Goal: Register for event/course: Sign up to attend an event or enroll in a course

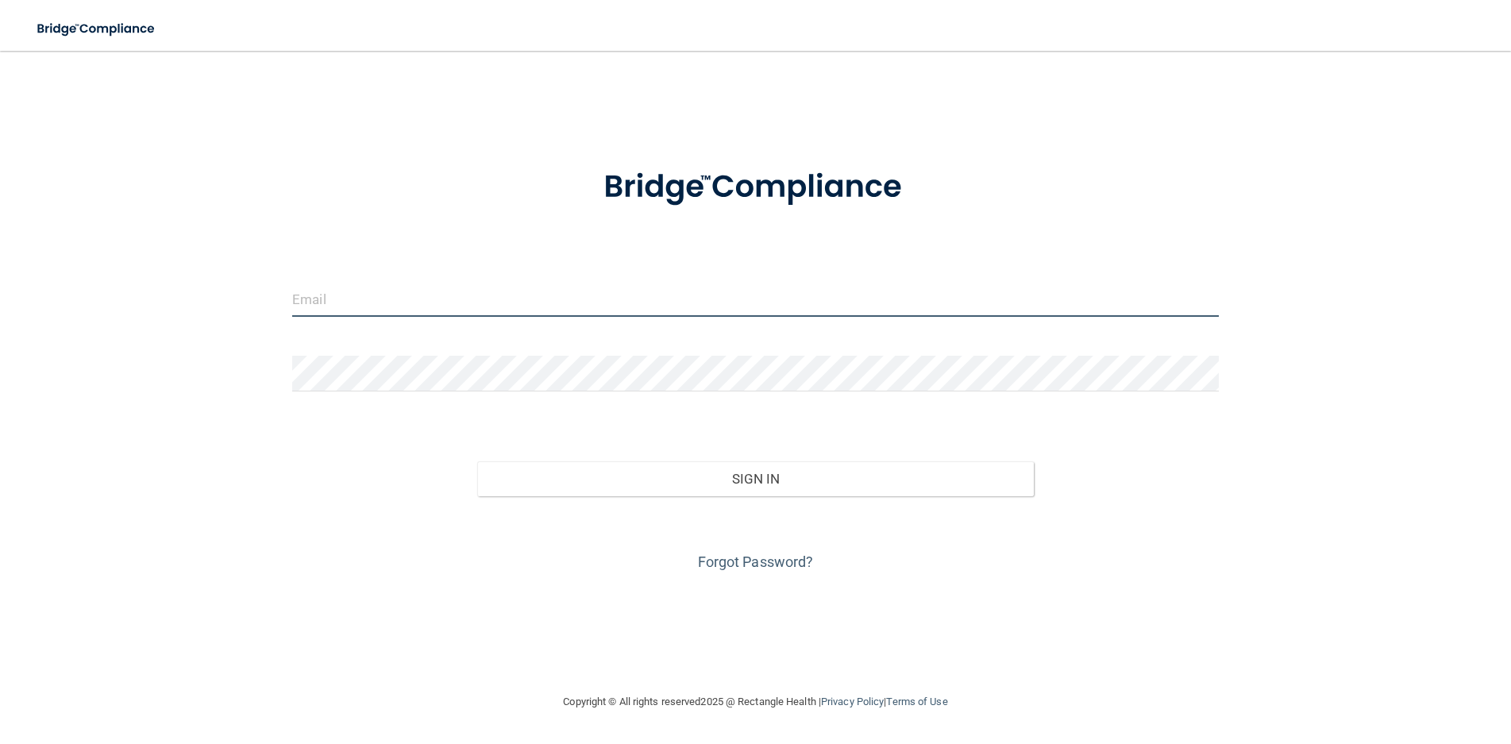
click at [388, 298] on input "email" at bounding box center [755, 299] width 927 height 36
type input "[EMAIL_ADDRESS][DOMAIN_NAME]"
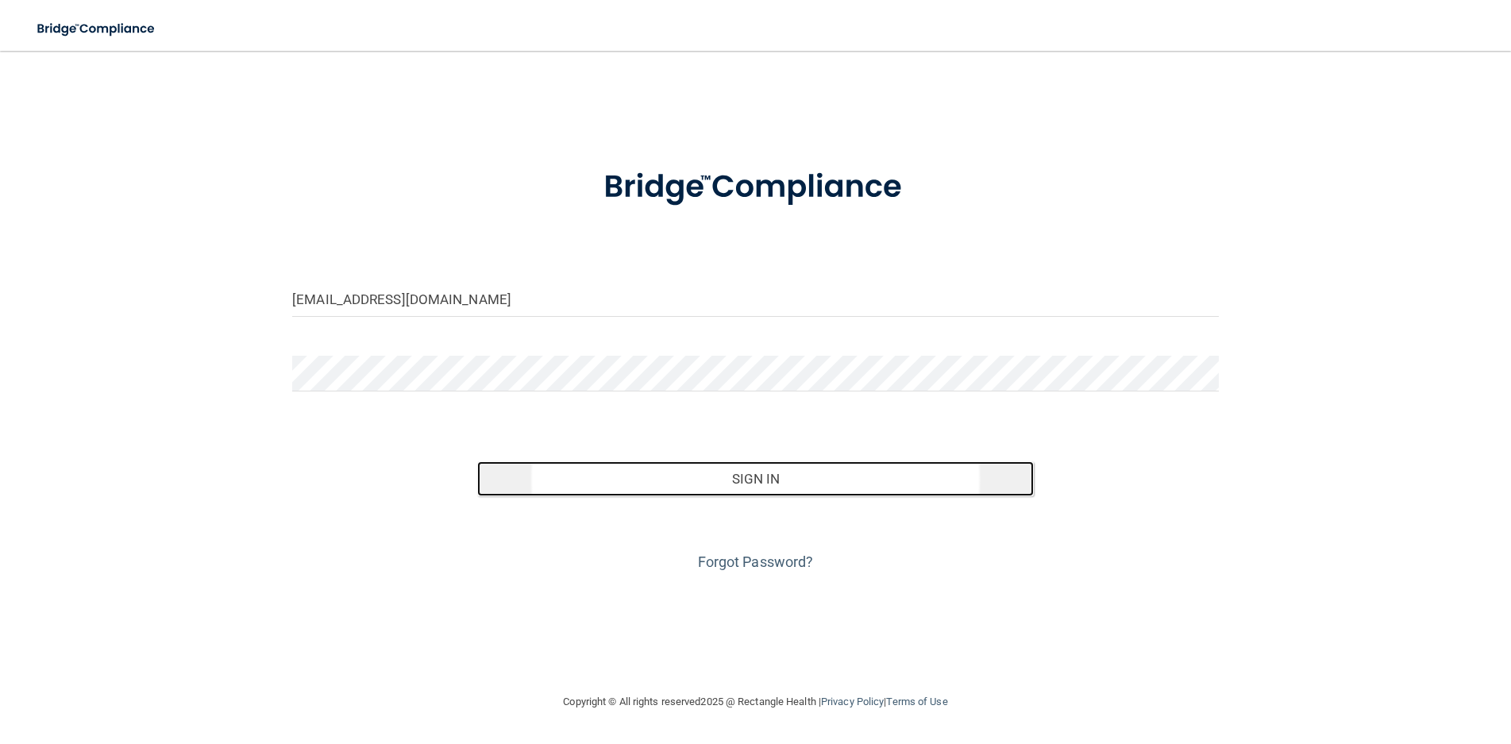
click at [693, 480] on button "Sign In" at bounding box center [755, 478] width 556 height 35
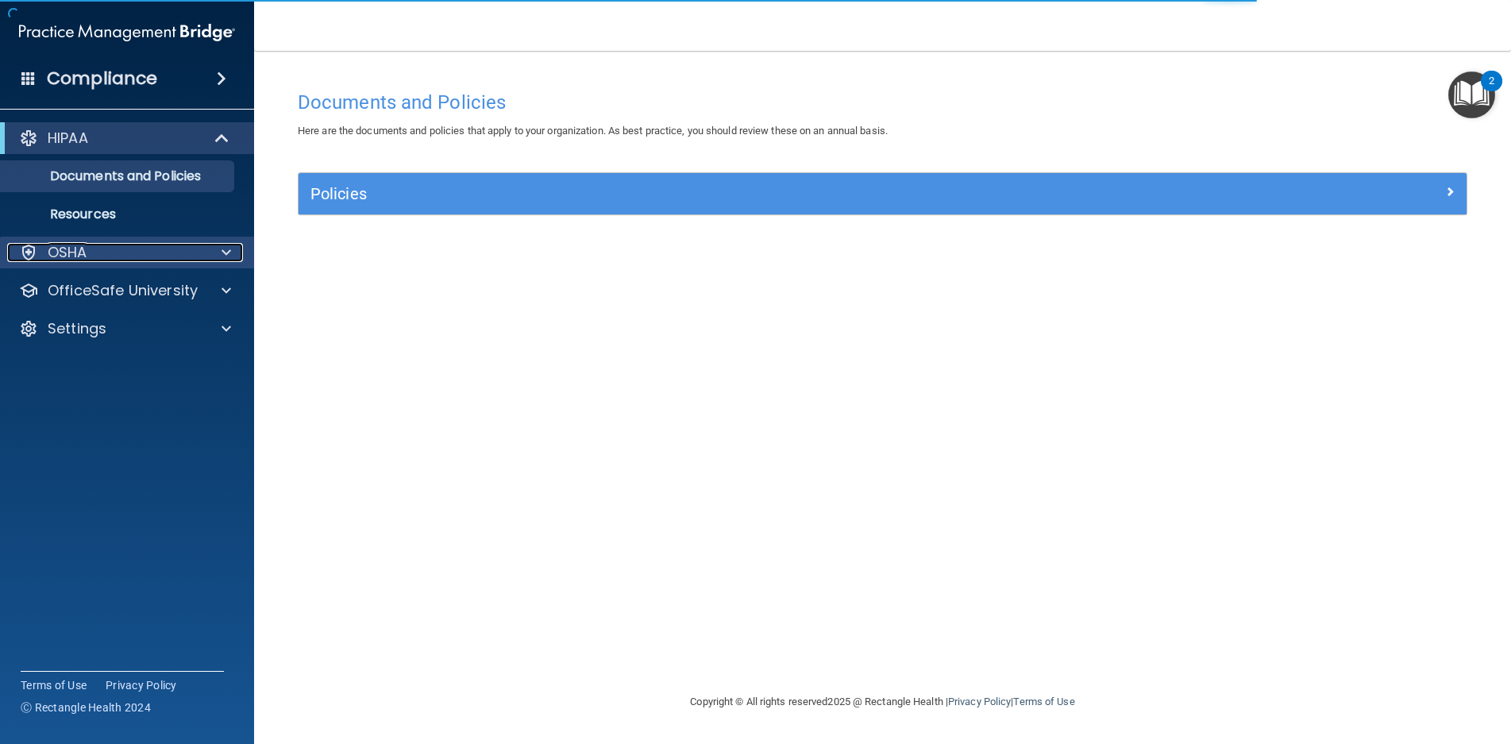
click at [114, 250] on div "OSHA" at bounding box center [105, 252] width 197 height 19
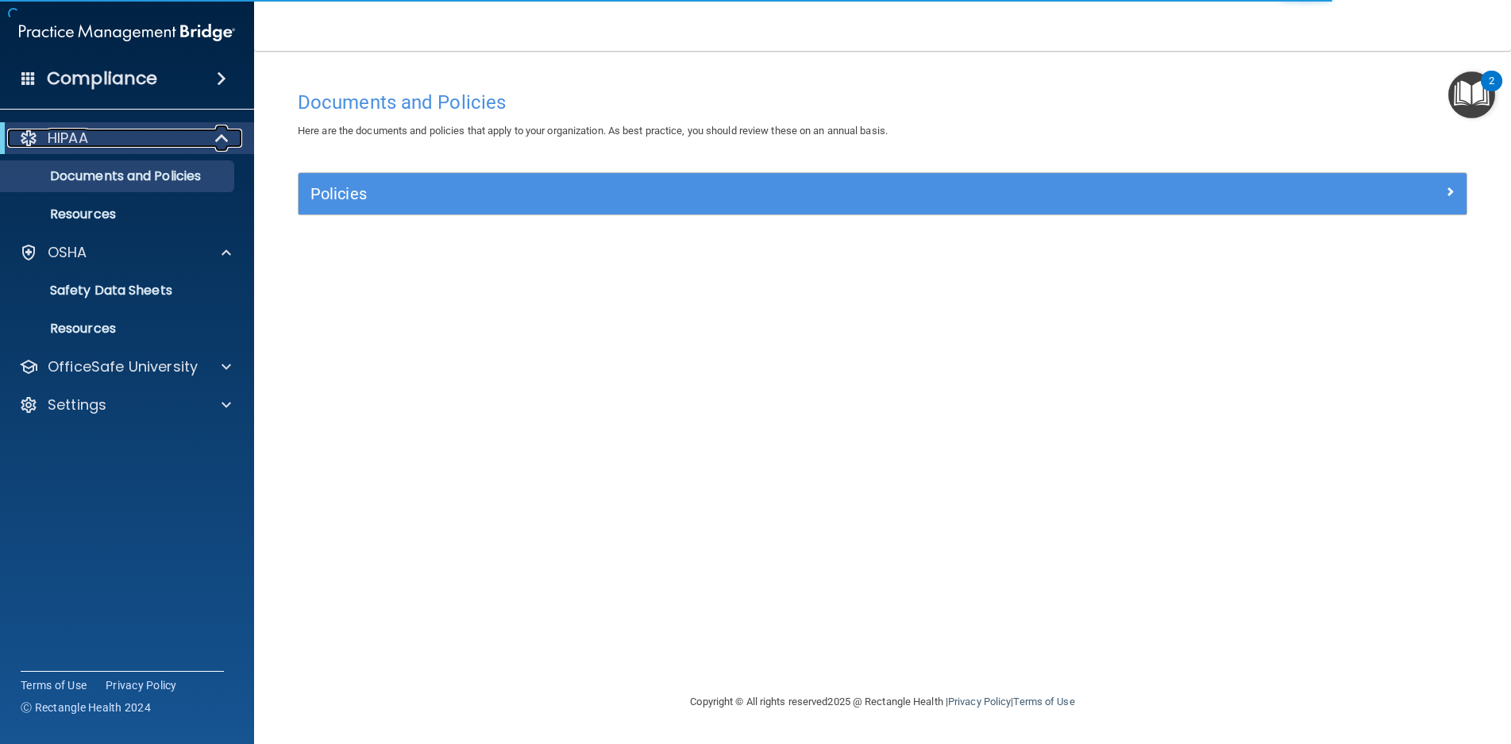
click at [92, 135] on div "HIPAA" at bounding box center [105, 138] width 196 height 19
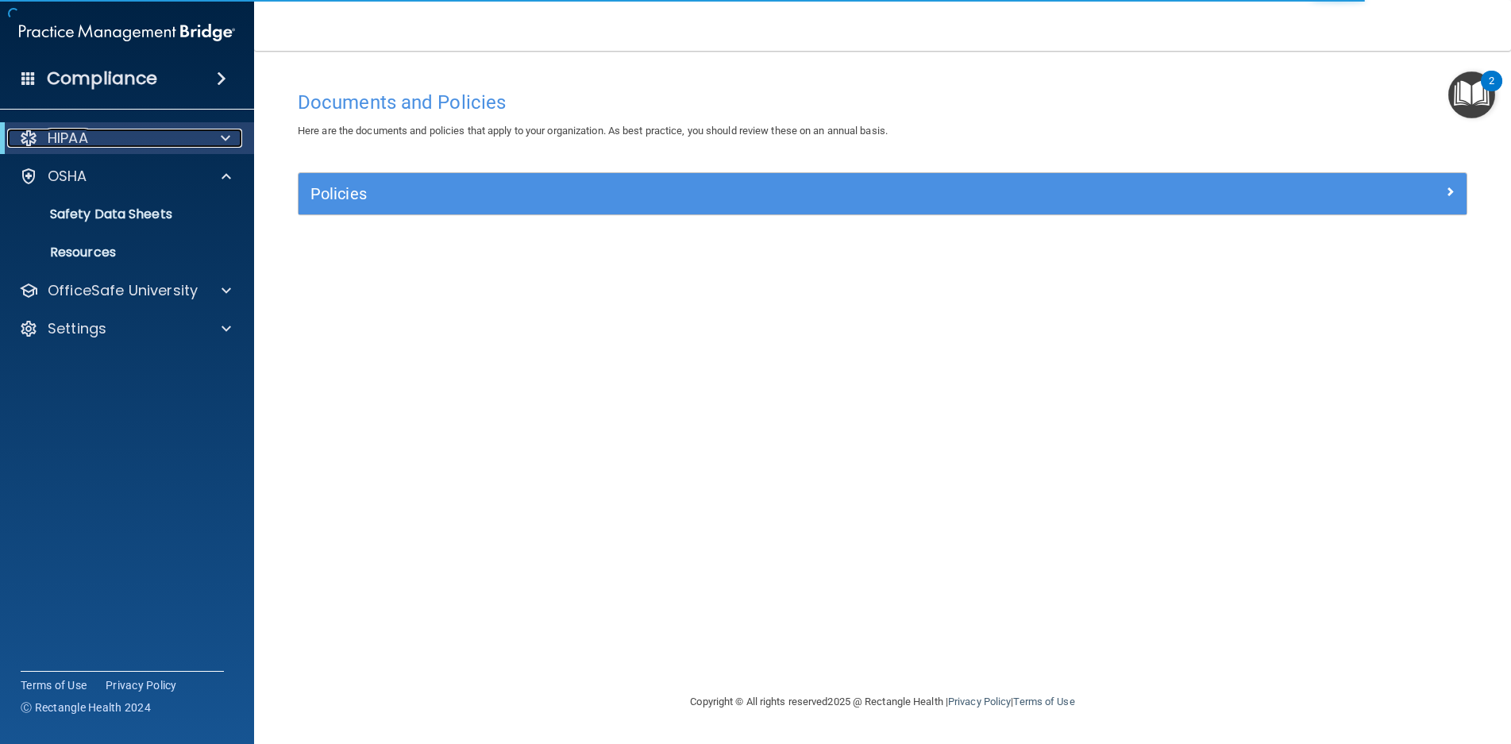
click at [90, 144] on div "HIPAA" at bounding box center [105, 138] width 196 height 19
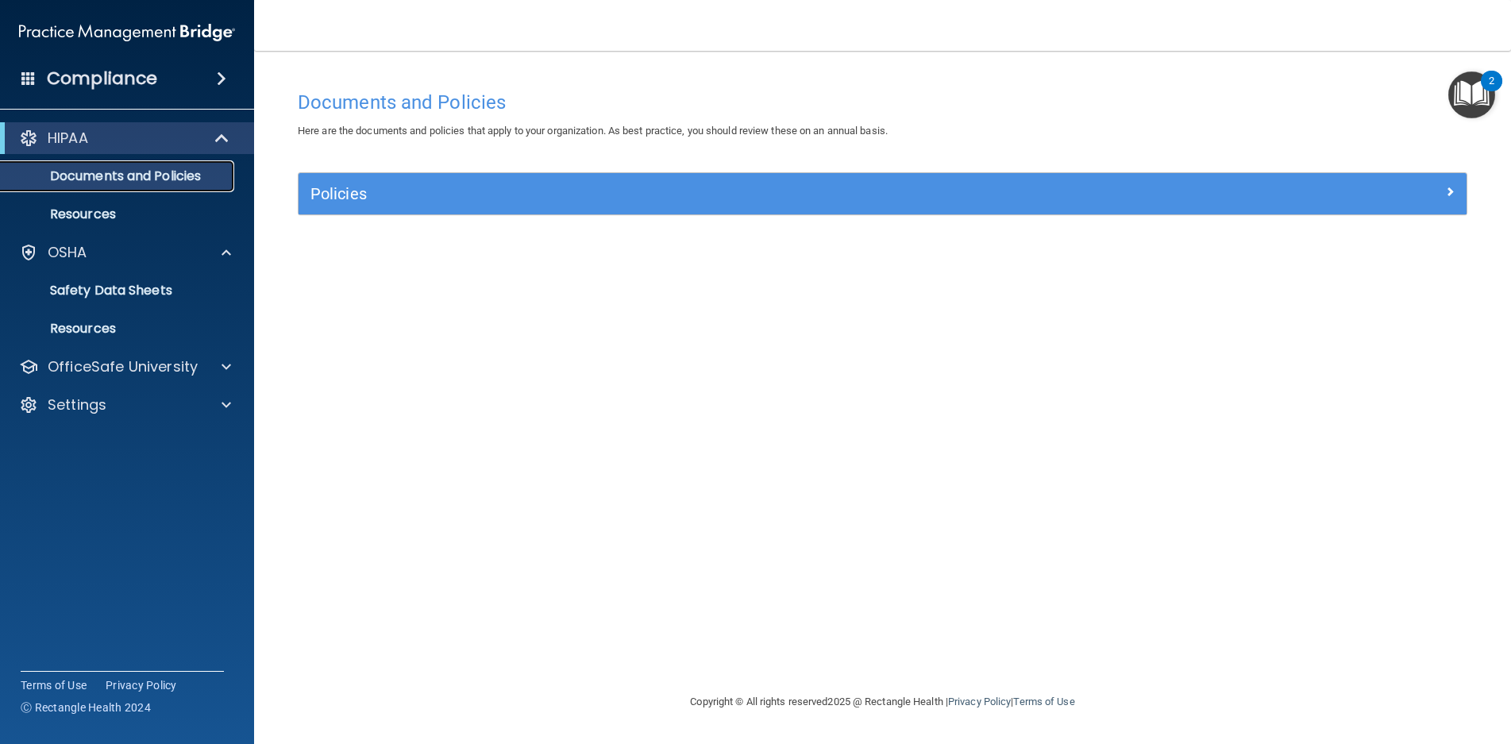
click at [106, 179] on p "Documents and Policies" at bounding box center [118, 176] width 217 height 16
click at [93, 279] on link "Safety Data Sheets" at bounding box center [109, 291] width 250 height 32
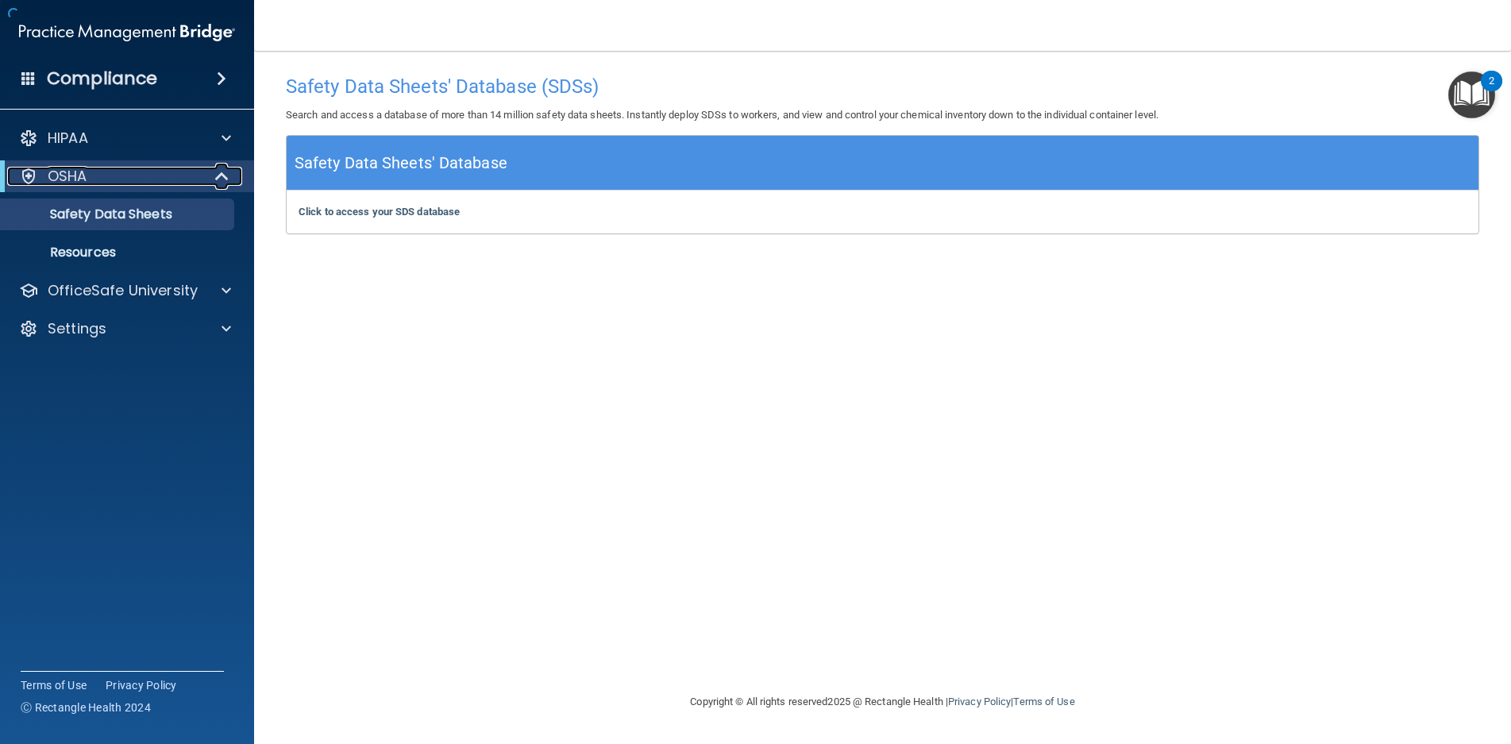
click at [83, 185] on p "OSHA" at bounding box center [68, 176] width 40 height 19
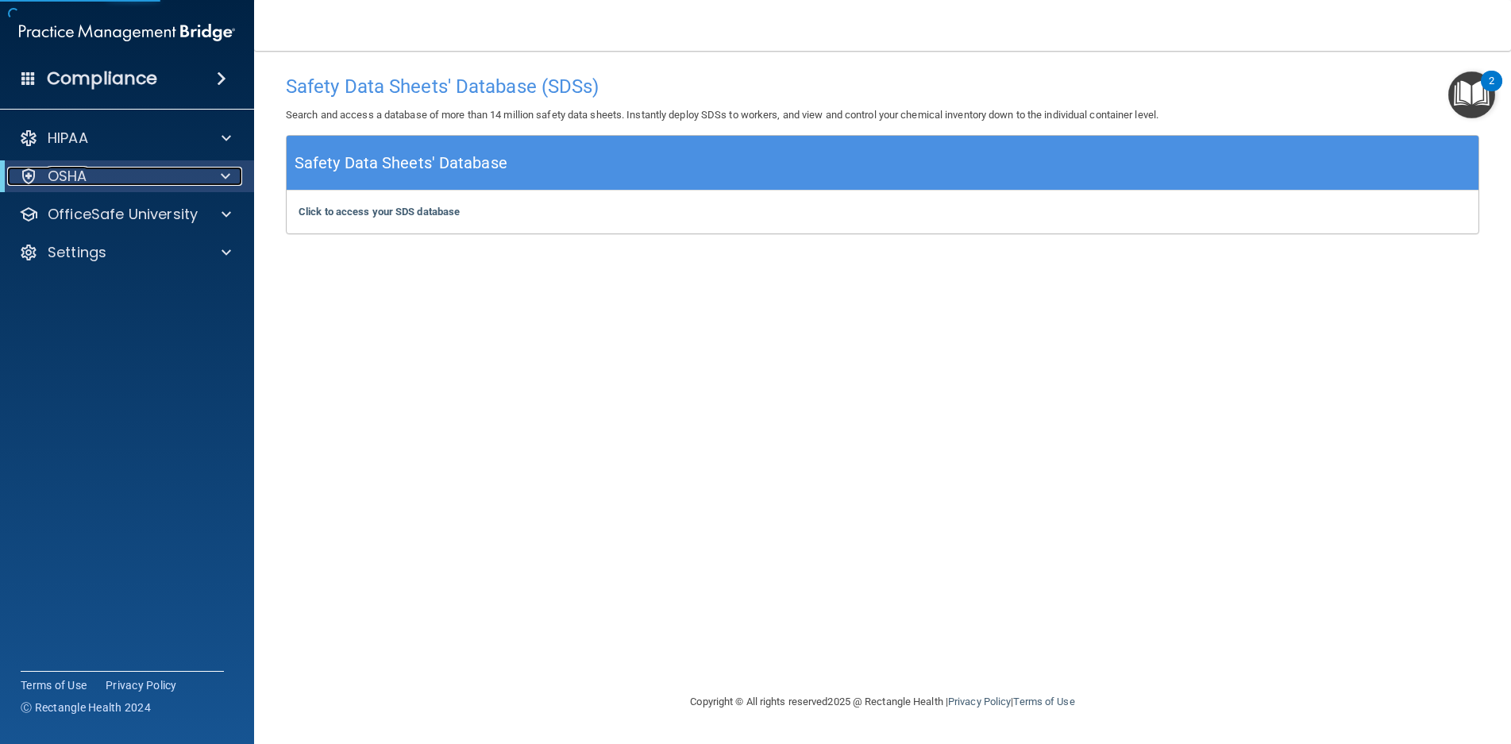
click at [81, 183] on p "OSHA" at bounding box center [68, 176] width 40 height 19
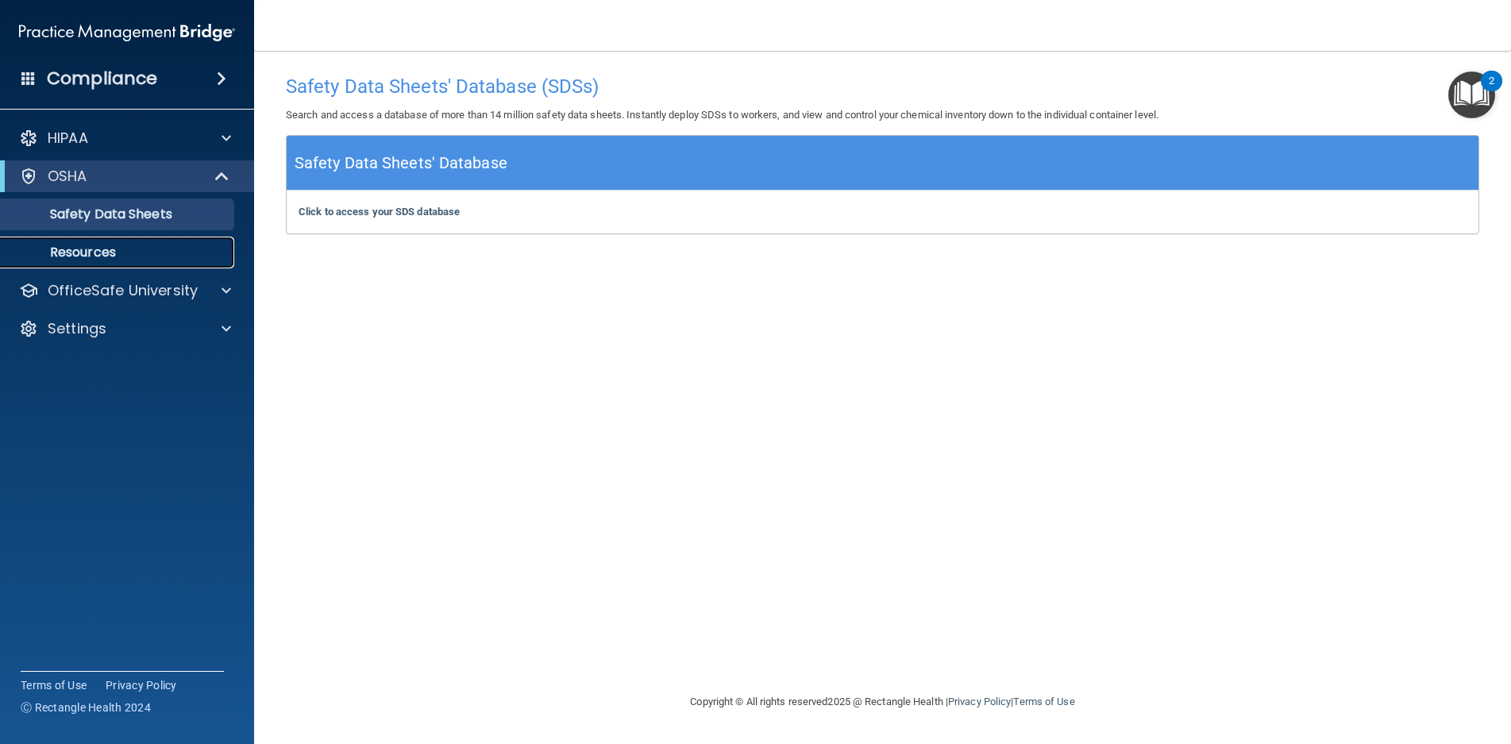
click at [77, 257] on p "Resources" at bounding box center [118, 253] width 217 height 16
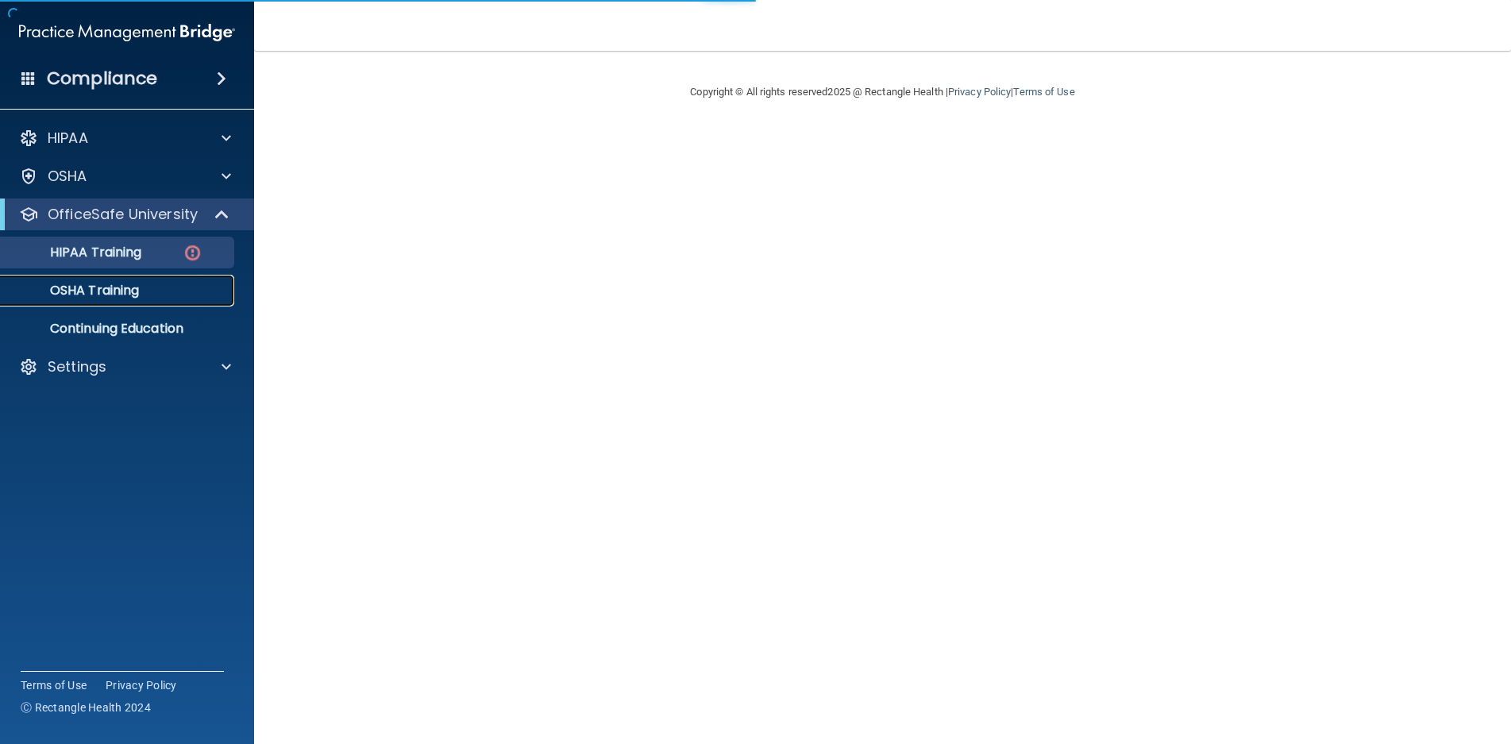
click at [100, 298] on p "OSHA Training" at bounding box center [74, 291] width 129 height 16
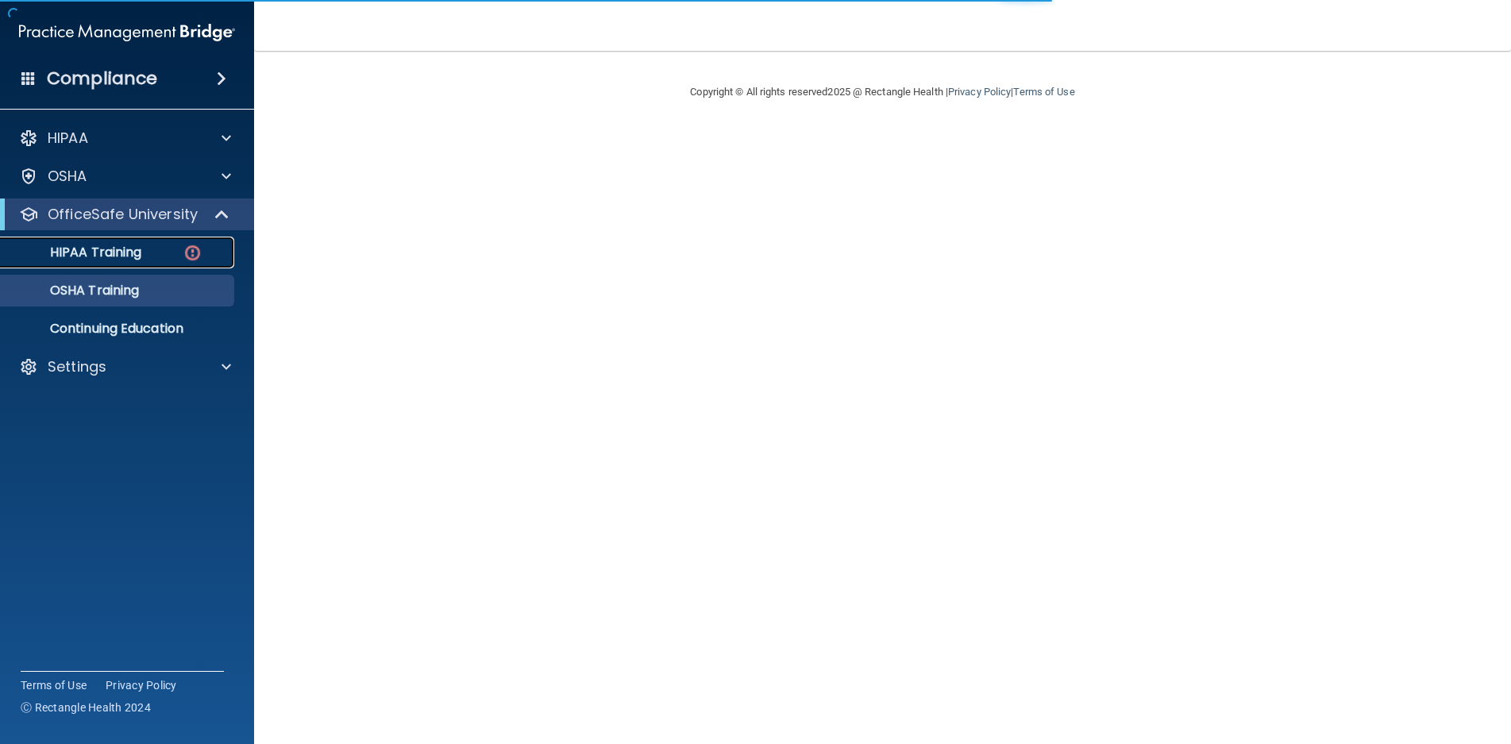
click at [178, 250] on div "HIPAA Training" at bounding box center [118, 253] width 217 height 16
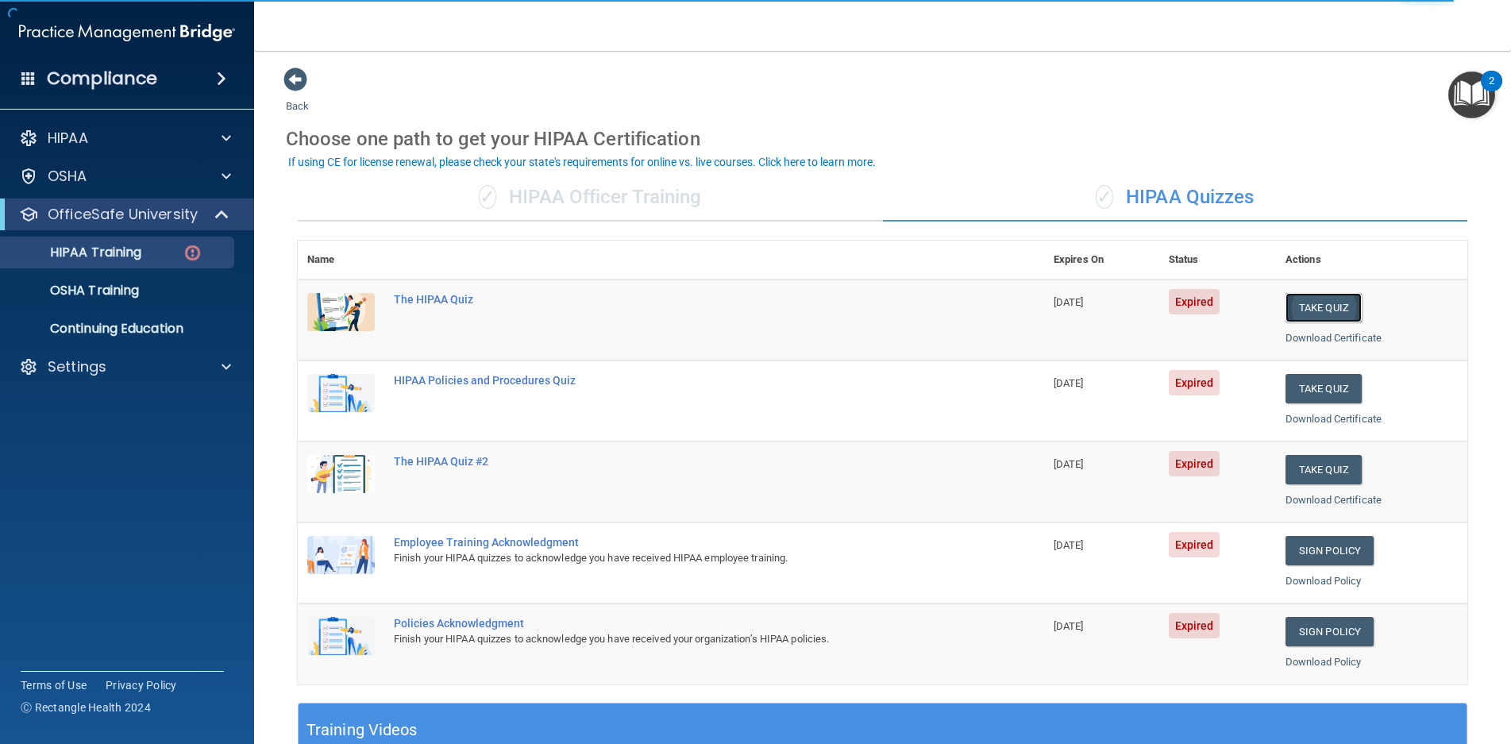
click at [1328, 319] on button "Take Quiz" at bounding box center [1324, 307] width 76 height 29
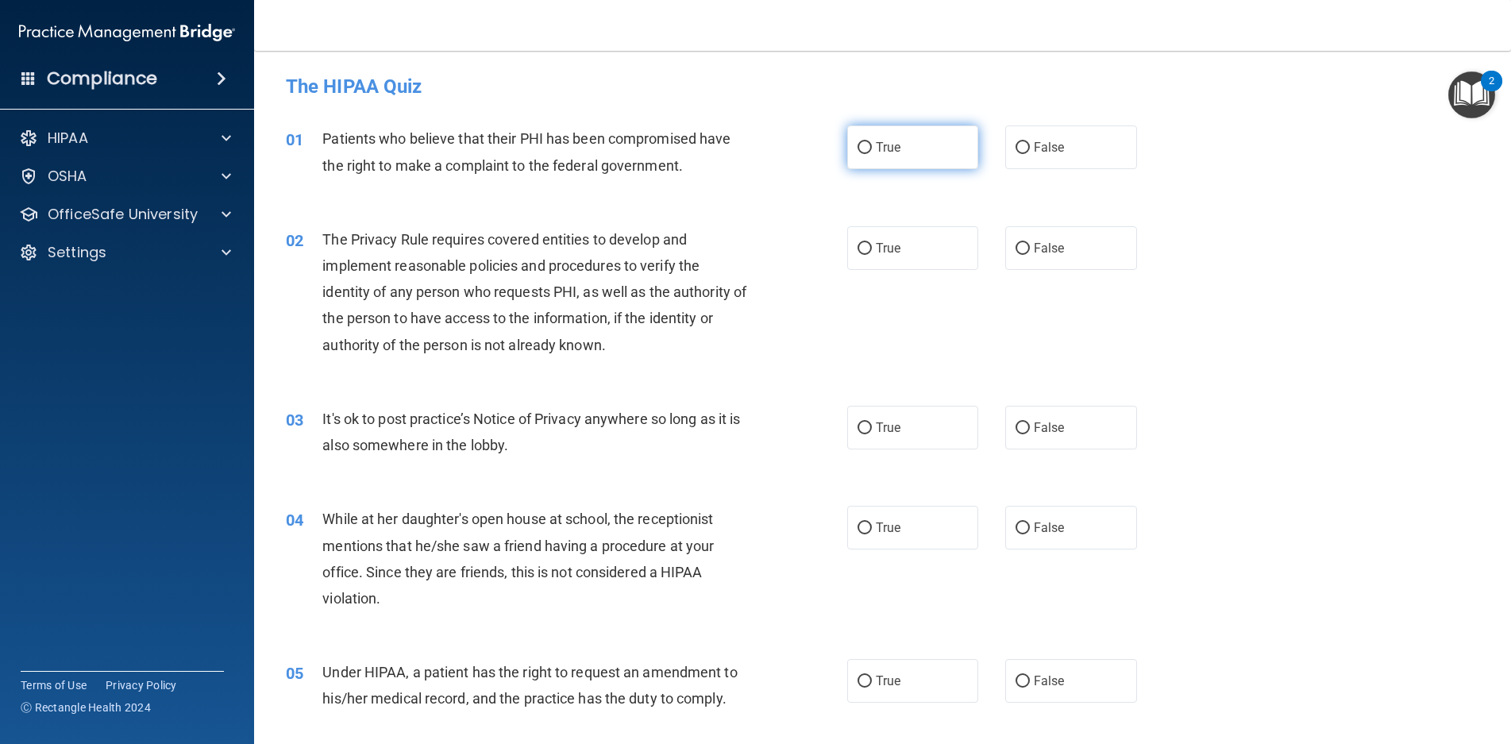
click at [876, 151] on span "True" at bounding box center [888, 147] width 25 height 15
click at [872, 151] on input "True" at bounding box center [865, 148] width 14 height 12
radio input "true"
click at [868, 263] on label "True" at bounding box center [913, 248] width 132 height 44
click at [868, 255] on input "True" at bounding box center [865, 249] width 14 height 12
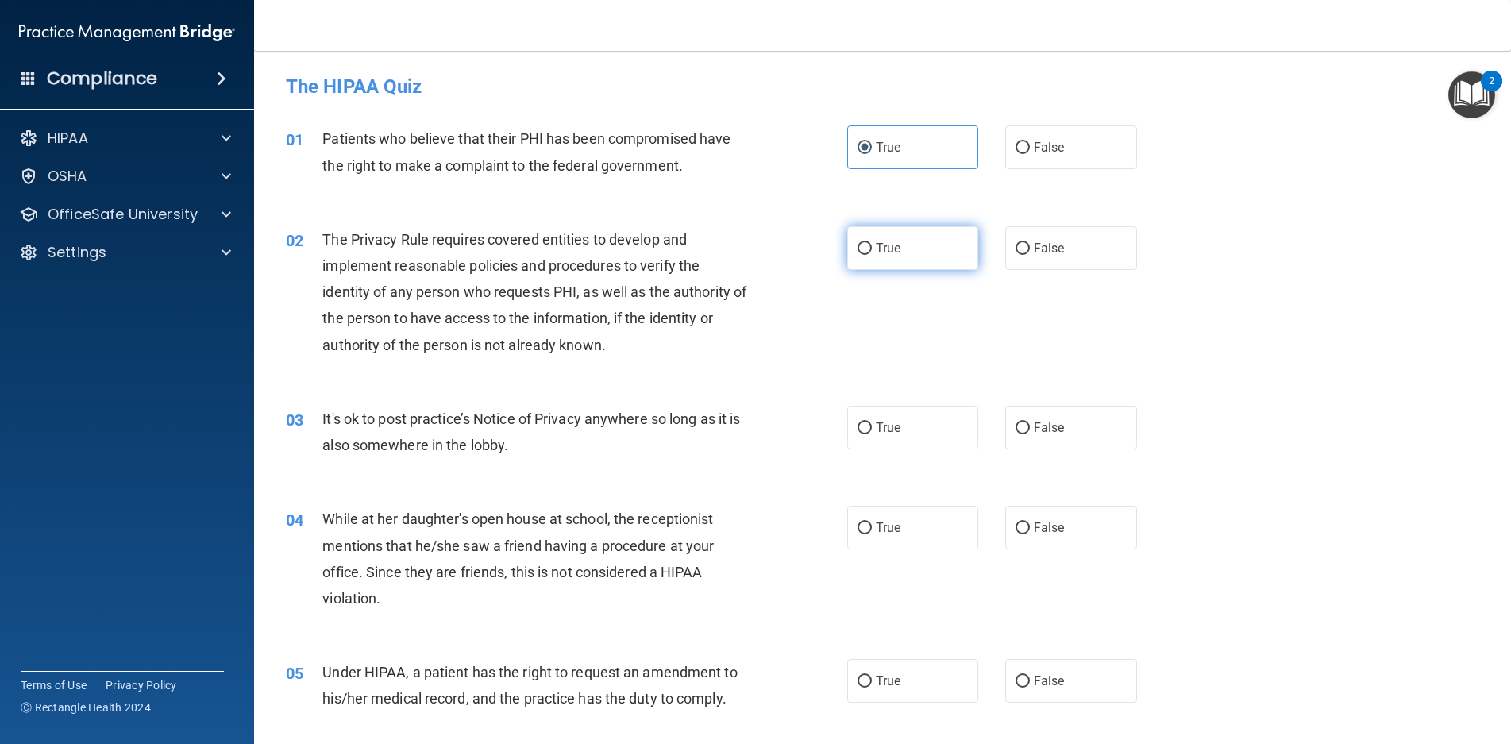
radio input "true"
click at [854, 438] on label "True" at bounding box center [913, 428] width 132 height 44
click at [858, 434] on input "True" at bounding box center [865, 429] width 14 height 12
radio input "true"
drag, startPoint x: 1030, startPoint y: 534, endPoint x: 1002, endPoint y: 533, distance: 27.8
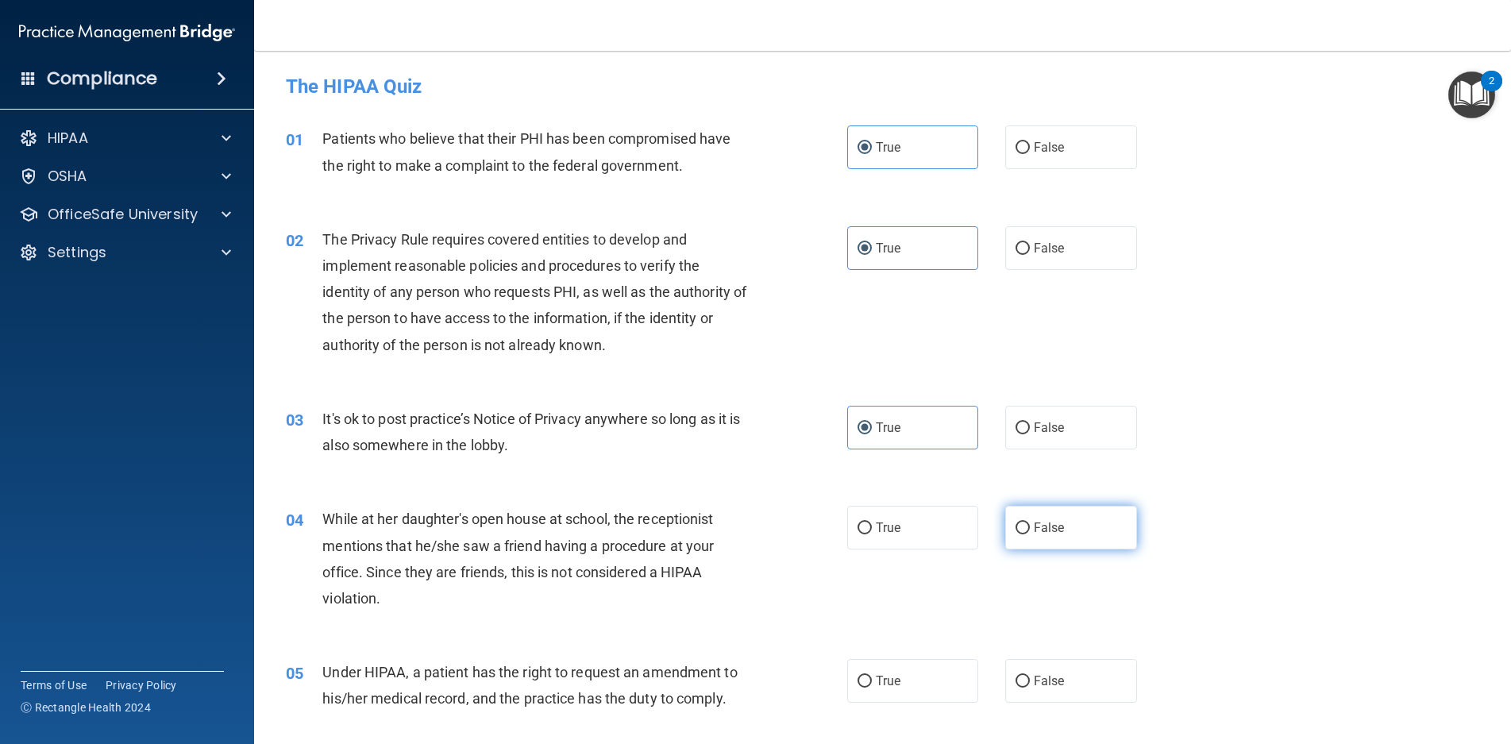
click at [1006, 533] on label "False" at bounding box center [1072, 528] width 132 height 44
click at [1016, 533] on input "False" at bounding box center [1023, 529] width 14 height 12
radio input "true"
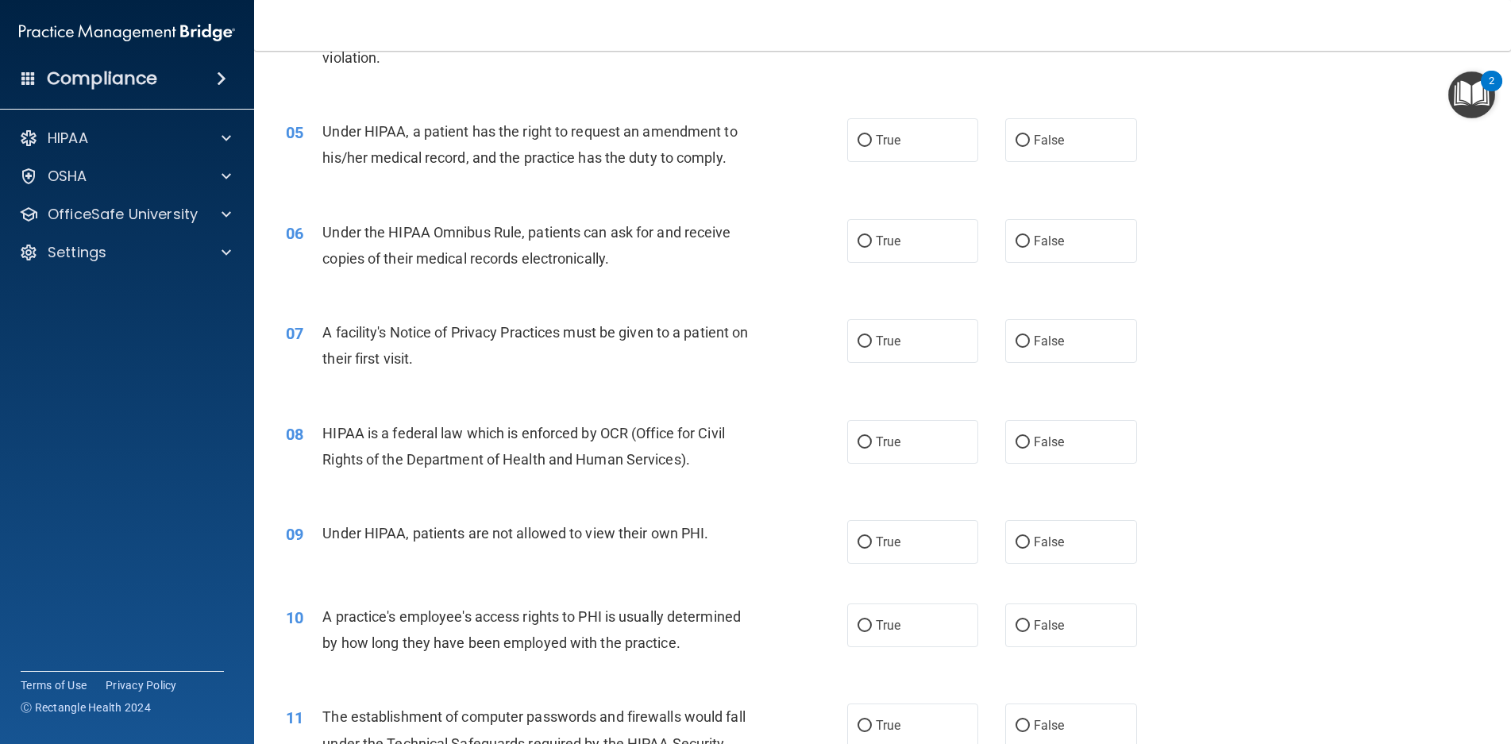
scroll to position [556, 0]
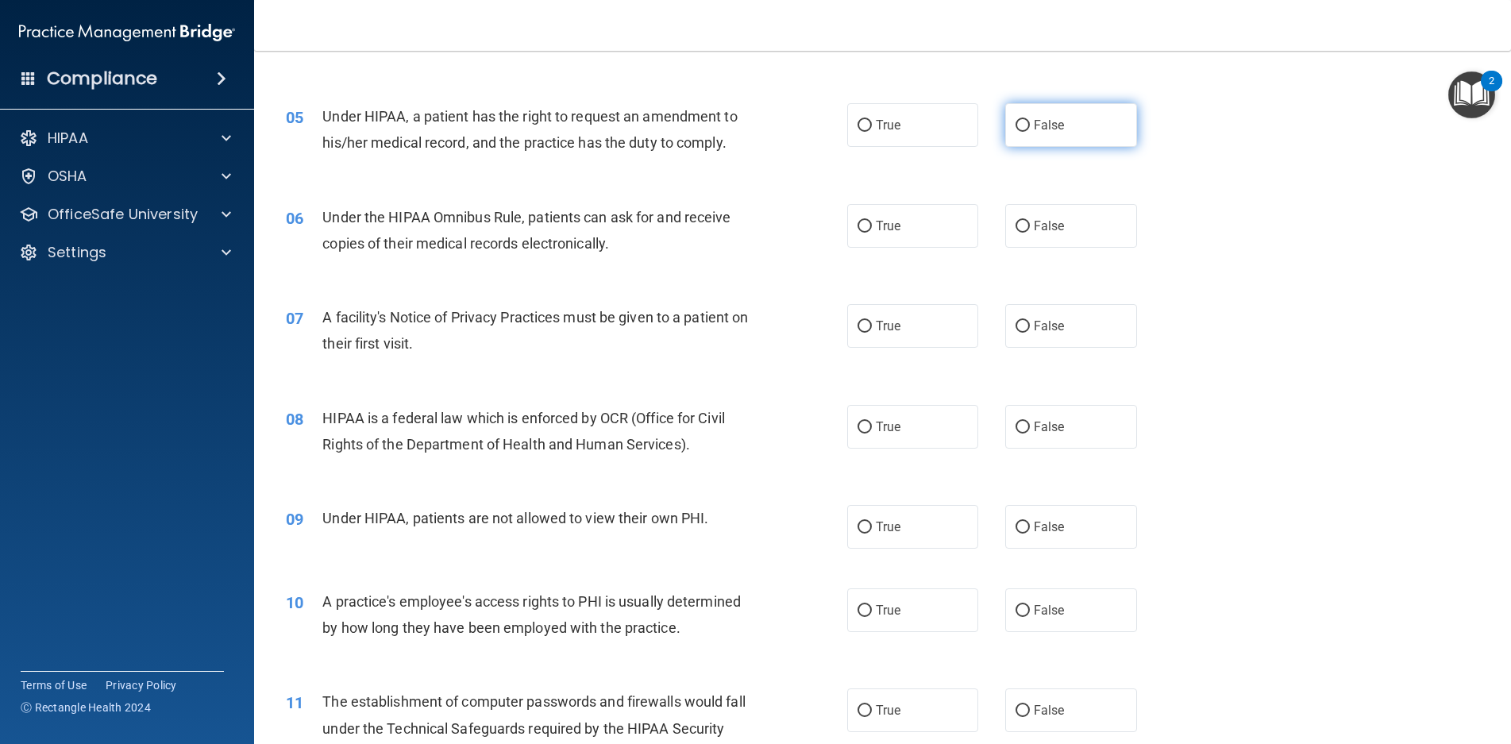
click at [1010, 114] on label "False" at bounding box center [1072, 125] width 132 height 44
click at [1016, 120] on input "False" at bounding box center [1023, 126] width 14 height 12
radio input "true"
click at [894, 241] on label "True" at bounding box center [913, 226] width 132 height 44
click at [872, 233] on input "True" at bounding box center [865, 227] width 14 height 12
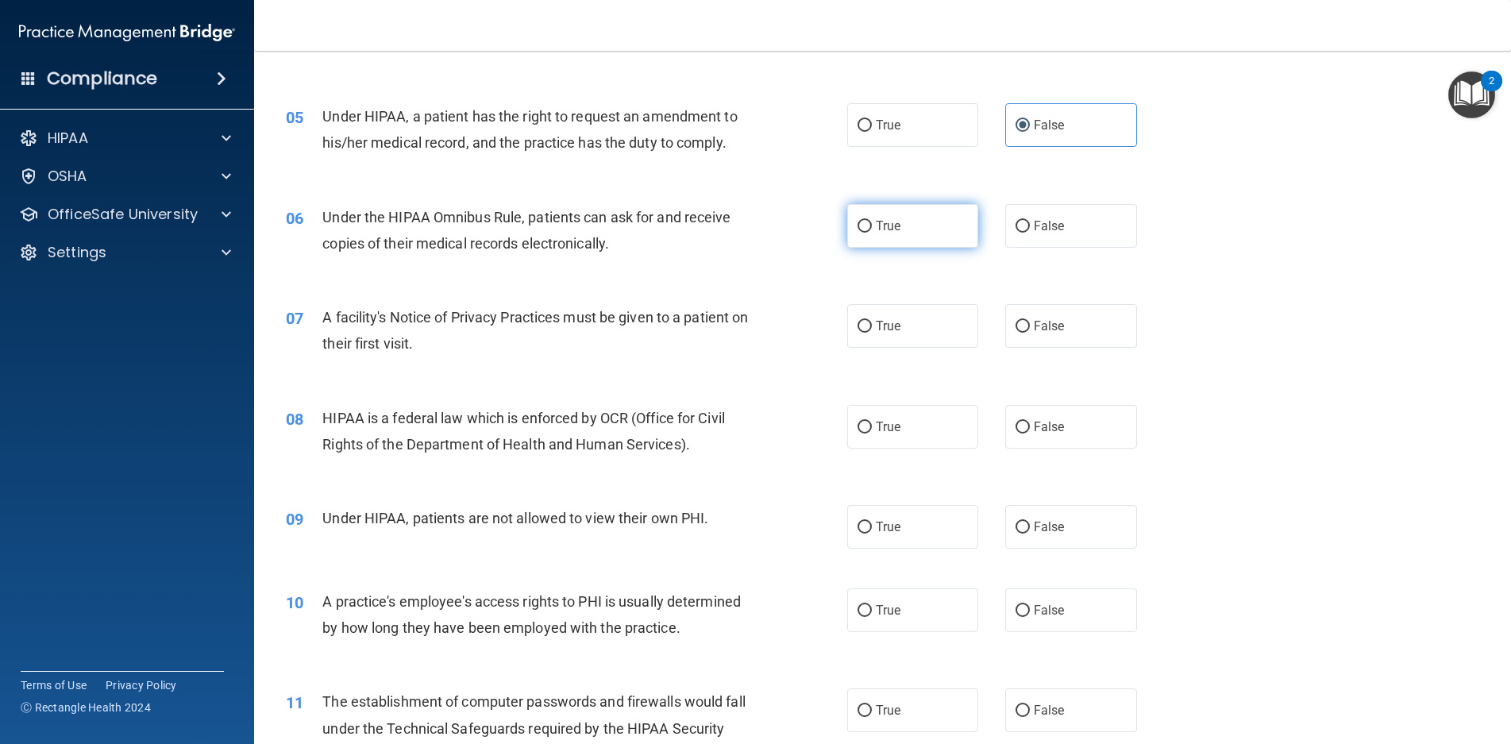
radio input "true"
click at [929, 322] on label "True" at bounding box center [913, 326] width 132 height 44
click at [872, 322] on input "True" at bounding box center [865, 327] width 14 height 12
radio input "true"
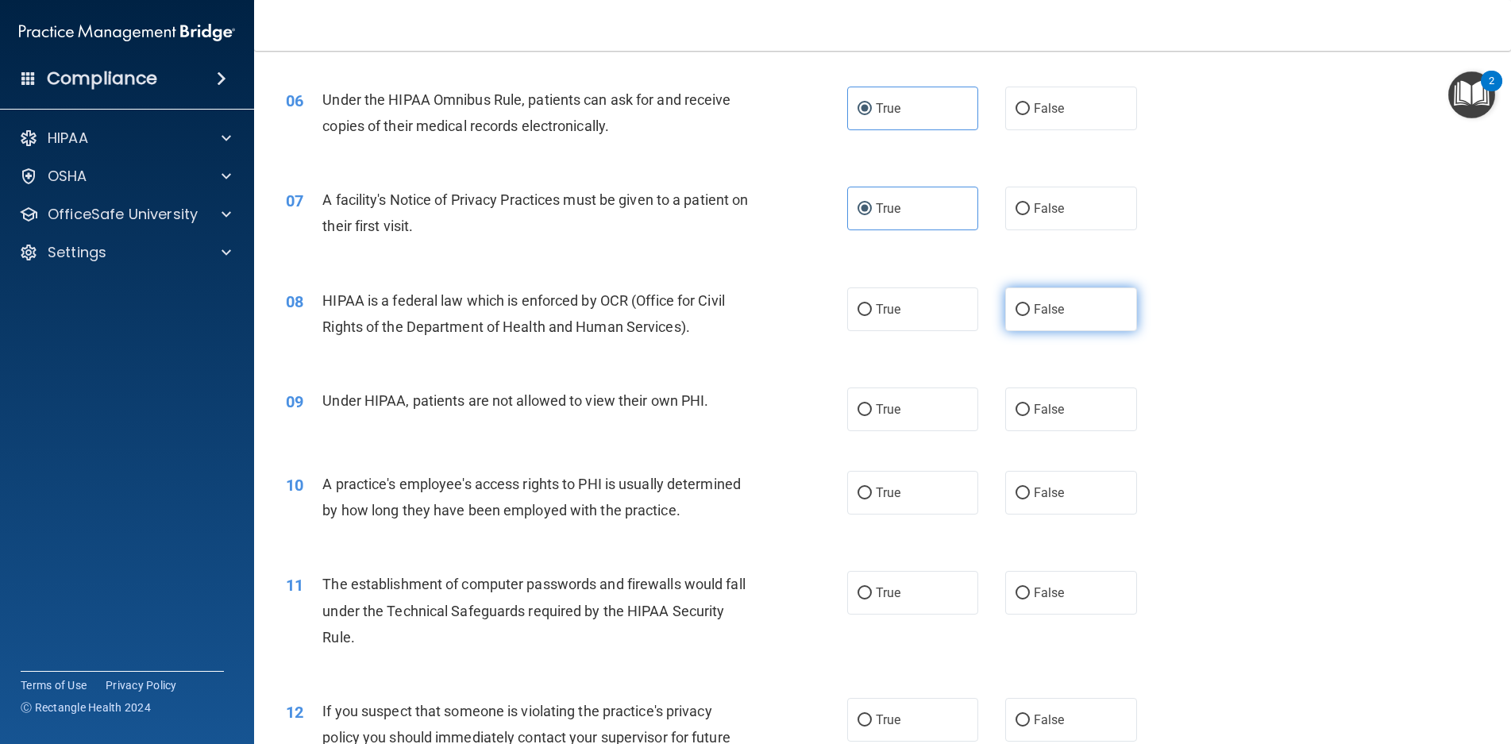
scroll to position [715, 0]
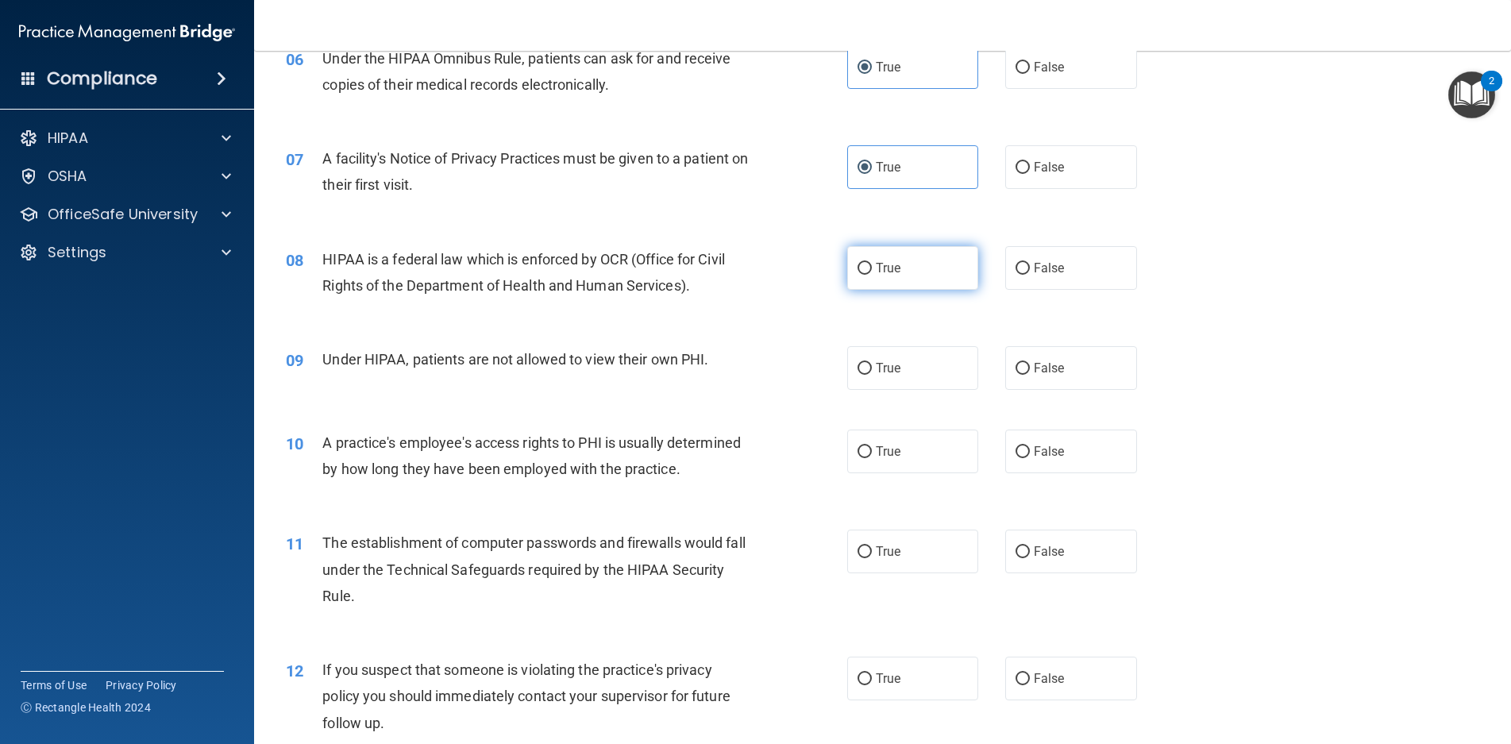
click at [920, 255] on label "True" at bounding box center [913, 268] width 132 height 44
click at [872, 263] on input "True" at bounding box center [865, 269] width 14 height 12
radio input "true"
click at [1012, 392] on div "09 Under HIPAA, patients are not allowed to view their own PHI. True False" at bounding box center [883, 367] width 1218 height 83
click at [1009, 377] on label "False" at bounding box center [1072, 368] width 132 height 44
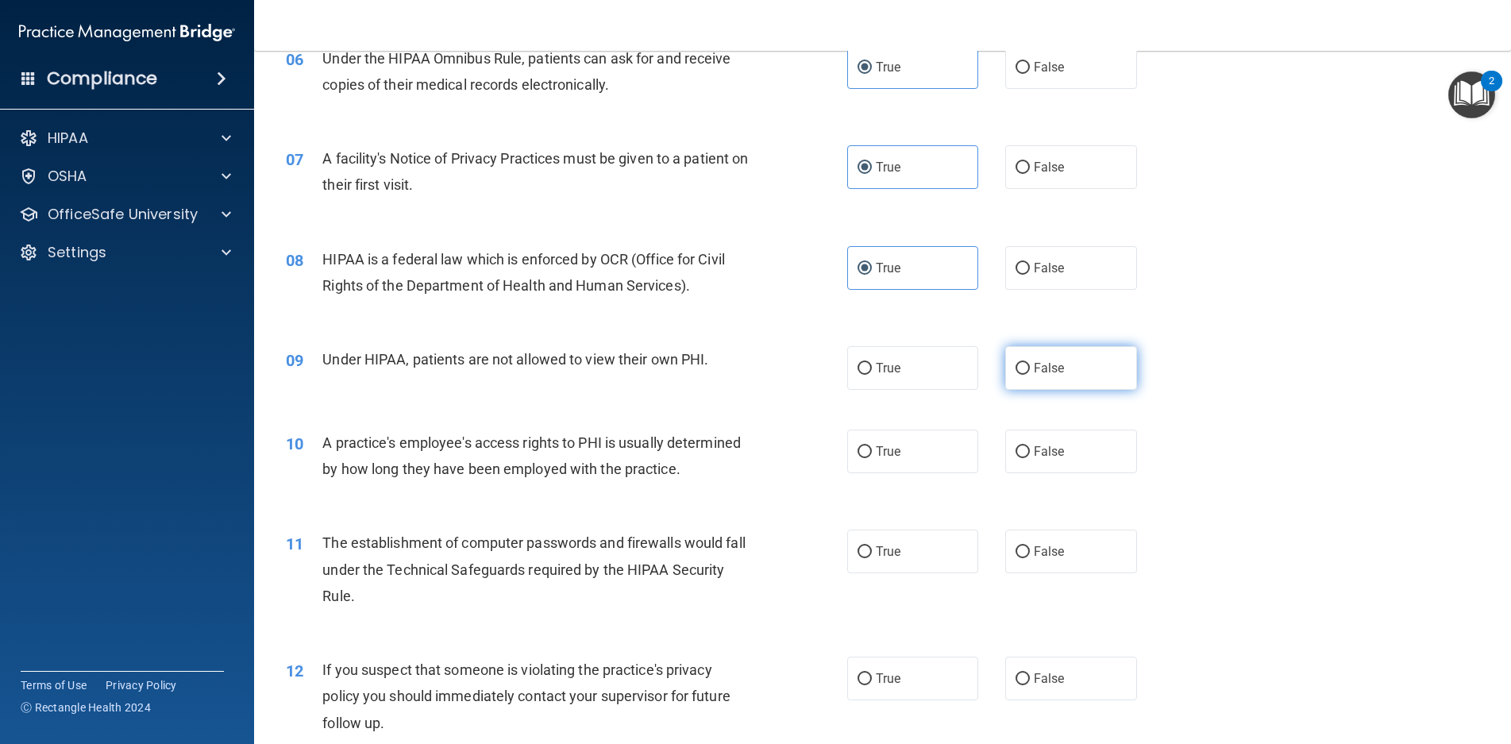
click at [1016, 375] on input "False" at bounding box center [1023, 369] width 14 height 12
radio input "true"
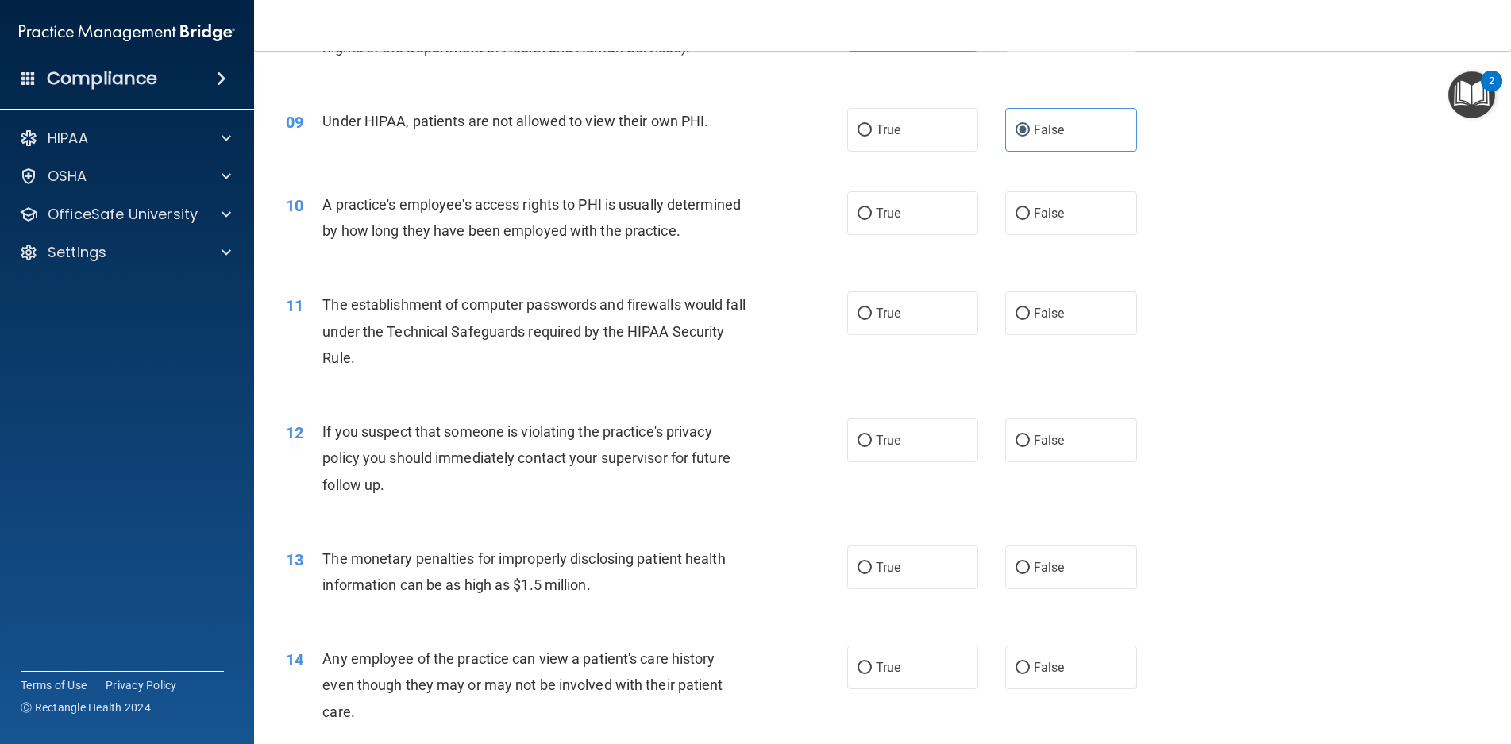
scroll to position [1033, 0]
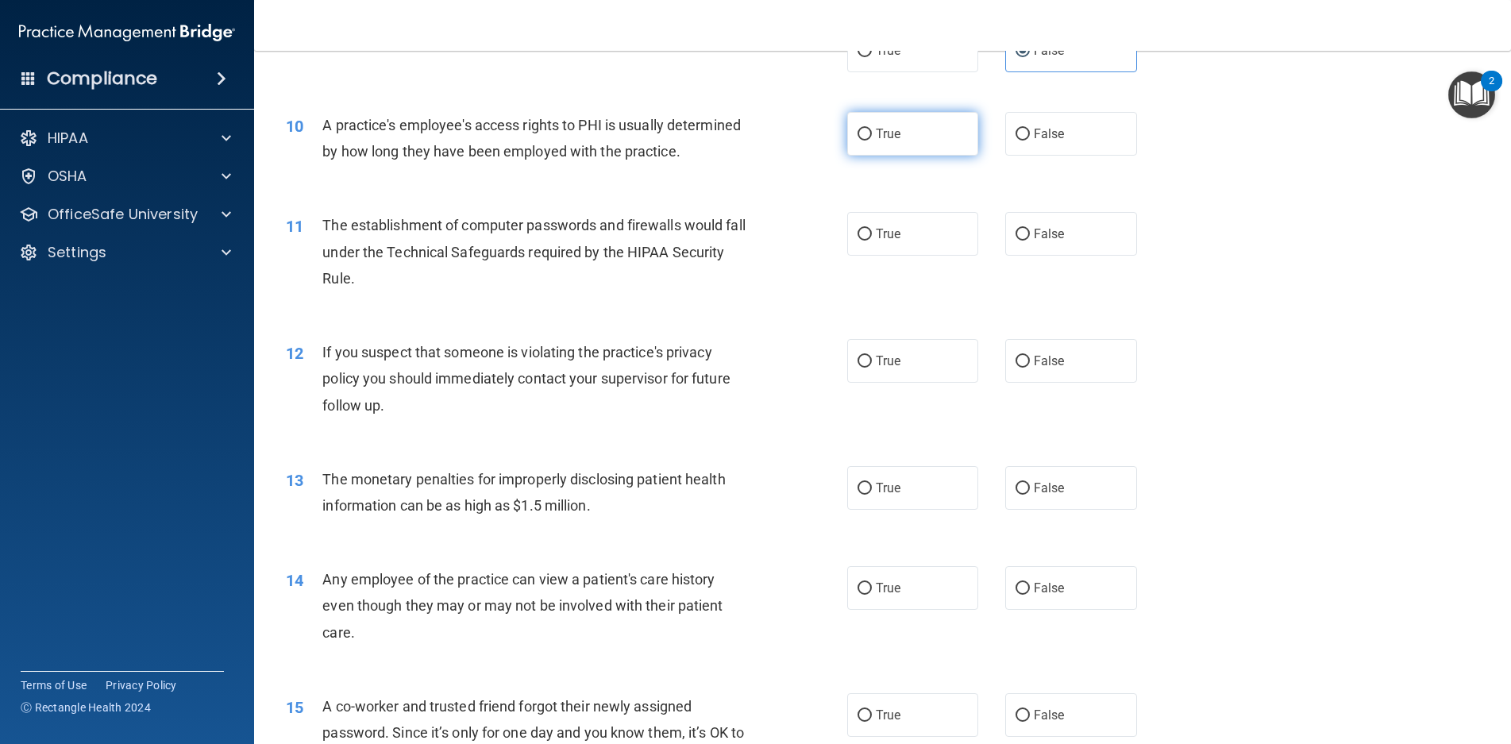
click at [848, 137] on label "True" at bounding box center [913, 134] width 132 height 44
click at [858, 137] on input "True" at bounding box center [865, 135] width 14 height 12
radio input "true"
click at [1073, 158] on div "10 A practice's employee's access rights to PHI is usually determined by how lo…" at bounding box center [883, 142] width 1218 height 100
click at [1048, 133] on span "False" at bounding box center [1049, 133] width 31 height 15
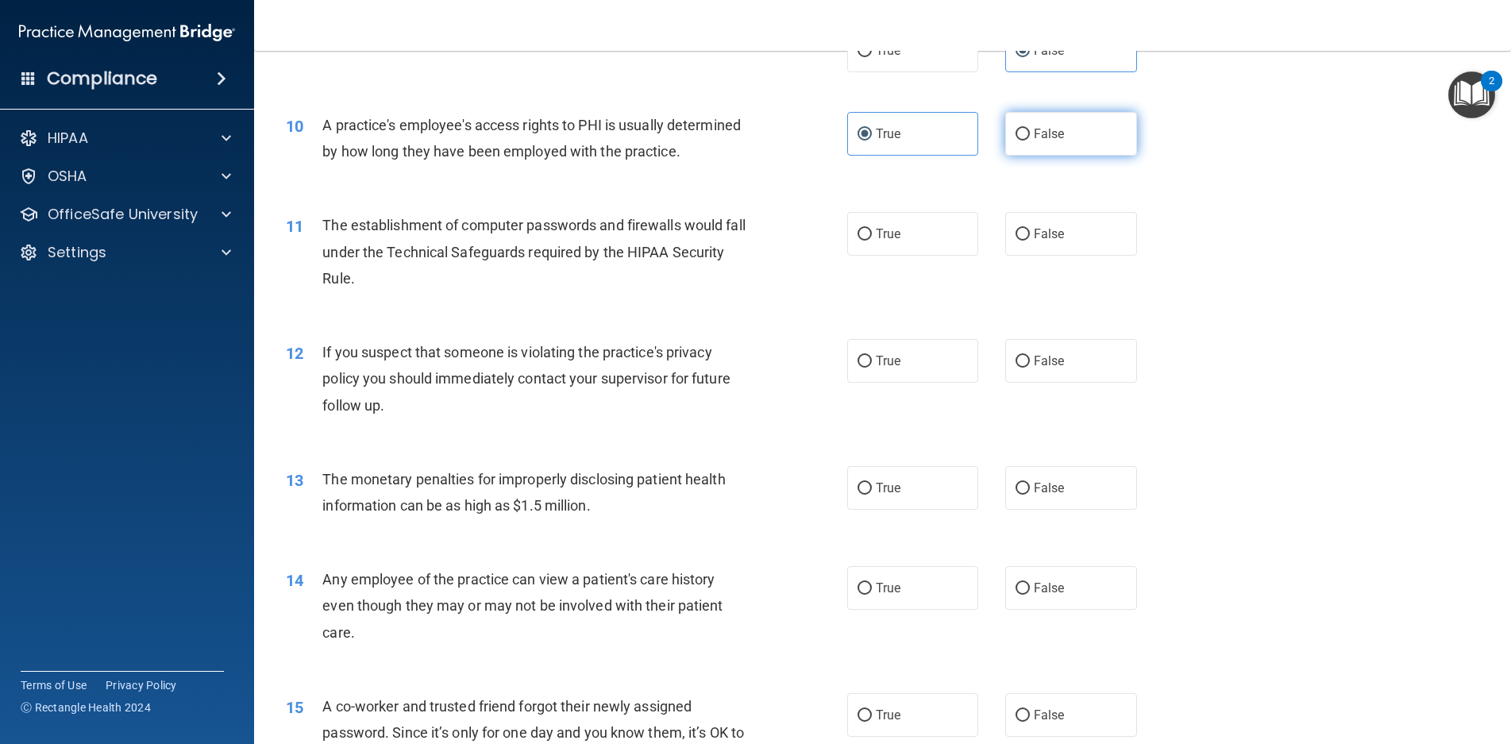
click at [1030, 133] on input "False" at bounding box center [1023, 135] width 14 height 12
radio input "true"
radio input "false"
click at [919, 256] on label "True" at bounding box center [913, 234] width 132 height 44
click at [872, 241] on input "True" at bounding box center [865, 235] width 14 height 12
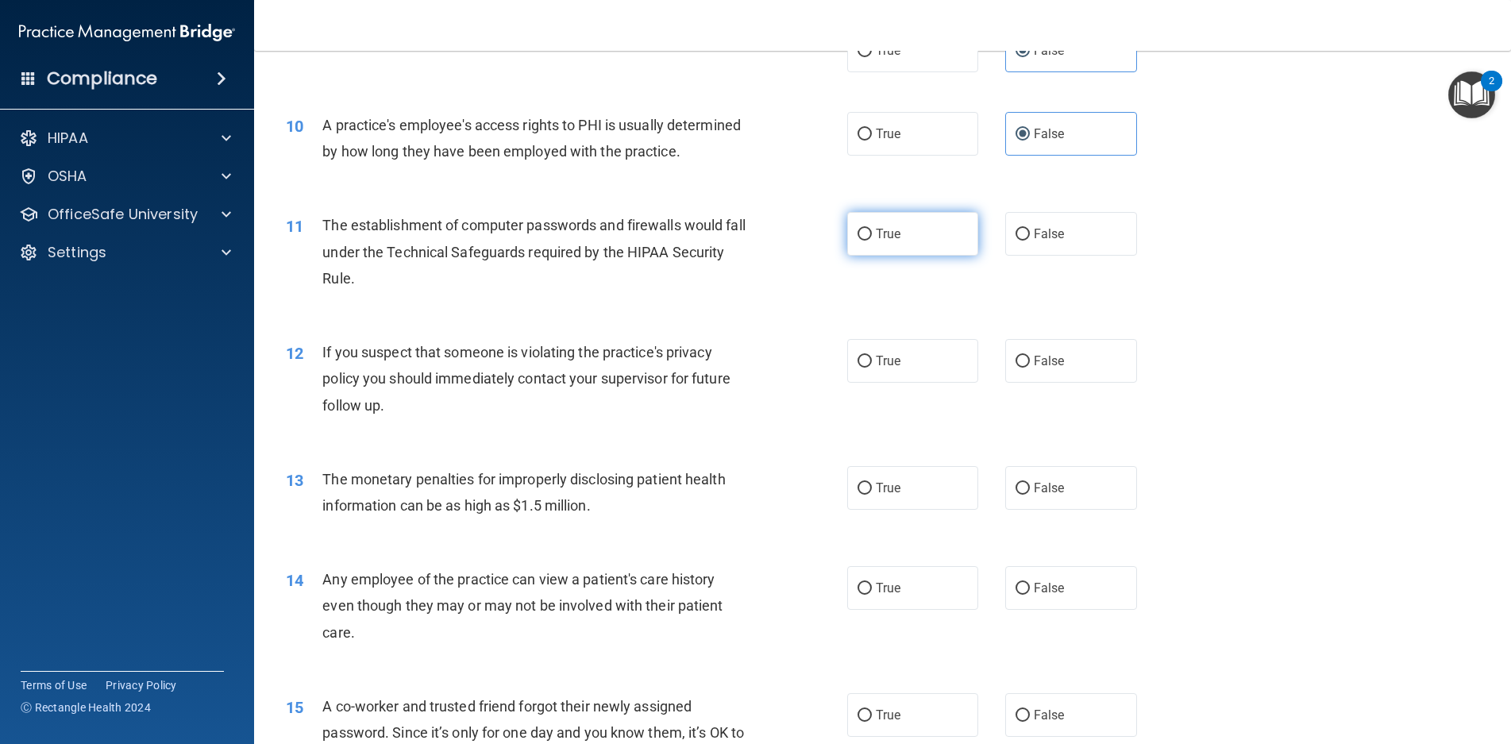
radio input "true"
click at [897, 383] on label "True" at bounding box center [913, 361] width 132 height 44
click at [872, 368] on input "True" at bounding box center [865, 362] width 14 height 12
radio input "true"
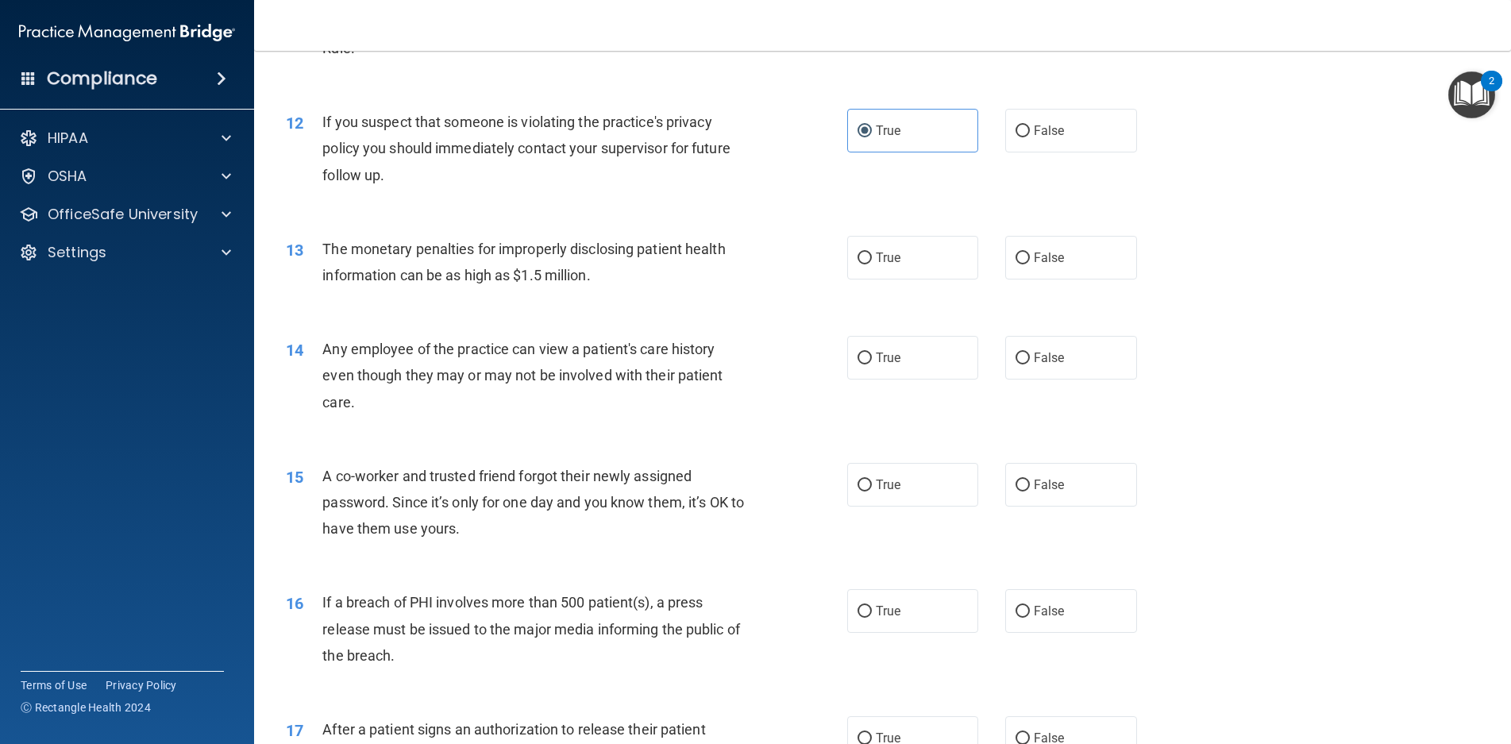
scroll to position [1271, 0]
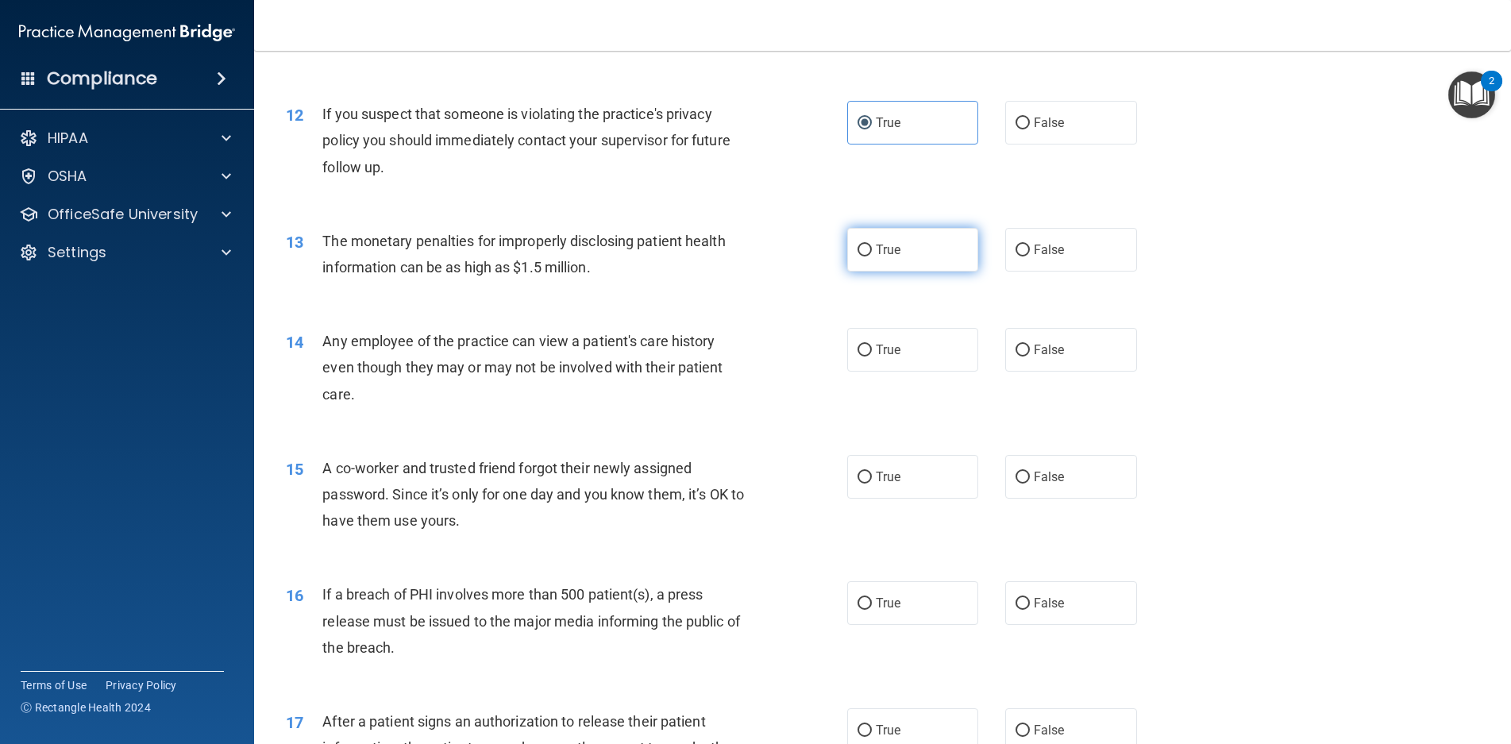
click at [901, 272] on label "True" at bounding box center [913, 250] width 132 height 44
click at [872, 257] on input "True" at bounding box center [865, 251] width 14 height 12
radio input "true"
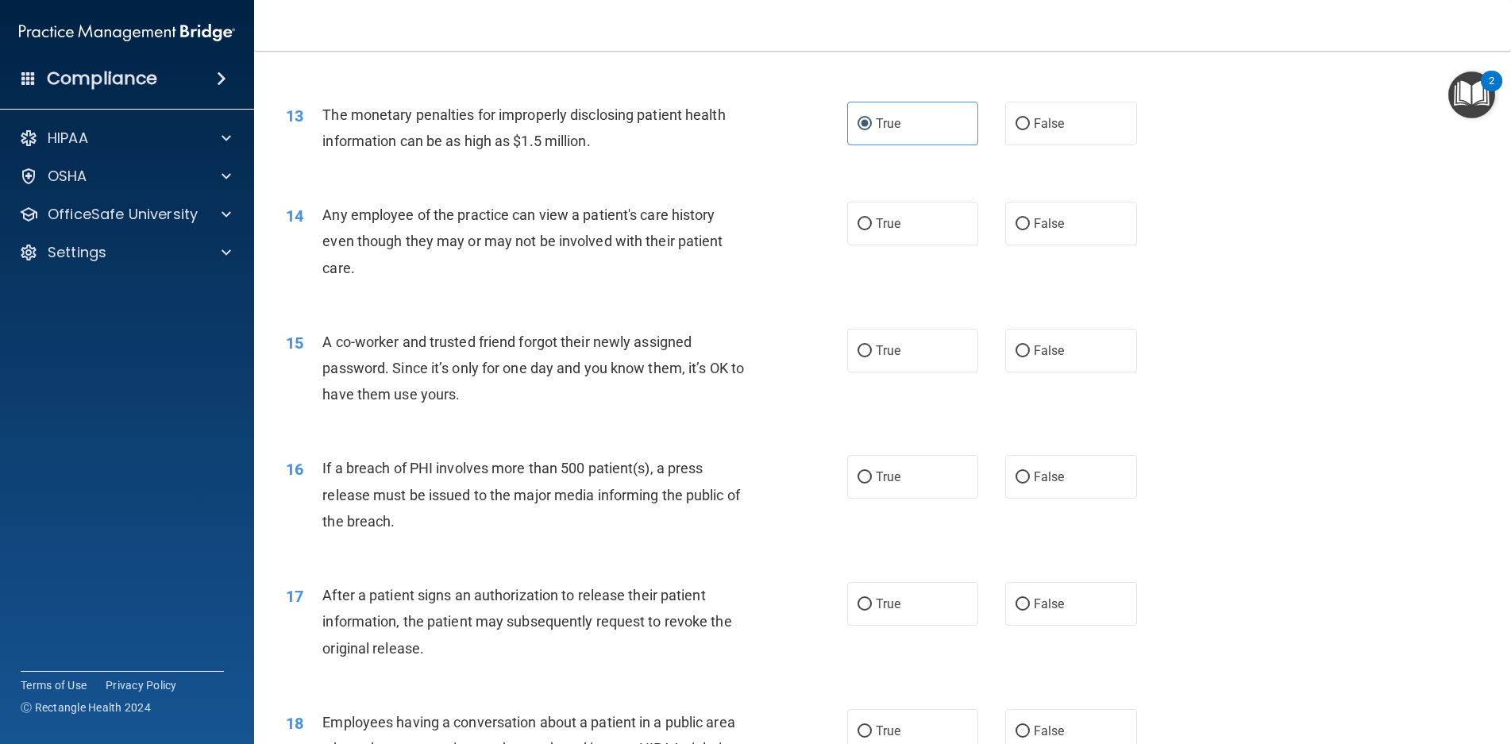
scroll to position [1430, 0]
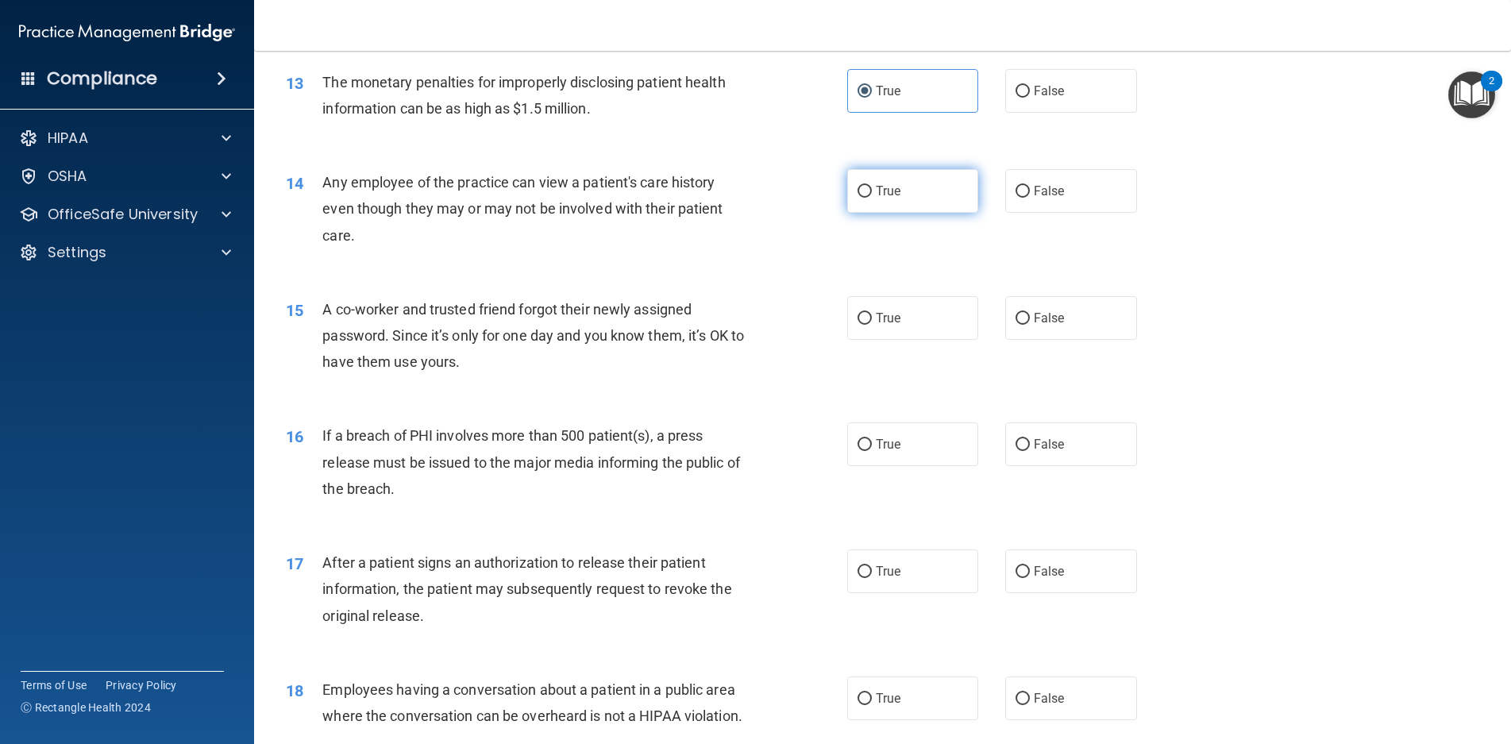
click at [880, 213] on label "True" at bounding box center [913, 191] width 132 height 44
click at [872, 198] on input "True" at bounding box center [865, 192] width 14 height 12
radio input "true"
click at [1114, 213] on label "False" at bounding box center [1072, 191] width 132 height 44
click at [1030, 198] on input "False" at bounding box center [1023, 192] width 14 height 12
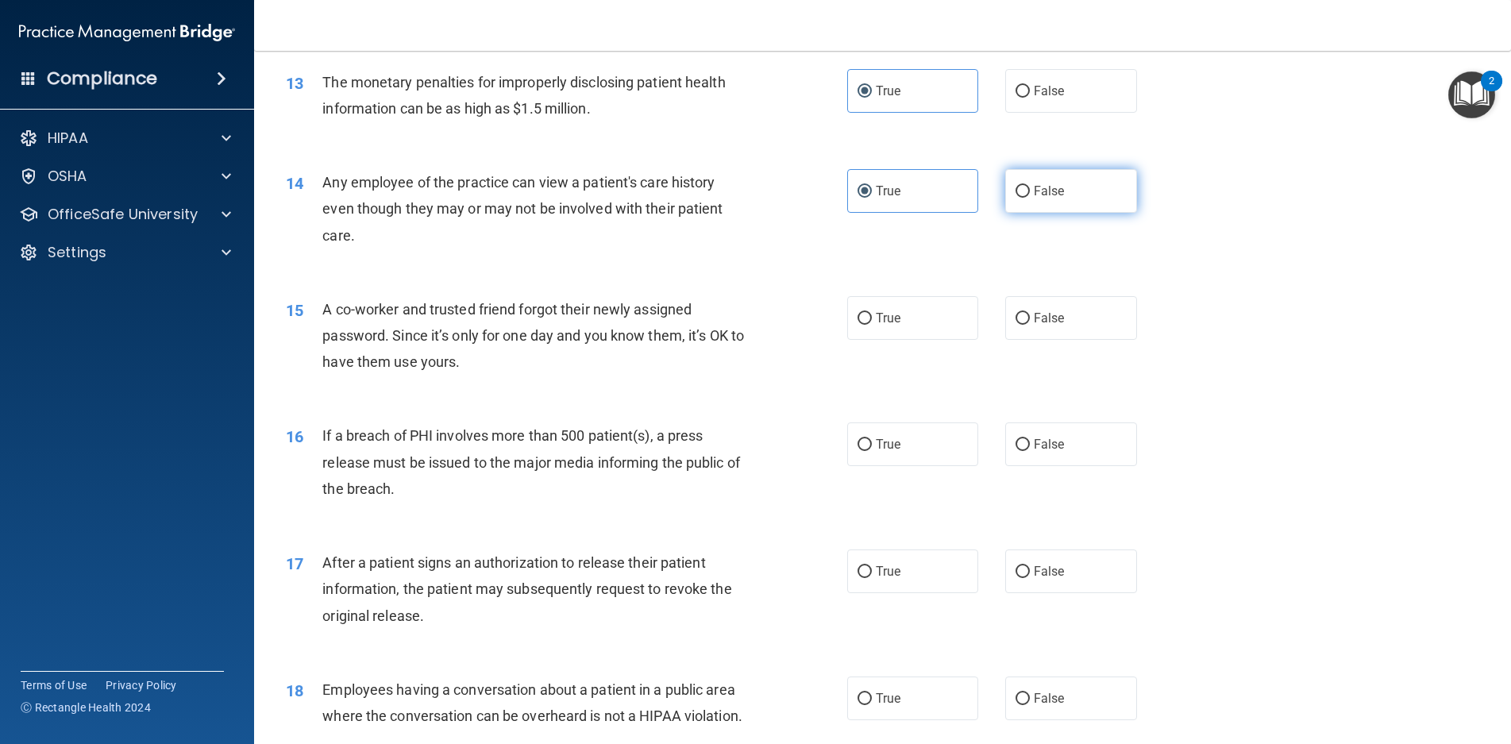
radio input "true"
radio input "false"
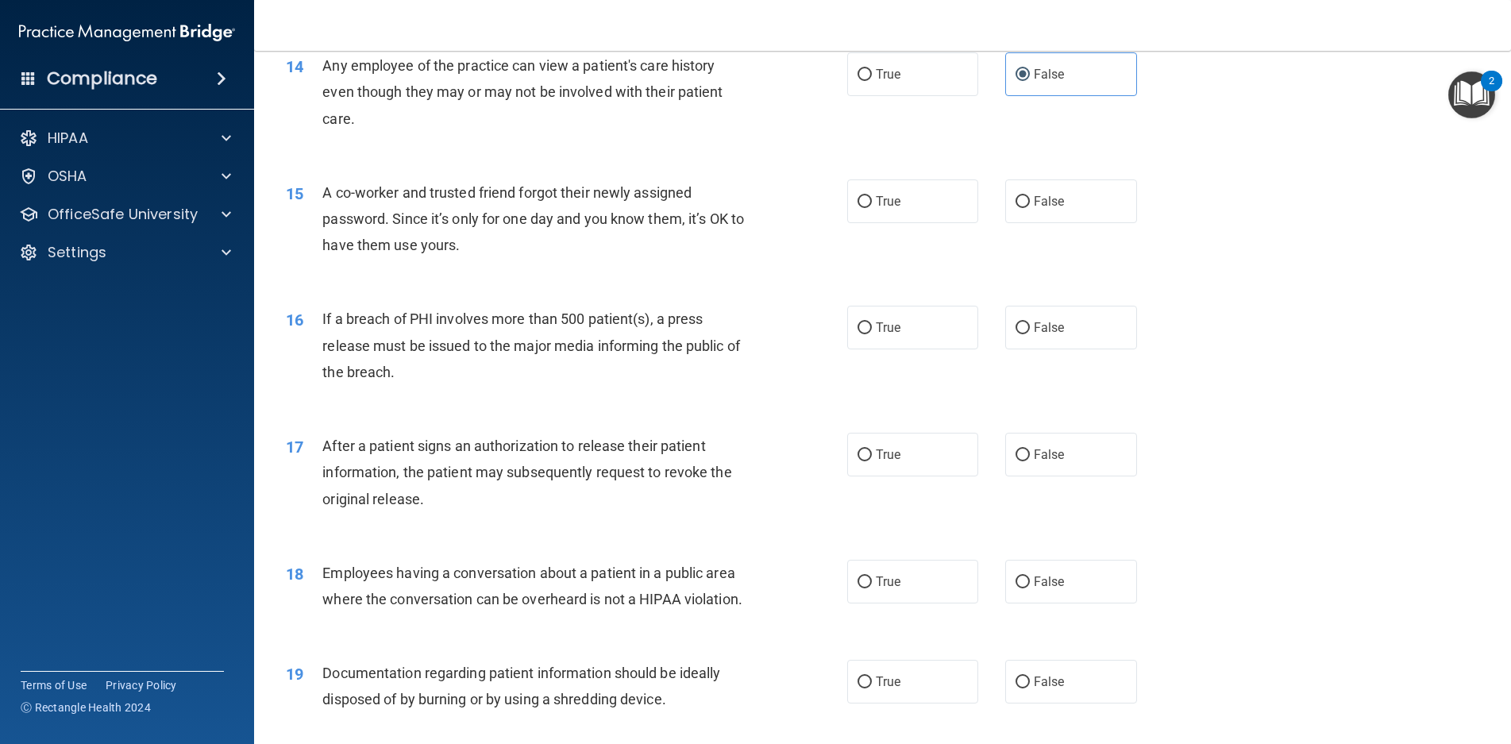
scroll to position [1588, 0]
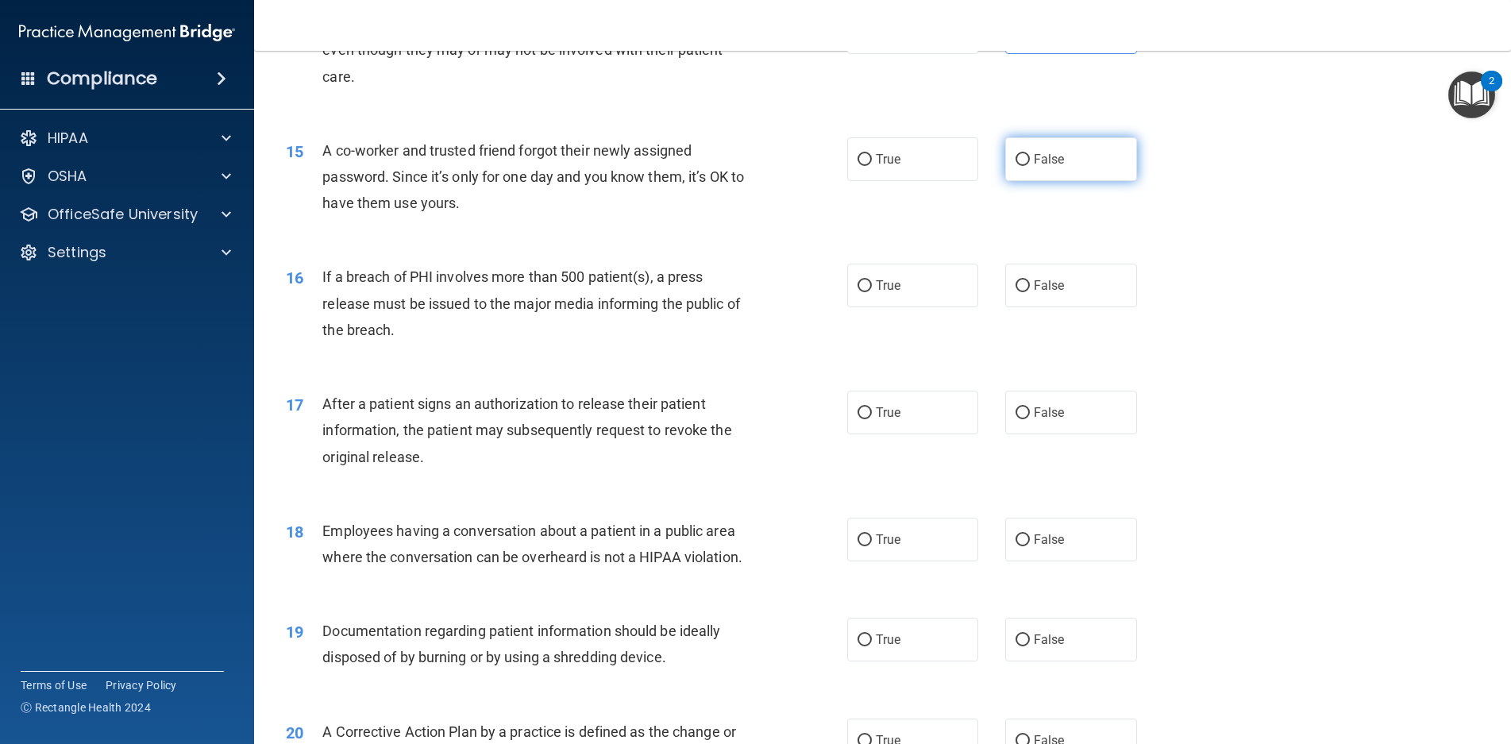
click at [1113, 181] on label "False" at bounding box center [1072, 159] width 132 height 44
click at [1030, 166] on input "False" at bounding box center [1023, 160] width 14 height 12
radio input "true"
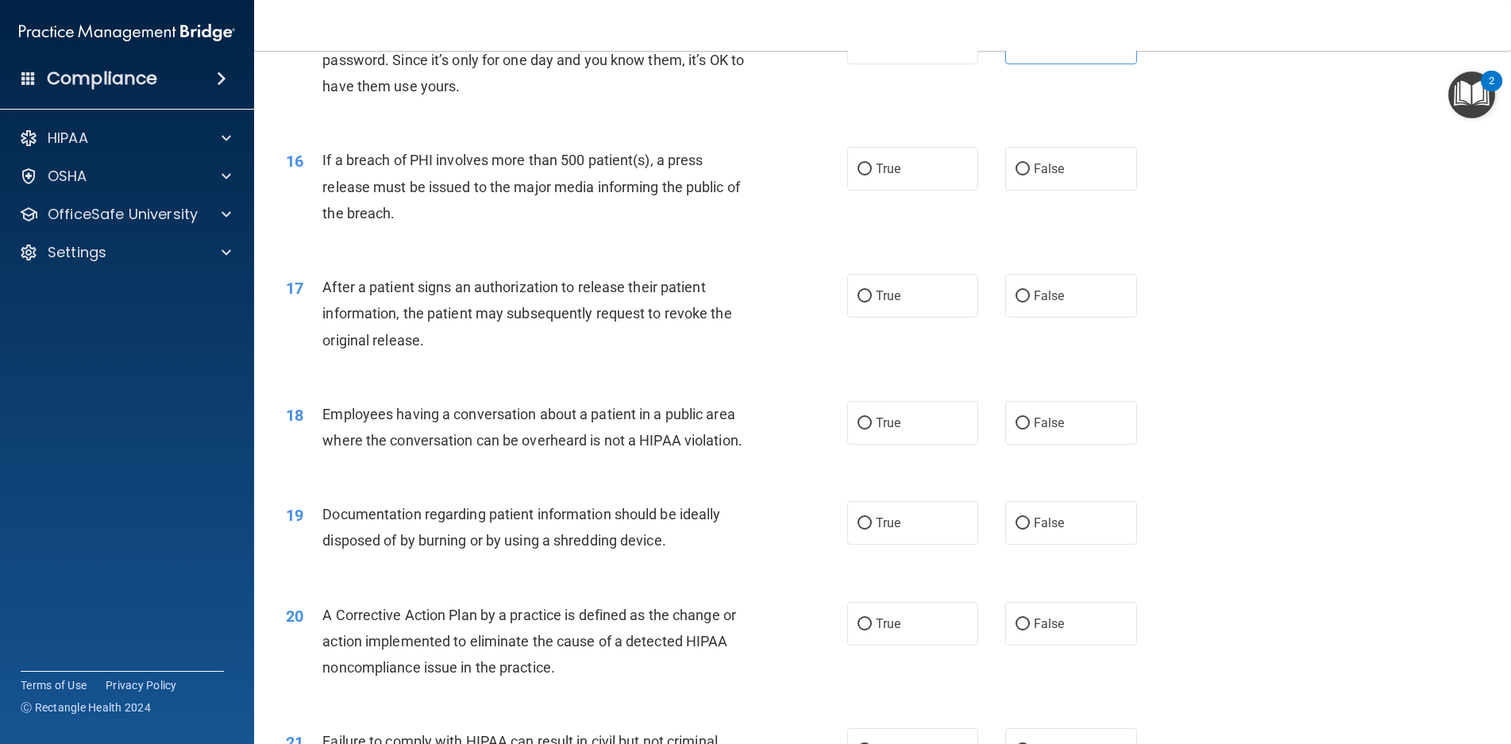
scroll to position [1747, 0]
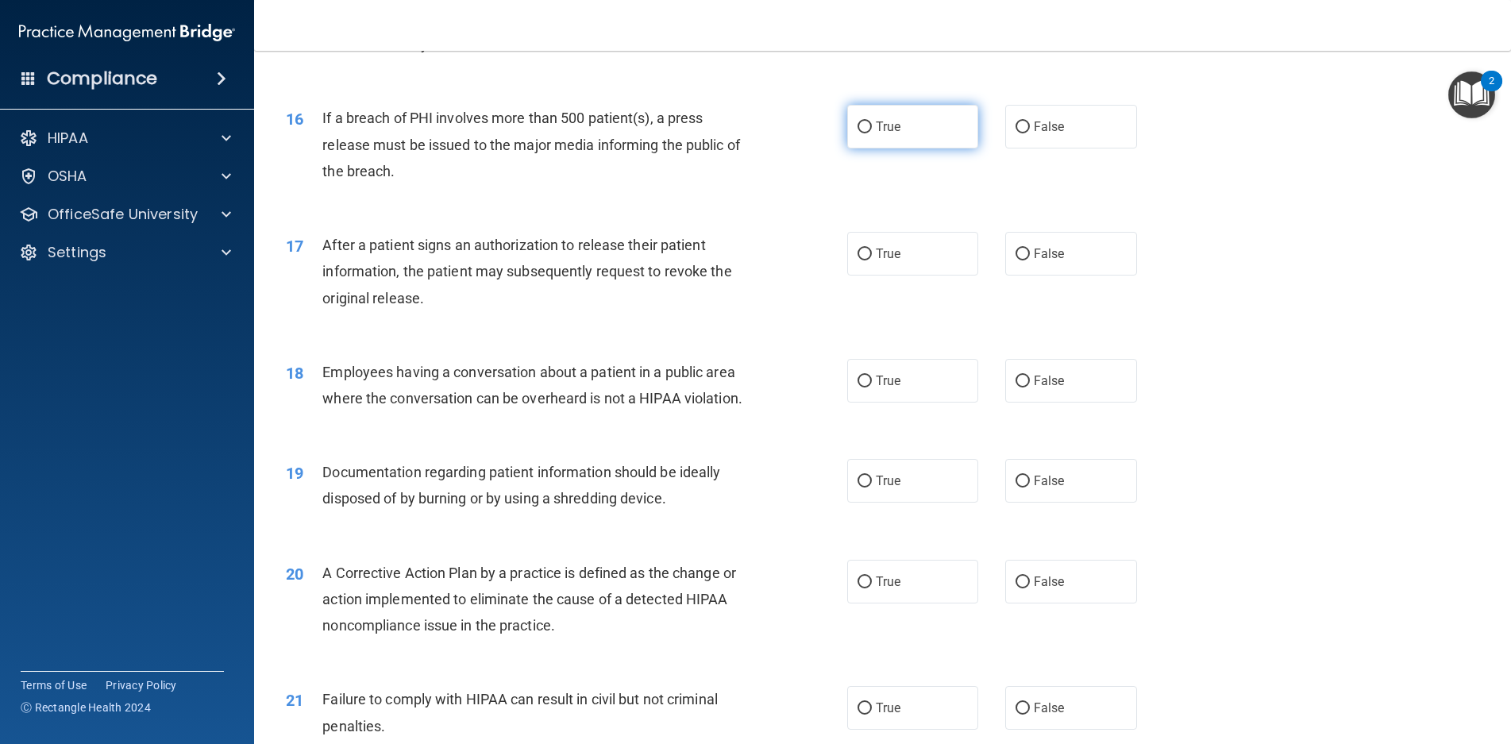
click at [900, 149] on label "True" at bounding box center [913, 127] width 132 height 44
click at [872, 133] on input "True" at bounding box center [865, 128] width 14 height 12
radio input "true"
click at [926, 276] on label "True" at bounding box center [913, 254] width 132 height 44
click at [872, 261] on input "True" at bounding box center [865, 255] width 14 height 12
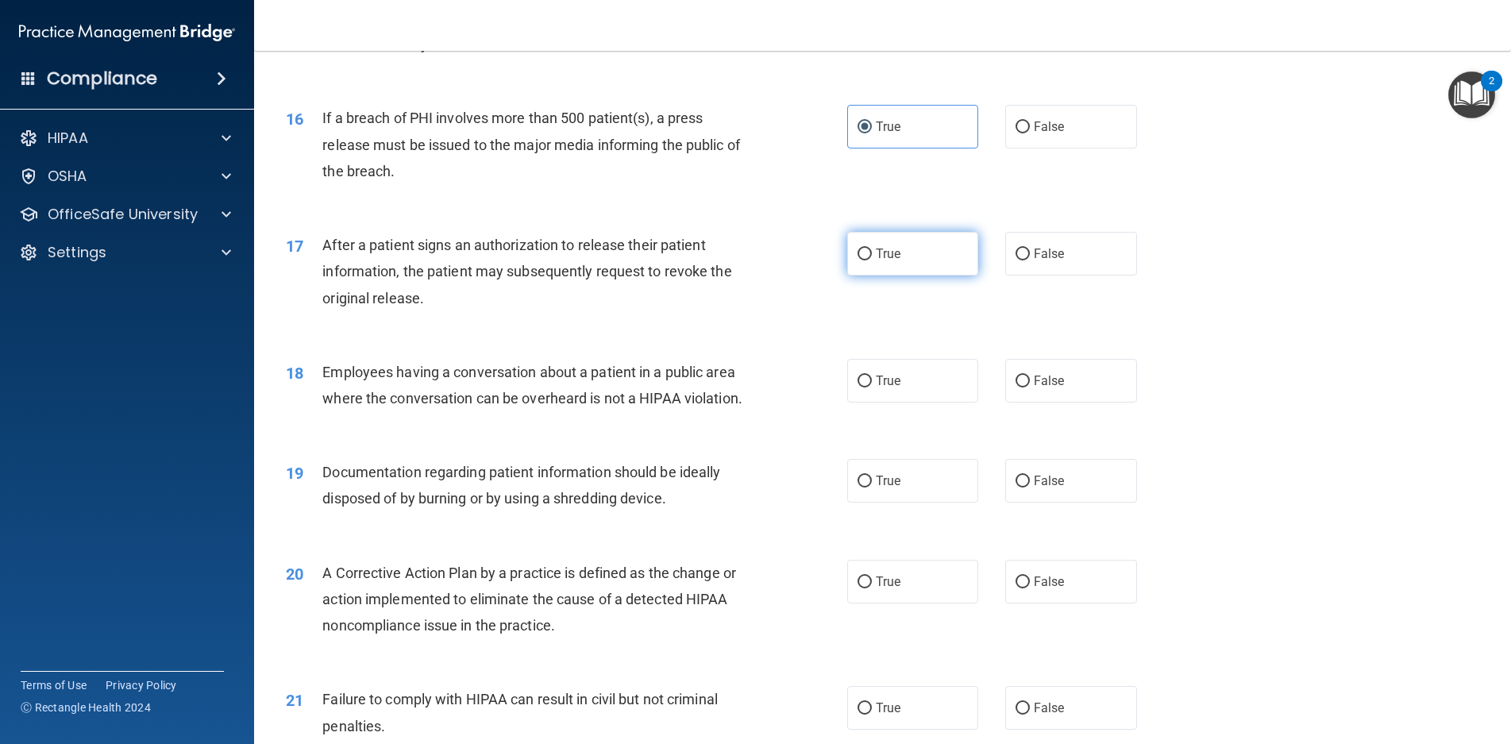
radio input "true"
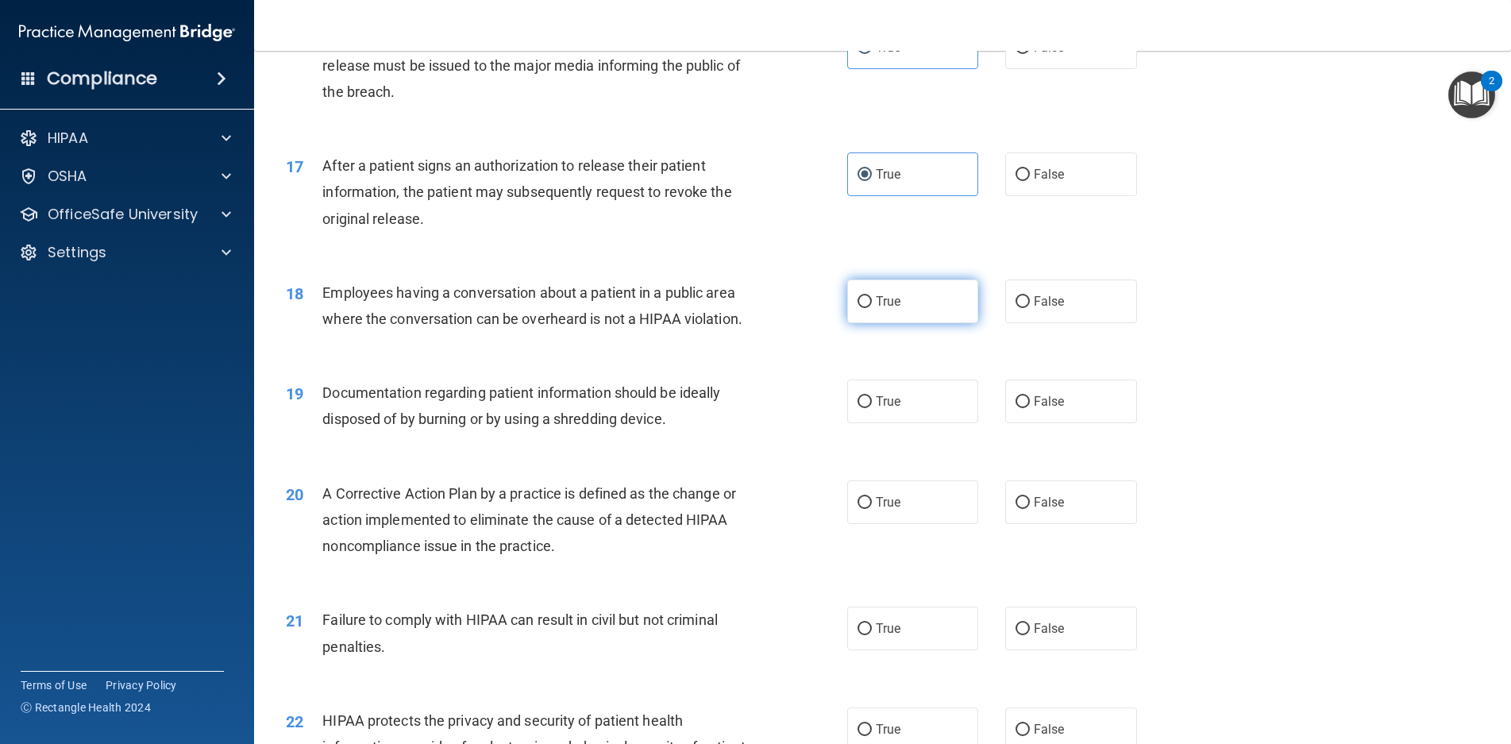
click at [929, 323] on label "True" at bounding box center [913, 302] width 132 height 44
click at [872, 308] on input "True" at bounding box center [865, 302] width 14 height 12
radio input "true"
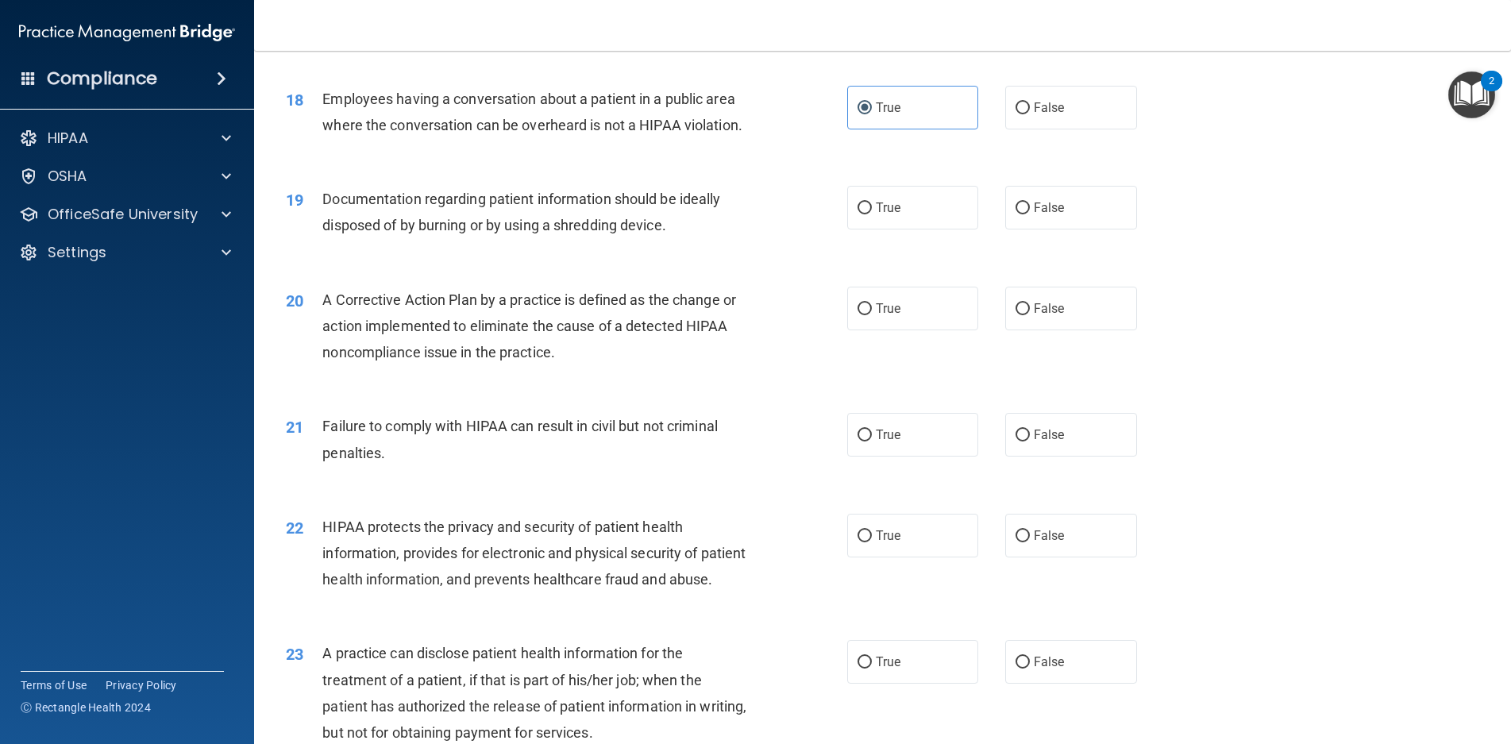
scroll to position [2065, 0]
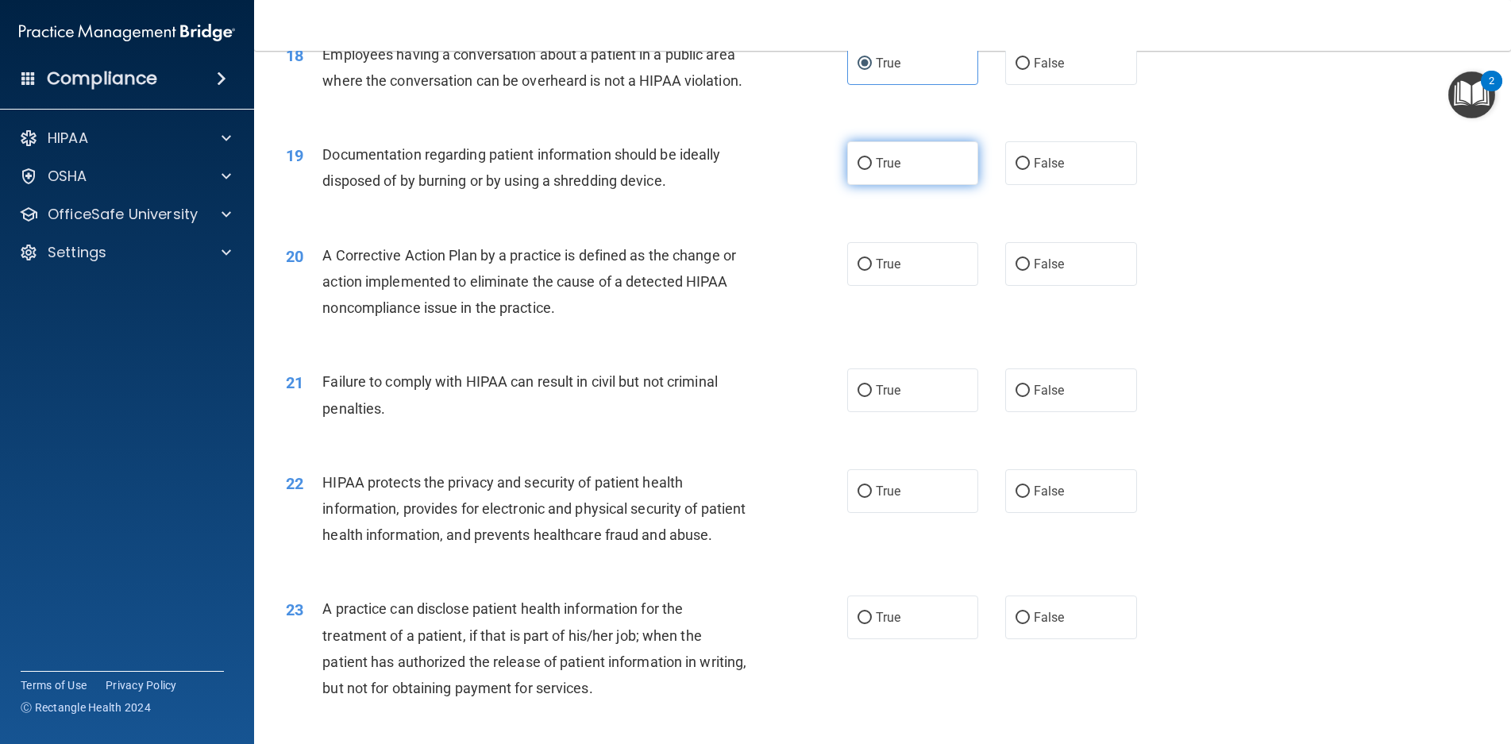
click at [963, 185] on label "True" at bounding box center [913, 163] width 132 height 44
click at [872, 170] on input "True" at bounding box center [865, 164] width 14 height 12
radio input "true"
click at [858, 271] on input "True" at bounding box center [865, 265] width 14 height 12
radio input "true"
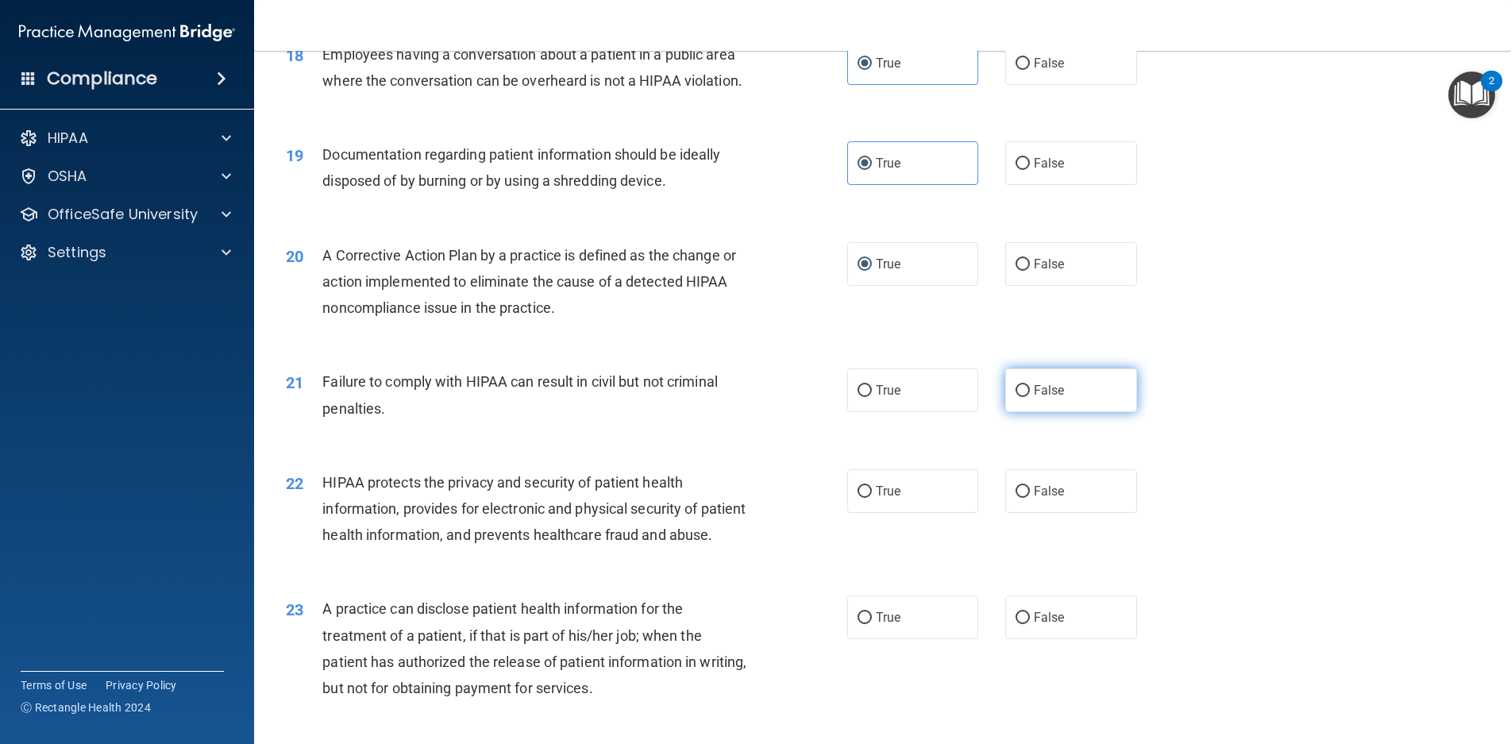
click at [1019, 397] on input "False" at bounding box center [1023, 391] width 14 height 12
radio input "true"
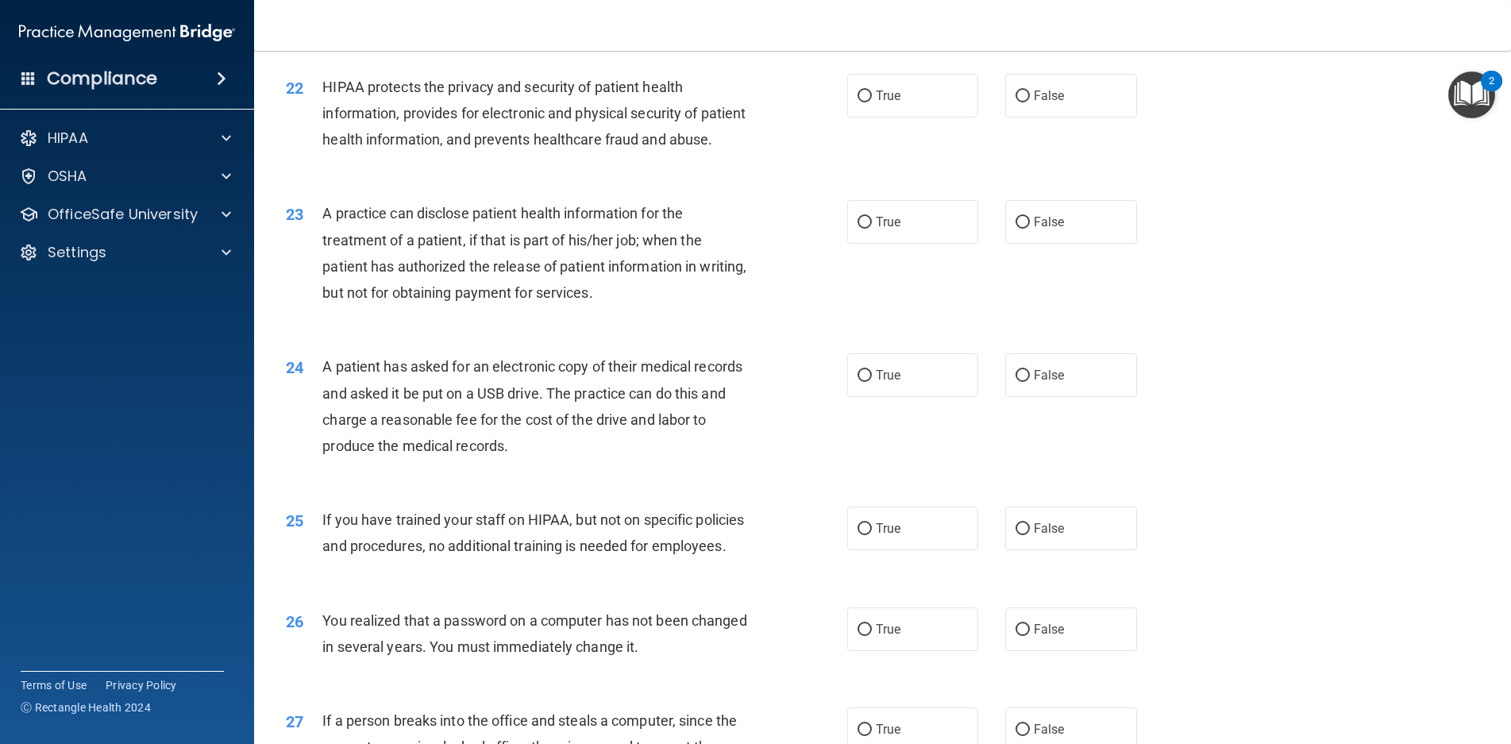
scroll to position [2462, 0]
click at [886, 116] on label "True" at bounding box center [913, 94] width 132 height 44
click at [872, 101] on input "True" at bounding box center [865, 95] width 14 height 12
radio input "true"
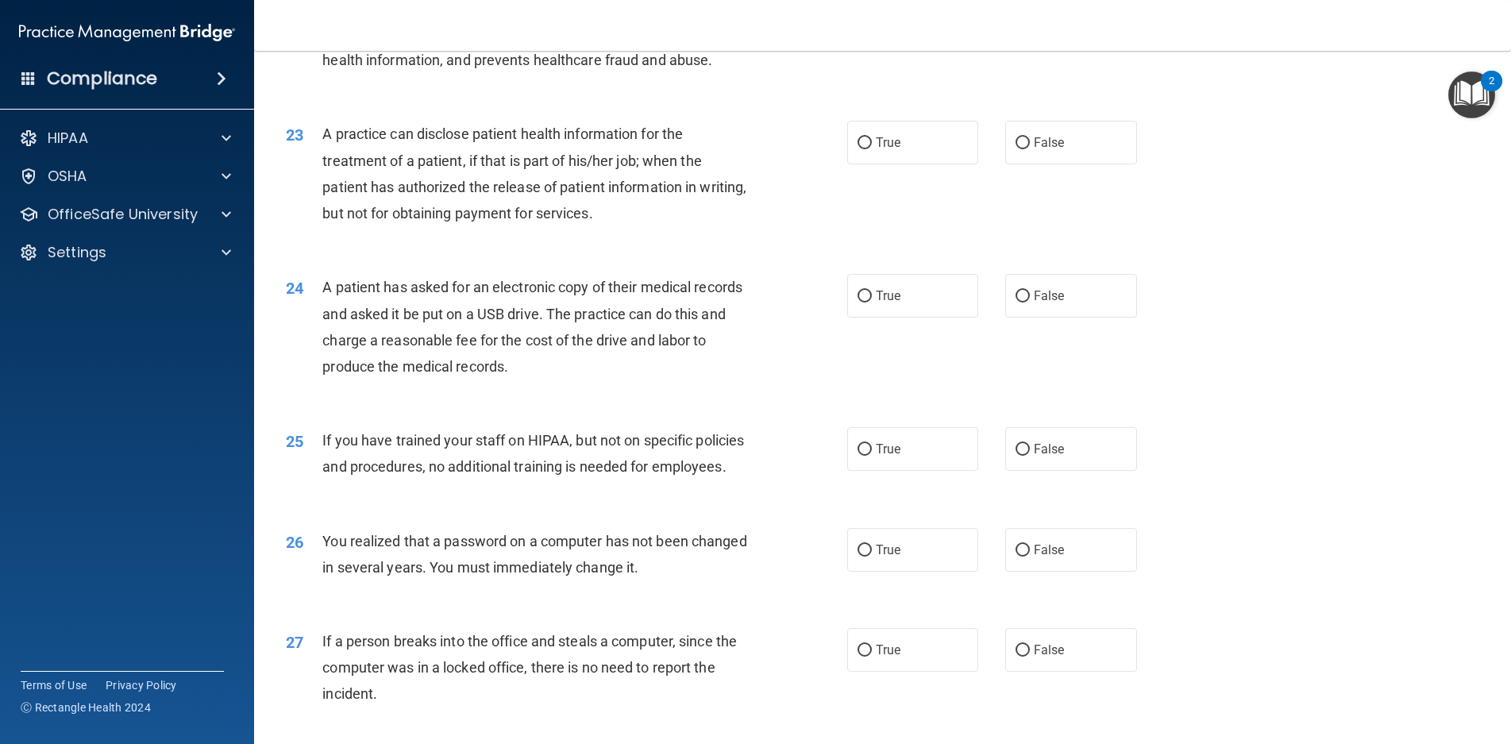
scroll to position [2542, 0]
click at [849, 163] on label "True" at bounding box center [913, 141] width 132 height 44
click at [858, 148] on input "True" at bounding box center [865, 142] width 14 height 12
radio input "true"
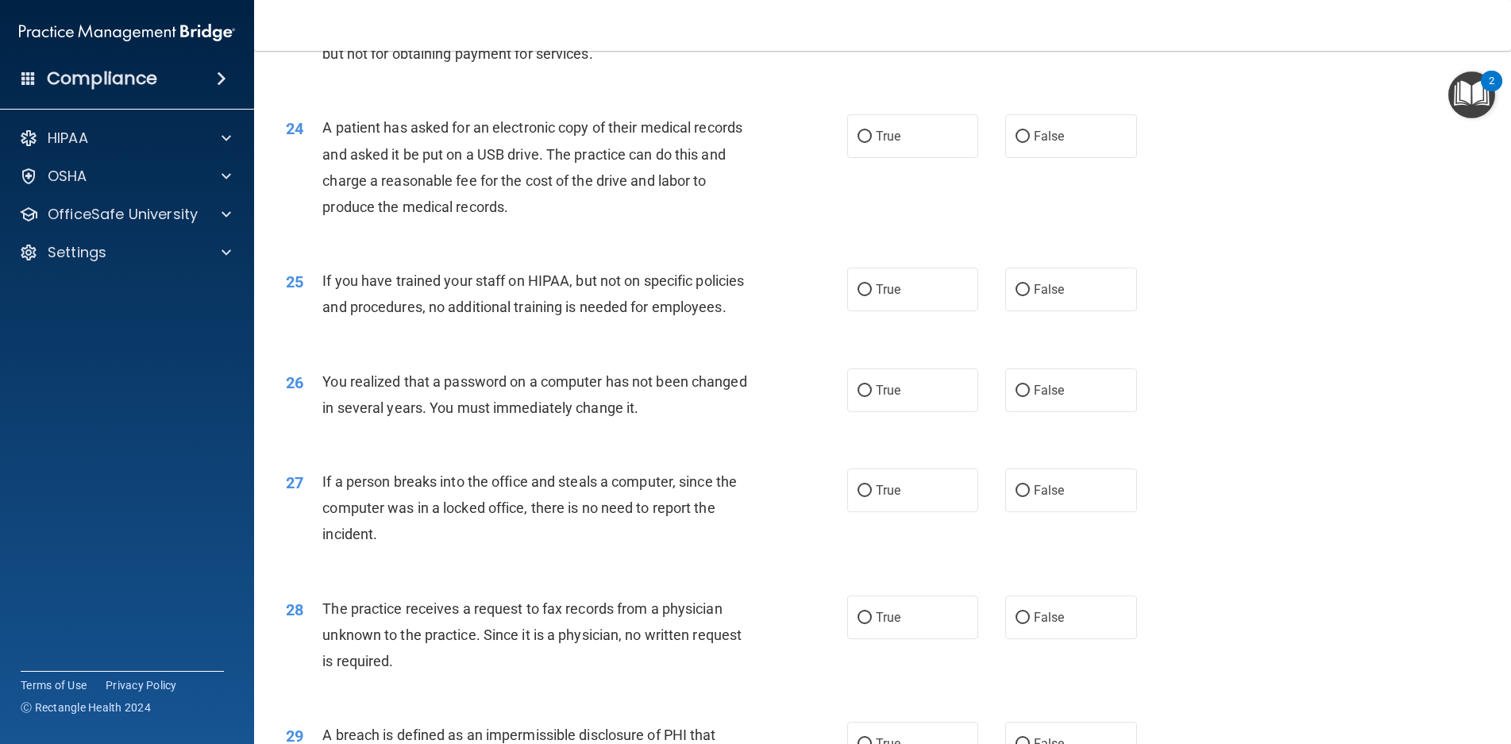
scroll to position [2700, 0]
click at [868, 157] on label "True" at bounding box center [913, 136] width 132 height 44
click at [868, 142] on input "True" at bounding box center [865, 136] width 14 height 12
radio input "true"
click at [1034, 296] on span "False" at bounding box center [1049, 288] width 31 height 15
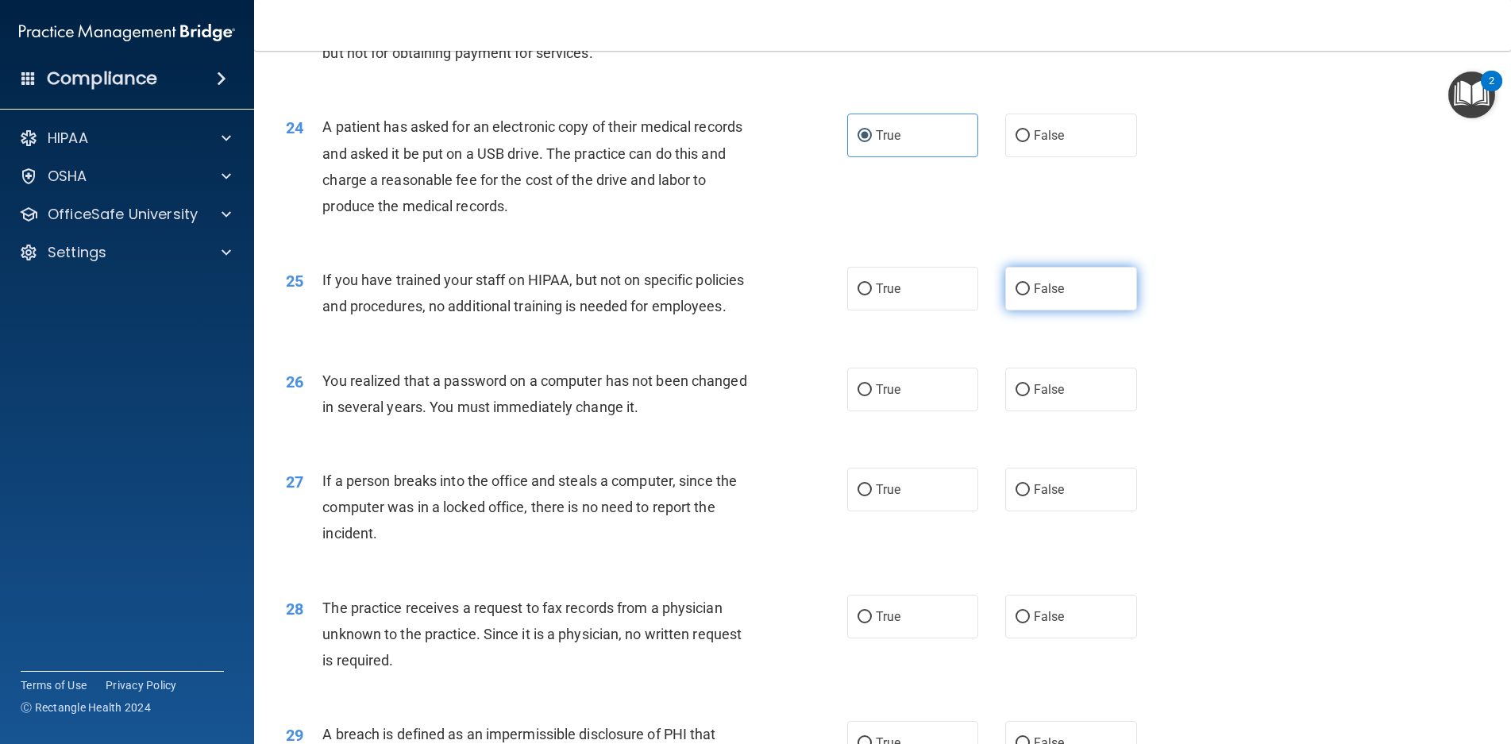
click at [1030, 295] on input "False" at bounding box center [1023, 290] width 14 height 12
radio input "true"
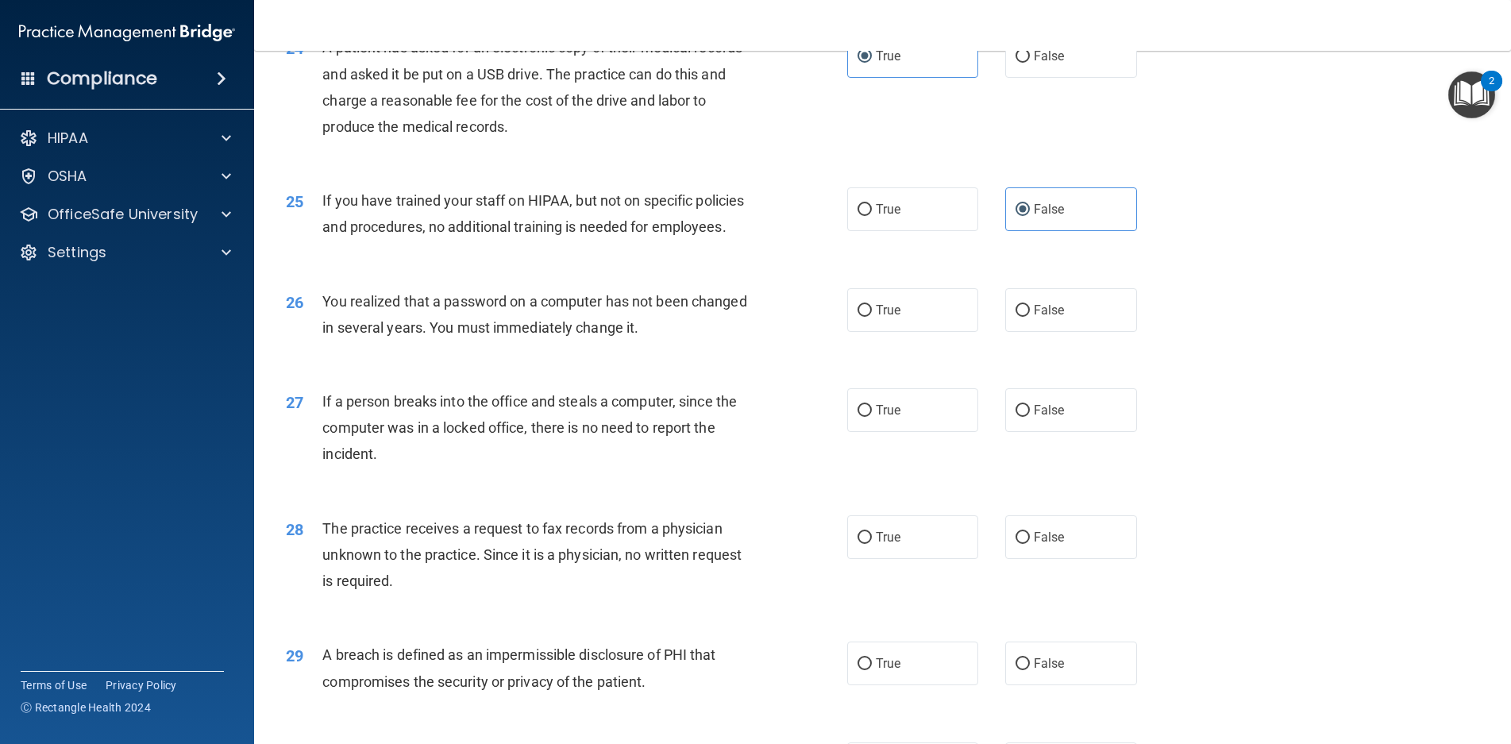
scroll to position [2859, 0]
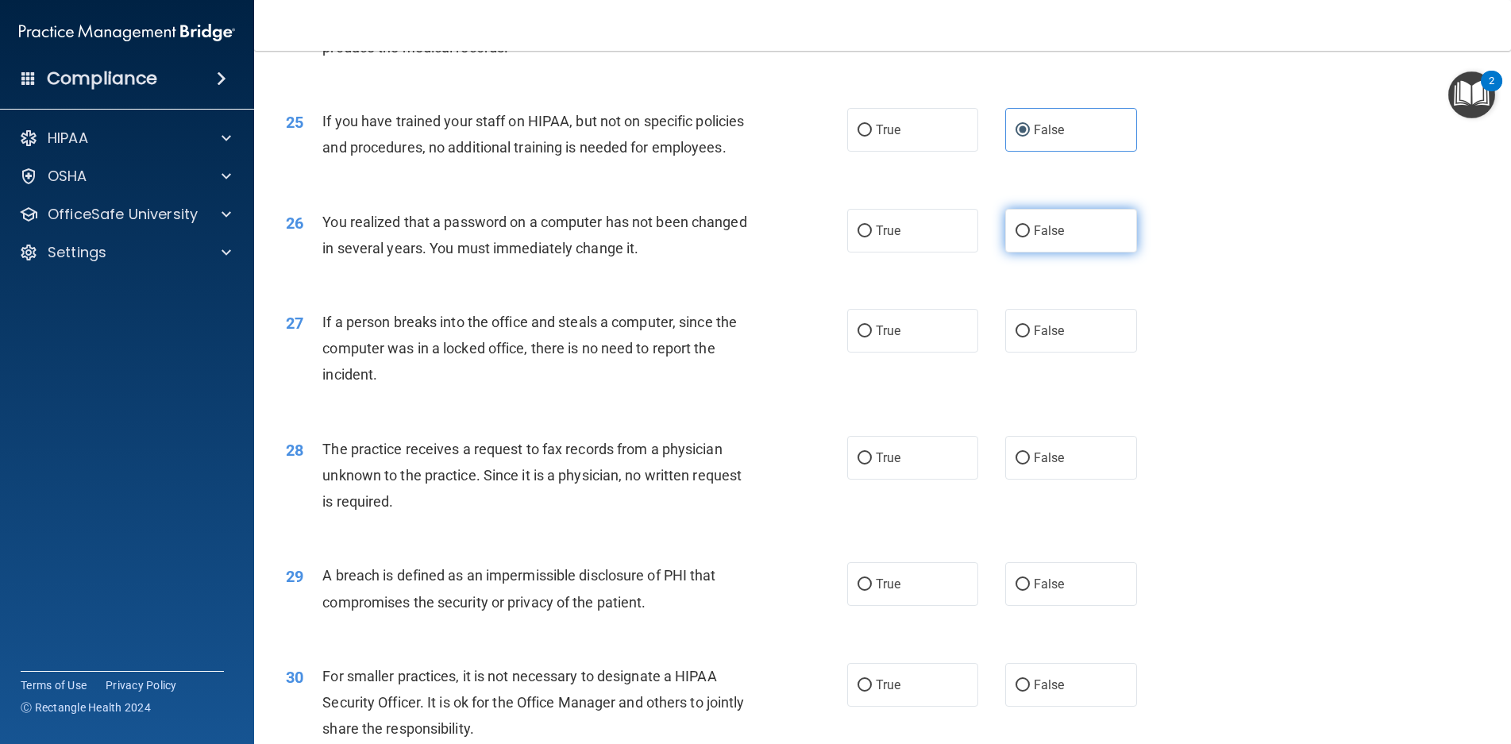
click at [1046, 238] on span "False" at bounding box center [1049, 230] width 31 height 15
click at [1030, 237] on input "False" at bounding box center [1023, 232] width 14 height 12
radio input "true"
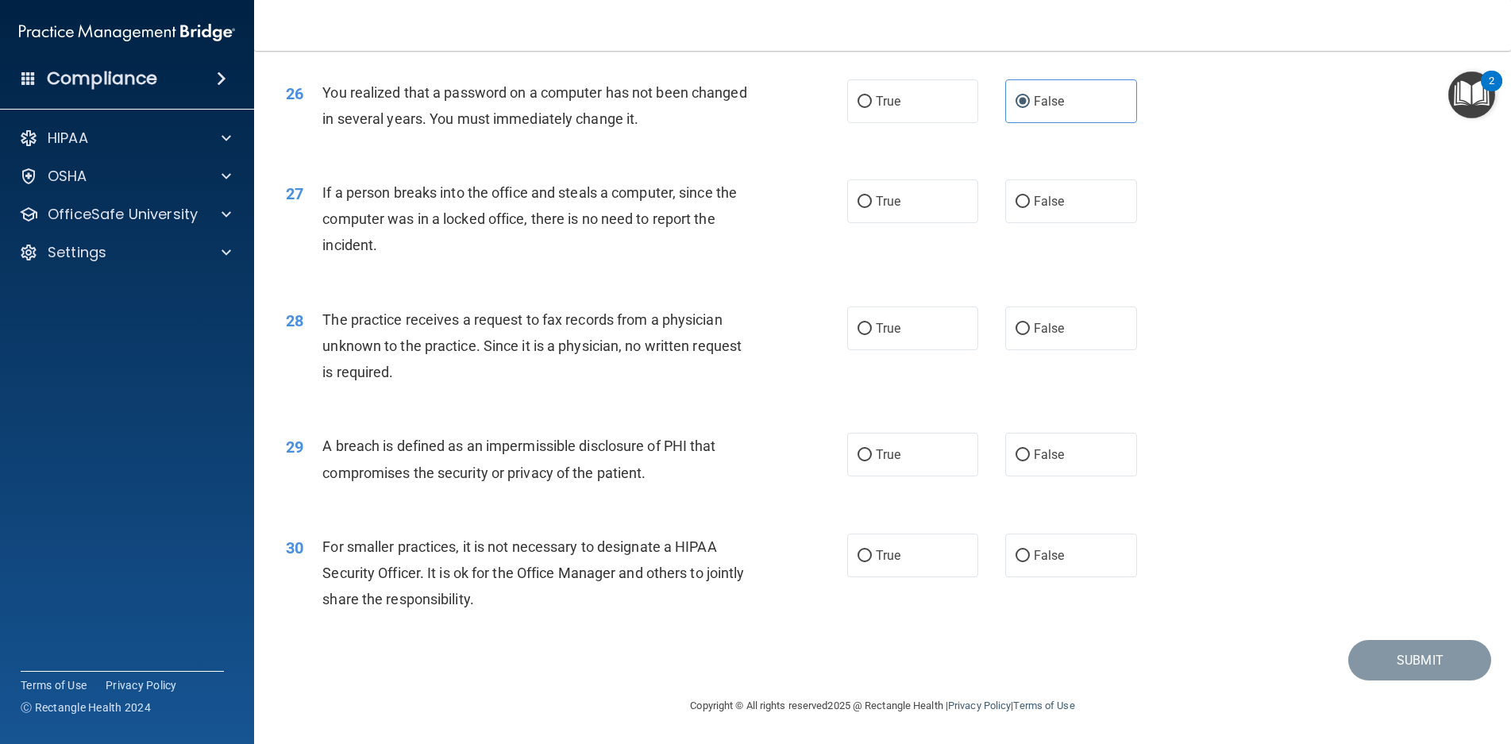
scroll to position [3068, 0]
click at [1016, 199] on input "False" at bounding box center [1023, 202] width 14 height 12
radio input "true"
click at [1022, 334] on input "False" at bounding box center [1023, 329] width 14 height 12
radio input "true"
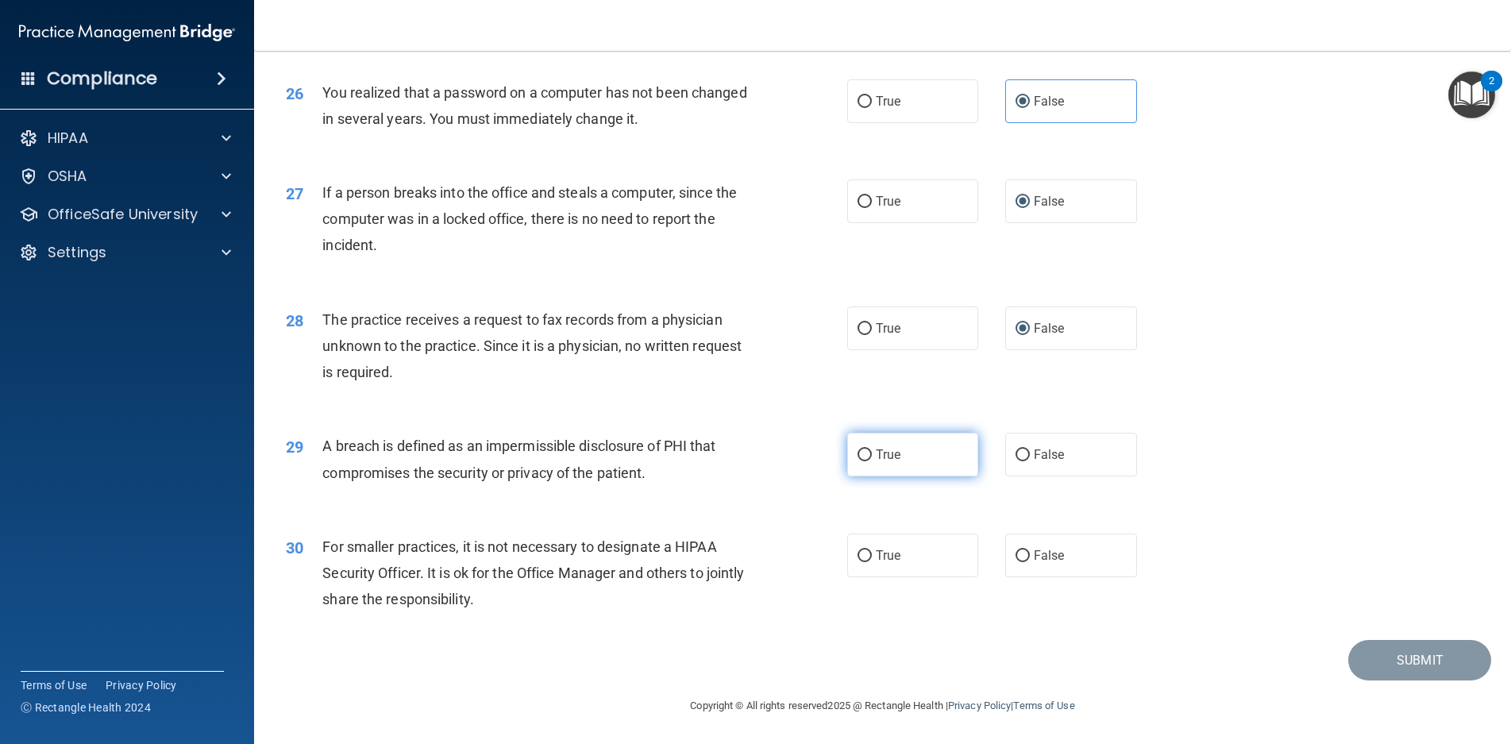
click at [879, 452] on span "True" at bounding box center [888, 454] width 25 height 15
click at [872, 452] on input "True" at bounding box center [865, 456] width 14 height 12
radio input "true"
click at [868, 554] on label "True" at bounding box center [913, 556] width 132 height 44
click at [868, 554] on input "True" at bounding box center [865, 556] width 14 height 12
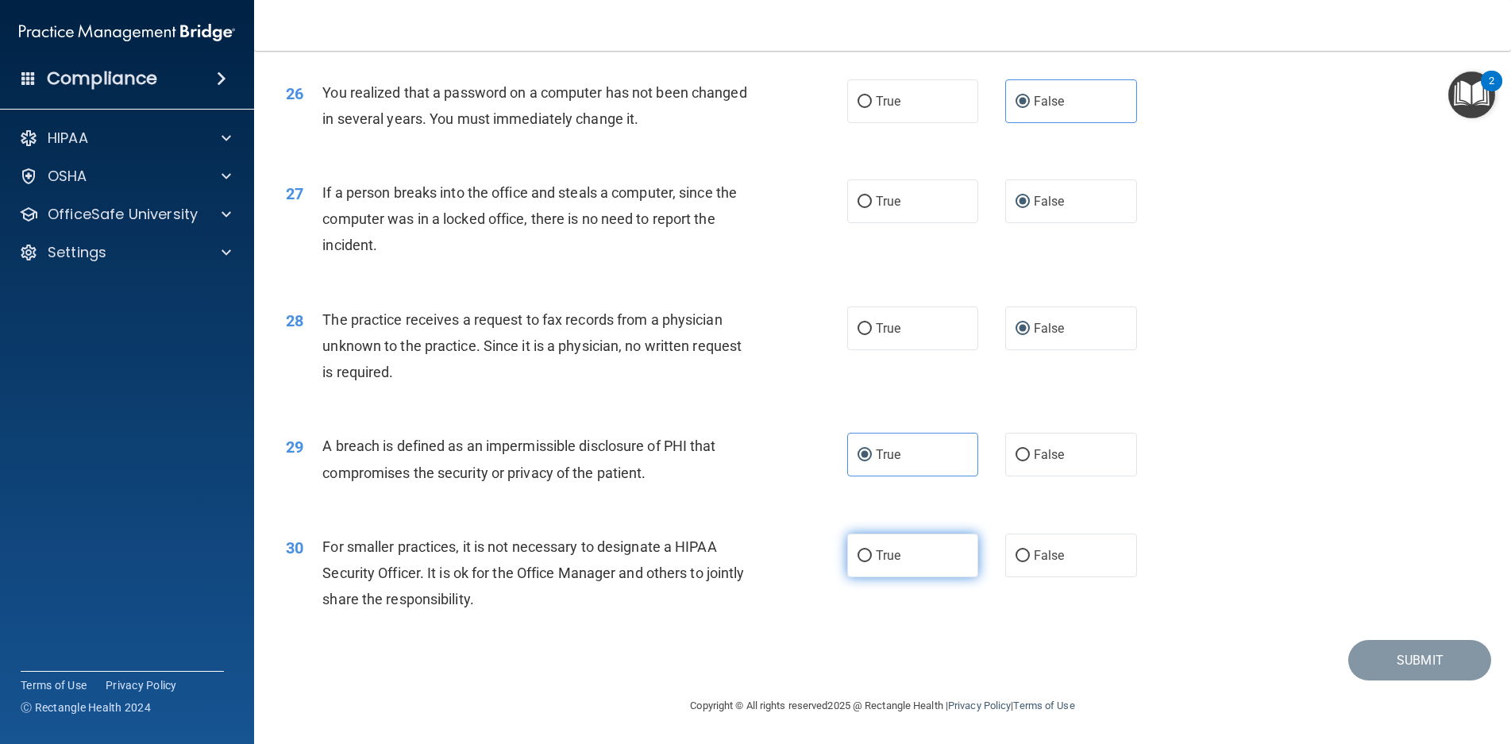
radio input "true"
click at [1430, 654] on button "Submit" at bounding box center [1420, 660] width 143 height 41
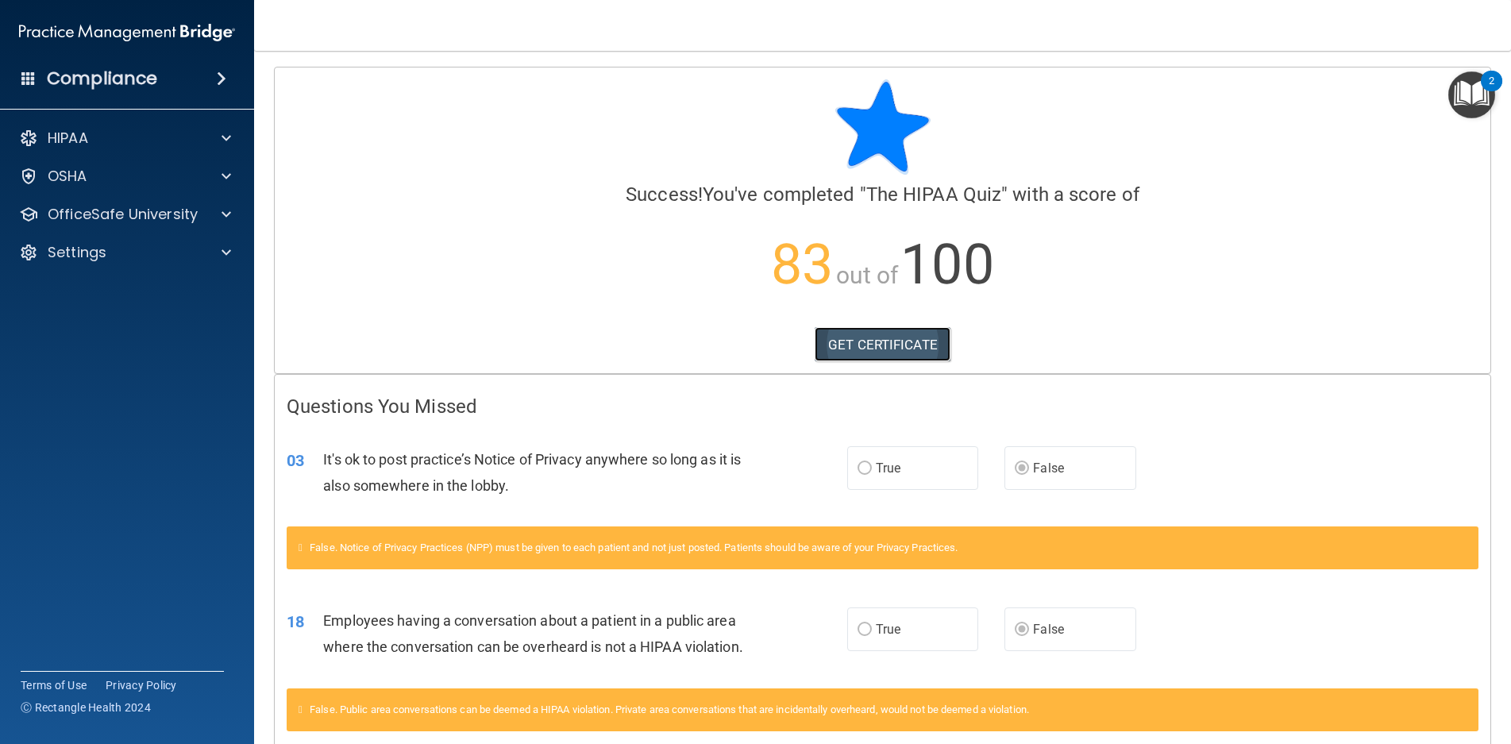
click at [868, 337] on link "GET CERTIFICATE" at bounding box center [883, 344] width 136 height 35
click at [85, 139] on p "HIPAA" at bounding box center [68, 138] width 41 height 19
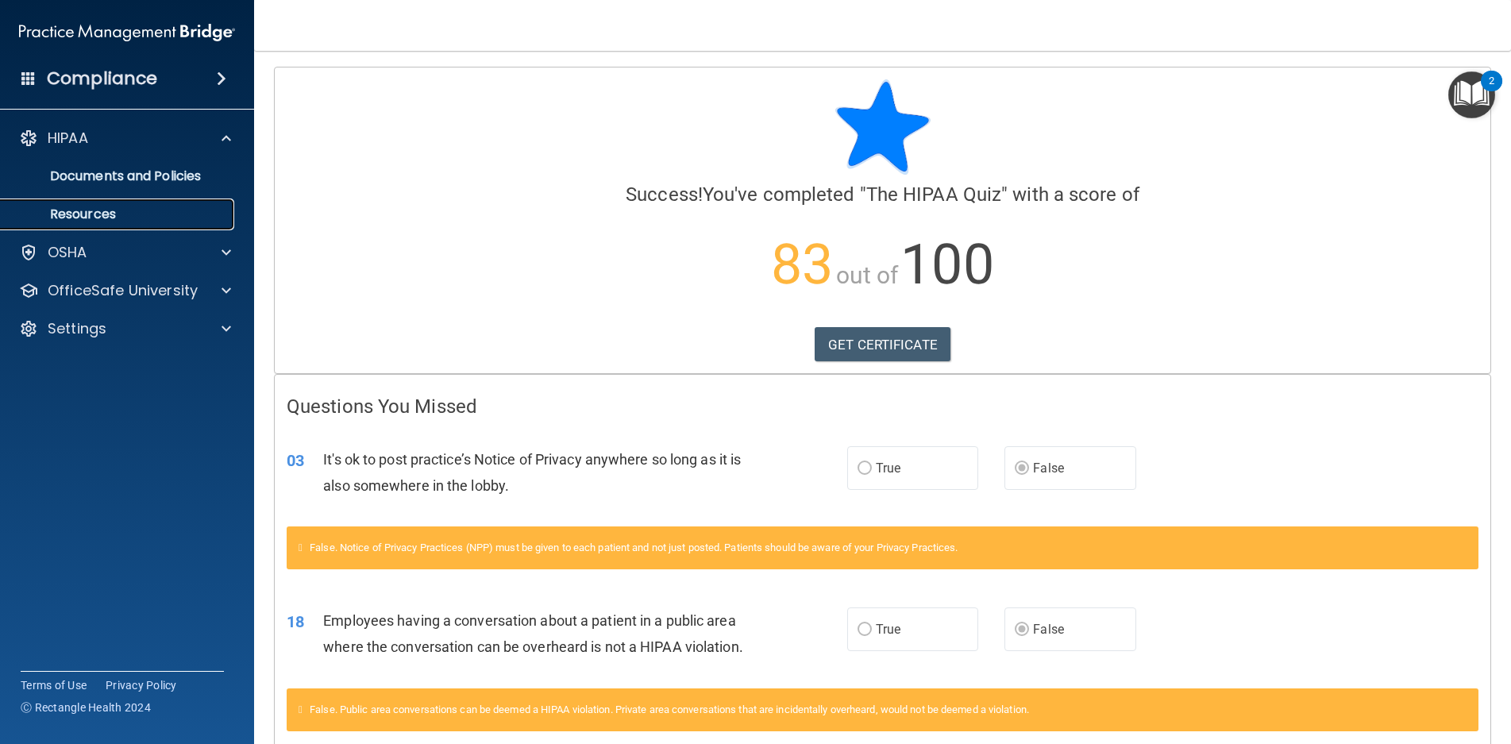
click at [76, 218] on p "Resources" at bounding box center [118, 215] width 217 height 16
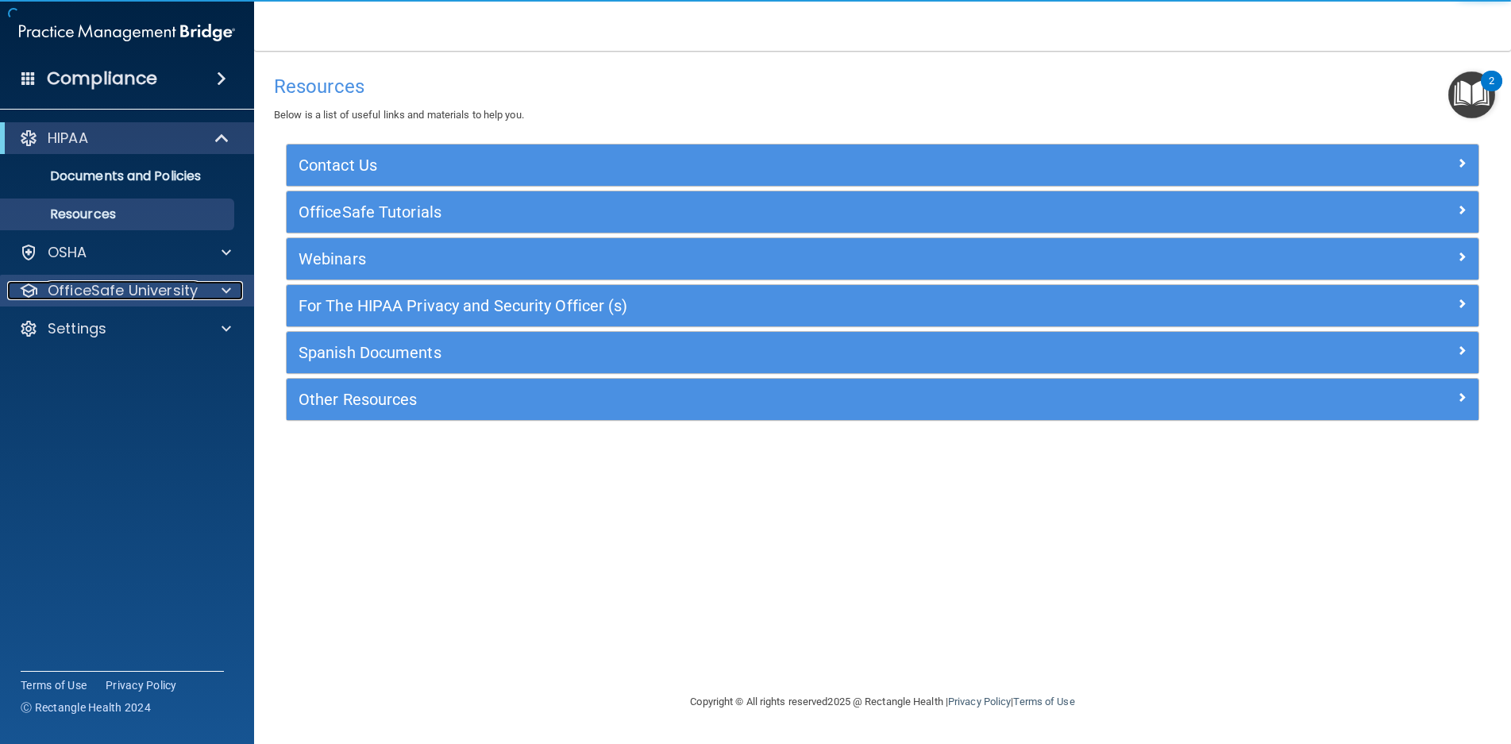
click at [74, 294] on p "OfficeSafe University" at bounding box center [123, 290] width 150 height 19
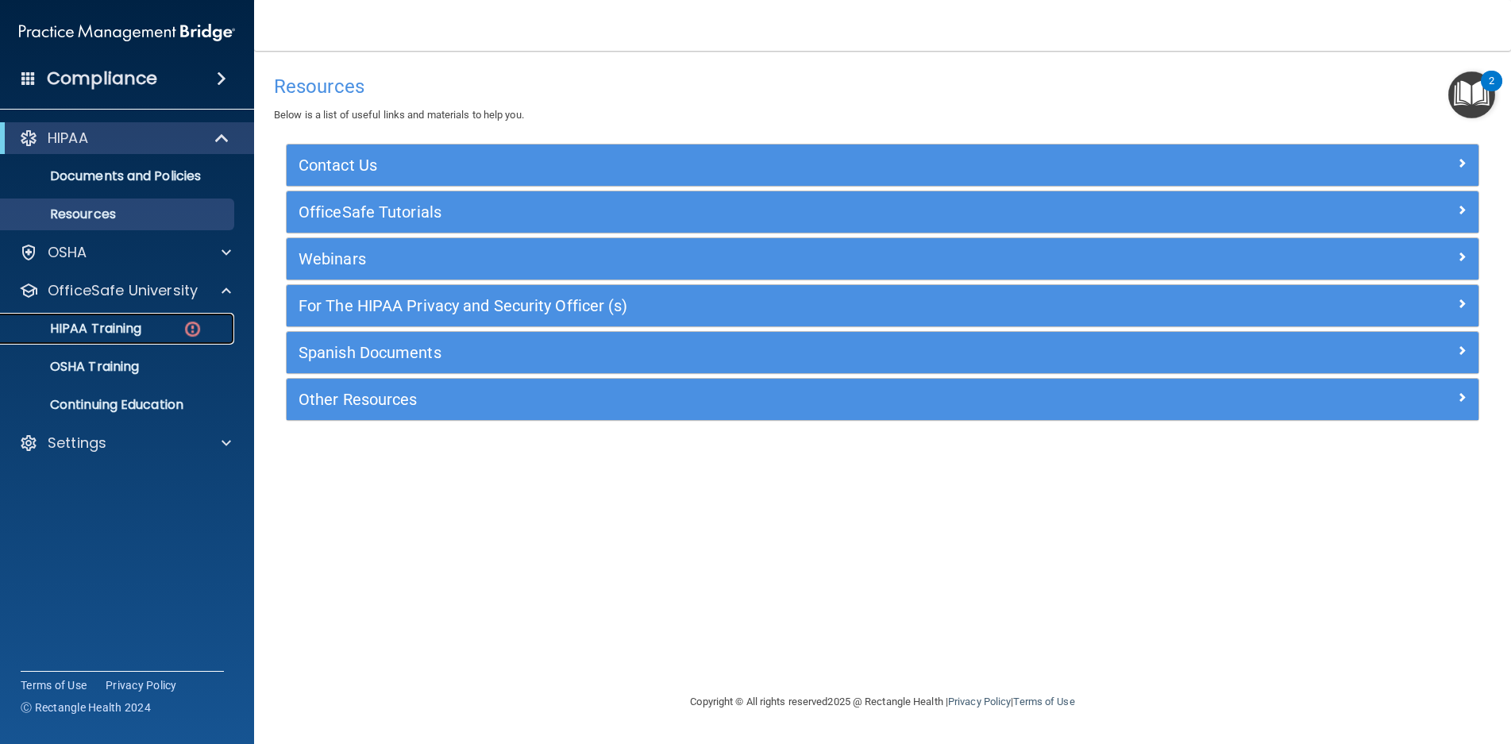
click at [84, 333] on p "HIPAA Training" at bounding box center [75, 329] width 131 height 16
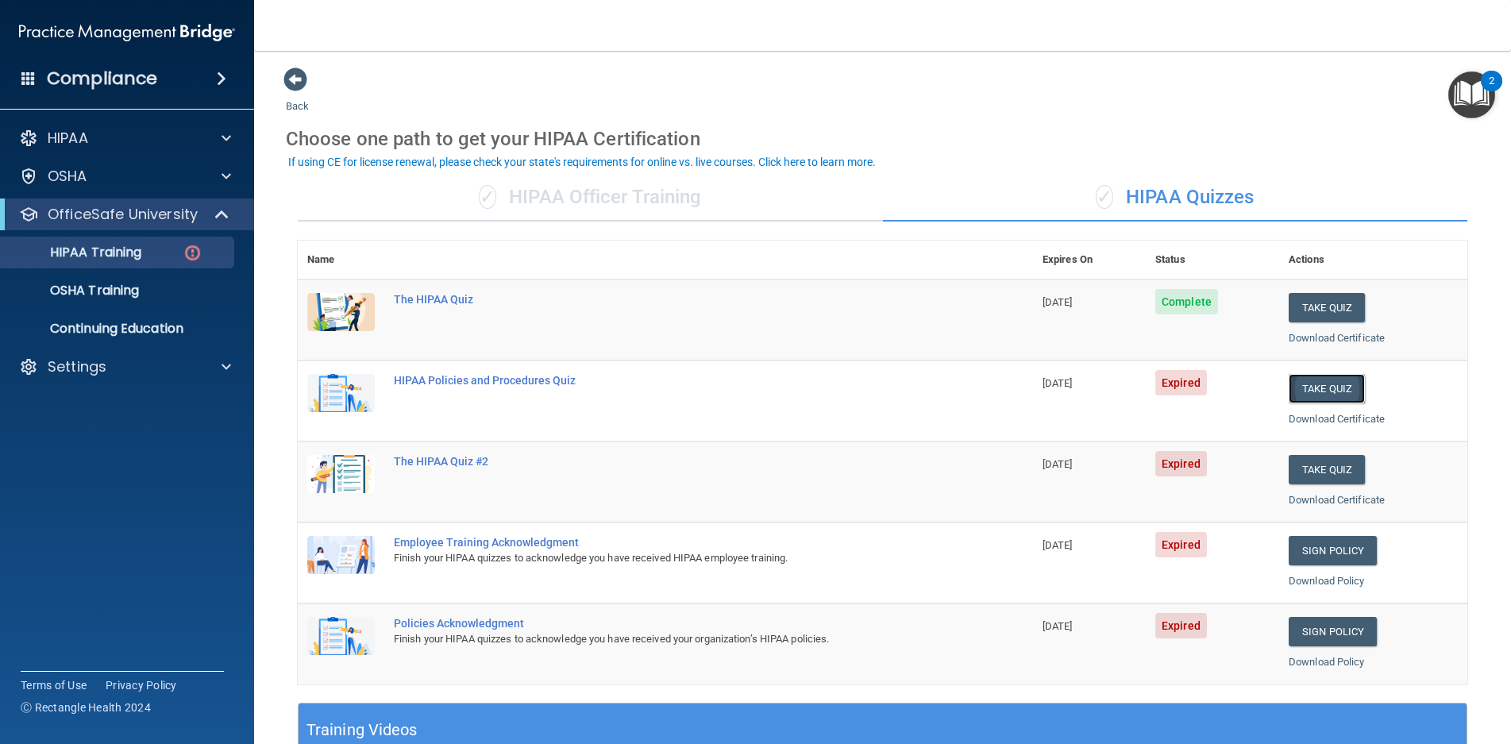
click at [1299, 387] on button "Take Quiz" at bounding box center [1327, 388] width 76 height 29
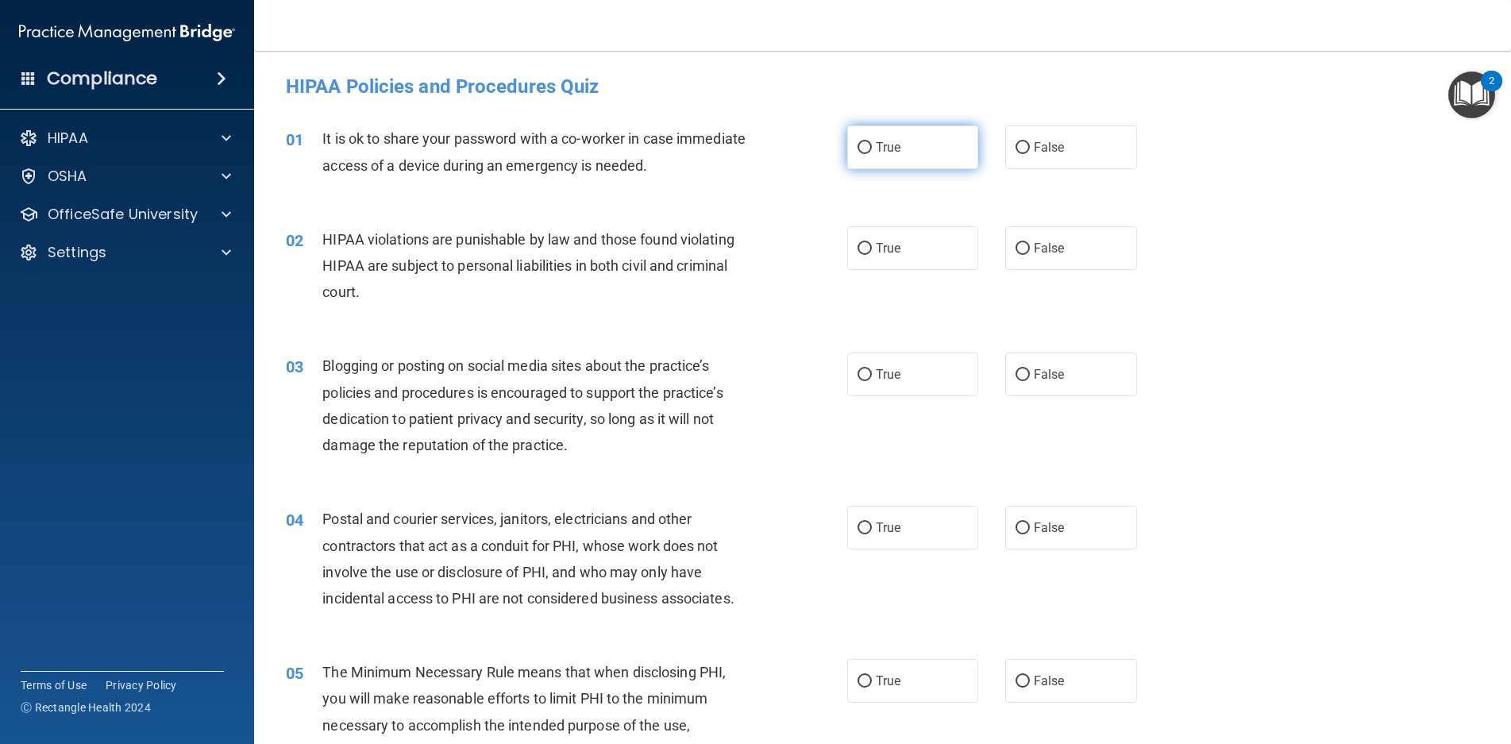
click at [886, 157] on label "True" at bounding box center [913, 147] width 132 height 44
click at [872, 154] on input "True" at bounding box center [865, 148] width 14 height 12
radio input "true"
click at [867, 232] on label "True" at bounding box center [913, 248] width 132 height 44
click at [867, 243] on input "True" at bounding box center [865, 249] width 14 height 12
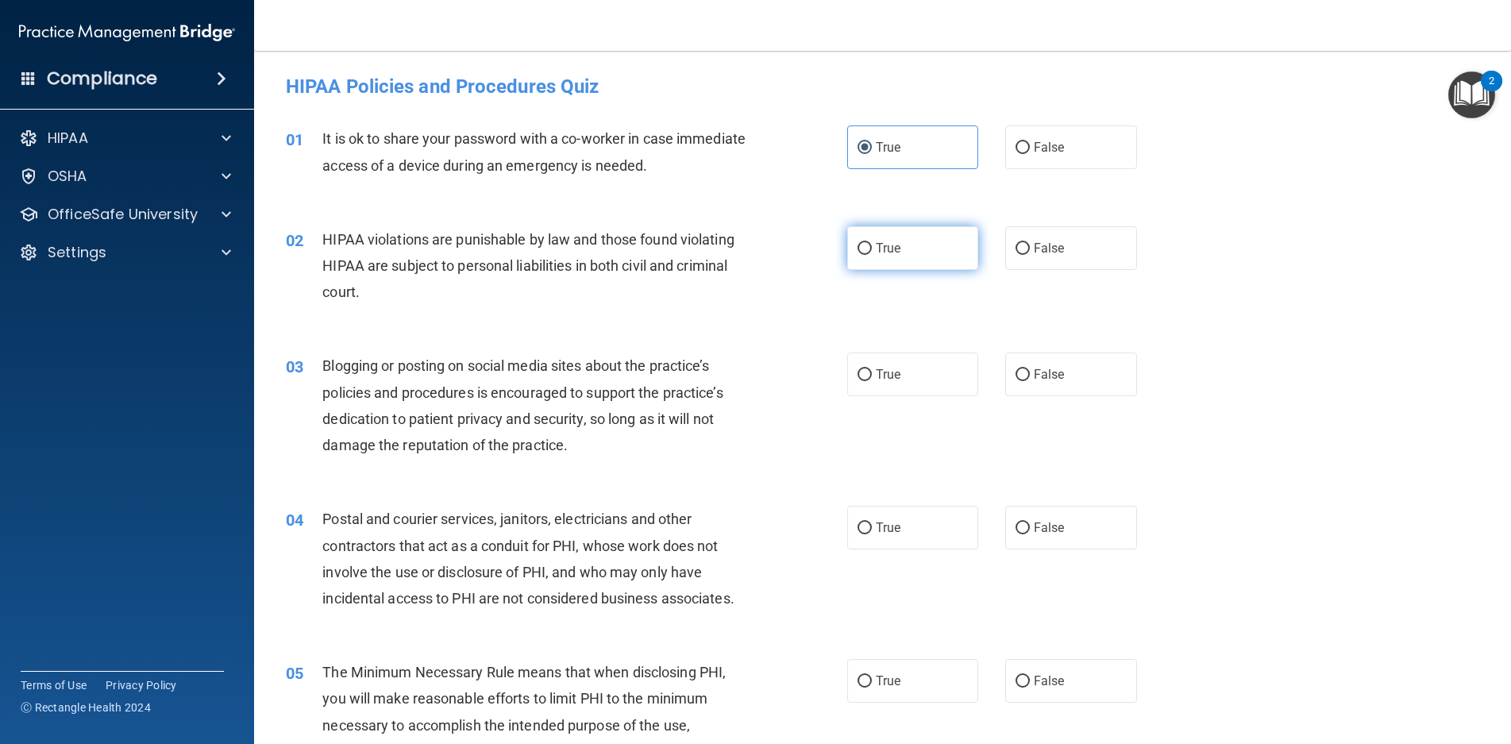
radio input "true"
click at [1006, 371] on label "False" at bounding box center [1072, 375] width 132 height 44
click at [1016, 371] on input "False" at bounding box center [1023, 375] width 14 height 12
radio input "true"
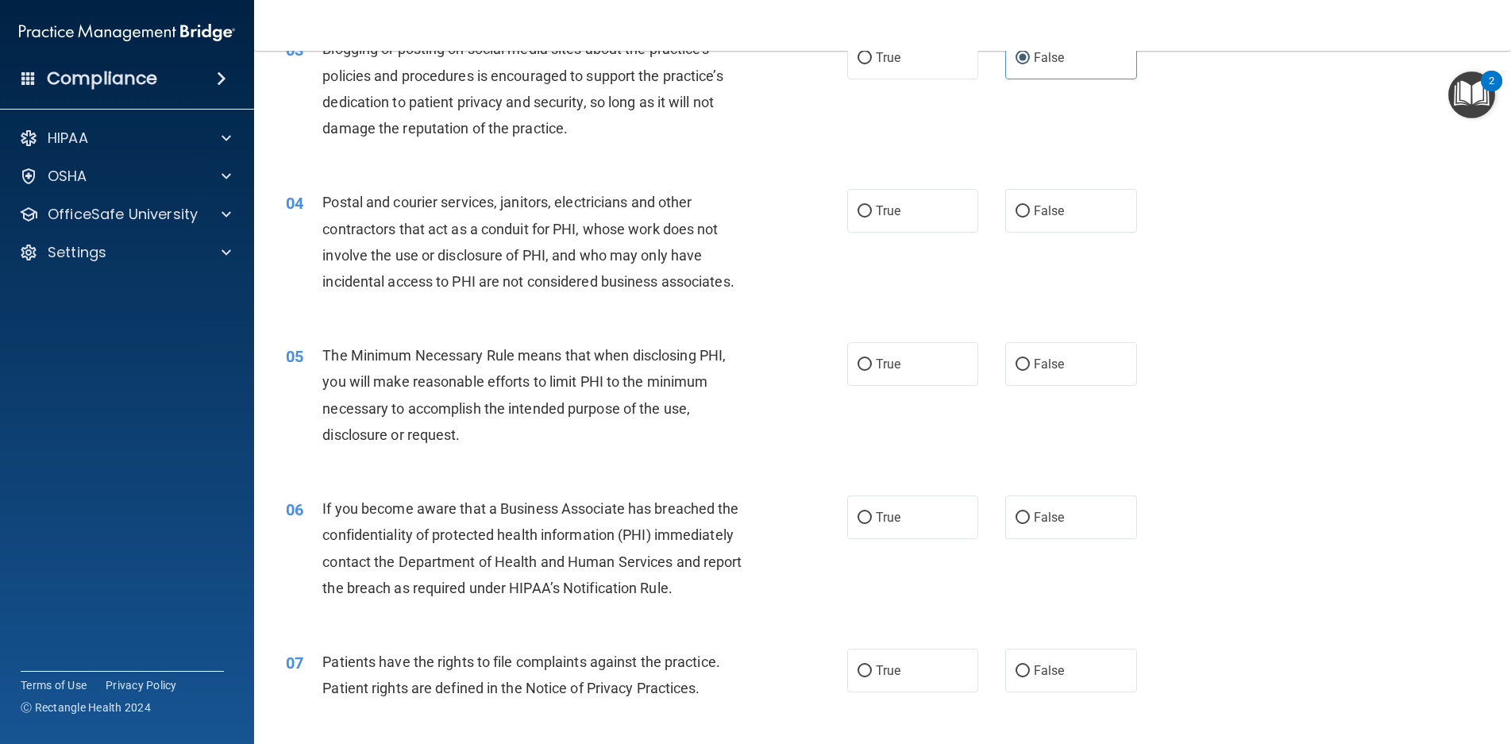
scroll to position [318, 0]
click at [881, 207] on span "True" at bounding box center [888, 210] width 25 height 15
click at [872, 207] on input "True" at bounding box center [865, 211] width 14 height 12
radio input "true"
click at [876, 361] on span "True" at bounding box center [888, 363] width 25 height 15
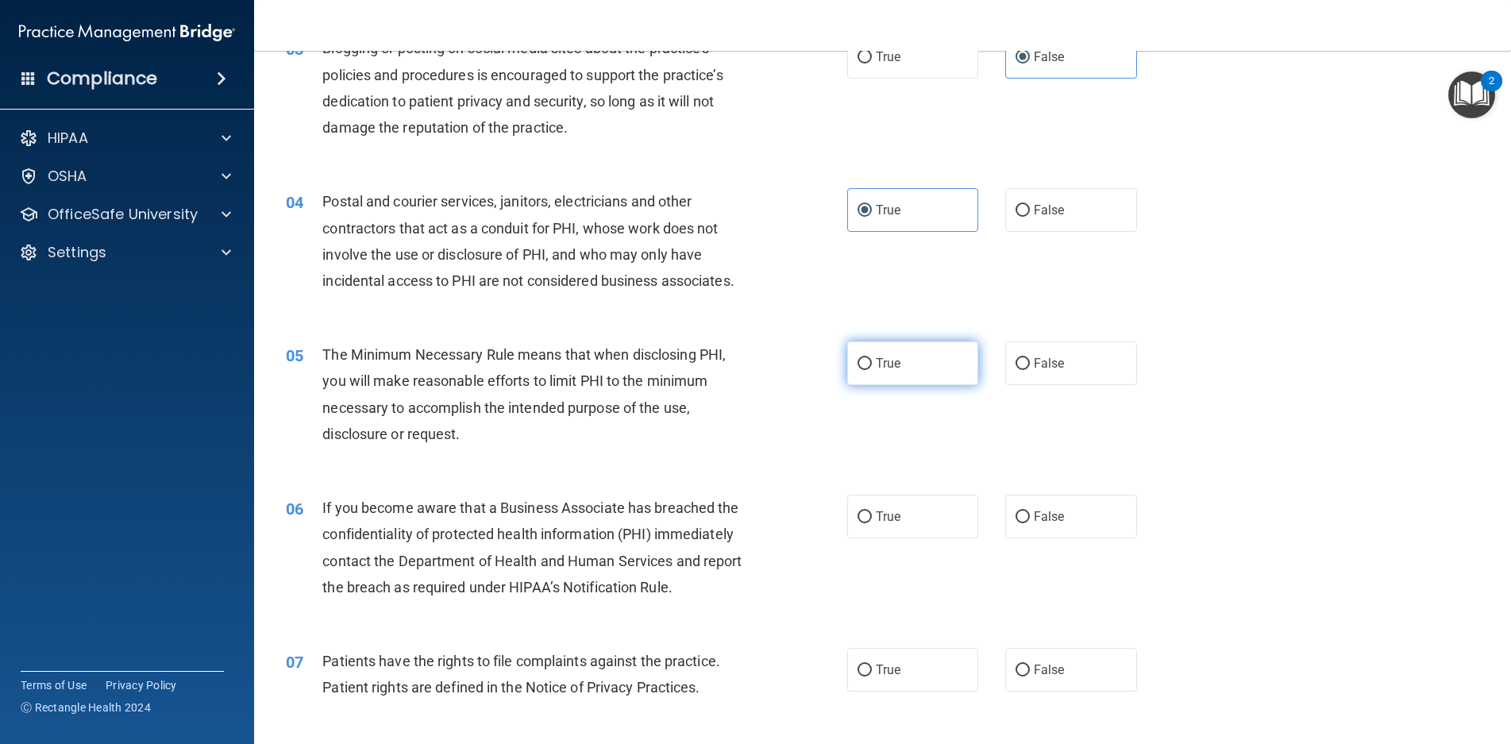
click at [872, 361] on input "True" at bounding box center [865, 364] width 14 height 12
radio input "true"
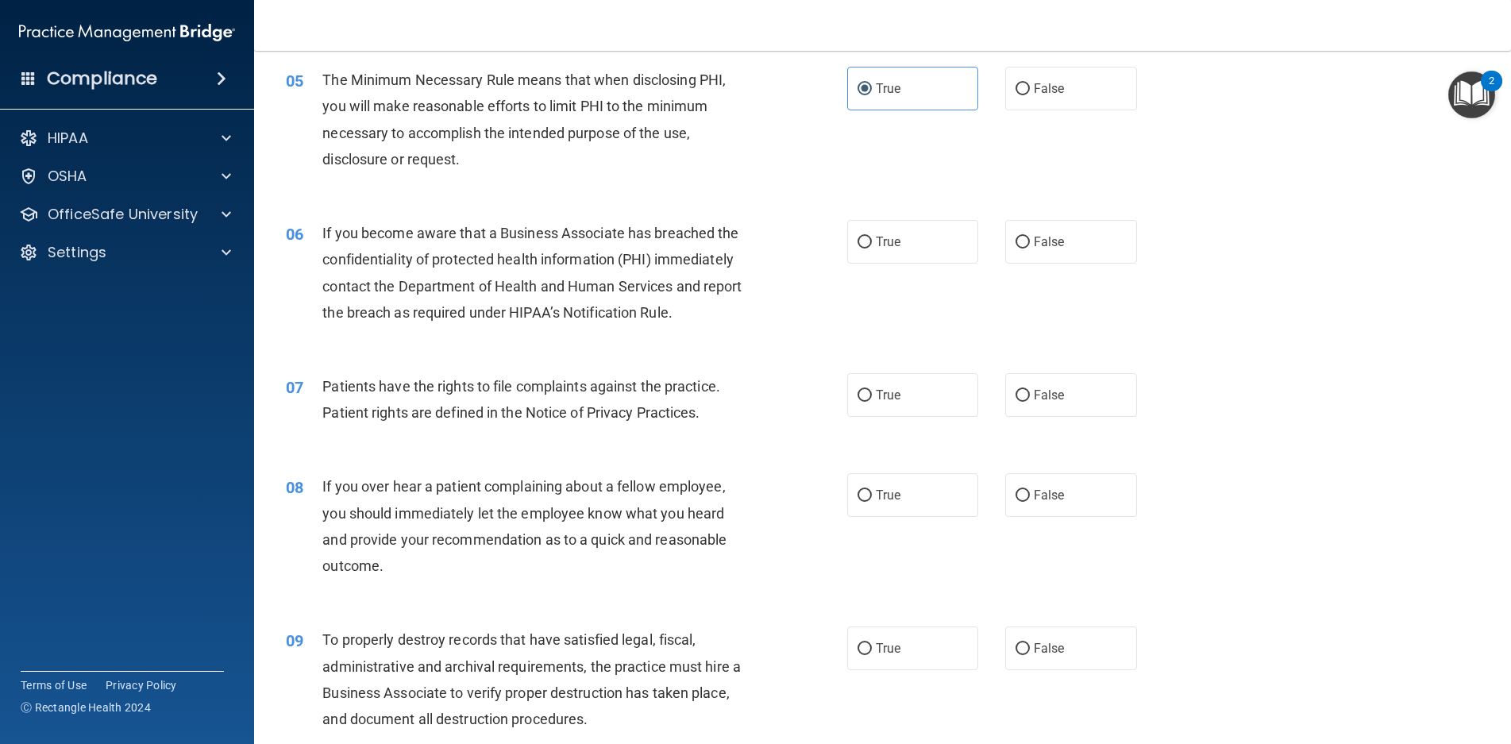
scroll to position [635, 0]
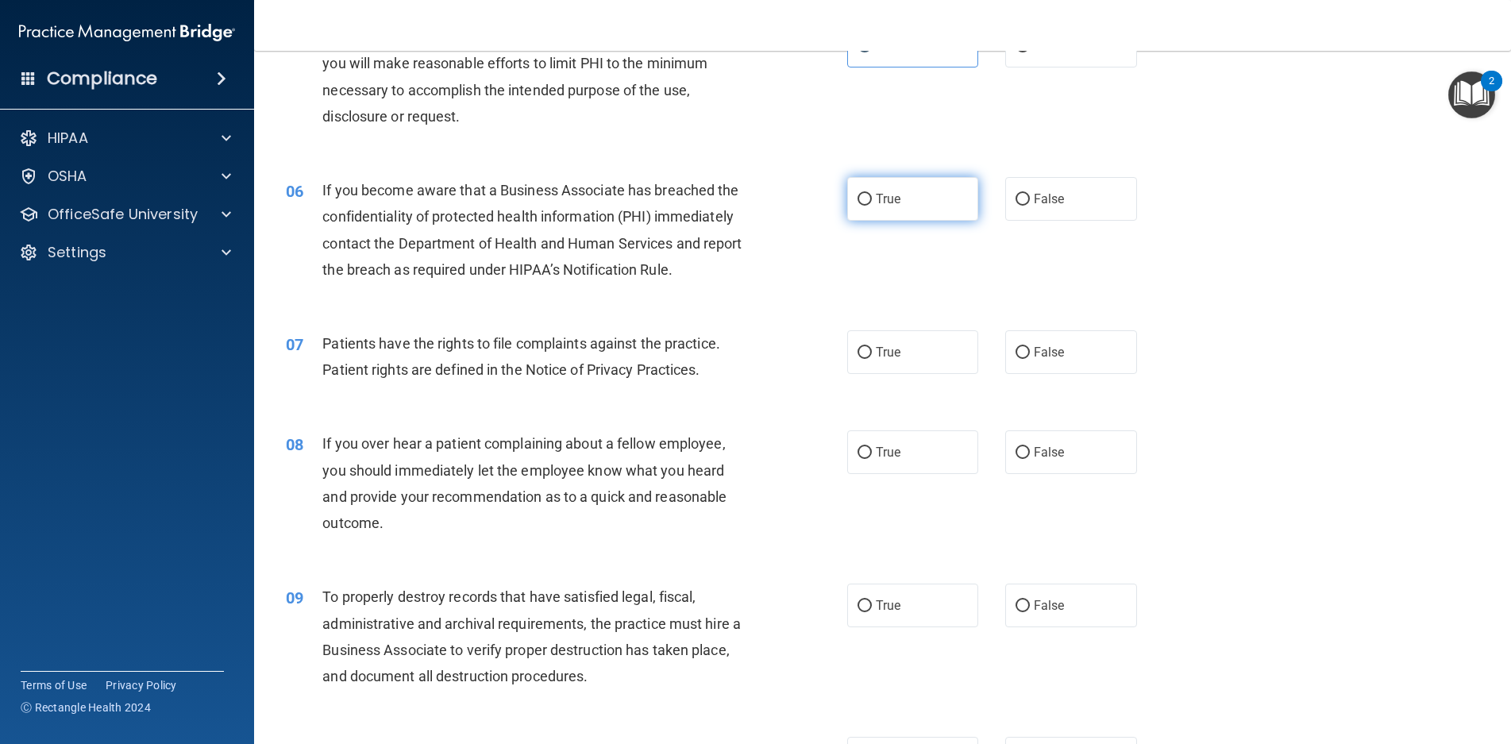
click at [929, 192] on label "True" at bounding box center [913, 199] width 132 height 44
click at [872, 194] on input "True" at bounding box center [865, 200] width 14 height 12
radio input "true"
click at [927, 359] on label "True" at bounding box center [913, 352] width 132 height 44
click at [872, 359] on input "True" at bounding box center [865, 353] width 14 height 12
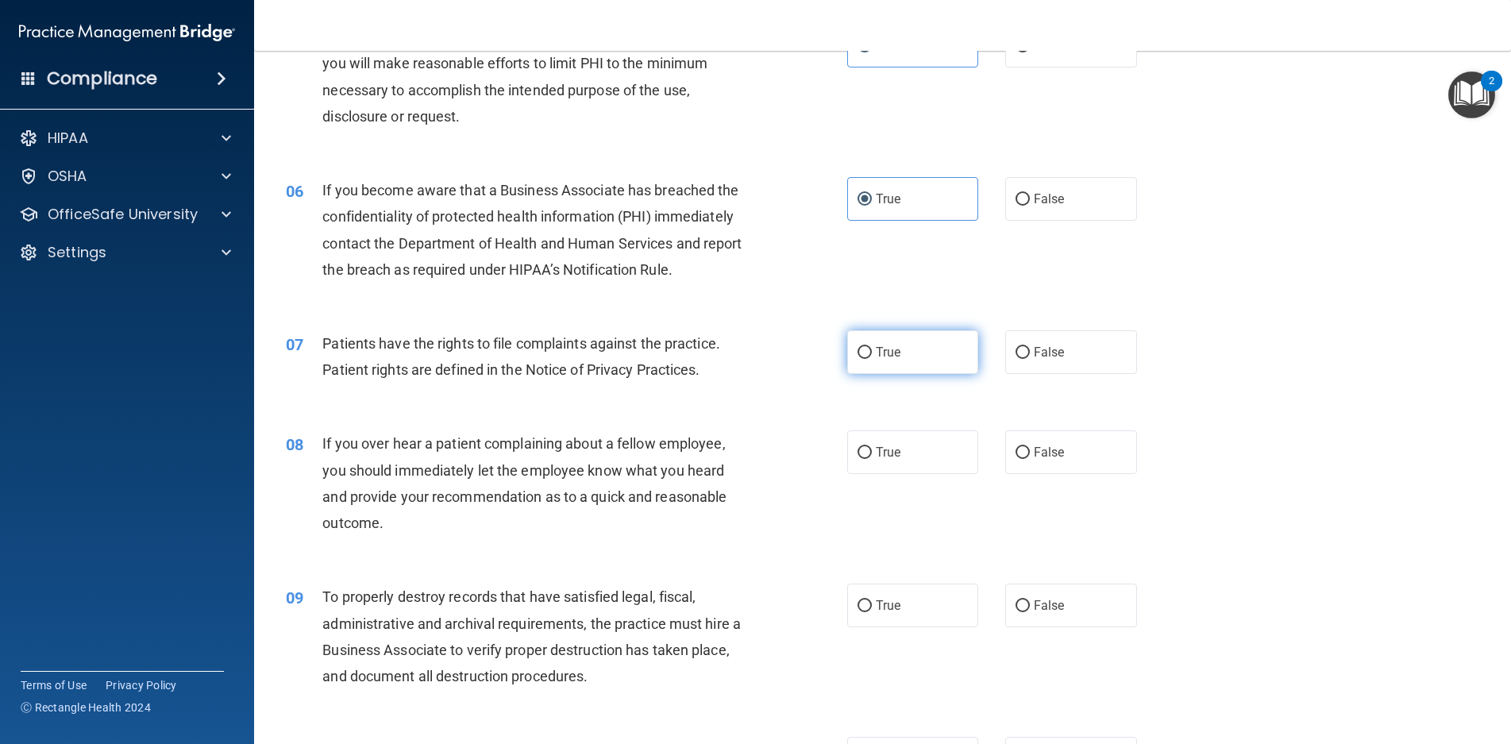
radio input "true"
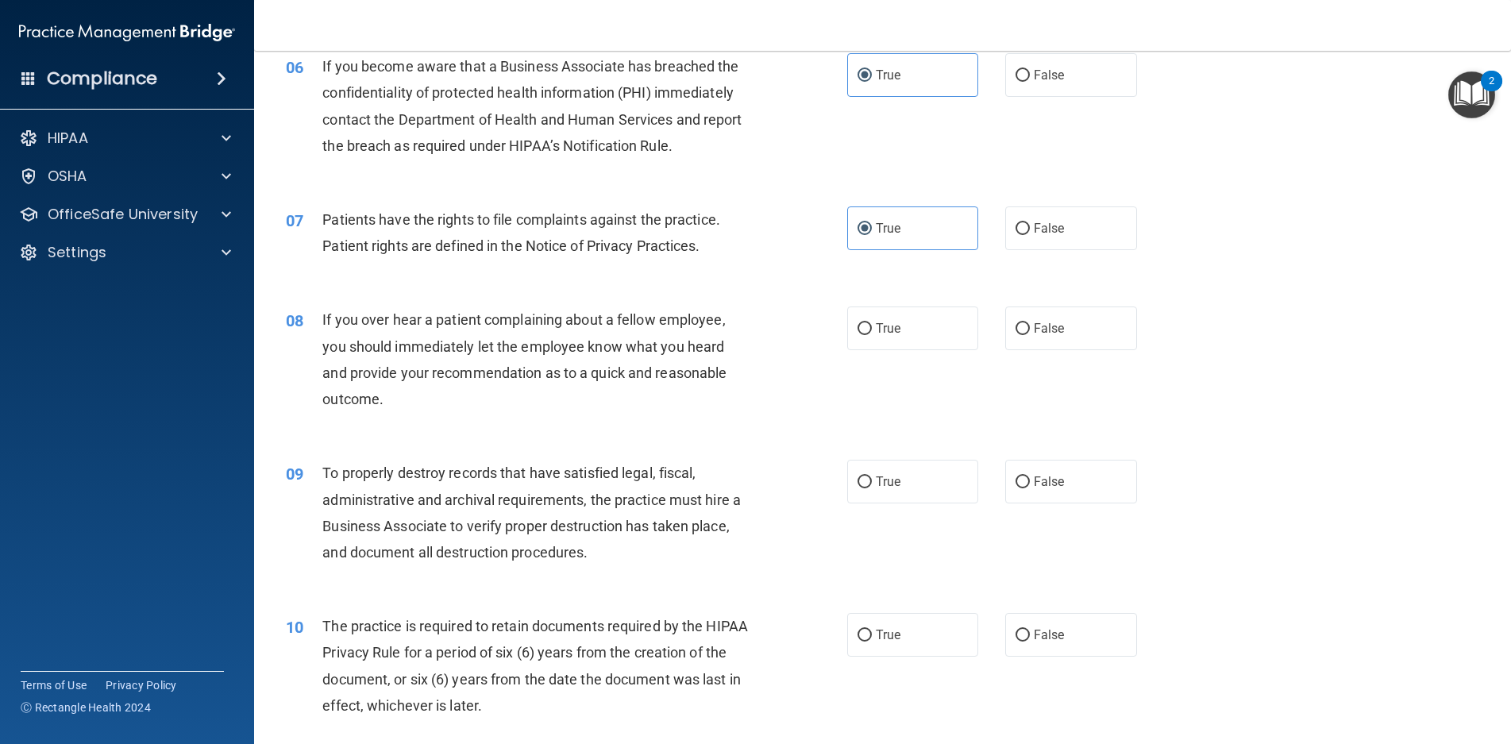
scroll to position [794, 0]
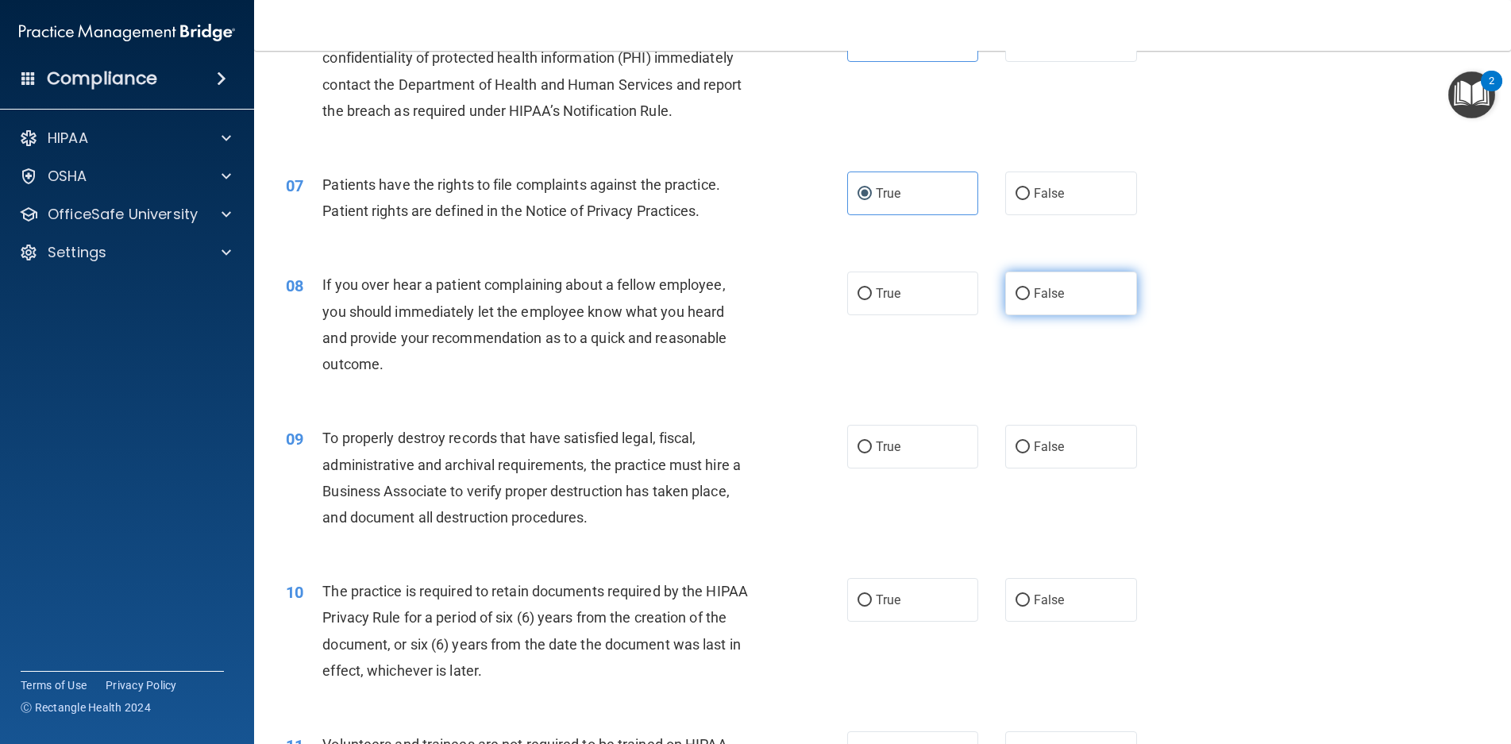
click at [1040, 298] on span "False" at bounding box center [1049, 293] width 31 height 15
click at [1030, 298] on input "False" at bounding box center [1023, 294] width 14 height 12
radio input "true"
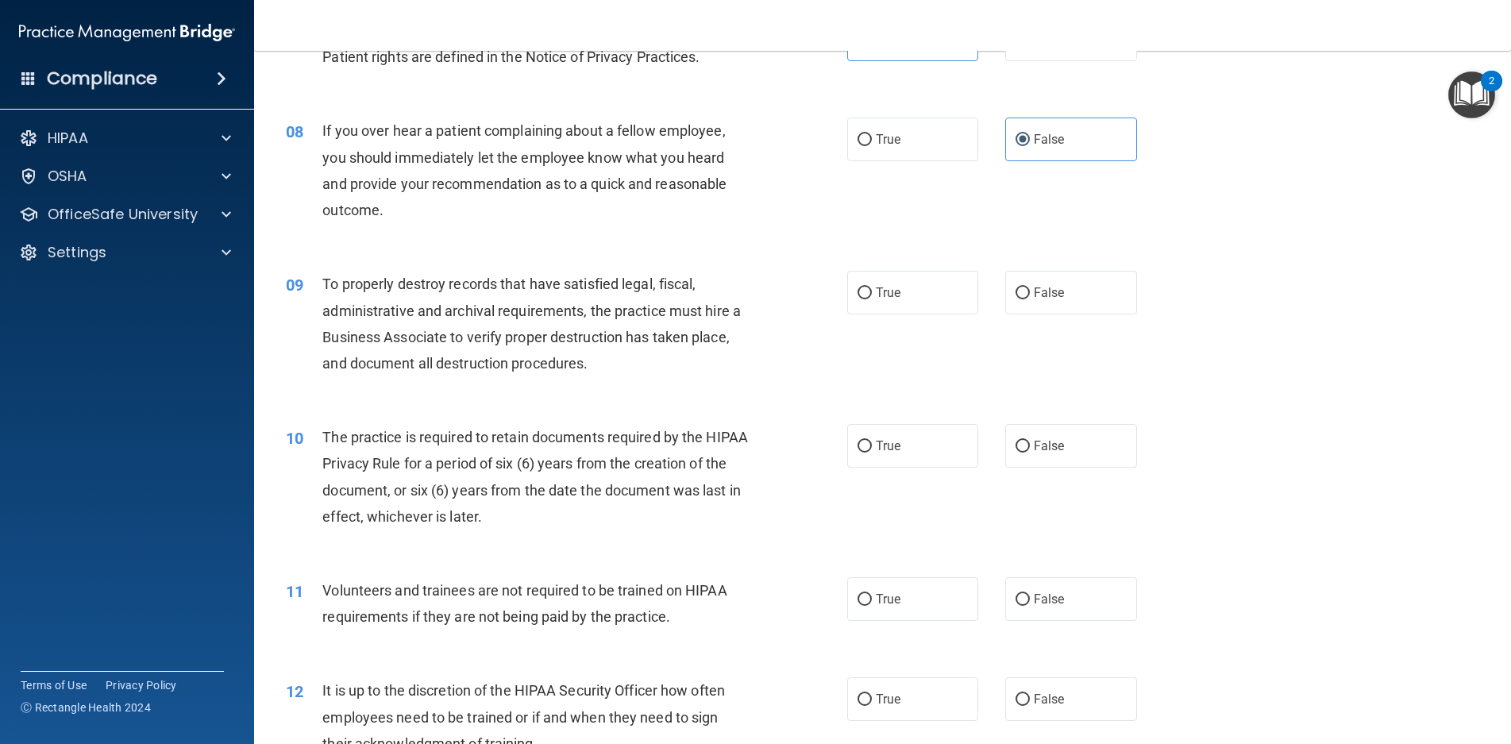
scroll to position [1033, 0]
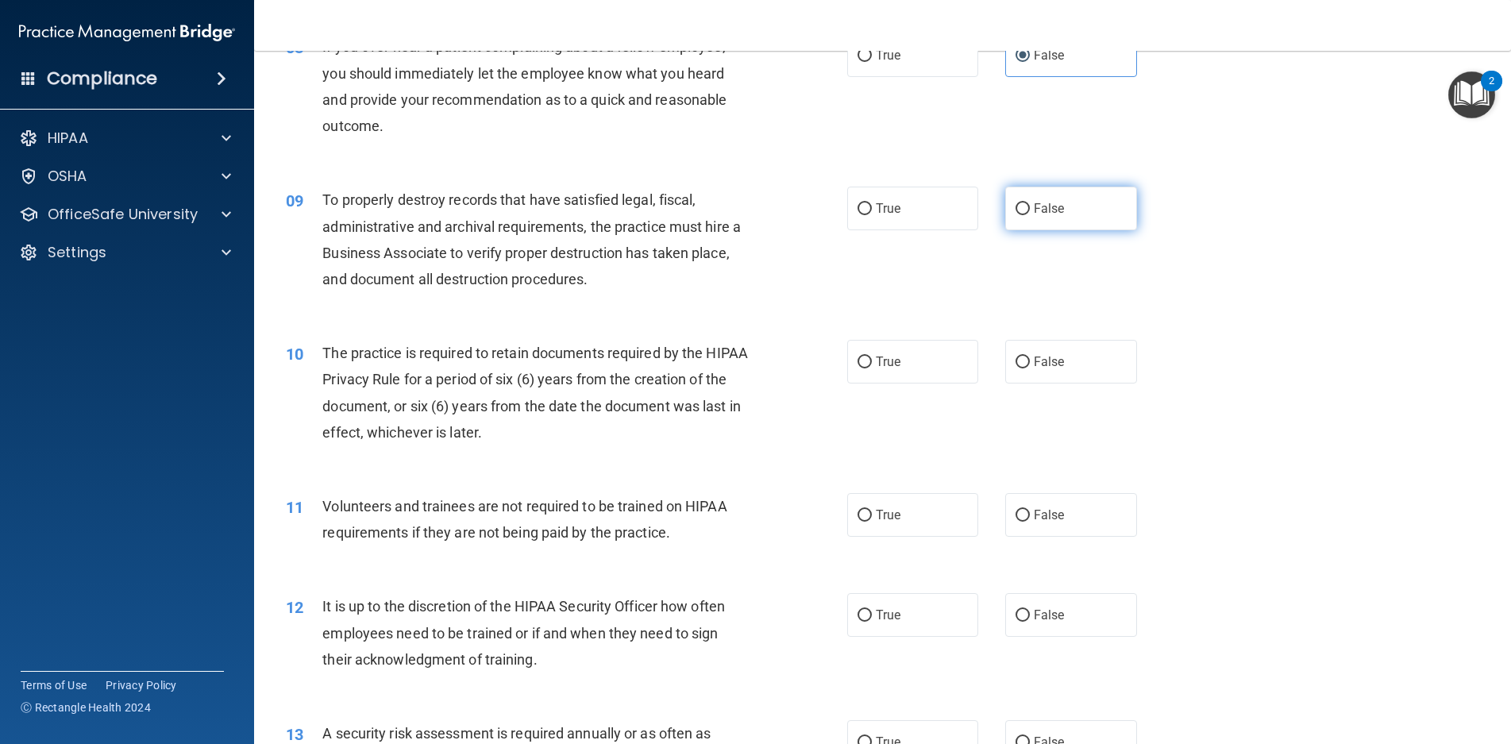
click at [1030, 218] on label "False" at bounding box center [1072, 209] width 132 height 44
click at [1030, 215] on input "False" at bounding box center [1023, 209] width 14 height 12
radio input "true"
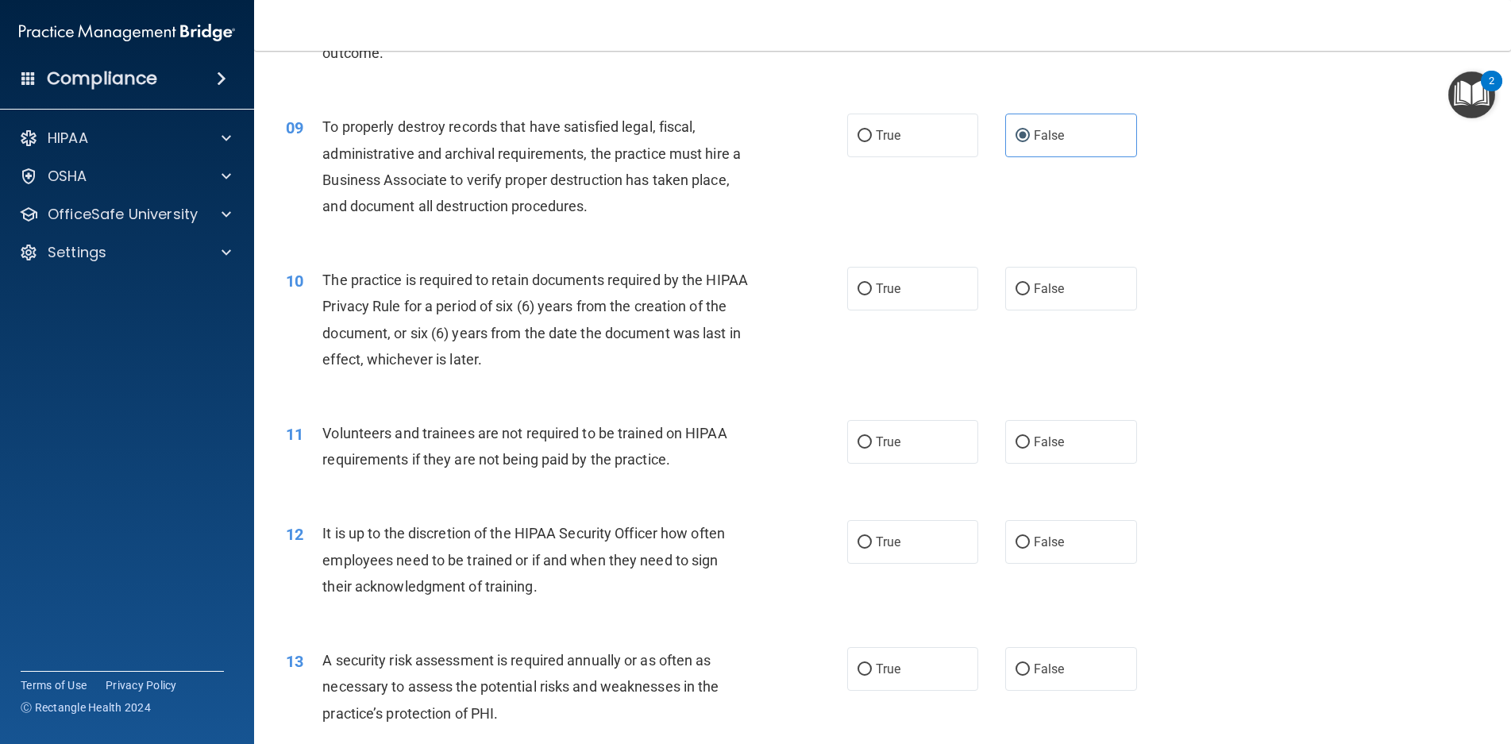
scroll to position [1112, 0]
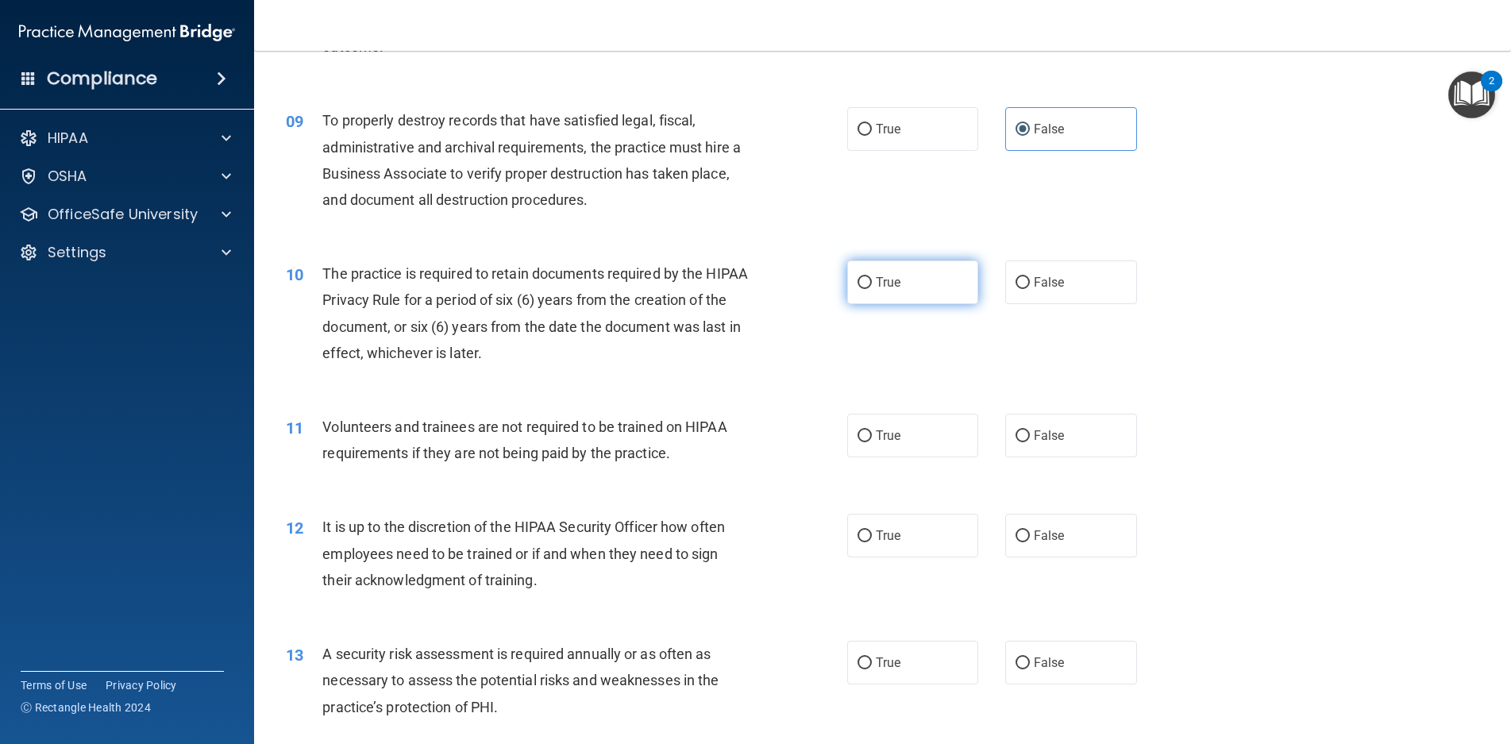
click at [908, 291] on label "True" at bounding box center [913, 283] width 132 height 44
click at [872, 289] on input "True" at bounding box center [865, 283] width 14 height 12
radio input "true"
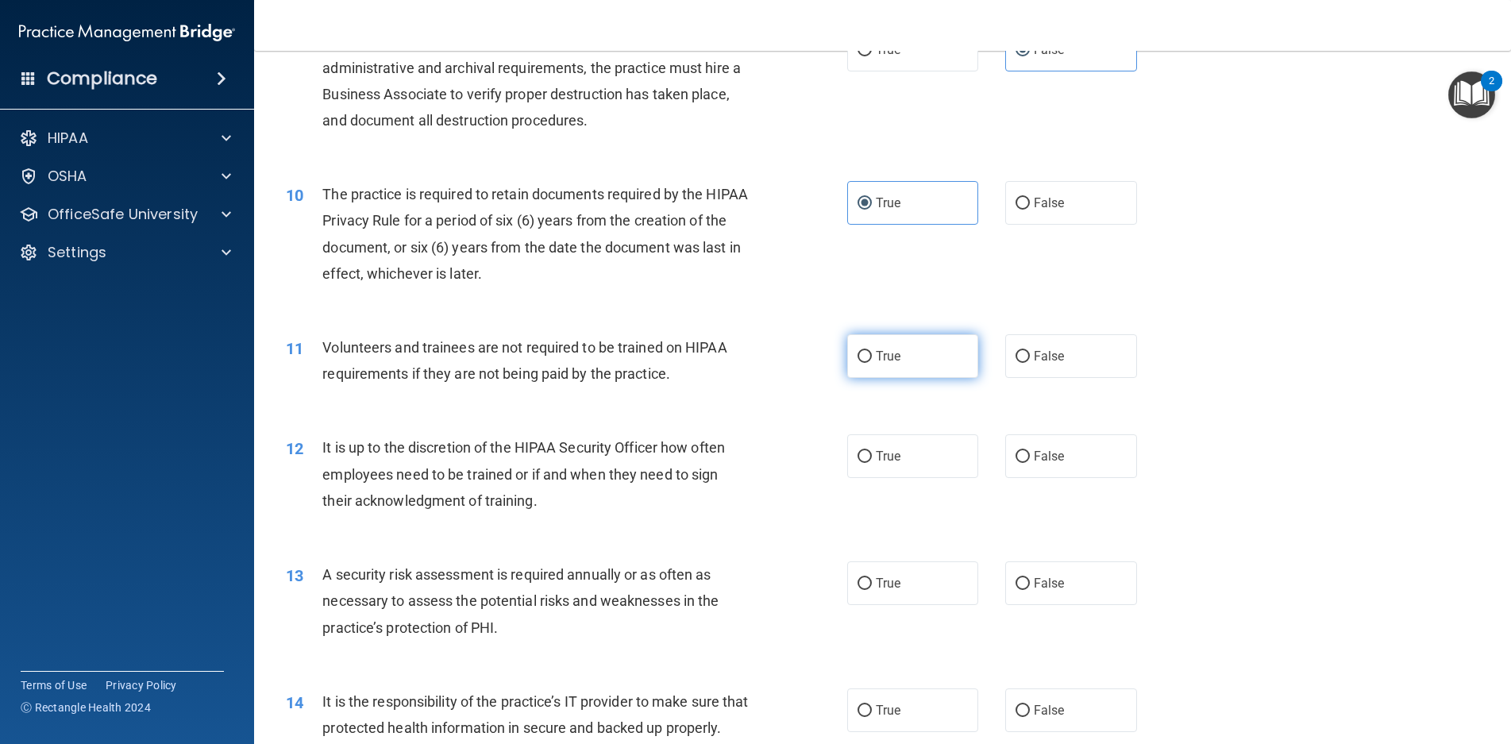
click at [876, 361] on span "True" at bounding box center [888, 356] width 25 height 15
click at [872, 361] on input "True" at bounding box center [865, 357] width 14 height 12
radio input "true"
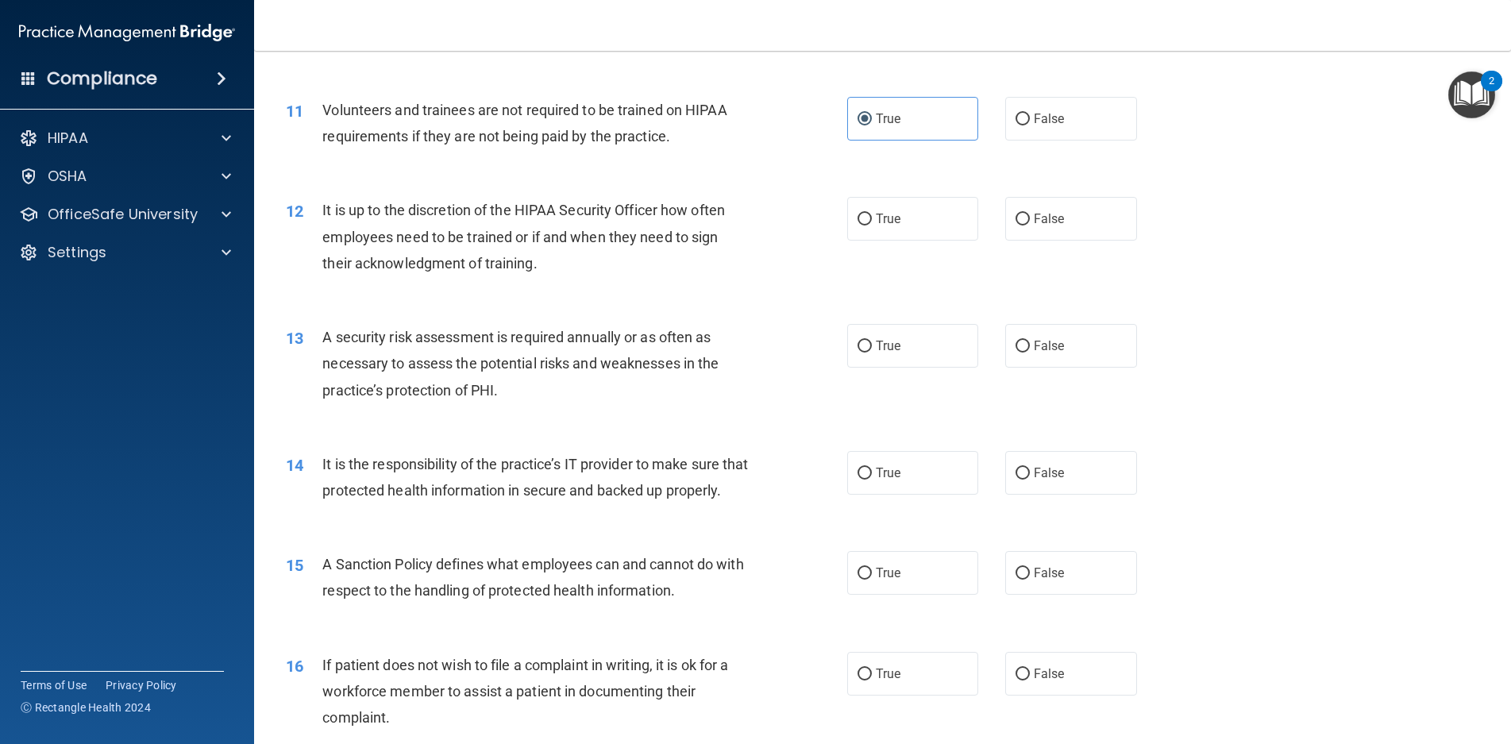
scroll to position [1430, 0]
click at [1086, 106] on label "False" at bounding box center [1072, 118] width 132 height 44
click at [1030, 113] on input "False" at bounding box center [1023, 119] width 14 height 12
radio input "true"
radio input "false"
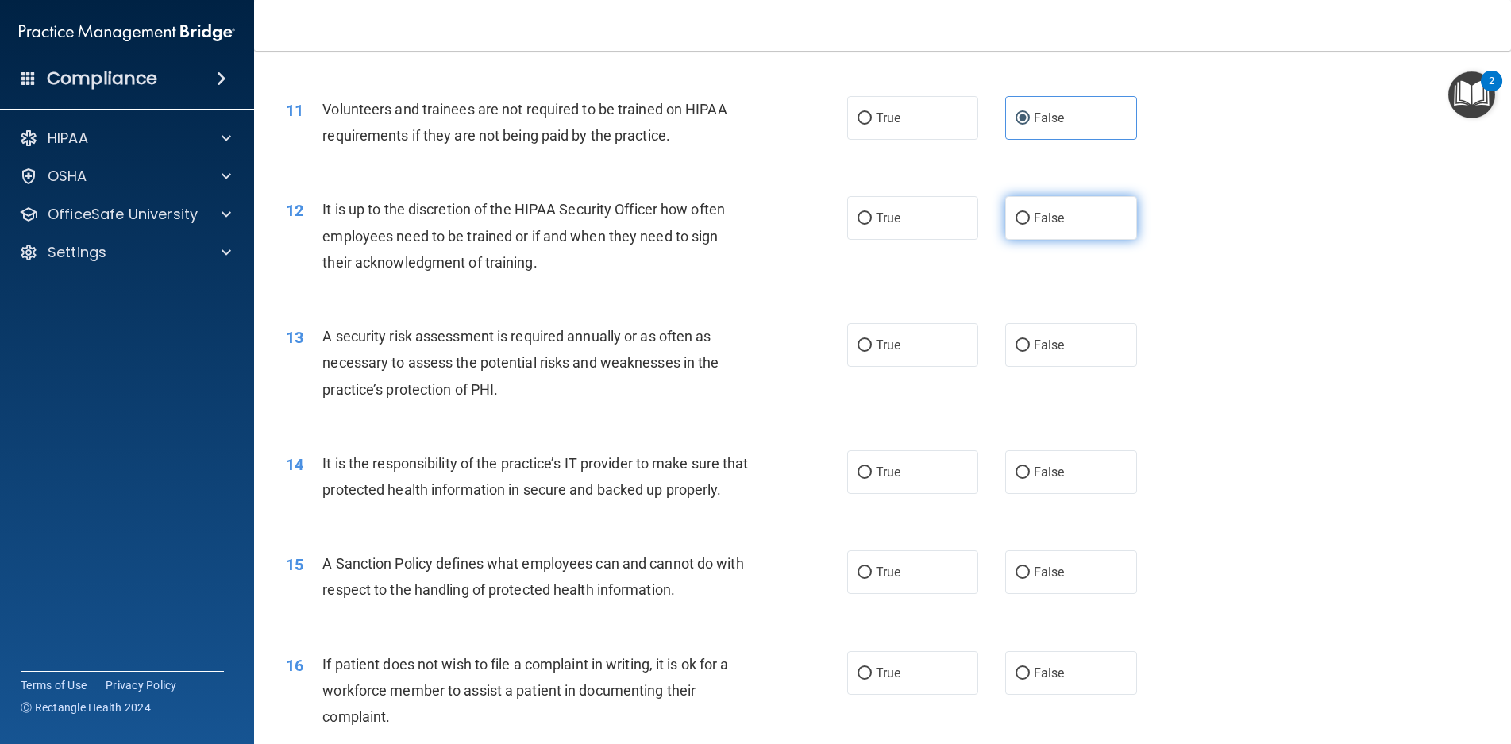
click at [1034, 216] on span "False" at bounding box center [1049, 217] width 31 height 15
click at [1030, 216] on input "False" at bounding box center [1023, 219] width 14 height 12
radio input "true"
click at [906, 345] on label "True" at bounding box center [913, 345] width 132 height 44
click at [872, 345] on input "True" at bounding box center [865, 346] width 14 height 12
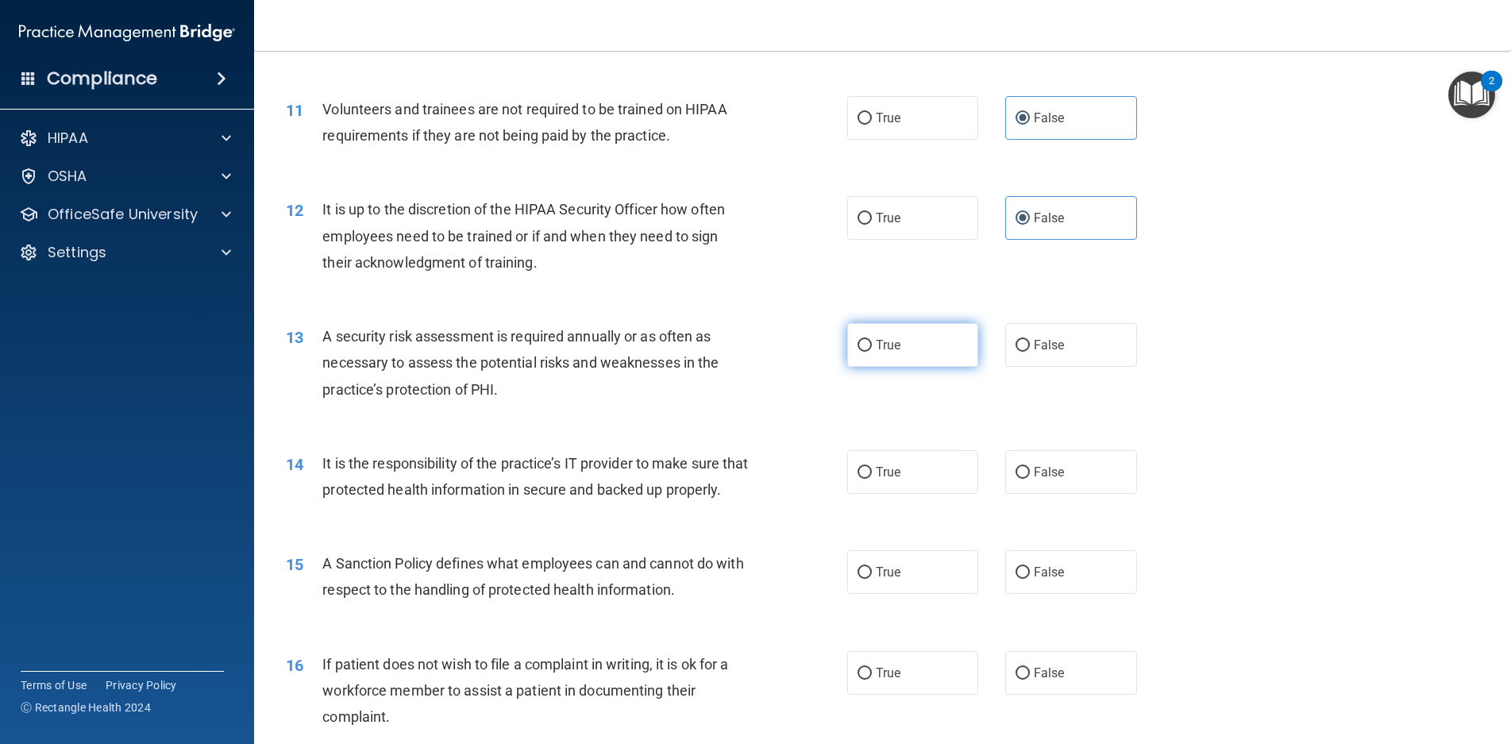
radio input "true"
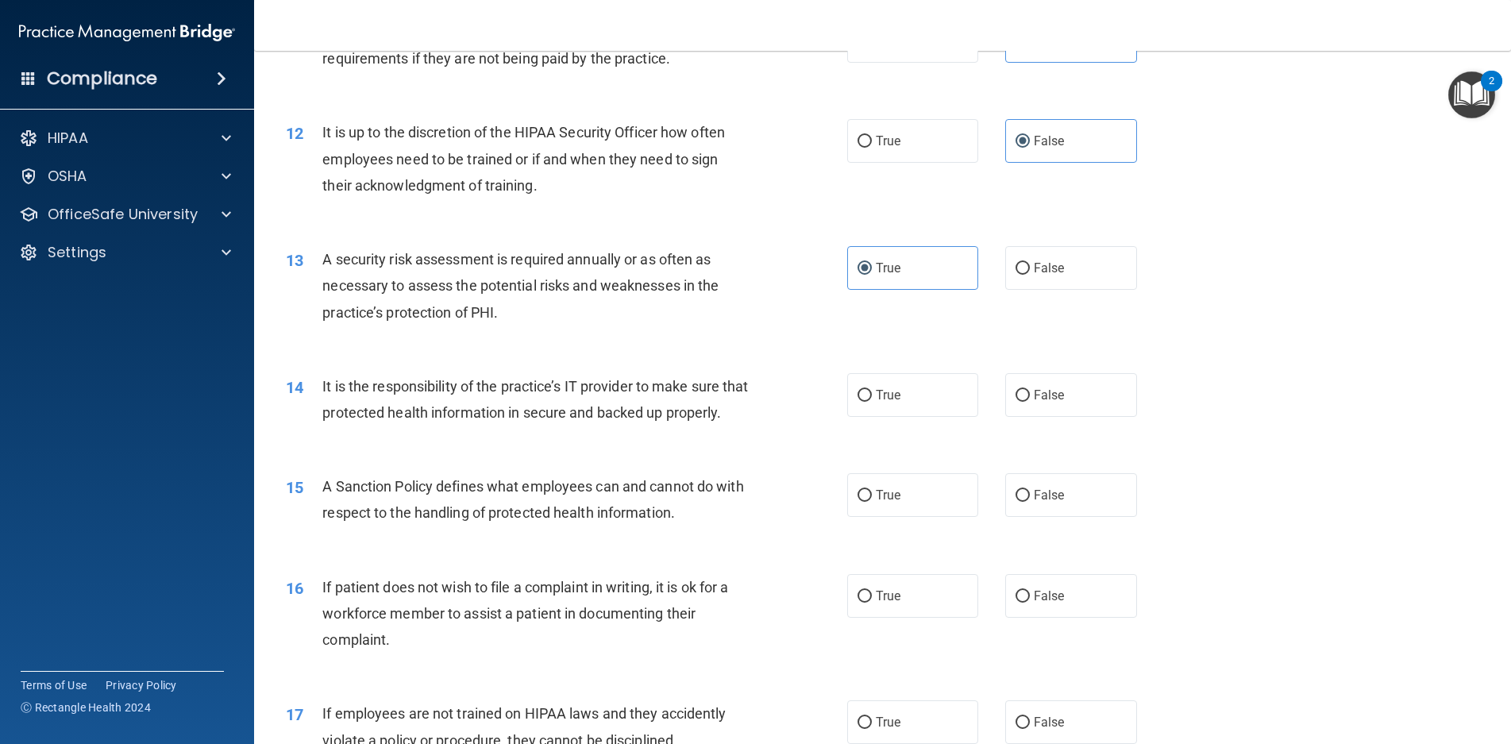
scroll to position [1509, 0]
click at [901, 375] on label "True" at bounding box center [913, 393] width 132 height 44
click at [872, 388] on input "True" at bounding box center [865, 394] width 14 height 12
radio input "true"
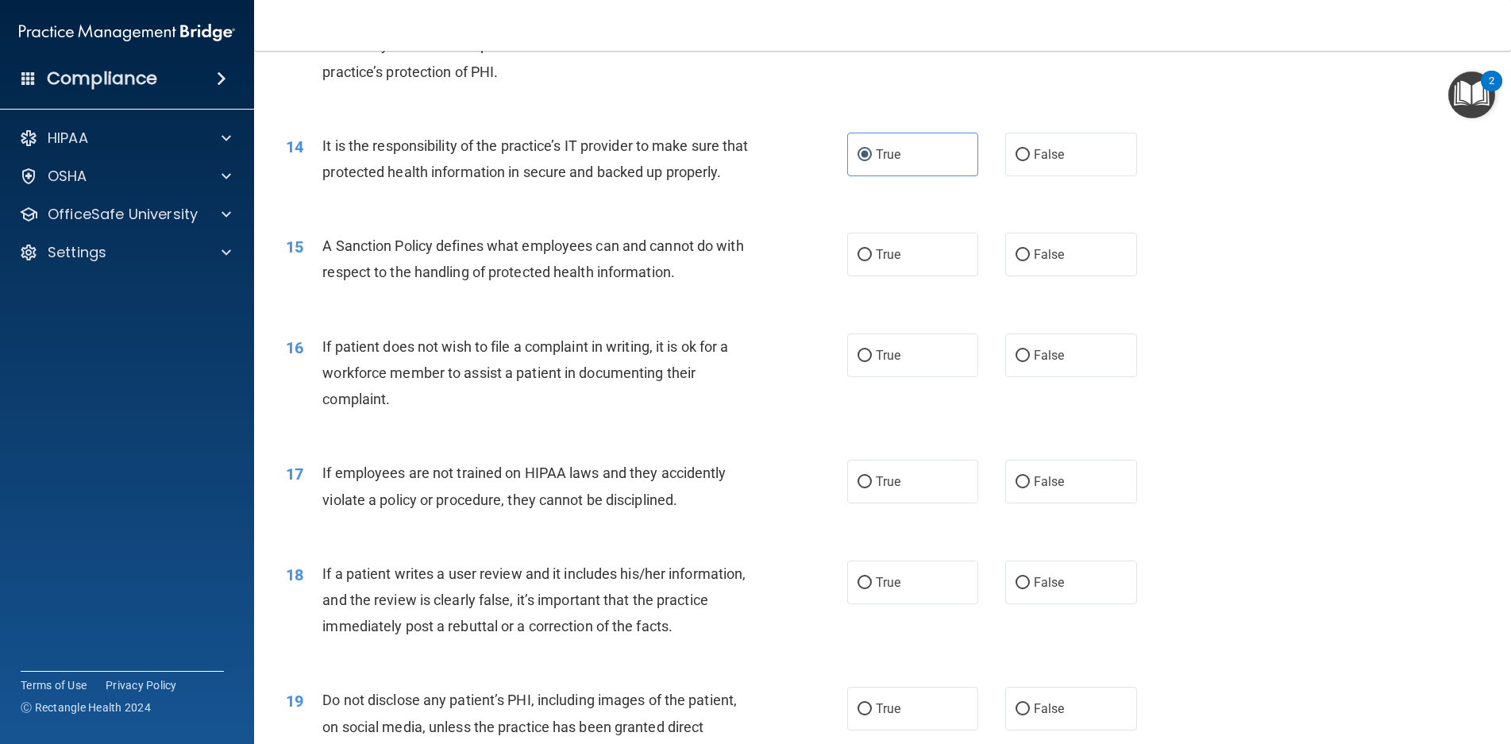
scroll to position [1827, 0]
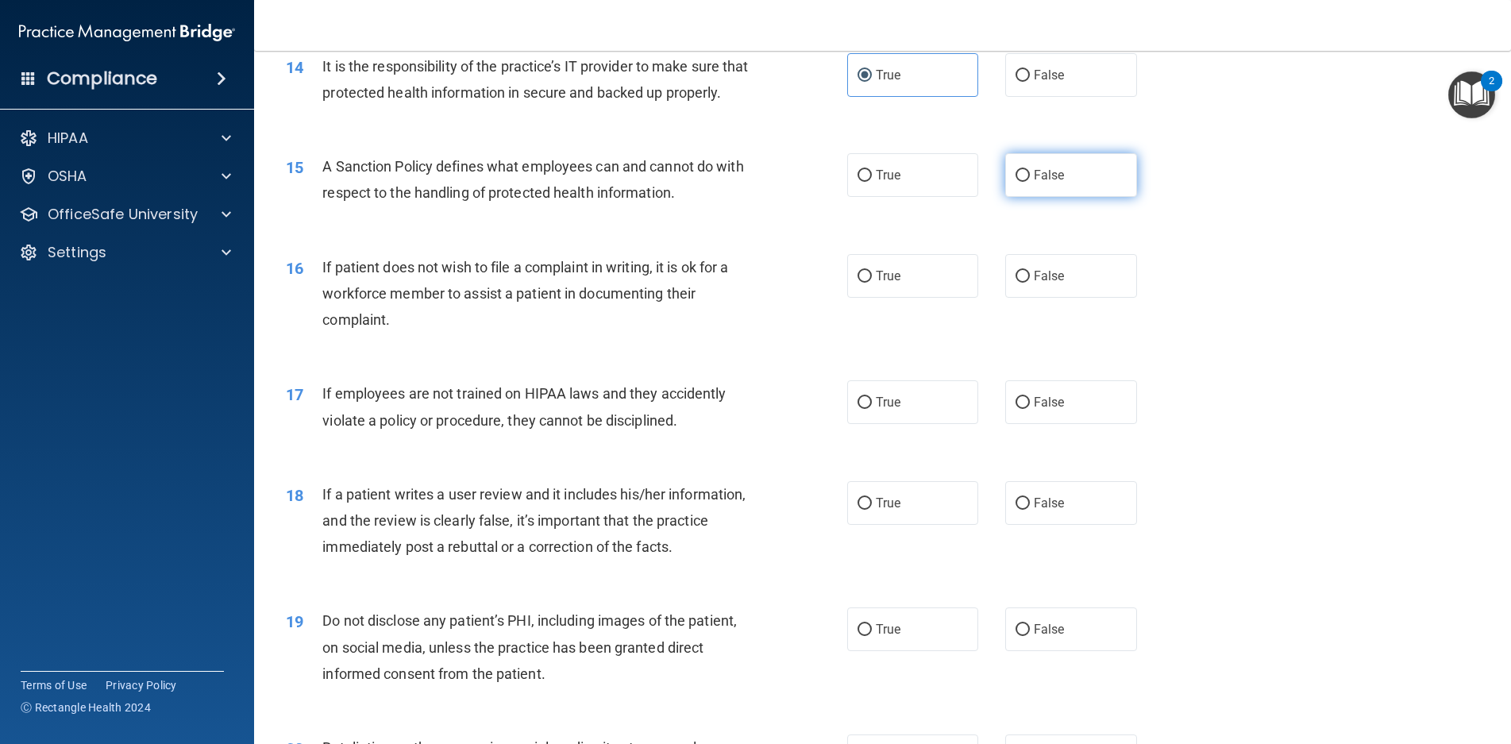
click at [1024, 197] on label "False" at bounding box center [1072, 175] width 132 height 44
click at [1024, 182] on input "False" at bounding box center [1023, 176] width 14 height 12
radio input "true"
click at [913, 298] on label "True" at bounding box center [913, 276] width 132 height 44
click at [872, 283] on input "True" at bounding box center [865, 277] width 14 height 12
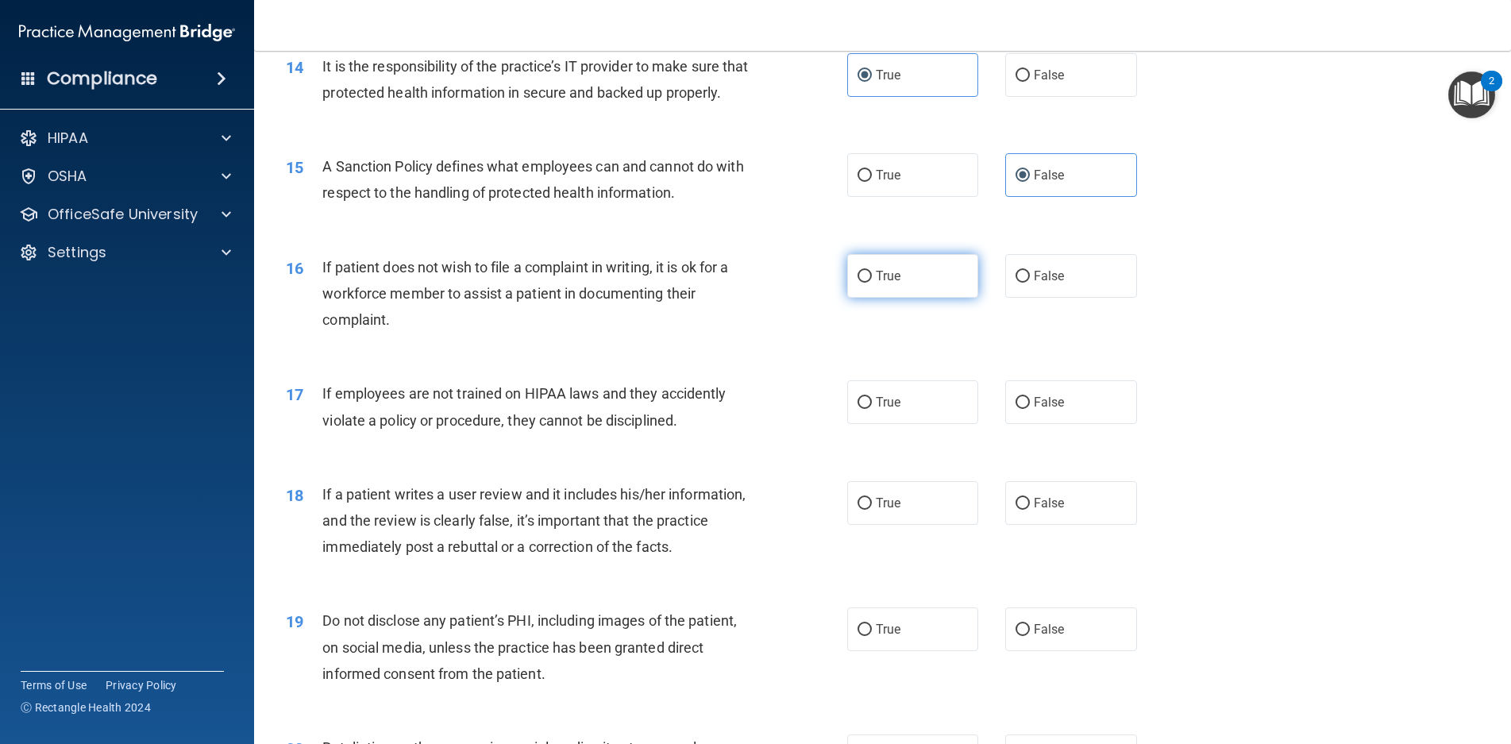
radio input "true"
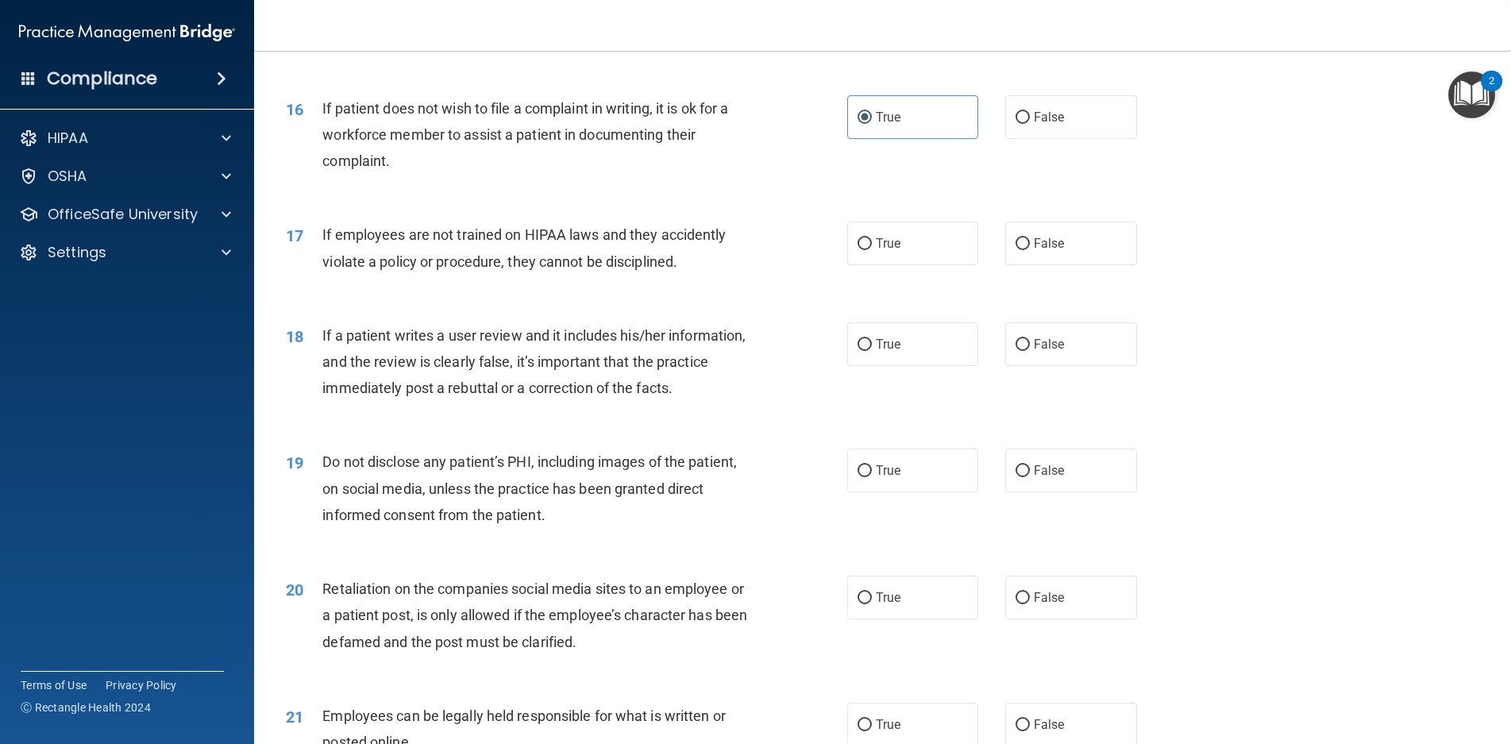
scroll to position [2065, 0]
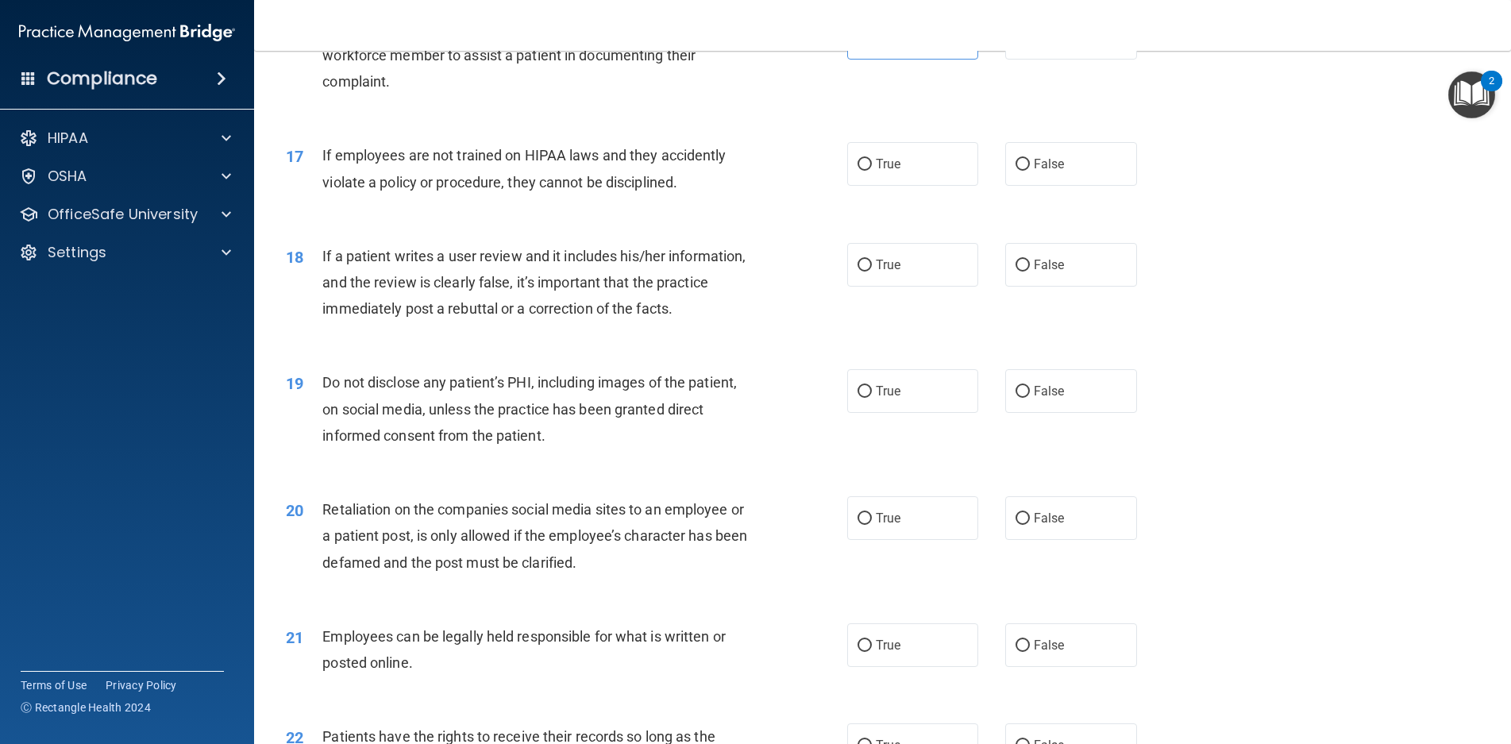
click at [869, 220] on div "17 If employees are not trained on HIPAA laws and they accidently violate a pol…" at bounding box center [883, 172] width 1218 height 100
click at [874, 186] on label "True" at bounding box center [913, 164] width 132 height 44
click at [872, 171] on input "True" at bounding box center [865, 165] width 14 height 12
radio input "true"
click at [918, 287] on label "True" at bounding box center [913, 265] width 132 height 44
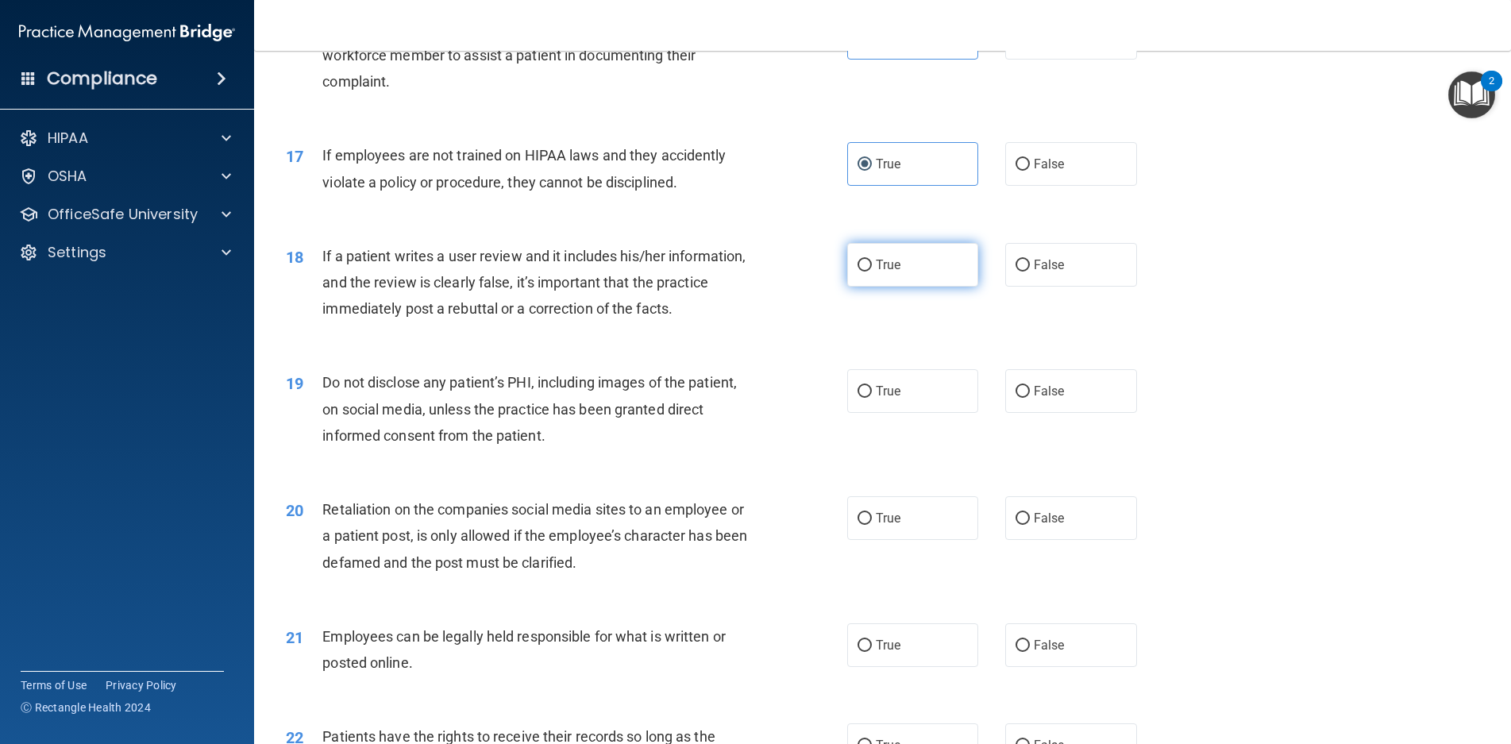
click at [872, 272] on input "True" at bounding box center [865, 266] width 14 height 12
radio input "true"
click at [858, 398] on input "True" at bounding box center [865, 392] width 14 height 12
radio input "true"
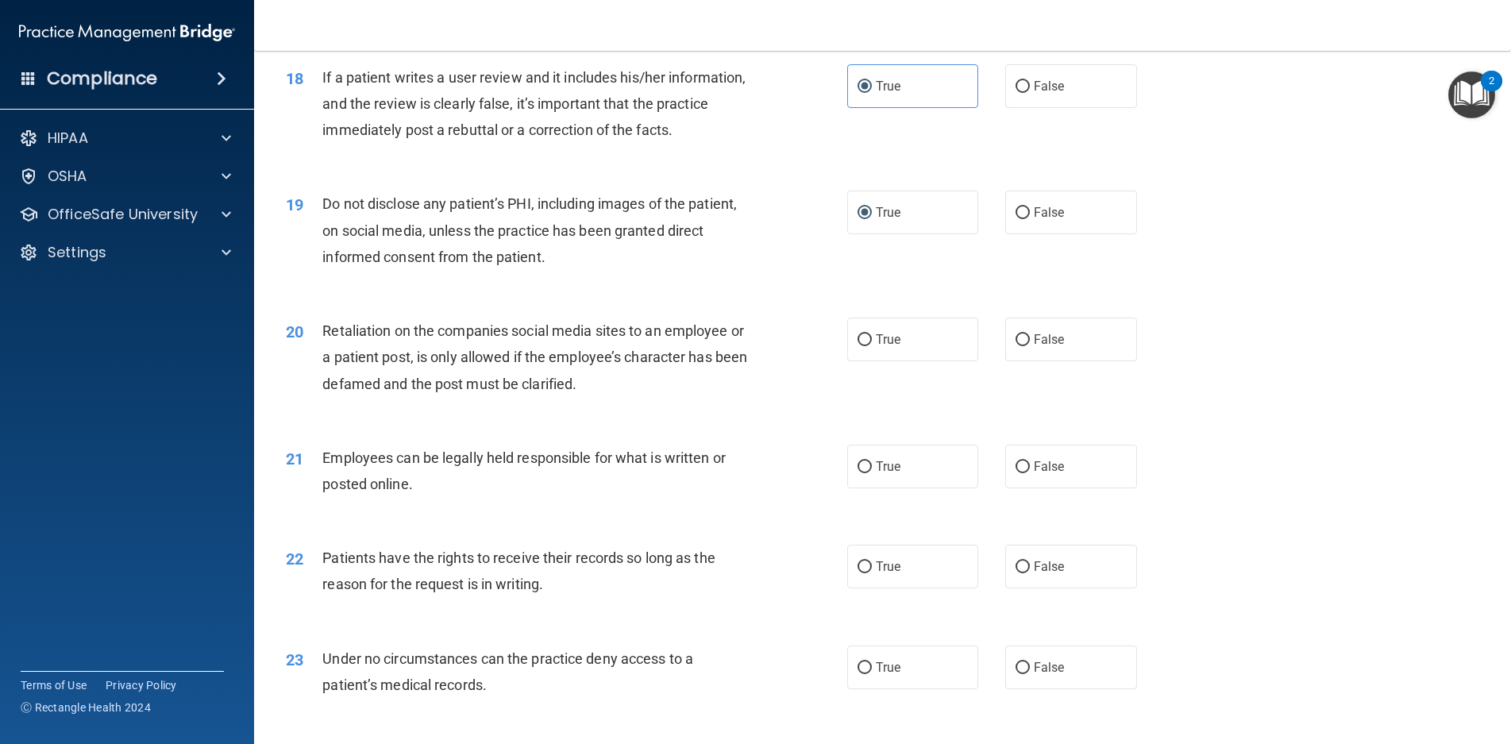
scroll to position [2303, 0]
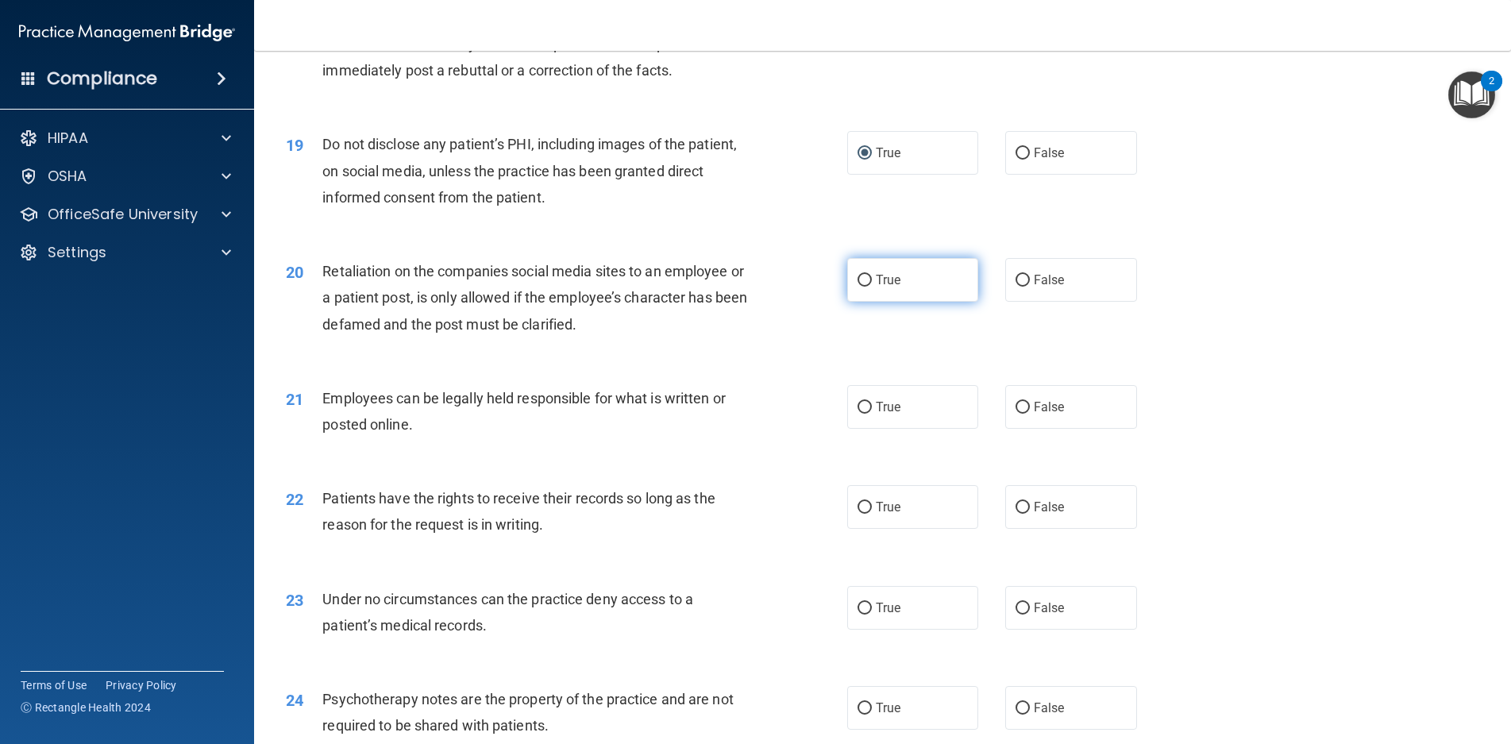
click at [882, 288] on span "True" at bounding box center [888, 279] width 25 height 15
click at [872, 287] on input "True" at bounding box center [865, 281] width 14 height 12
radio input "true"
click at [1038, 288] on span "False" at bounding box center [1049, 279] width 31 height 15
click at [1030, 287] on input "False" at bounding box center [1023, 281] width 14 height 12
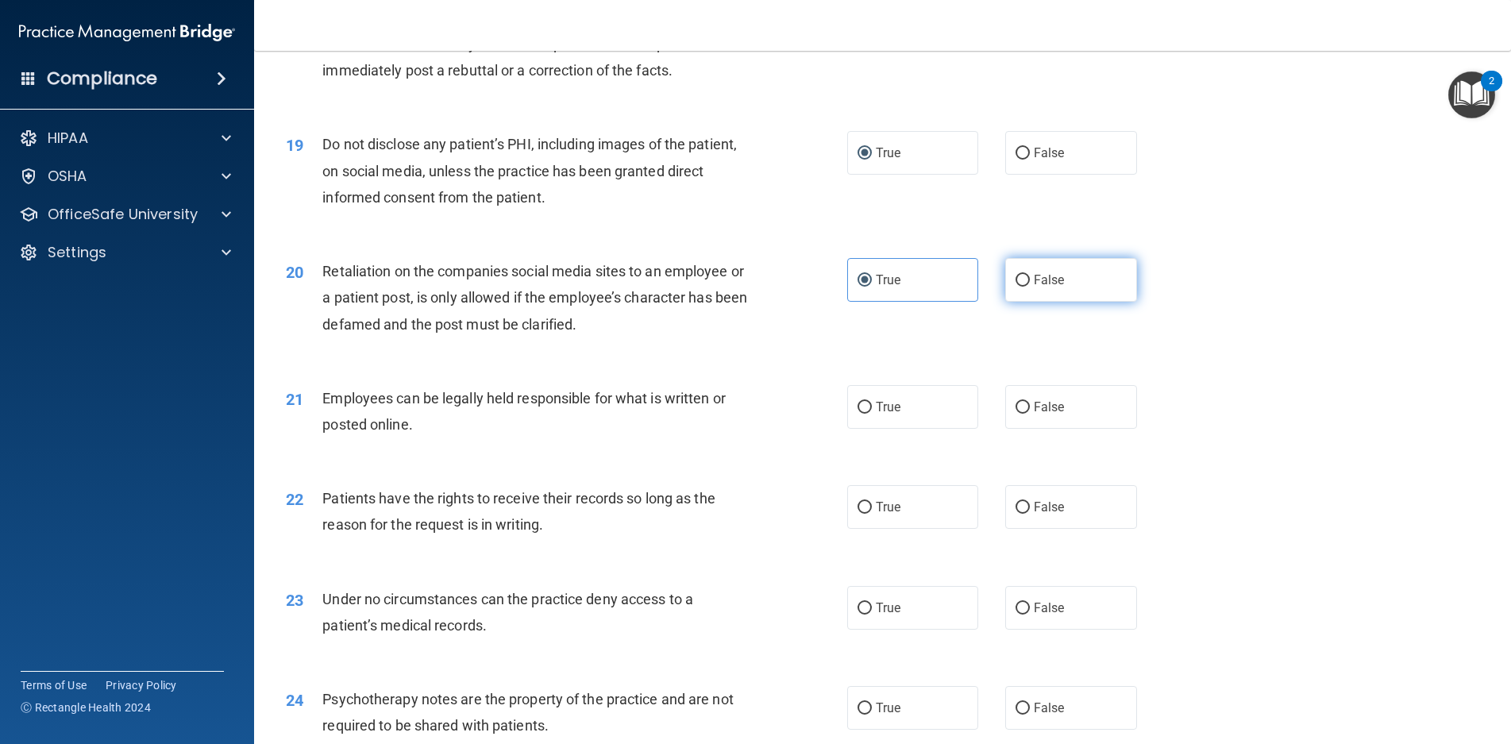
radio input "true"
radio input "false"
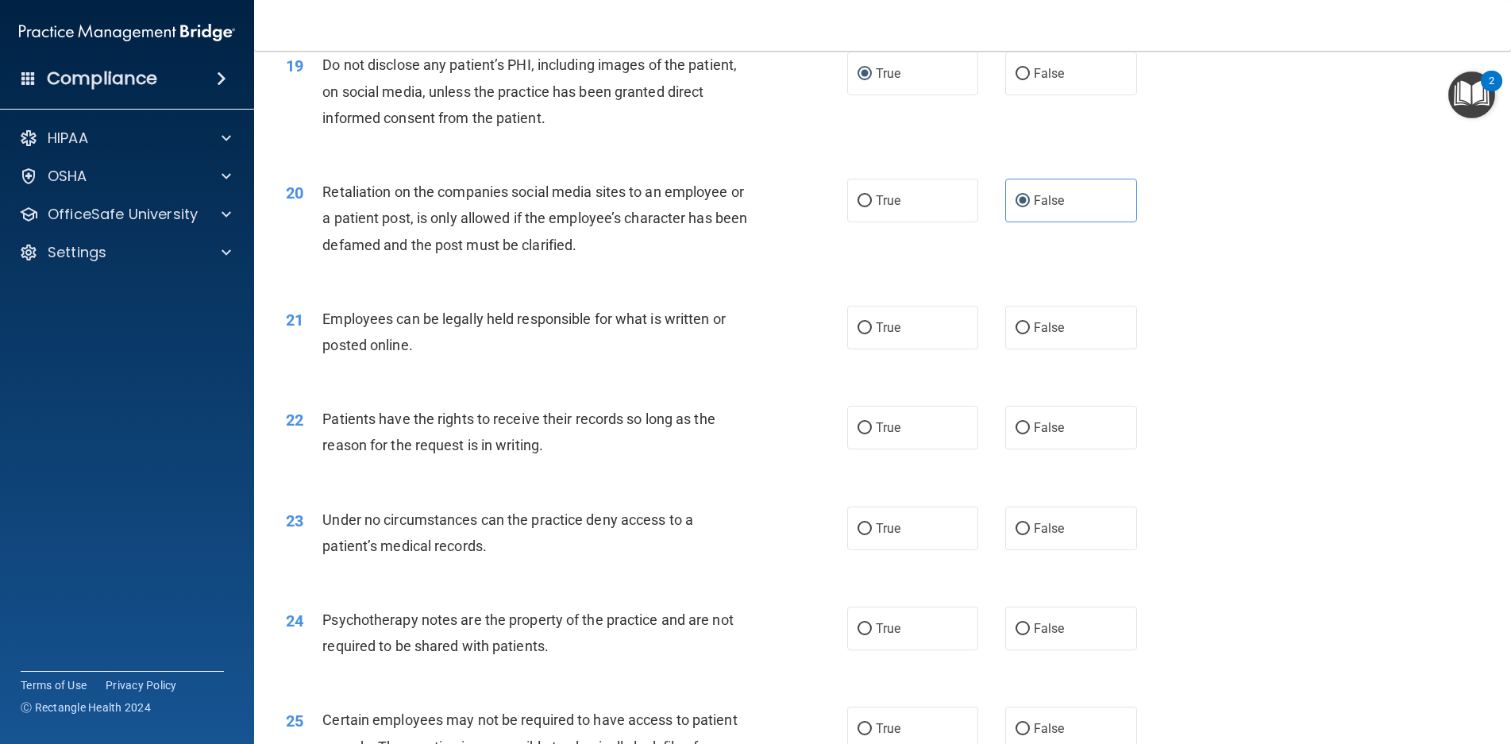
scroll to position [2462, 0]
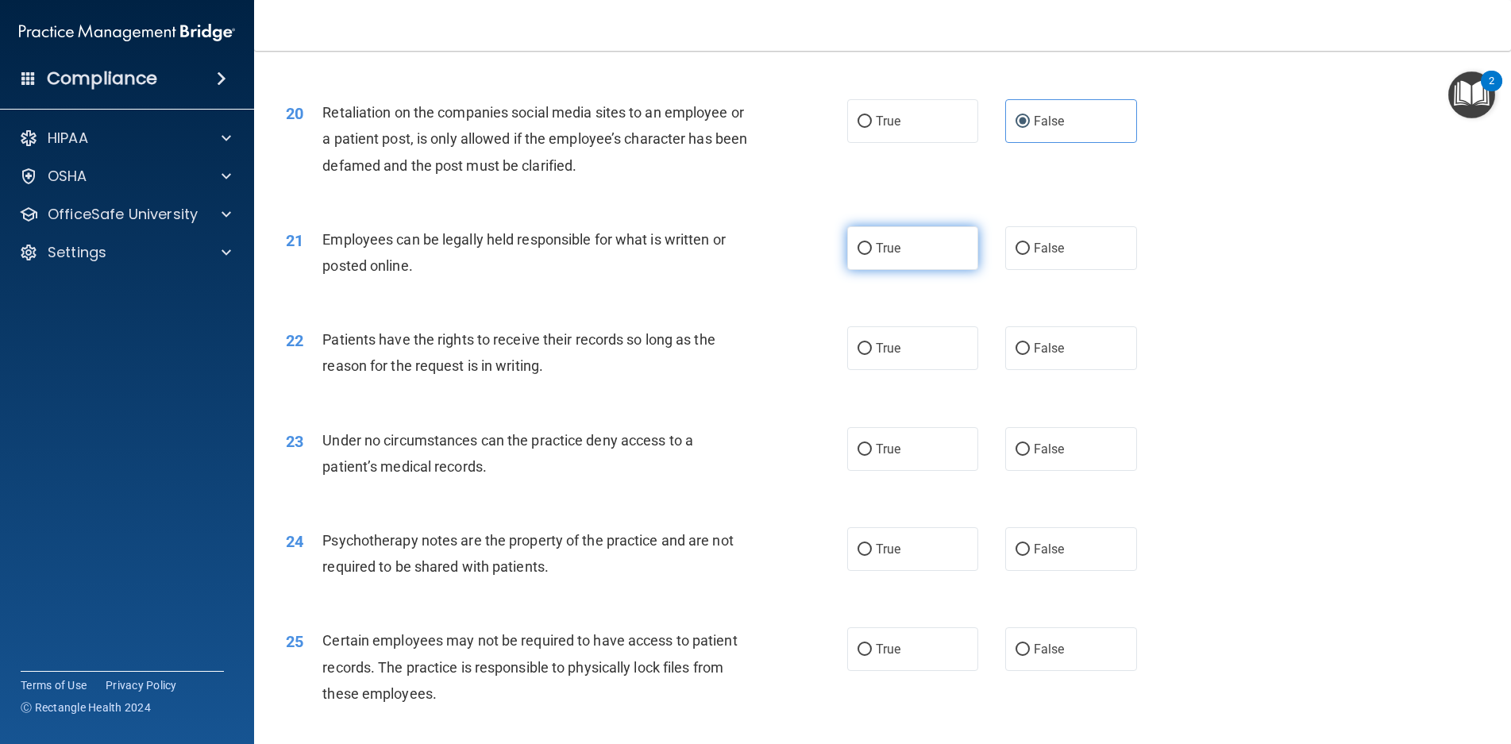
click at [879, 270] on label "True" at bounding box center [913, 248] width 132 height 44
click at [872, 255] on input "True" at bounding box center [865, 249] width 14 height 12
radio input "true"
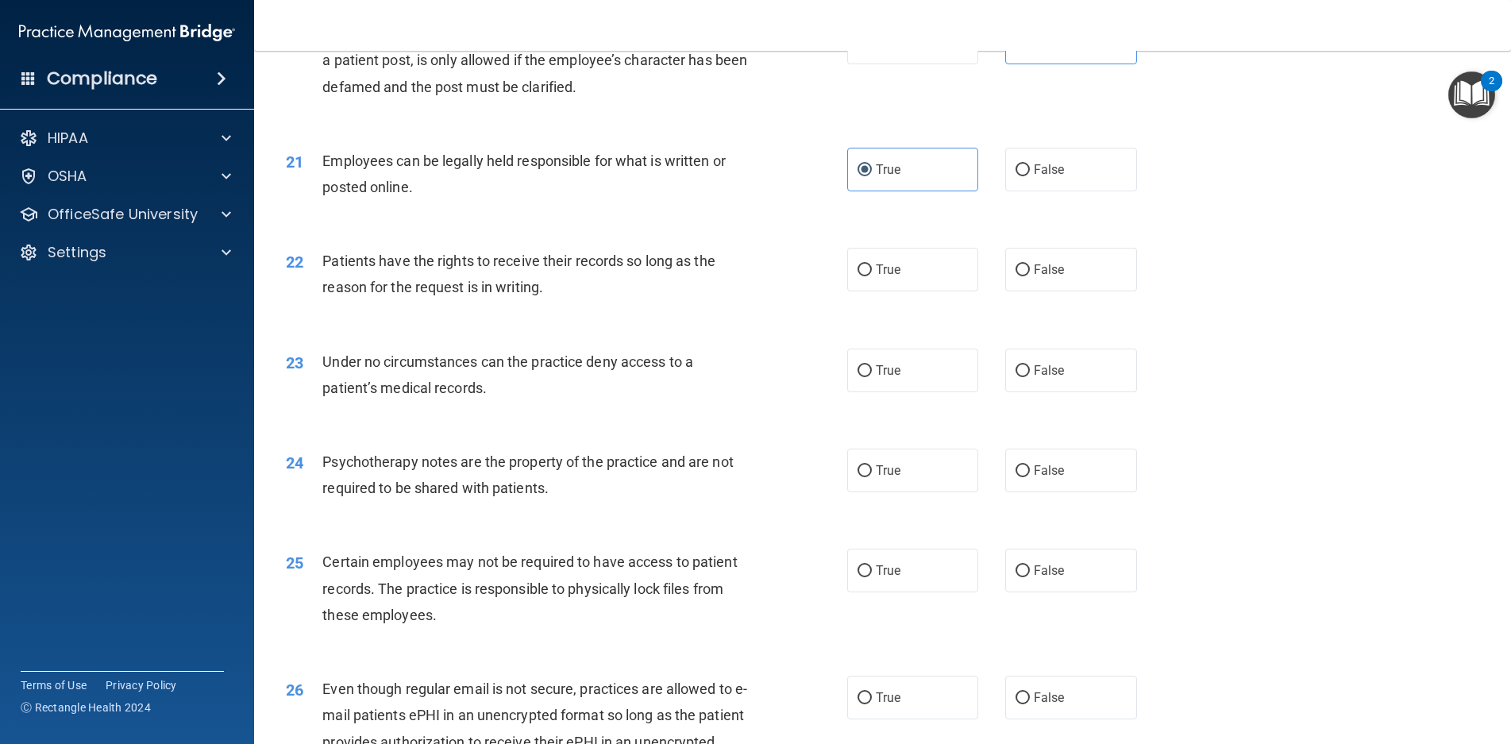
scroll to position [2542, 0]
click at [879, 291] on label "True" at bounding box center [913, 269] width 132 height 44
click at [872, 276] on input "True" at bounding box center [865, 270] width 14 height 12
radio input "true"
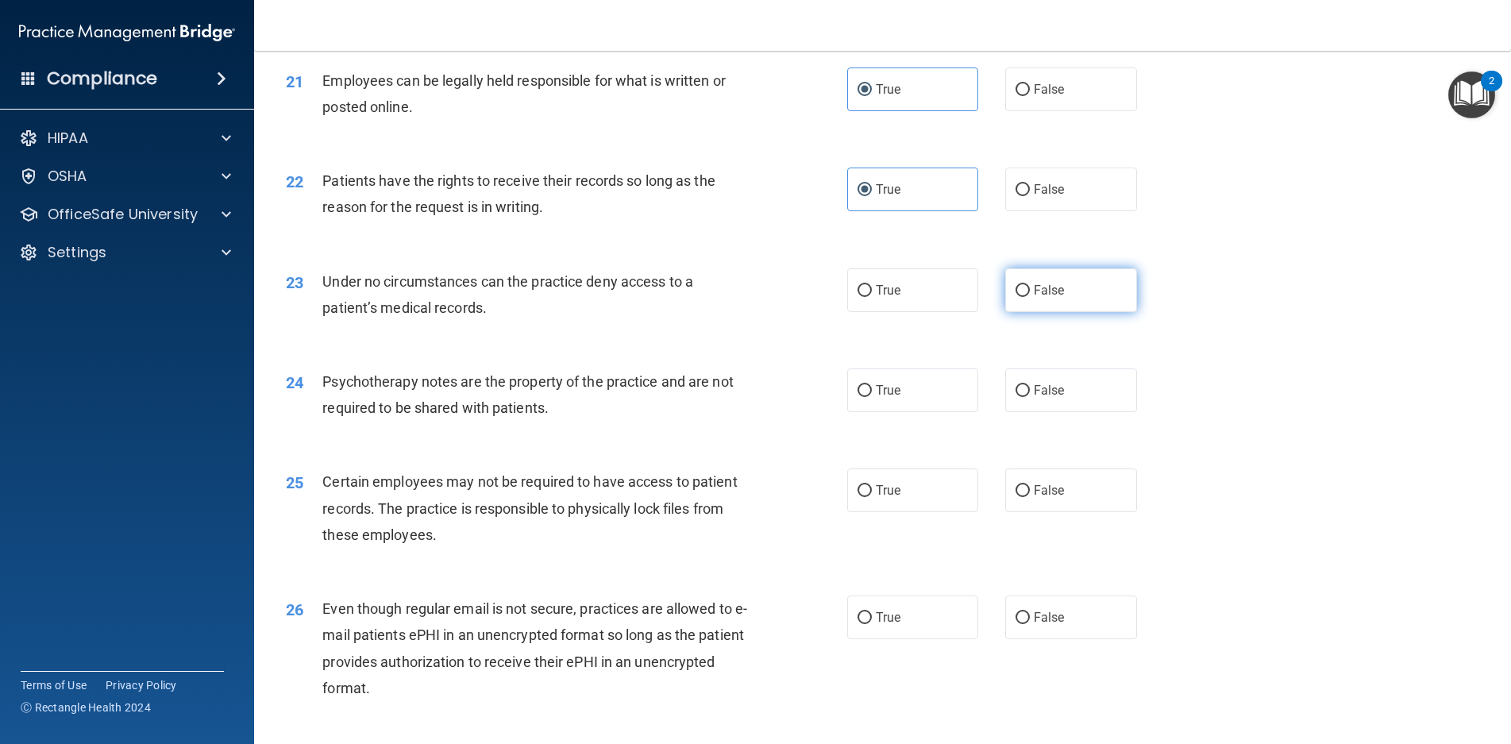
click at [1054, 298] on span "False" at bounding box center [1049, 290] width 31 height 15
click at [1030, 297] on input "False" at bounding box center [1023, 291] width 14 height 12
radio input "true"
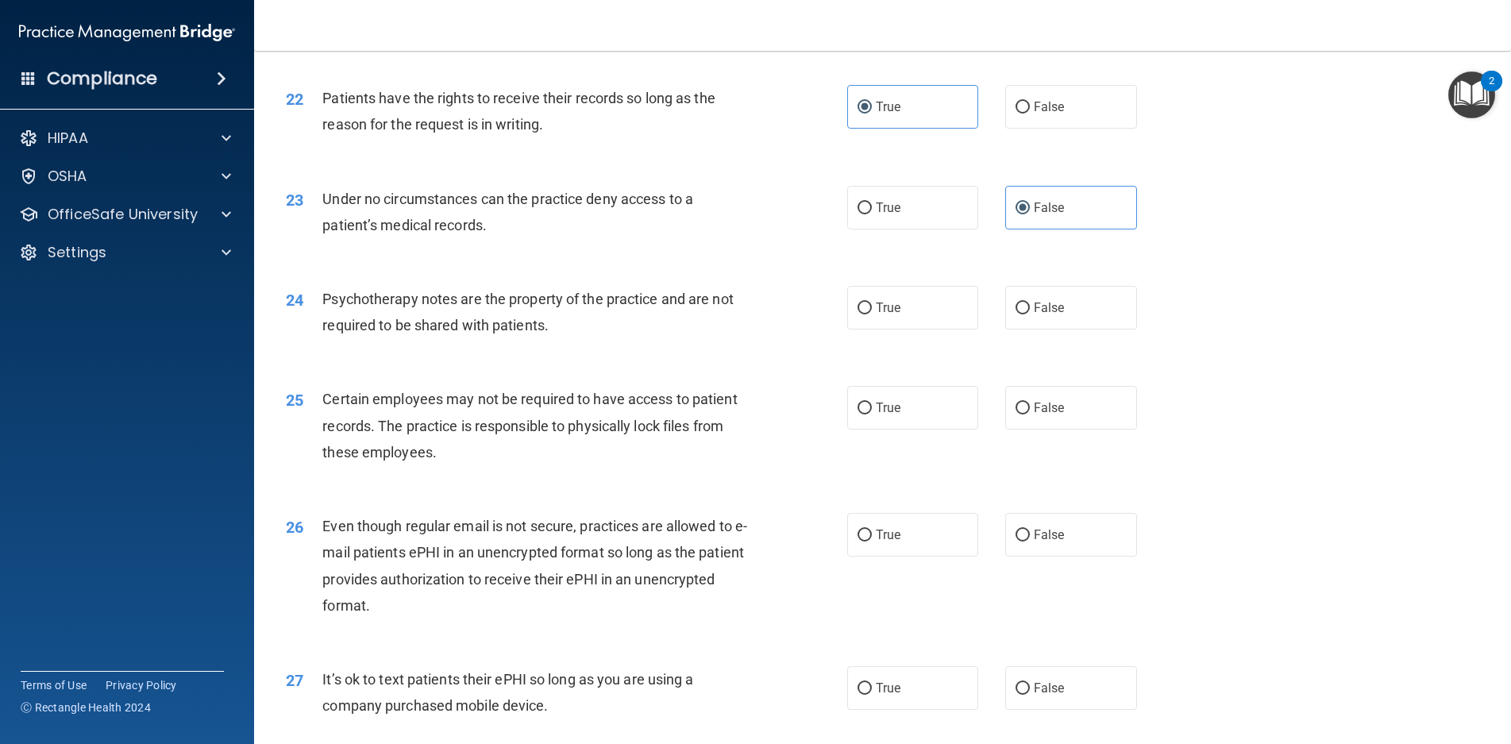
scroll to position [2780, 0]
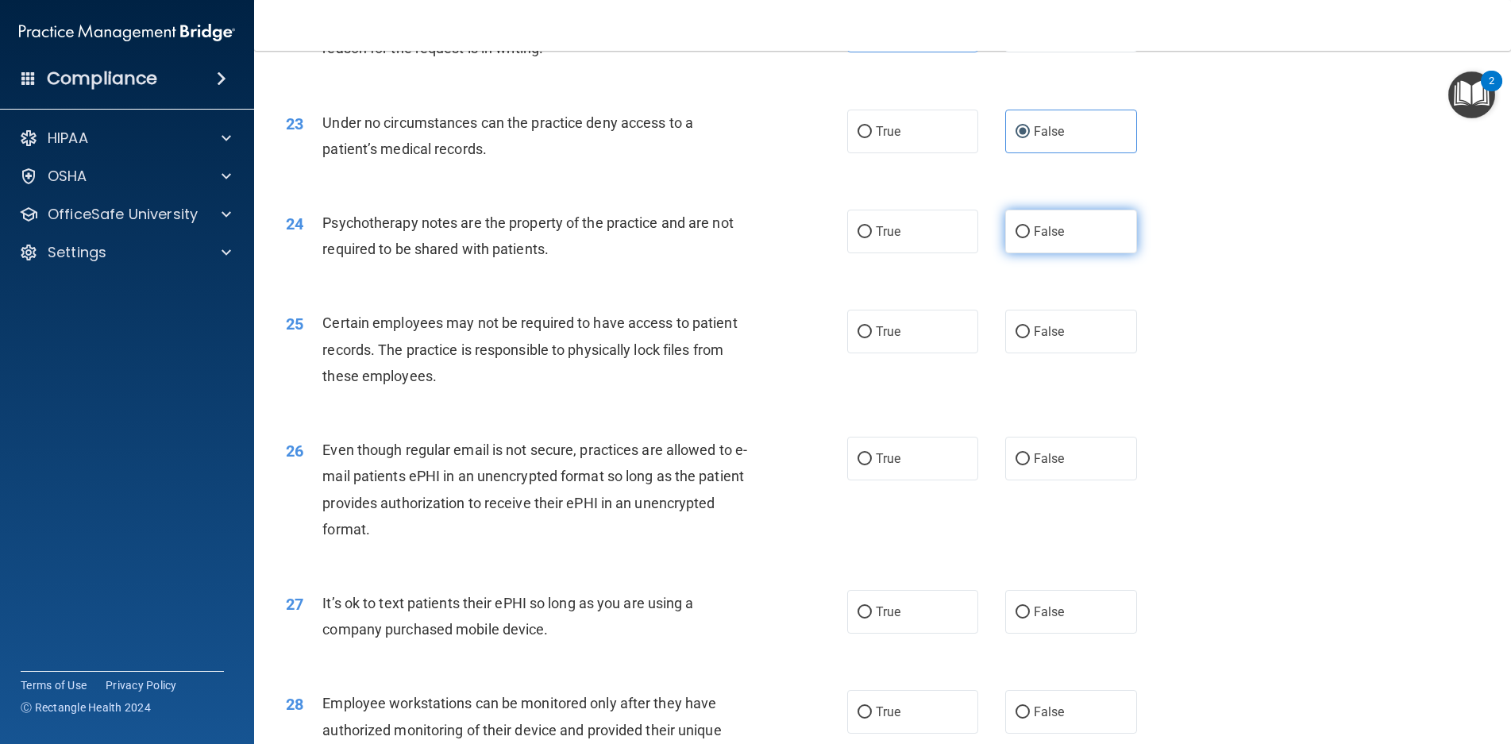
click at [1038, 249] on label "False" at bounding box center [1072, 232] width 132 height 44
click at [1030, 238] on input "False" at bounding box center [1023, 232] width 14 height 12
radio input "true"
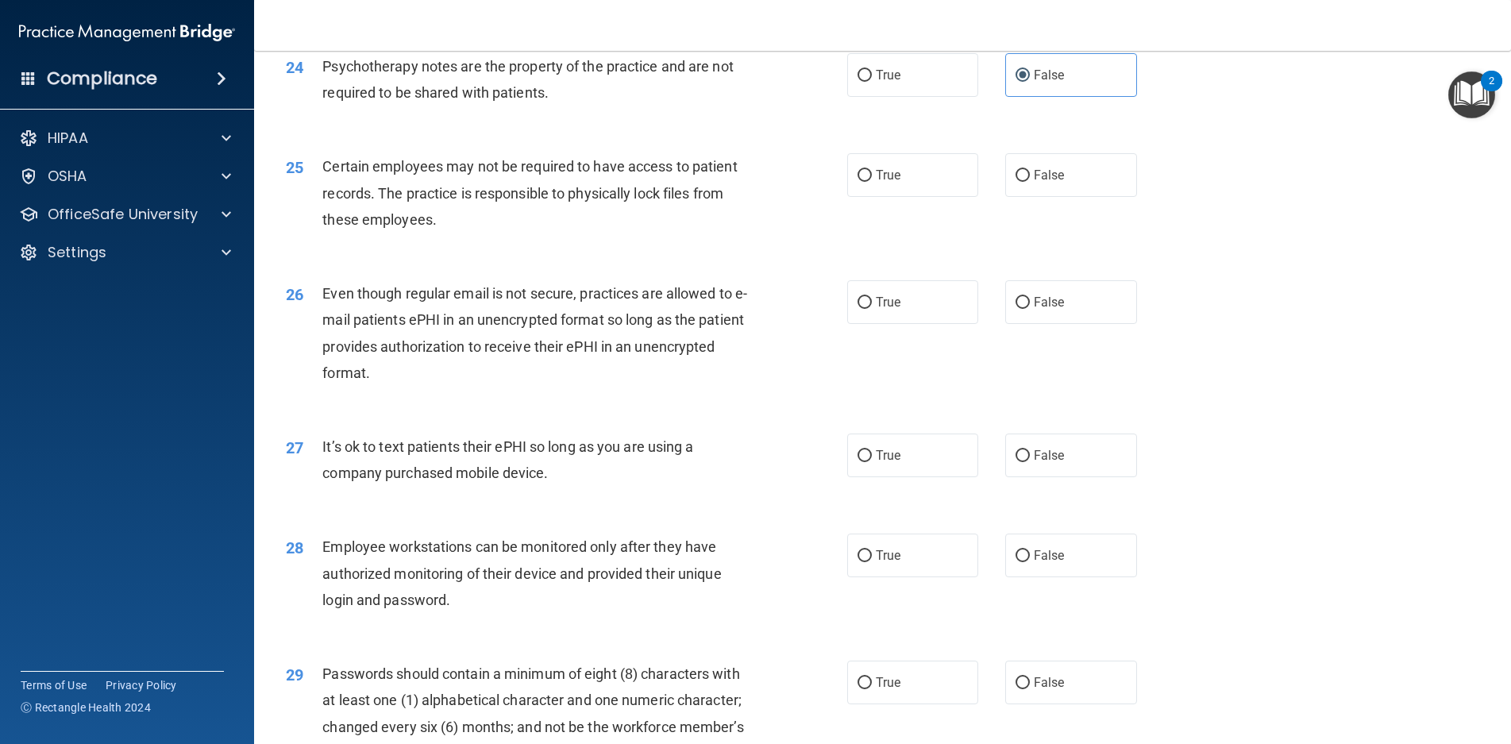
scroll to position [2939, 0]
click at [921, 195] on label "True" at bounding box center [913, 173] width 132 height 44
click at [872, 179] on input "True" at bounding box center [865, 174] width 14 height 12
radio input "true"
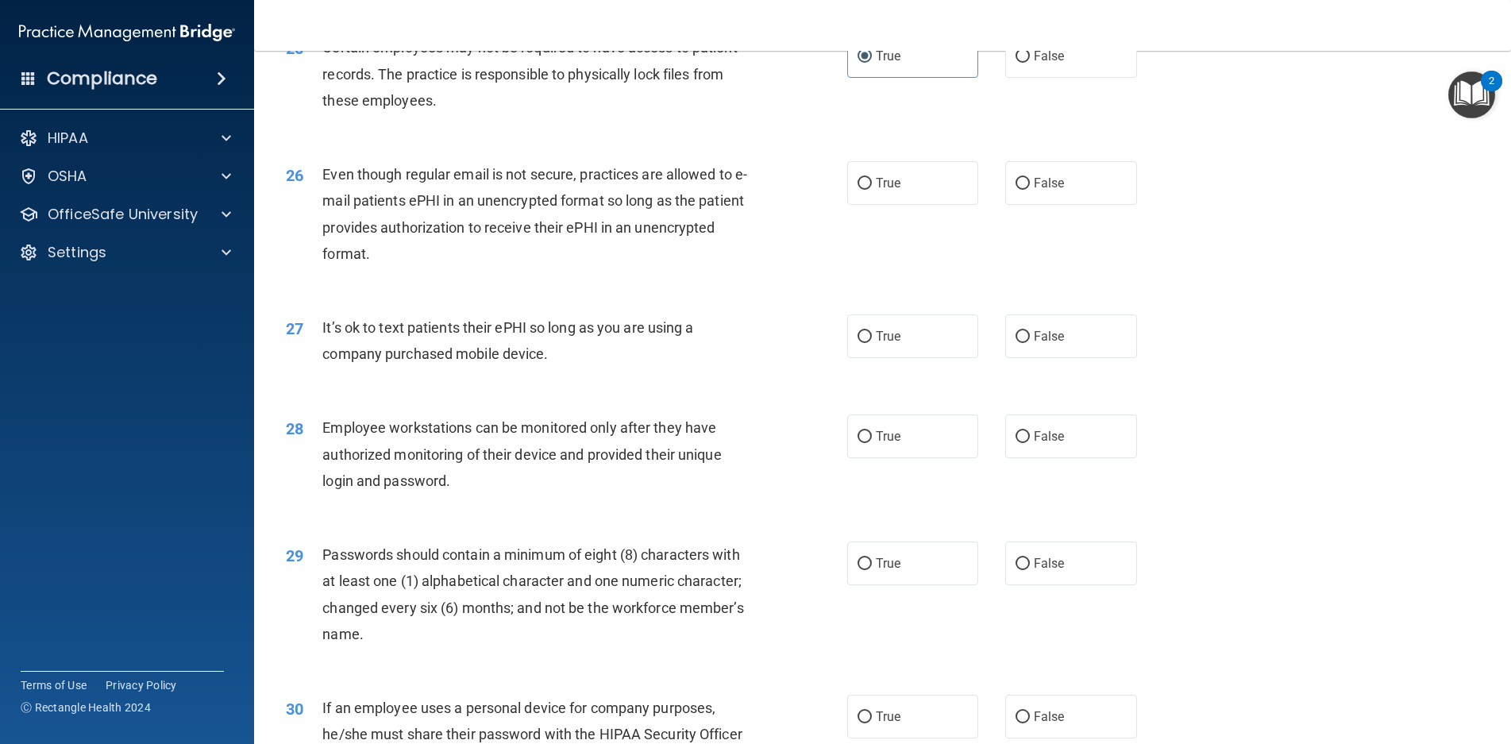
scroll to position [3098, 0]
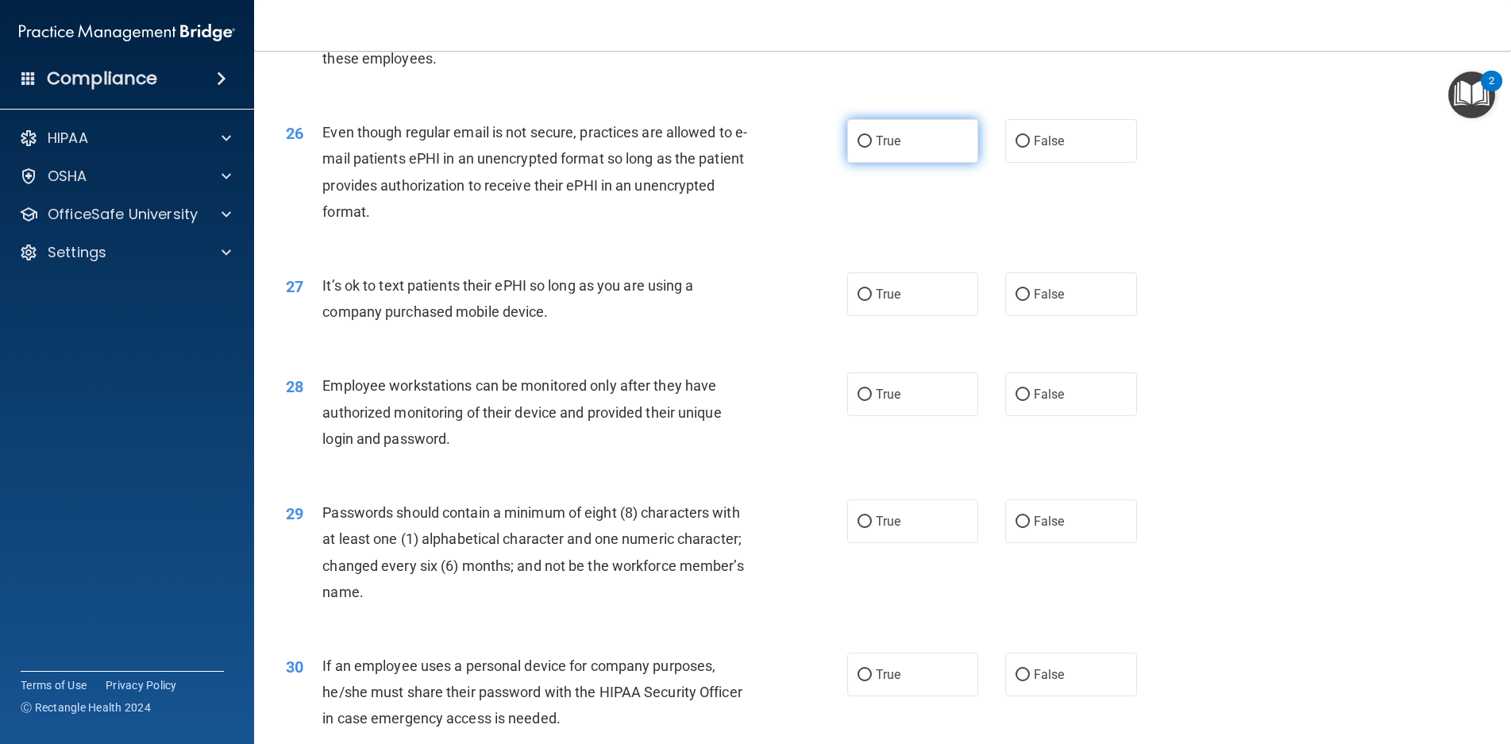
click at [855, 158] on label "True" at bounding box center [913, 141] width 132 height 44
click at [858, 148] on input "True" at bounding box center [865, 142] width 14 height 12
radio input "true"
click at [1031, 316] on label "False" at bounding box center [1072, 294] width 132 height 44
click at [1030, 301] on input "False" at bounding box center [1023, 295] width 14 height 12
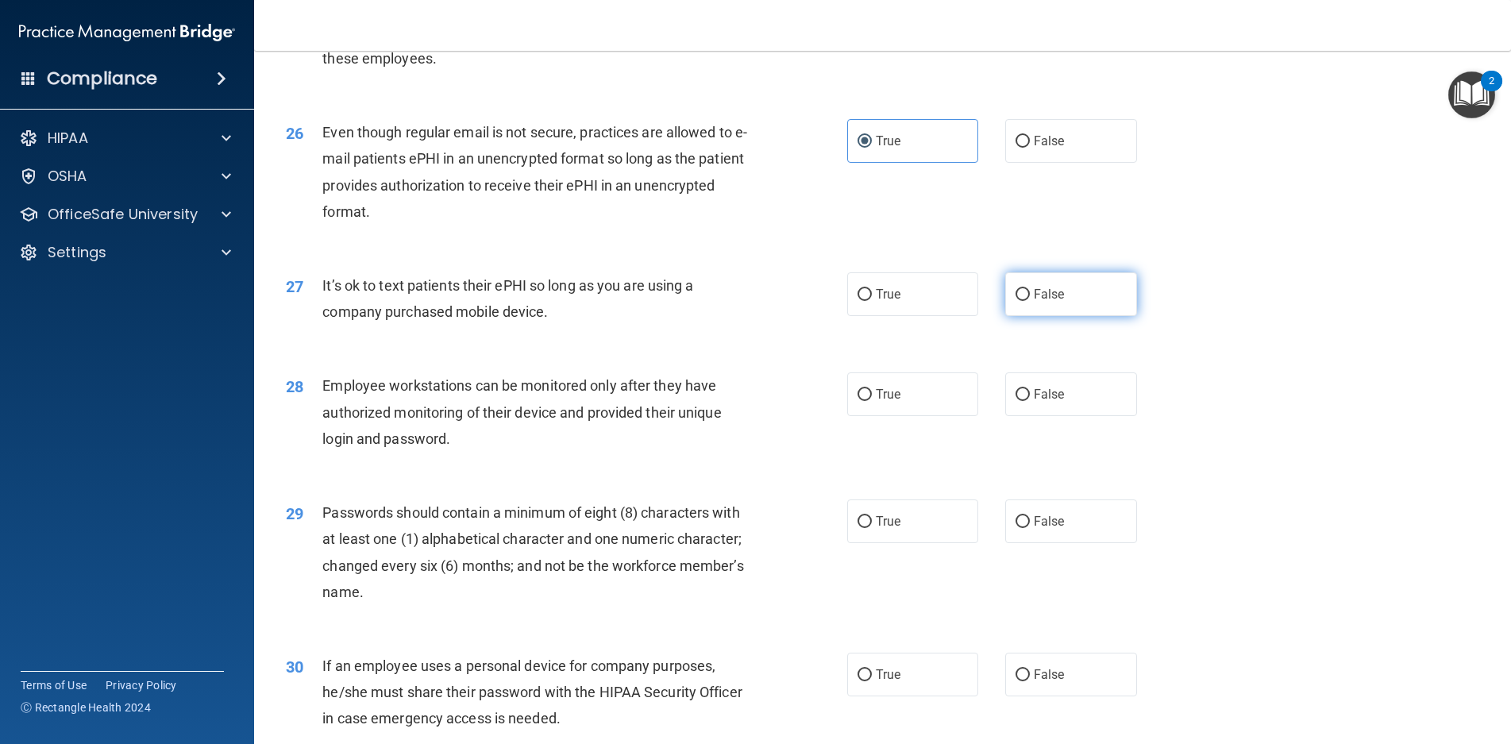
radio input "true"
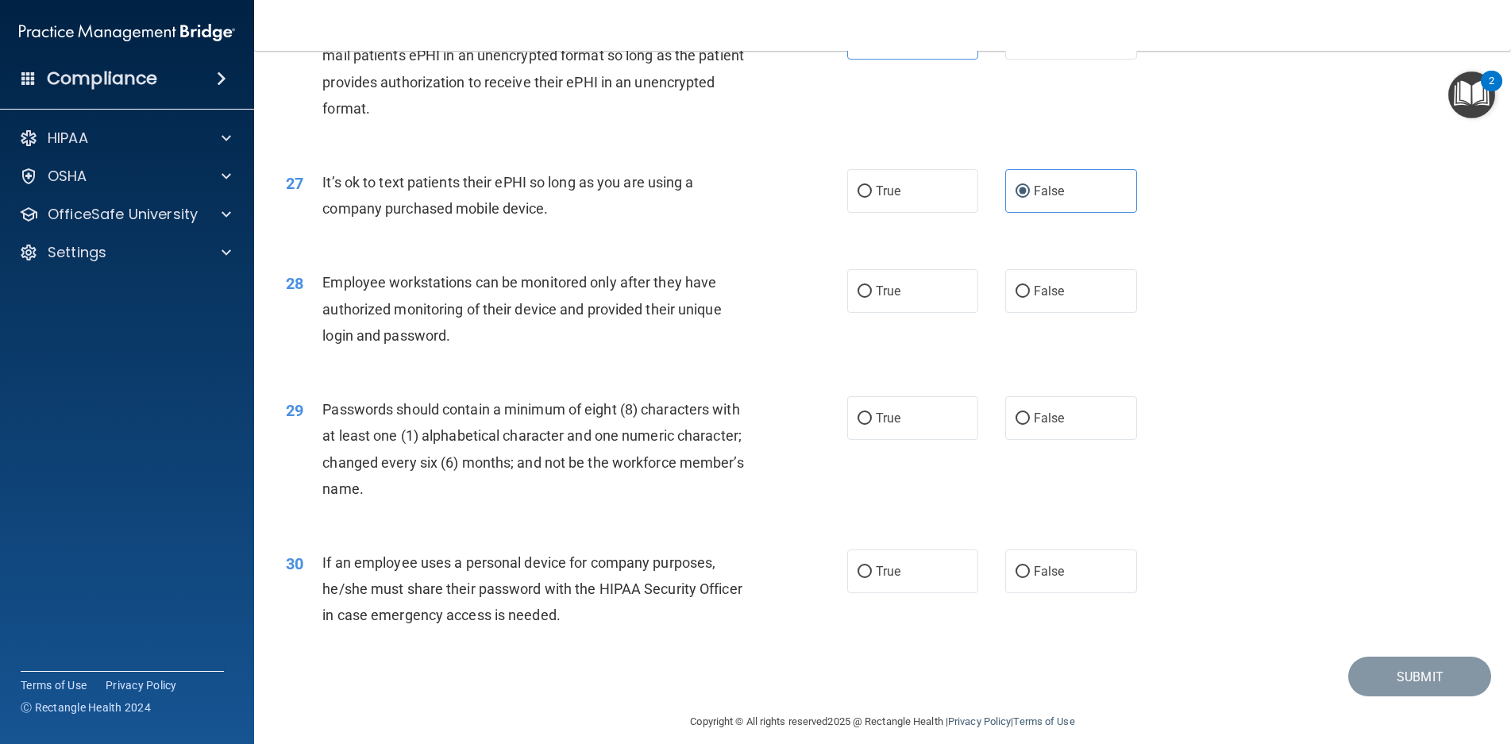
scroll to position [3243, 0]
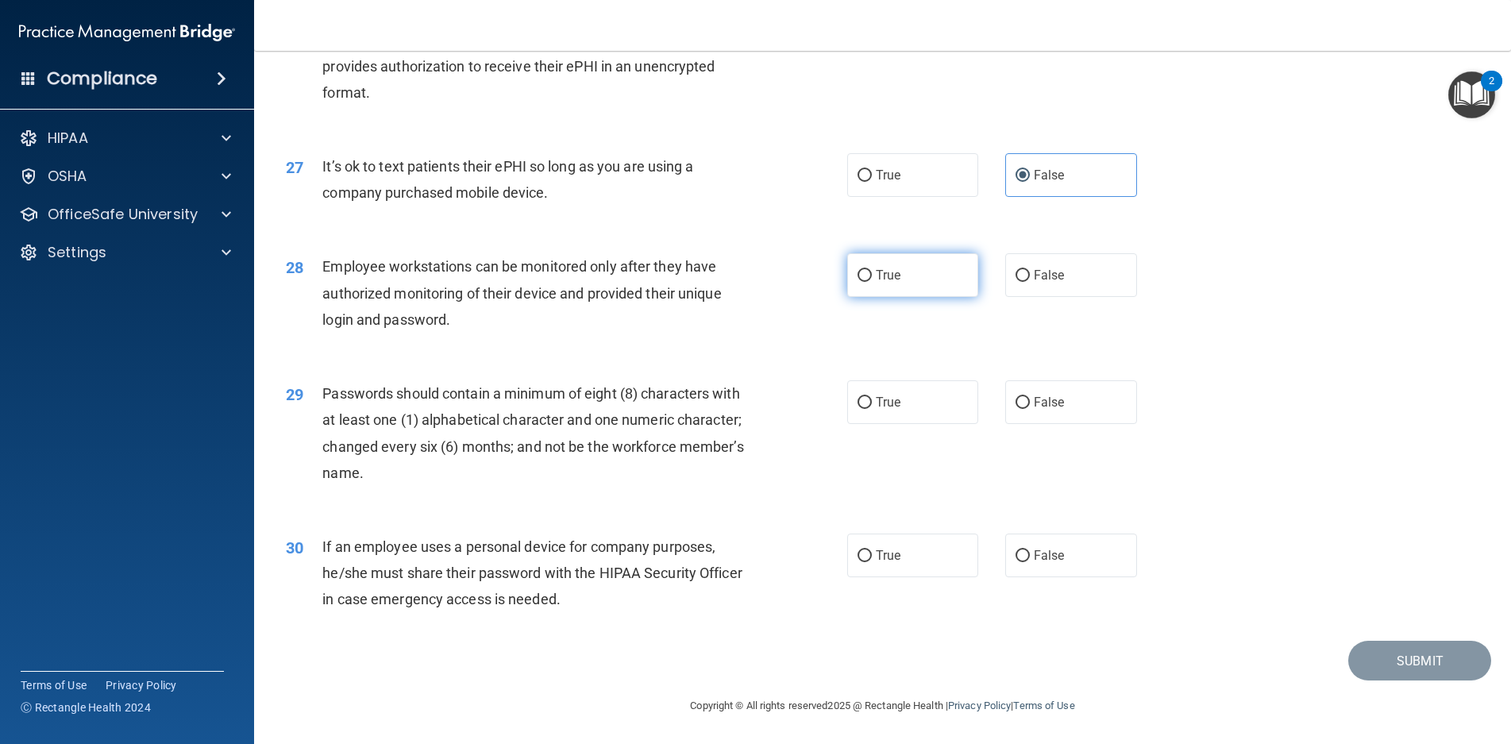
click at [847, 295] on label "True" at bounding box center [913, 275] width 132 height 44
click at [858, 282] on input "True" at bounding box center [865, 276] width 14 height 12
radio input "true"
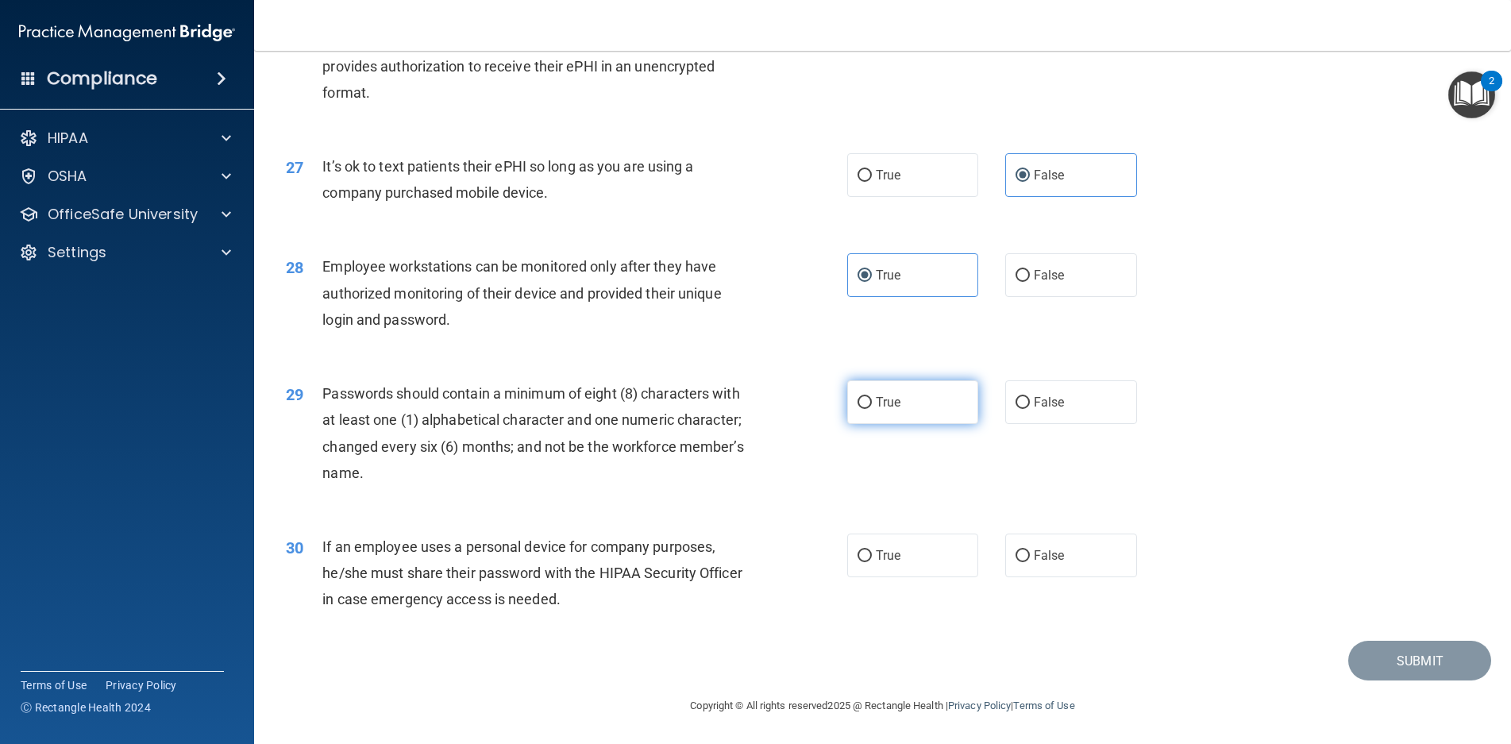
click at [876, 399] on span "True" at bounding box center [888, 402] width 25 height 15
click at [872, 399] on input "True" at bounding box center [865, 403] width 14 height 12
radio input "true"
drag, startPoint x: 631, startPoint y: 399, endPoint x: 594, endPoint y: 458, distance: 70.3
click at [591, 459] on div "Passwords should contain a minimum of eight (8) characters with at least one (1…" at bounding box center [541, 433] width 438 height 106
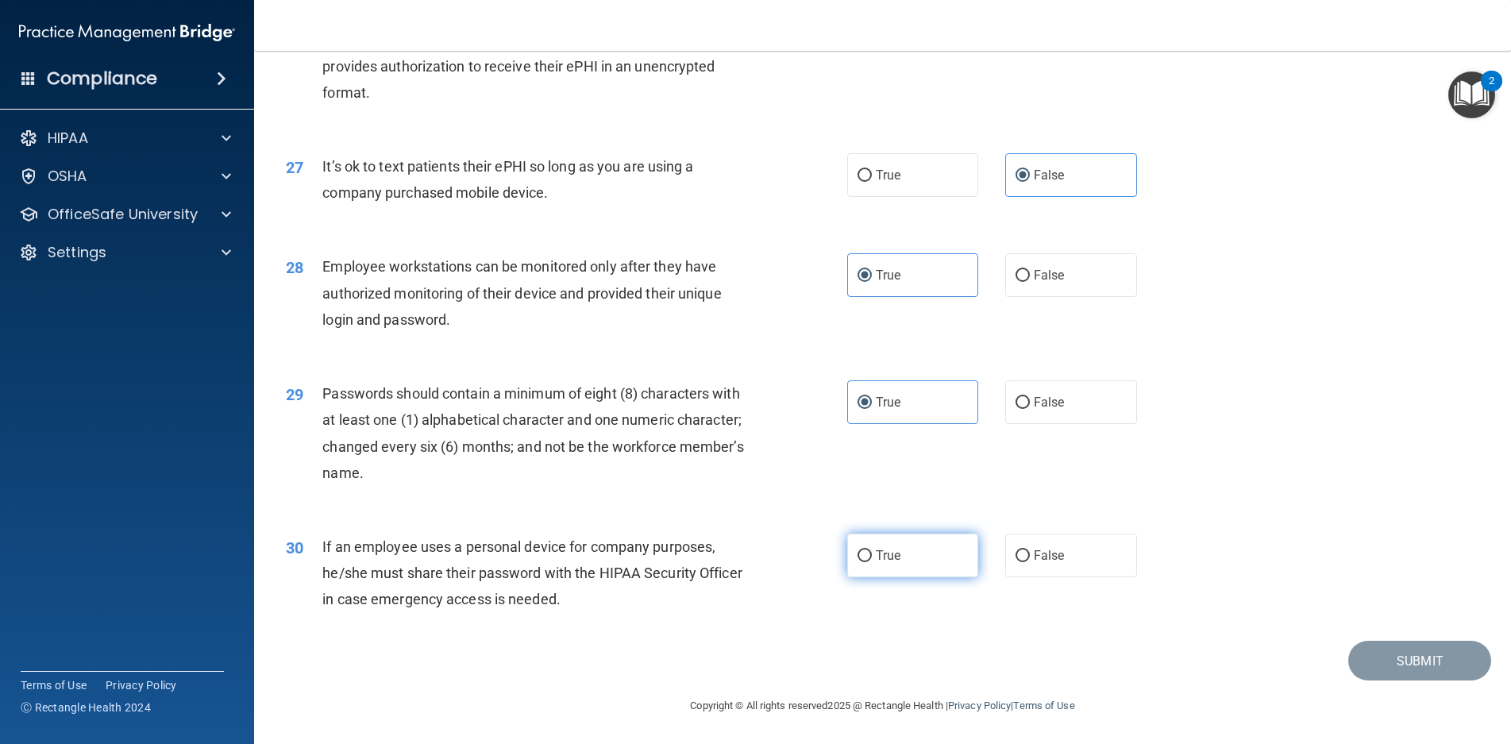
click at [947, 565] on label "True" at bounding box center [913, 556] width 132 height 44
click at [872, 562] on input "True" at bounding box center [865, 556] width 14 height 12
radio input "true"
click at [1407, 670] on button "Submit" at bounding box center [1420, 661] width 143 height 41
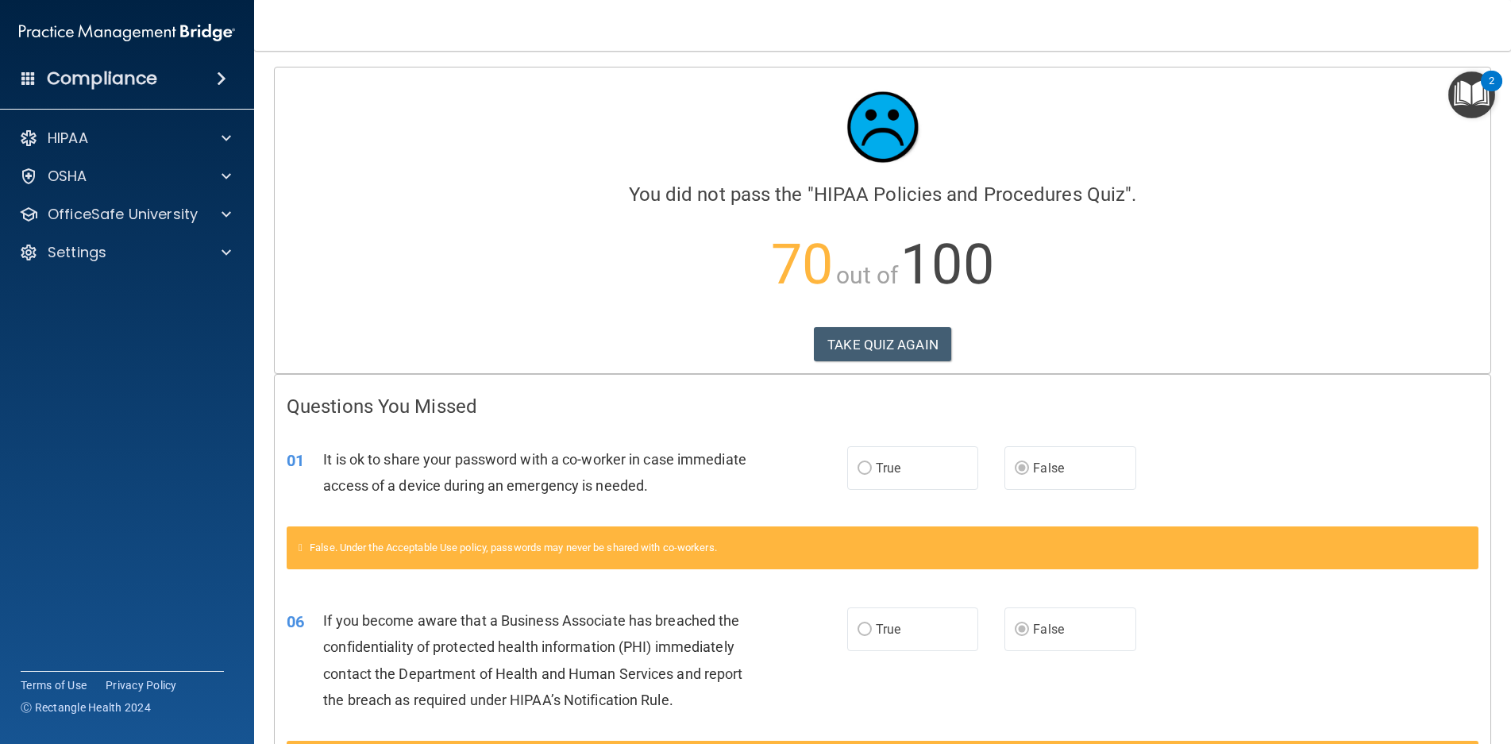
drag, startPoint x: 839, startPoint y: 391, endPoint x: 873, endPoint y: 388, distance: 34.3
click at [847, 342] on button "TAKE QUIZ AGAIN" at bounding box center [882, 344] width 137 height 35
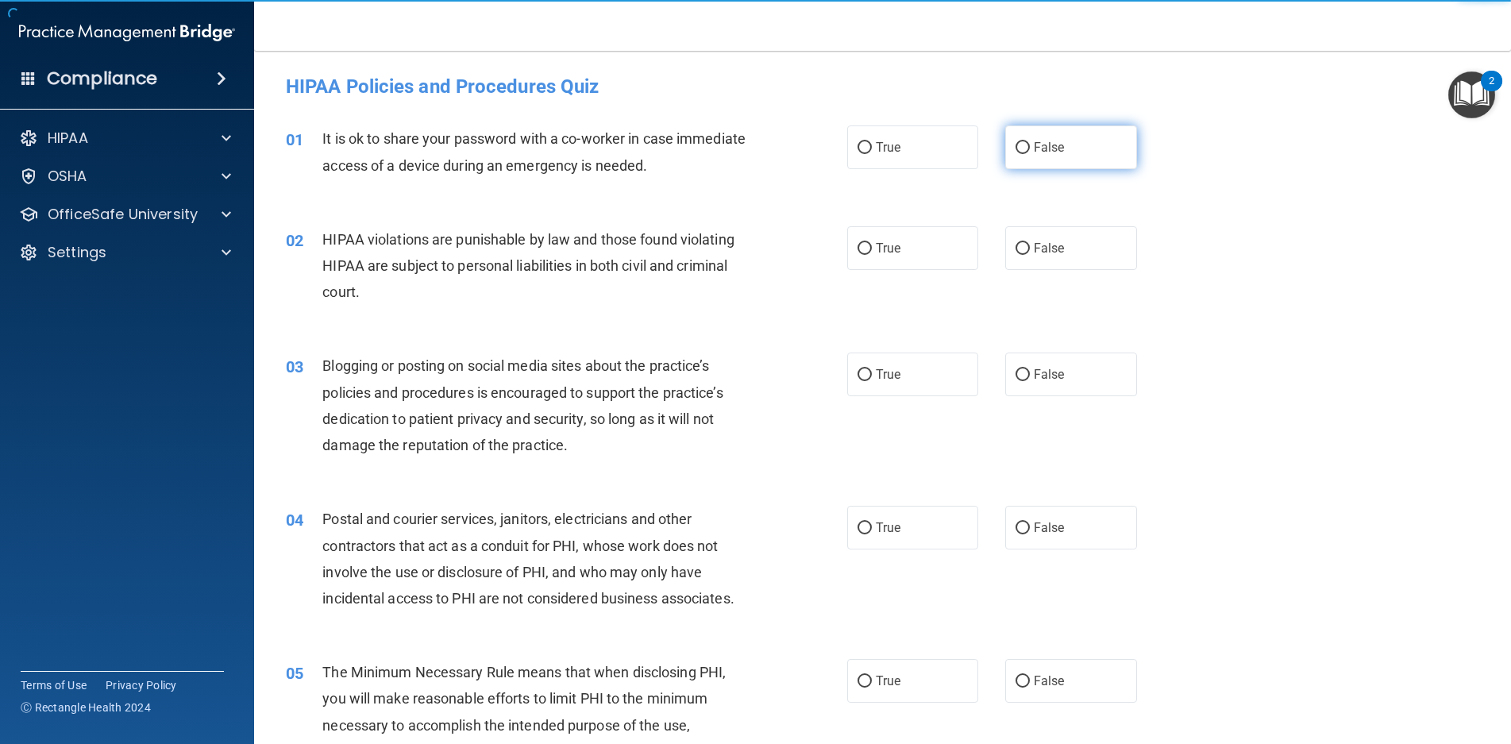
click at [1054, 164] on label "False" at bounding box center [1072, 147] width 132 height 44
click at [1030, 154] on input "False" at bounding box center [1023, 148] width 14 height 12
radio input "true"
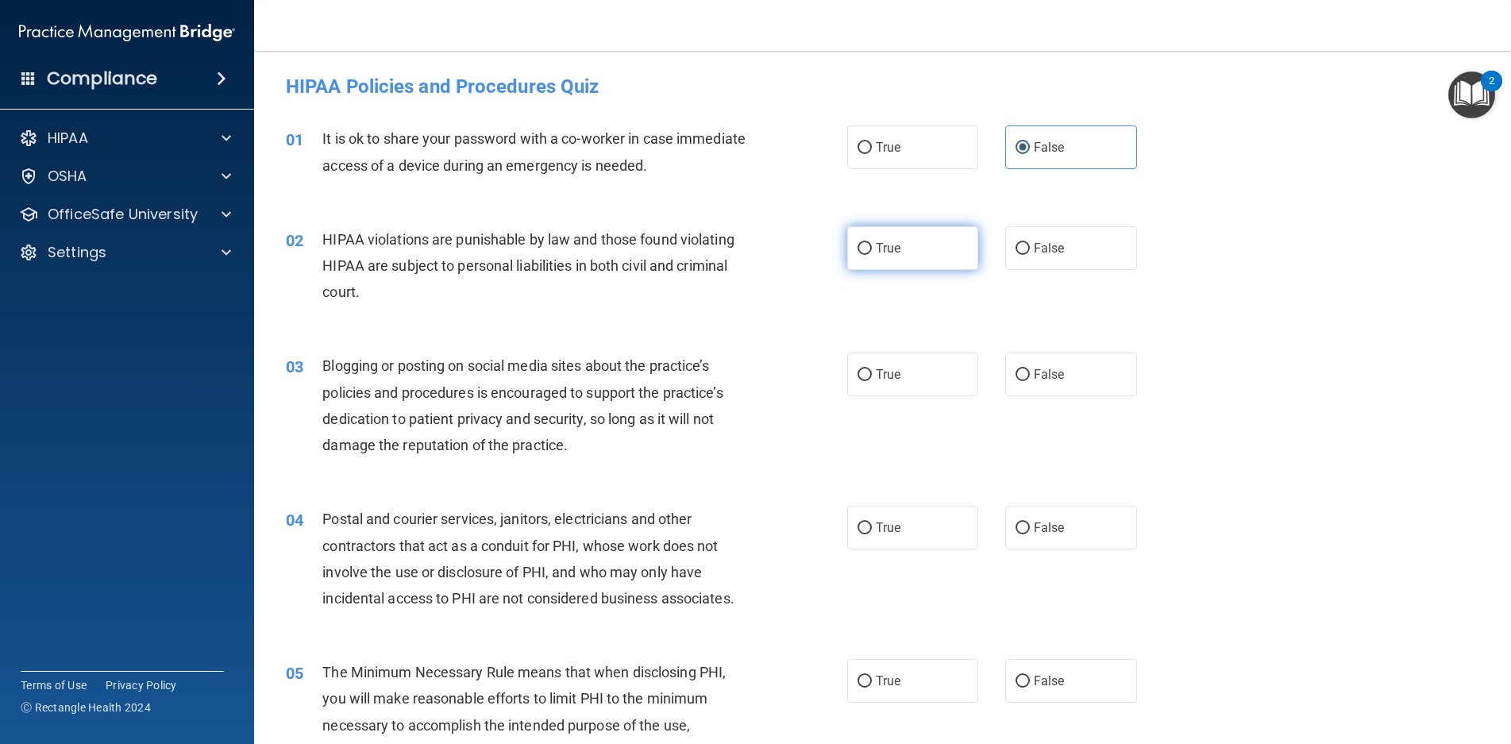
click at [878, 253] on span "True" at bounding box center [888, 248] width 25 height 15
click at [872, 253] on input "True" at bounding box center [865, 249] width 14 height 12
radio input "true"
click at [859, 378] on input "True" at bounding box center [865, 375] width 14 height 12
radio input "true"
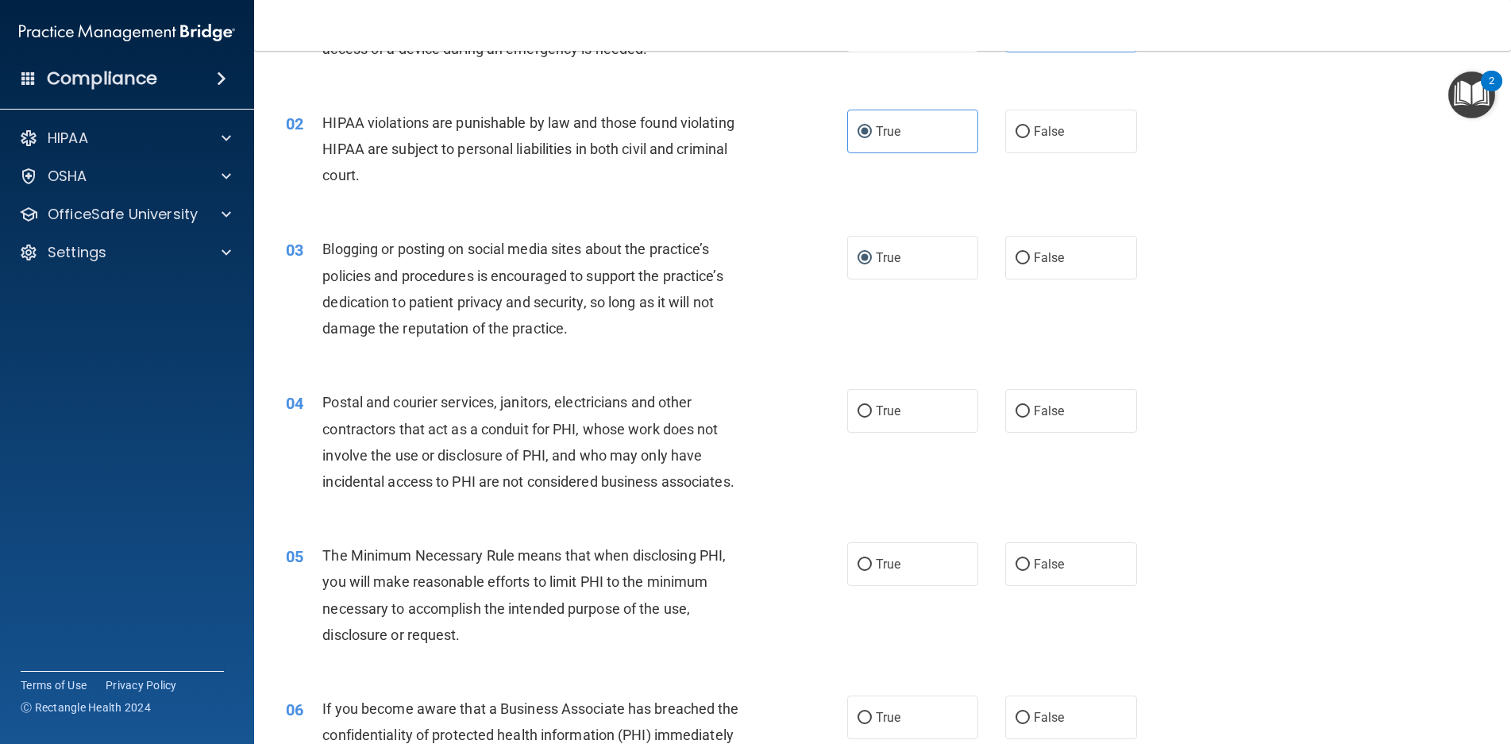
scroll to position [159, 0]
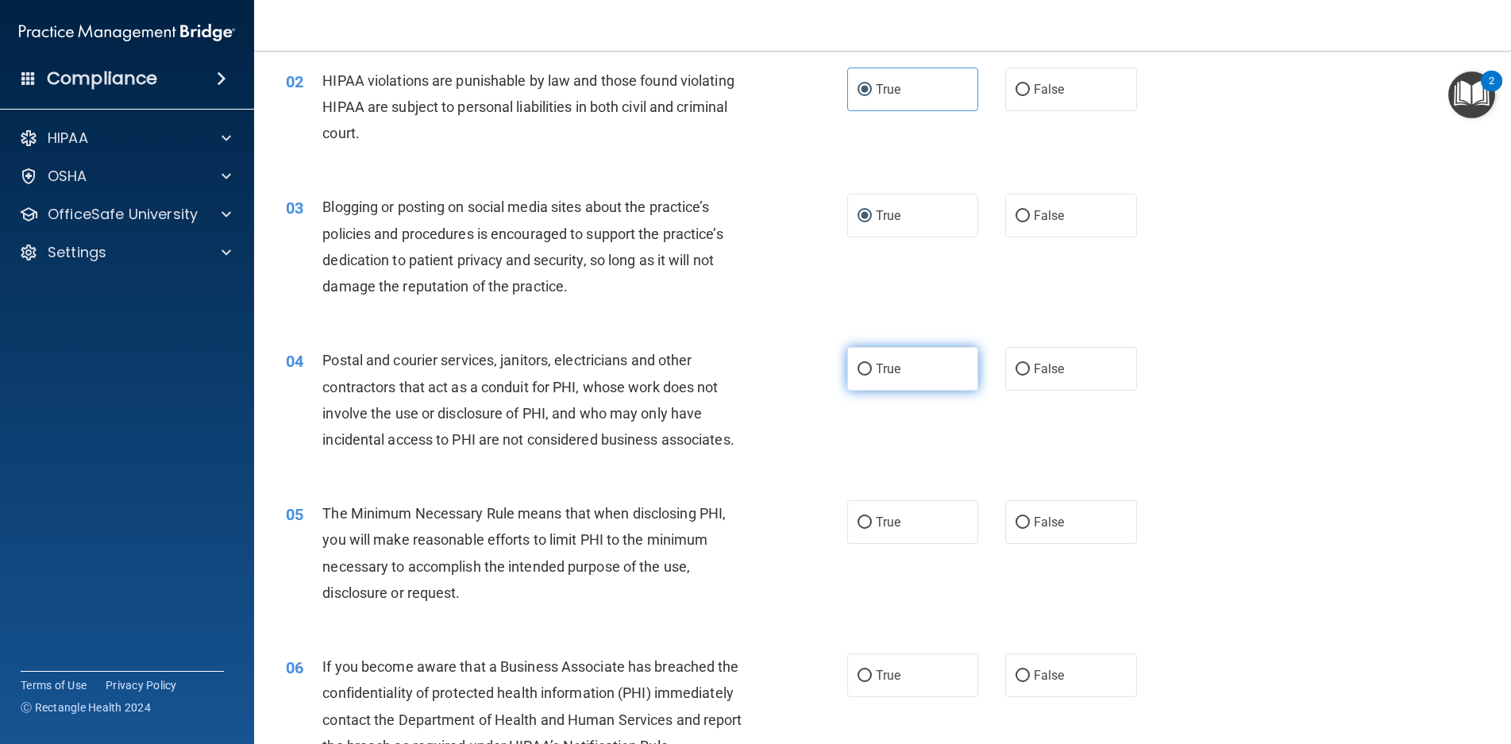
click at [876, 369] on span "True" at bounding box center [888, 368] width 25 height 15
click at [872, 369] on input "True" at bounding box center [865, 370] width 14 height 12
radio input "true"
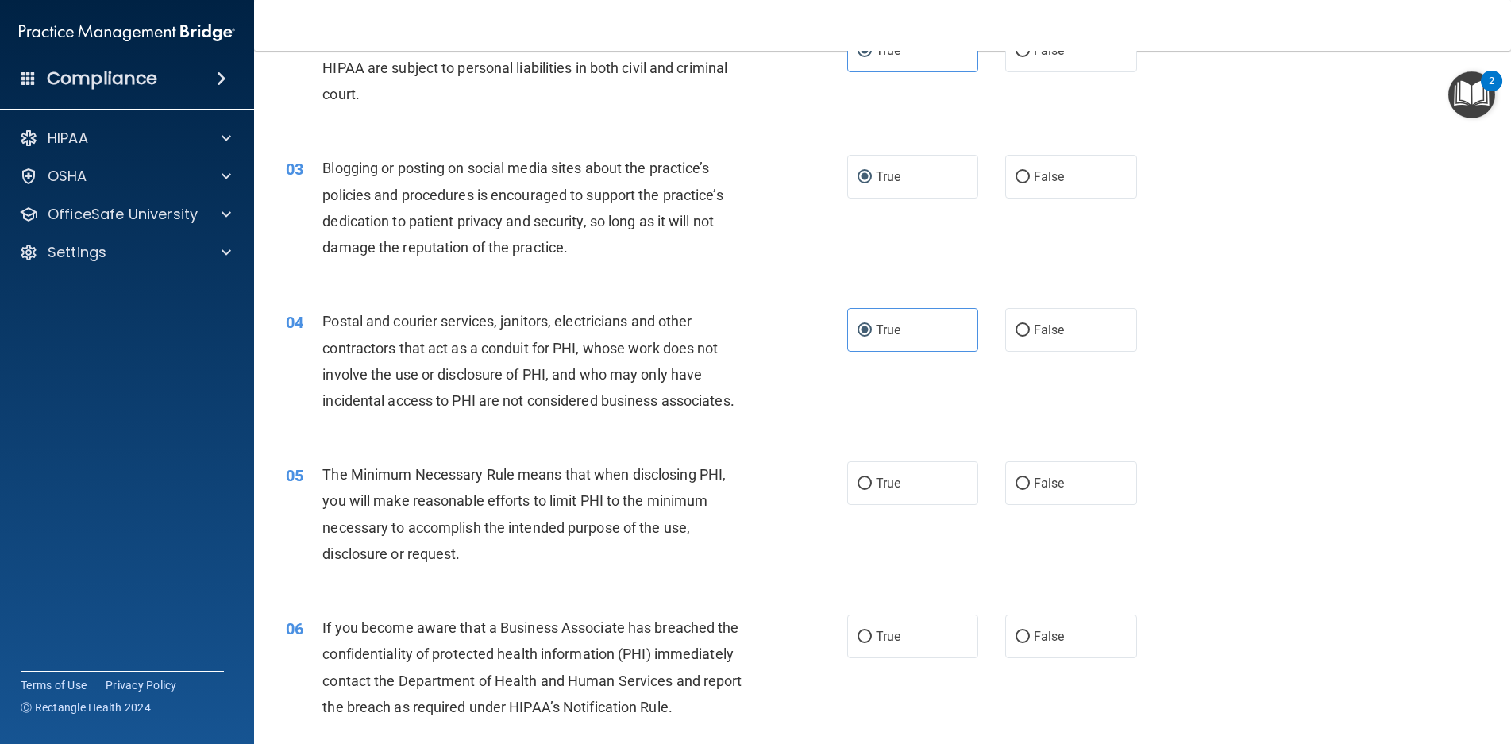
scroll to position [238, 0]
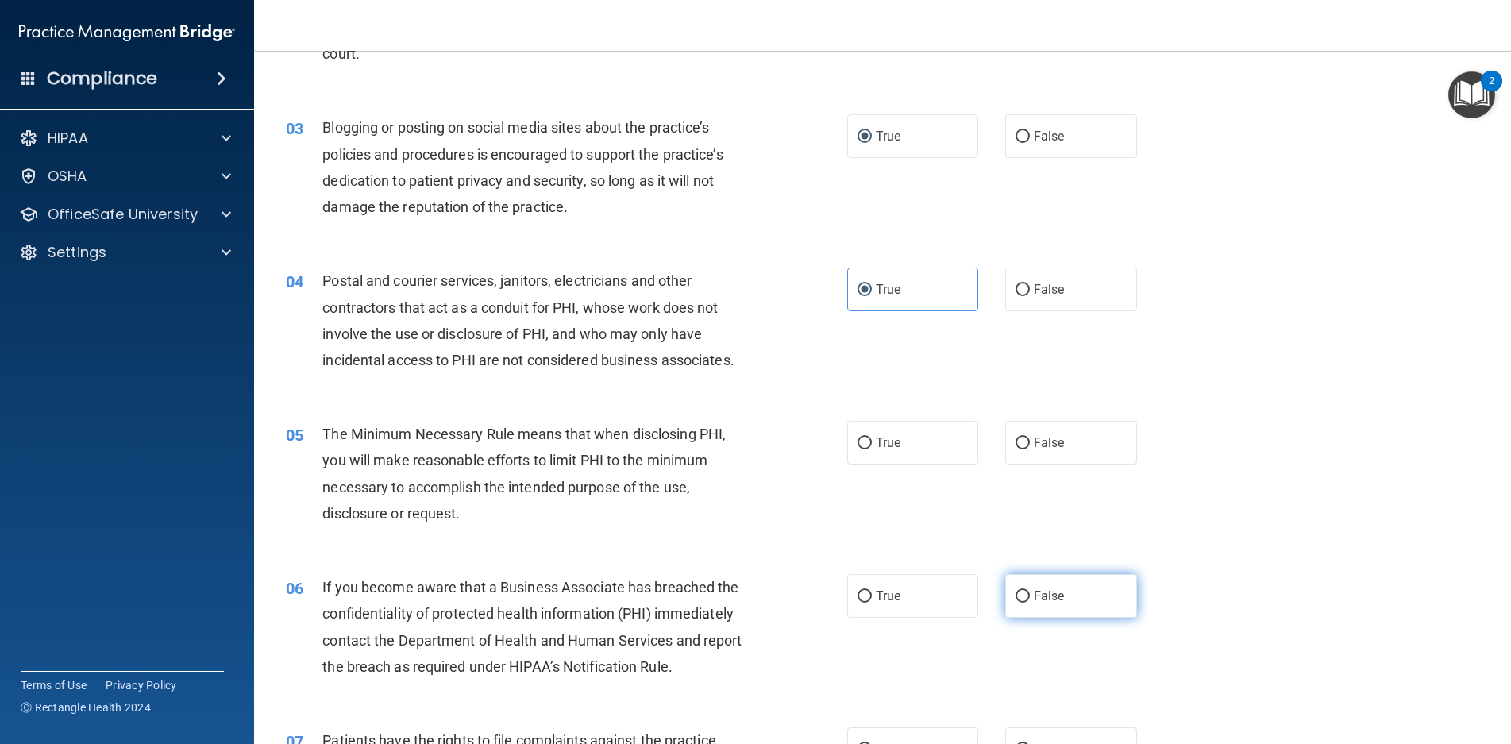
click at [1055, 593] on span "False" at bounding box center [1049, 596] width 31 height 15
click at [1030, 593] on input "False" at bounding box center [1023, 597] width 14 height 12
radio input "true"
click at [857, 454] on label "True" at bounding box center [913, 443] width 132 height 44
click at [858, 450] on input "True" at bounding box center [865, 444] width 14 height 12
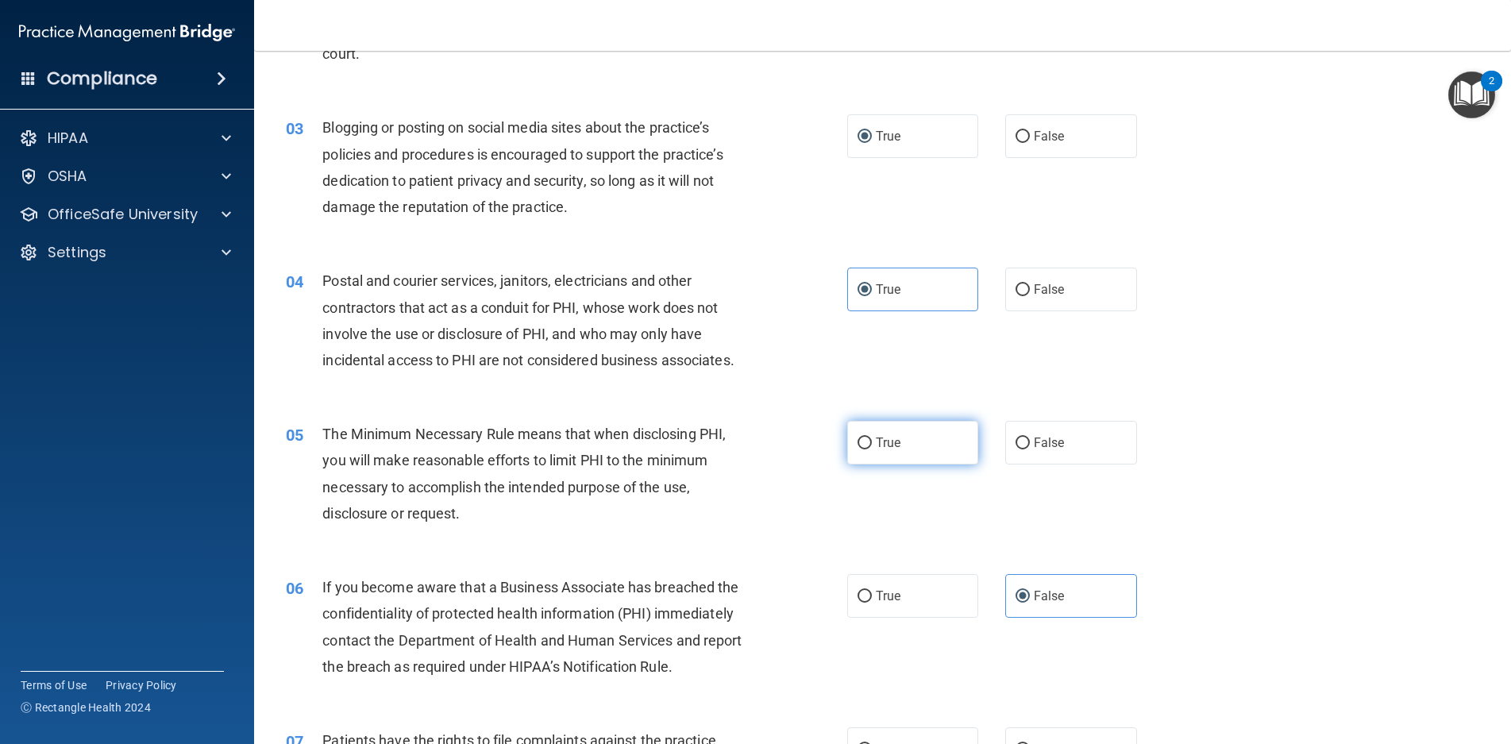
radio input "true"
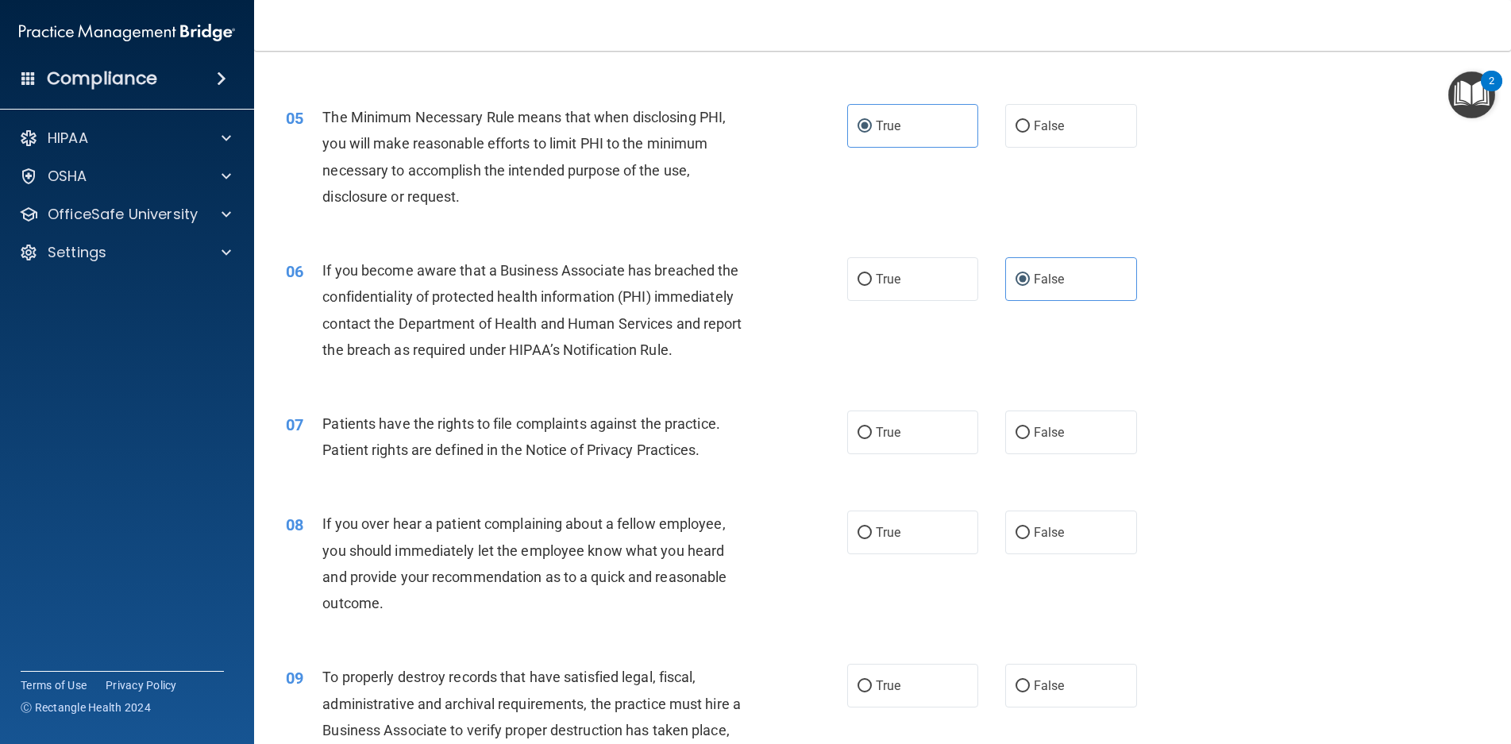
scroll to position [556, 0]
click at [888, 439] on label "True" at bounding box center [913, 432] width 132 height 44
click at [872, 438] on input "True" at bounding box center [865, 433] width 14 height 12
radio input "true"
click at [1036, 547] on label "False" at bounding box center [1072, 532] width 132 height 44
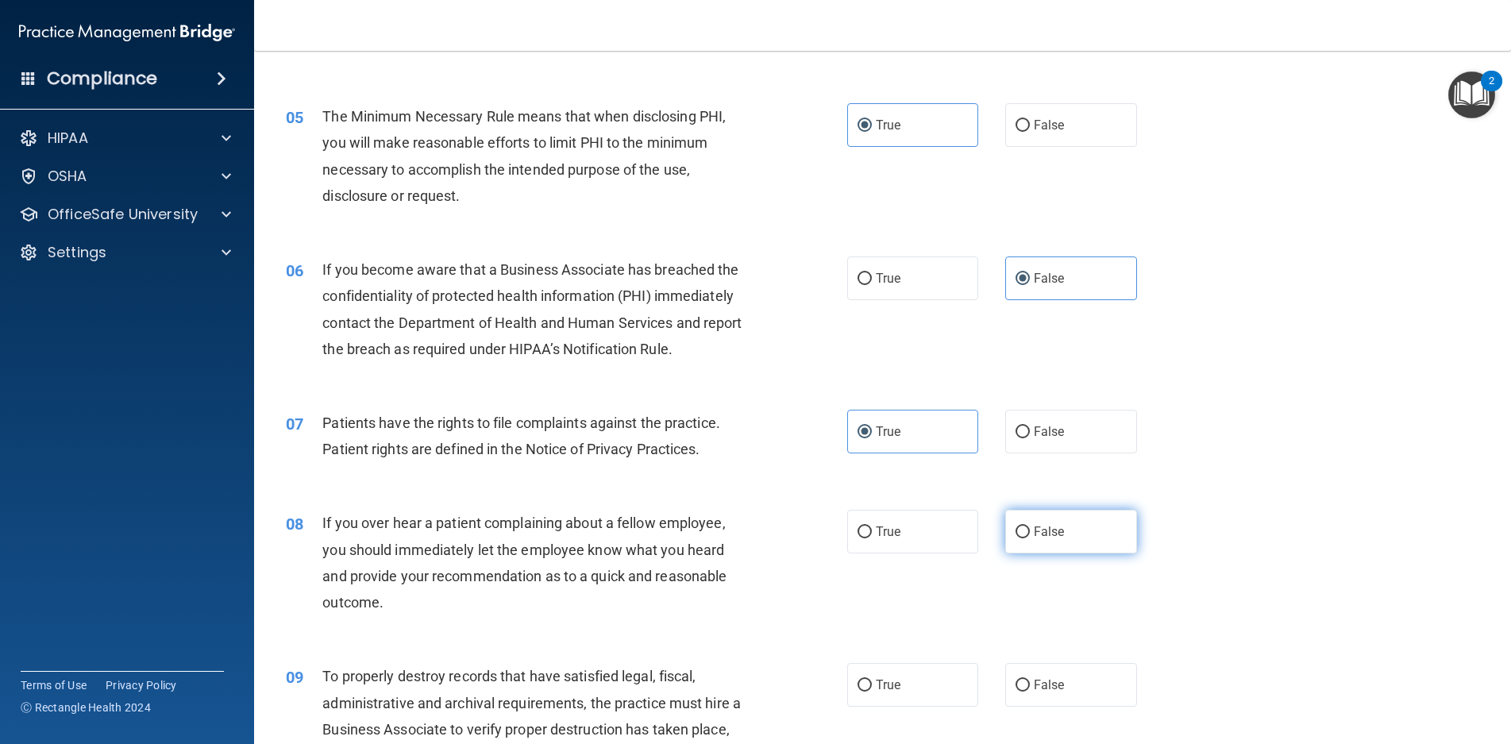
click at [1030, 538] on input "False" at bounding box center [1023, 533] width 14 height 12
radio input "true"
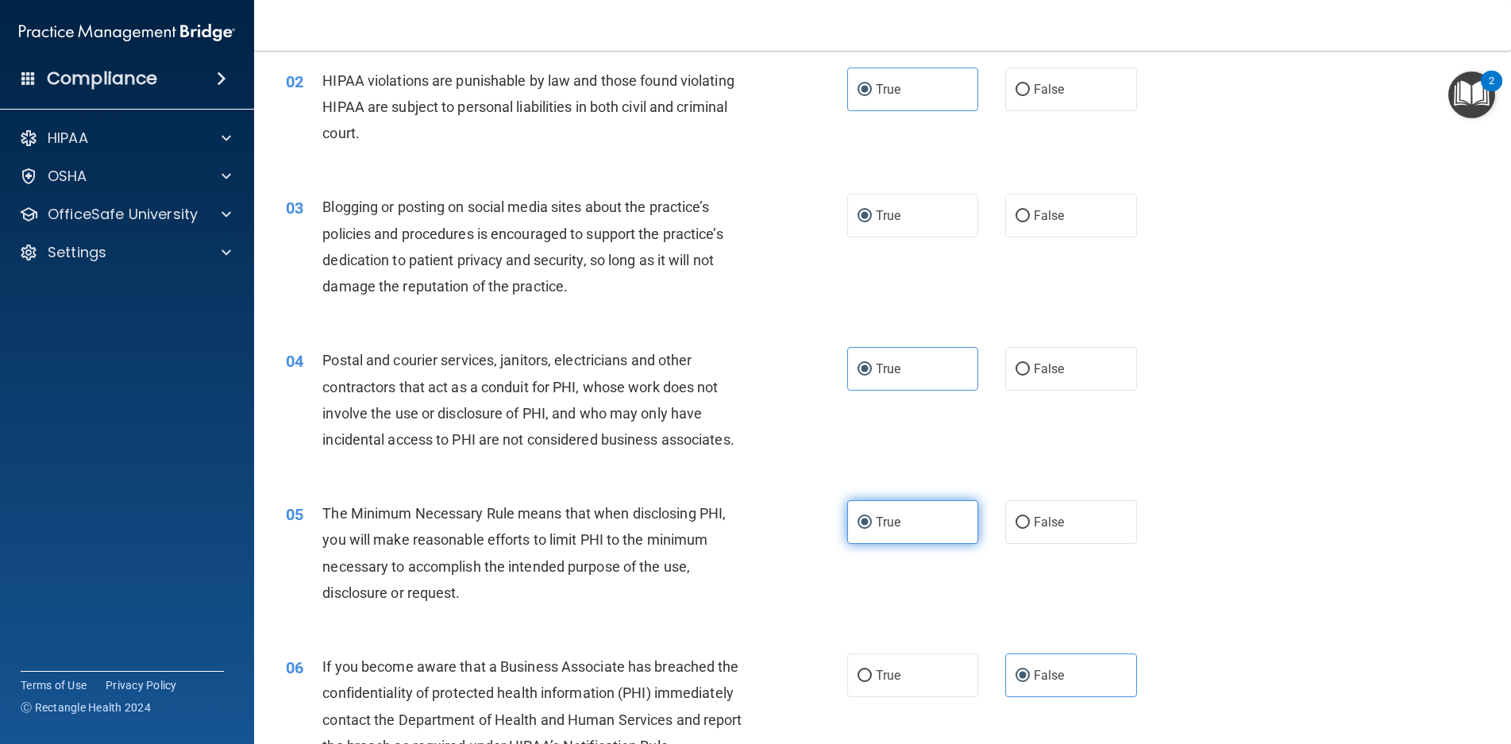
scroll to position [0, 0]
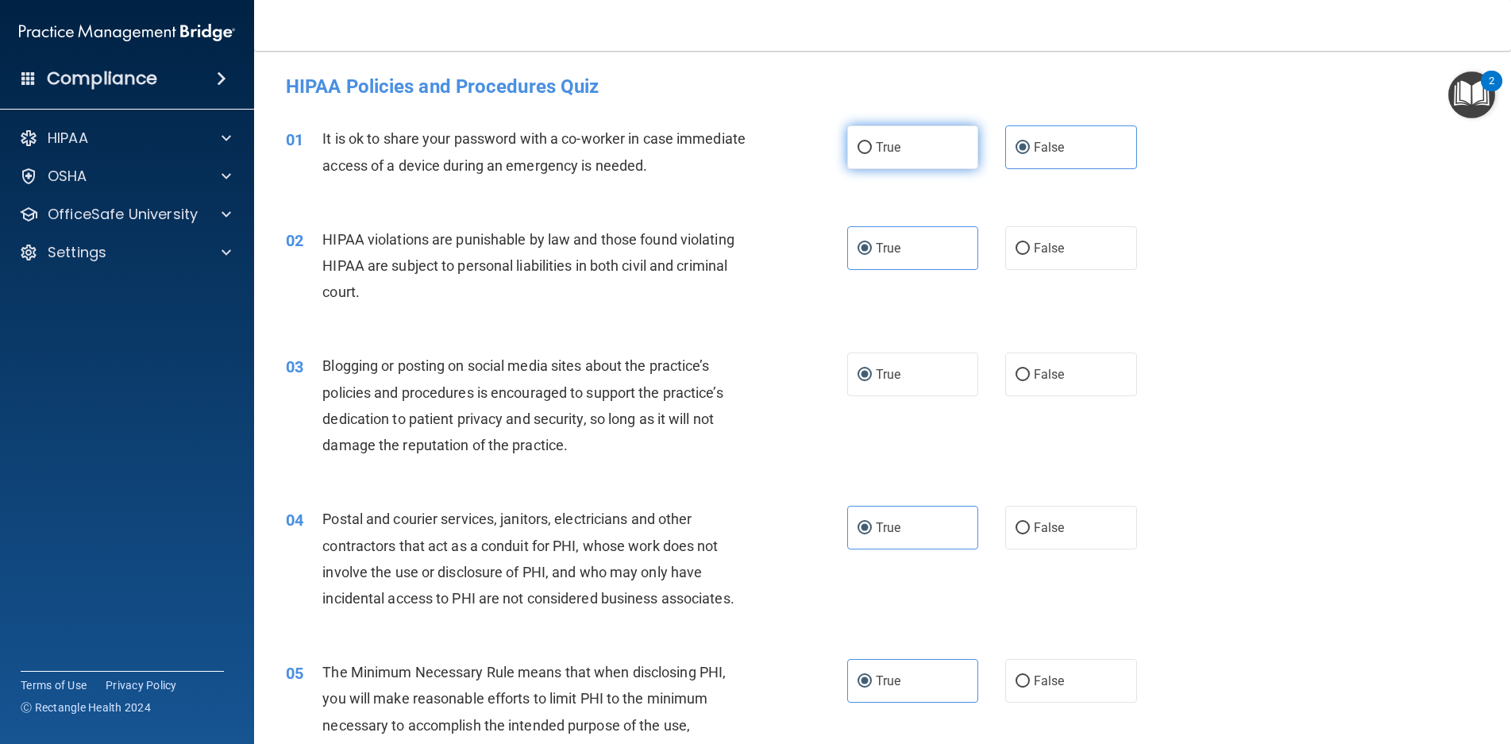
click at [923, 157] on label "True" at bounding box center [913, 147] width 132 height 44
click at [872, 154] on input "True" at bounding box center [865, 148] width 14 height 12
radio input "true"
radio input "false"
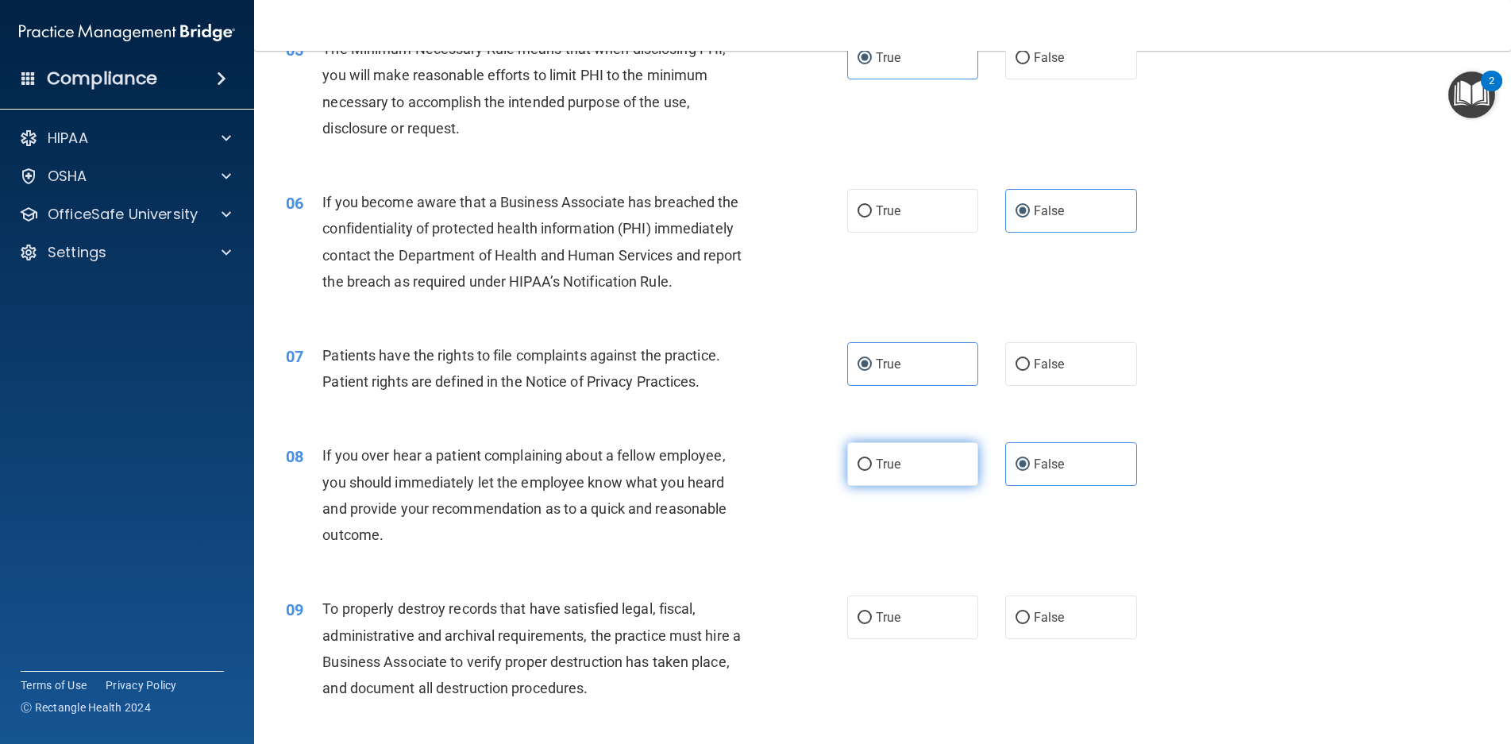
scroll to position [635, 0]
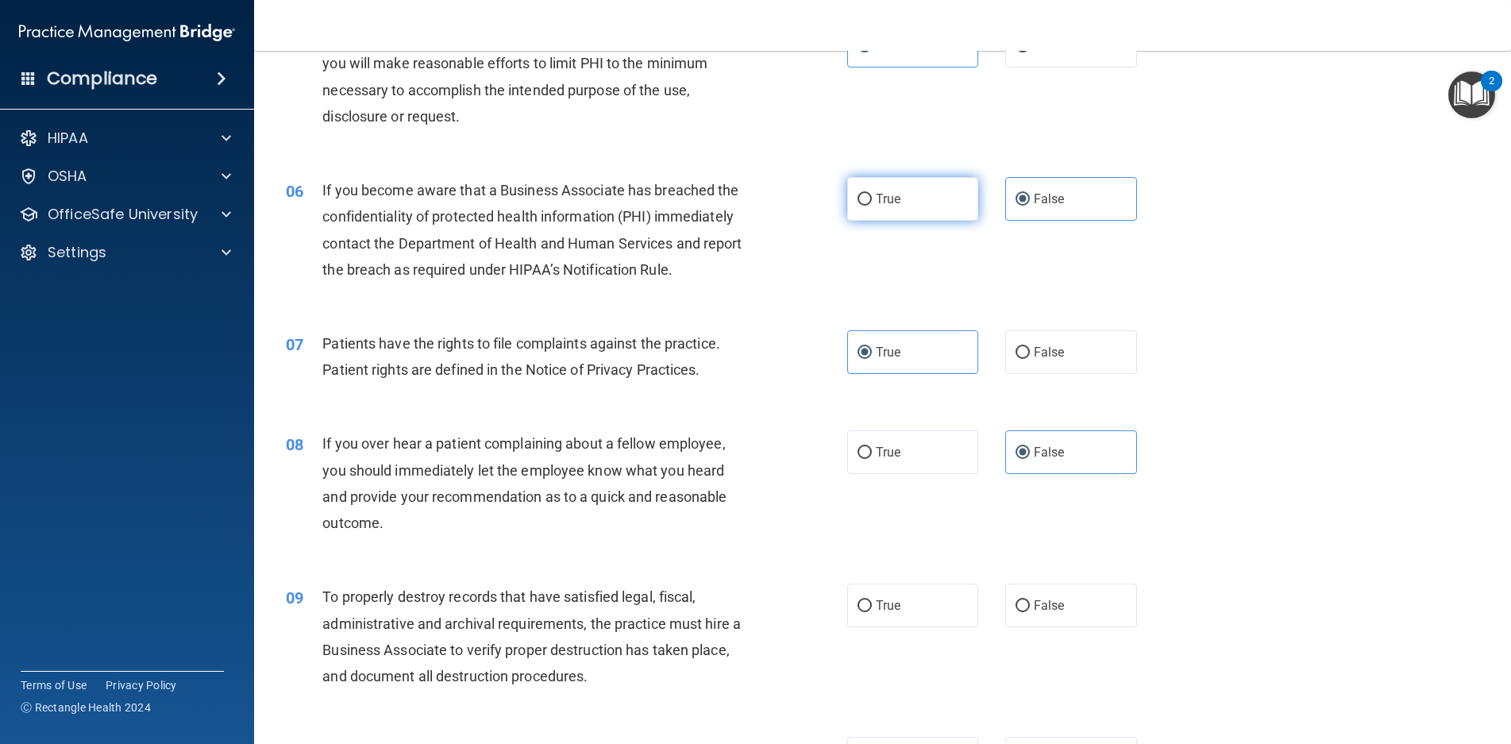
click at [913, 189] on label "True" at bounding box center [913, 199] width 132 height 44
click at [872, 194] on input "True" at bounding box center [865, 200] width 14 height 12
radio input "true"
radio input "false"
click at [880, 452] on span "True" at bounding box center [888, 452] width 25 height 15
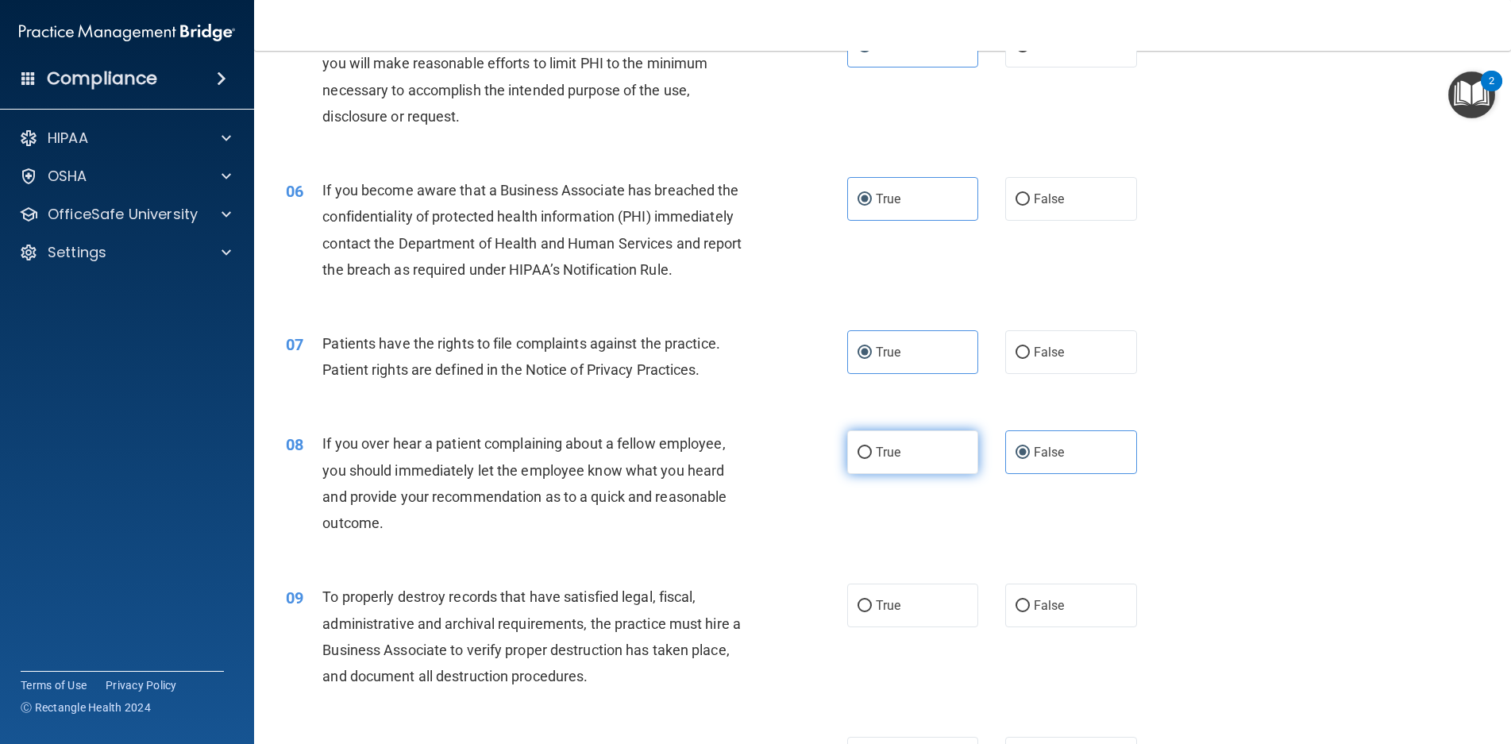
click at [872, 452] on input "True" at bounding box center [865, 453] width 14 height 12
radio input "true"
radio input "false"
drag, startPoint x: 886, startPoint y: 589, endPoint x: 897, endPoint y: 616, distance: 28.5
click at [889, 594] on label "True" at bounding box center [913, 606] width 132 height 44
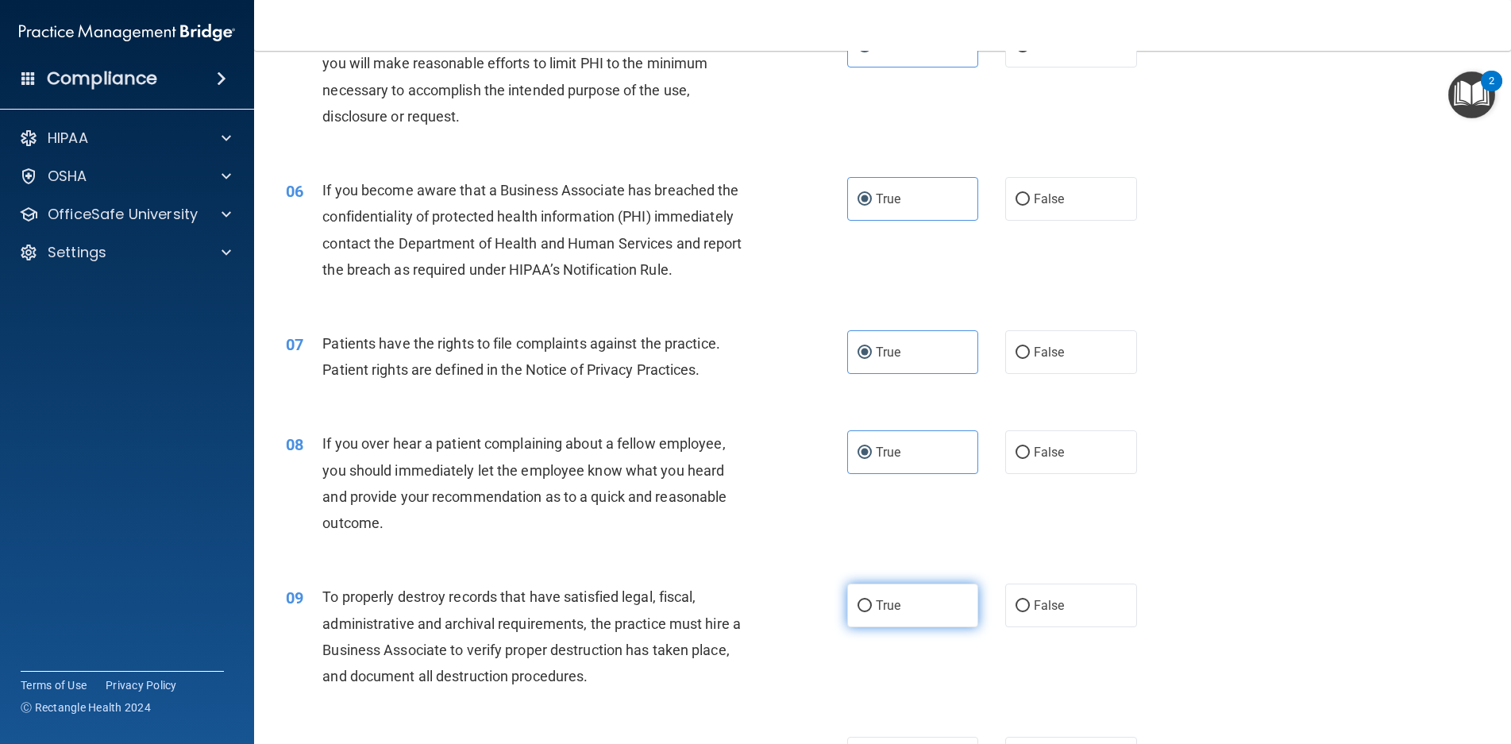
click at [872, 600] on input "True" at bounding box center [865, 606] width 14 height 12
radio input "true"
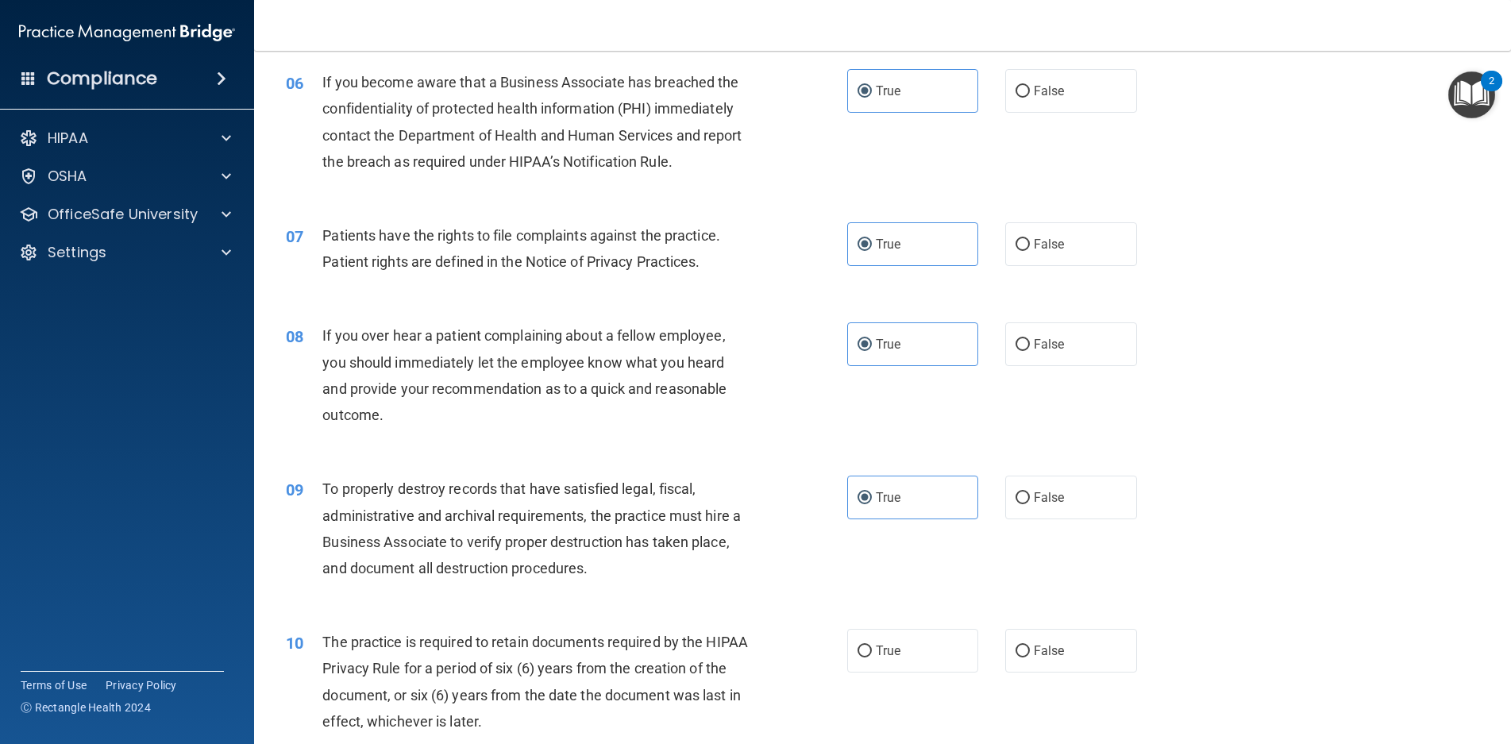
scroll to position [1112, 0]
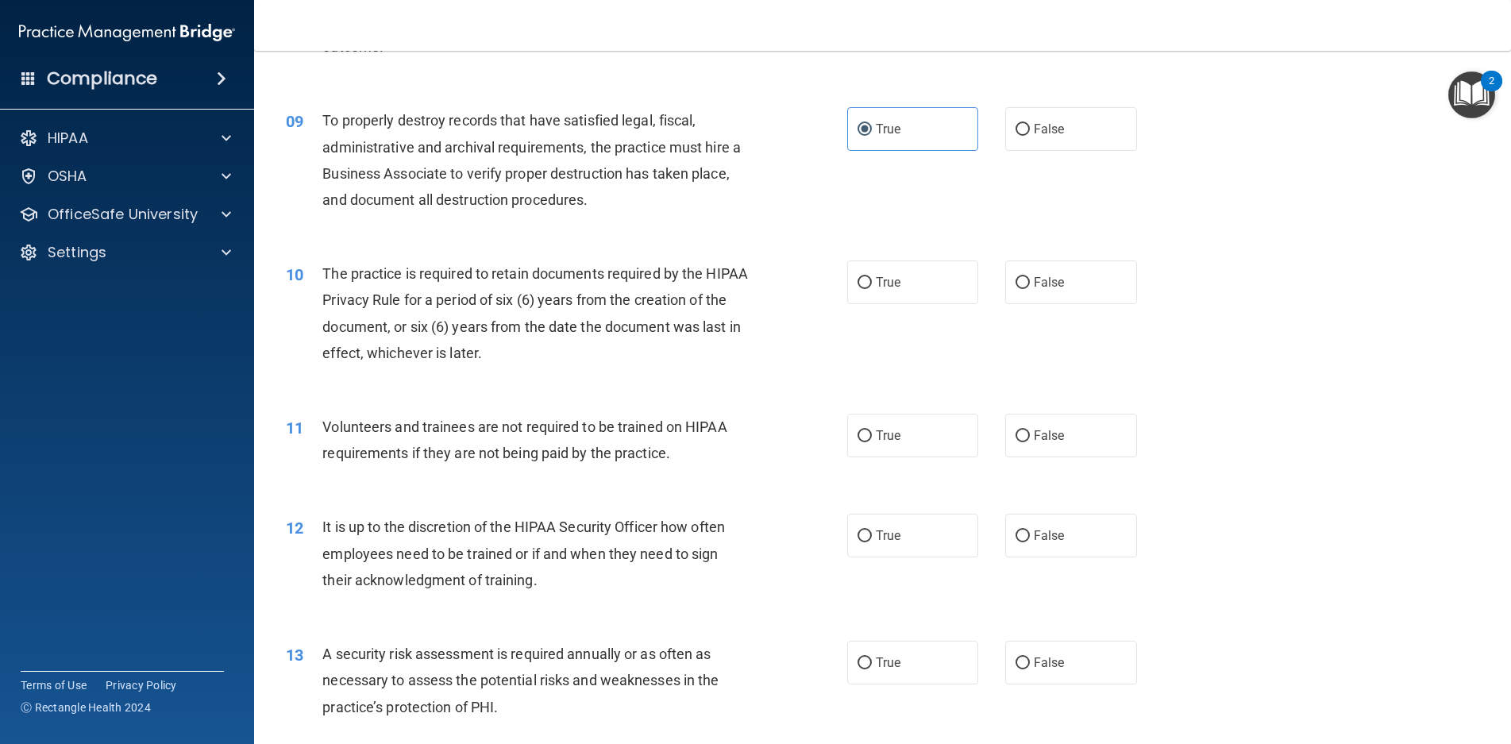
drag, startPoint x: 870, startPoint y: 280, endPoint x: 875, endPoint y: 357, distance: 77.2
click at [869, 281] on label "True" at bounding box center [913, 283] width 132 height 44
click at [869, 281] on input "True" at bounding box center [865, 283] width 14 height 12
radio input "true"
click at [893, 469] on div "11 Volunteers and trainees are not required to be trained on HIPAA requirements…" at bounding box center [883, 444] width 1218 height 100
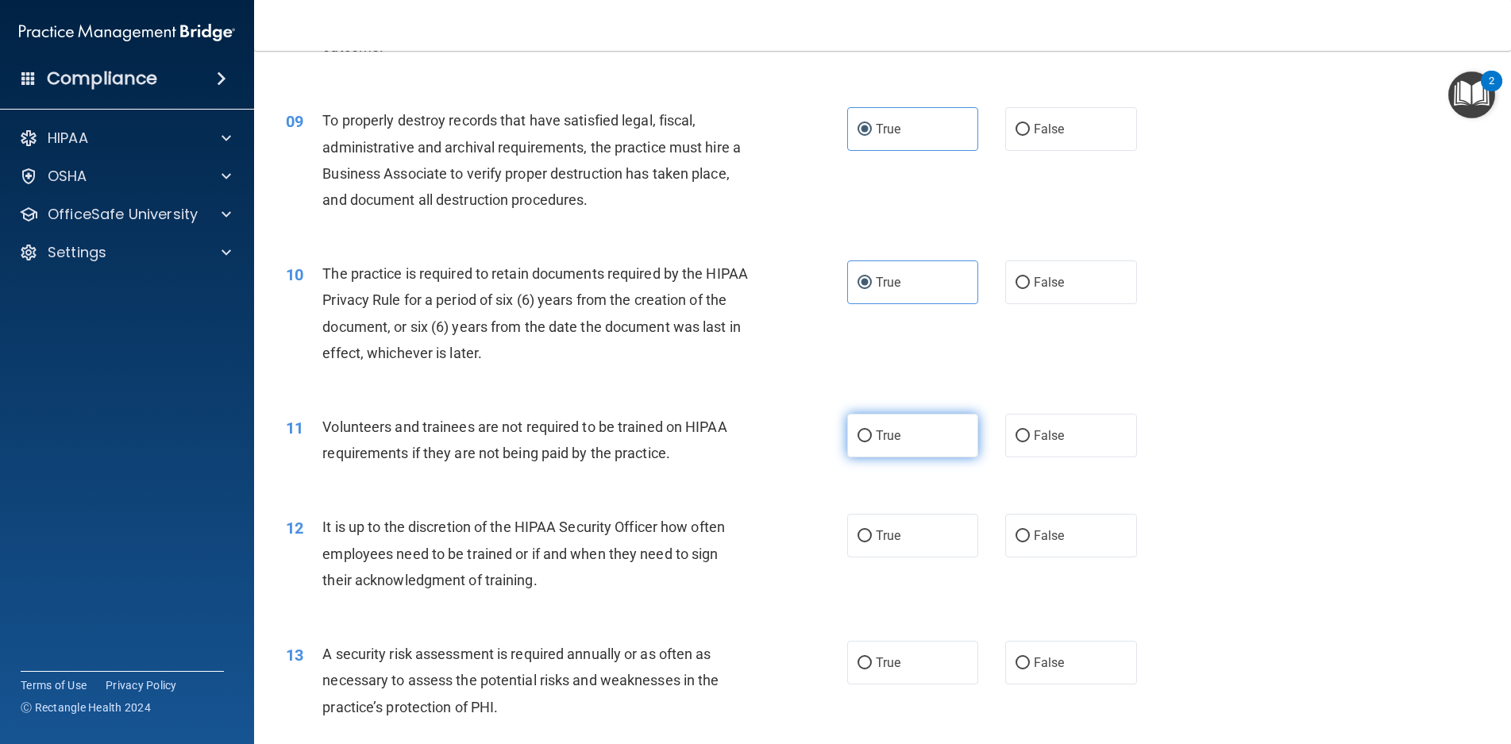
click at [886, 454] on label "True" at bounding box center [913, 436] width 132 height 44
click at [872, 442] on input "True" at bounding box center [865, 436] width 14 height 12
radio input "true"
drag, startPoint x: 898, startPoint y: 520, endPoint x: 912, endPoint y: 544, distance: 27.4
click at [898, 521] on label "True" at bounding box center [913, 536] width 132 height 44
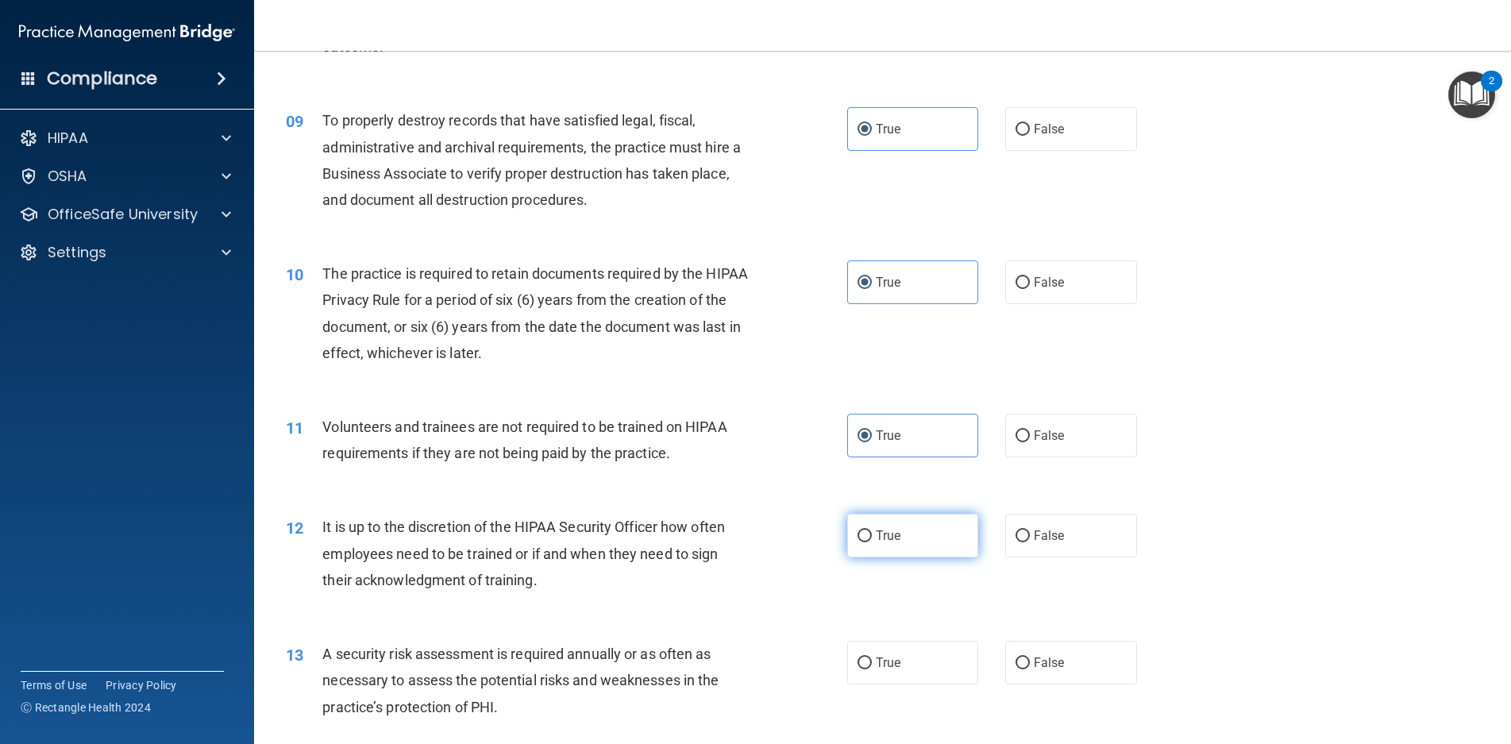
click at [872, 531] on input "True" at bounding box center [865, 537] width 14 height 12
radio input "true"
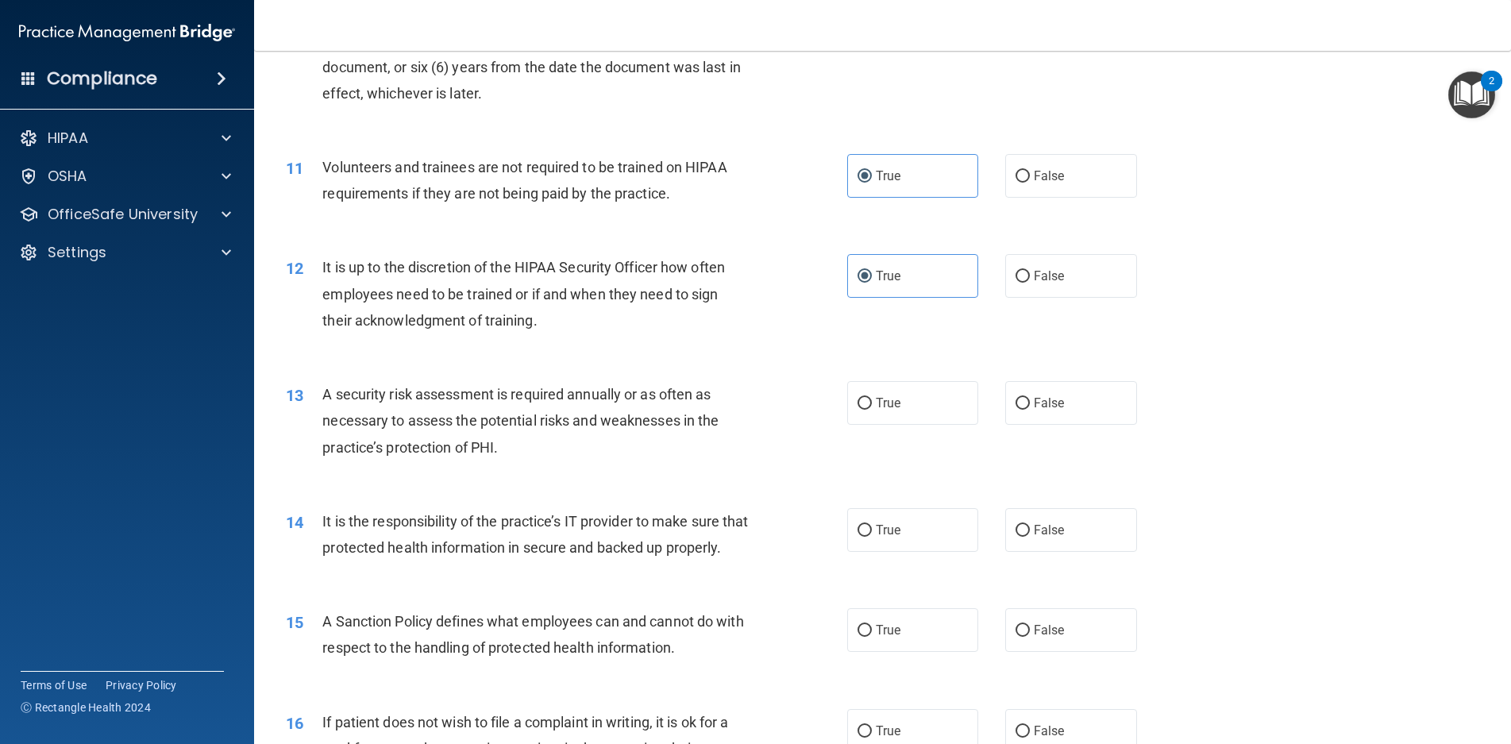
scroll to position [1430, 0]
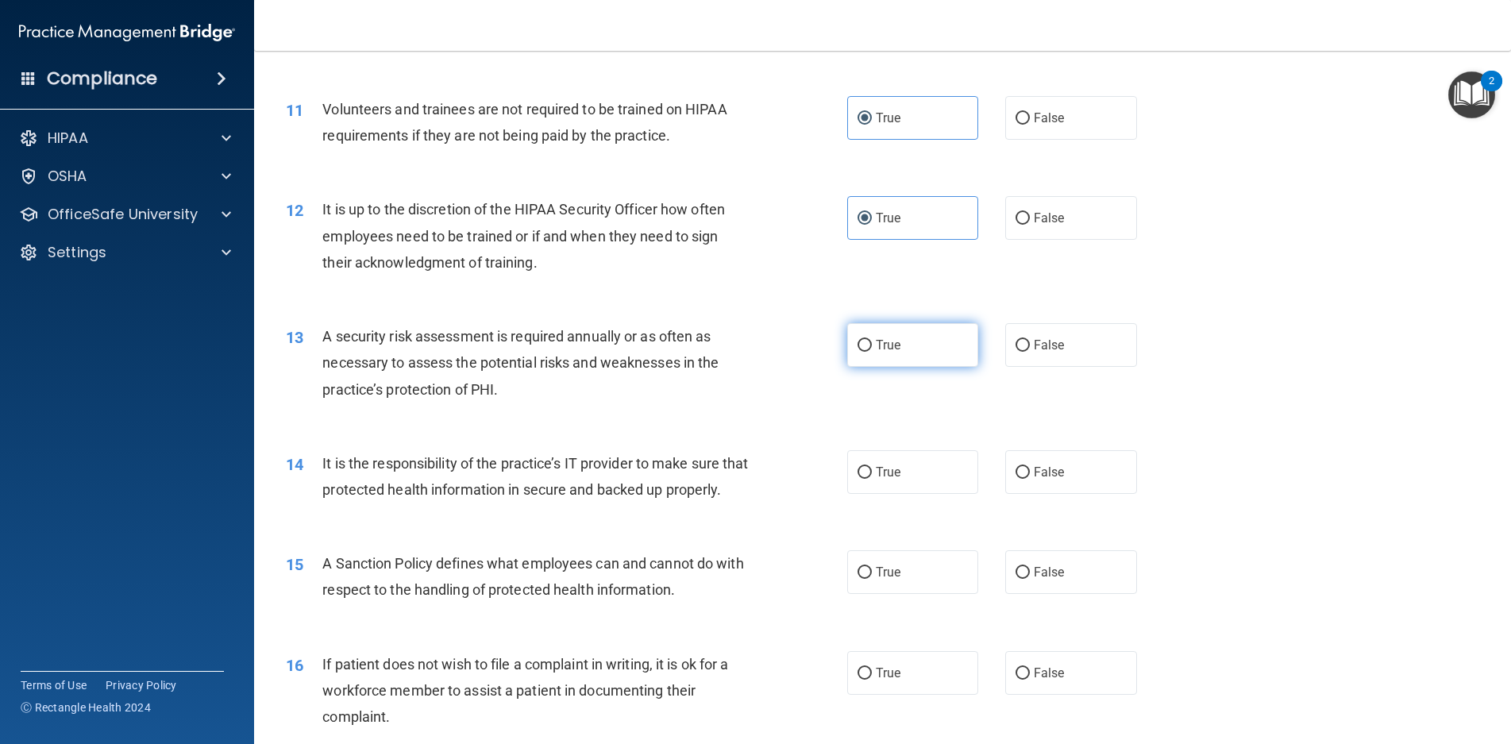
click at [878, 342] on span "True" at bounding box center [888, 345] width 25 height 15
click at [872, 342] on input "True" at bounding box center [865, 346] width 14 height 12
radio input "true"
click at [900, 470] on label "True" at bounding box center [913, 472] width 132 height 44
click at [872, 470] on input "True" at bounding box center [865, 473] width 14 height 12
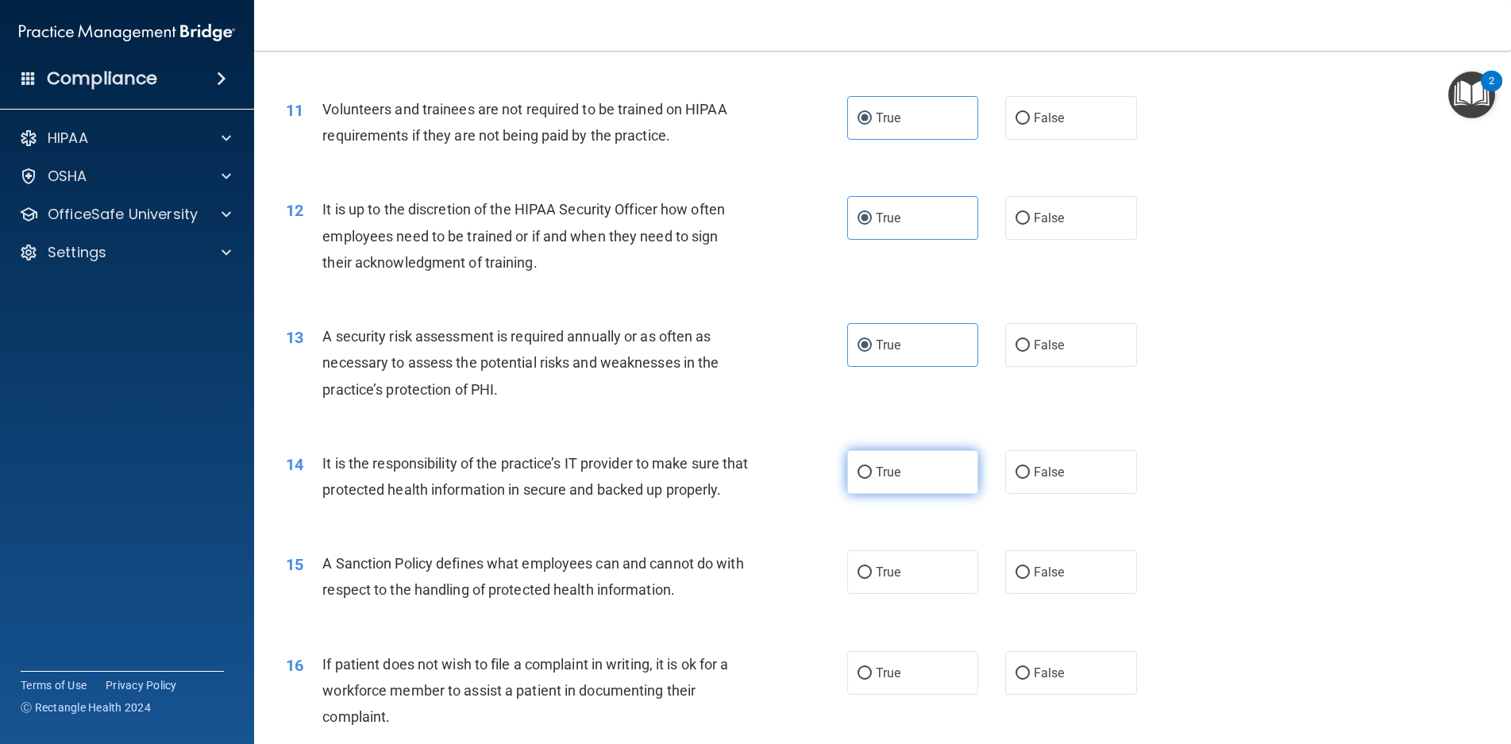
radio input "true"
click at [909, 593] on label "True" at bounding box center [913, 572] width 132 height 44
click at [872, 579] on input "True" at bounding box center [865, 573] width 14 height 12
radio input "true"
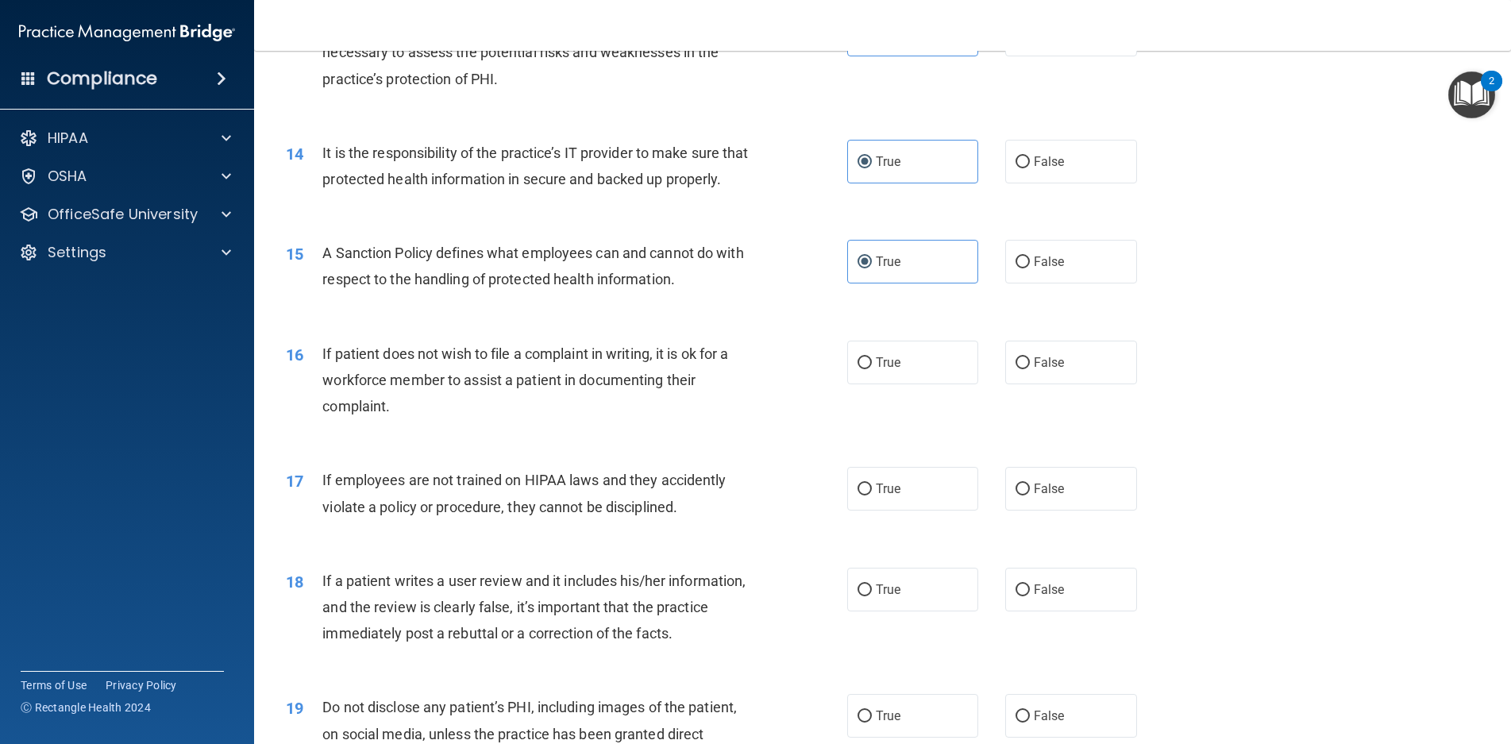
scroll to position [1747, 0]
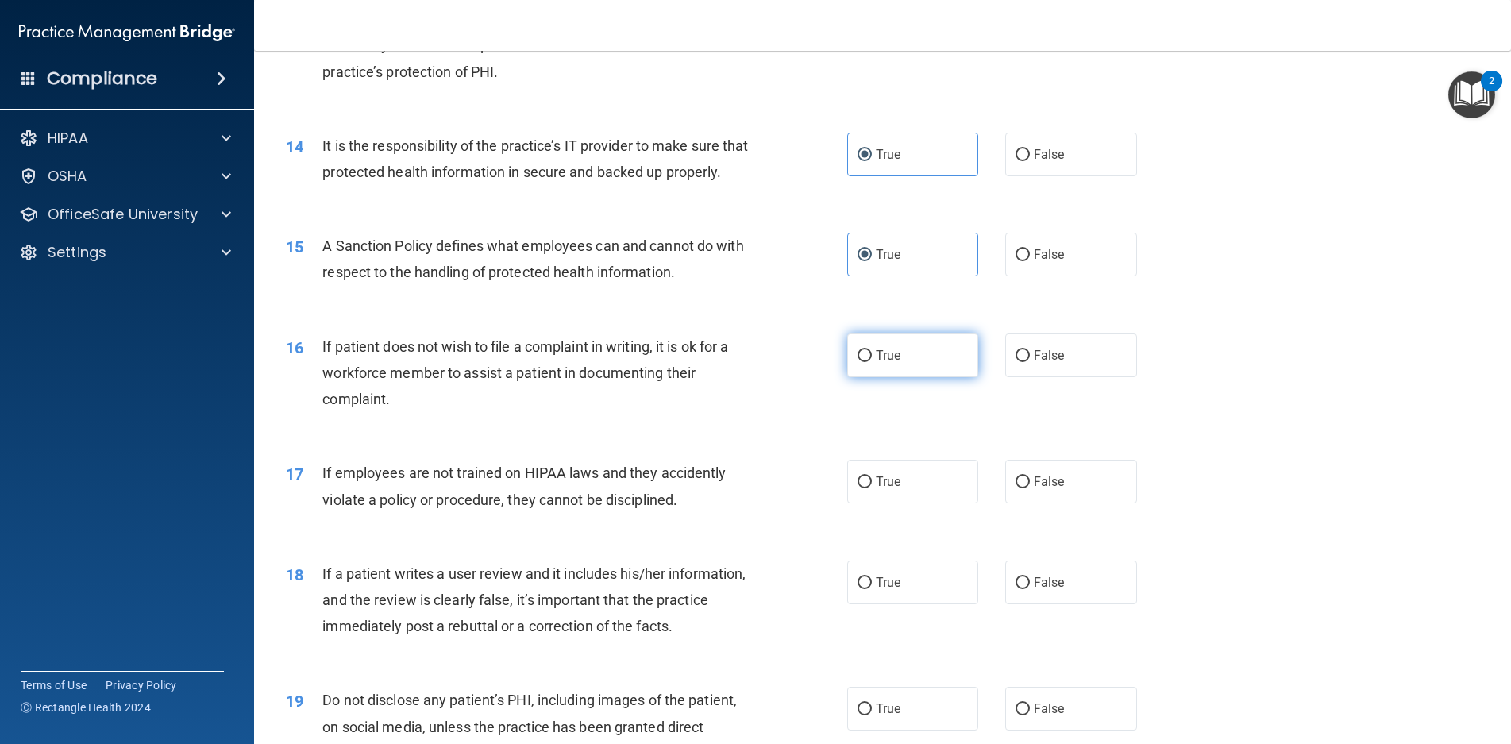
click at [905, 377] on label "True" at bounding box center [913, 356] width 132 height 44
click at [872, 362] on input "True" at bounding box center [865, 356] width 14 height 12
radio input "true"
click at [932, 504] on label "True" at bounding box center [913, 482] width 132 height 44
click at [872, 488] on input "True" at bounding box center [865, 483] width 14 height 12
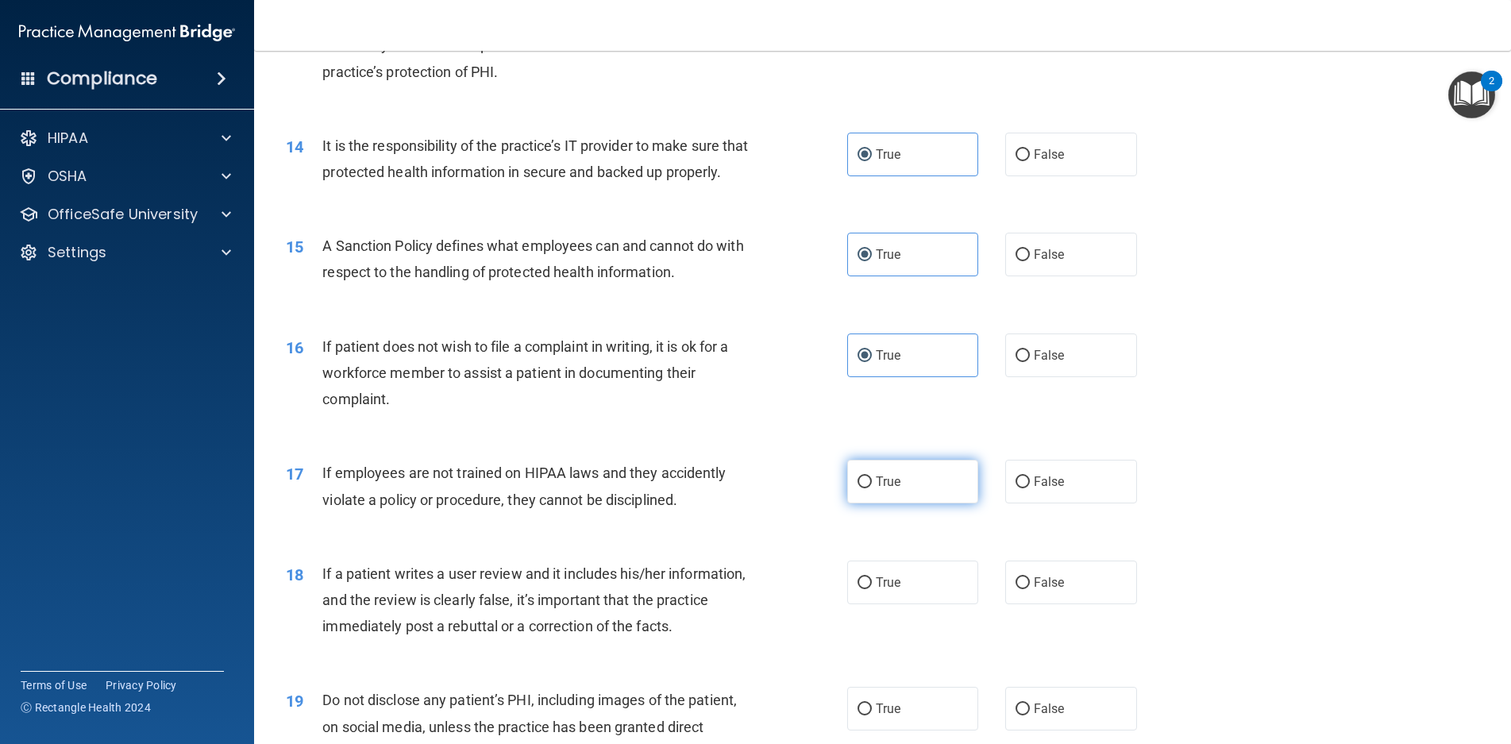
radio input "true"
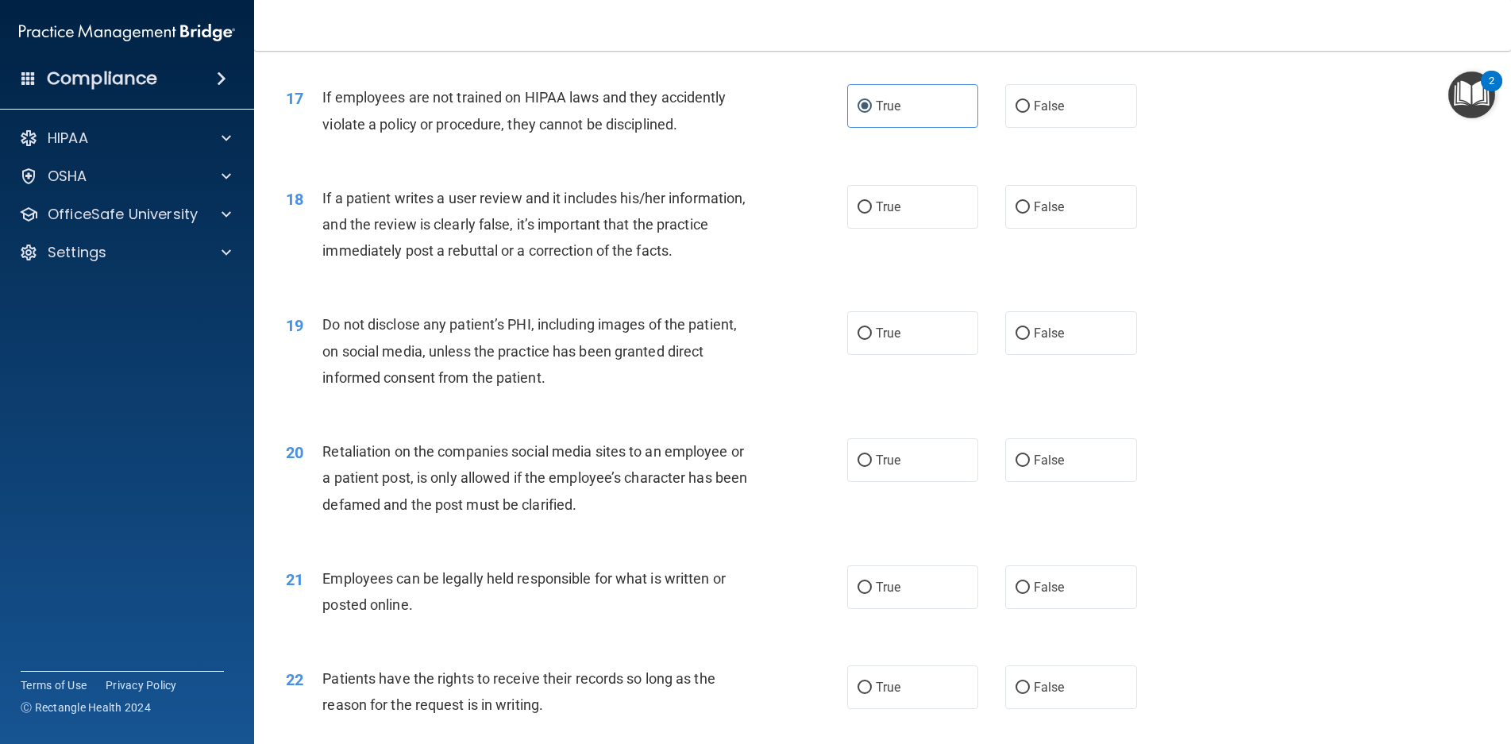
scroll to position [2224, 0]
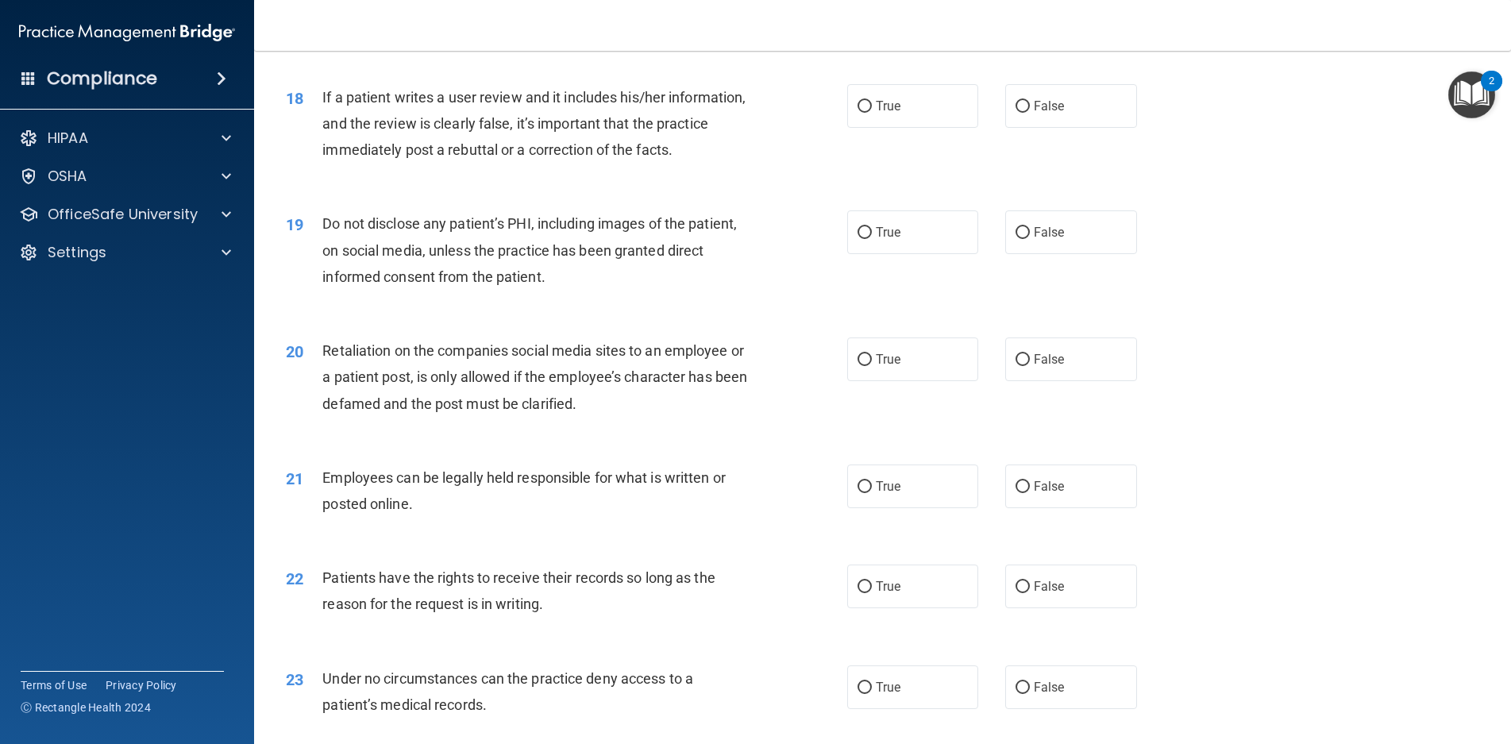
drag, startPoint x: 878, startPoint y: 268, endPoint x: 888, endPoint y: 184, distance: 84.7
click at [878, 254] on label "True" at bounding box center [913, 232] width 132 height 44
click at [872, 239] on input "True" at bounding box center [865, 233] width 14 height 12
radio input "true"
click at [890, 128] on label "True" at bounding box center [913, 106] width 132 height 44
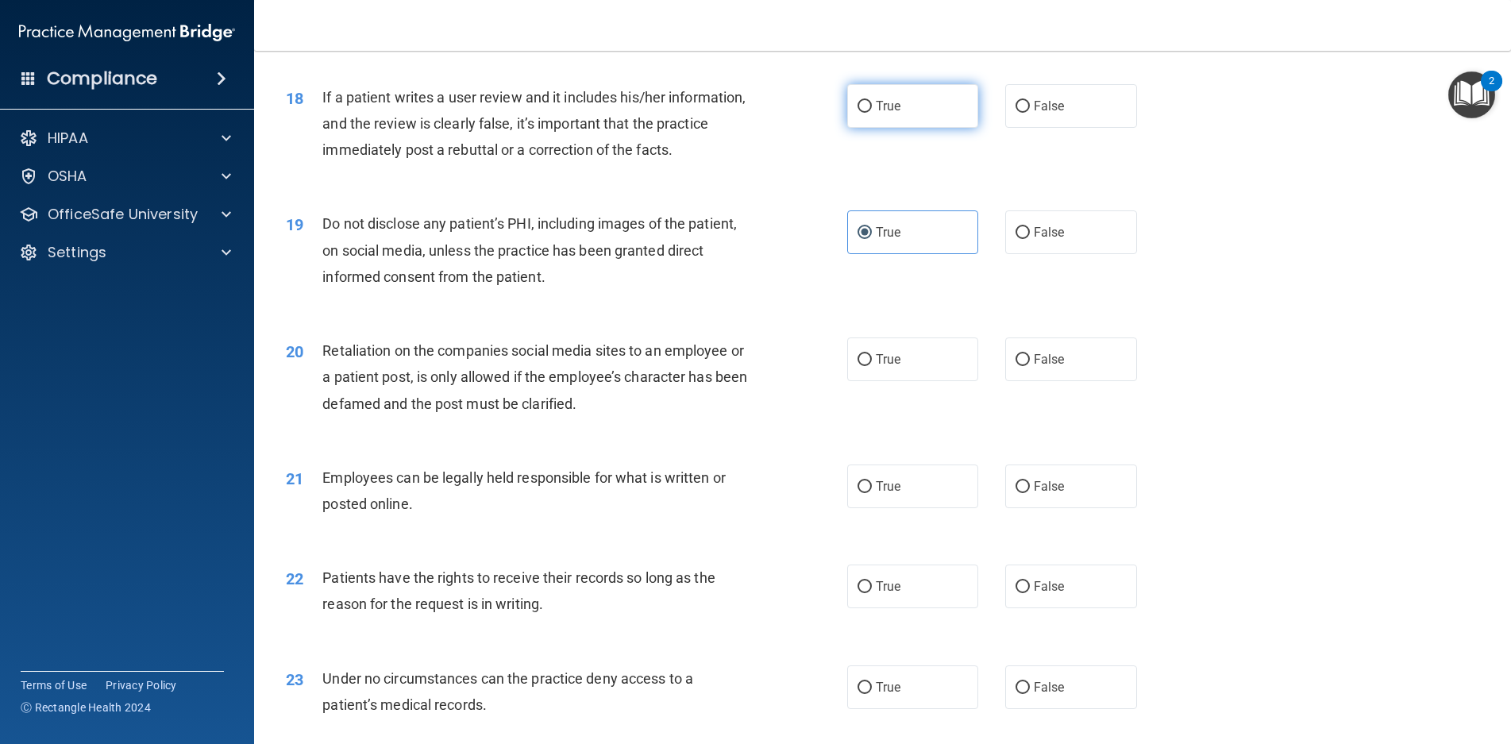
click at [872, 113] on input "True" at bounding box center [865, 107] width 14 height 12
radio input "true"
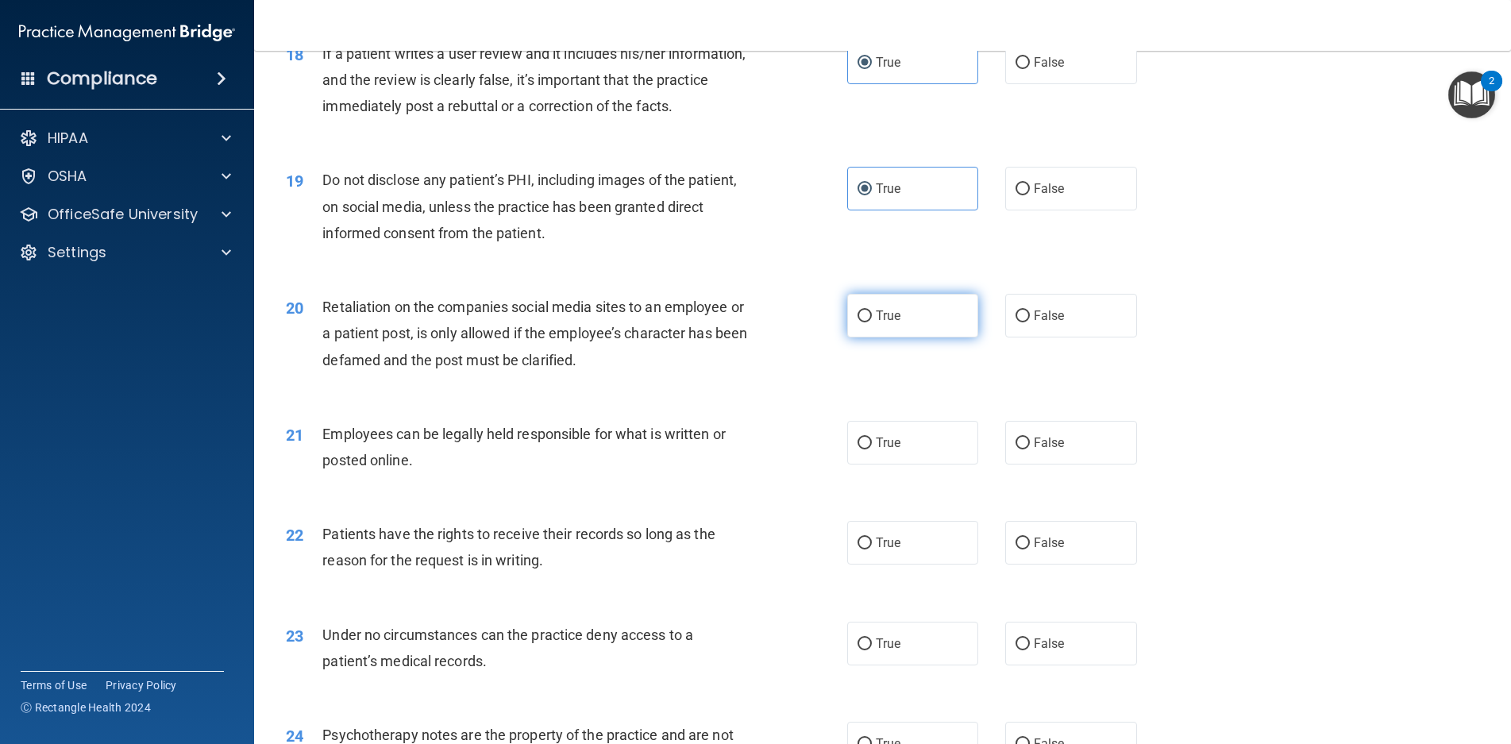
scroll to position [2303, 0]
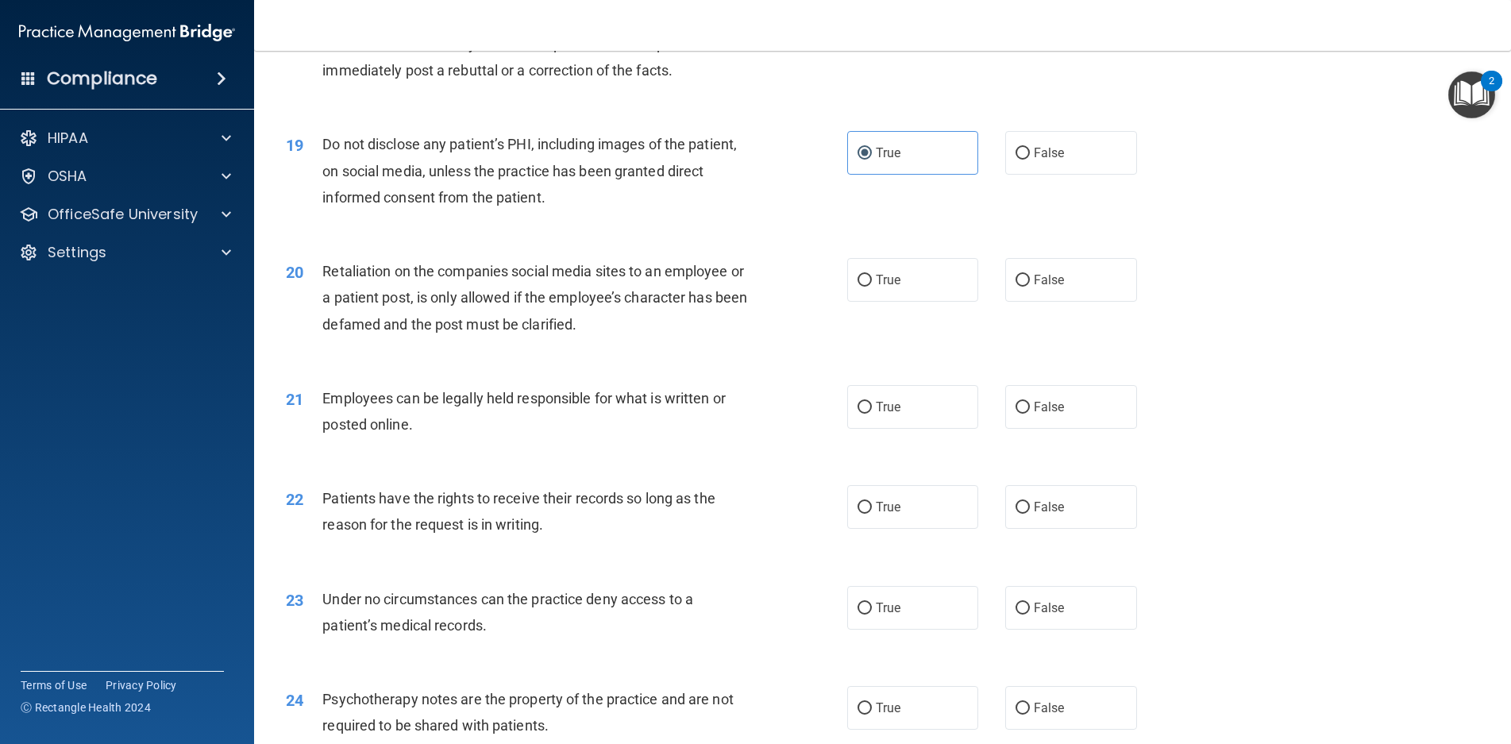
click at [892, 330] on div "20 Retaliation on the companies social media sites to an employee or a patient …" at bounding box center [883, 301] width 1218 height 127
click at [880, 302] on label "True" at bounding box center [913, 280] width 132 height 44
click at [872, 287] on input "True" at bounding box center [865, 281] width 14 height 12
radio input "true"
drag, startPoint x: 886, startPoint y: 436, endPoint x: 890, endPoint y: 452, distance: 16.4
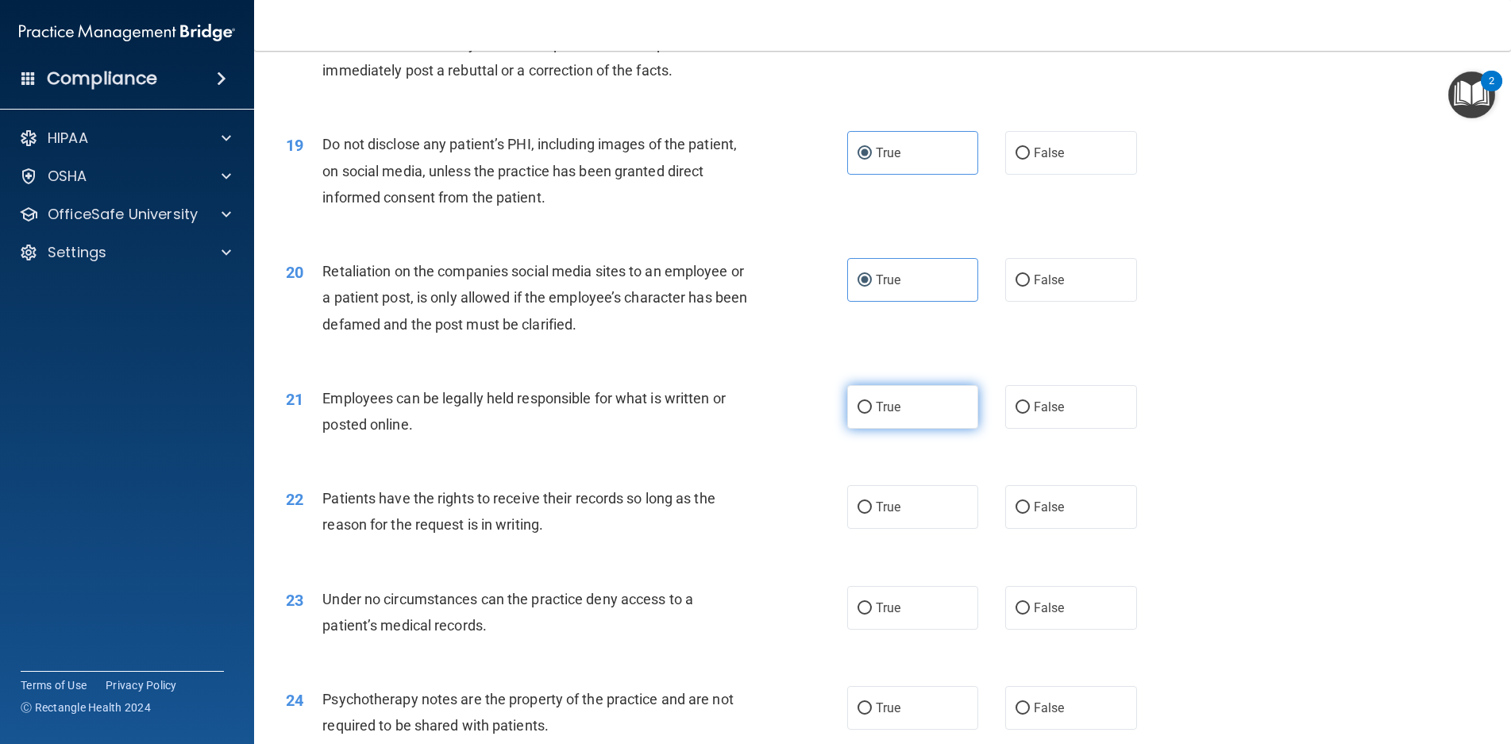
click at [886, 415] on span "True" at bounding box center [888, 407] width 25 height 15
click at [872, 414] on input "True" at bounding box center [865, 408] width 14 height 12
radio input "true"
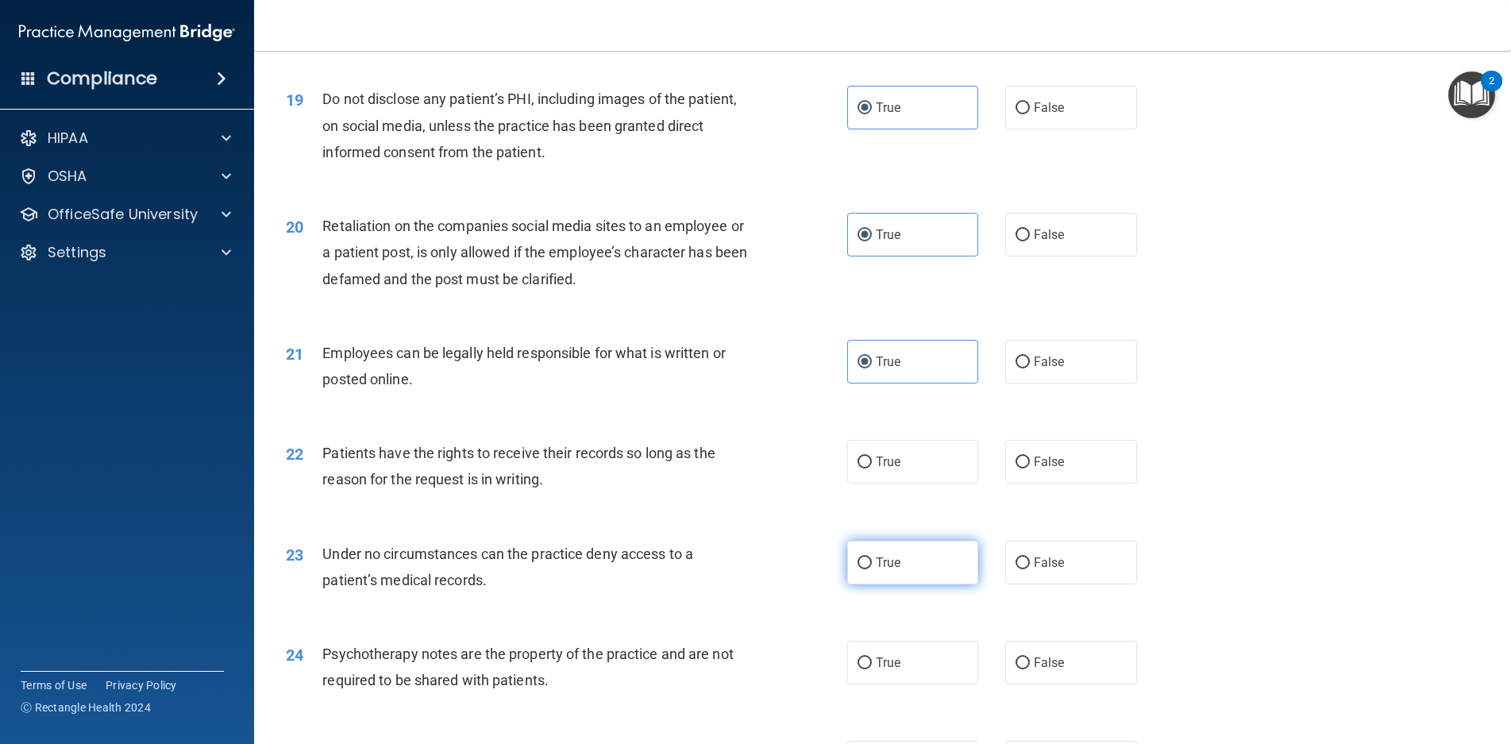
scroll to position [2462, 0]
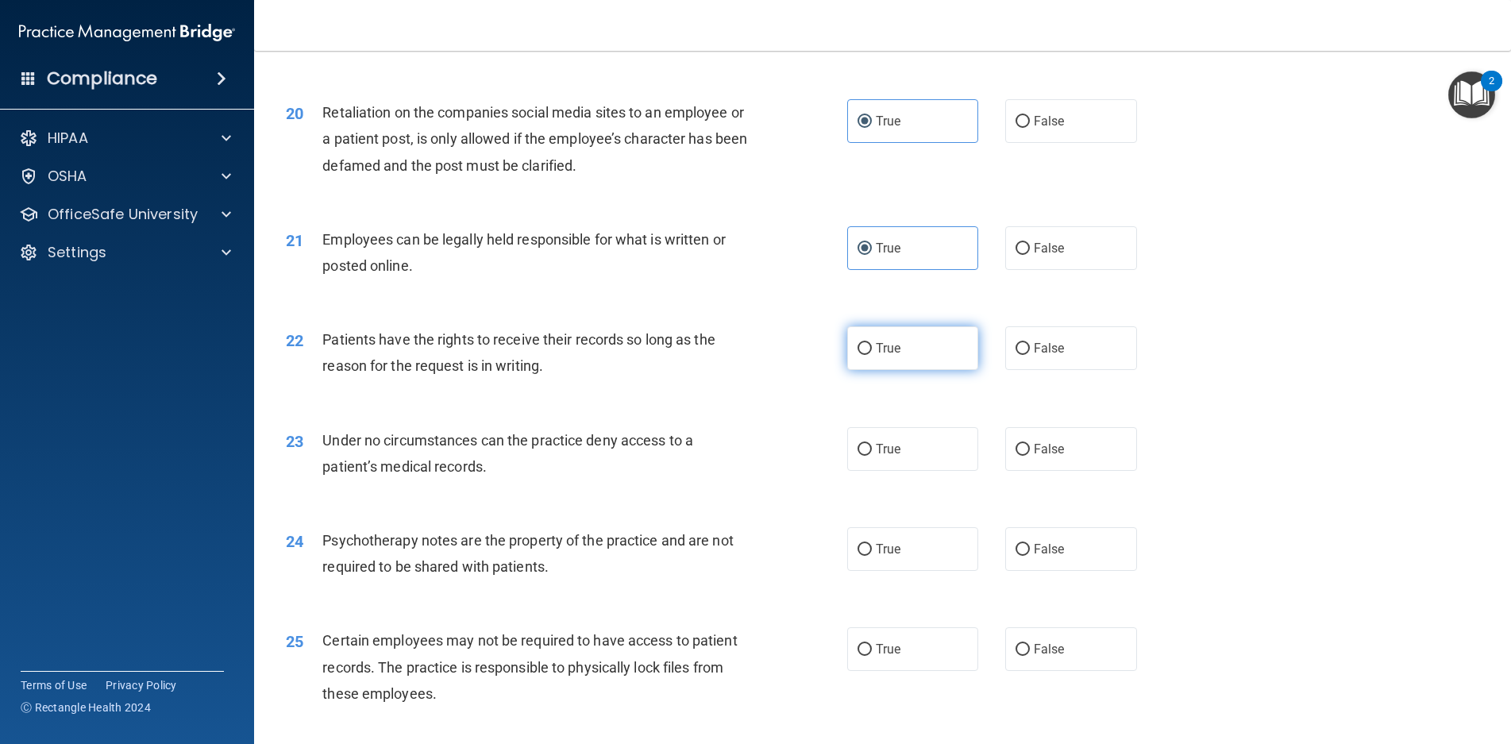
click at [876, 370] on label "True" at bounding box center [913, 348] width 132 height 44
click at [872, 355] on input "True" at bounding box center [865, 349] width 14 height 12
radio input "true"
drag, startPoint x: 904, startPoint y: 480, endPoint x: 913, endPoint y: 517, distance: 38.3
click at [904, 471] on label "True" at bounding box center [913, 449] width 132 height 44
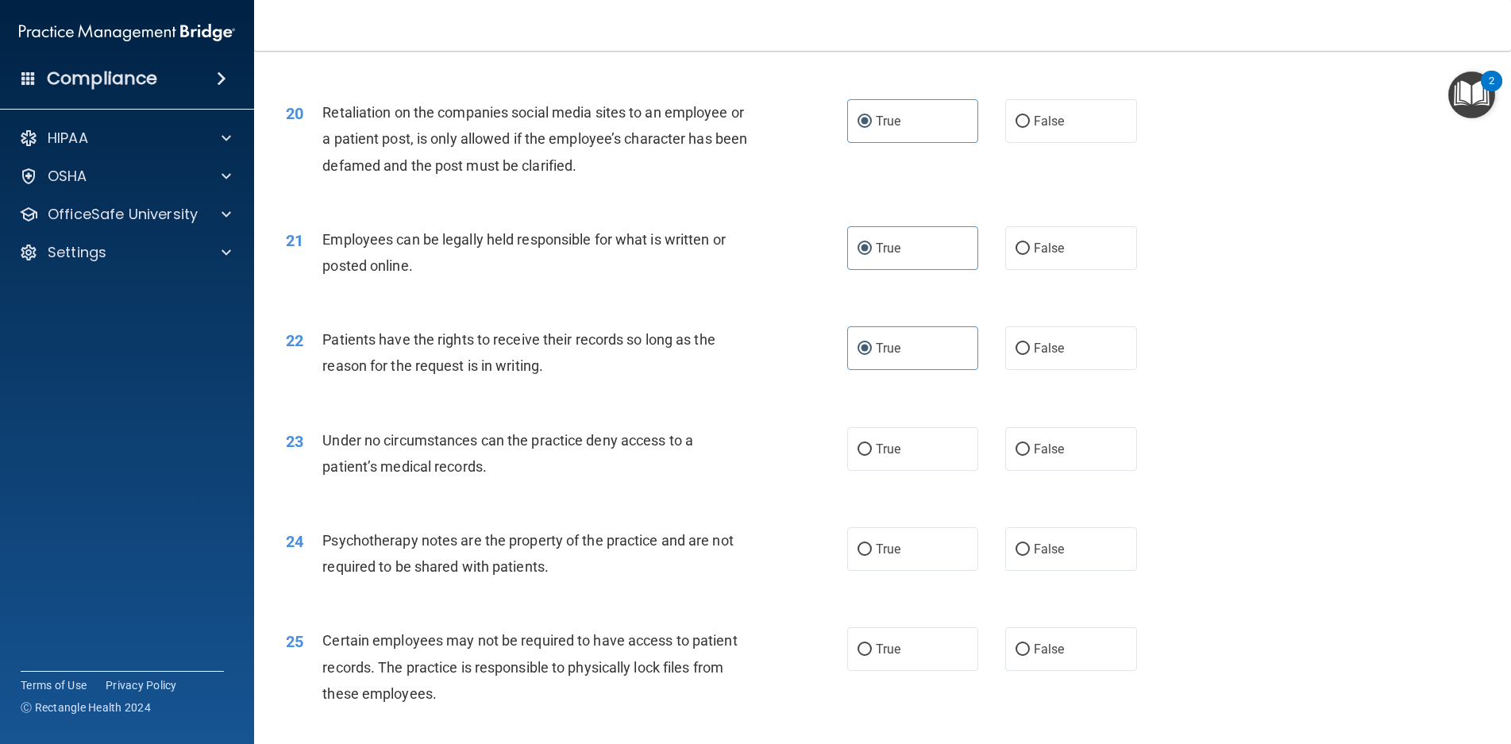
click at [872, 456] on input "True" at bounding box center [865, 450] width 14 height 12
radio input "true"
drag, startPoint x: 917, startPoint y: 543, endPoint x: 924, endPoint y: 572, distance: 29.5
click at [920, 556] on div "24 Psychotherapy notes are the property of the practice and are not required to…" at bounding box center [883, 558] width 1218 height 100
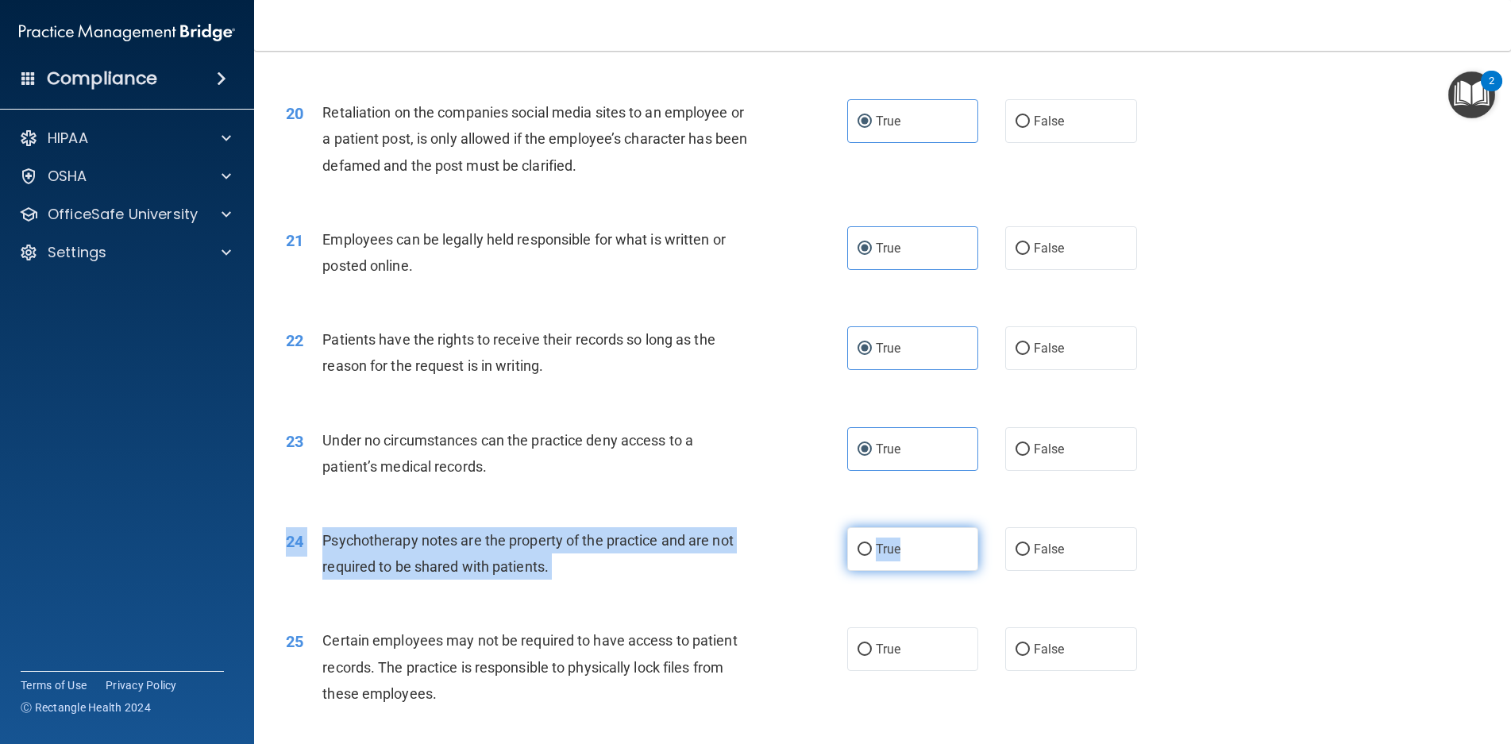
click at [917, 571] on label "True" at bounding box center [913, 549] width 132 height 44
click at [872, 556] on input "True" at bounding box center [865, 550] width 14 height 12
radio input "true"
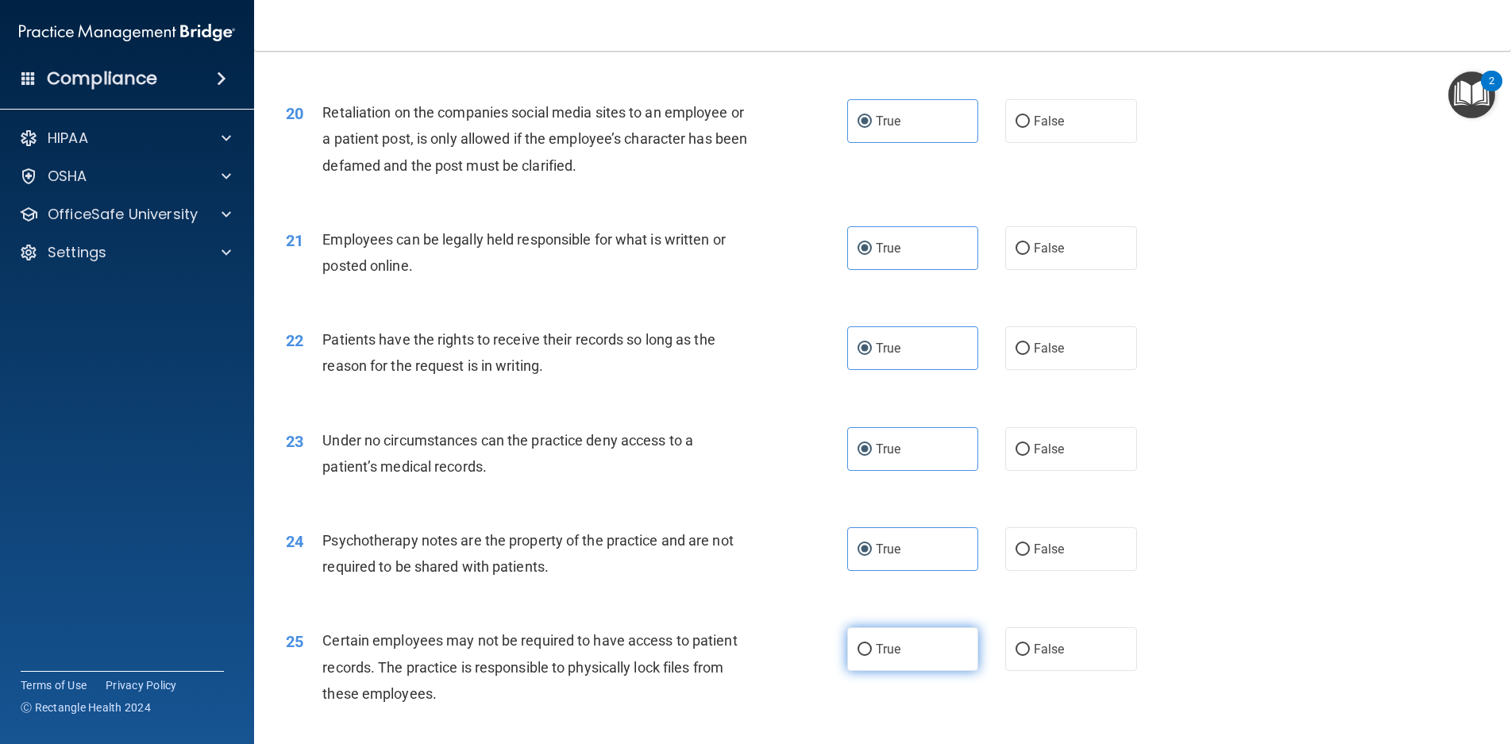
click at [921, 671] on label "True" at bounding box center [913, 649] width 132 height 44
click at [872, 656] on input "True" at bounding box center [865, 650] width 14 height 12
radio input "true"
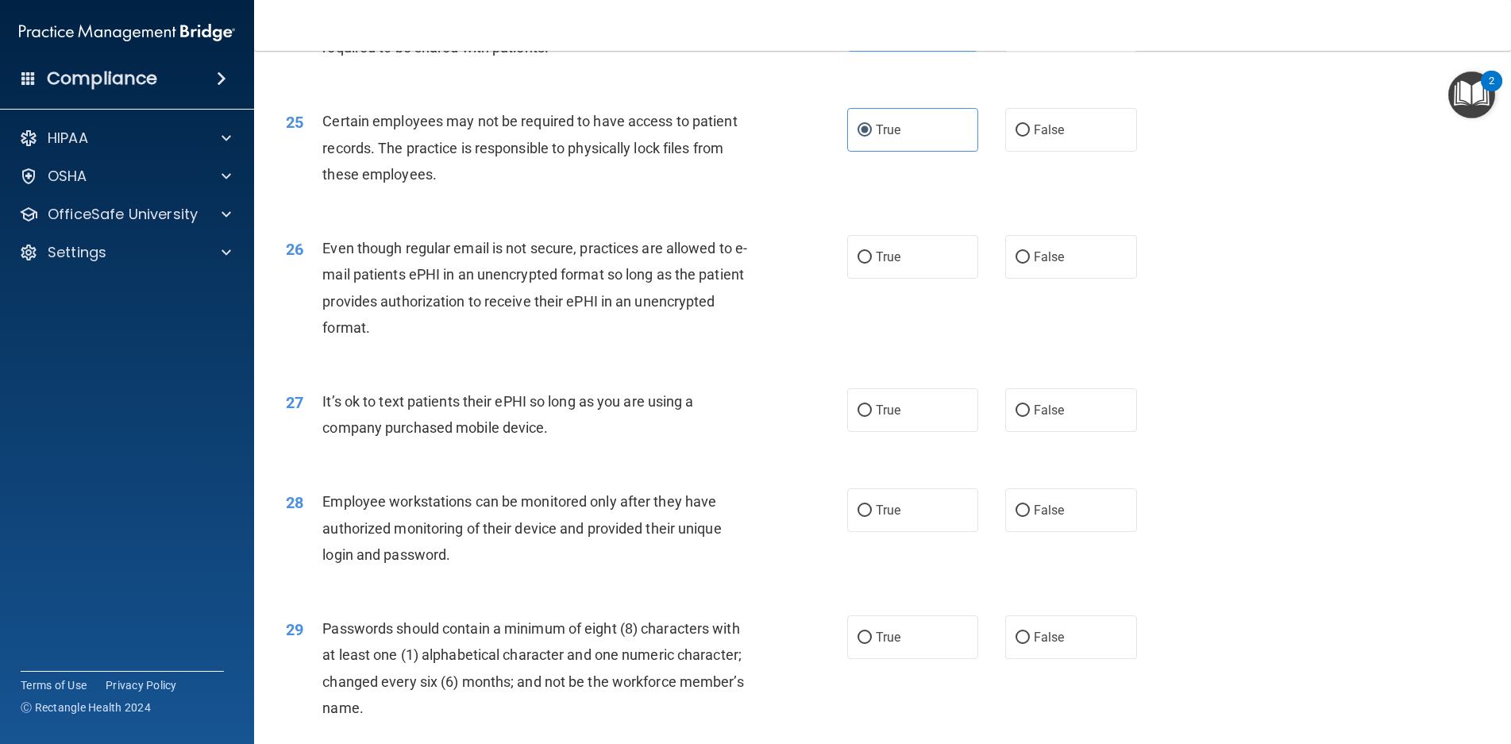
scroll to position [3018, 0]
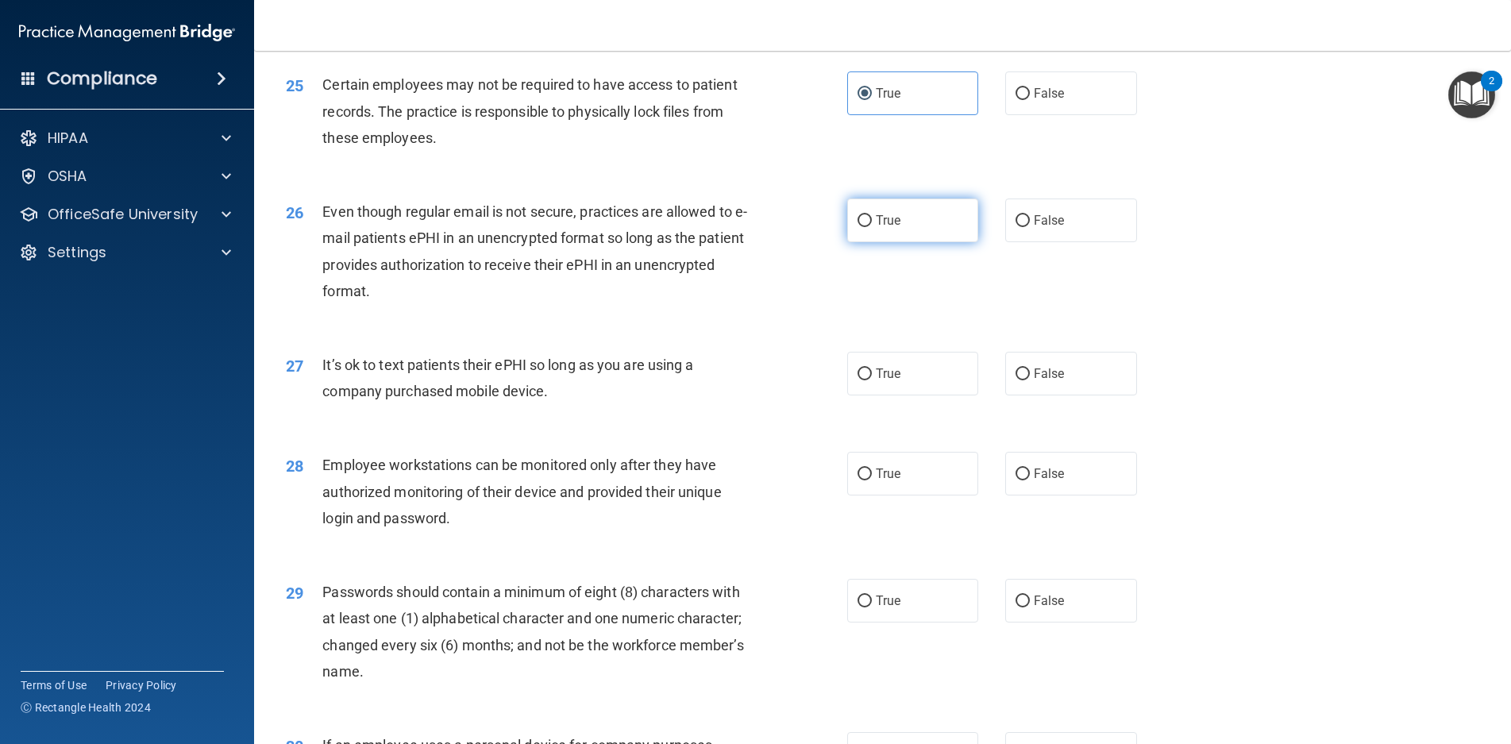
click at [894, 228] on span "True" at bounding box center [888, 220] width 25 height 15
click at [872, 227] on input "True" at bounding box center [865, 221] width 14 height 12
radio input "true"
drag, startPoint x: 880, startPoint y: 396, endPoint x: 878, endPoint y: 441, distance: 44.5
click at [879, 381] on span "True" at bounding box center [888, 373] width 25 height 15
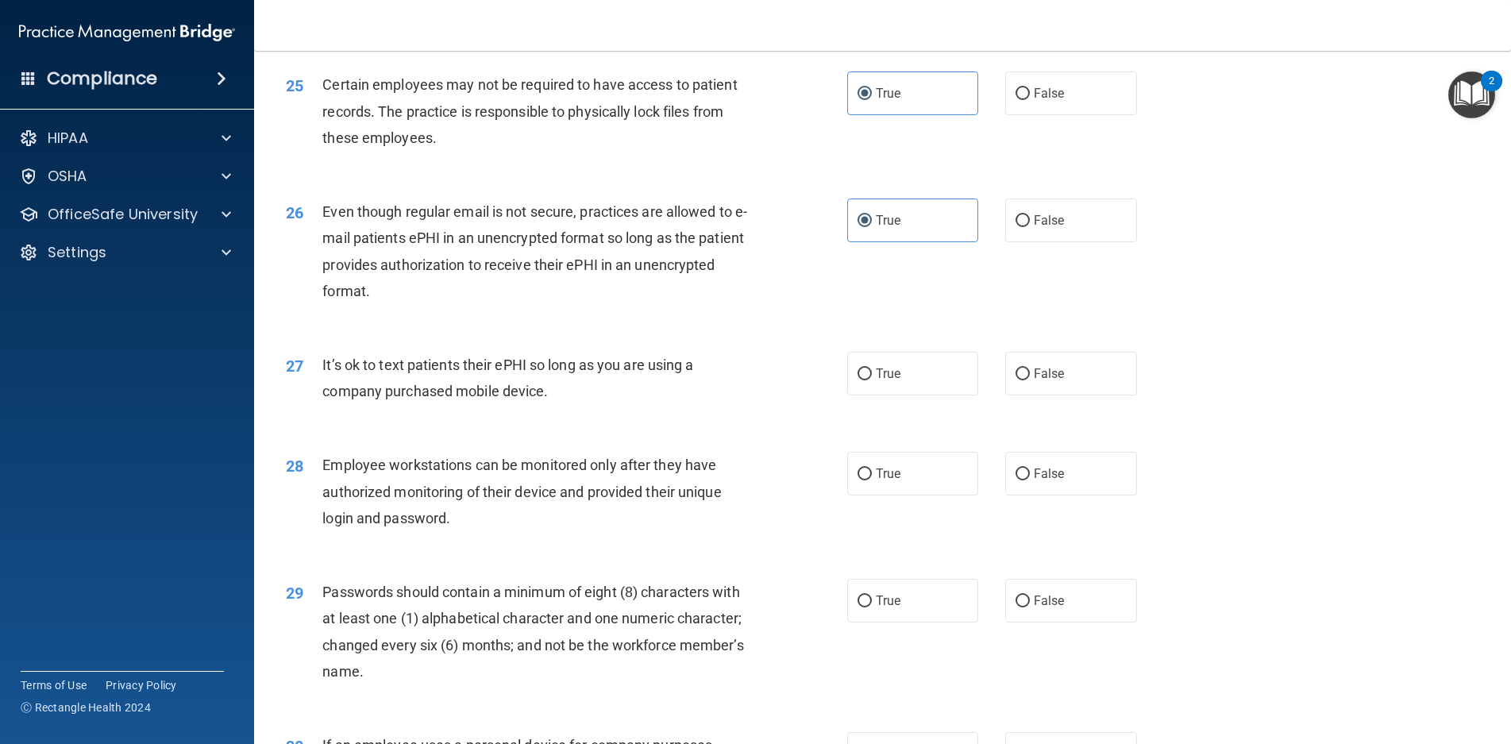
click at [872, 380] on input "True" at bounding box center [865, 375] width 14 height 12
radio input "true"
drag, startPoint x: 877, startPoint y: 500, endPoint x: 877, endPoint y: 519, distance: 19.1
click at [876, 481] on span "True" at bounding box center [888, 473] width 25 height 15
click at [872, 481] on input "True" at bounding box center [865, 475] width 14 height 12
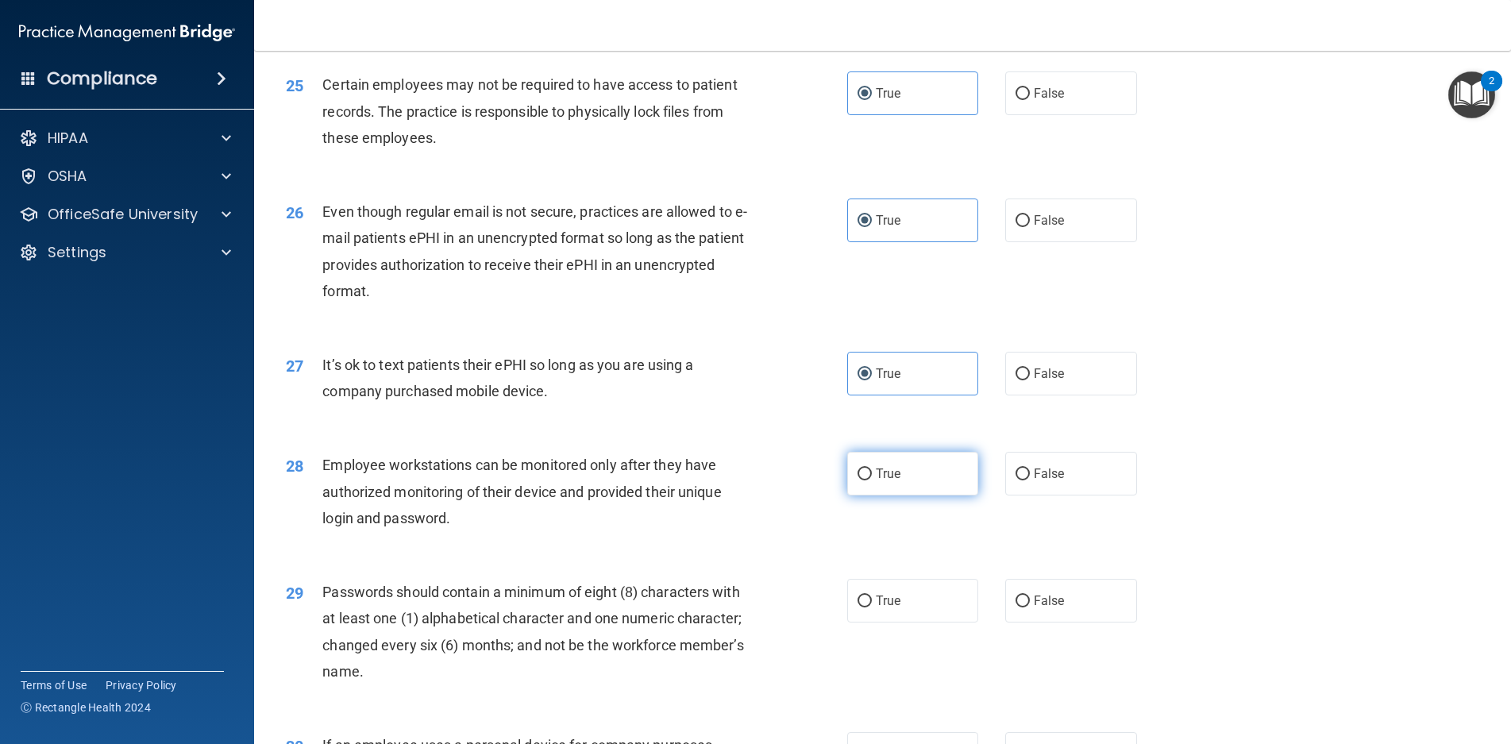
radio input "true"
click at [849, 623] on label "True" at bounding box center [913, 601] width 132 height 44
click at [858, 608] on input "True" at bounding box center [865, 602] width 14 height 12
radio input "true"
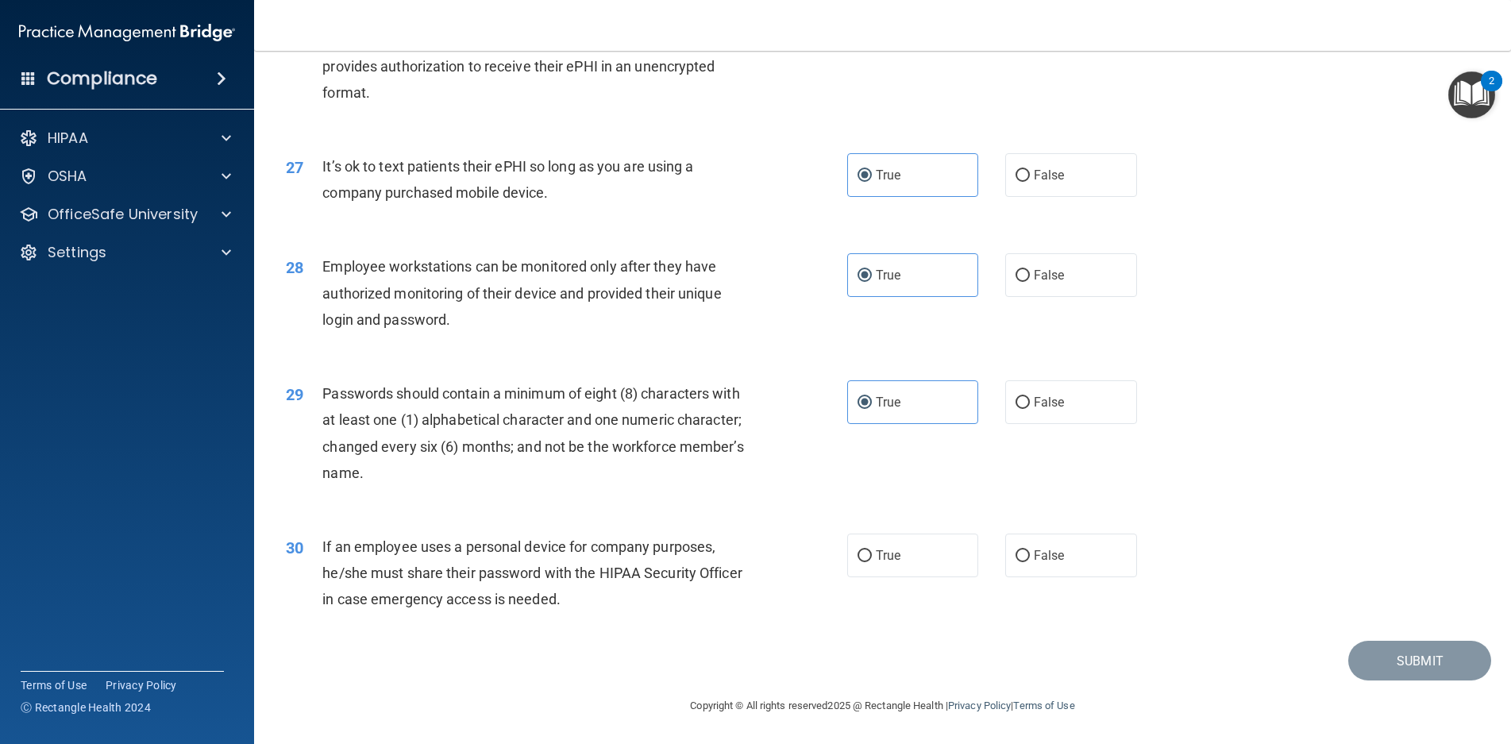
scroll to position [3243, 0]
click at [891, 546] on label "True" at bounding box center [913, 556] width 132 height 44
click at [872, 550] on input "True" at bounding box center [865, 556] width 14 height 12
radio input "true"
click at [1392, 670] on button "Submit" at bounding box center [1420, 661] width 143 height 41
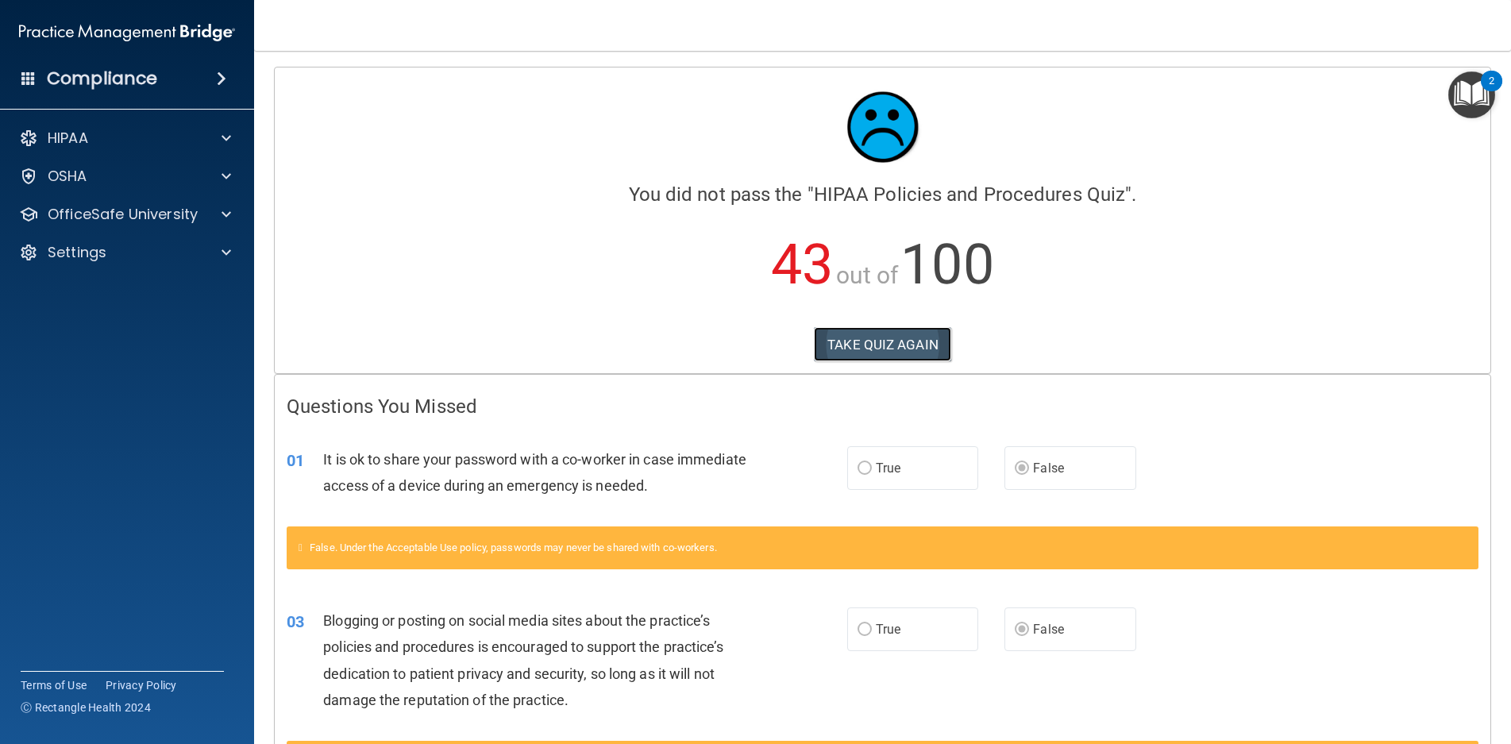
click at [890, 350] on button "TAKE QUIZ AGAIN" at bounding box center [882, 344] width 137 height 35
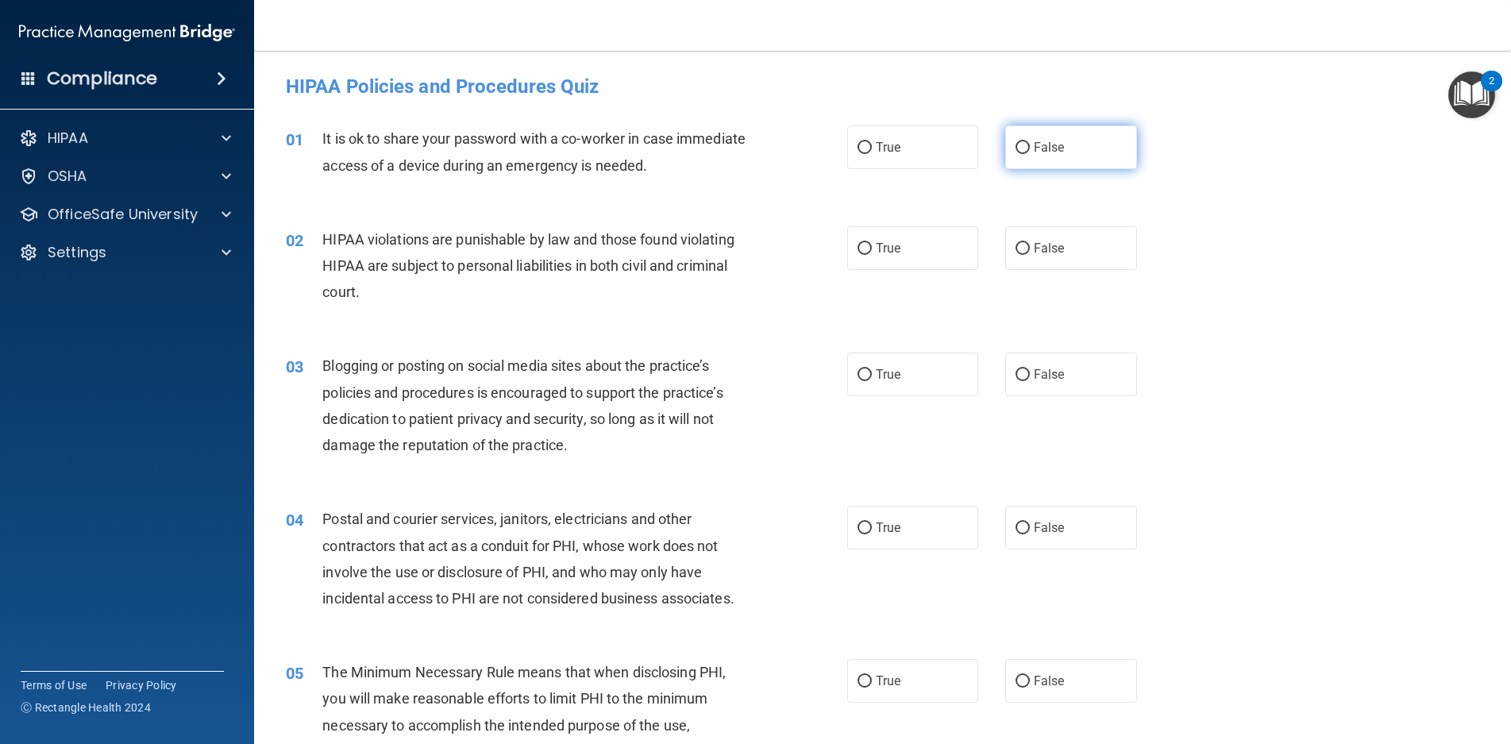
click at [1022, 157] on label "False" at bounding box center [1072, 147] width 132 height 44
click at [1022, 154] on input "False" at bounding box center [1023, 148] width 14 height 12
radio input "true"
click at [930, 249] on label "True" at bounding box center [913, 248] width 132 height 44
click at [872, 249] on input "True" at bounding box center [865, 249] width 14 height 12
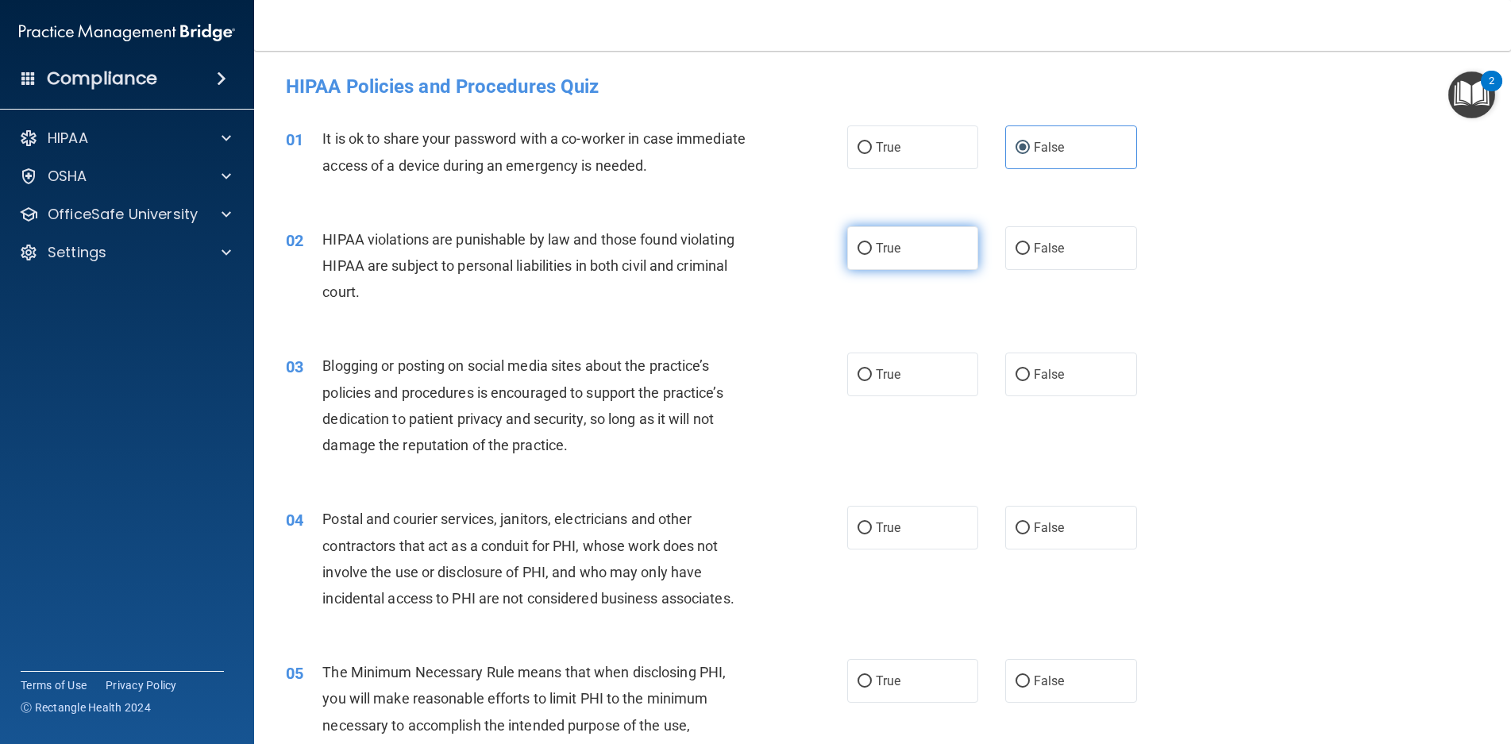
radio input "true"
click at [1034, 374] on span "False" at bounding box center [1049, 374] width 31 height 15
click at [1030, 374] on input "False" at bounding box center [1023, 375] width 14 height 12
radio input "true"
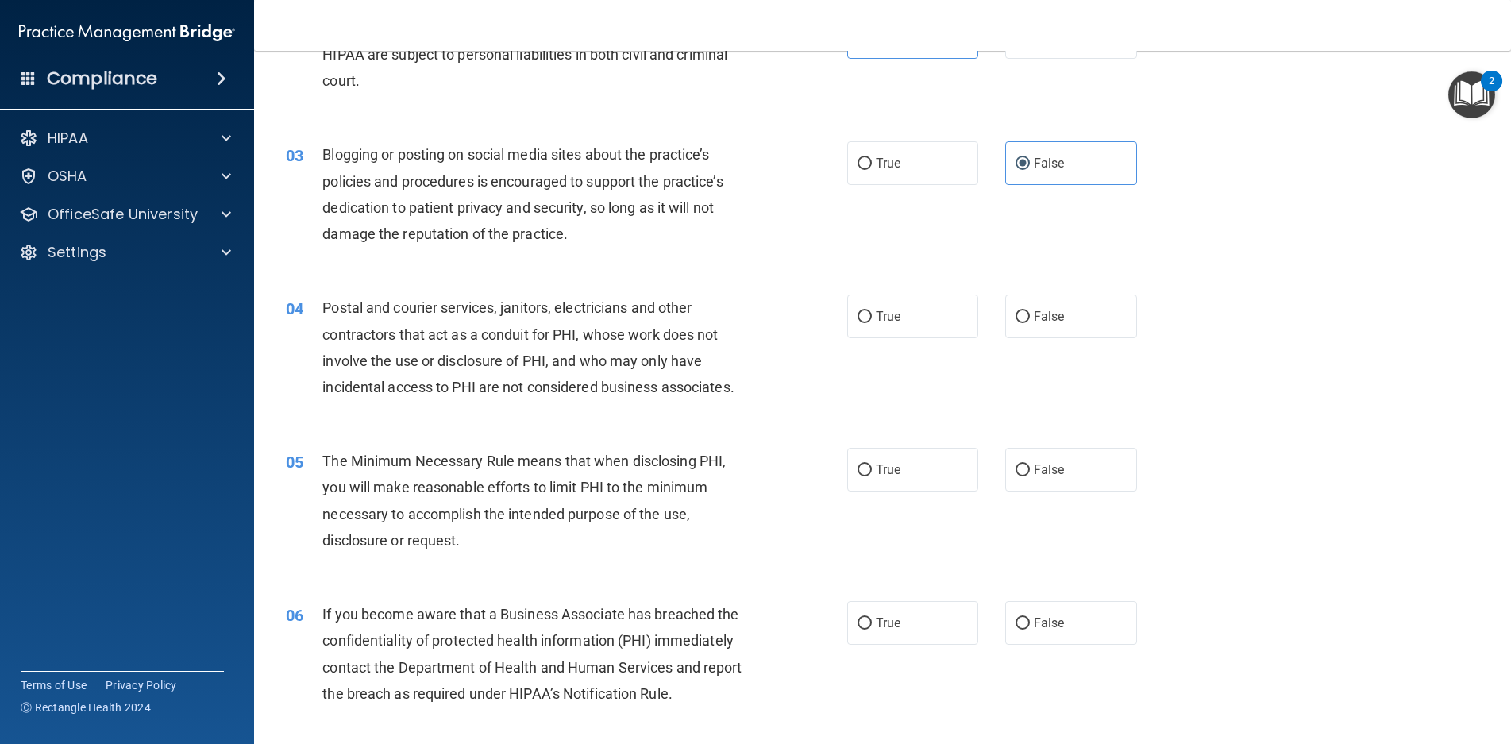
scroll to position [238, 0]
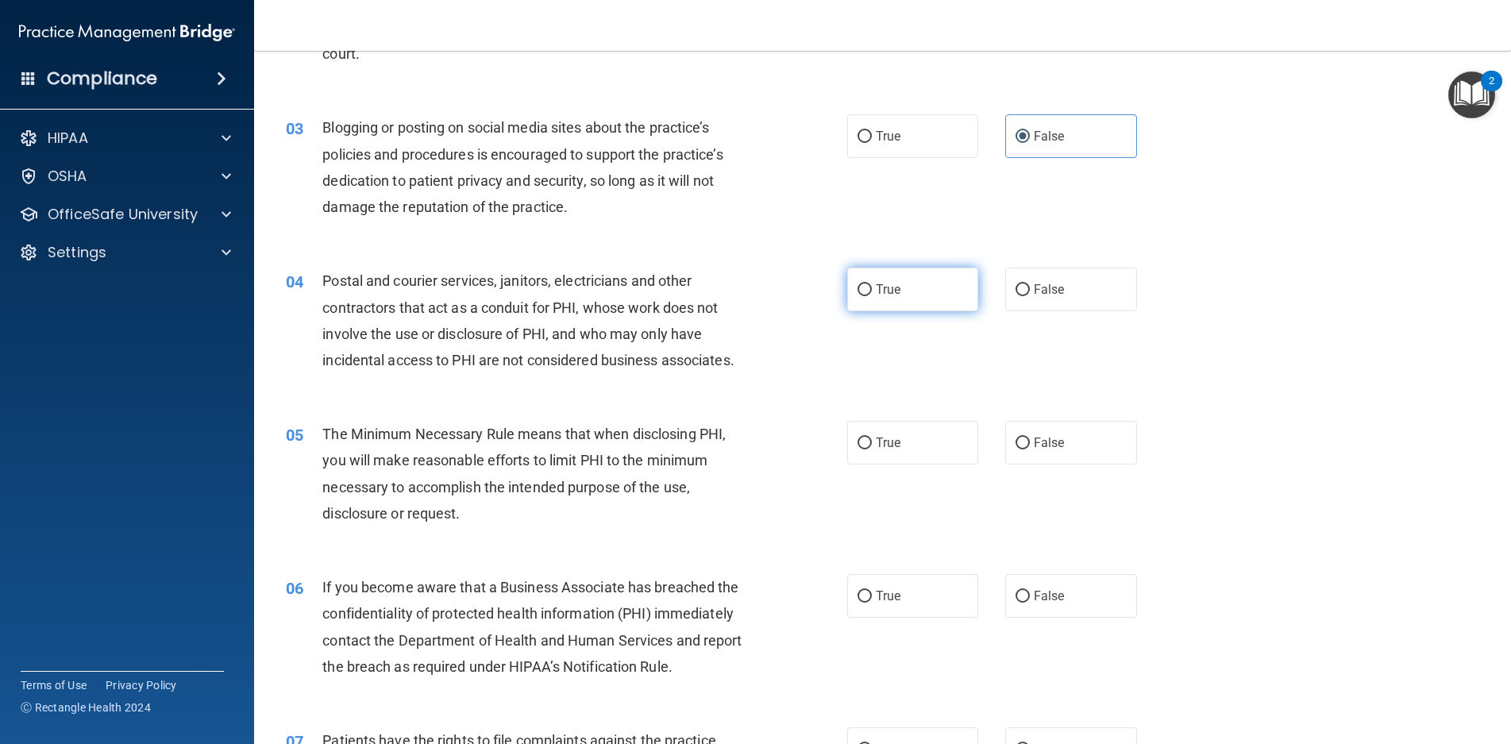
click at [900, 307] on label "True" at bounding box center [913, 290] width 132 height 44
click at [872, 296] on input "True" at bounding box center [865, 290] width 14 height 12
radio input "true"
click at [876, 445] on span "True" at bounding box center [888, 442] width 25 height 15
click at [872, 445] on input "True" at bounding box center [865, 444] width 14 height 12
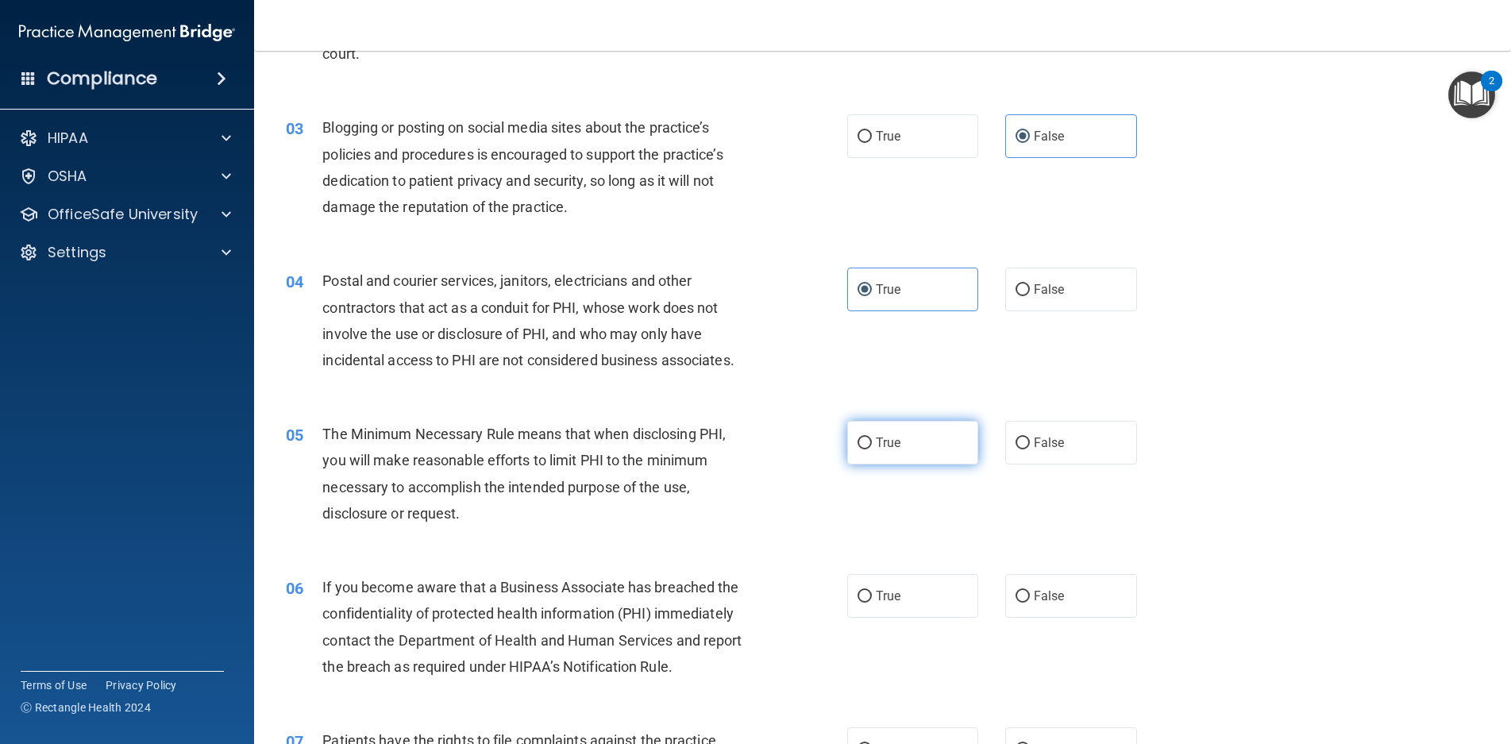
radio input "true"
click at [1026, 586] on label "False" at bounding box center [1072, 596] width 132 height 44
click at [1026, 591] on input "False" at bounding box center [1023, 597] width 14 height 12
radio input "true"
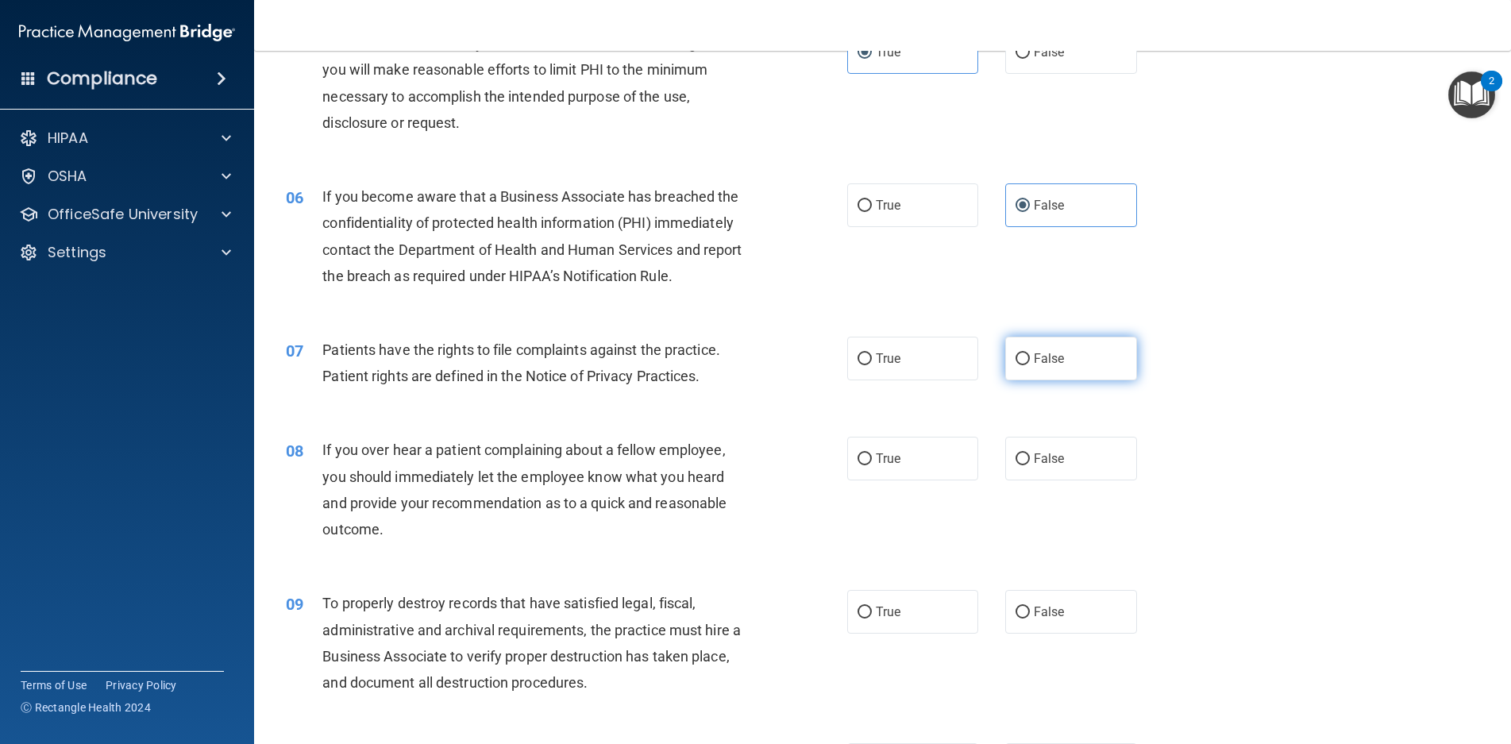
scroll to position [635, 0]
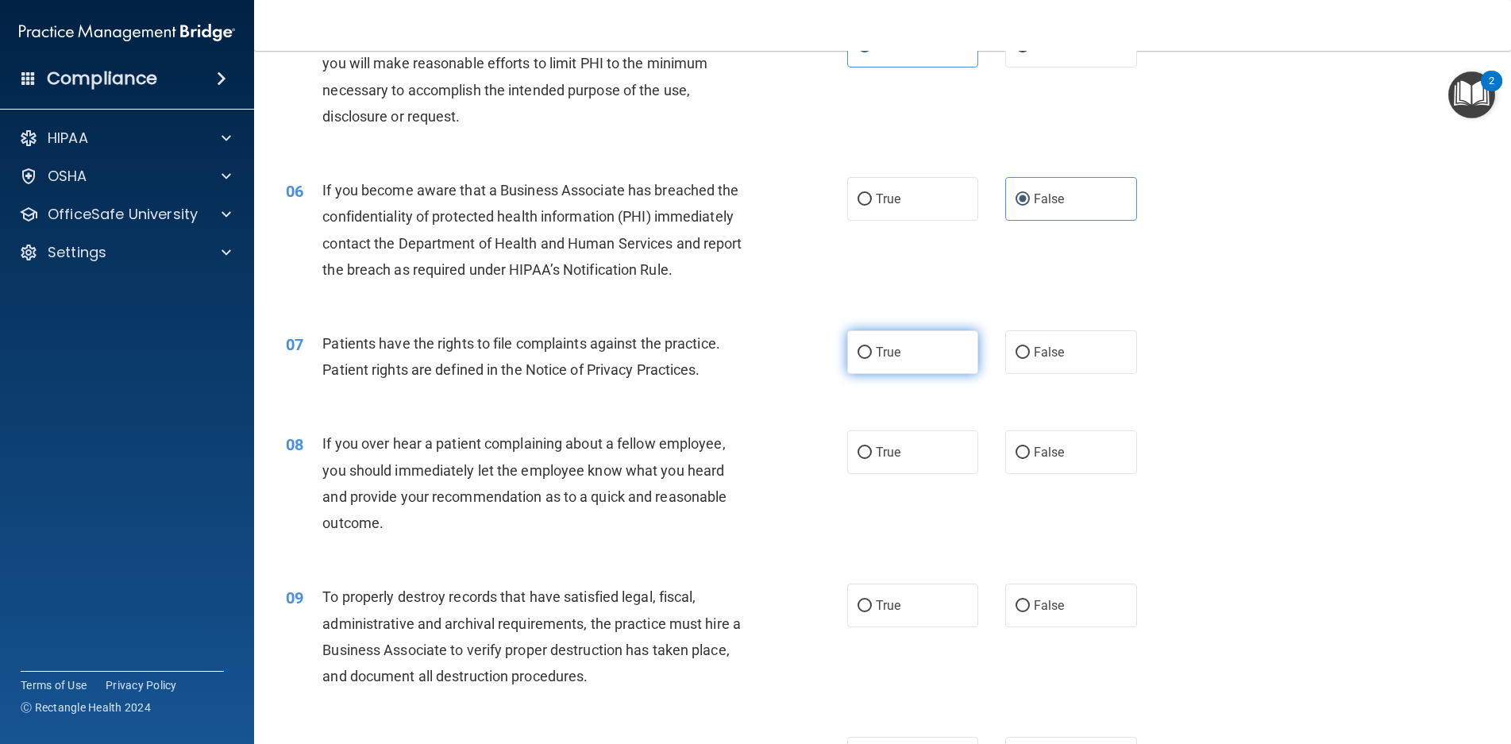
click at [907, 359] on label "True" at bounding box center [913, 352] width 132 height 44
click at [872, 359] on input "True" at bounding box center [865, 353] width 14 height 12
radio input "true"
click at [1021, 438] on label "False" at bounding box center [1072, 452] width 132 height 44
click at [1021, 447] on input "False" at bounding box center [1023, 453] width 14 height 12
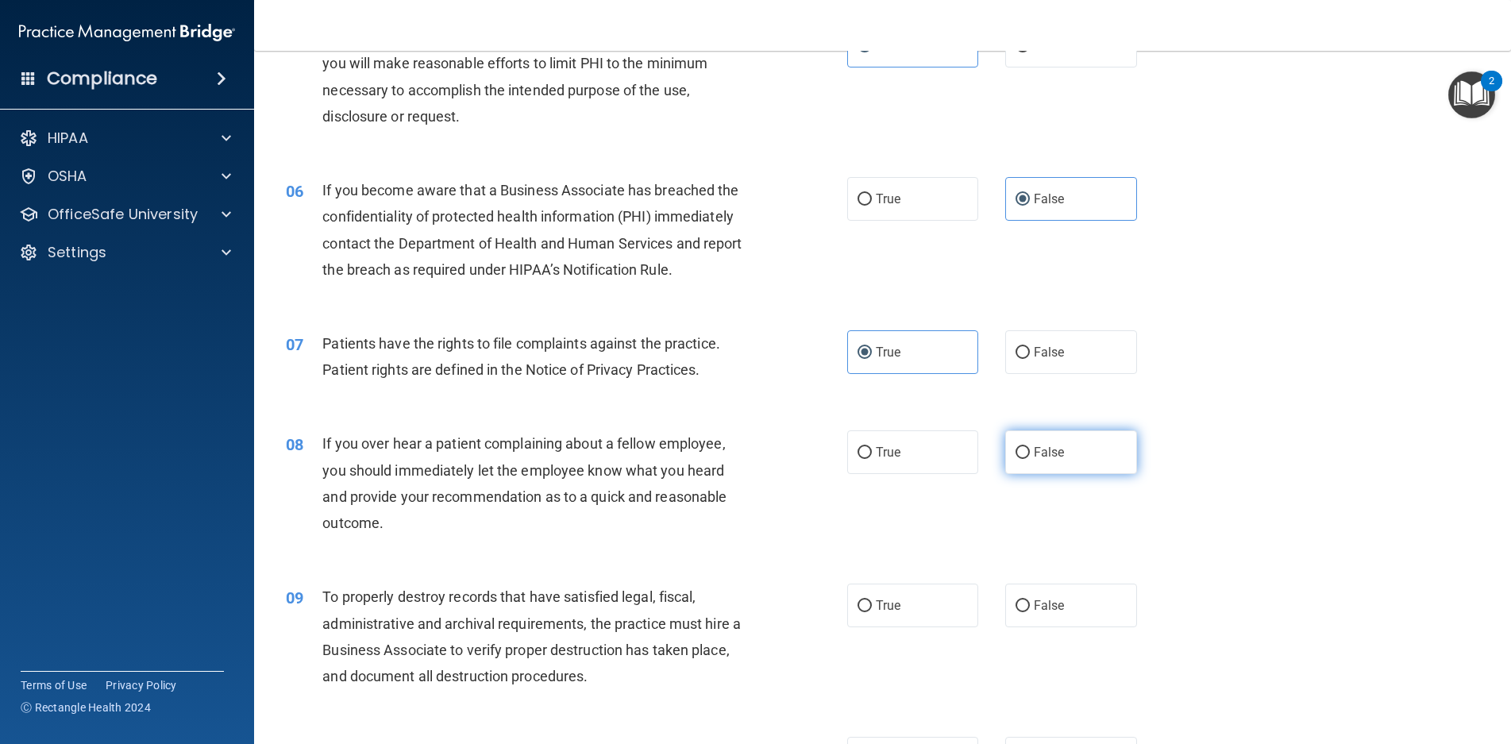
radio input "true"
click at [1029, 596] on label "False" at bounding box center [1072, 606] width 132 height 44
click at [1029, 600] on input "False" at bounding box center [1023, 606] width 14 height 12
radio input "true"
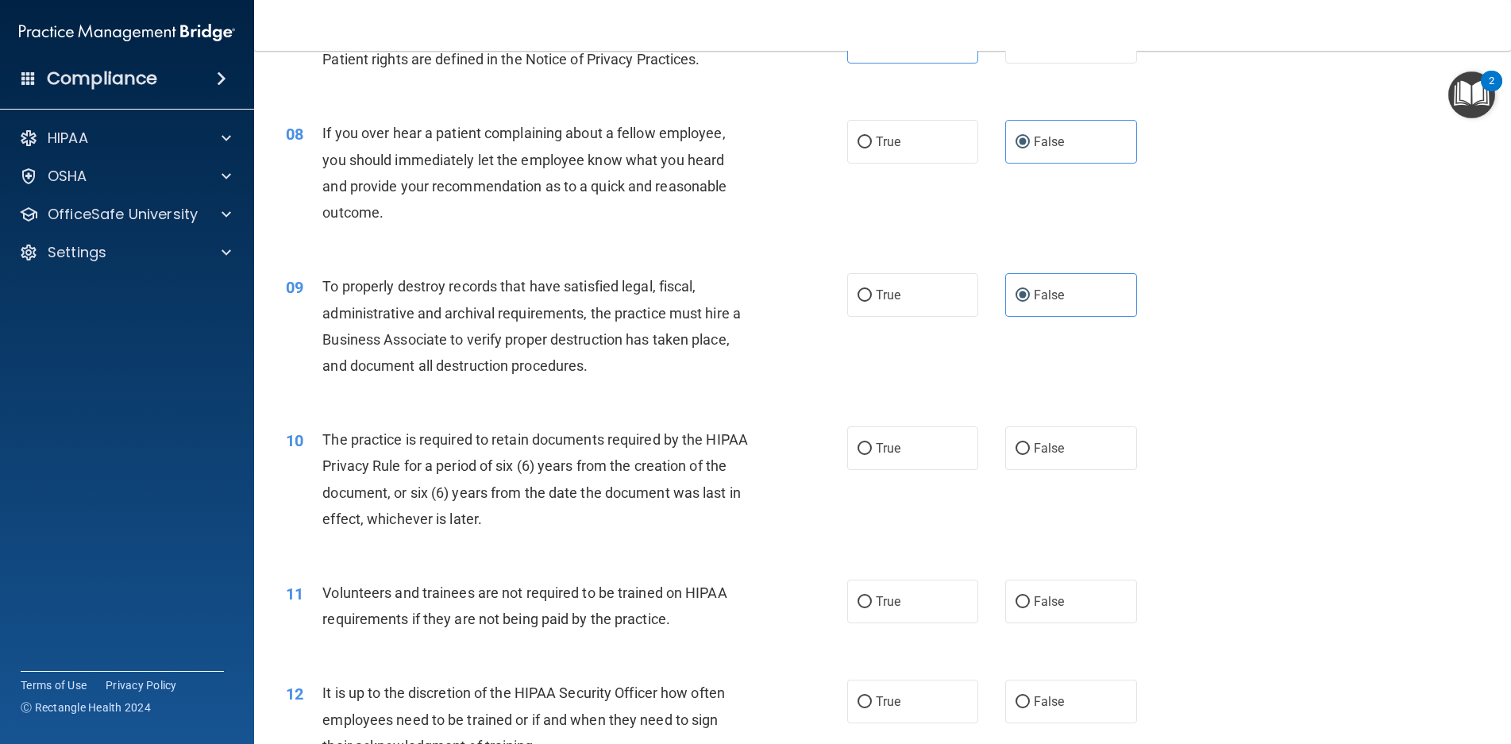
scroll to position [953, 0]
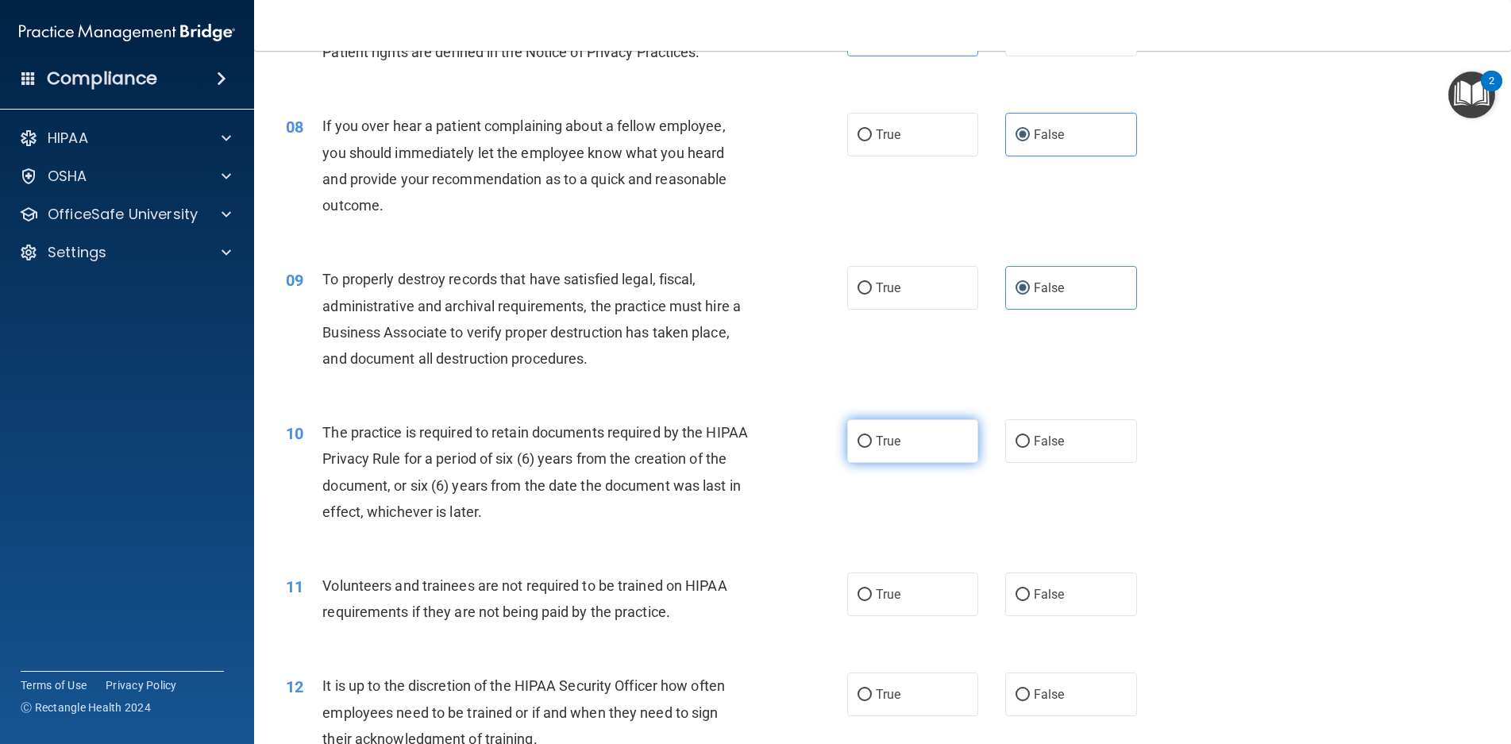
click at [904, 439] on label "True" at bounding box center [913, 441] width 132 height 44
click at [872, 439] on input "True" at bounding box center [865, 442] width 14 height 12
radio input "true"
click at [1034, 593] on span "False" at bounding box center [1049, 594] width 31 height 15
click at [1029, 593] on input "False" at bounding box center [1023, 595] width 14 height 12
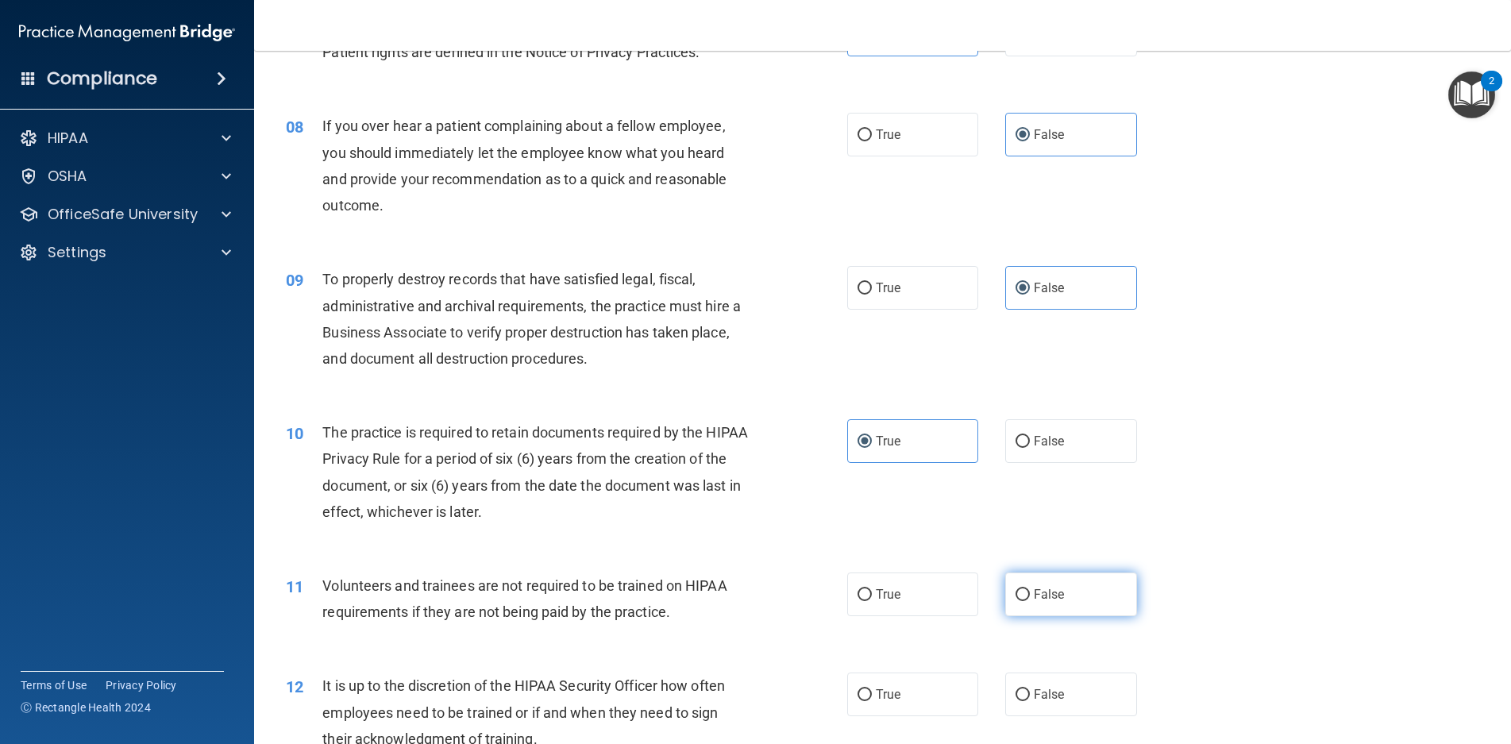
radio input "true"
click at [1037, 693] on span "False" at bounding box center [1049, 694] width 31 height 15
click at [1030, 693] on input "False" at bounding box center [1023, 695] width 14 height 12
radio input "true"
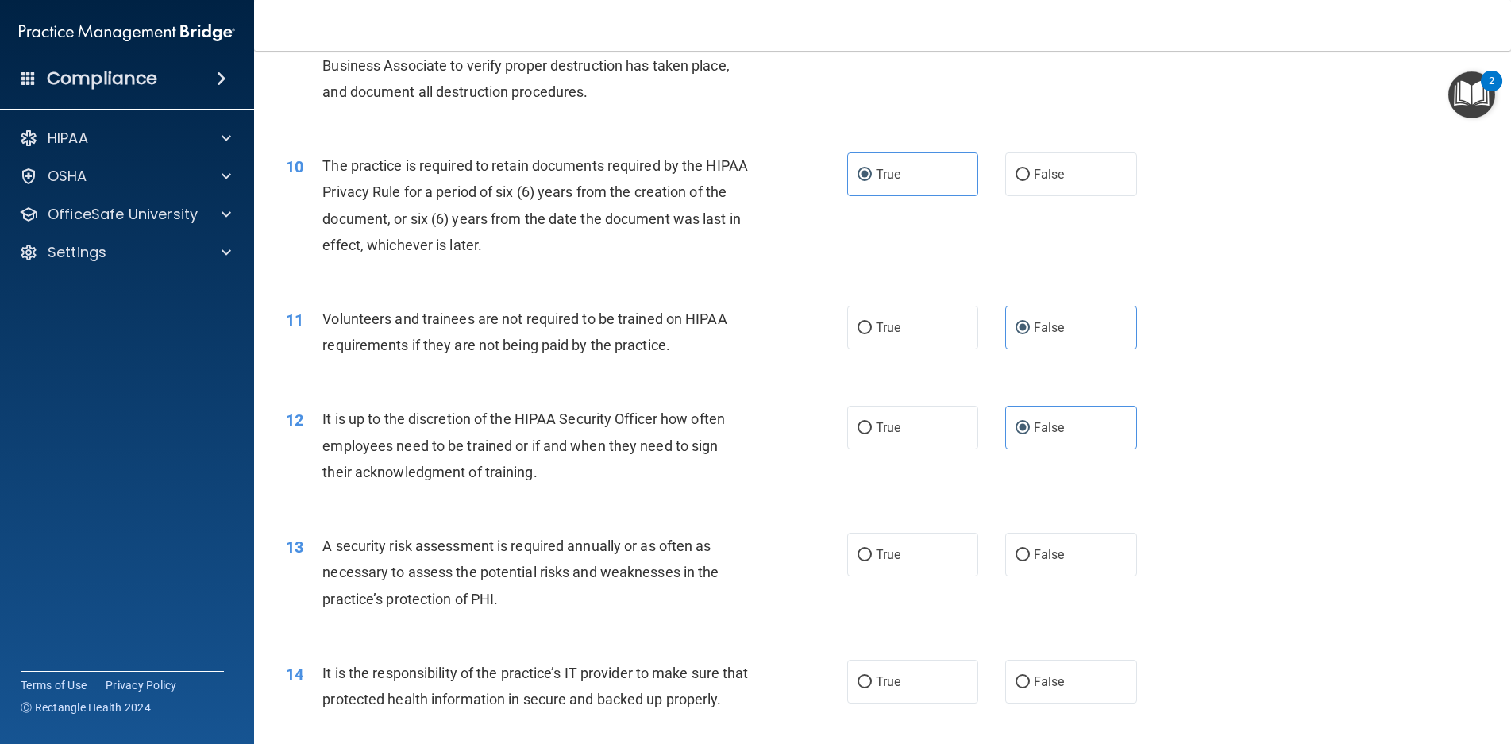
scroll to position [1271, 0]
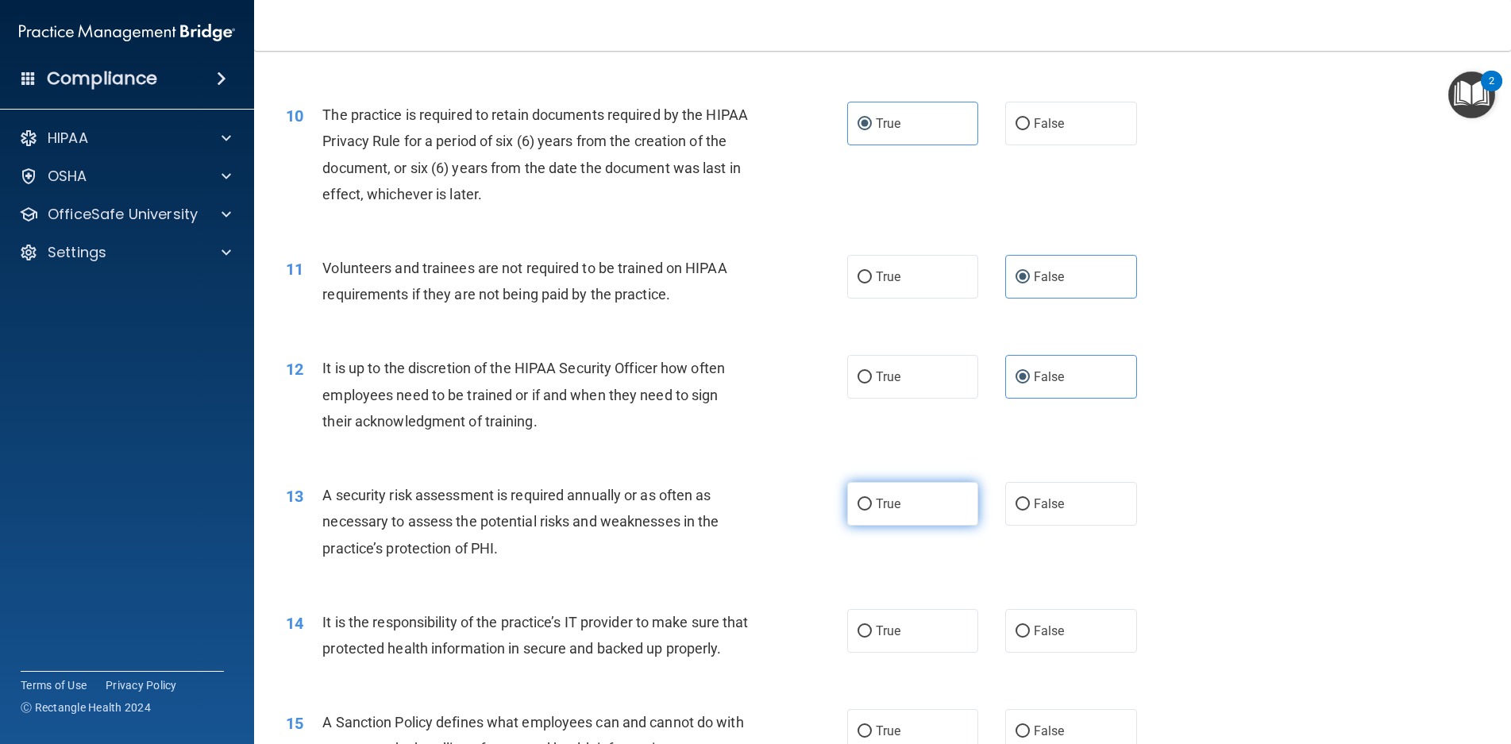
click at [871, 519] on label "True" at bounding box center [913, 504] width 132 height 44
click at [871, 511] on input "True" at bounding box center [865, 505] width 14 height 12
radio input "true"
click at [1040, 635] on span "False" at bounding box center [1049, 630] width 31 height 15
click at [1030, 635] on input "False" at bounding box center [1023, 632] width 14 height 12
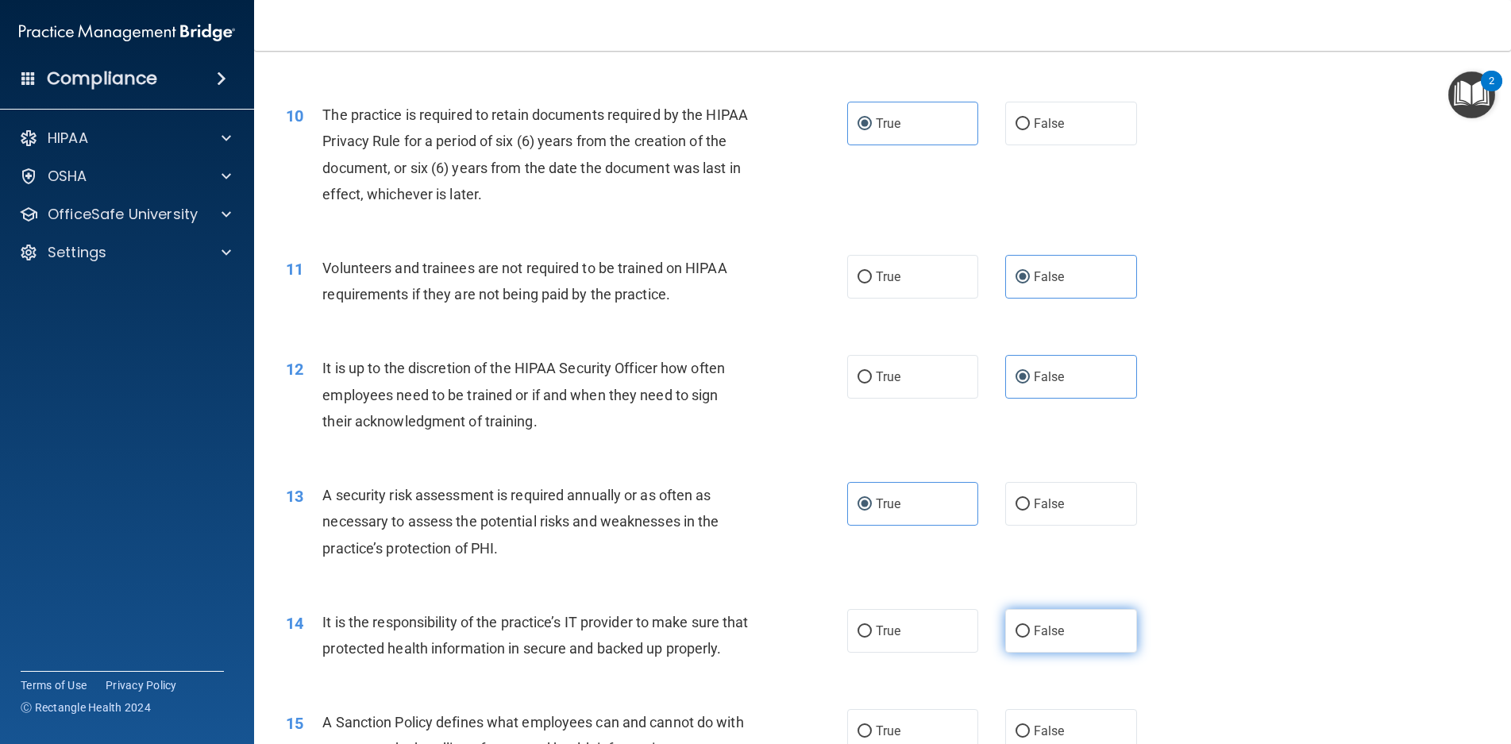
radio input "true"
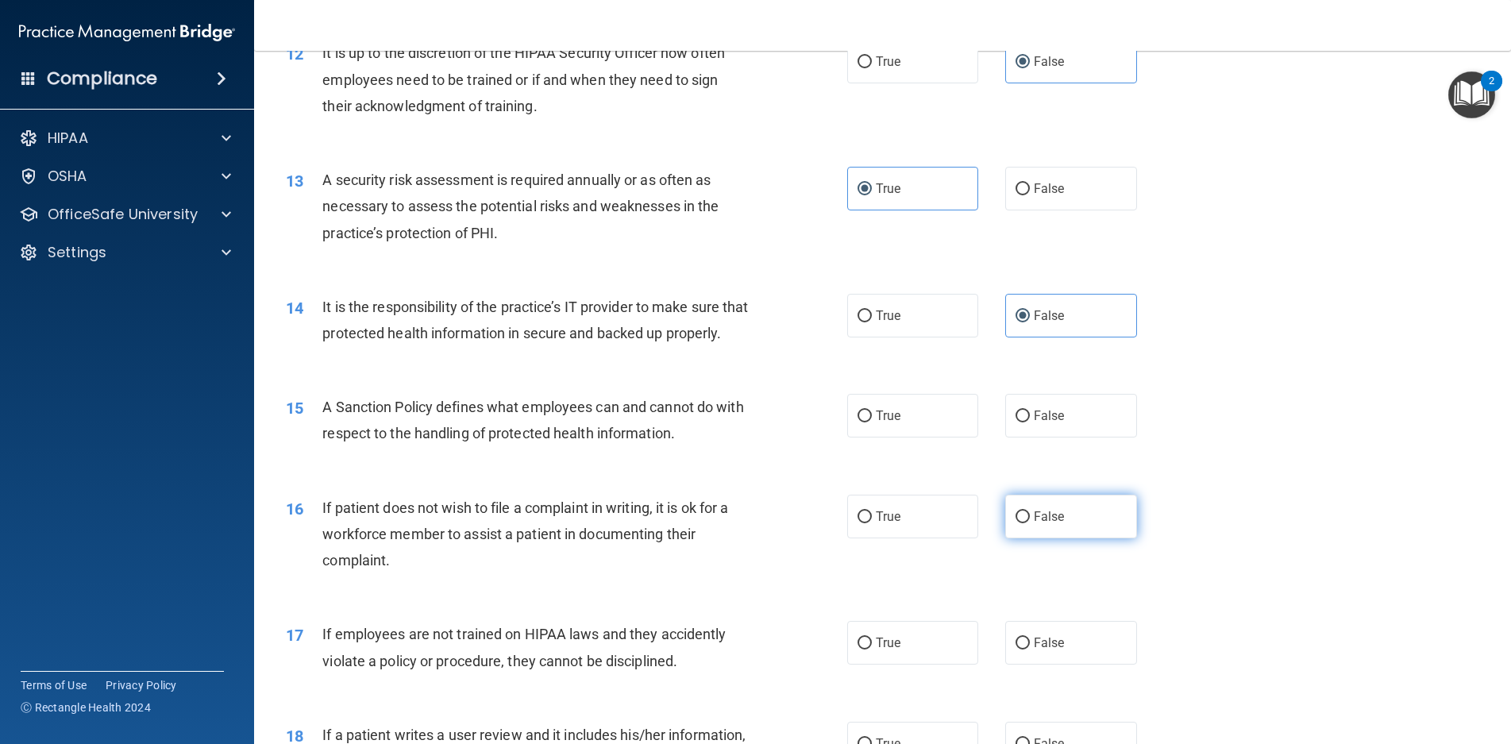
scroll to position [1588, 0]
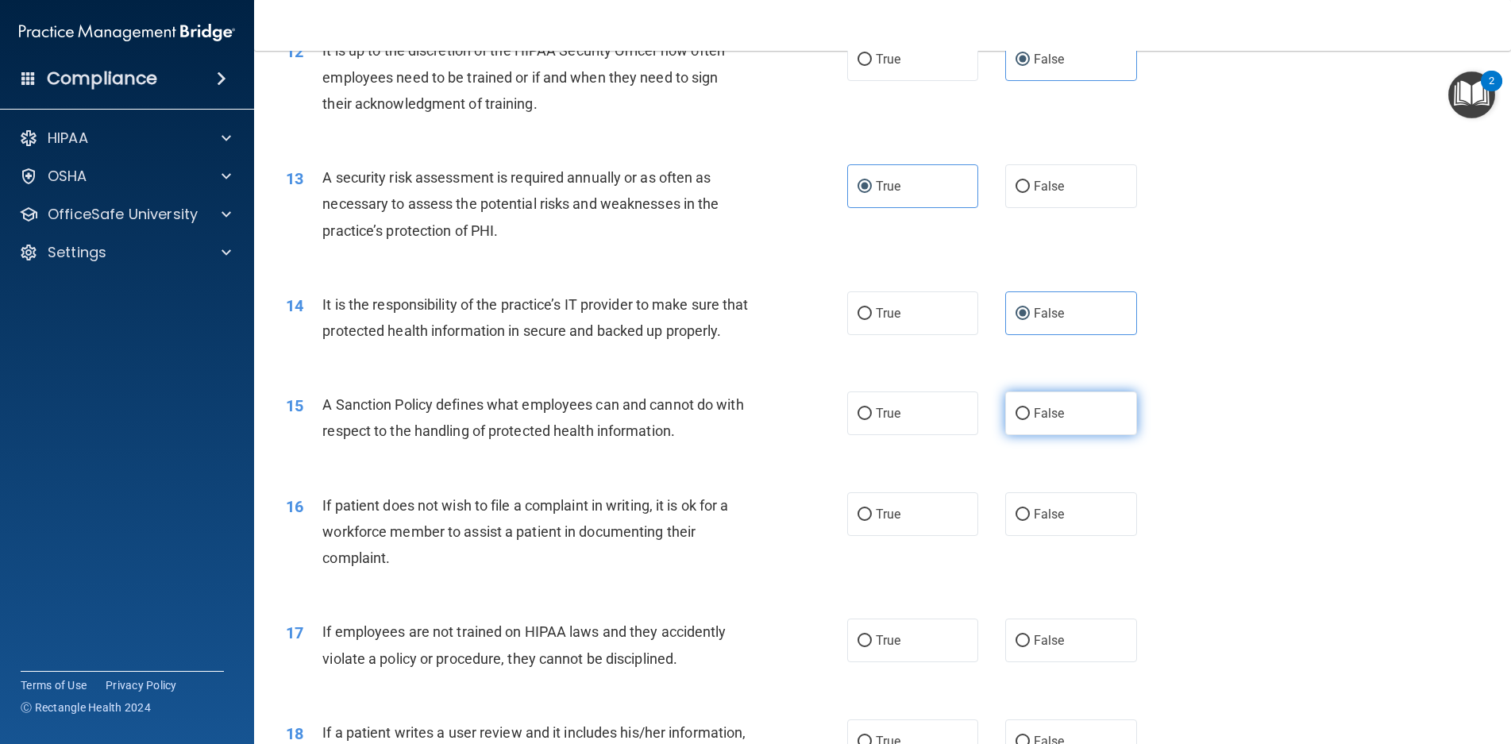
click at [1042, 435] on label "False" at bounding box center [1072, 414] width 132 height 44
click at [1030, 420] on input "False" at bounding box center [1023, 414] width 14 height 12
radio input "true"
drag, startPoint x: 914, startPoint y: 531, endPoint x: 945, endPoint y: 568, distance: 47.9
click at [914, 532] on label "True" at bounding box center [913, 514] width 132 height 44
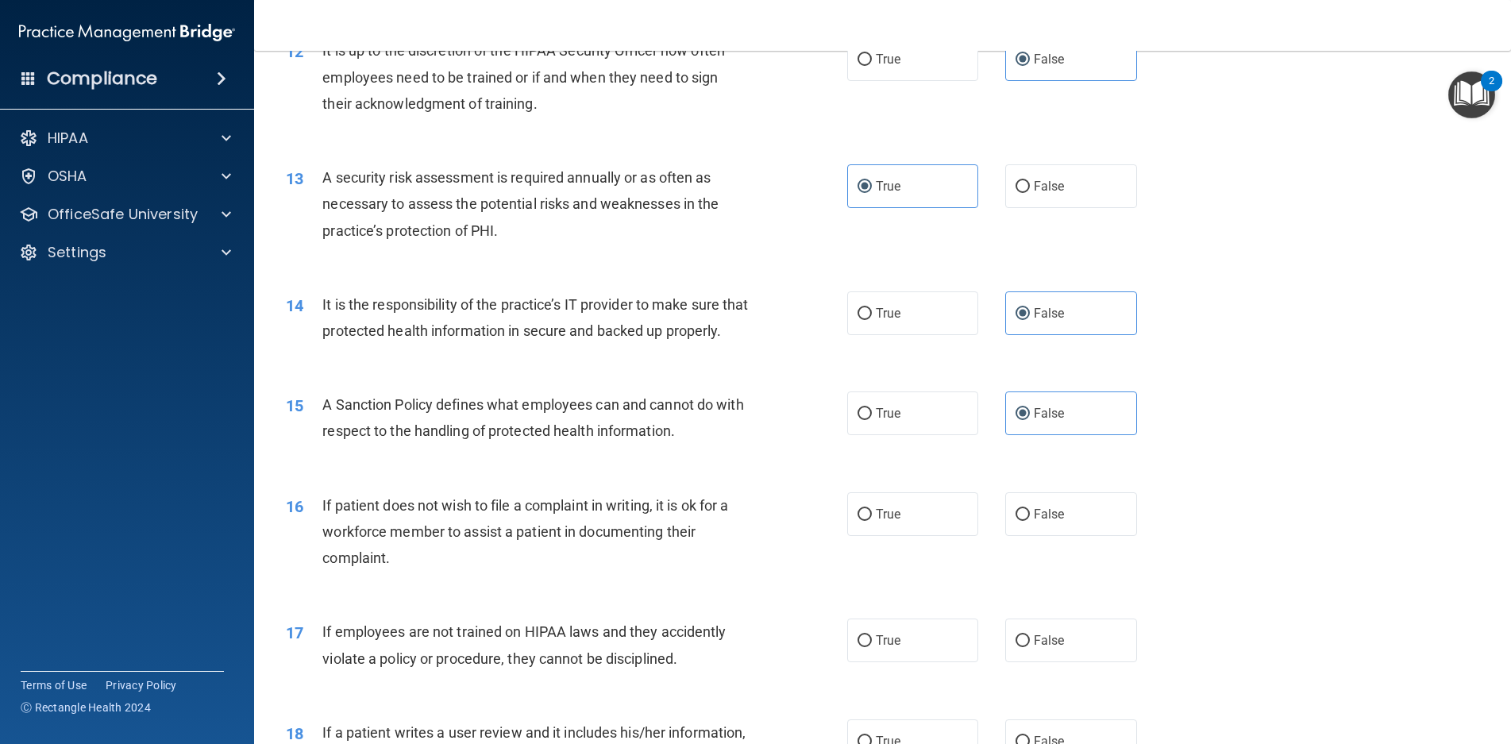
click at [872, 521] on input "True" at bounding box center [865, 515] width 14 height 12
radio input "true"
click at [1035, 662] on label "False" at bounding box center [1072, 641] width 132 height 44
click at [1030, 647] on input "False" at bounding box center [1023, 641] width 14 height 12
radio input "true"
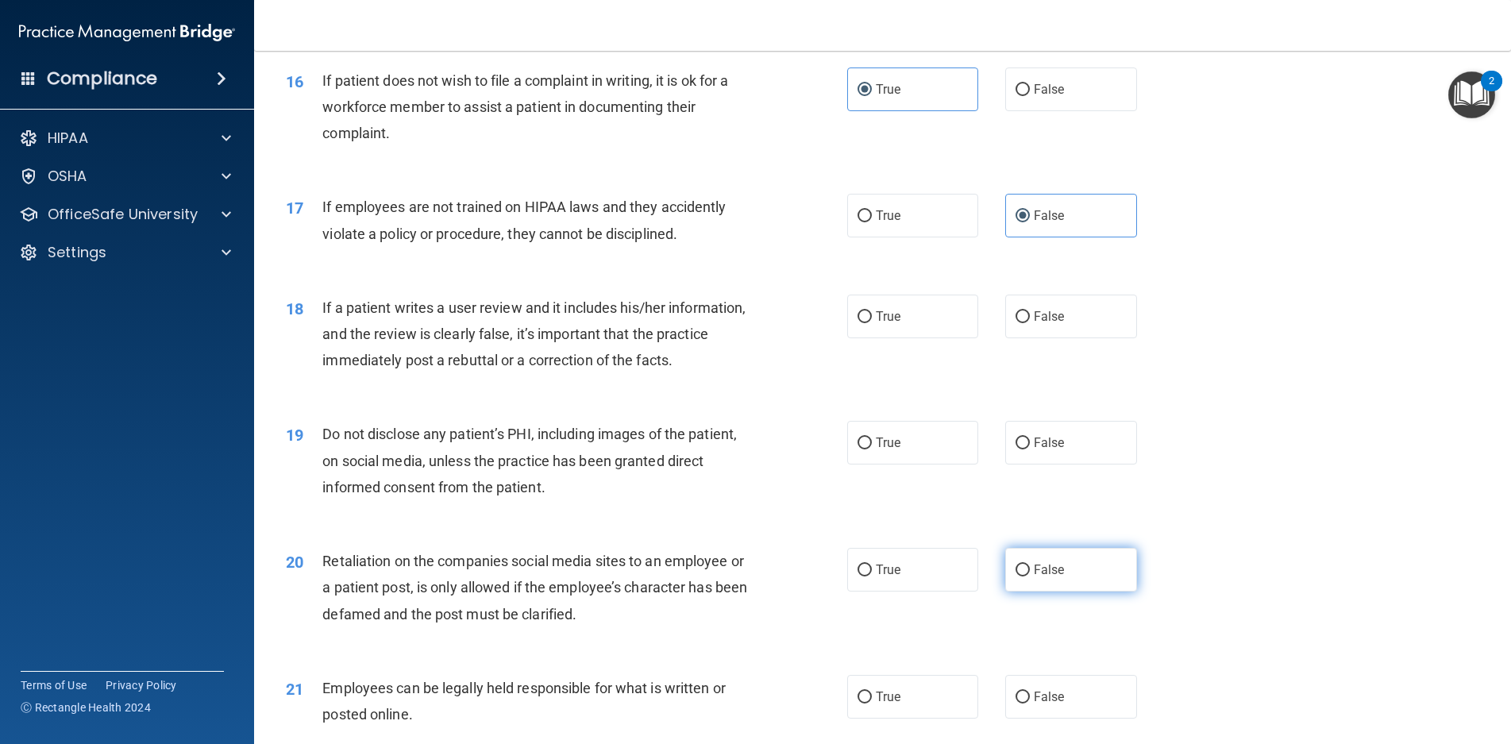
scroll to position [2065, 0]
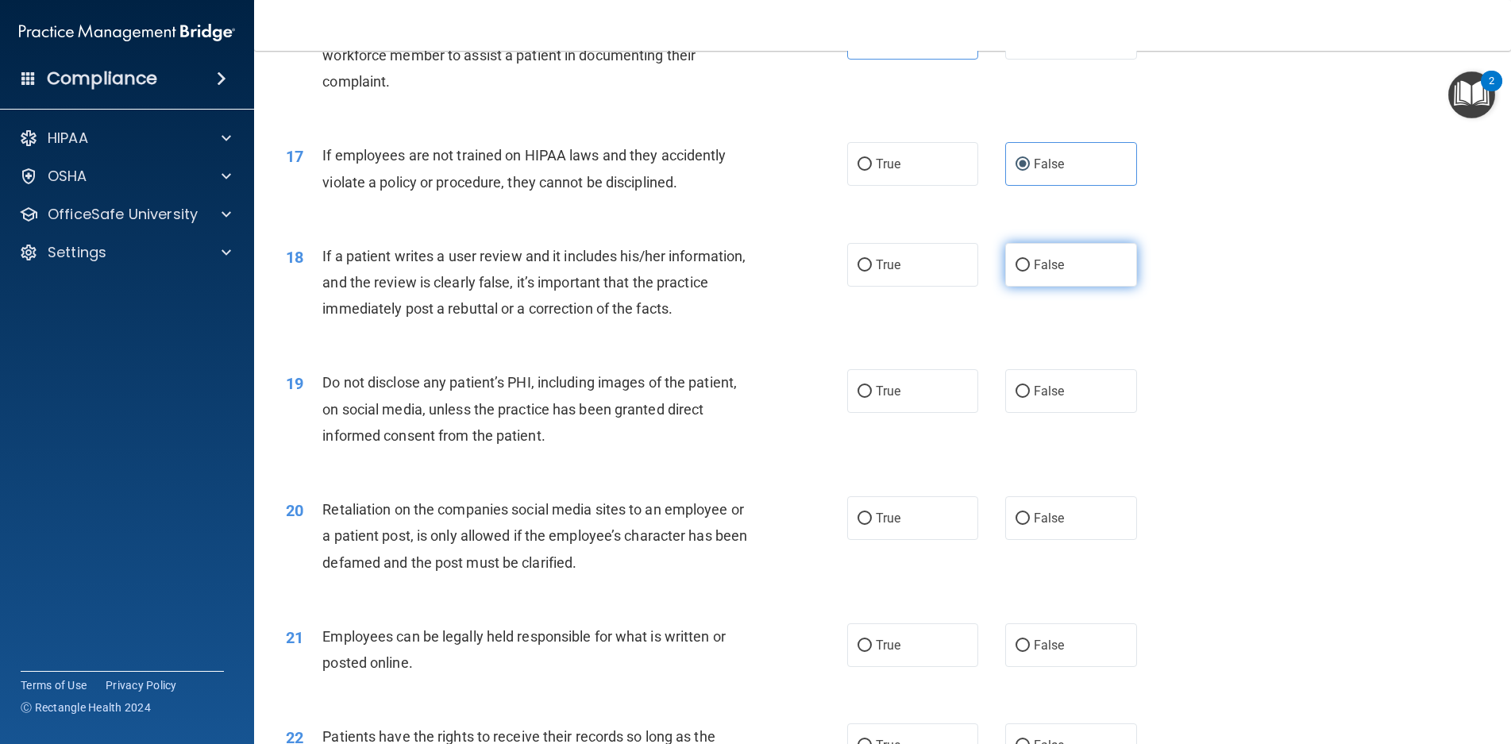
click at [1040, 287] on label "False" at bounding box center [1072, 265] width 132 height 44
click at [1030, 272] on input "False" at bounding box center [1023, 266] width 14 height 12
radio input "true"
click at [912, 408] on label "True" at bounding box center [913, 391] width 132 height 44
click at [872, 398] on input "True" at bounding box center [865, 392] width 14 height 12
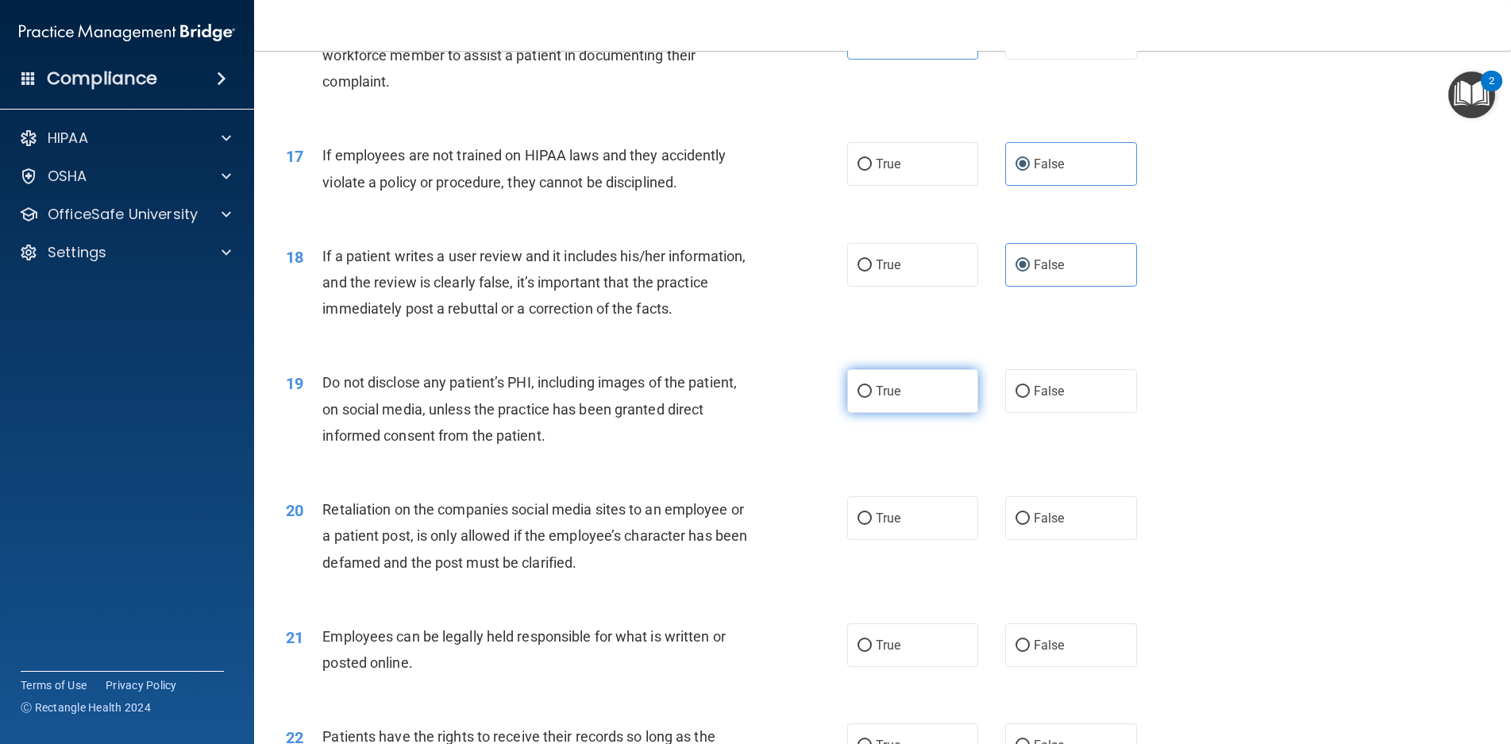
radio input "true"
click at [1034, 526] on span "False" at bounding box center [1049, 518] width 31 height 15
click at [1029, 525] on input "False" at bounding box center [1023, 519] width 14 height 12
radio input "true"
drag, startPoint x: 874, startPoint y: 677, endPoint x: 886, endPoint y: 667, distance: 14.6
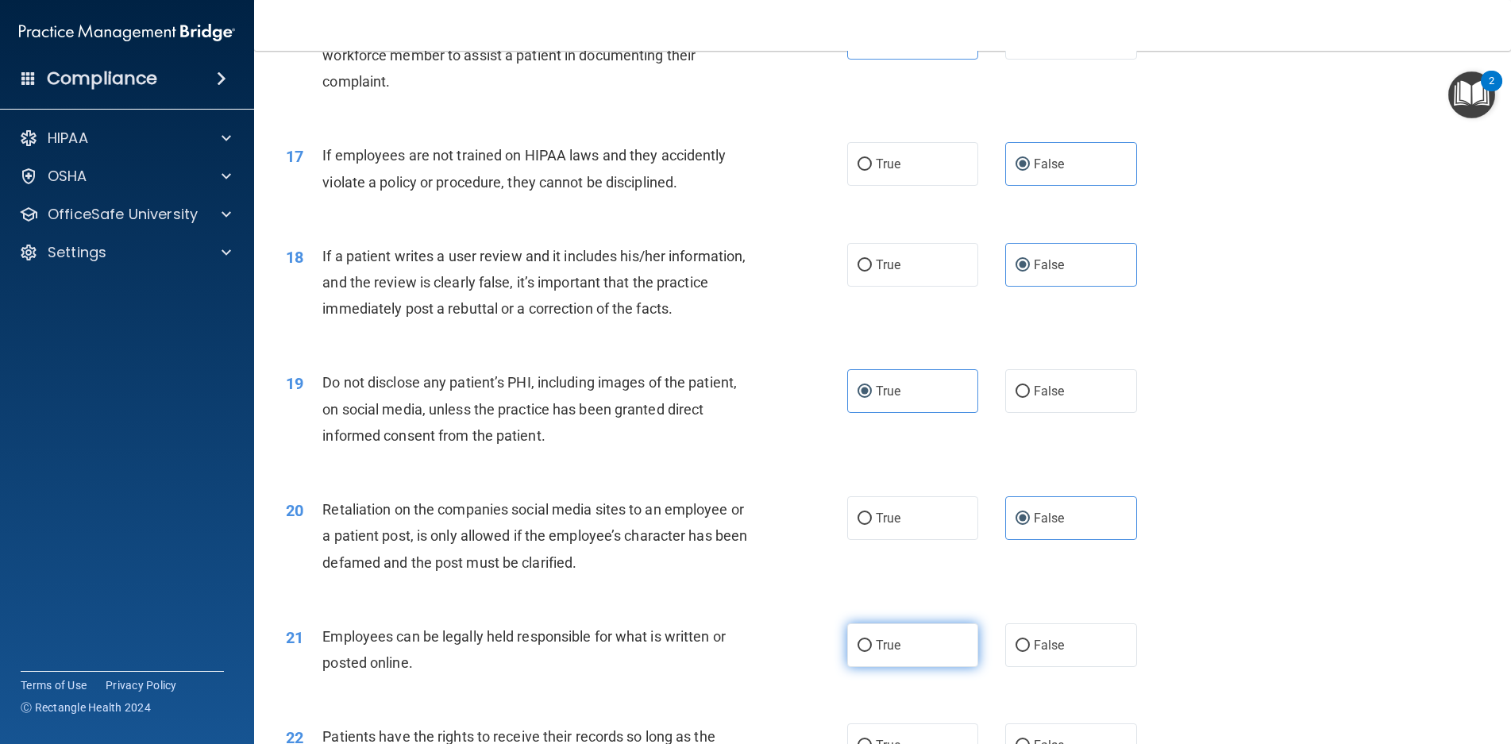
click at [876, 653] on span "True" at bounding box center [888, 645] width 25 height 15
click at [872, 652] on input "True" at bounding box center [865, 646] width 14 height 12
radio input "true"
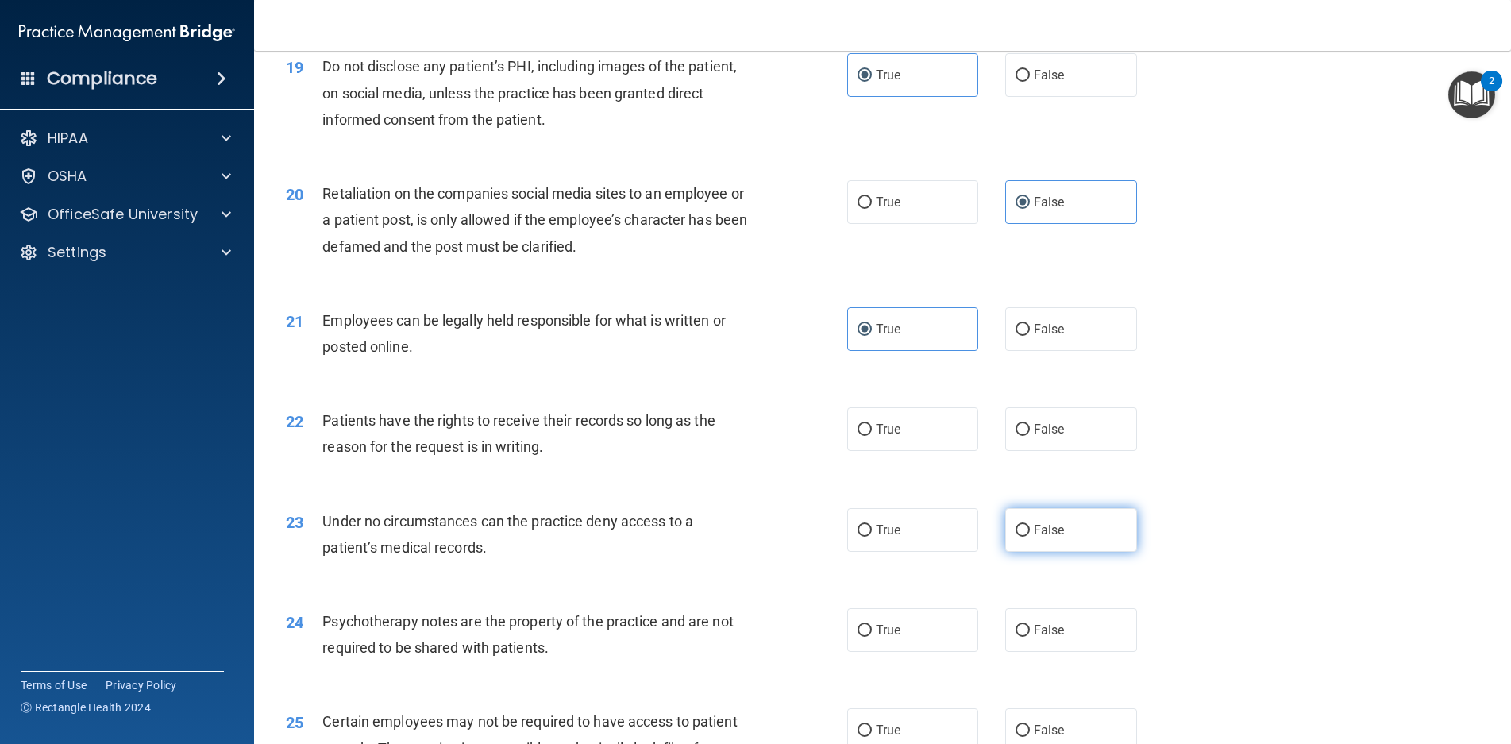
scroll to position [2383, 0]
click at [1069, 450] on label "False" at bounding box center [1072, 428] width 132 height 44
click at [1030, 434] on input "False" at bounding box center [1023, 429] width 14 height 12
radio input "true"
click at [1021, 548] on label "False" at bounding box center [1072, 529] width 132 height 44
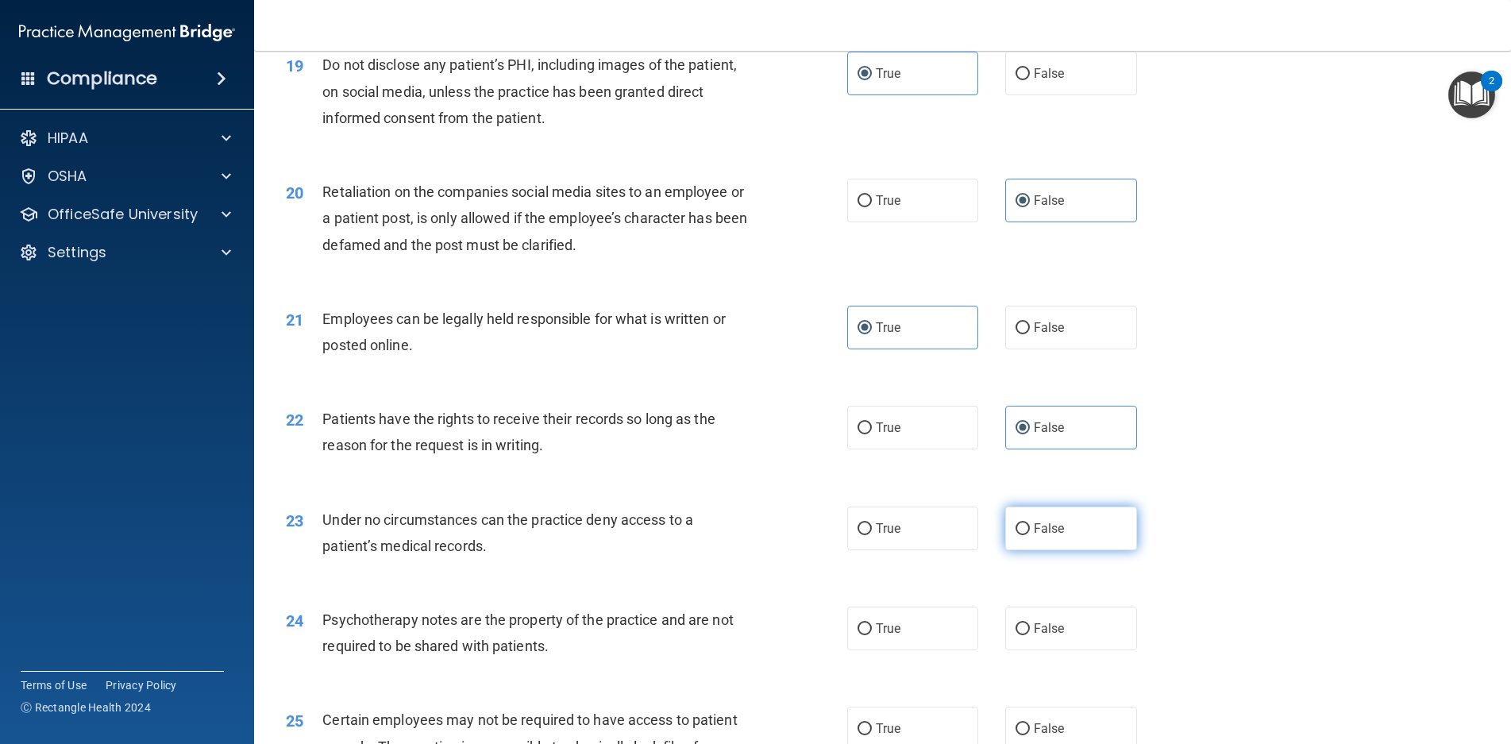
click at [1021, 535] on input "False" at bounding box center [1023, 529] width 14 height 12
radio input "true"
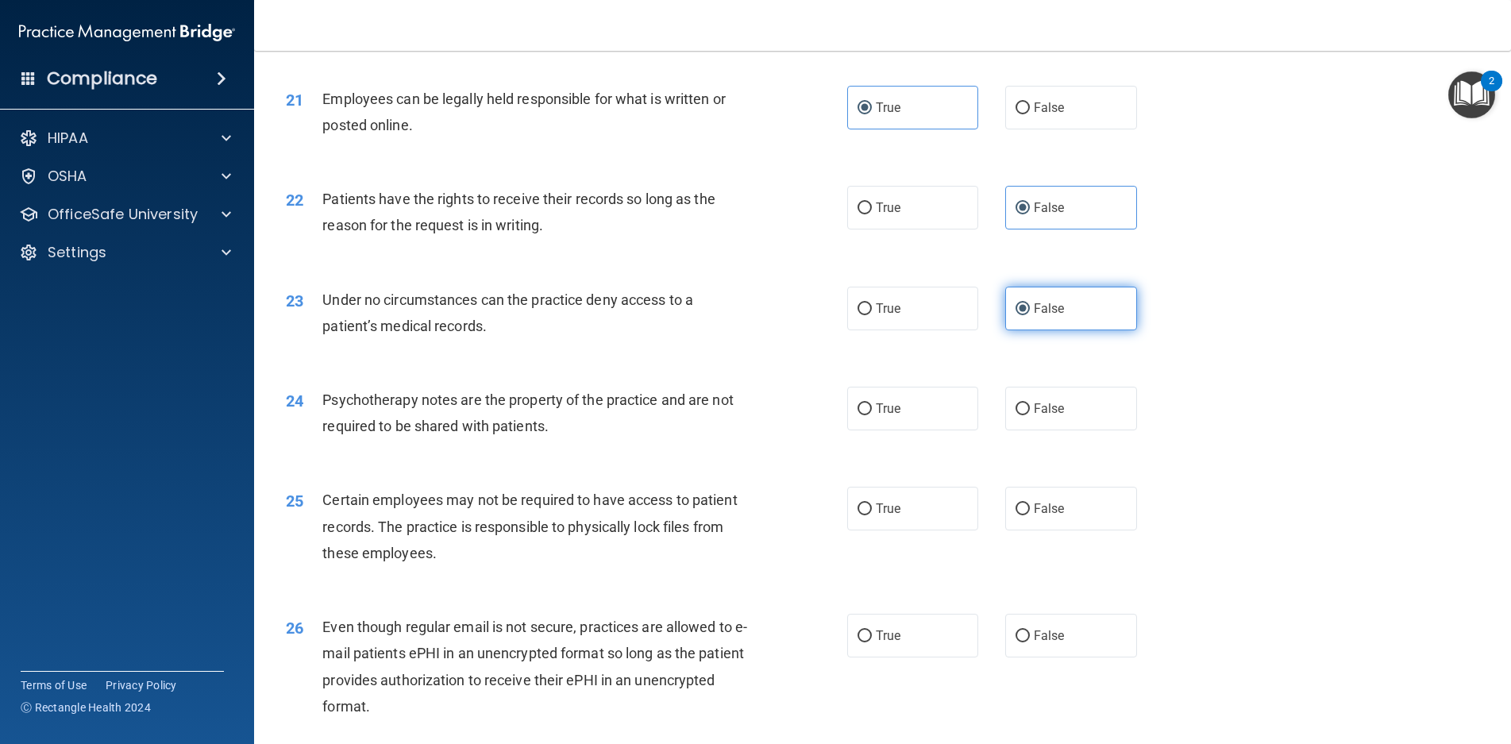
scroll to position [2621, 0]
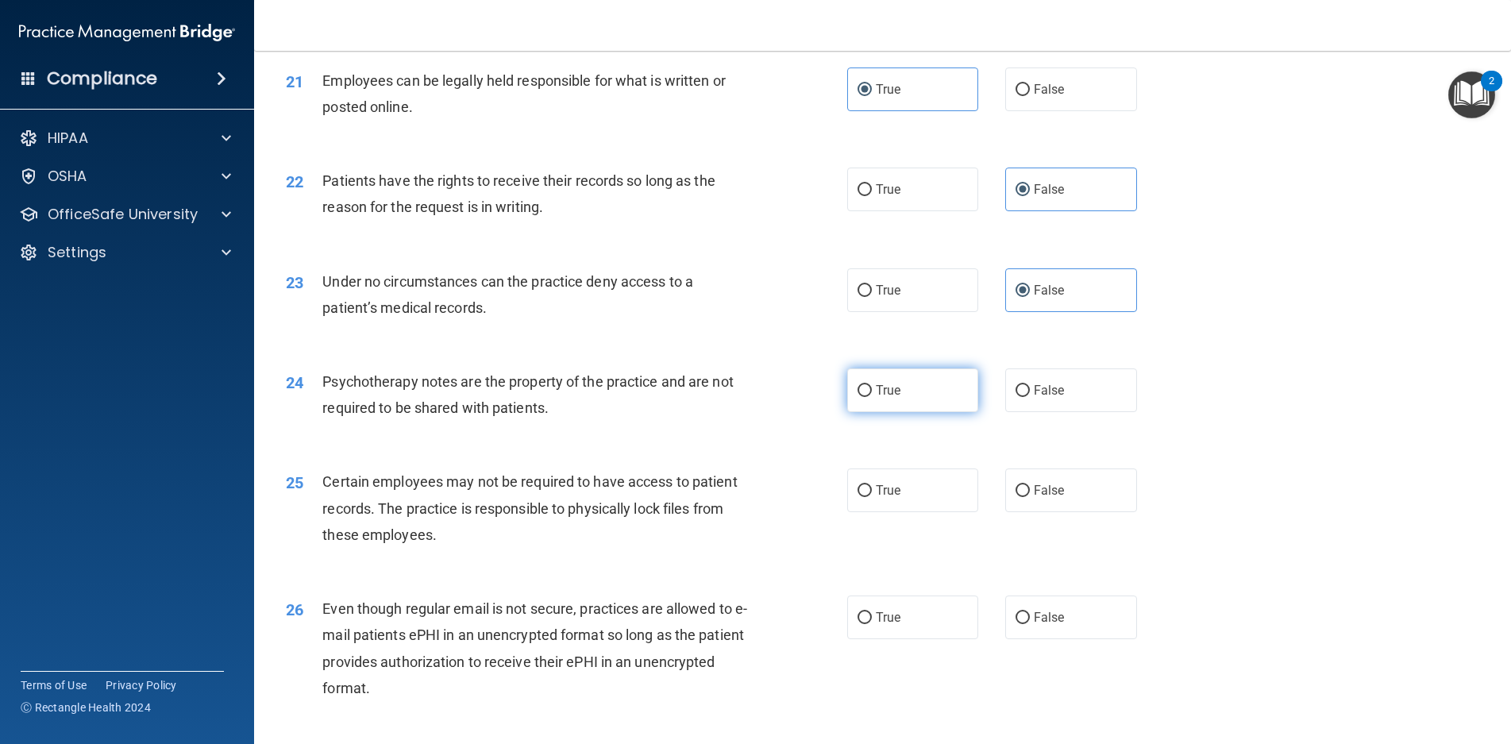
click at [944, 412] on label "True" at bounding box center [913, 391] width 132 height 44
click at [872, 397] on input "True" at bounding box center [865, 391] width 14 height 12
radio input "true"
click at [917, 512] on label "True" at bounding box center [913, 491] width 132 height 44
click at [872, 497] on input "True" at bounding box center [865, 491] width 14 height 12
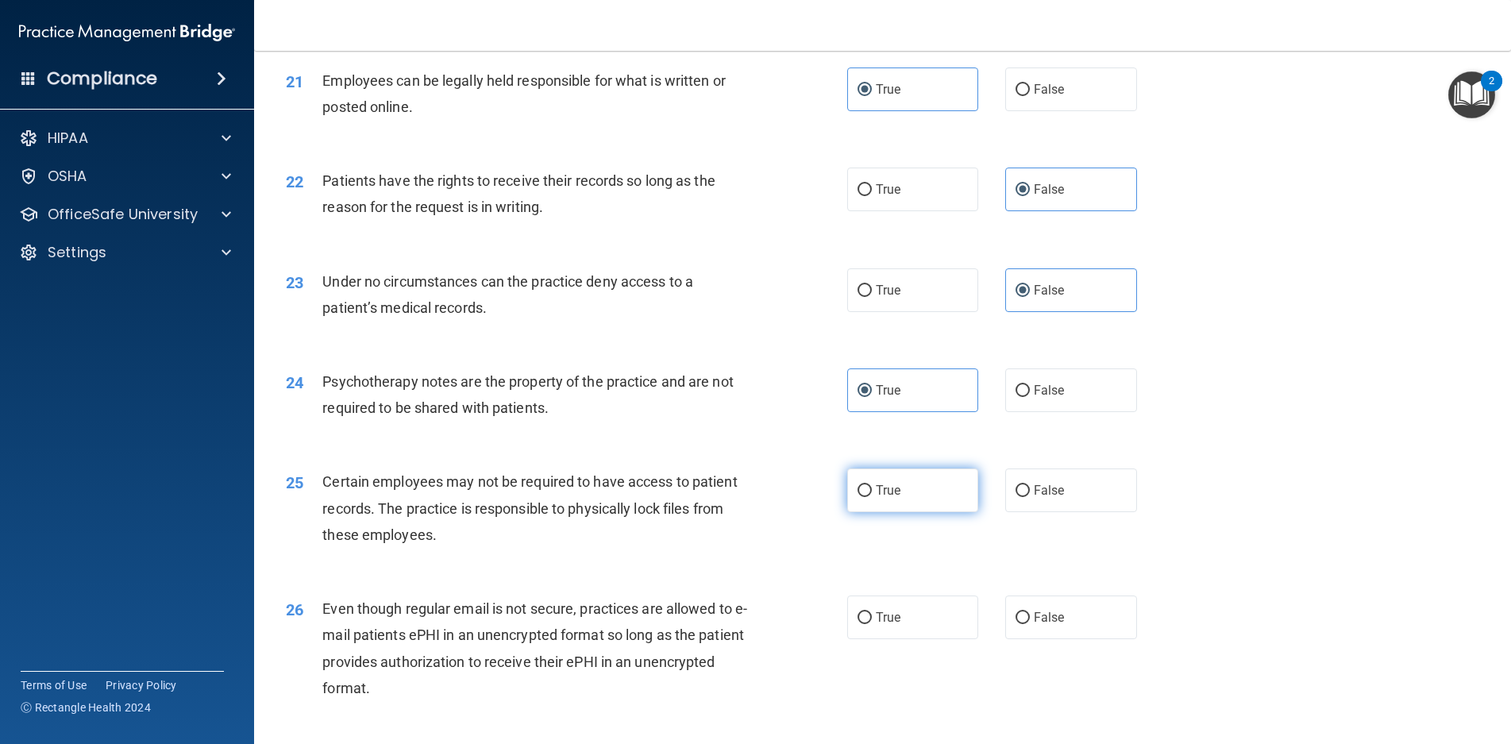
radio input "true"
click at [872, 627] on label "True" at bounding box center [913, 618] width 132 height 44
click at [872, 624] on input "True" at bounding box center [865, 618] width 14 height 12
radio input "true"
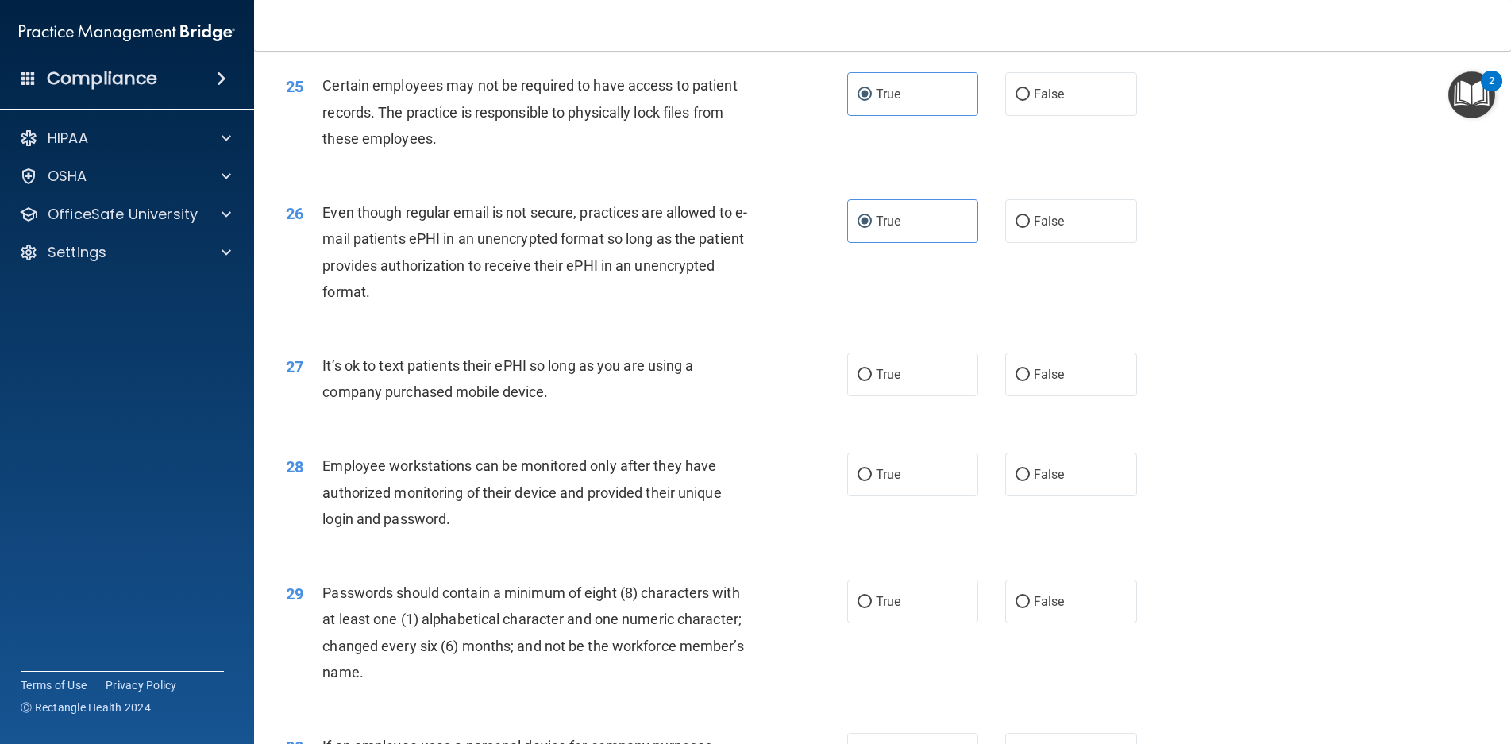
scroll to position [3018, 0]
click at [1040, 381] on span "False" at bounding box center [1049, 373] width 31 height 15
click at [1030, 380] on input "False" at bounding box center [1023, 375] width 14 height 12
radio input "true"
click at [1053, 481] on span "False" at bounding box center [1049, 473] width 31 height 15
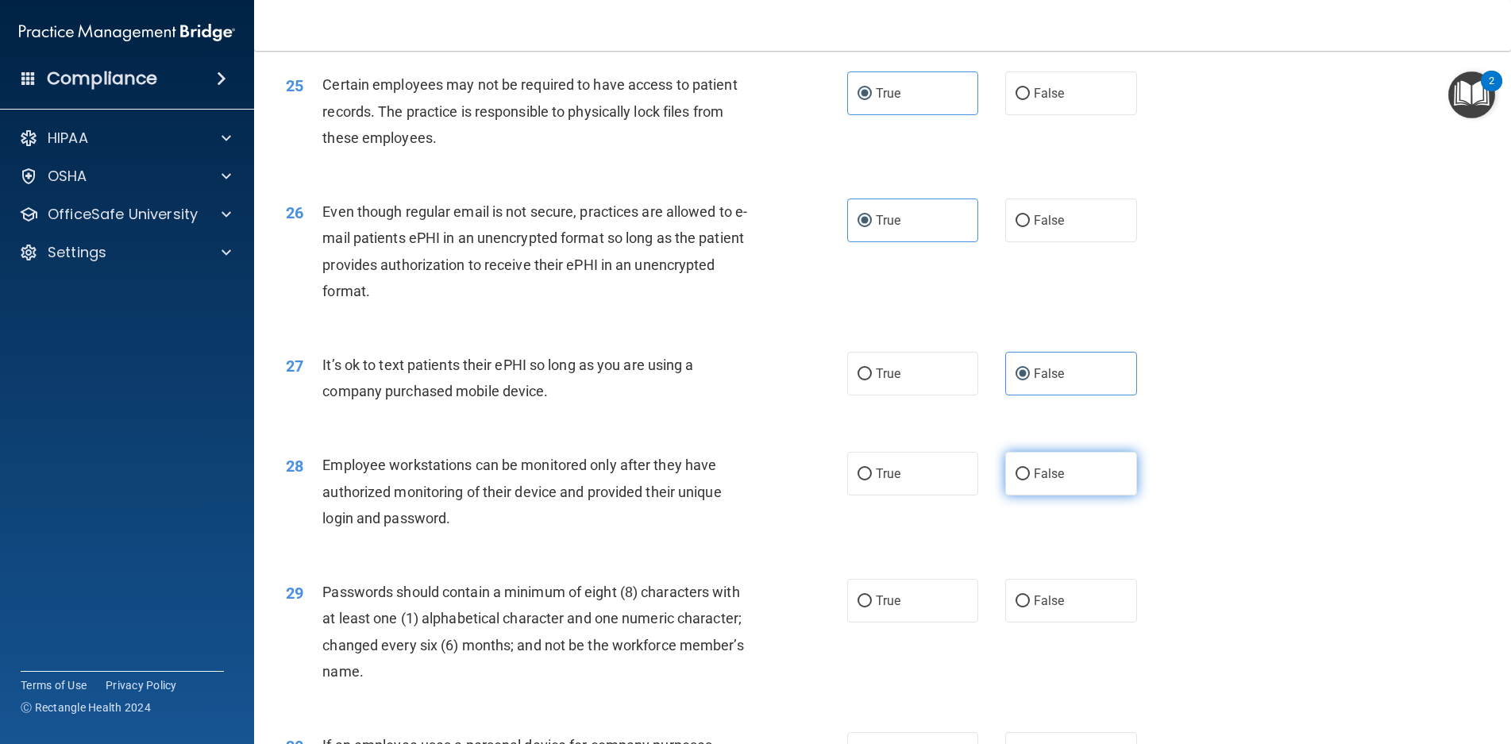
click at [1030, 481] on input "False" at bounding box center [1023, 475] width 14 height 12
radio input "true"
click at [937, 623] on label "True" at bounding box center [913, 601] width 132 height 44
click at [872, 608] on input "True" at bounding box center [865, 602] width 14 height 12
radio input "true"
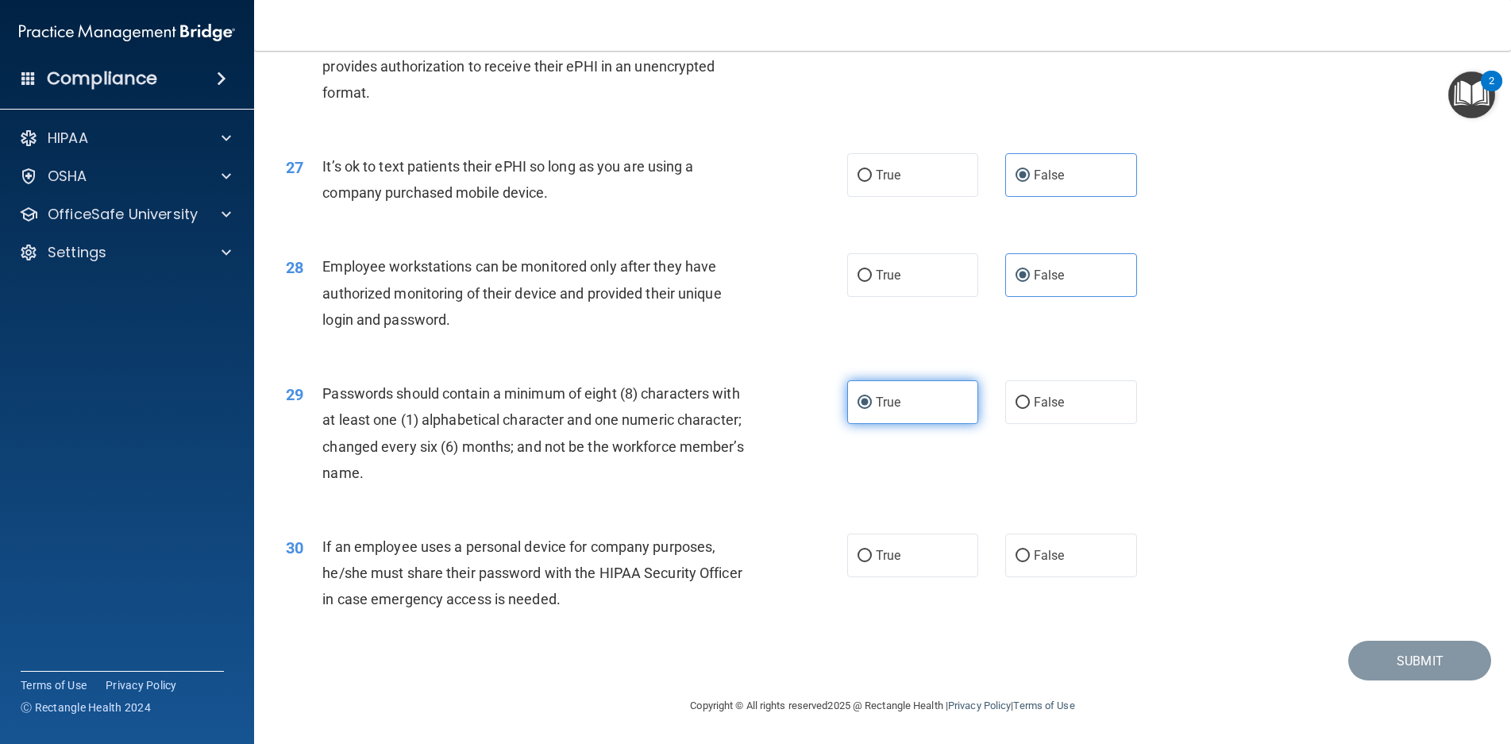
scroll to position [3243, 0]
click at [1085, 565] on label "False" at bounding box center [1072, 556] width 132 height 44
click at [1030, 562] on input "False" at bounding box center [1023, 556] width 14 height 12
radio input "true"
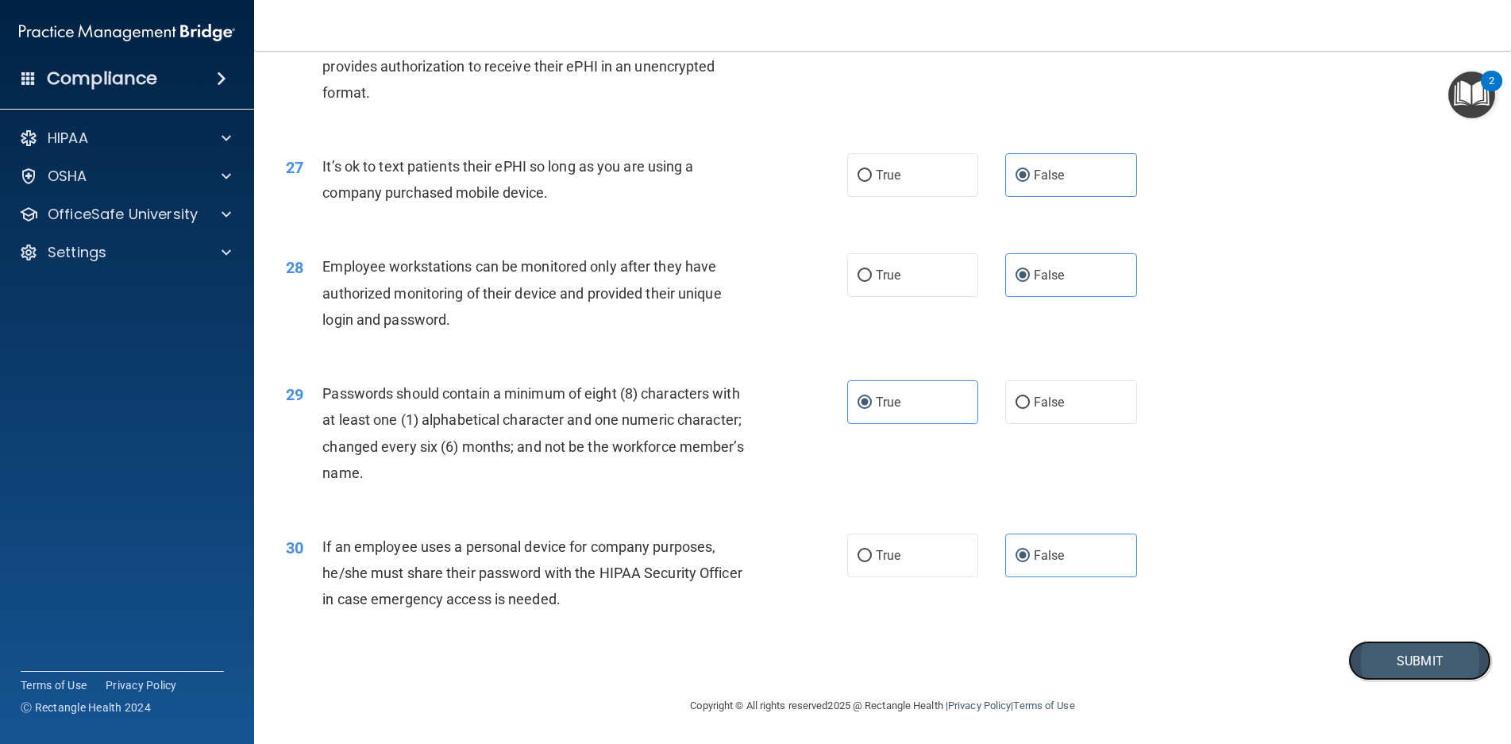
click at [1378, 657] on button "Submit" at bounding box center [1420, 661] width 143 height 41
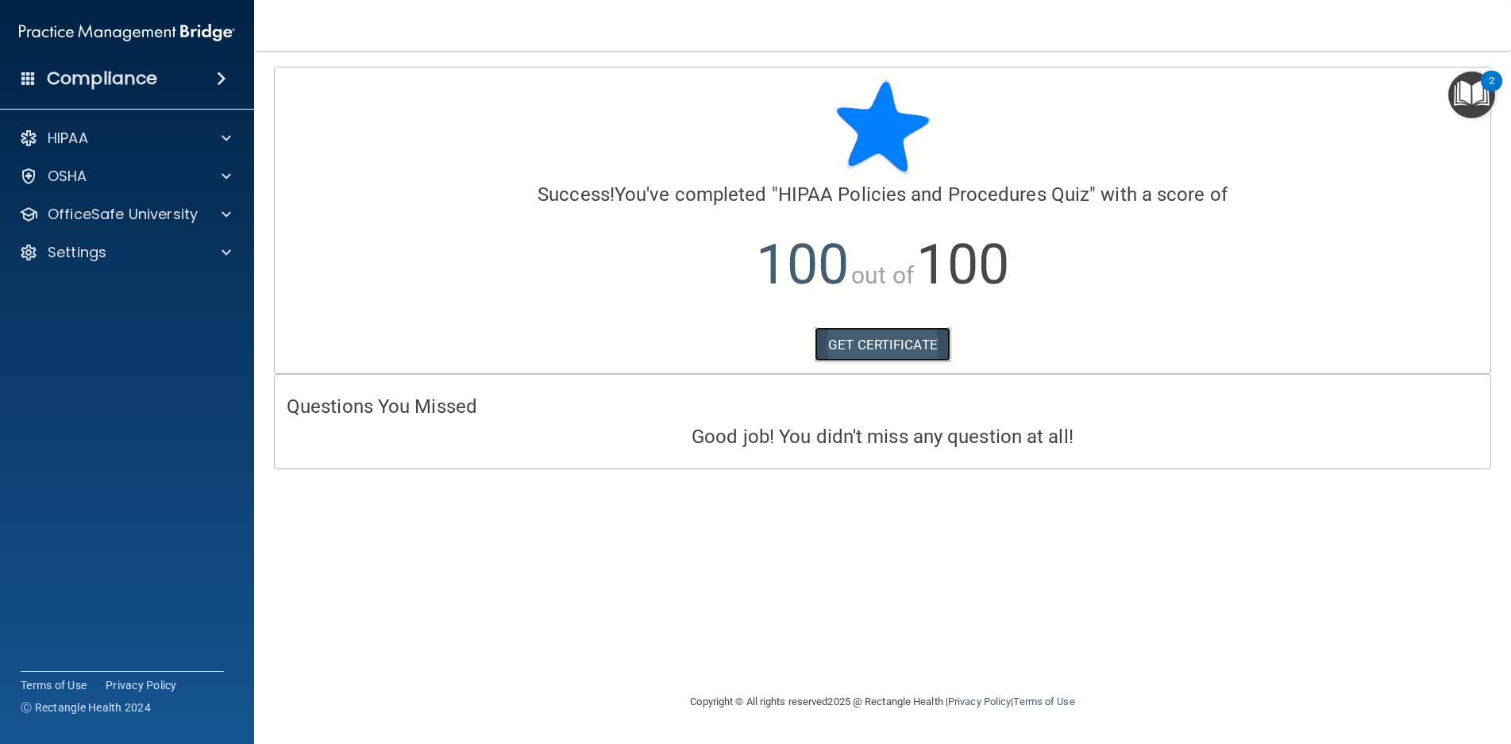
click at [877, 355] on link "GET CERTIFICATE" at bounding box center [883, 344] width 136 height 35
click at [106, 218] on p "OfficeSafe University" at bounding box center [123, 214] width 150 height 19
click at [111, 263] on link "HIPAA Training" at bounding box center [109, 253] width 250 height 32
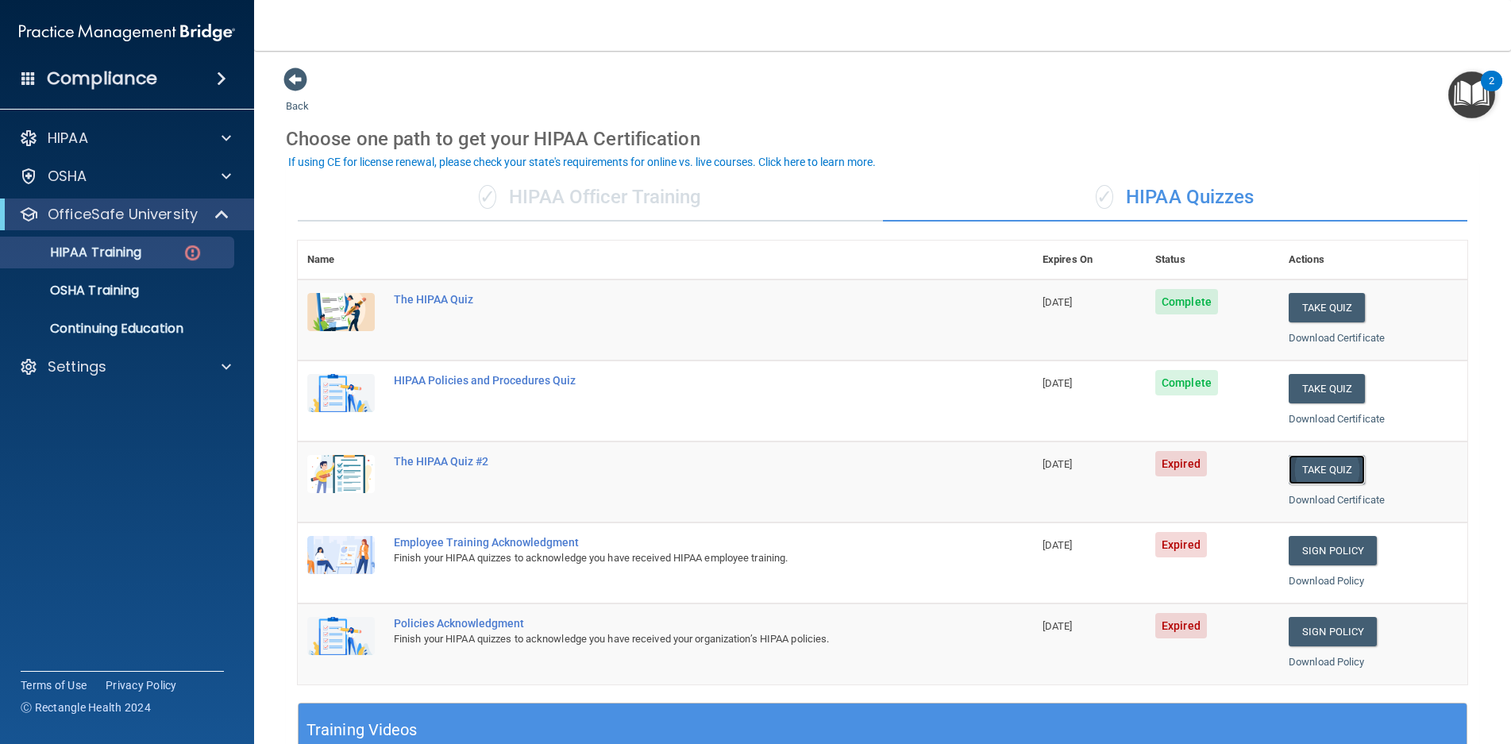
click at [1318, 467] on button "Take Quiz" at bounding box center [1327, 469] width 76 height 29
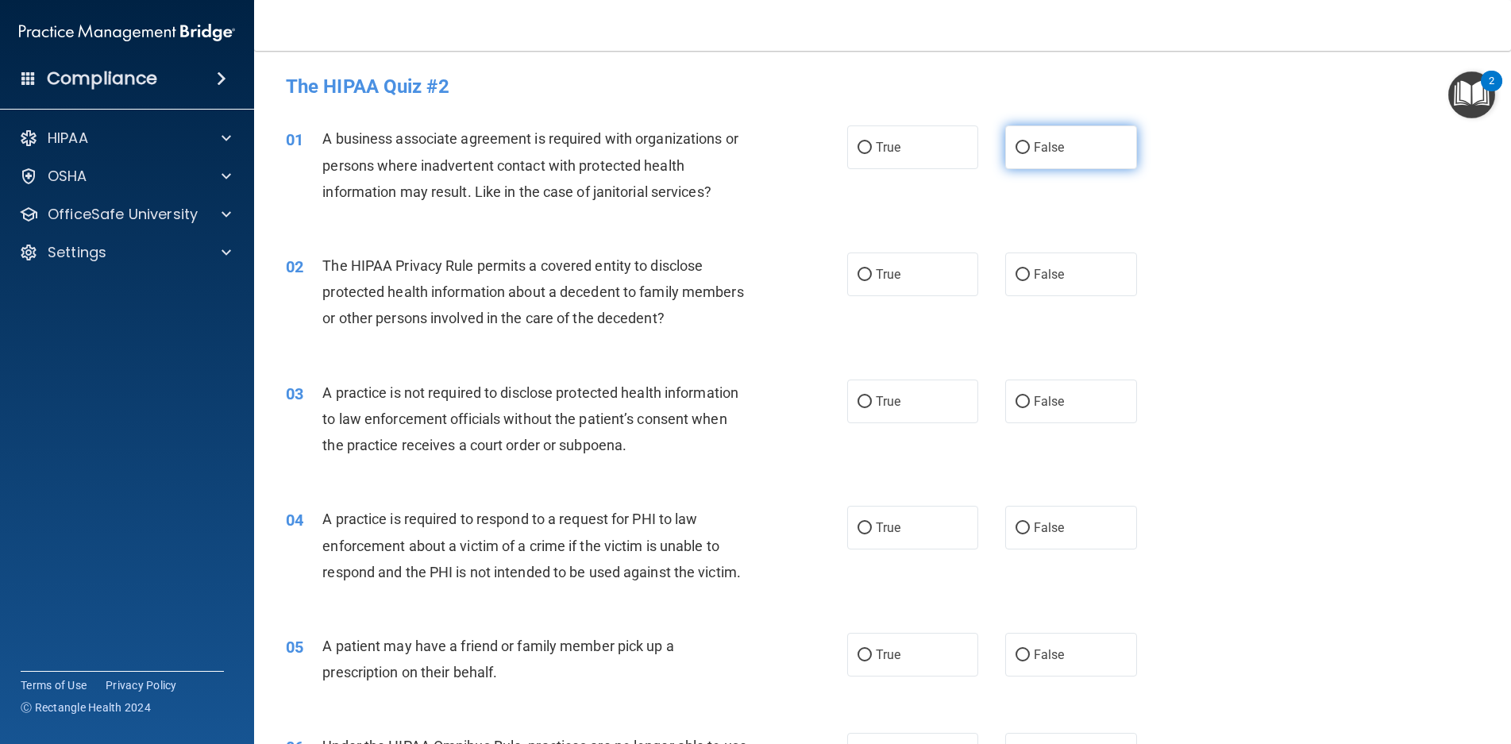
click at [1017, 160] on label "False" at bounding box center [1072, 147] width 132 height 44
click at [1017, 154] on input "False" at bounding box center [1023, 148] width 14 height 12
radio input "true"
click at [919, 264] on label "True" at bounding box center [913, 275] width 132 height 44
click at [872, 269] on input "True" at bounding box center [865, 275] width 14 height 12
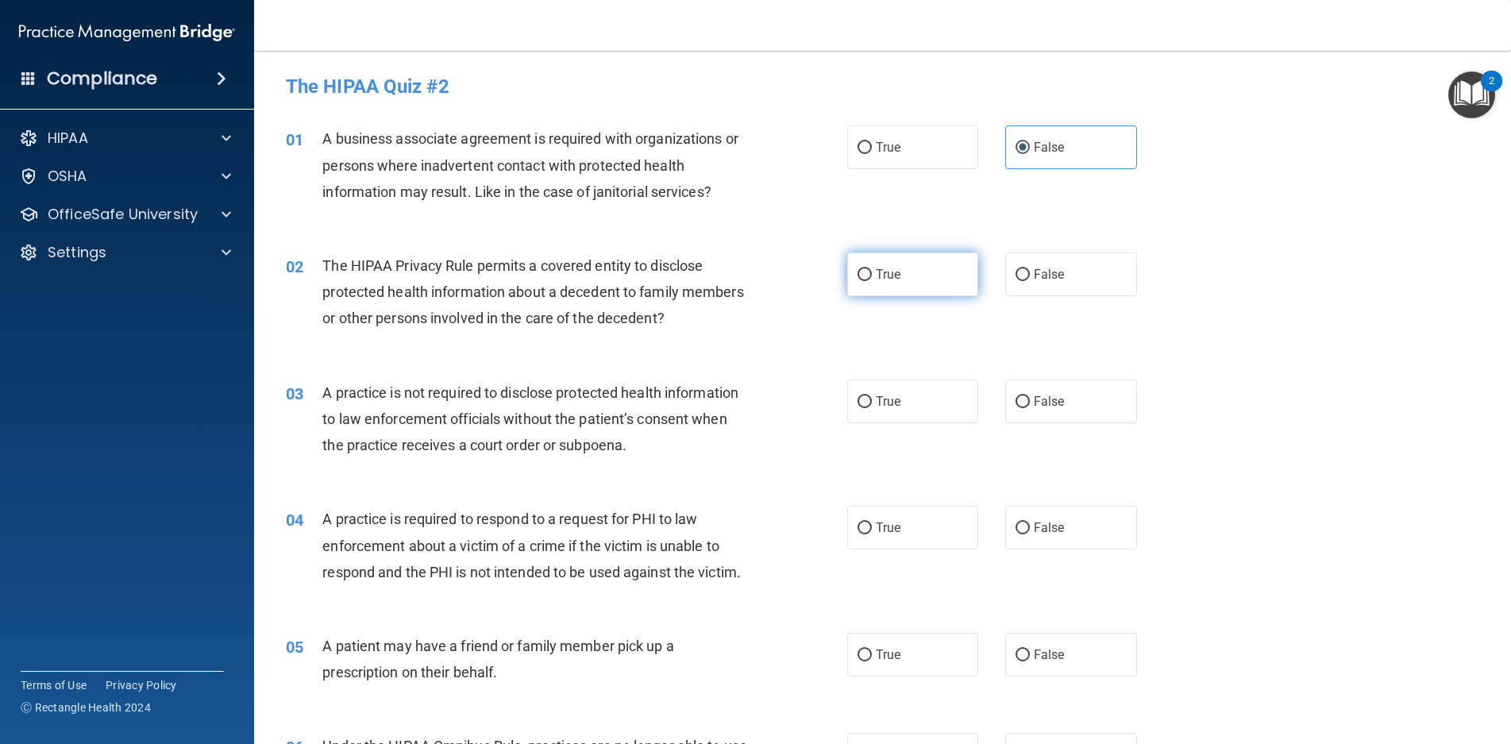
radio input "true"
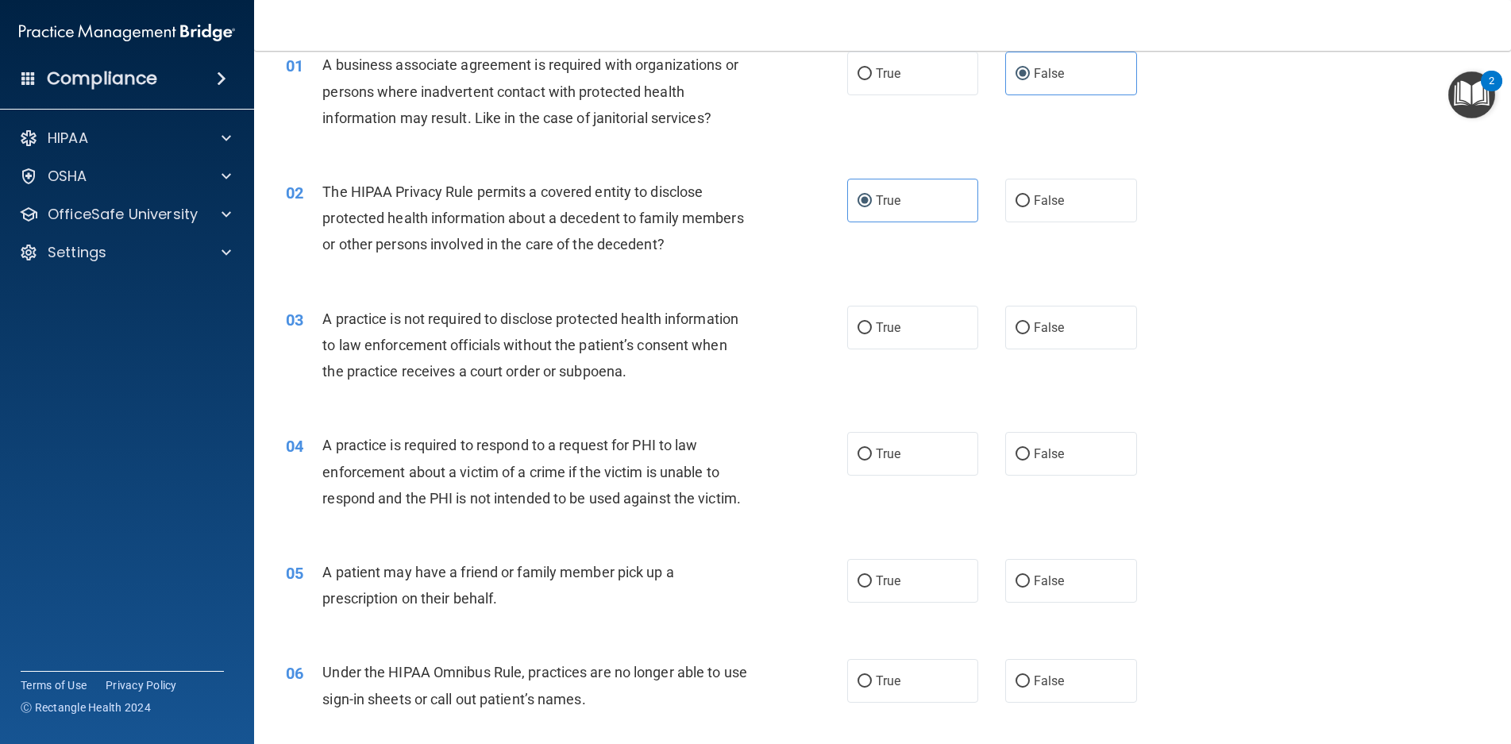
scroll to position [79, 0]
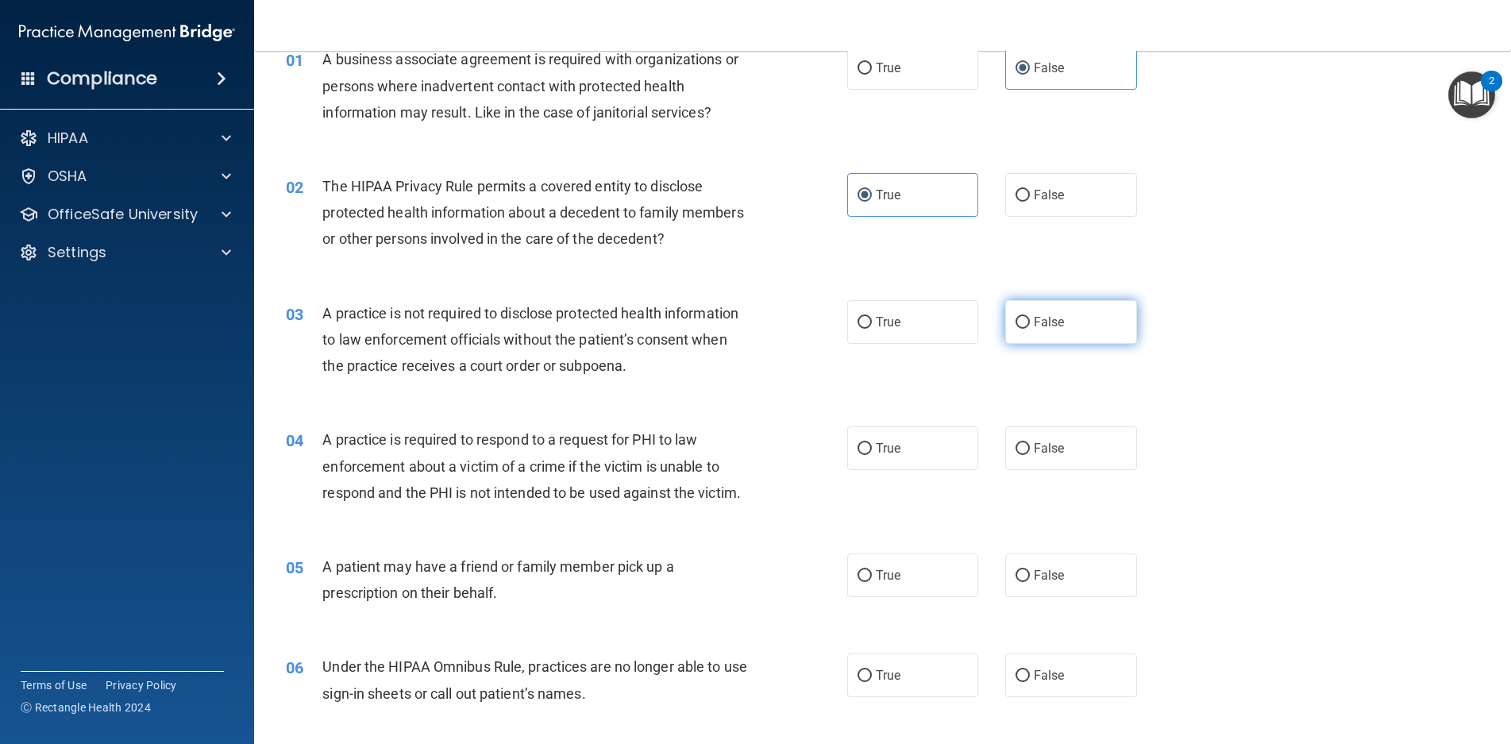
click at [1039, 311] on label "False" at bounding box center [1072, 322] width 132 height 44
click at [1030, 317] on input "False" at bounding box center [1023, 323] width 14 height 12
radio input "true"
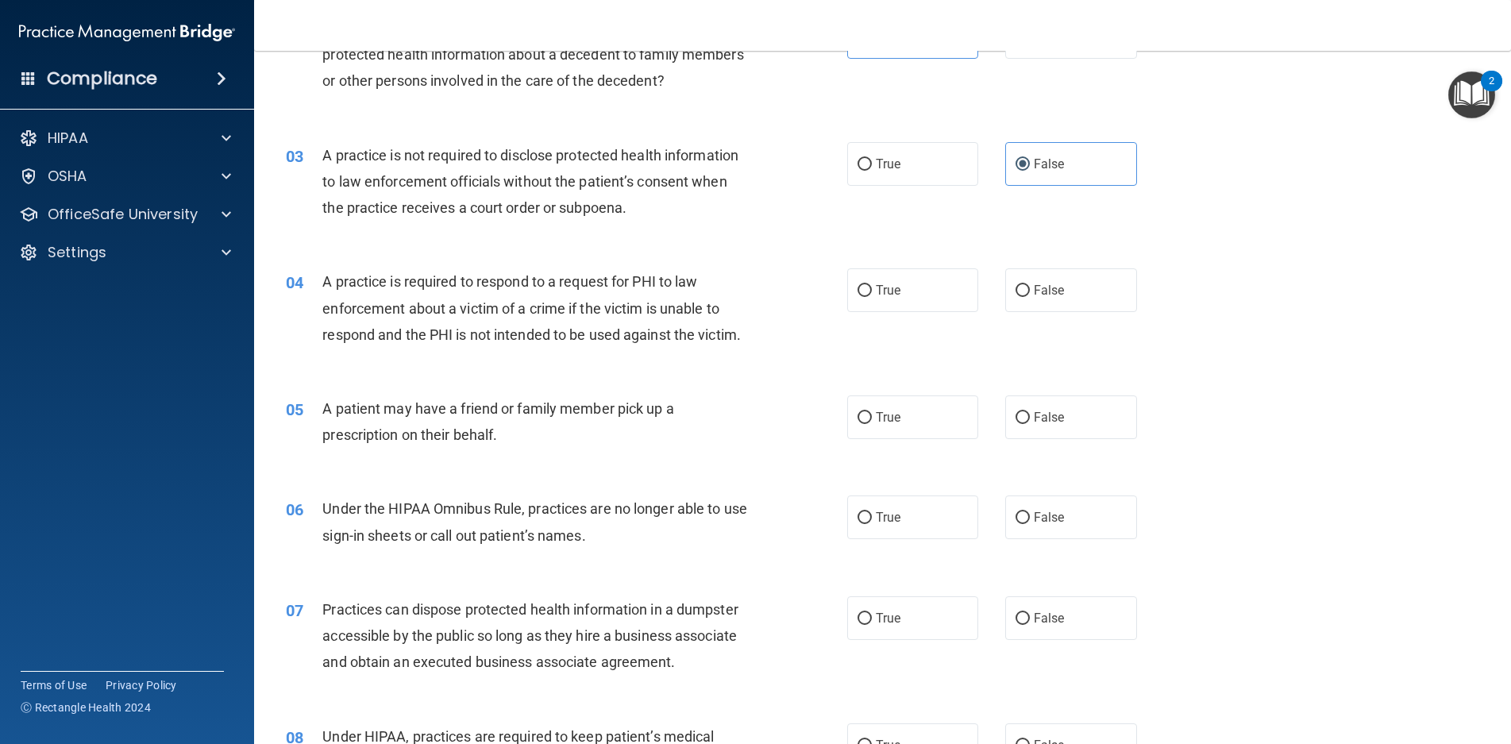
scroll to position [238, 0]
click at [901, 295] on label "True" at bounding box center [913, 290] width 132 height 44
click at [872, 295] on input "True" at bounding box center [865, 290] width 14 height 12
radio input "true"
click at [907, 422] on label "True" at bounding box center [913, 417] width 132 height 44
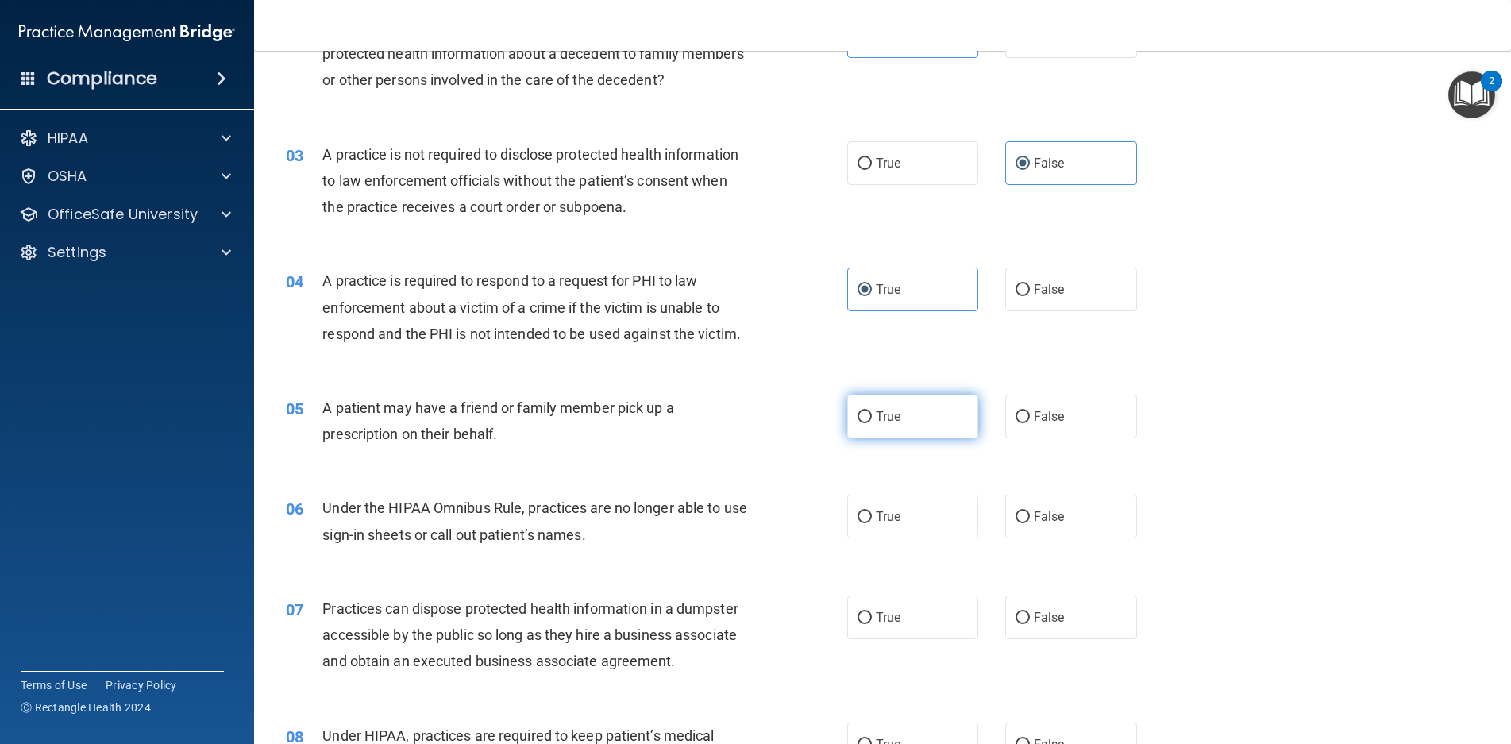
click at [872, 422] on input "True" at bounding box center [865, 417] width 14 height 12
radio input "true"
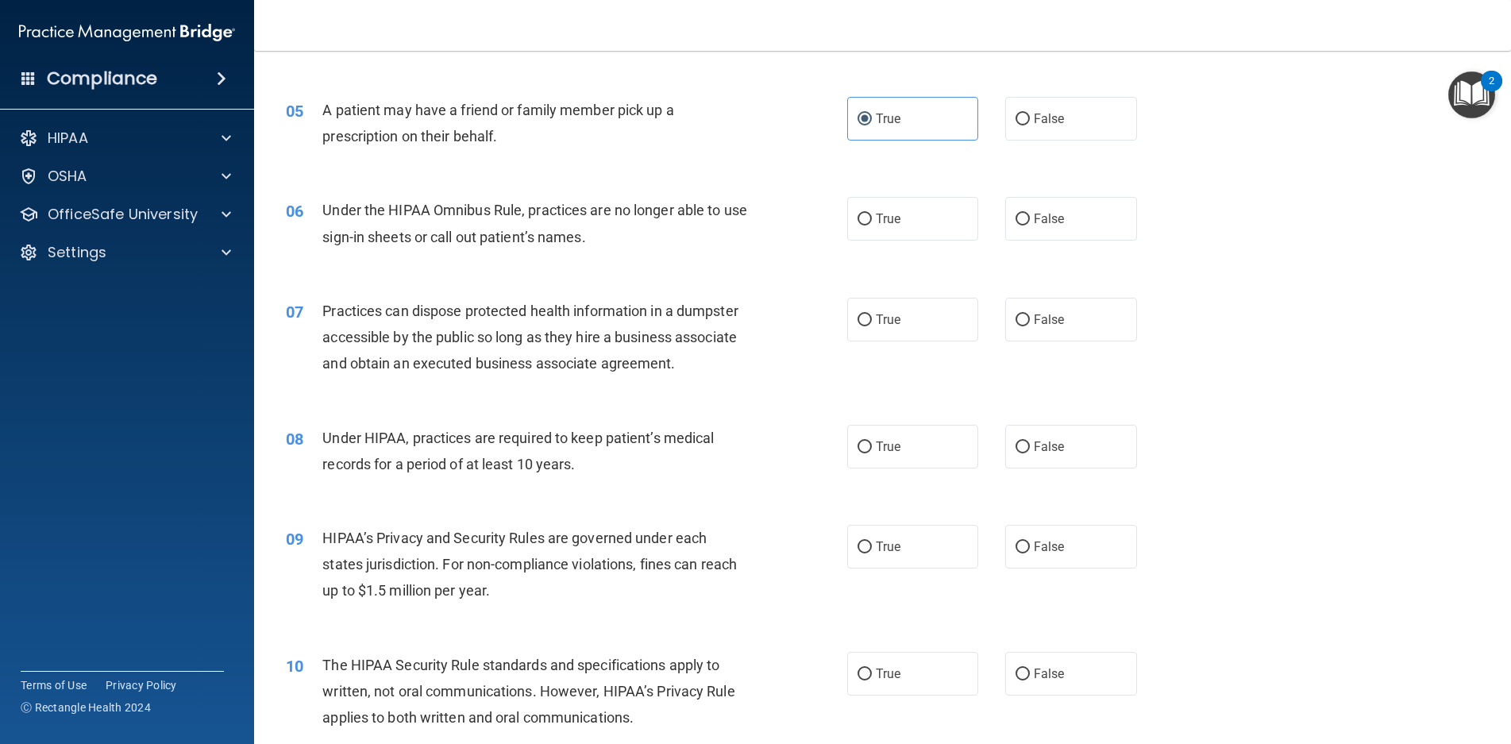
scroll to position [556, 0]
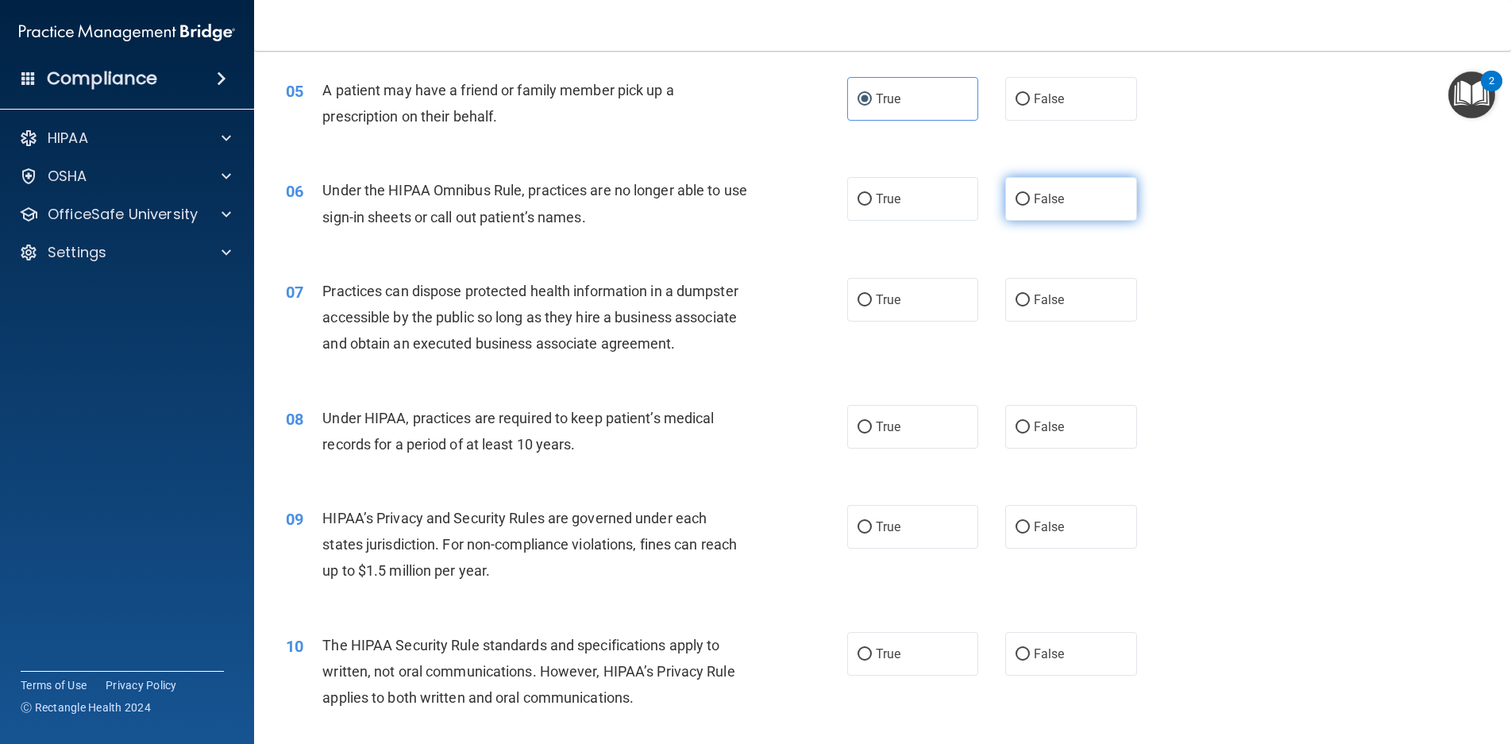
click at [1021, 205] on input "False" at bounding box center [1023, 200] width 14 height 12
radio input "true"
click at [1055, 318] on label "False" at bounding box center [1072, 300] width 132 height 44
click at [1030, 307] on input "False" at bounding box center [1023, 301] width 14 height 12
radio input "true"
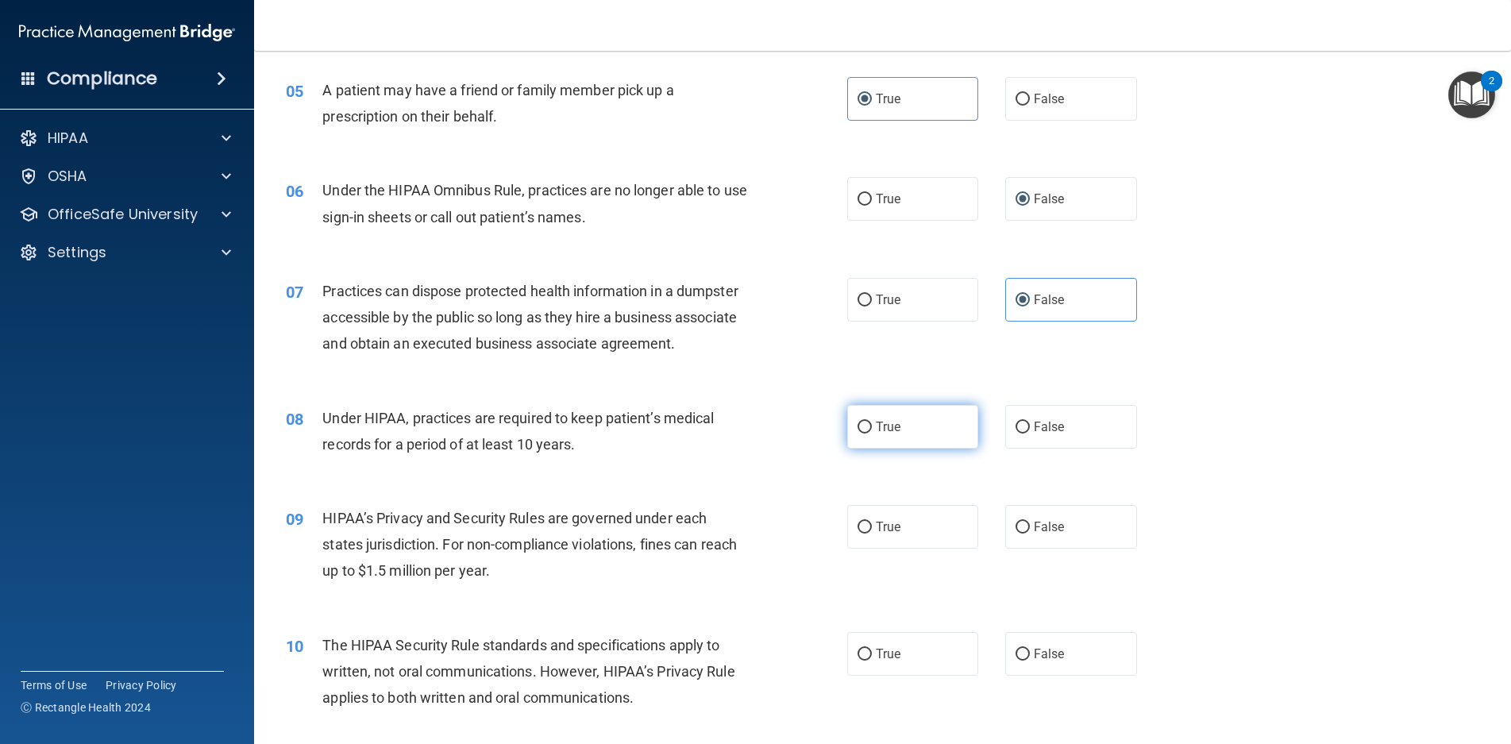
click at [948, 435] on label "True" at bounding box center [913, 427] width 132 height 44
click at [872, 434] on input "True" at bounding box center [865, 428] width 14 height 12
radio input "true"
click at [1048, 448] on label "False" at bounding box center [1072, 427] width 132 height 44
click at [1030, 434] on input "False" at bounding box center [1023, 428] width 14 height 12
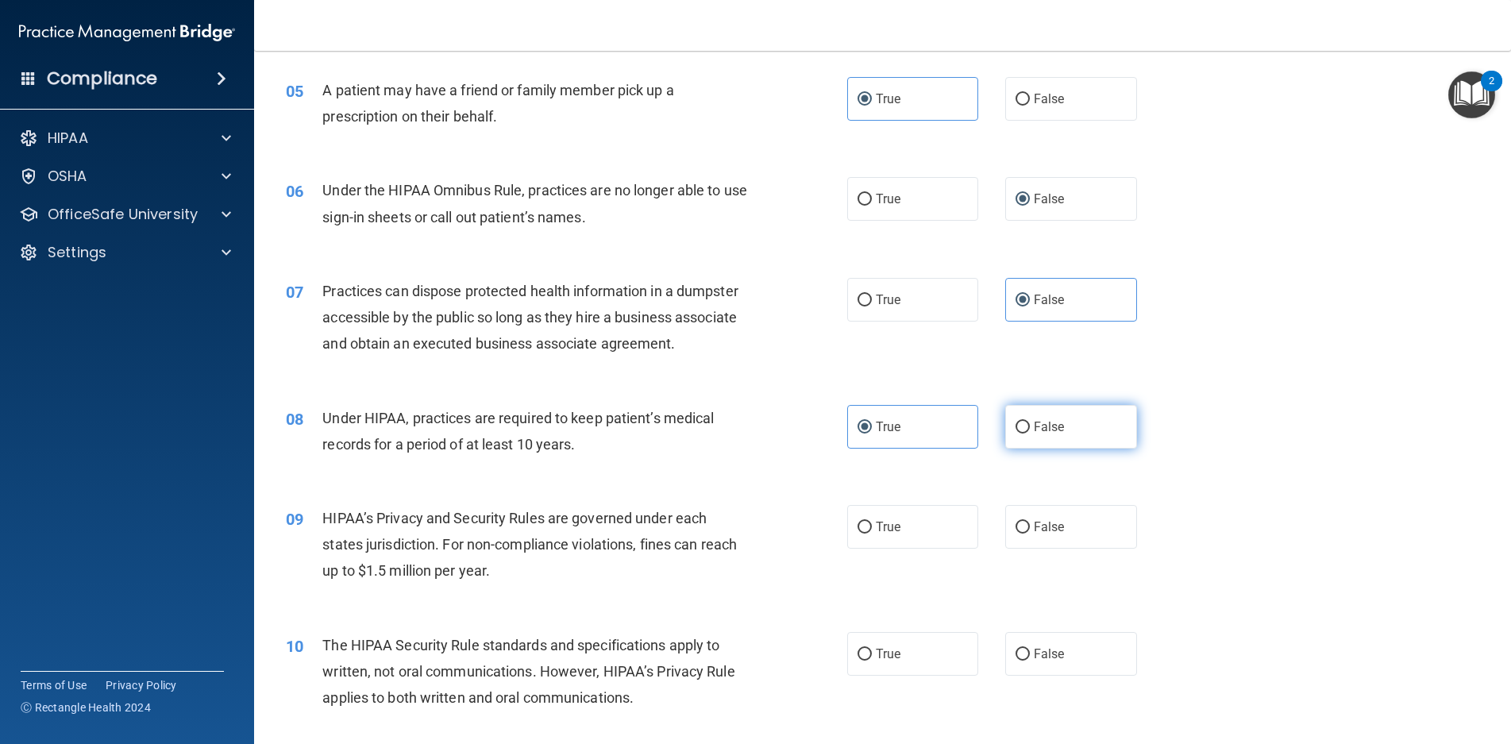
radio input "true"
radio input "false"
click at [1043, 431] on span "False" at bounding box center [1049, 426] width 31 height 15
click at [1030, 431] on input "False" at bounding box center [1023, 428] width 14 height 12
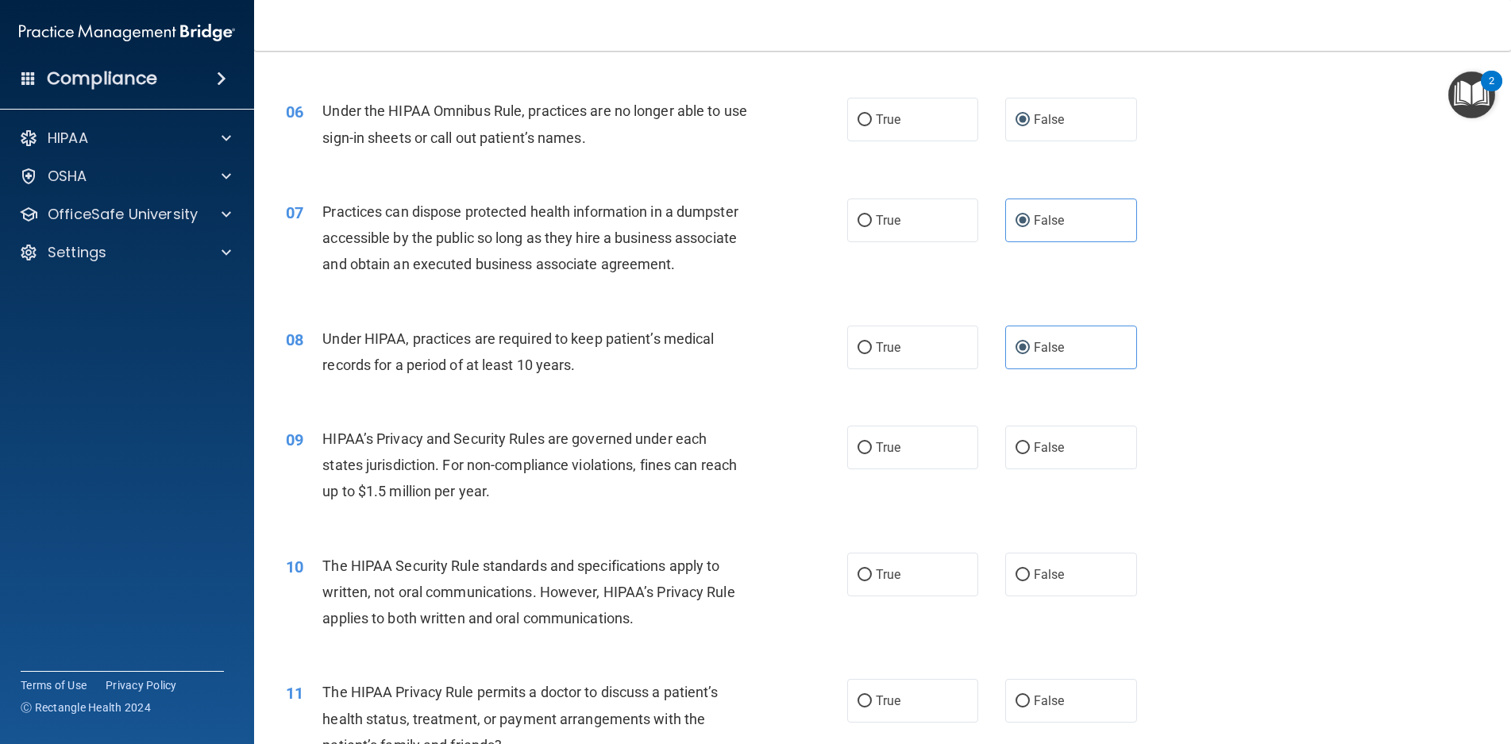
scroll to position [715, 0]
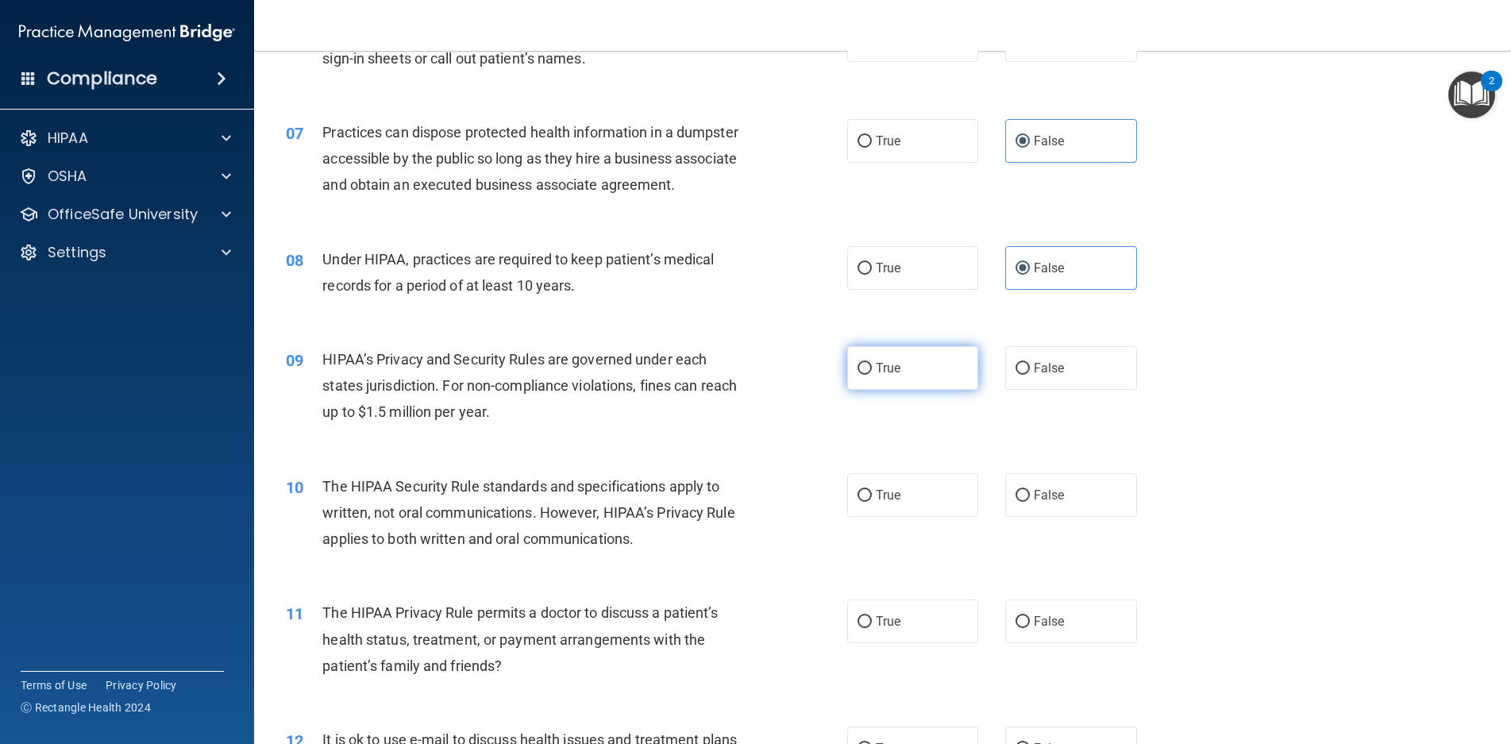
click at [895, 371] on label "True" at bounding box center [913, 368] width 132 height 44
click at [872, 371] on input "True" at bounding box center [865, 369] width 14 height 12
radio input "true"
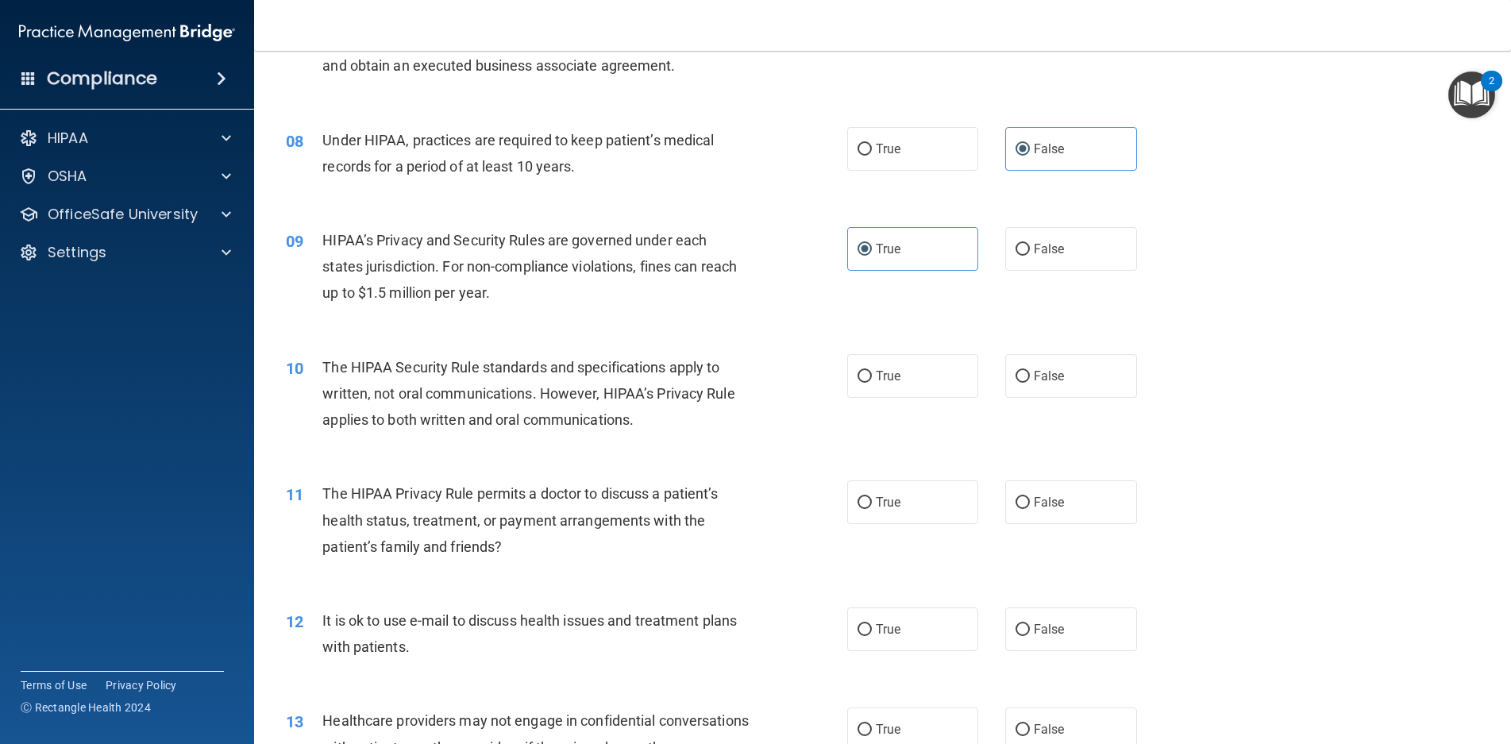
scroll to position [874, 0]
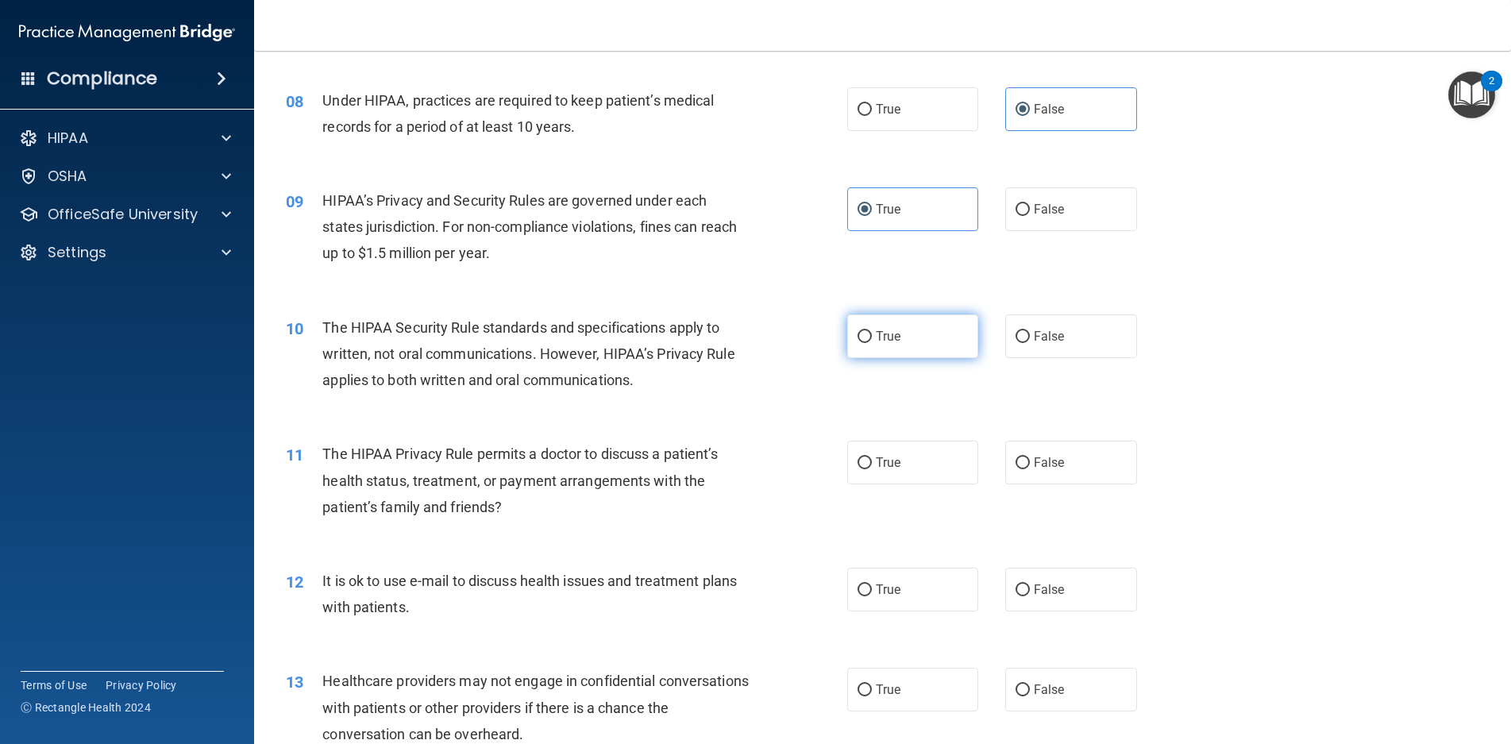
click at [911, 338] on label "True" at bounding box center [913, 337] width 132 height 44
click at [872, 338] on input "True" at bounding box center [865, 337] width 14 height 12
radio input "true"
click at [1073, 462] on label "False" at bounding box center [1072, 463] width 132 height 44
click at [1030, 462] on input "False" at bounding box center [1023, 463] width 14 height 12
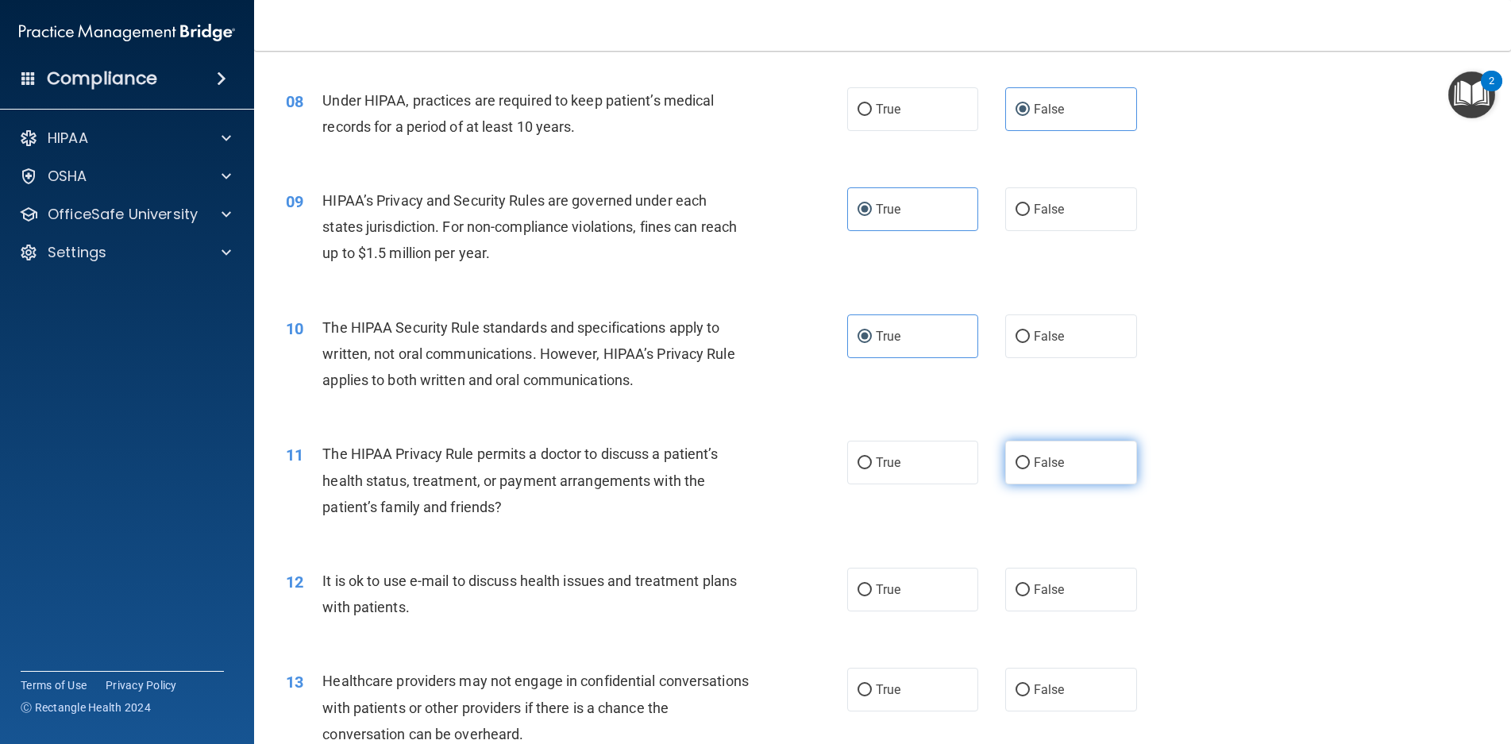
radio input "true"
click at [903, 593] on label "True" at bounding box center [913, 590] width 132 height 44
click at [872, 593] on input "True" at bounding box center [865, 591] width 14 height 12
radio input "true"
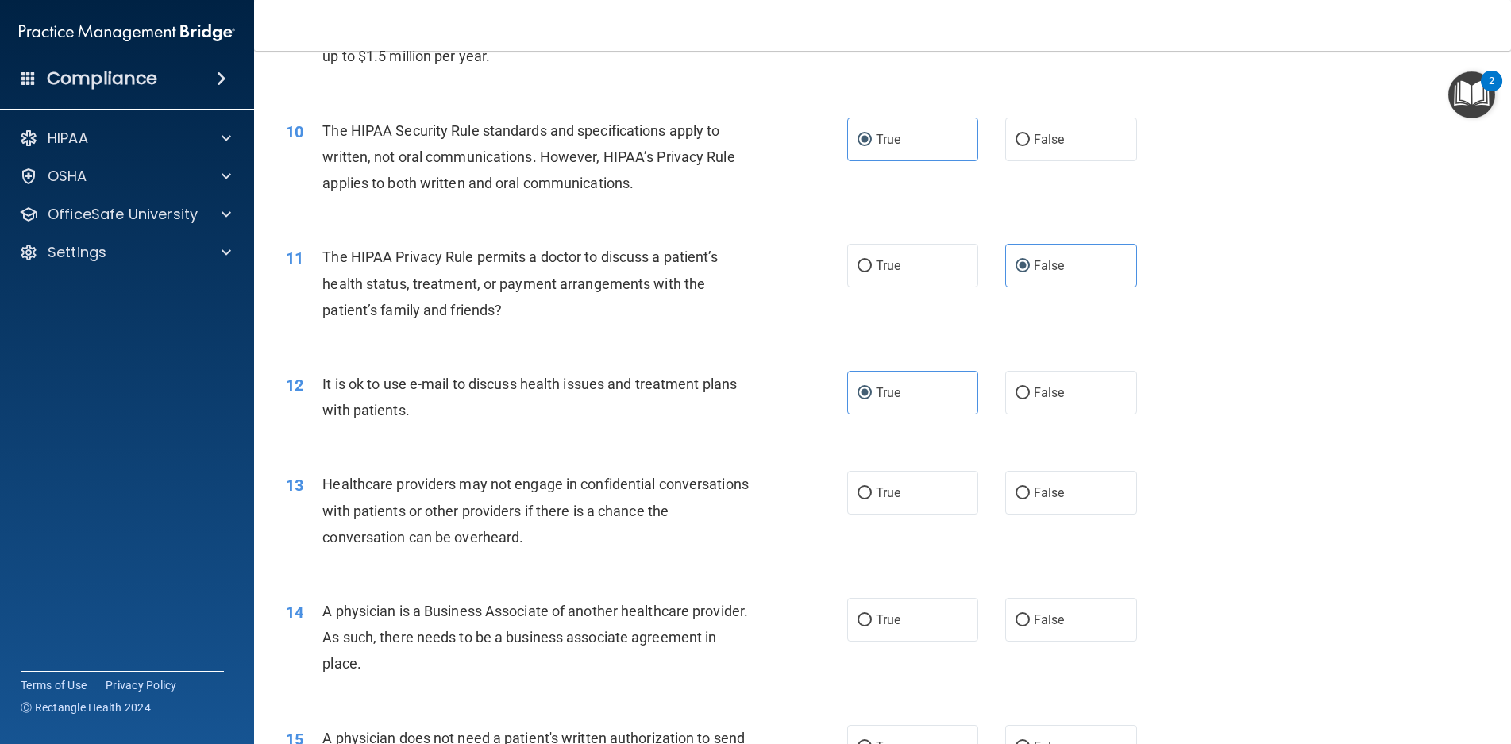
scroll to position [1112, 0]
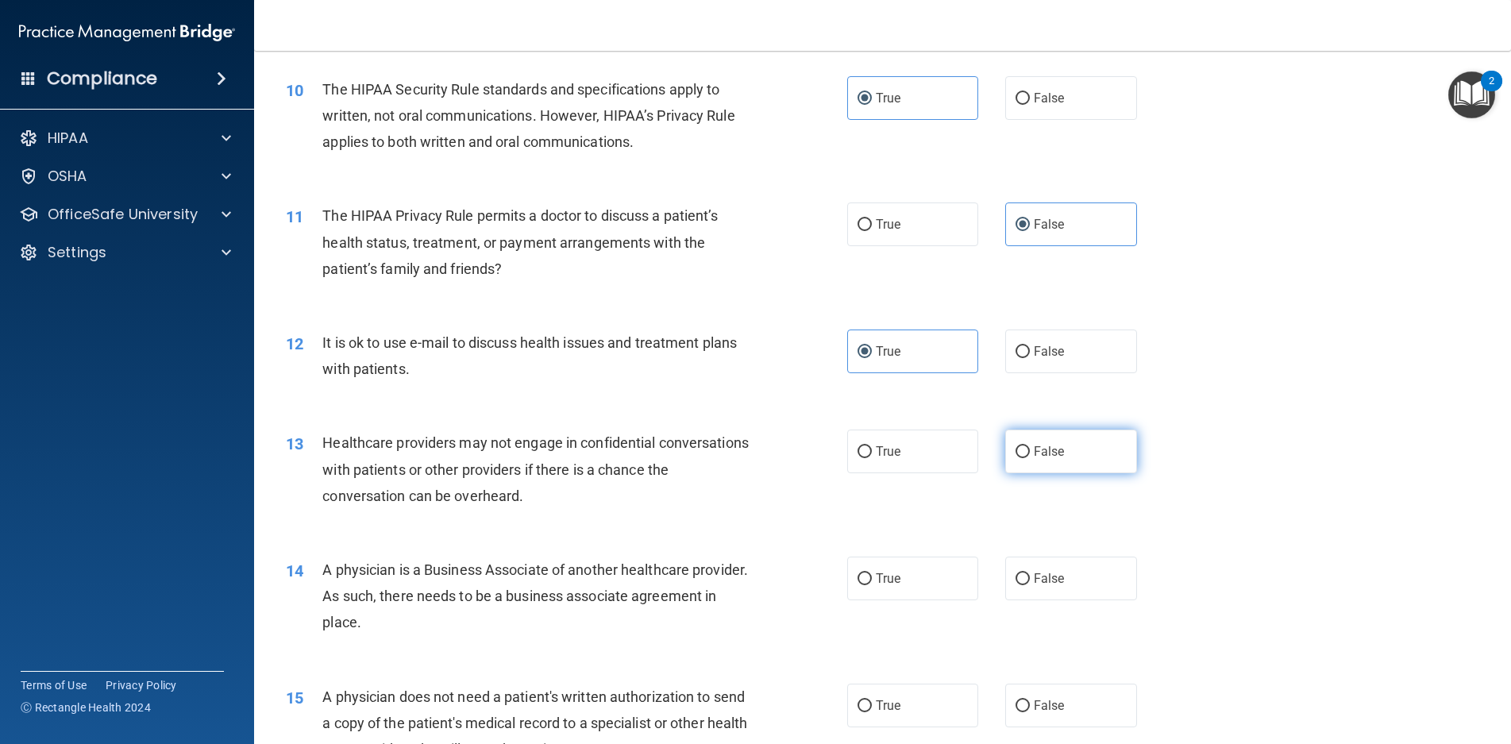
click at [1076, 451] on label "False" at bounding box center [1072, 452] width 132 height 44
click at [1030, 451] on input "False" at bounding box center [1023, 452] width 14 height 12
radio input "true"
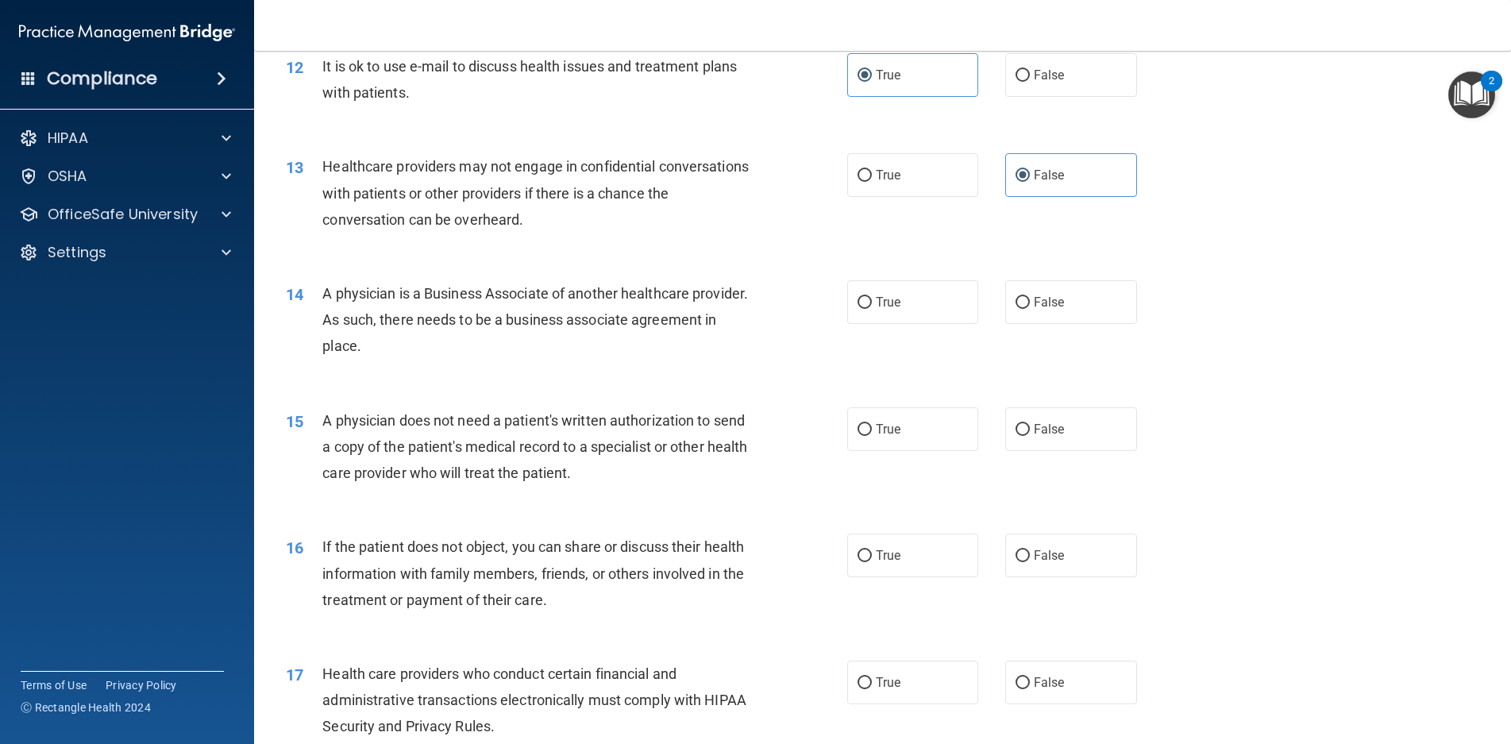
scroll to position [1430, 0]
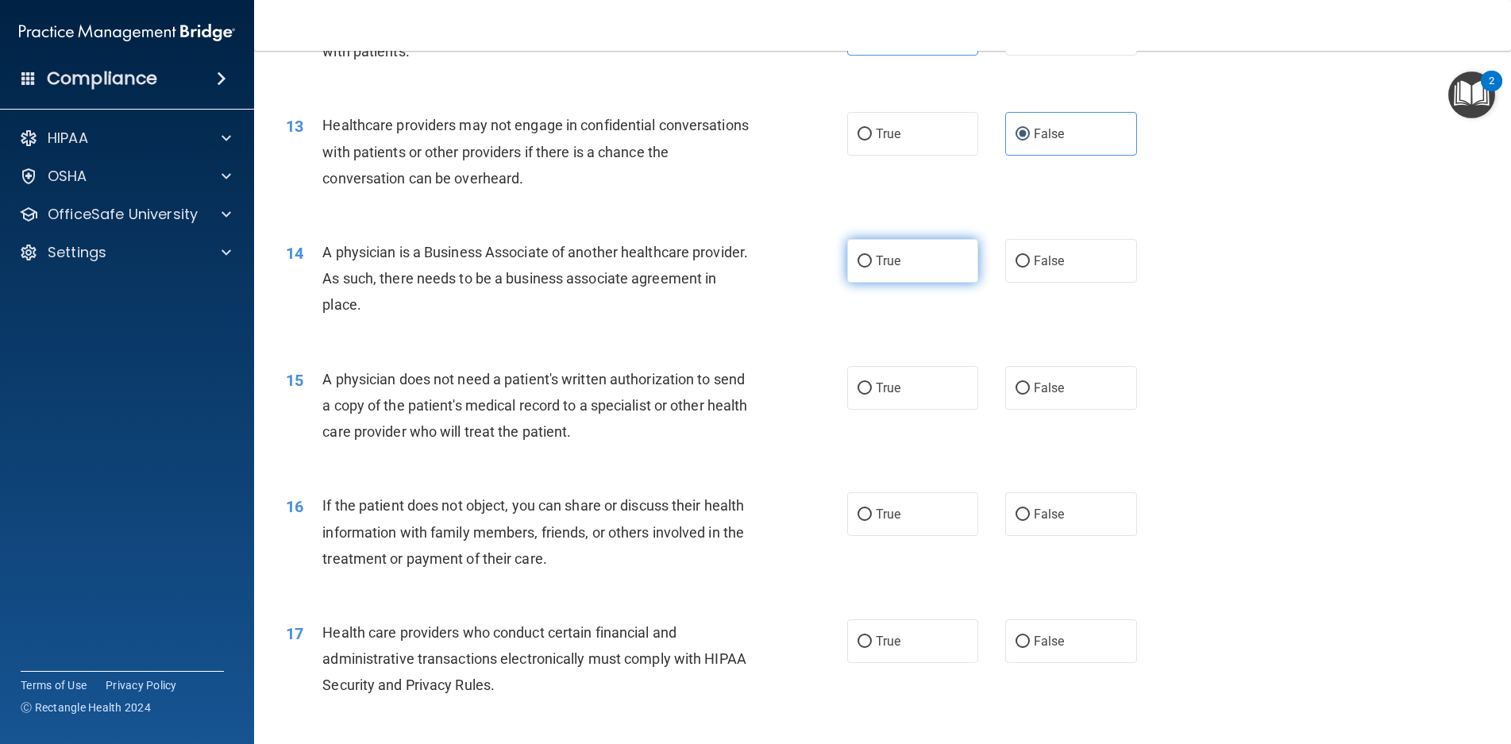
click at [881, 268] on span "True" at bounding box center [888, 260] width 25 height 15
click at [872, 268] on input "True" at bounding box center [865, 262] width 14 height 12
radio input "true"
click at [1054, 388] on span "False" at bounding box center [1049, 387] width 31 height 15
click at [1030, 388] on input "False" at bounding box center [1023, 389] width 14 height 12
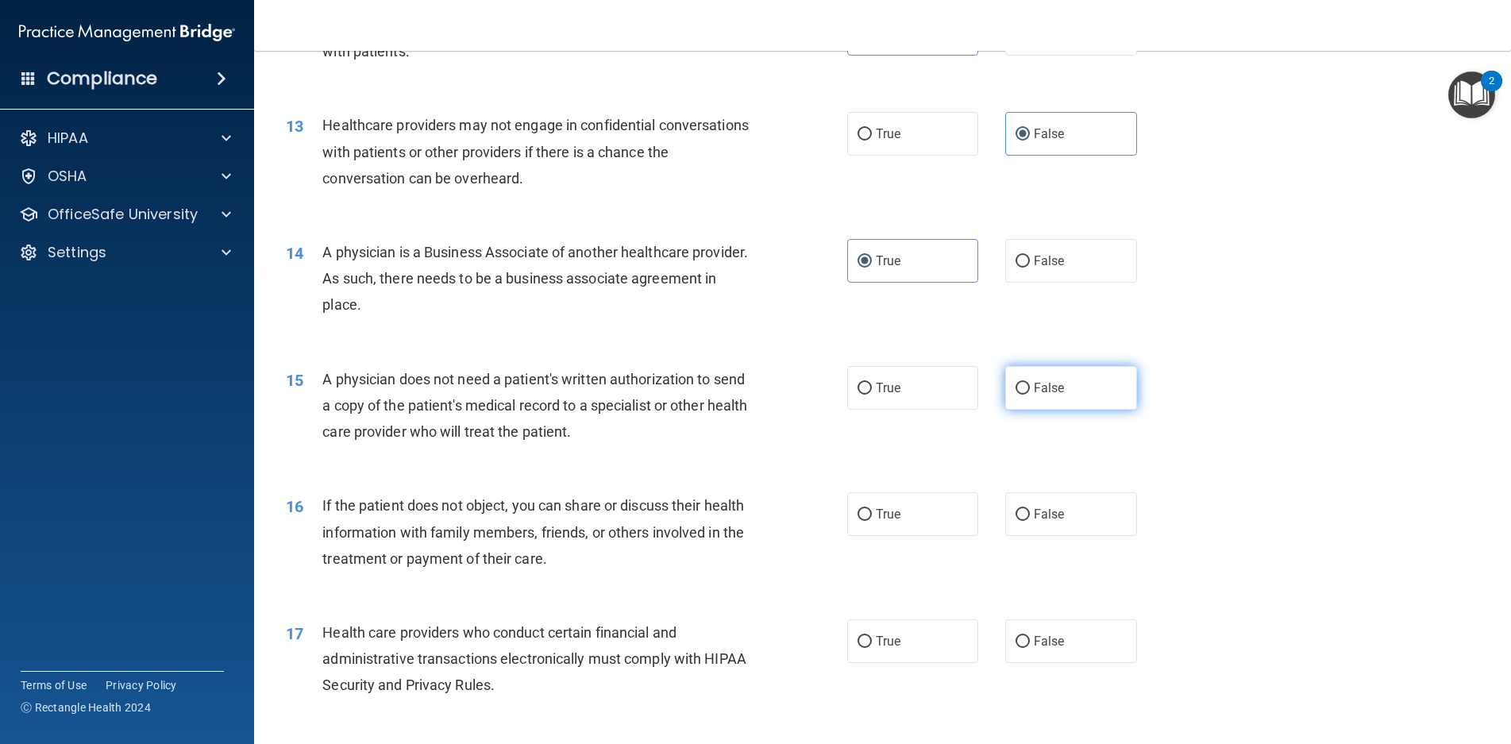
radio input "true"
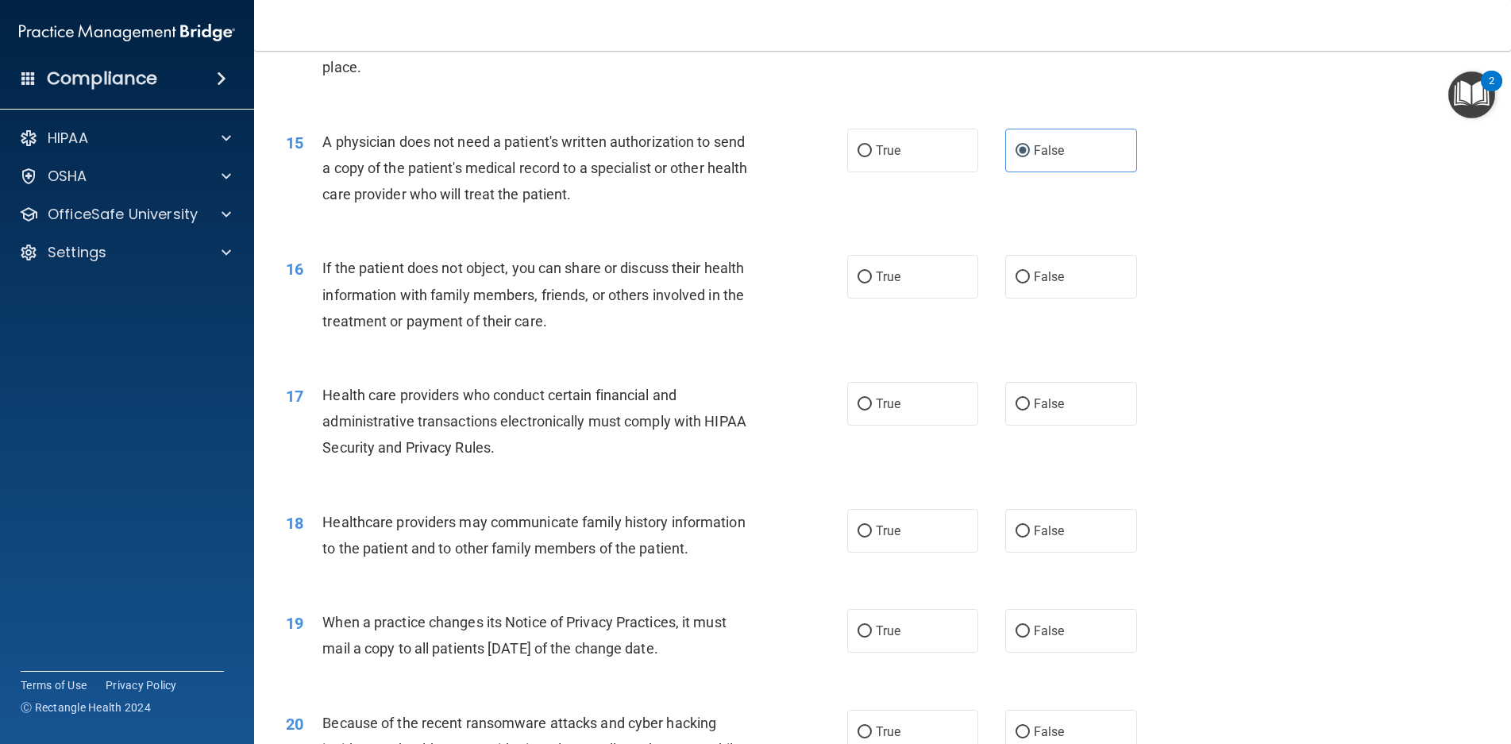
scroll to position [1668, 0]
click at [909, 280] on label "True" at bounding box center [913, 276] width 132 height 44
click at [872, 280] on input "True" at bounding box center [865, 277] width 14 height 12
radio input "true"
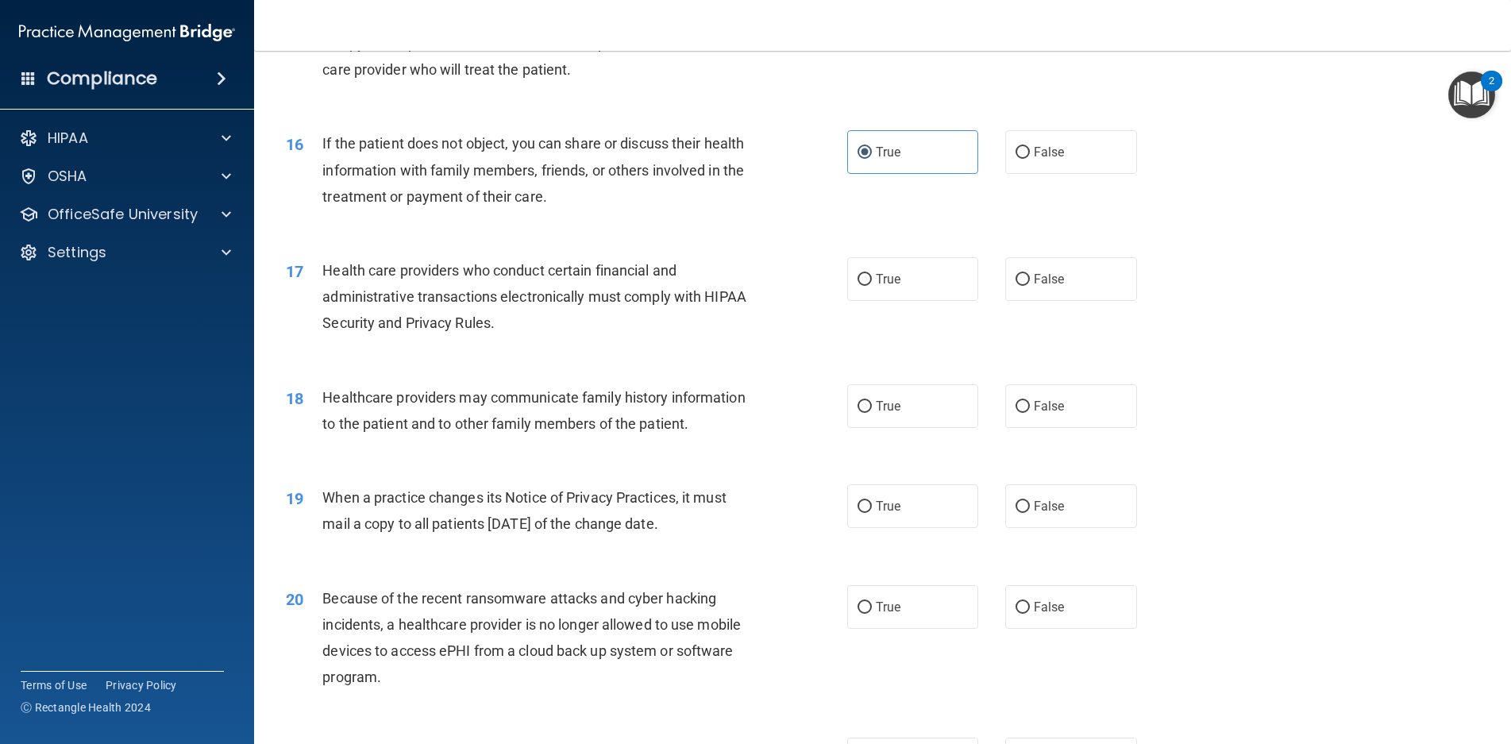
scroll to position [1827, 0]
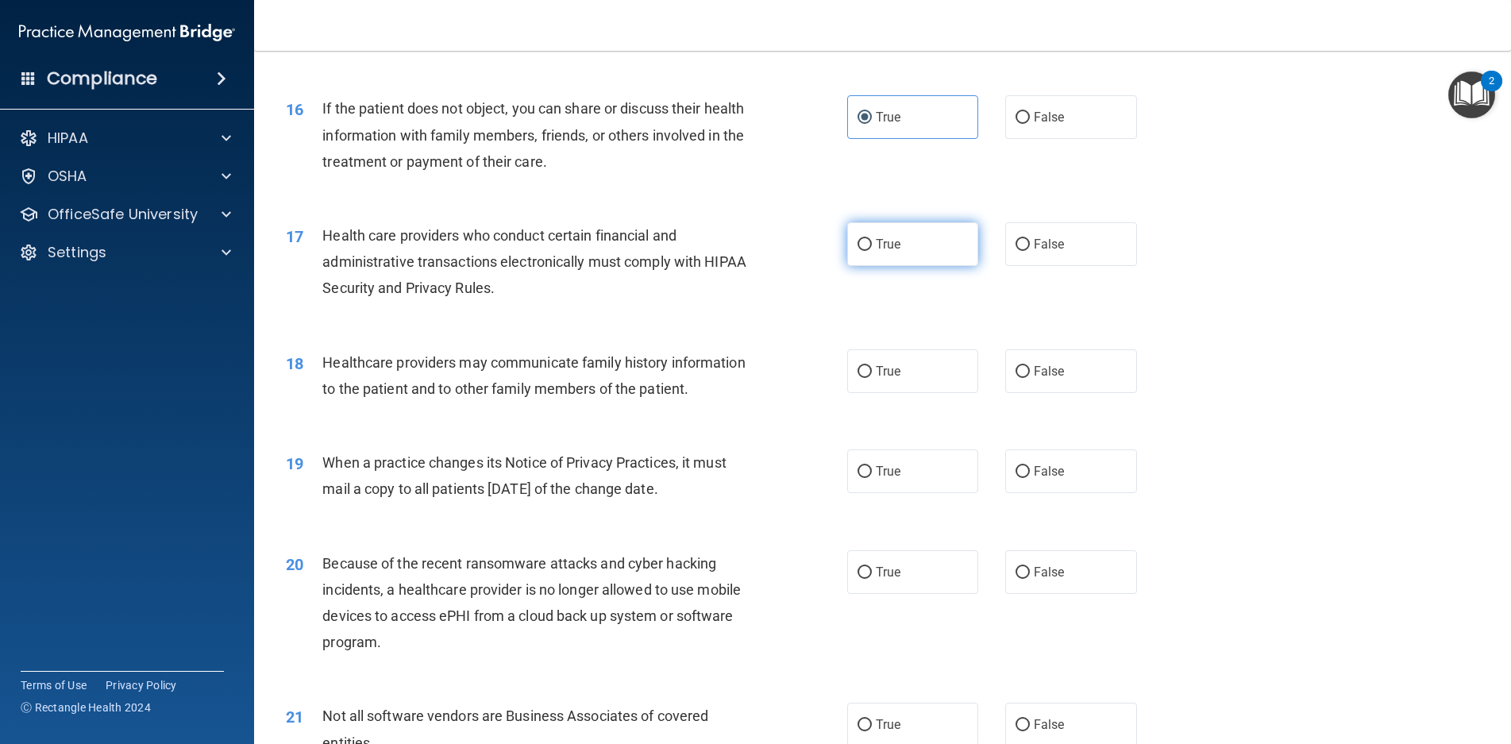
click at [909, 244] on label "True" at bounding box center [913, 244] width 132 height 44
click at [872, 244] on input "True" at bounding box center [865, 245] width 14 height 12
radio input "true"
click at [1069, 357] on label "False" at bounding box center [1072, 371] width 132 height 44
click at [1030, 366] on input "False" at bounding box center [1023, 372] width 14 height 12
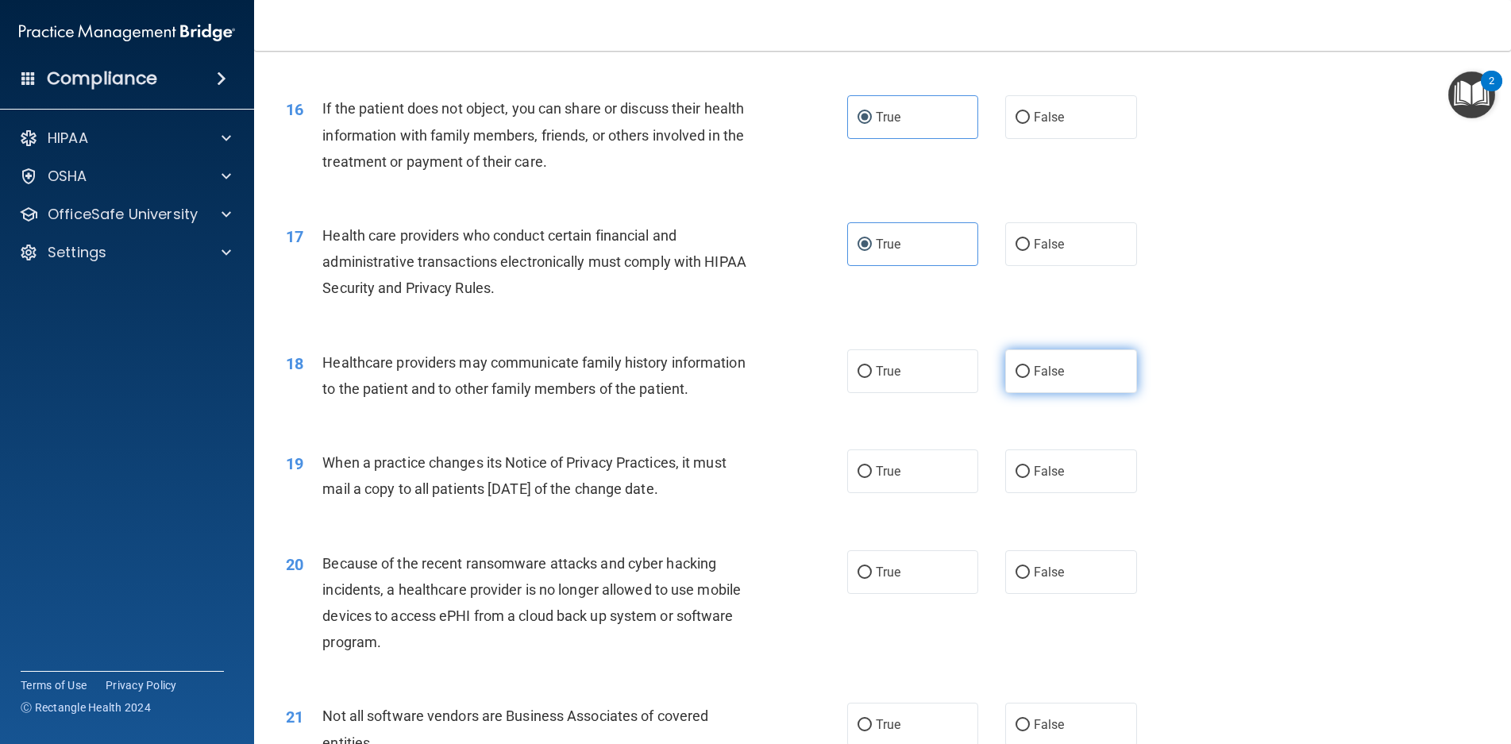
radio input "true"
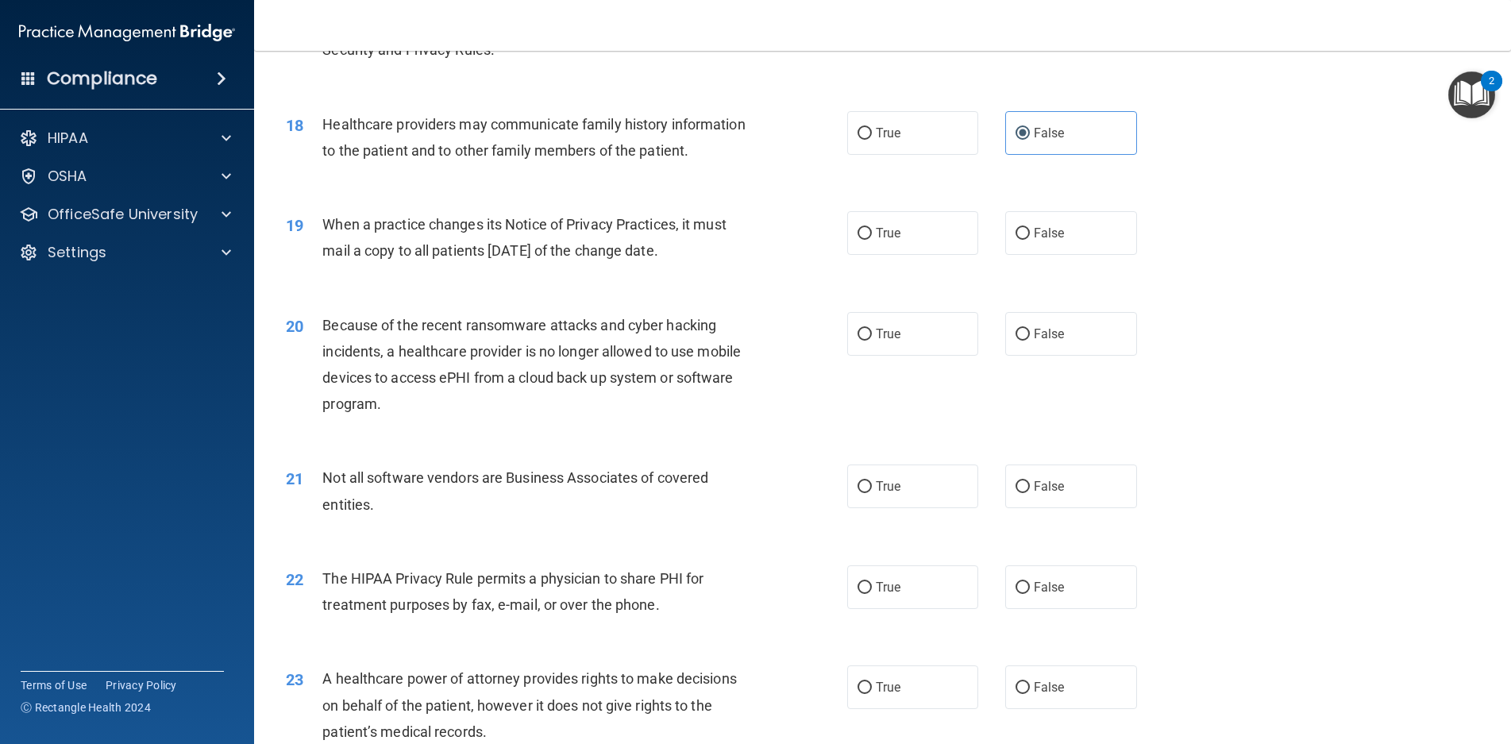
scroll to position [2144, 0]
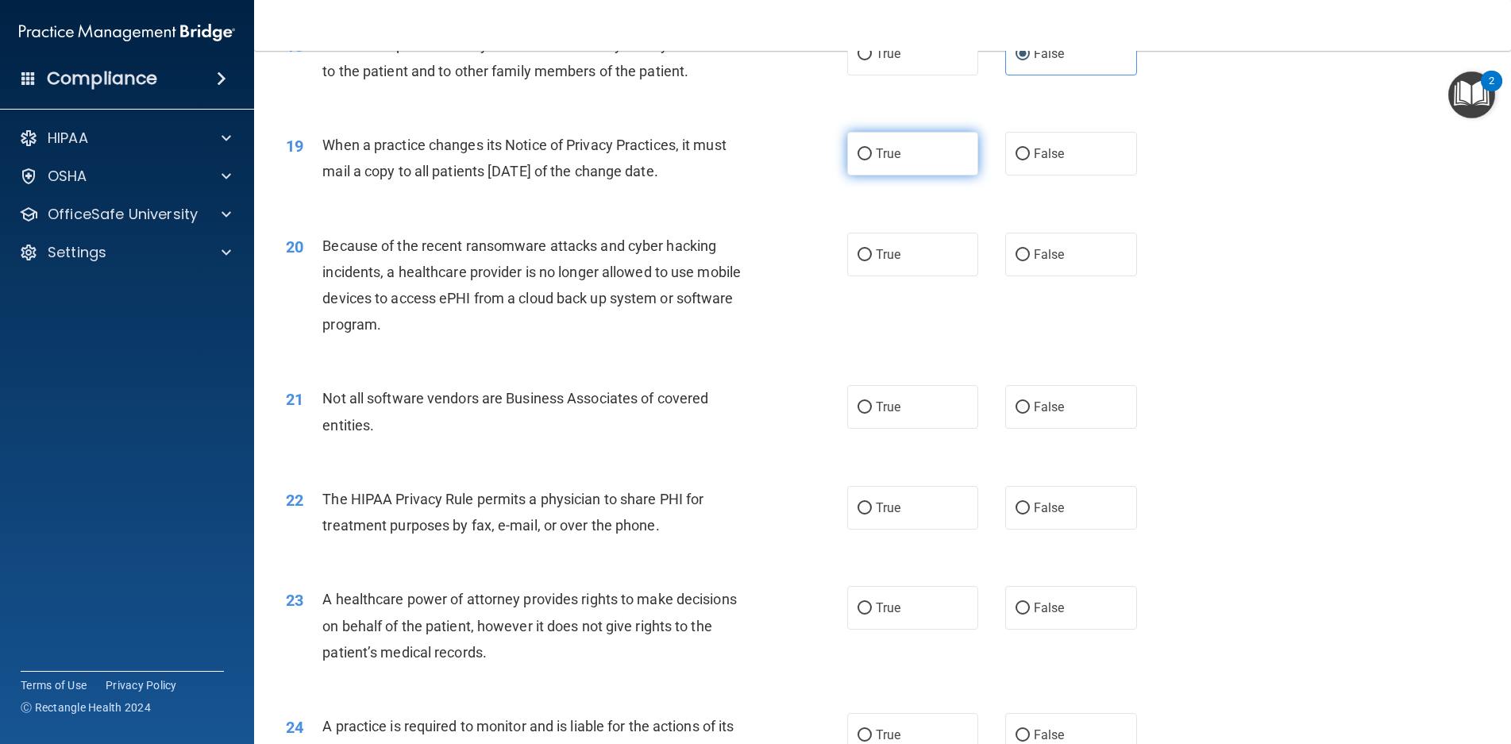
click at [918, 176] on label "True" at bounding box center [913, 154] width 132 height 44
click at [872, 160] on input "True" at bounding box center [865, 155] width 14 height 12
radio input "true"
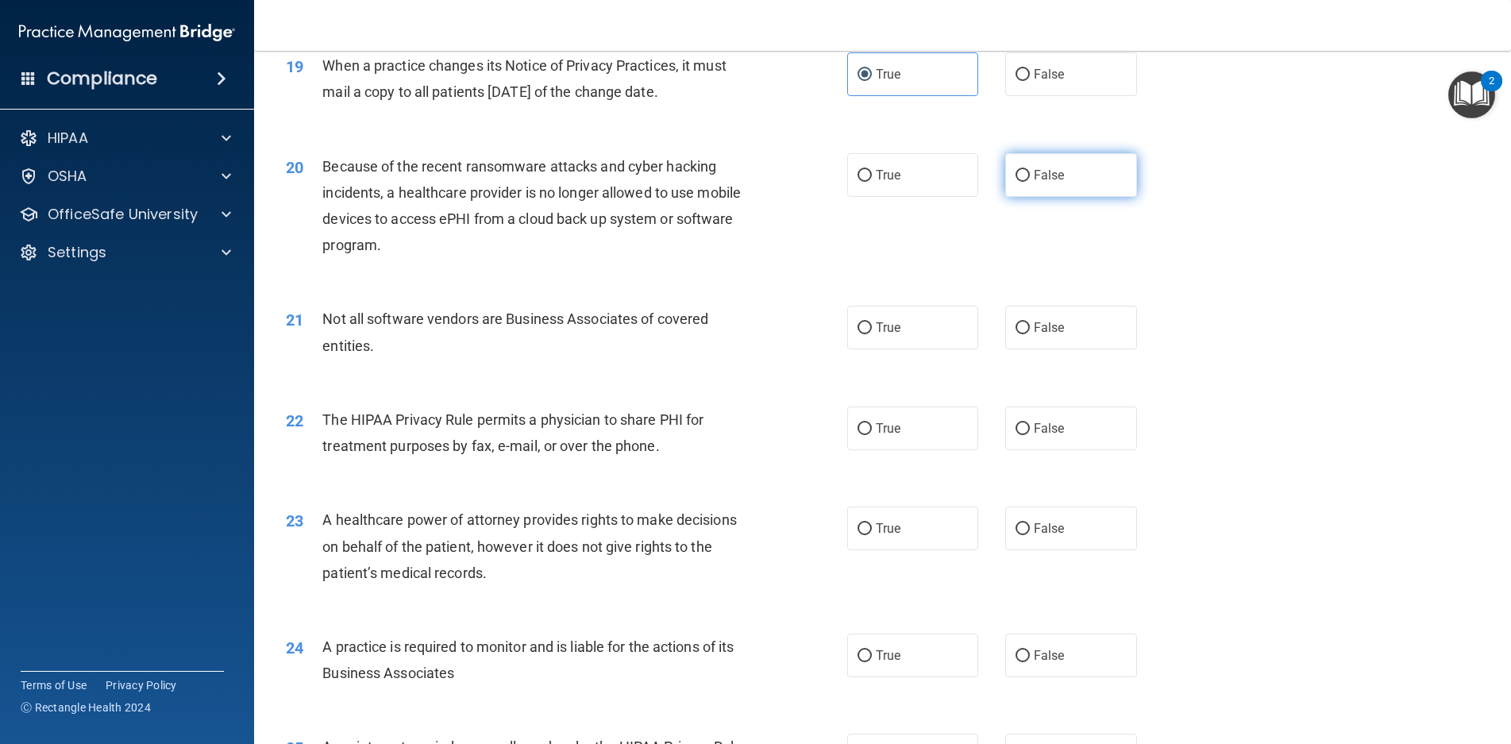
click at [1058, 197] on label "False" at bounding box center [1072, 175] width 132 height 44
click at [1030, 182] on input "False" at bounding box center [1023, 176] width 14 height 12
radio input "true"
click at [884, 335] on span "True" at bounding box center [888, 327] width 25 height 15
click at [872, 334] on input "True" at bounding box center [865, 328] width 14 height 12
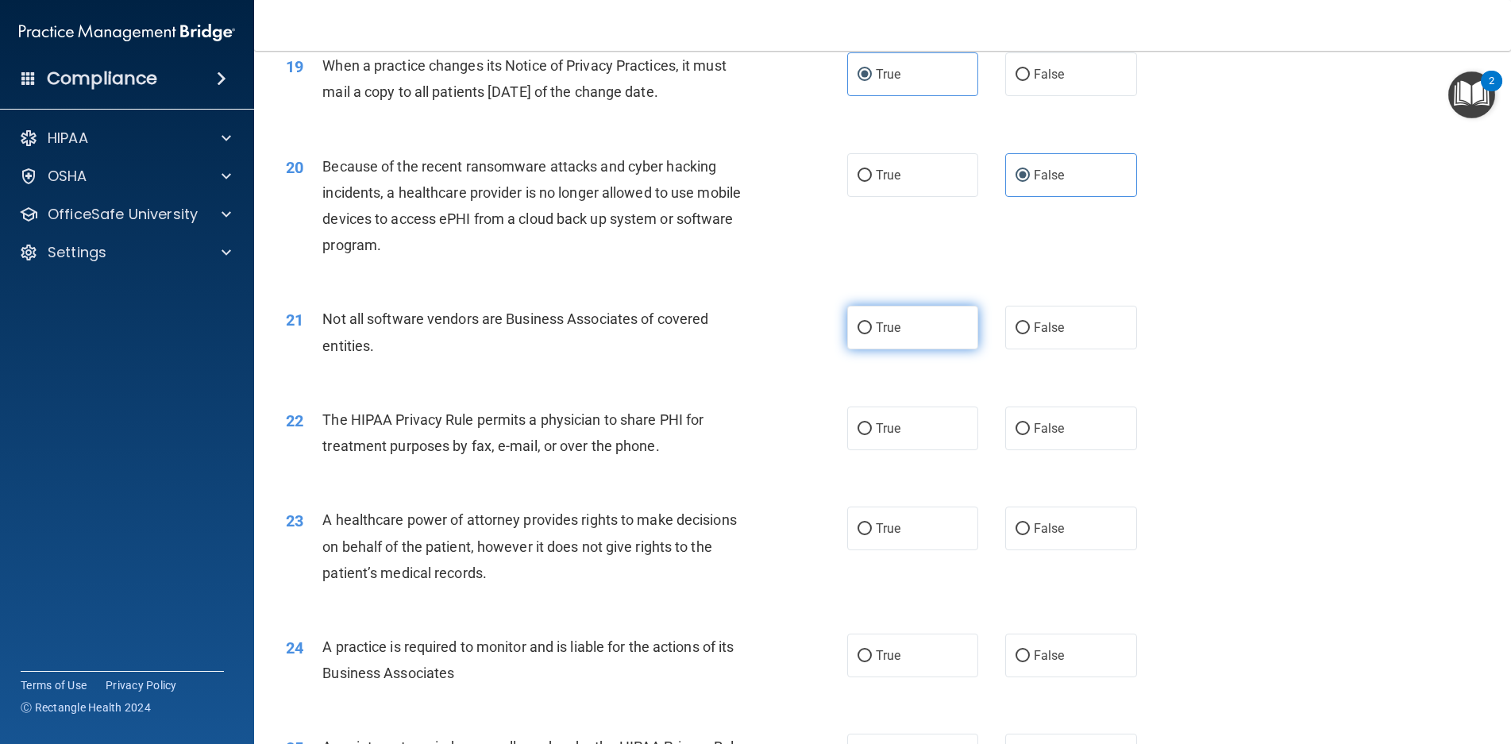
radio input "true"
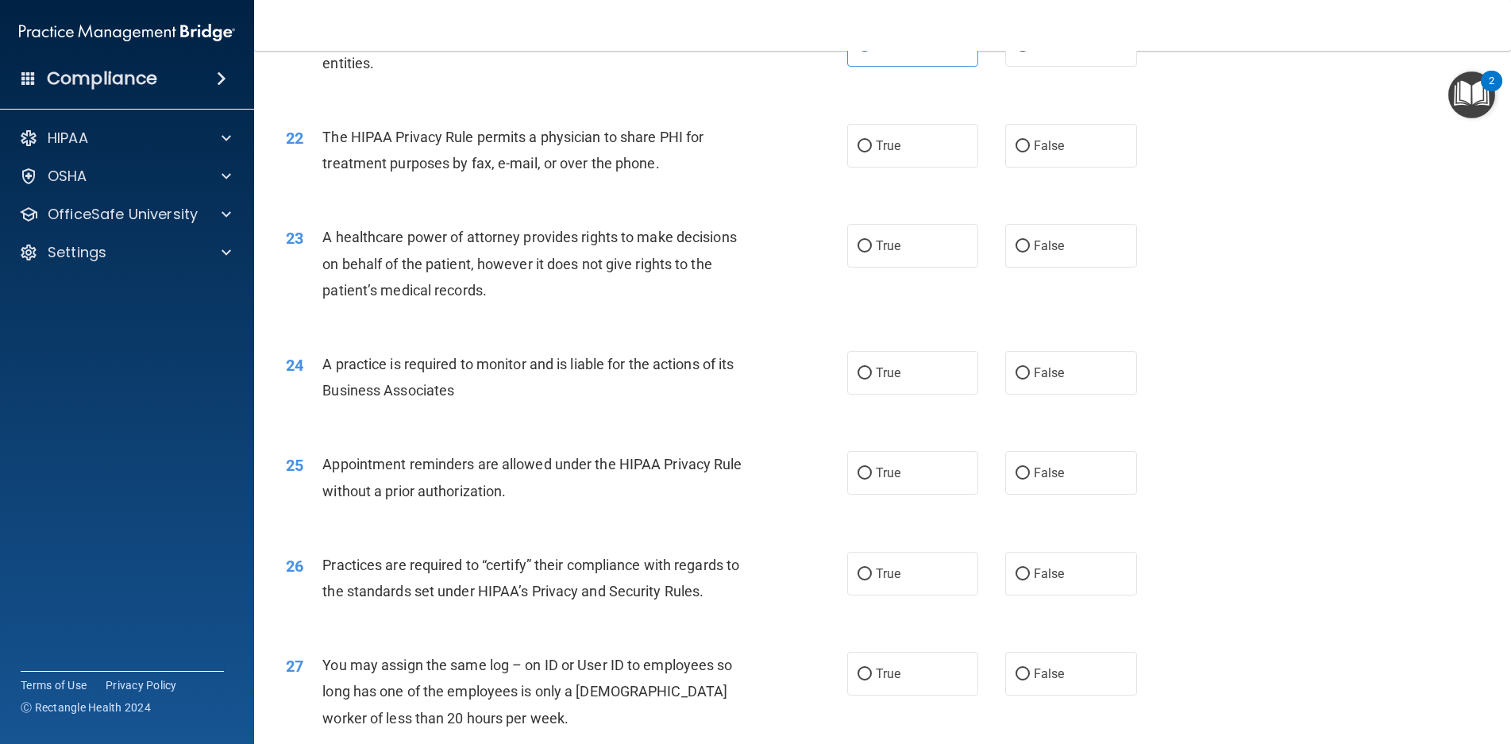
scroll to position [2542, 0]
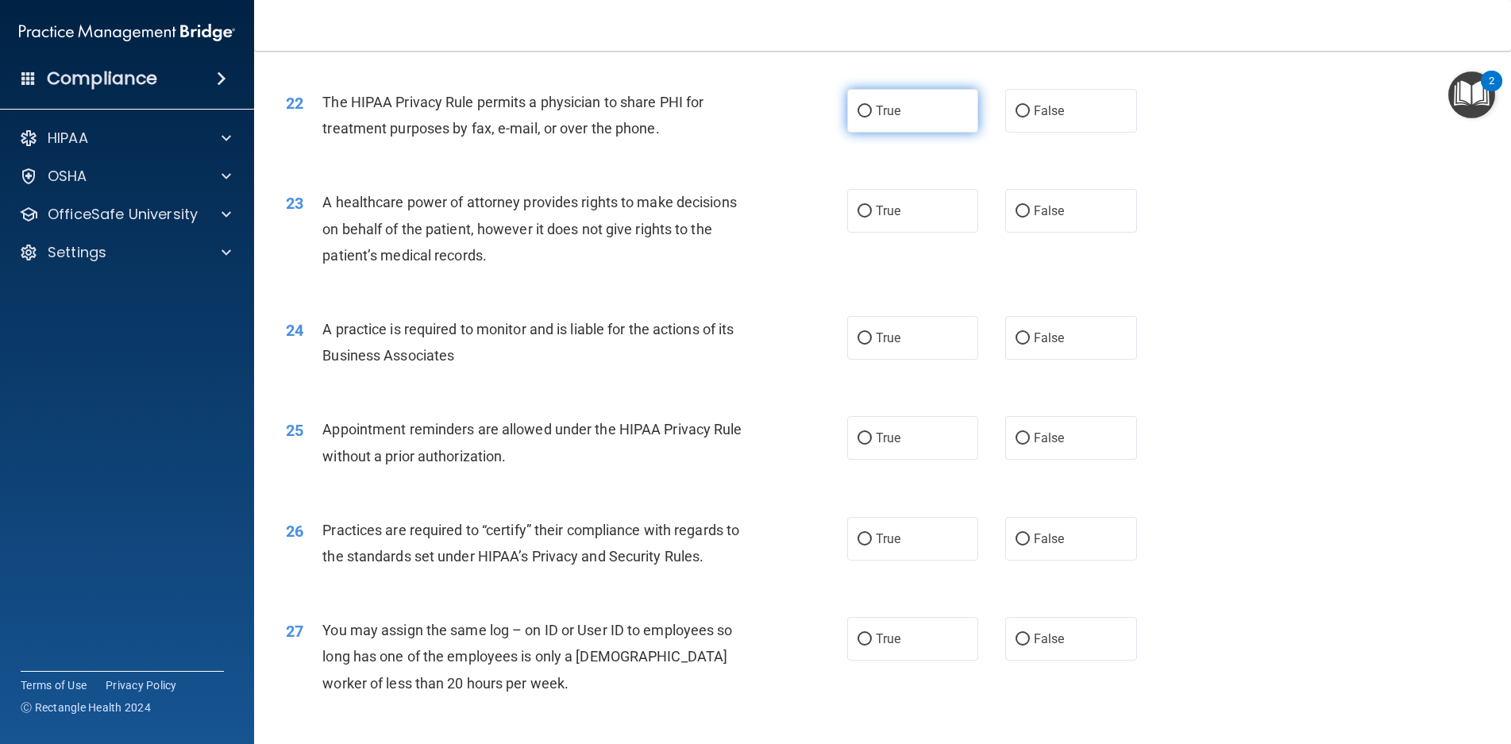
click at [912, 133] on label "True" at bounding box center [913, 111] width 132 height 44
click at [872, 118] on input "True" at bounding box center [865, 112] width 14 height 12
radio input "true"
click at [890, 218] on span "True" at bounding box center [888, 210] width 25 height 15
click at [872, 218] on input "True" at bounding box center [865, 212] width 14 height 12
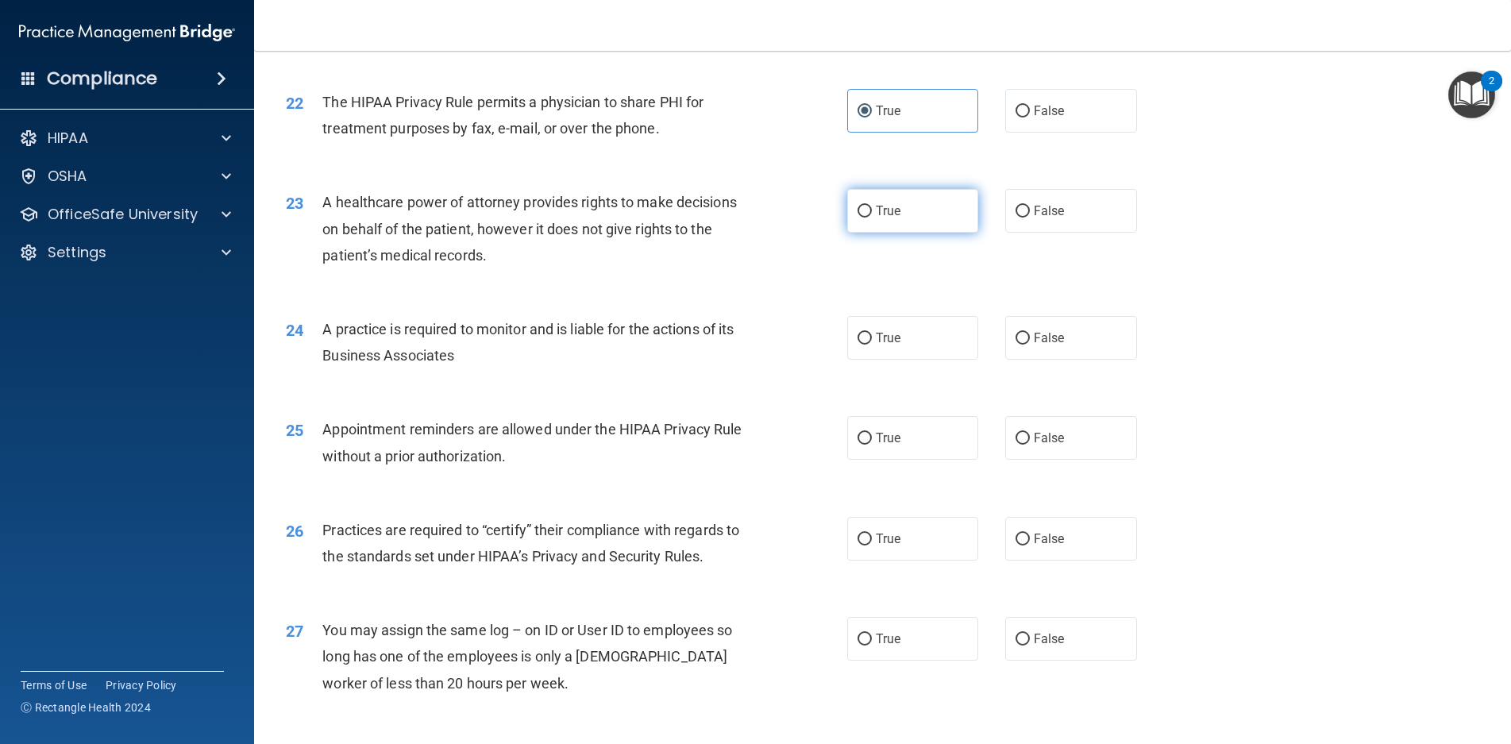
radio input "true"
click at [941, 360] on label "True" at bounding box center [913, 338] width 132 height 44
click at [872, 345] on input "True" at bounding box center [865, 339] width 14 height 12
radio input "true"
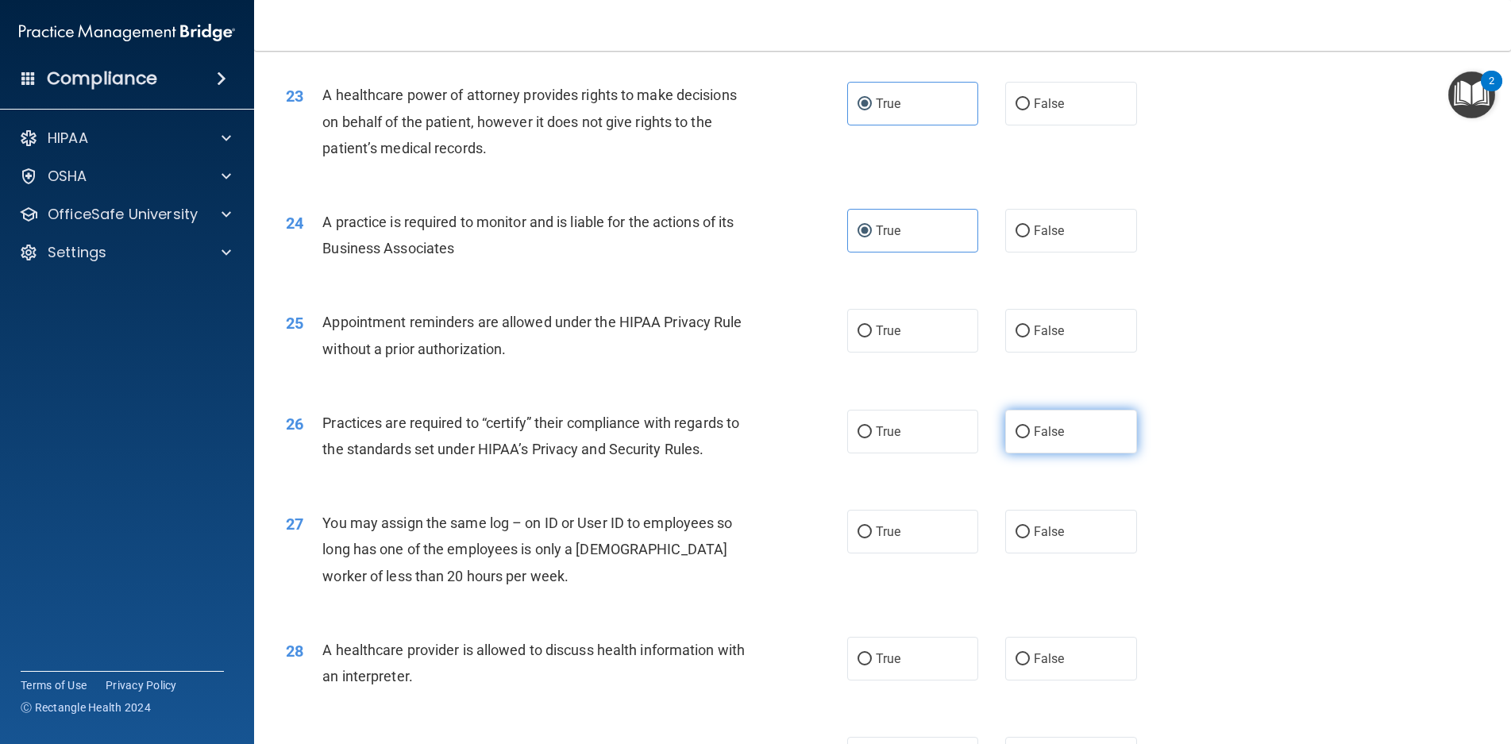
scroll to position [2700, 0]
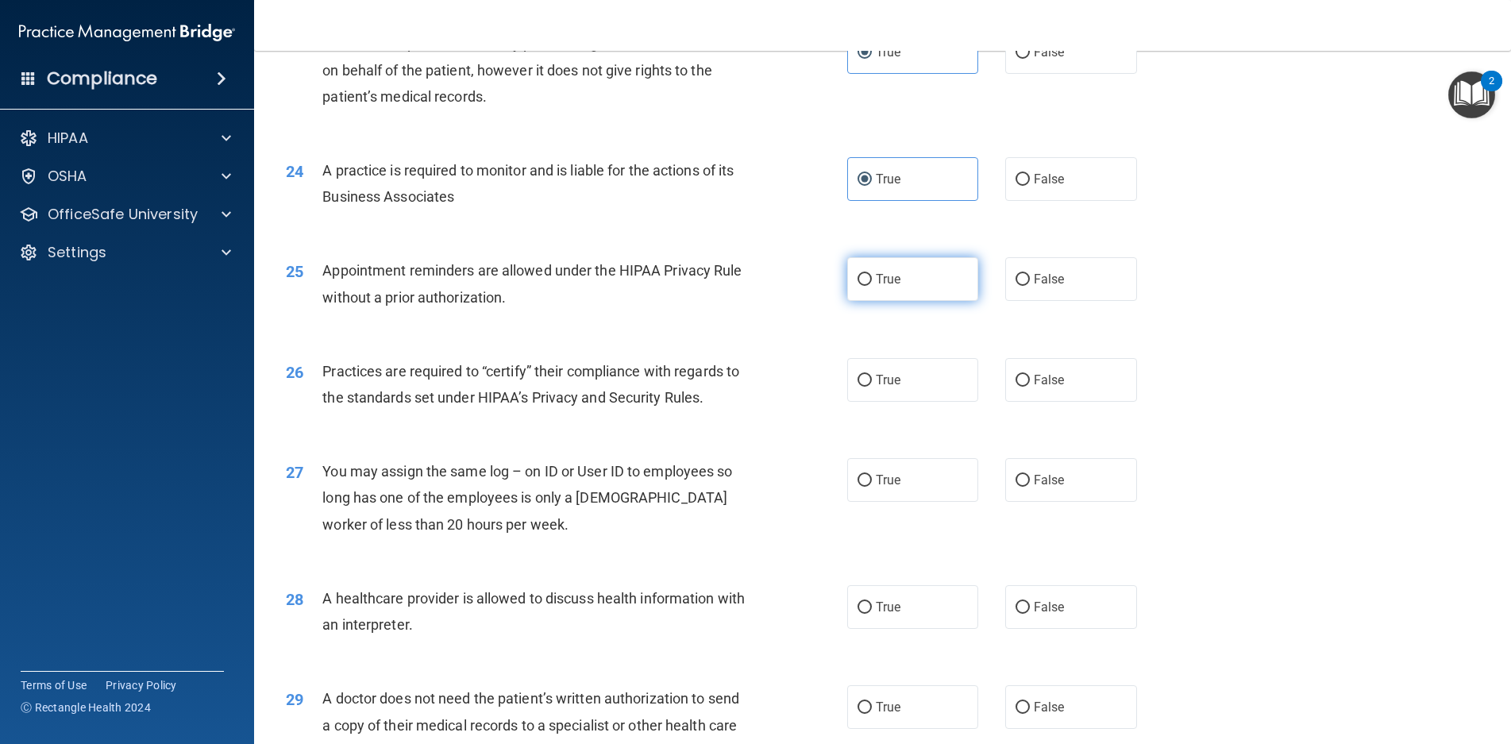
click at [927, 301] on label "True" at bounding box center [913, 279] width 132 height 44
click at [872, 286] on input "True" at bounding box center [865, 280] width 14 height 12
radio input "true"
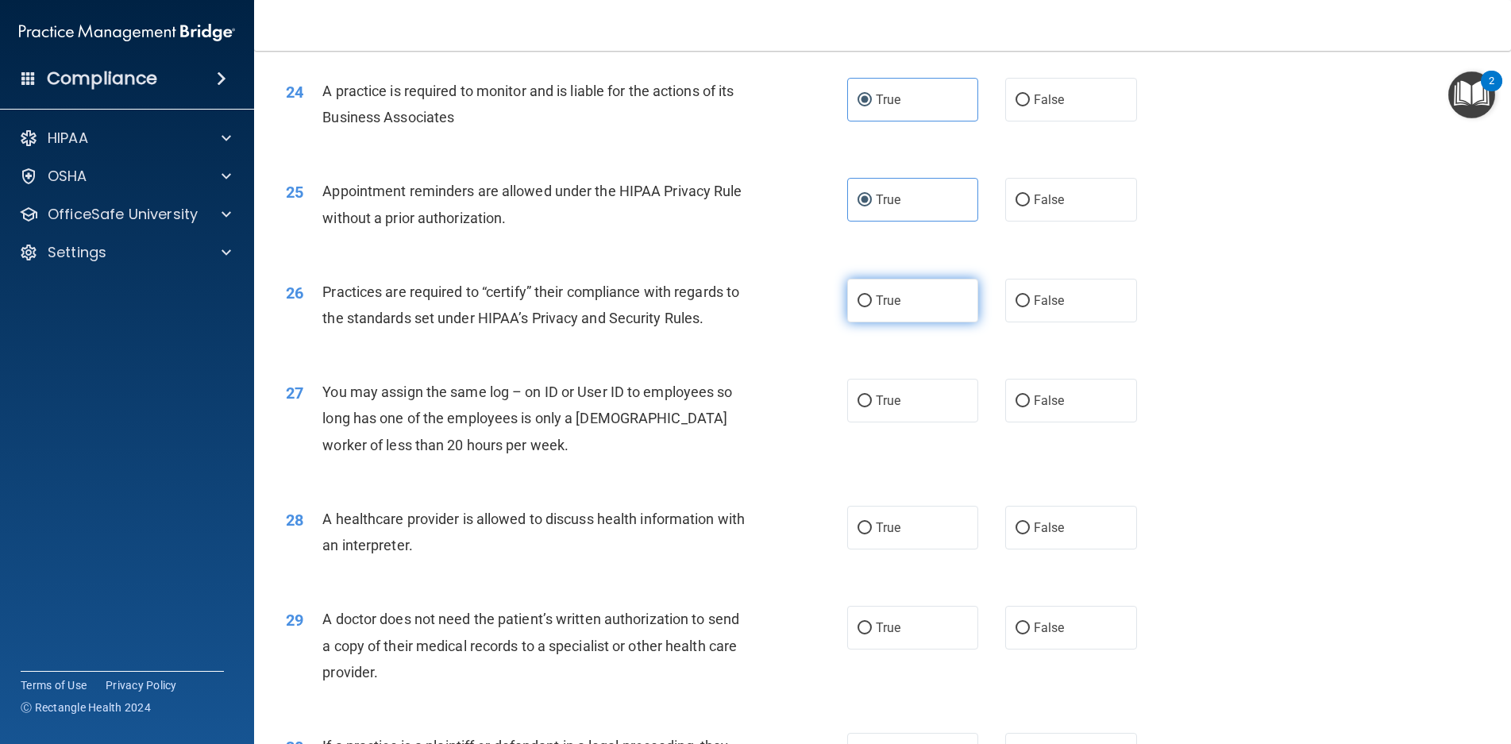
click at [923, 322] on label "True" at bounding box center [913, 301] width 132 height 44
click at [872, 307] on input "True" at bounding box center [865, 301] width 14 height 12
radio input "true"
click at [1073, 423] on label "False" at bounding box center [1072, 401] width 132 height 44
click at [1030, 407] on input "False" at bounding box center [1023, 402] width 14 height 12
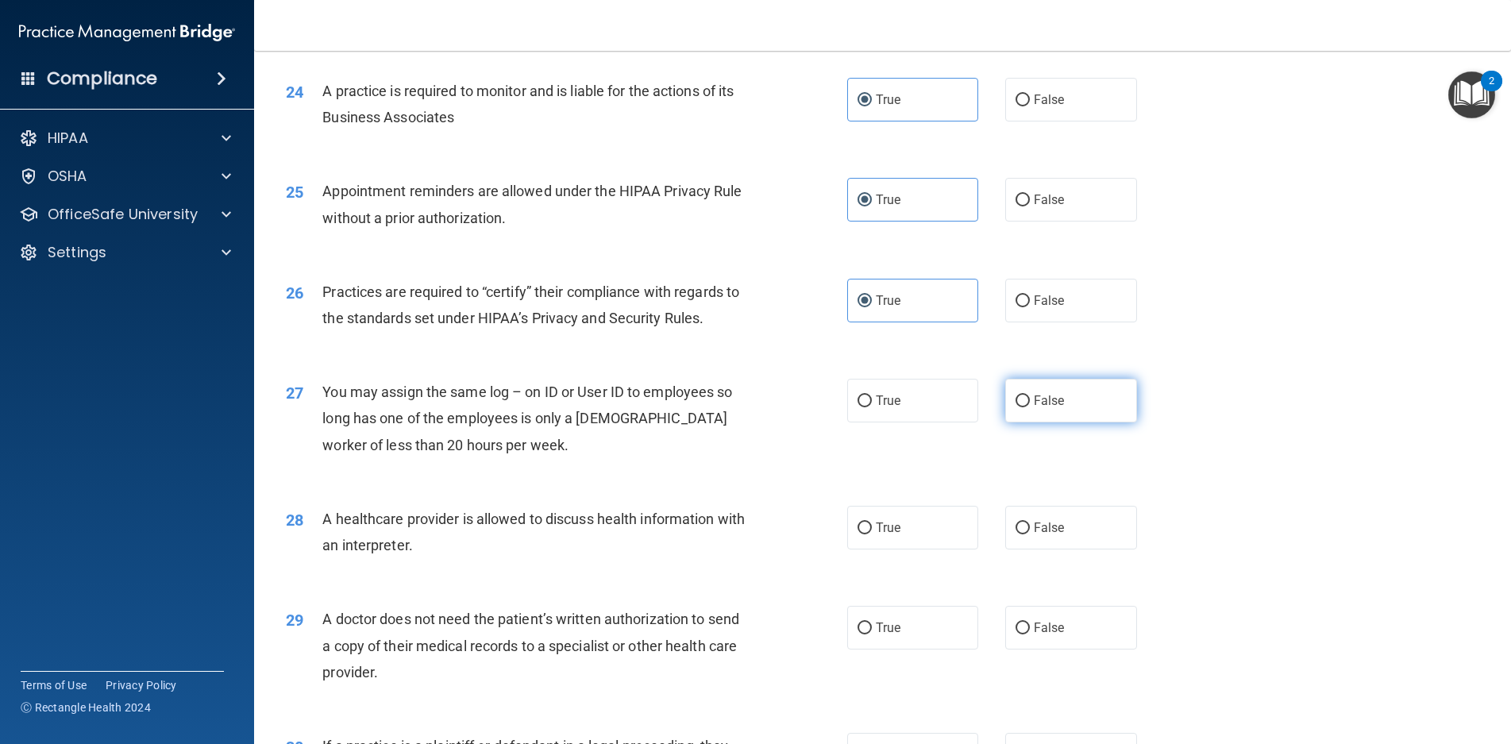
radio input "true"
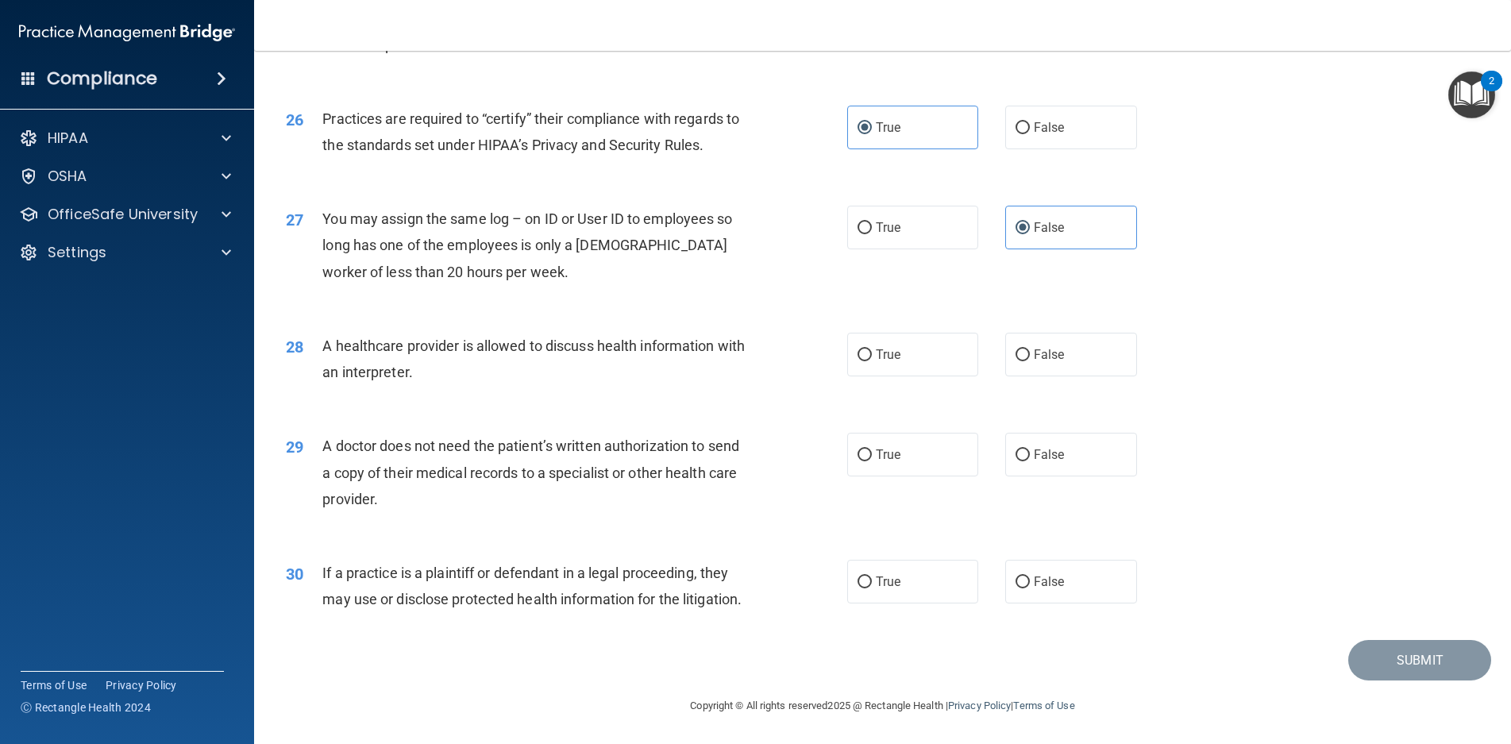
scroll to position [3005, 0]
click at [1075, 352] on div "28 A healthcare provider is allowed to discuss health information with an inter…" at bounding box center [883, 363] width 1218 height 100
click at [1072, 334] on label "False" at bounding box center [1072, 355] width 132 height 44
click at [1030, 349] on input "False" at bounding box center [1023, 355] width 14 height 12
radio input "true"
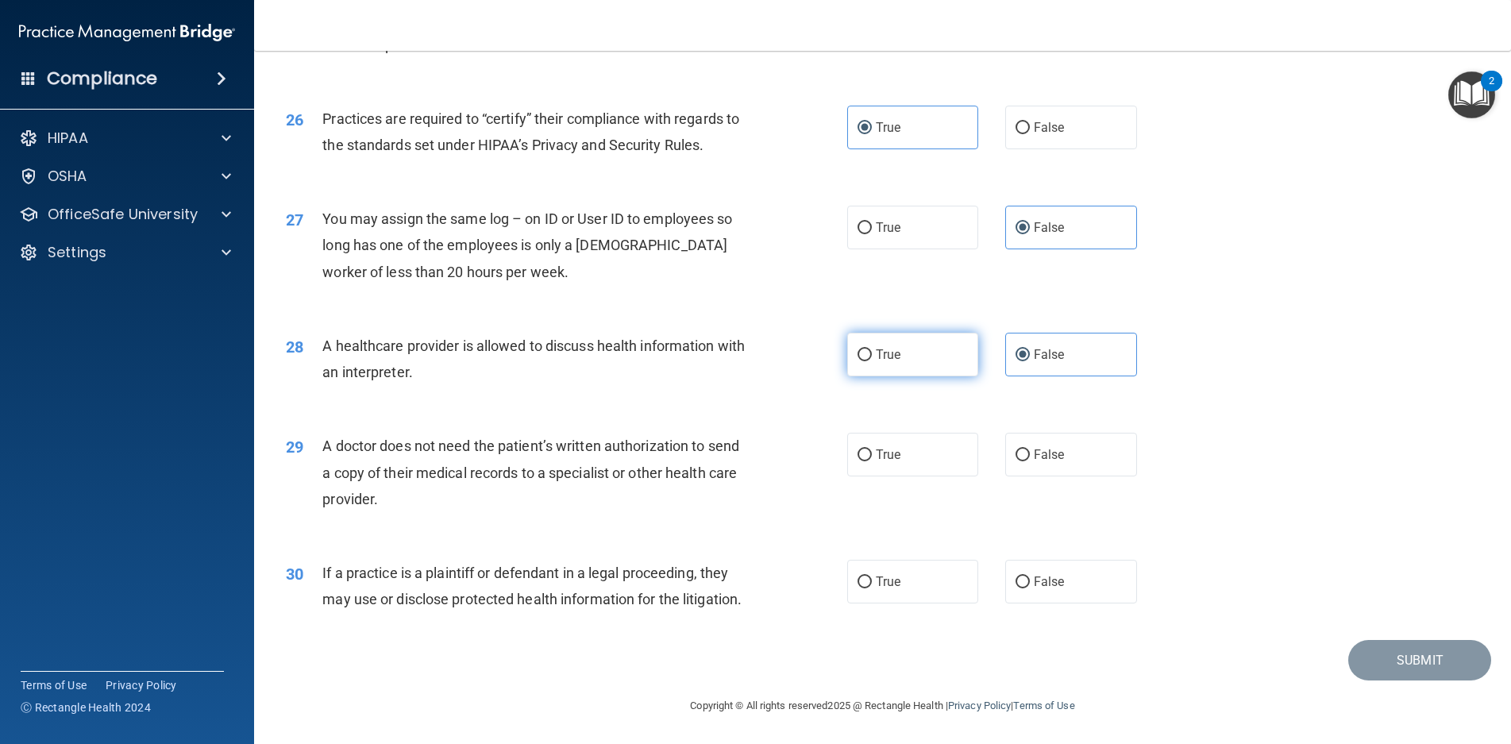
click at [913, 333] on label "True" at bounding box center [913, 355] width 132 height 44
click at [872, 349] on input "True" at bounding box center [865, 355] width 14 height 12
radio input "true"
radio input "false"
click at [1034, 447] on span "False" at bounding box center [1049, 454] width 31 height 15
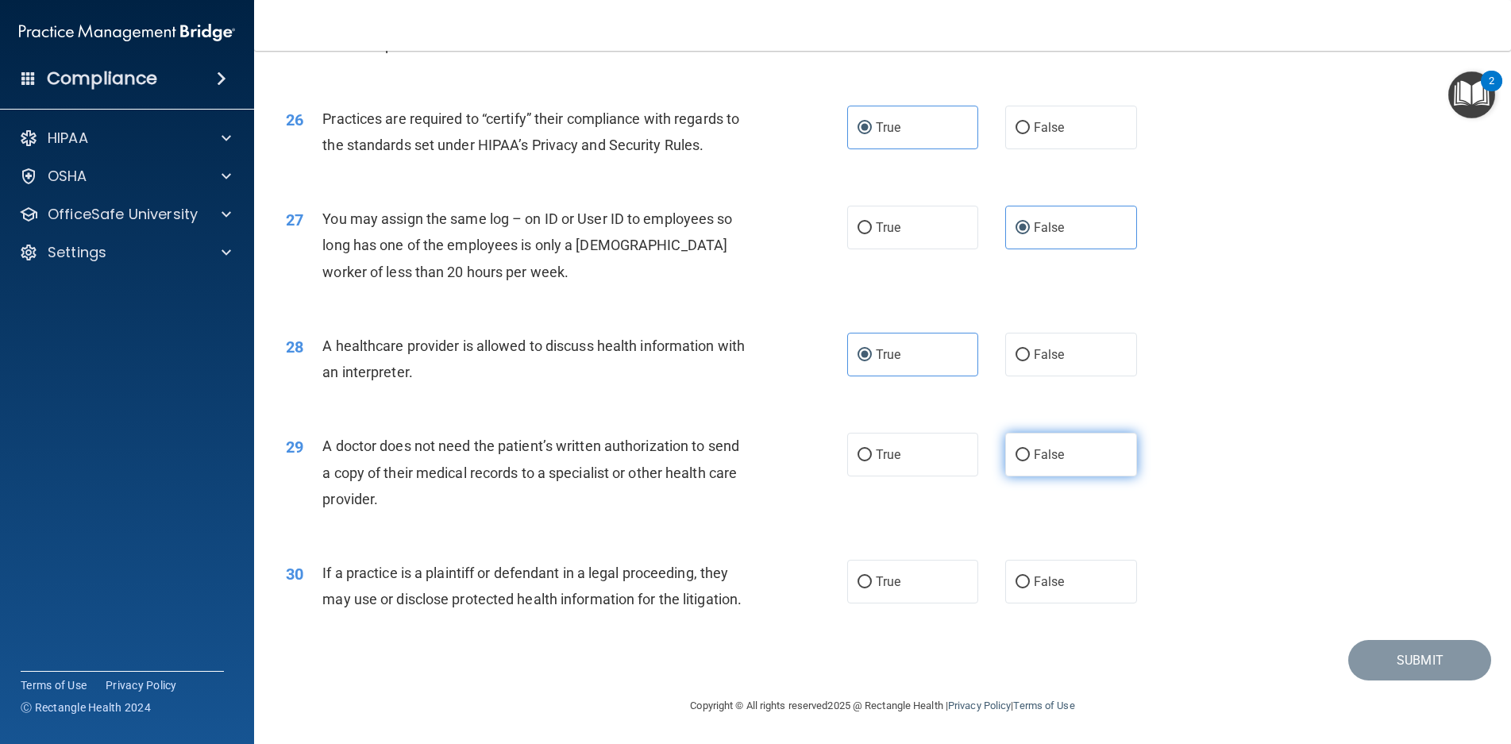
click at [1030, 450] on input "False" at bounding box center [1023, 456] width 14 height 12
radio input "true"
click at [928, 560] on label "True" at bounding box center [913, 582] width 132 height 44
click at [872, 577] on input "True" at bounding box center [865, 583] width 14 height 12
radio input "true"
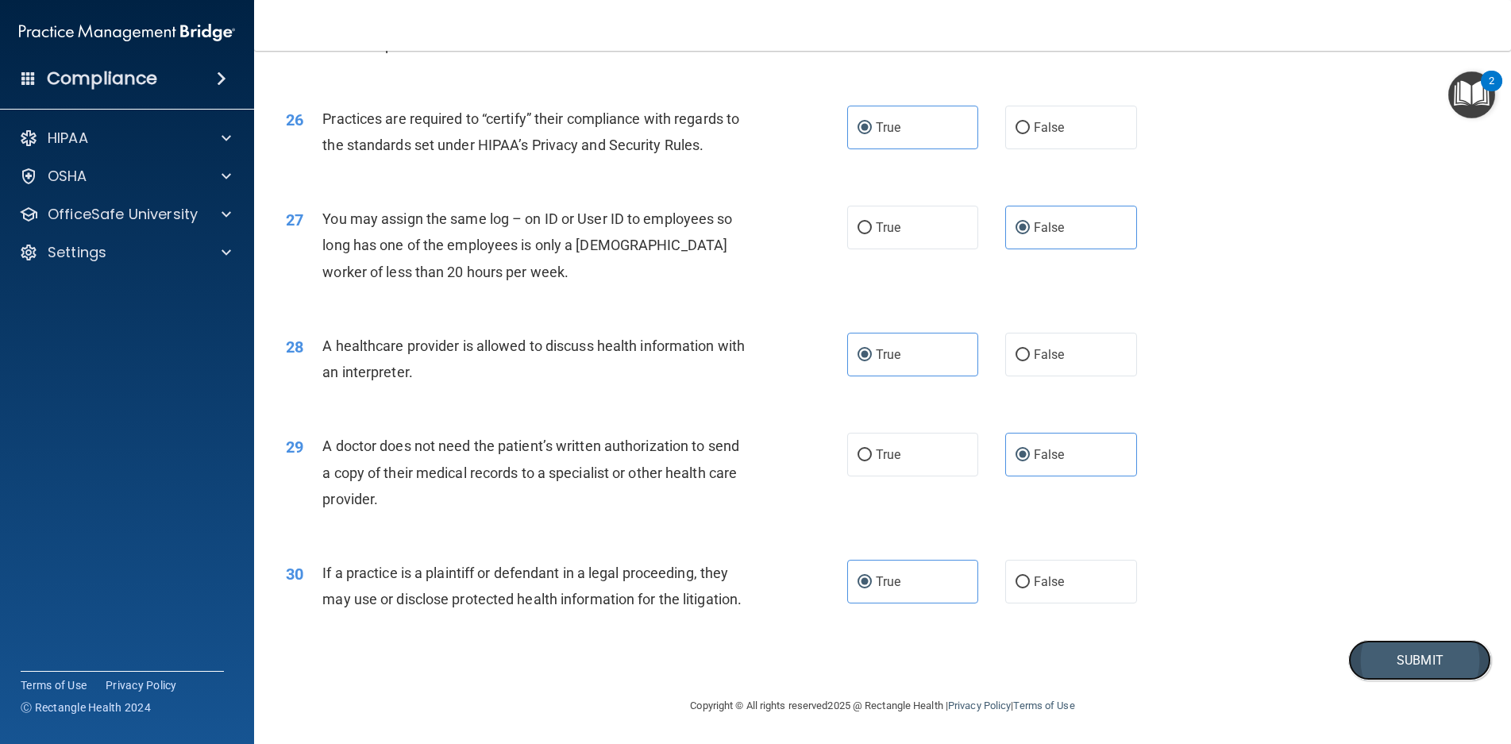
click at [1375, 662] on button "Submit" at bounding box center [1420, 660] width 143 height 41
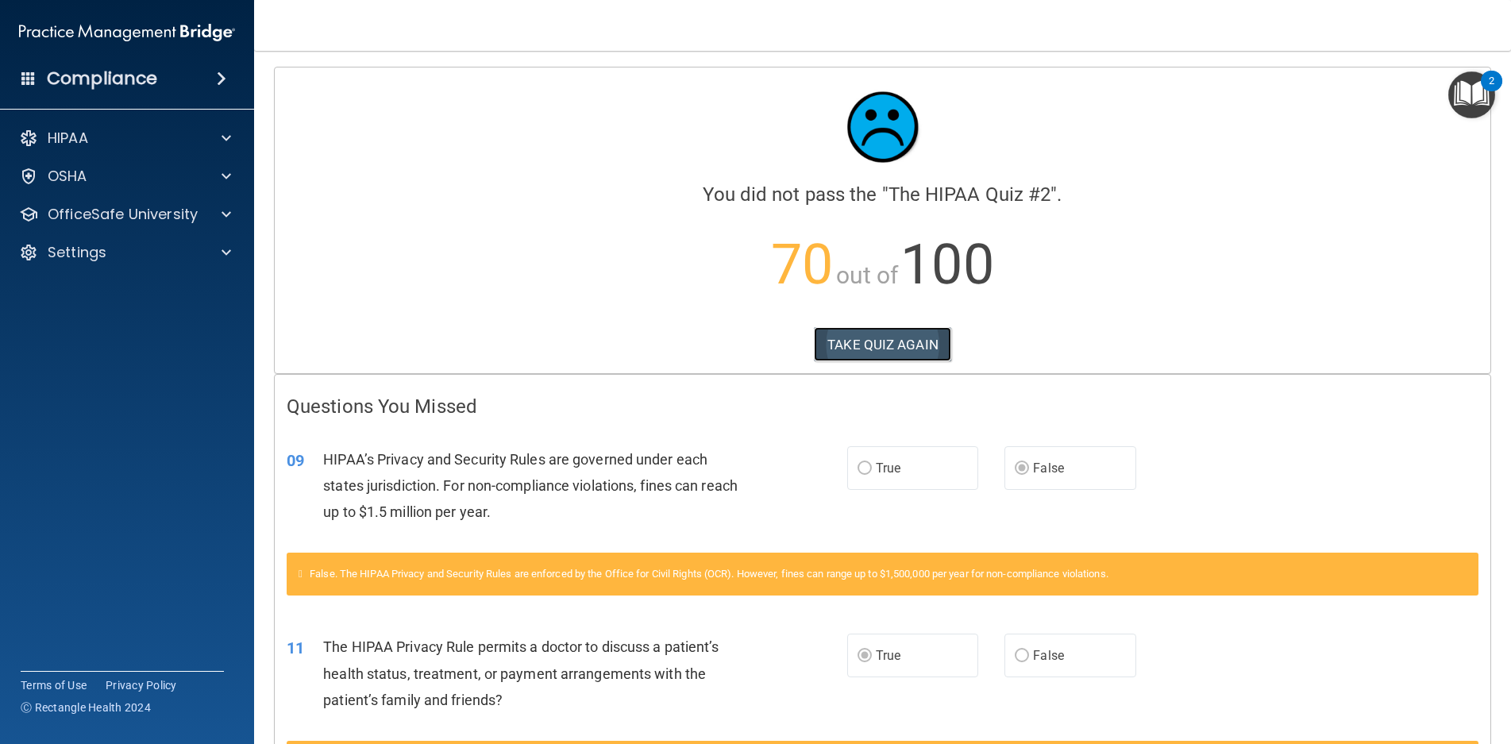
click at [921, 338] on button "TAKE QUIZ AGAIN" at bounding box center [882, 344] width 137 height 35
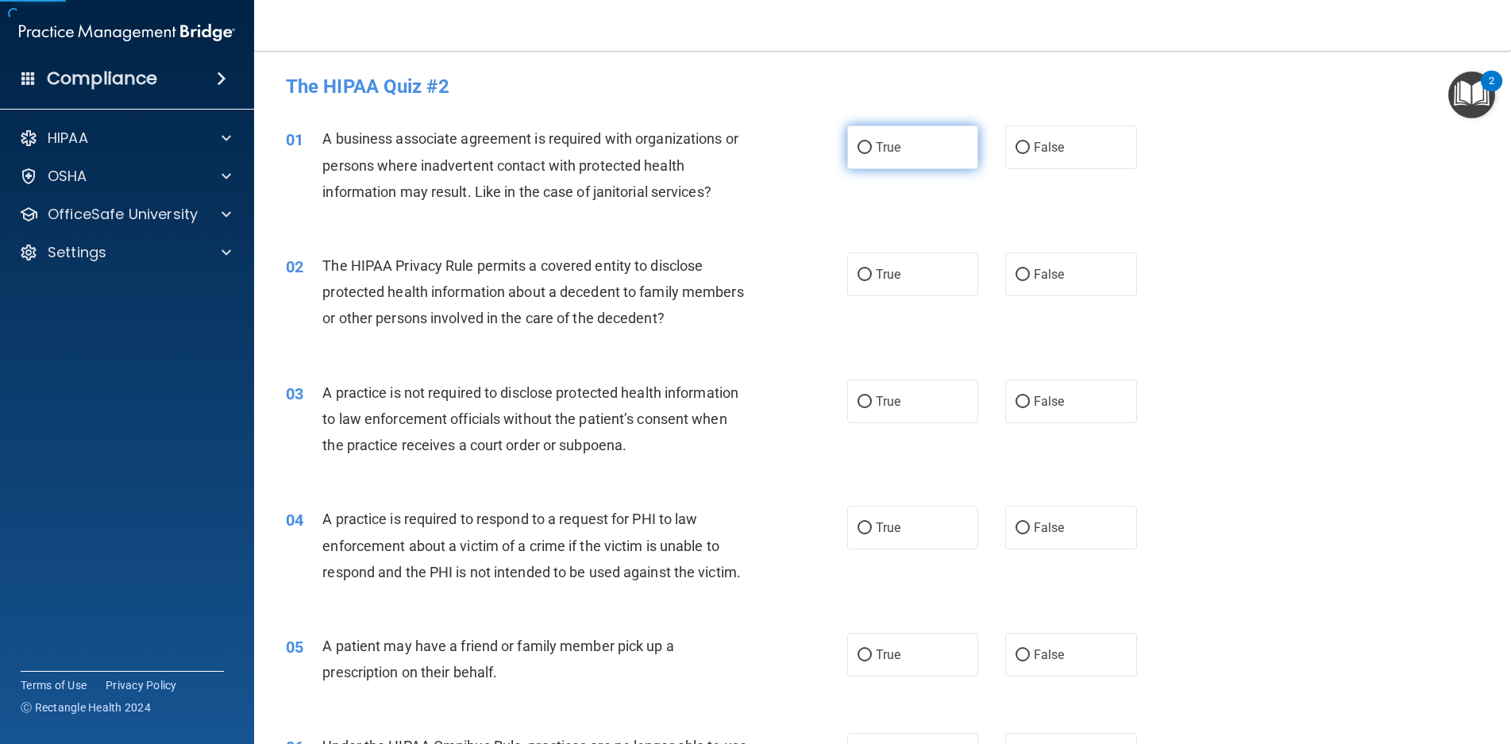
drag, startPoint x: 874, startPoint y: 156, endPoint x: 874, endPoint y: 254, distance: 98.5
click at [874, 156] on label "True" at bounding box center [913, 147] width 132 height 44
click at [872, 154] on input "True" at bounding box center [865, 148] width 14 height 12
radio input "true"
drag, startPoint x: 874, startPoint y: 261, endPoint x: 875, endPoint y: 280, distance: 19.1
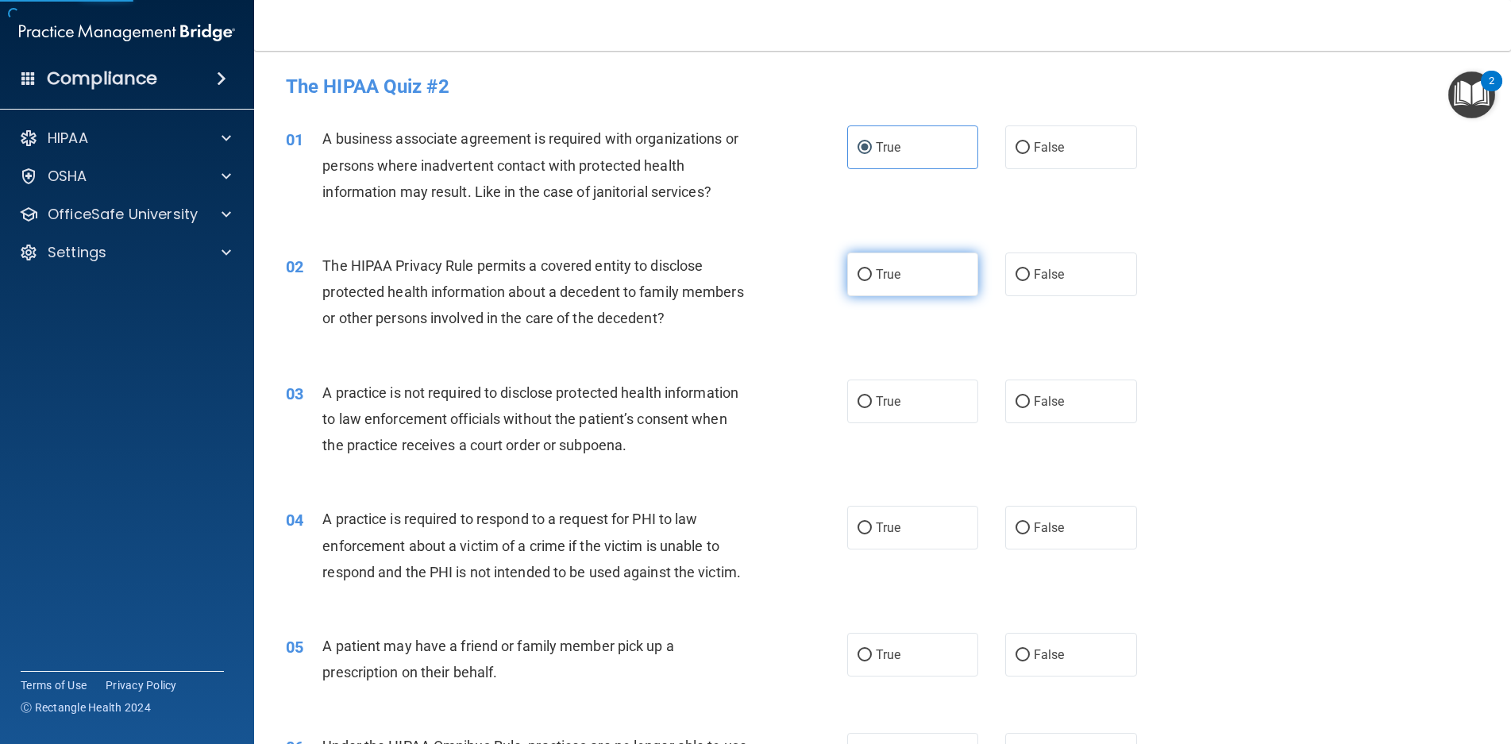
click at [874, 262] on label "True" at bounding box center [913, 275] width 132 height 44
click at [872, 269] on input "True" at bounding box center [865, 275] width 14 height 12
radio input "true"
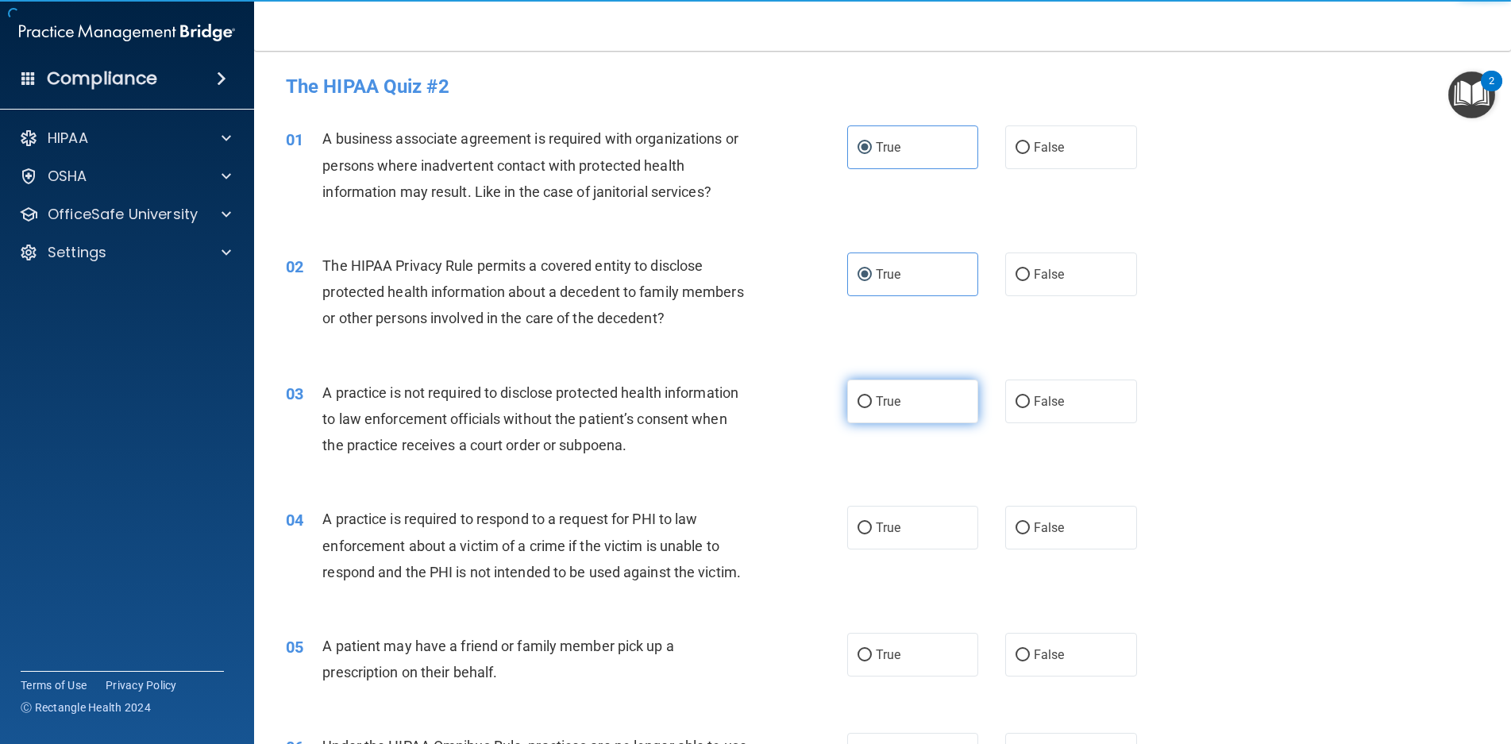
click at [890, 396] on span "True" at bounding box center [888, 401] width 25 height 15
click at [872, 396] on input "True" at bounding box center [865, 402] width 14 height 12
radio input "true"
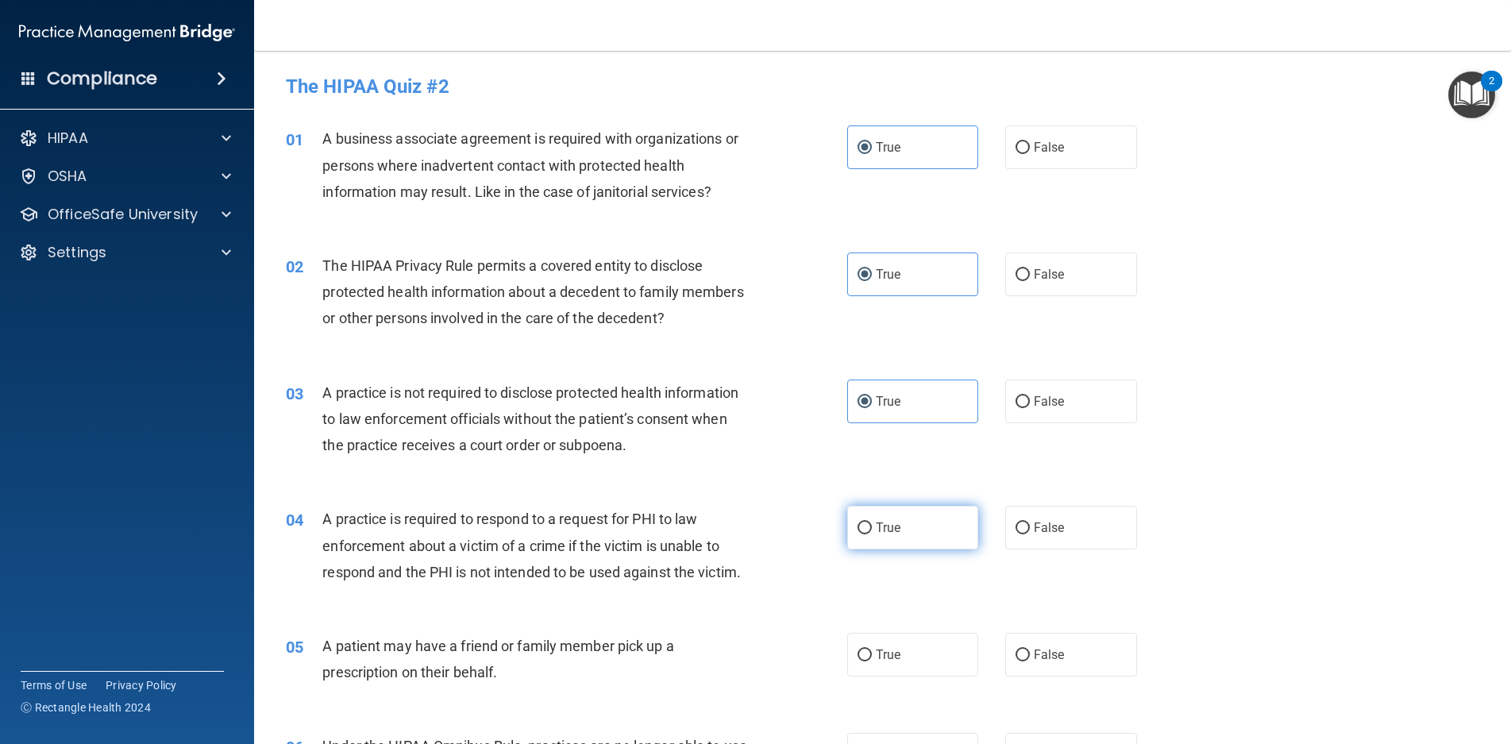
drag, startPoint x: 924, startPoint y: 508, endPoint x: 925, endPoint y: 525, distance: 17.5
click at [924, 511] on div "04 A practice is required to respond to a request for PHI to law enforcement ab…" at bounding box center [883, 549] width 1218 height 127
click at [905, 567] on div "04 A practice is required to respond to a request for PHI to law enforcement ab…" at bounding box center [883, 549] width 1218 height 127
click at [905, 537] on label "True" at bounding box center [913, 528] width 132 height 44
click at [872, 535] on input "True" at bounding box center [865, 529] width 14 height 12
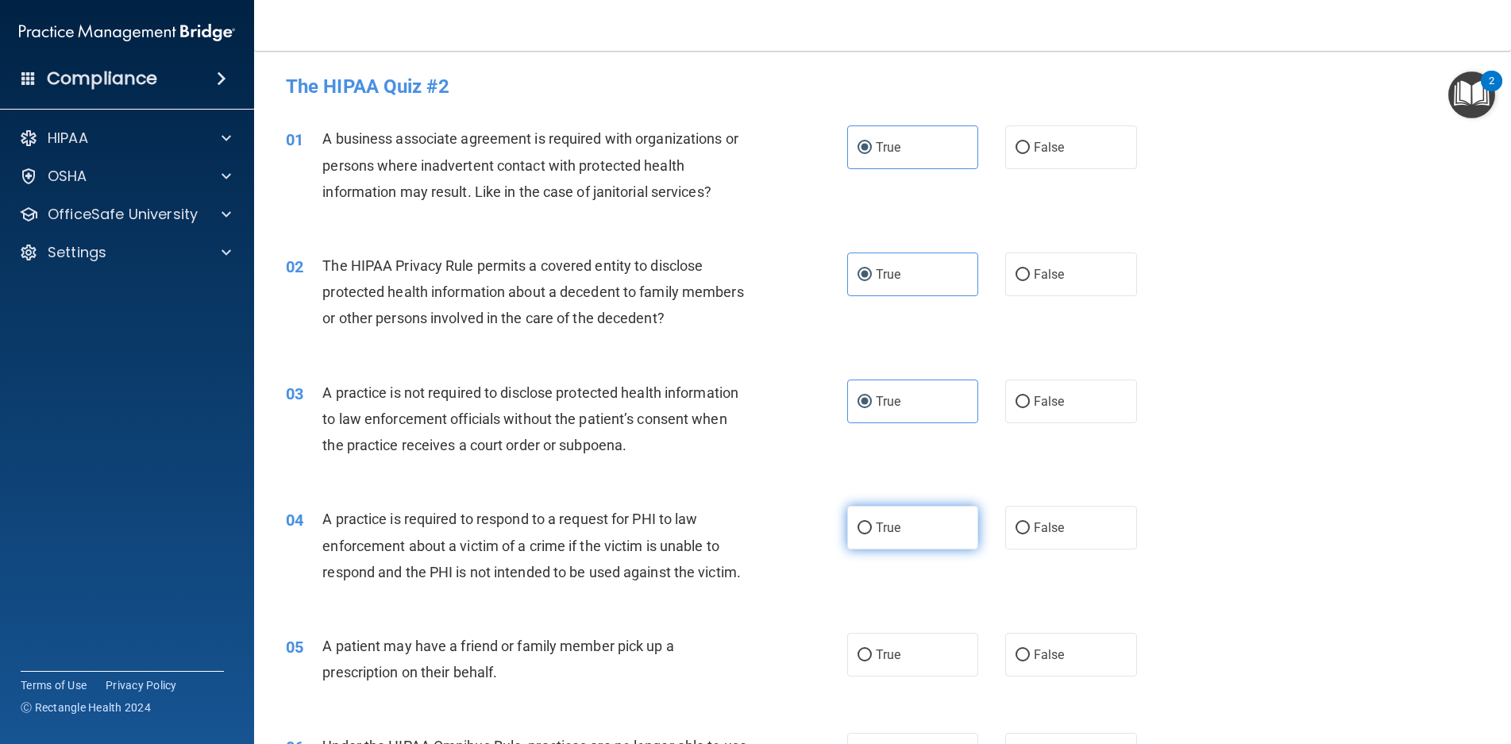
radio input "true"
click at [913, 662] on label "True" at bounding box center [913, 655] width 132 height 44
click at [872, 662] on input "True" at bounding box center [865, 656] width 14 height 12
radio input "true"
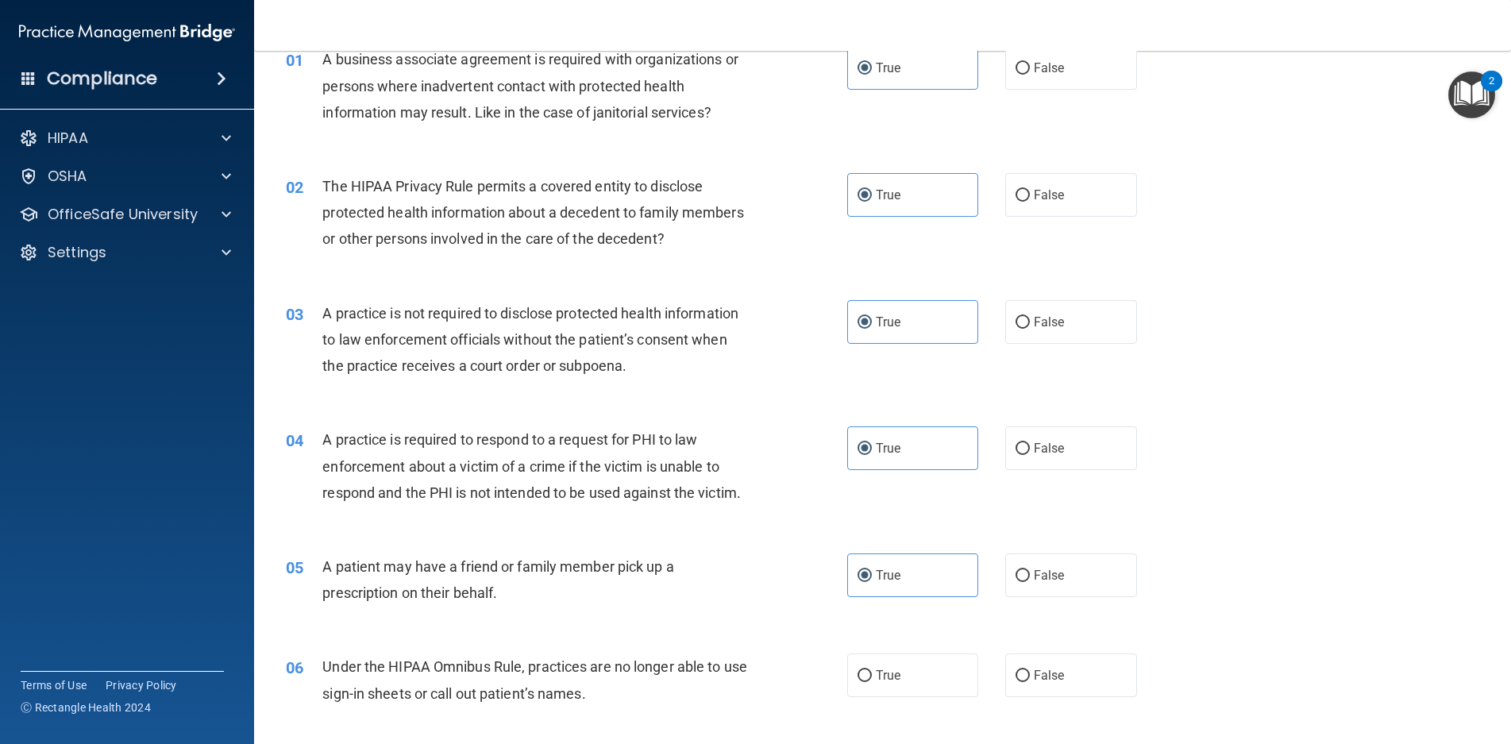
scroll to position [397, 0]
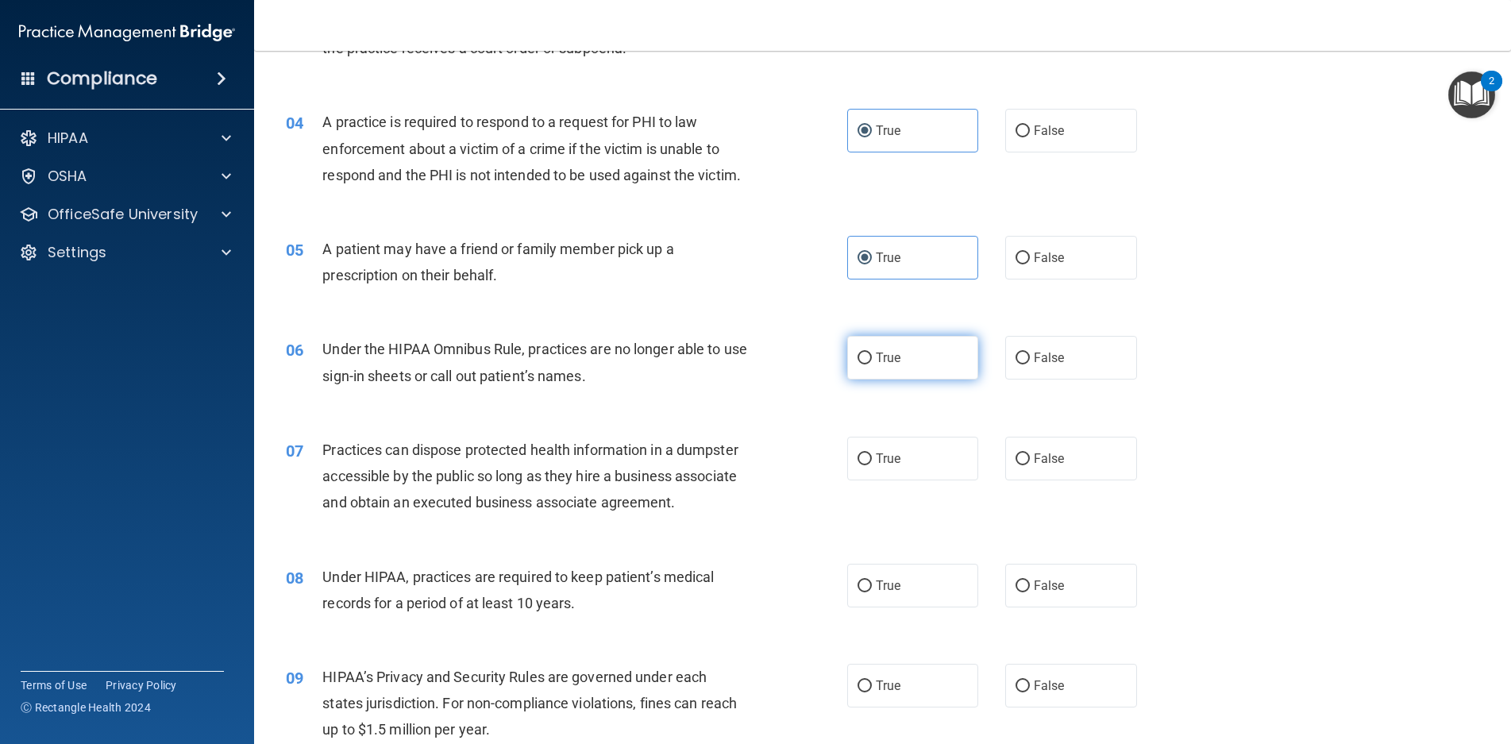
click at [943, 368] on label "True" at bounding box center [913, 358] width 132 height 44
click at [872, 365] on input "True" at bounding box center [865, 359] width 14 height 12
radio input "true"
click at [933, 446] on label "True" at bounding box center [913, 459] width 132 height 44
click at [872, 454] on input "True" at bounding box center [865, 460] width 14 height 12
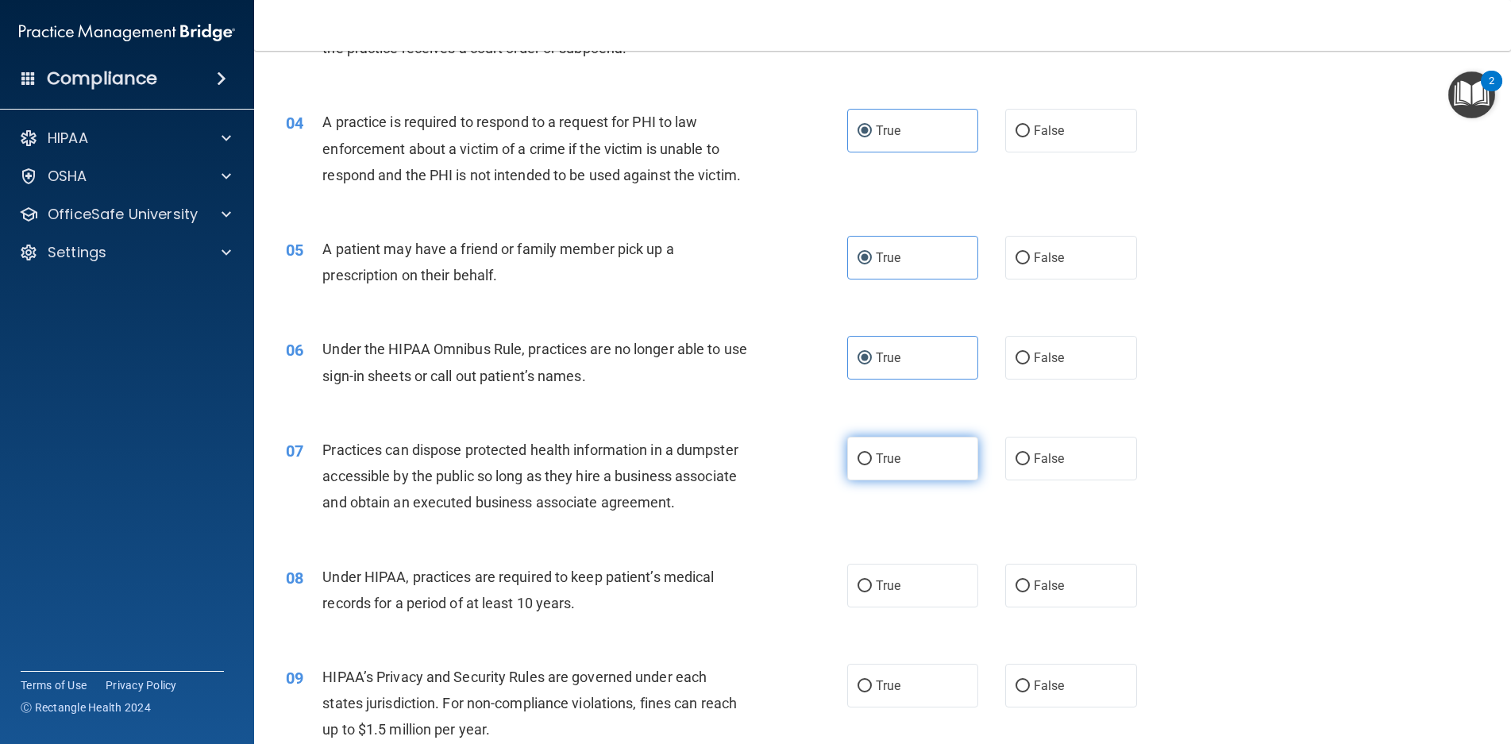
radio input "true"
click at [919, 574] on label "True" at bounding box center [913, 586] width 132 height 44
click at [872, 581] on input "True" at bounding box center [865, 587] width 14 height 12
radio input "true"
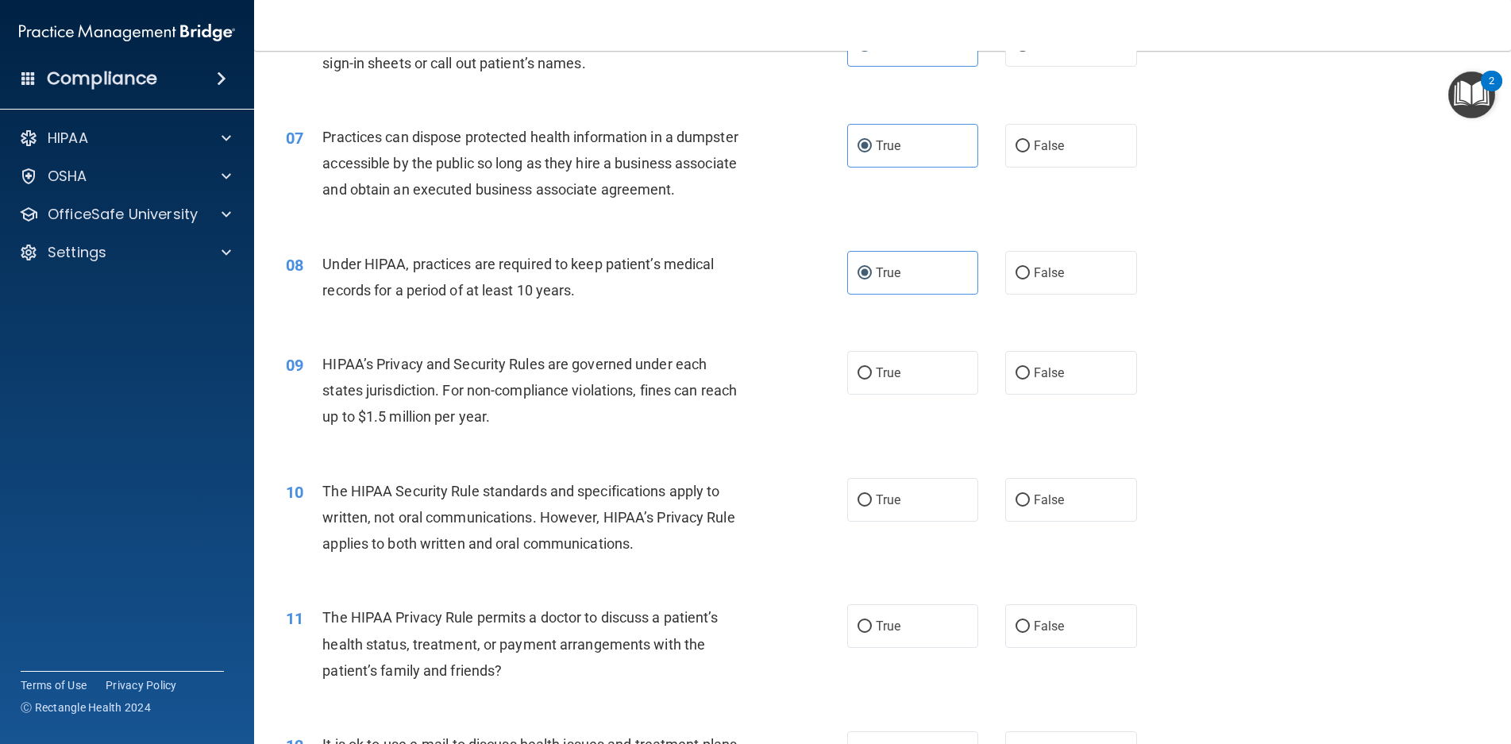
scroll to position [715, 0]
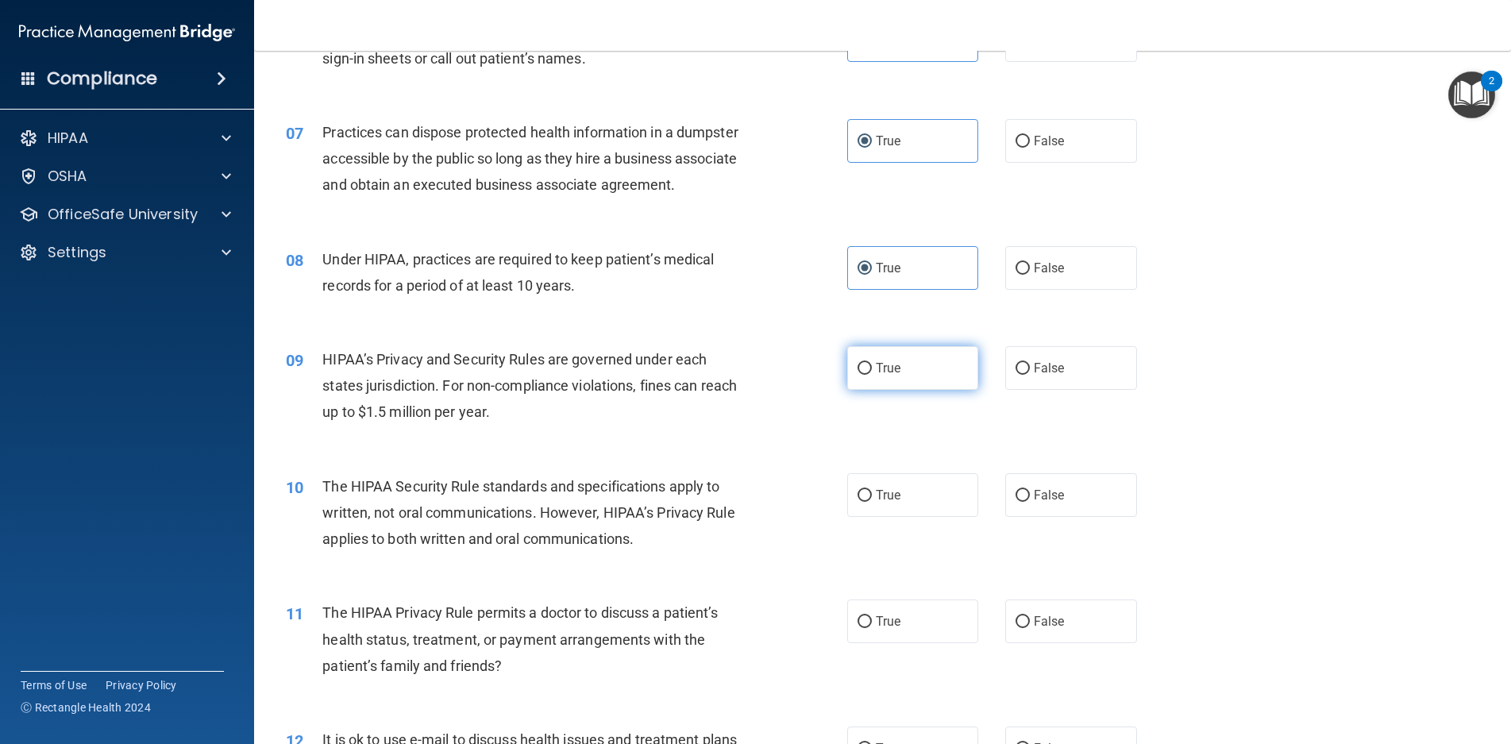
click at [919, 365] on label "True" at bounding box center [913, 368] width 132 height 44
click at [872, 365] on input "True" at bounding box center [865, 369] width 14 height 12
radio input "true"
click at [916, 491] on label "True" at bounding box center [913, 495] width 132 height 44
click at [872, 491] on input "True" at bounding box center [865, 496] width 14 height 12
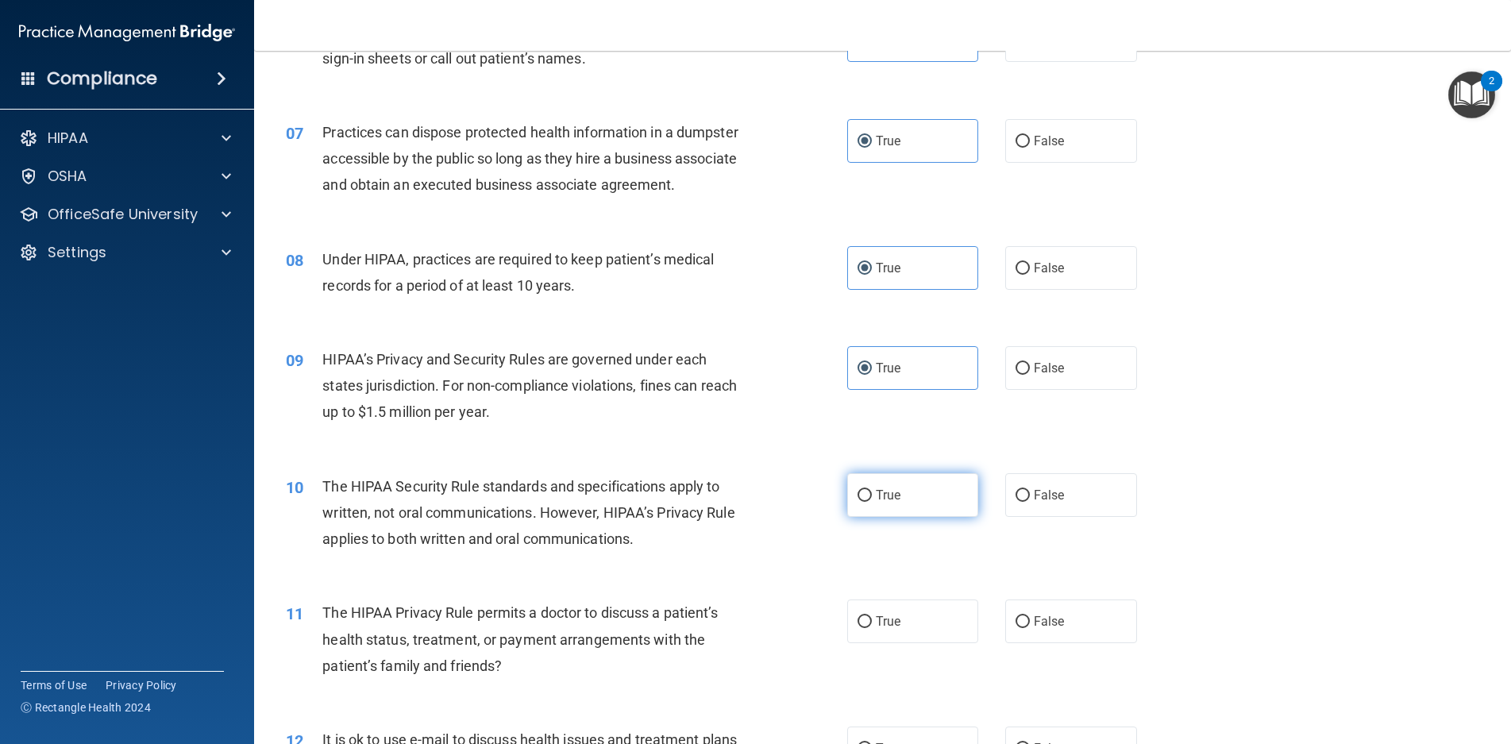
radio input "true"
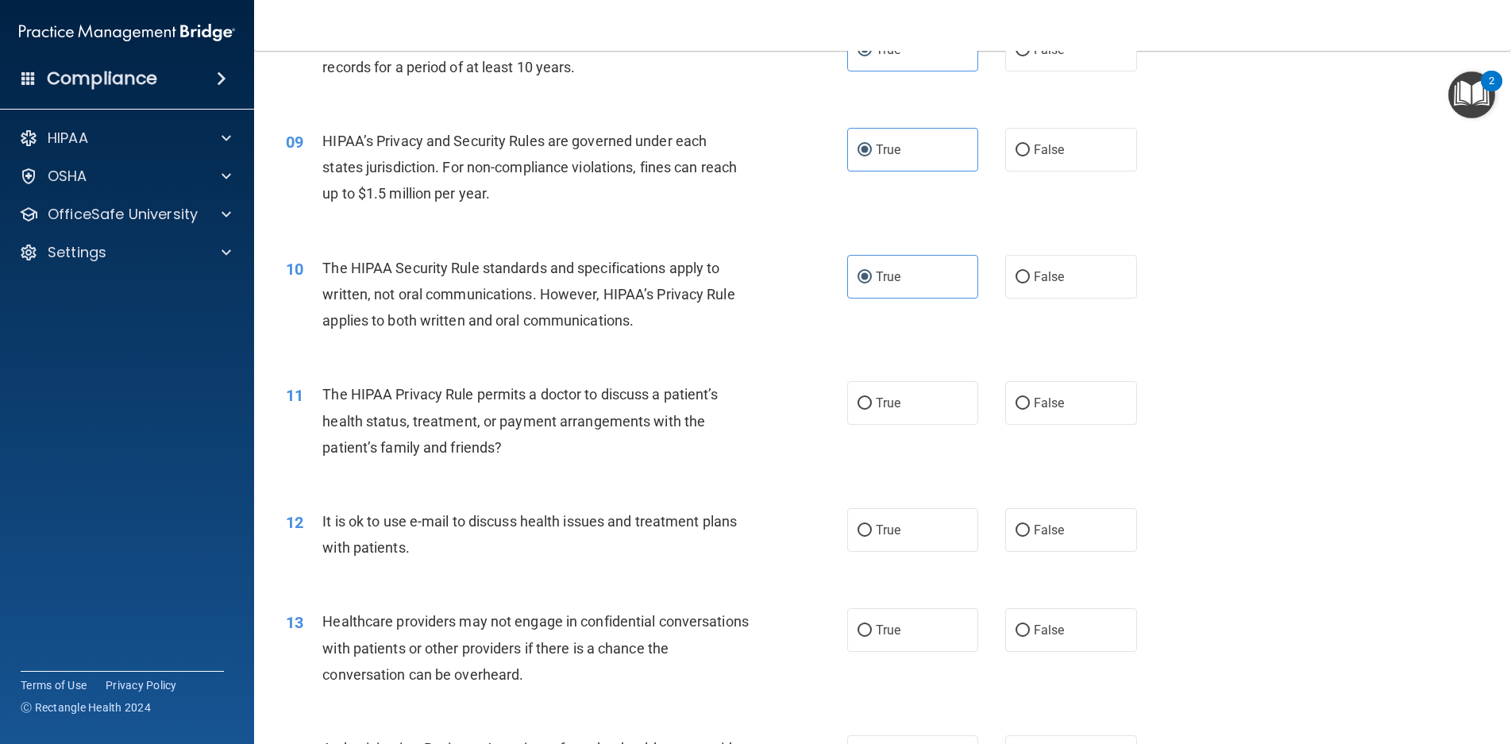
scroll to position [953, 0]
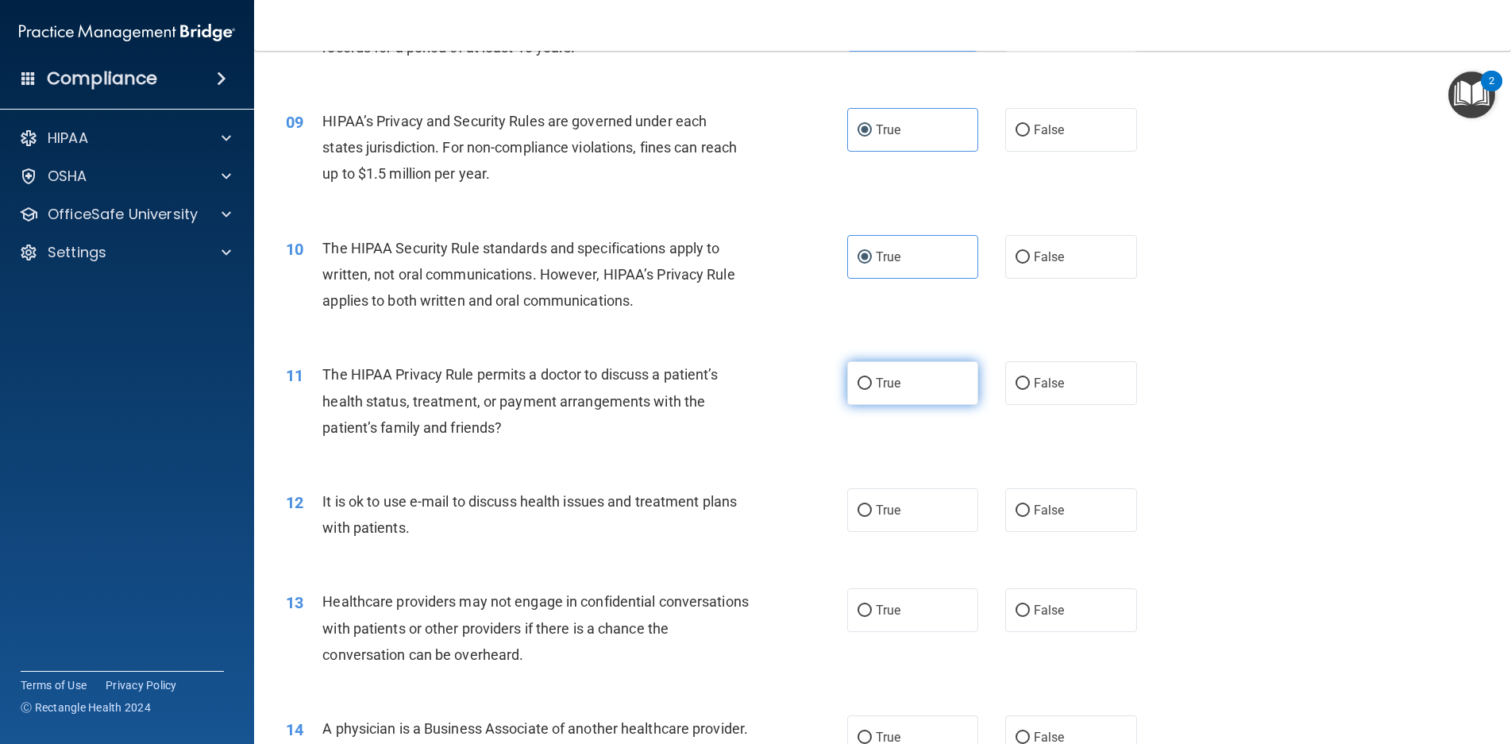
click at [912, 373] on label "True" at bounding box center [913, 383] width 132 height 44
click at [872, 378] on input "True" at bounding box center [865, 384] width 14 height 12
radio input "true"
click at [905, 499] on label "True" at bounding box center [913, 510] width 132 height 44
click at [872, 505] on input "True" at bounding box center [865, 511] width 14 height 12
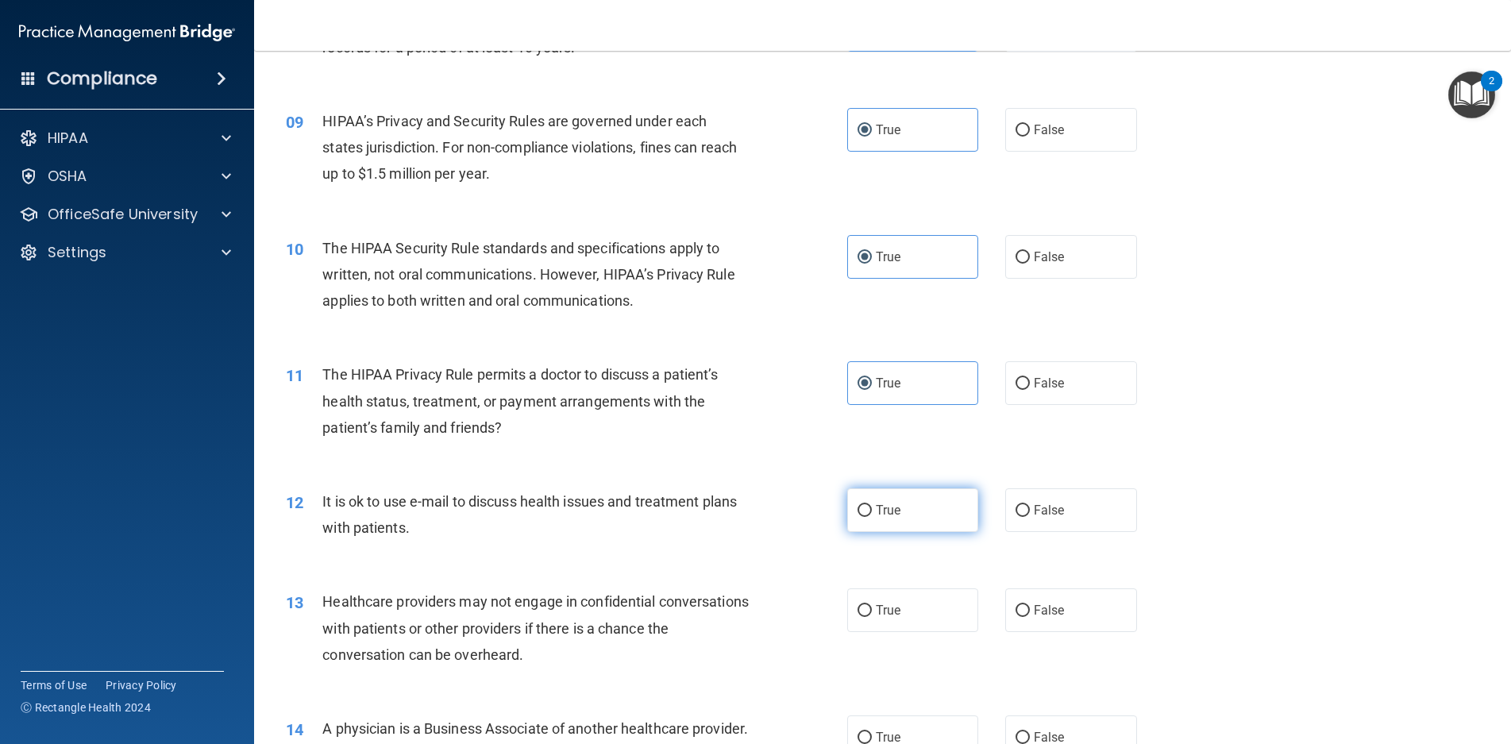
radio input "true"
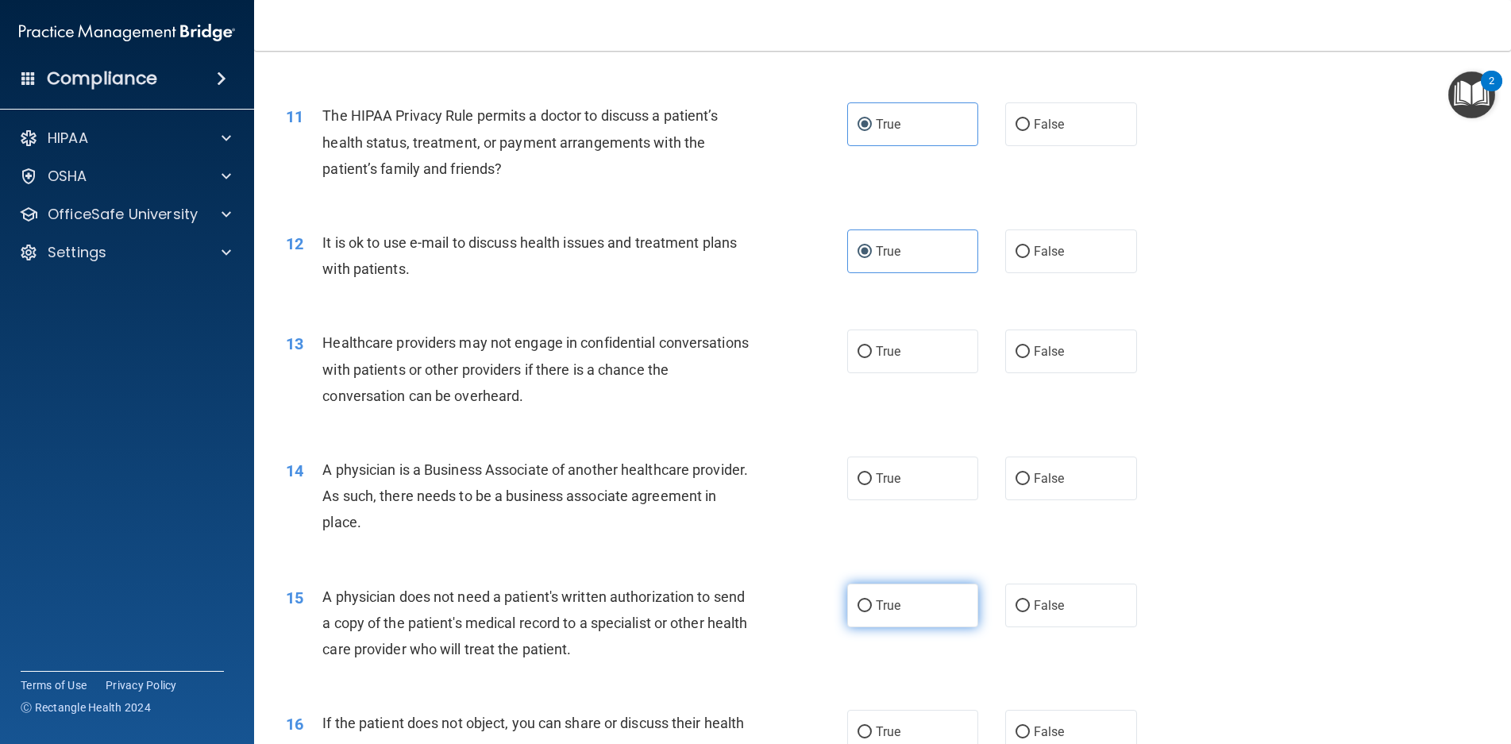
scroll to position [1271, 0]
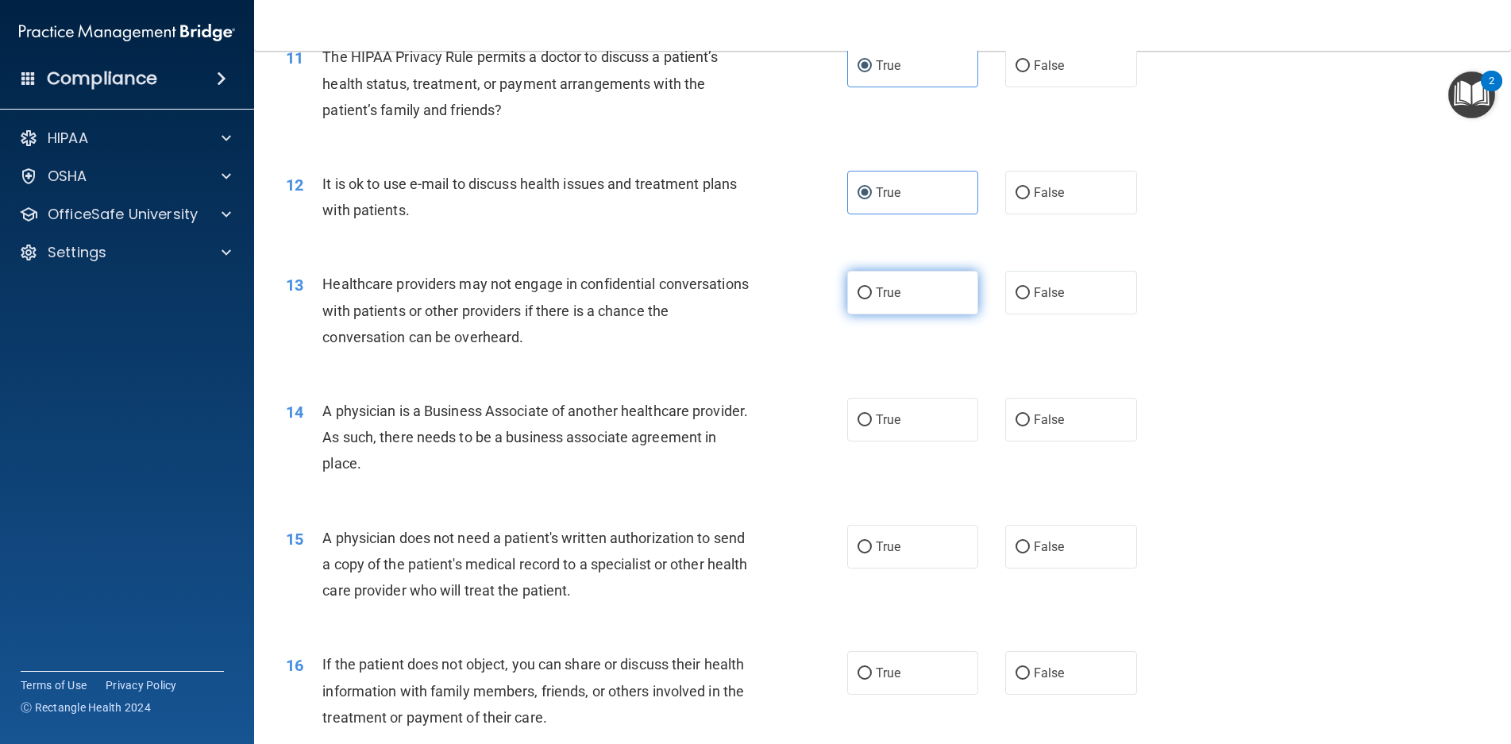
click at [915, 308] on label "True" at bounding box center [913, 293] width 132 height 44
click at [872, 299] on input "True" at bounding box center [865, 294] width 14 height 12
radio input "true"
drag, startPoint x: 904, startPoint y: 427, endPoint x: 928, endPoint y: 526, distance: 101.3
click at [904, 430] on label "True" at bounding box center [913, 420] width 132 height 44
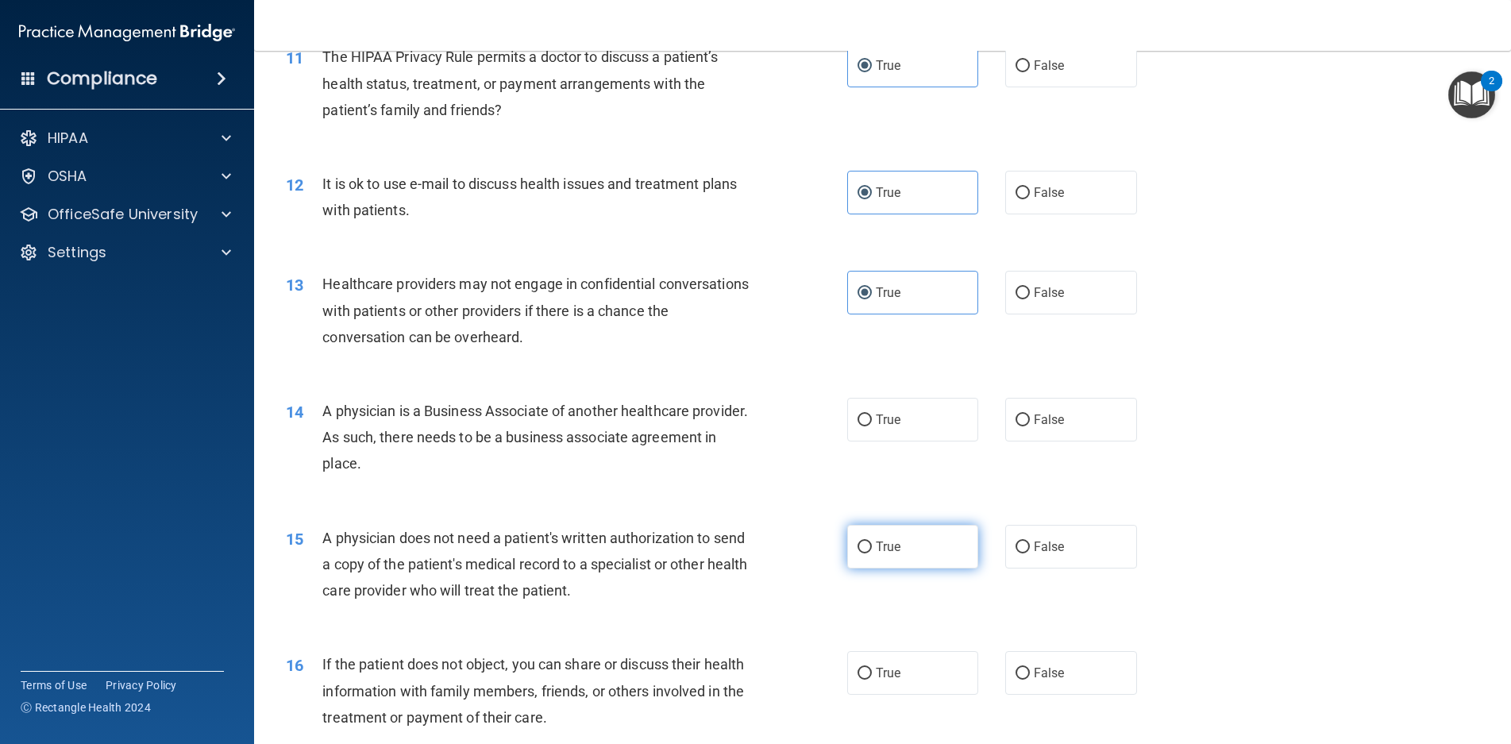
click at [872, 427] on input "True" at bounding box center [865, 421] width 14 height 12
radio input "true"
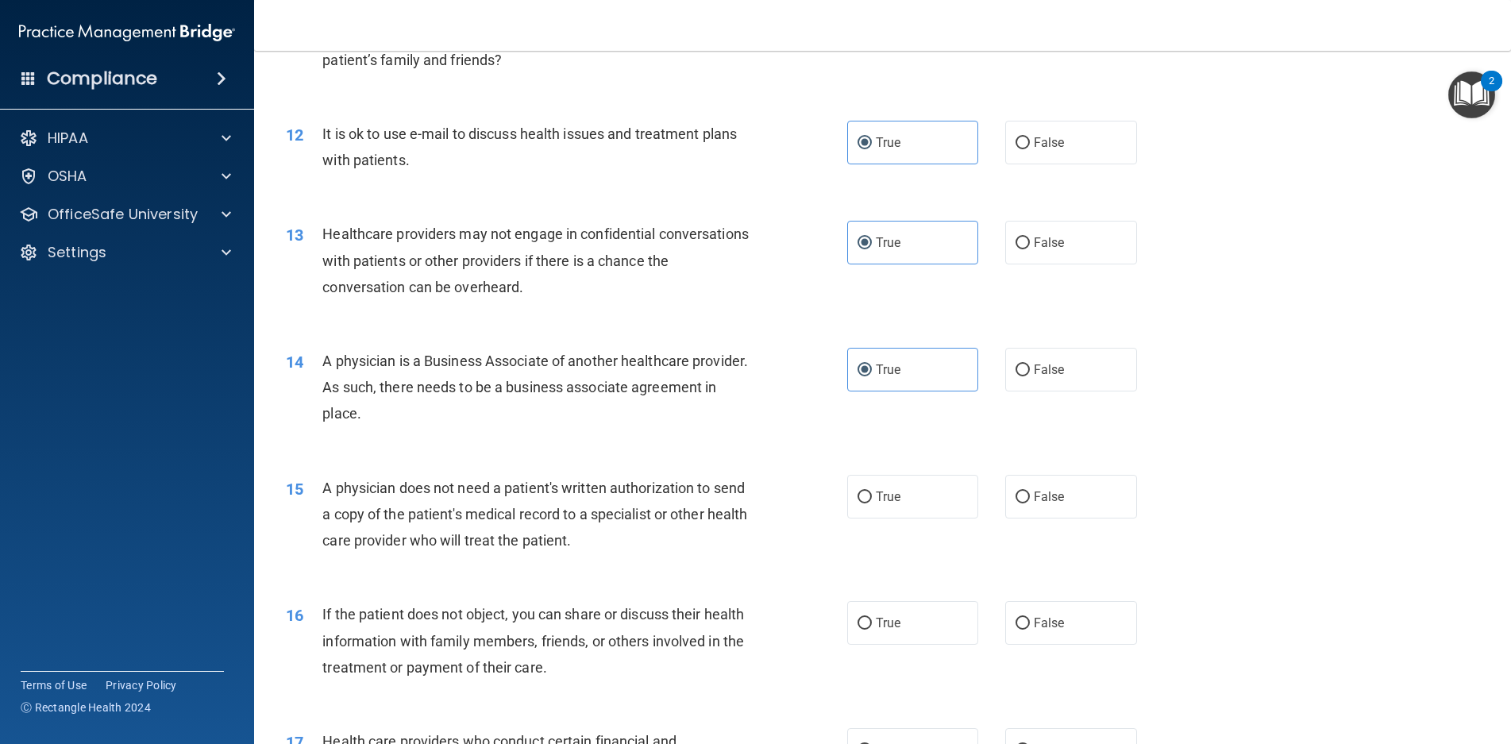
scroll to position [1509, 0]
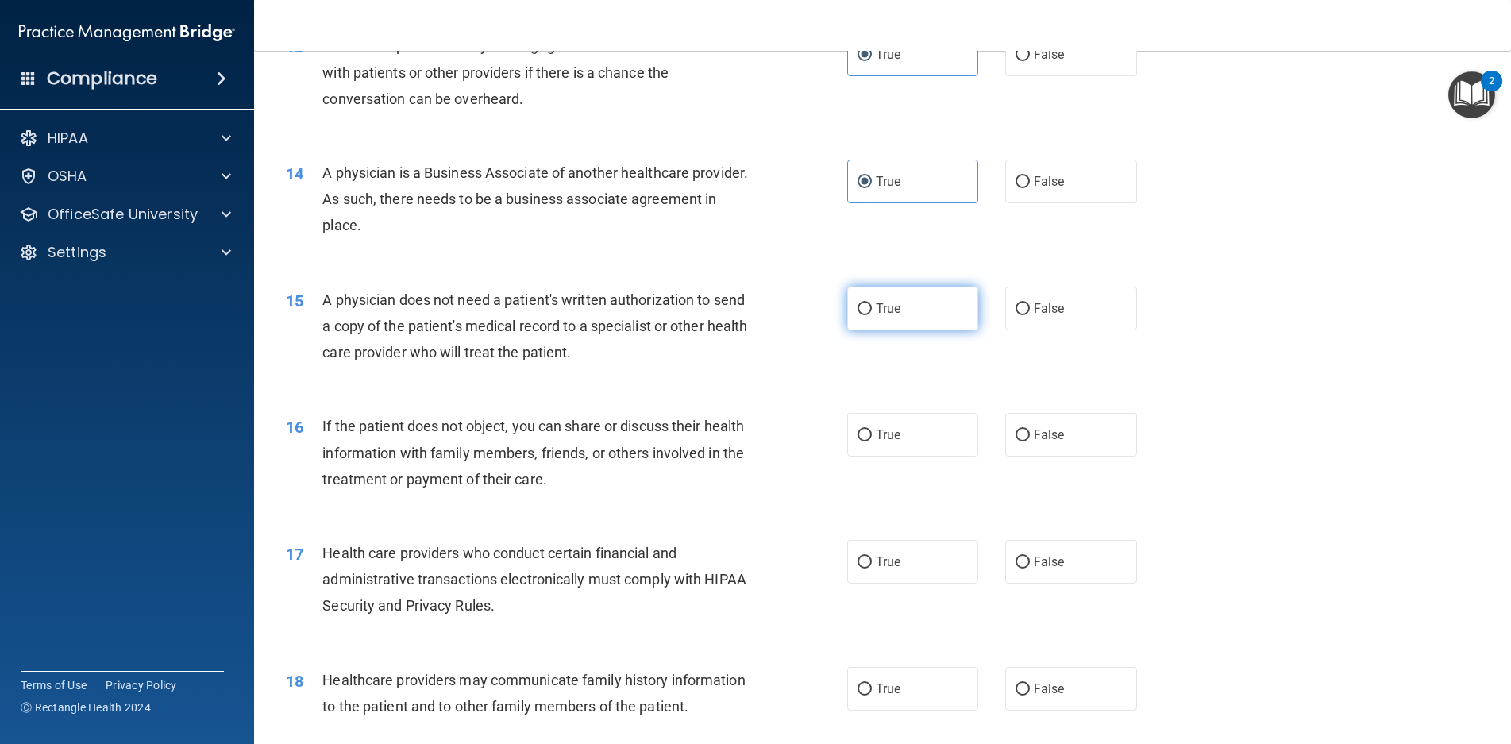
click at [909, 320] on label "True" at bounding box center [913, 309] width 132 height 44
click at [872, 315] on input "True" at bounding box center [865, 309] width 14 height 12
radio input "true"
drag, startPoint x: 904, startPoint y: 423, endPoint x: 905, endPoint y: 431, distance: 8.0
click at [904, 427] on label "True" at bounding box center [913, 435] width 132 height 44
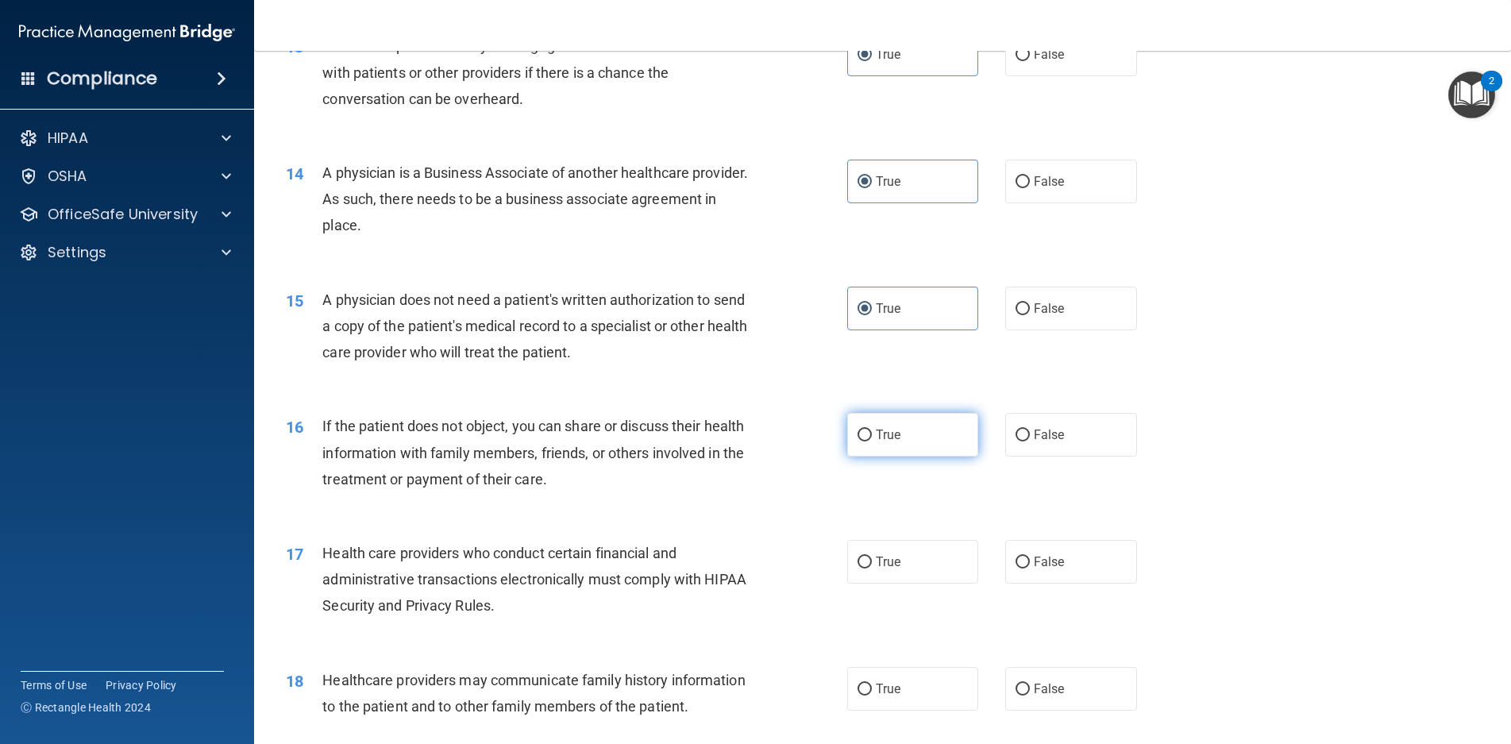
click at [872, 430] on input "True" at bounding box center [865, 436] width 14 height 12
radio input "true"
click at [913, 564] on label "True" at bounding box center [913, 562] width 132 height 44
click at [872, 564] on input "True" at bounding box center [865, 563] width 14 height 12
radio input "true"
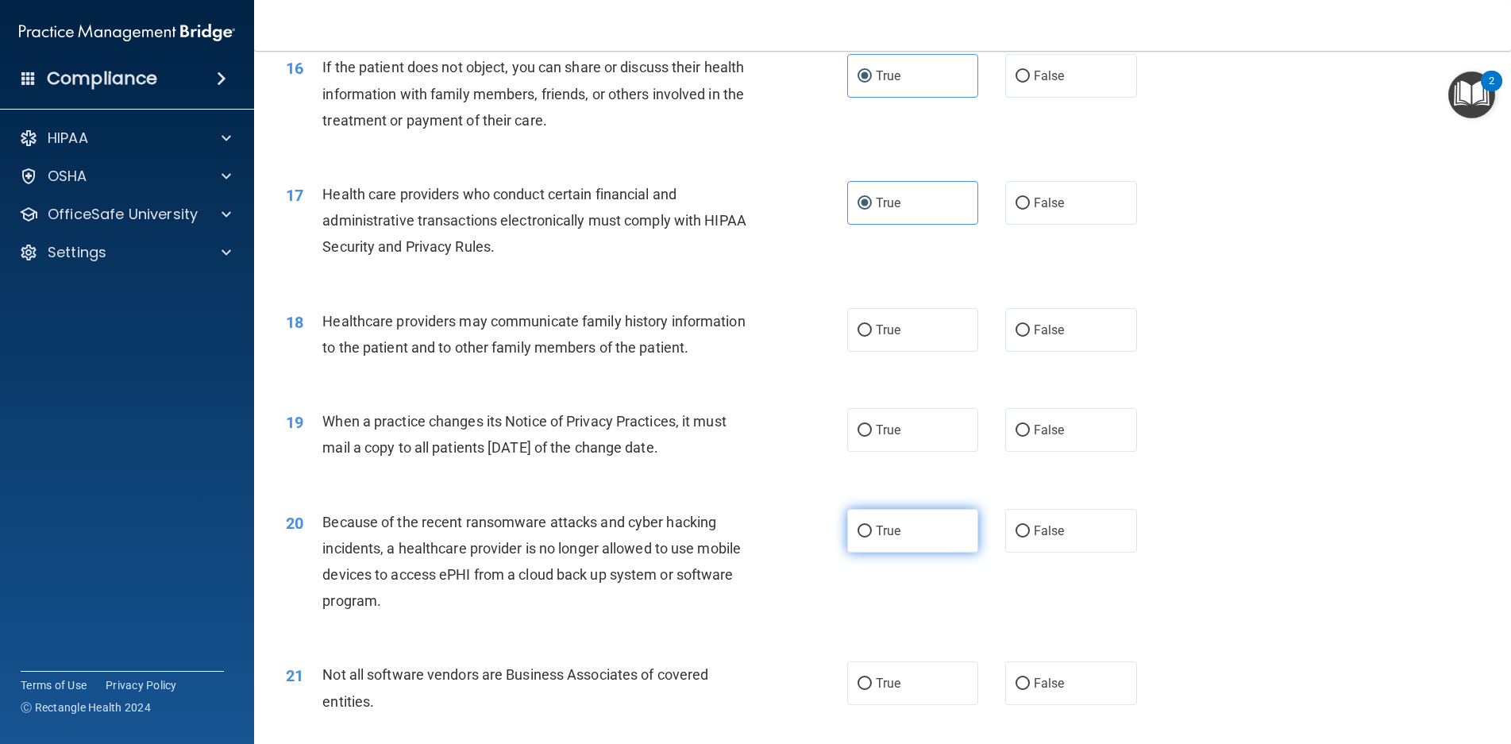
scroll to position [1906, 0]
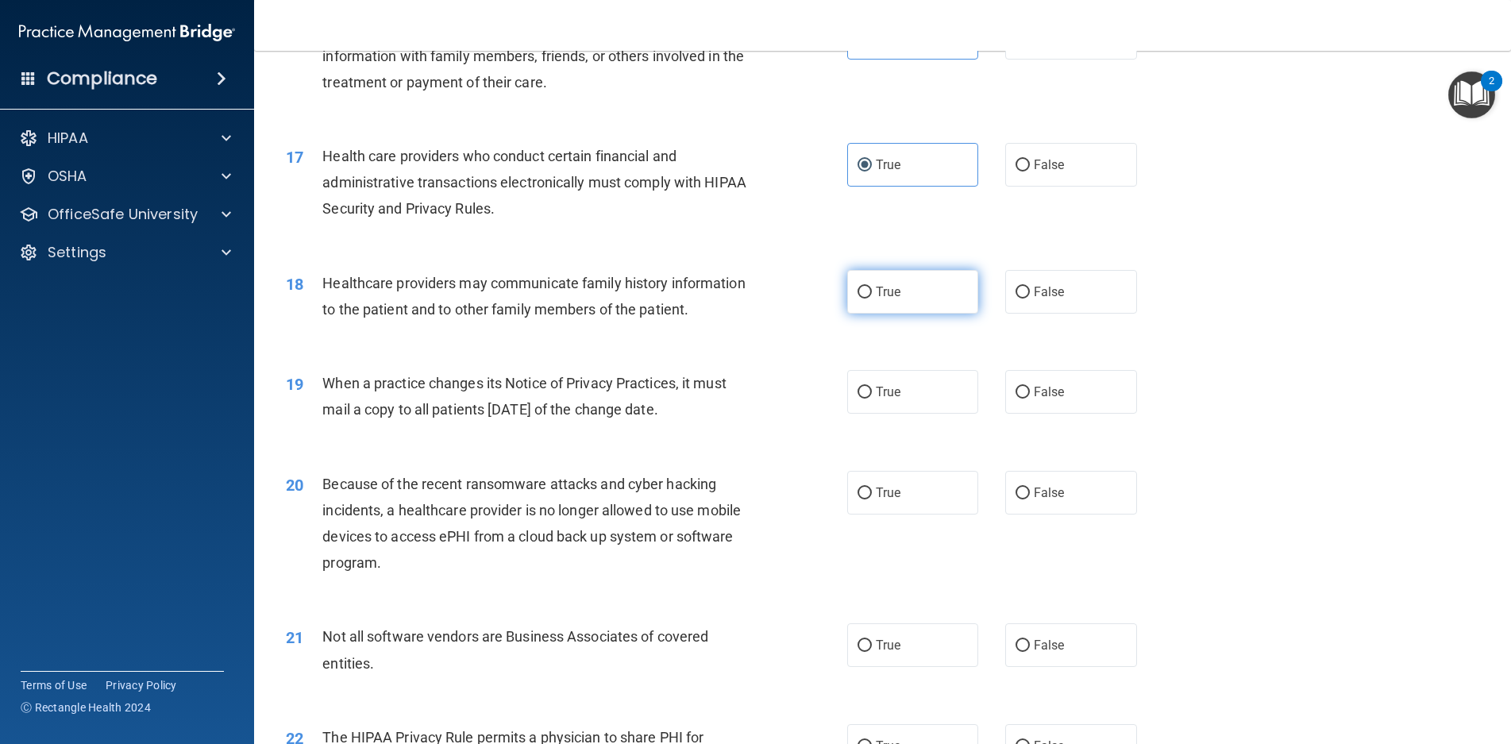
click at [901, 295] on label "True" at bounding box center [913, 292] width 132 height 44
click at [872, 295] on input "True" at bounding box center [865, 293] width 14 height 12
radio input "true"
click at [914, 414] on label "True" at bounding box center [913, 392] width 132 height 44
click at [872, 399] on input "True" at bounding box center [865, 393] width 14 height 12
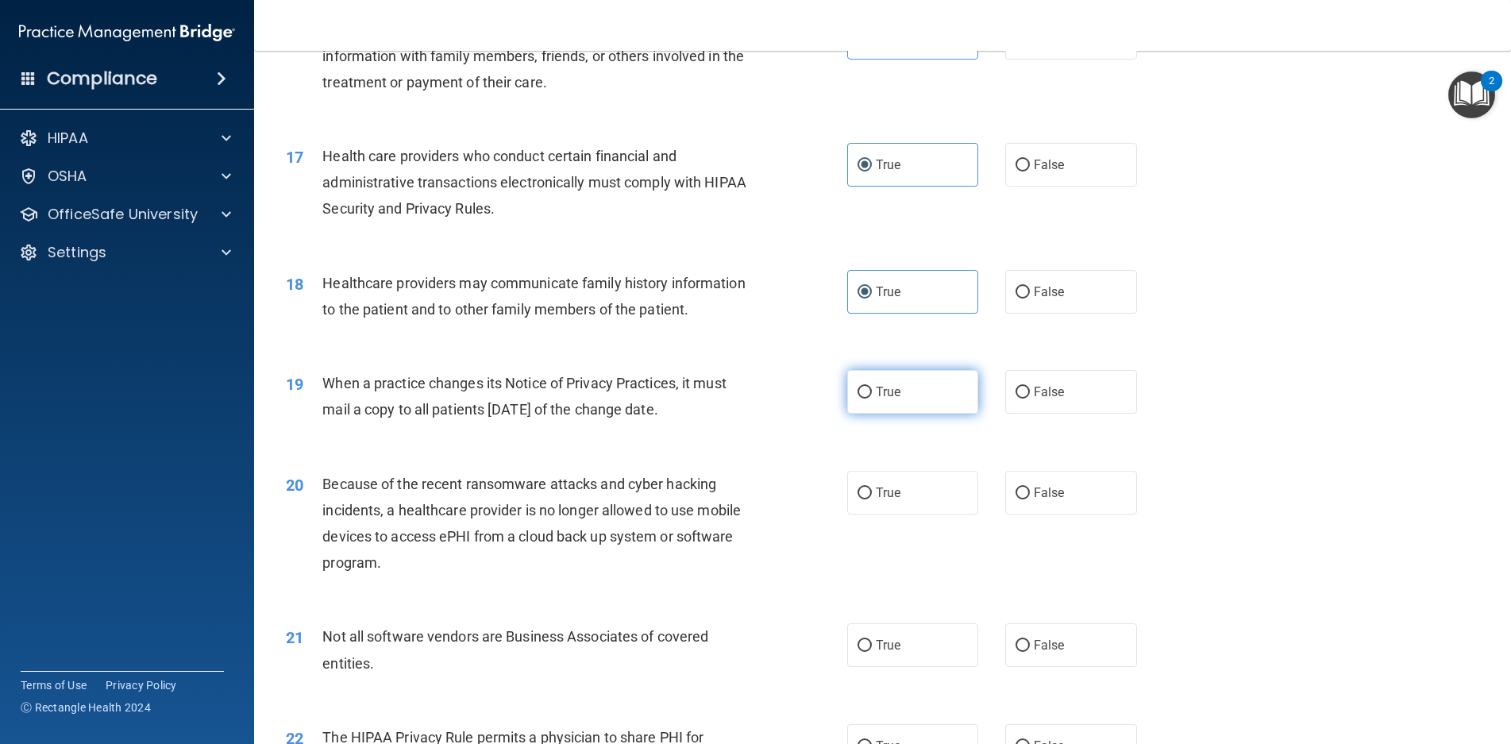
radio input "true"
click at [901, 515] on label "True" at bounding box center [913, 493] width 132 height 44
click at [872, 500] on input "True" at bounding box center [865, 494] width 14 height 12
radio input "true"
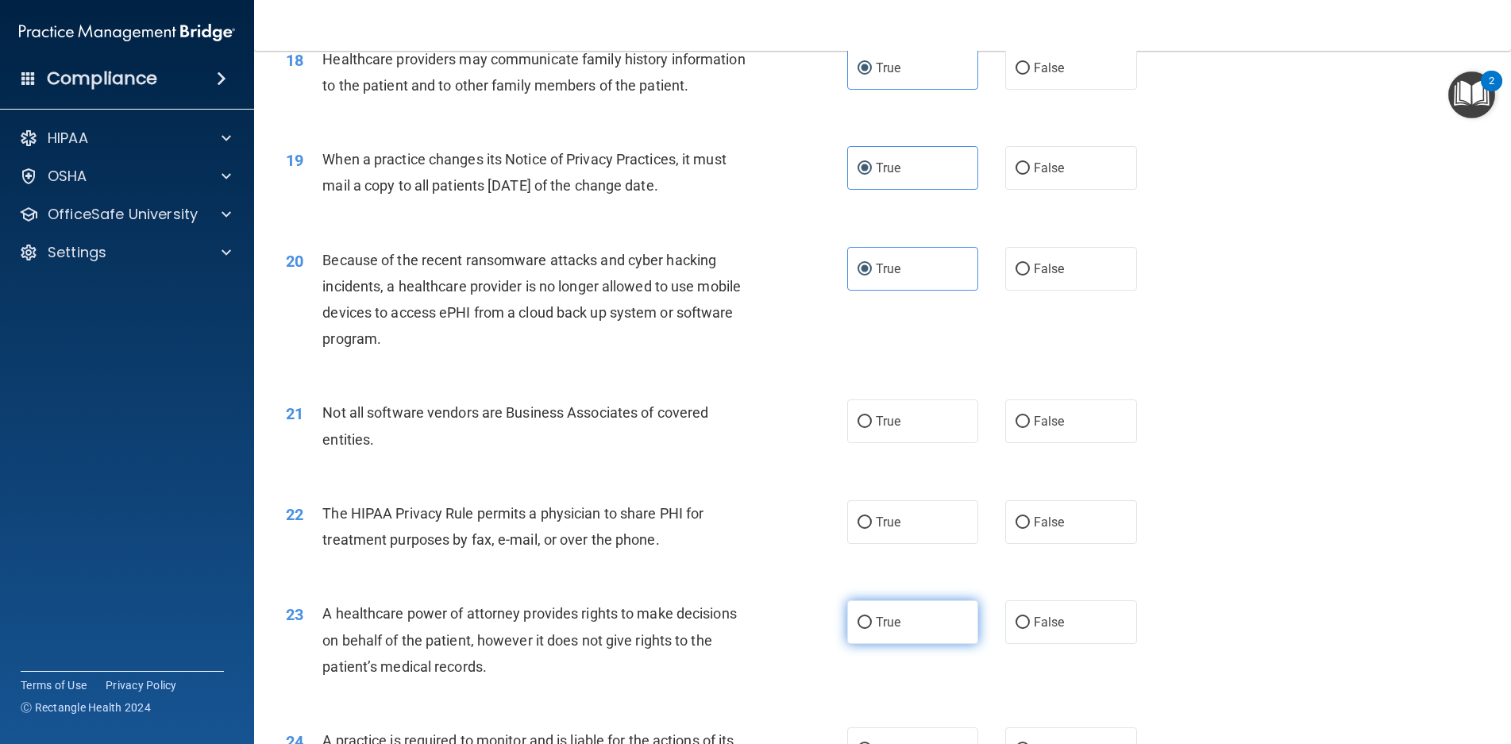
scroll to position [2224, 0]
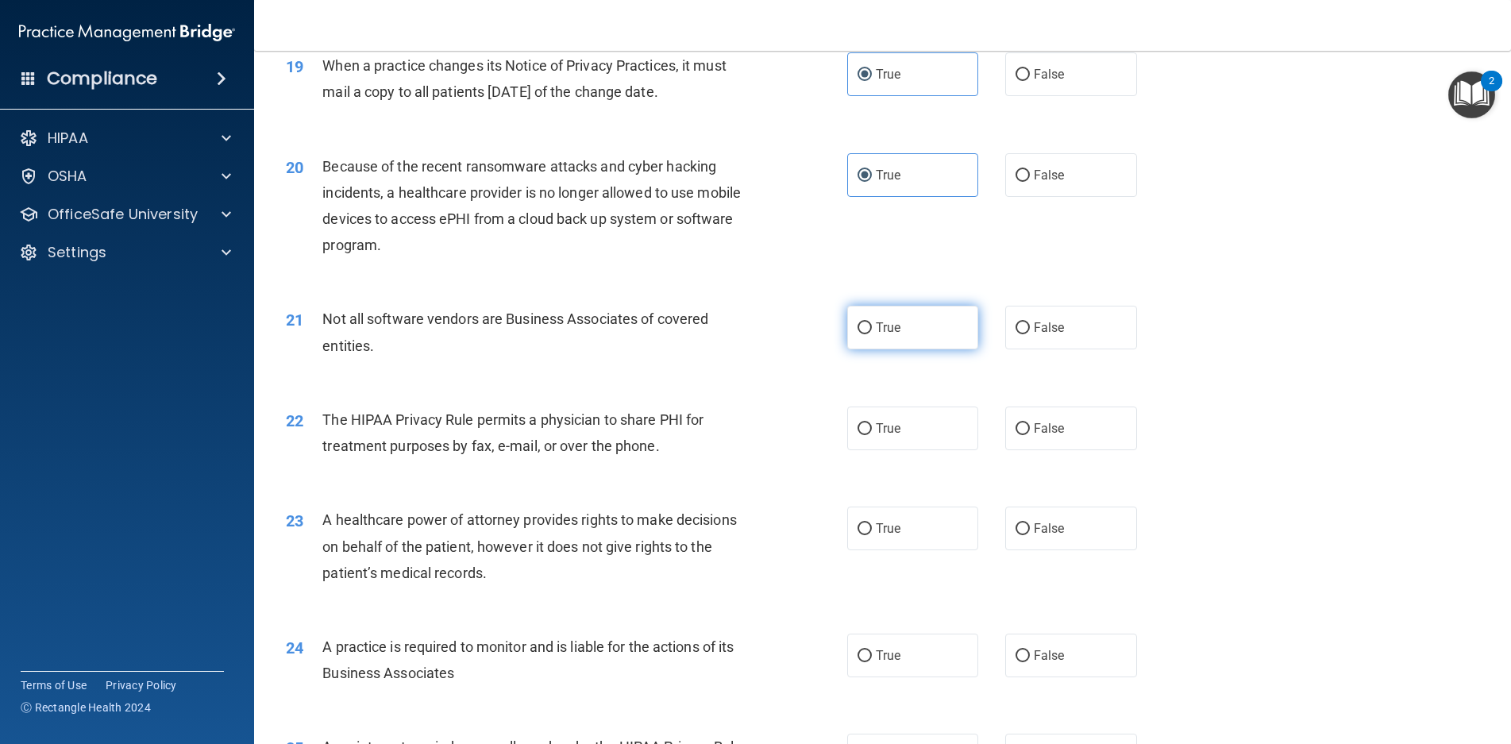
click at [908, 349] on label "True" at bounding box center [913, 328] width 132 height 44
click at [872, 334] on input "True" at bounding box center [865, 328] width 14 height 12
radio input "true"
click at [895, 450] on label "True" at bounding box center [913, 429] width 132 height 44
click at [872, 435] on input "True" at bounding box center [865, 429] width 14 height 12
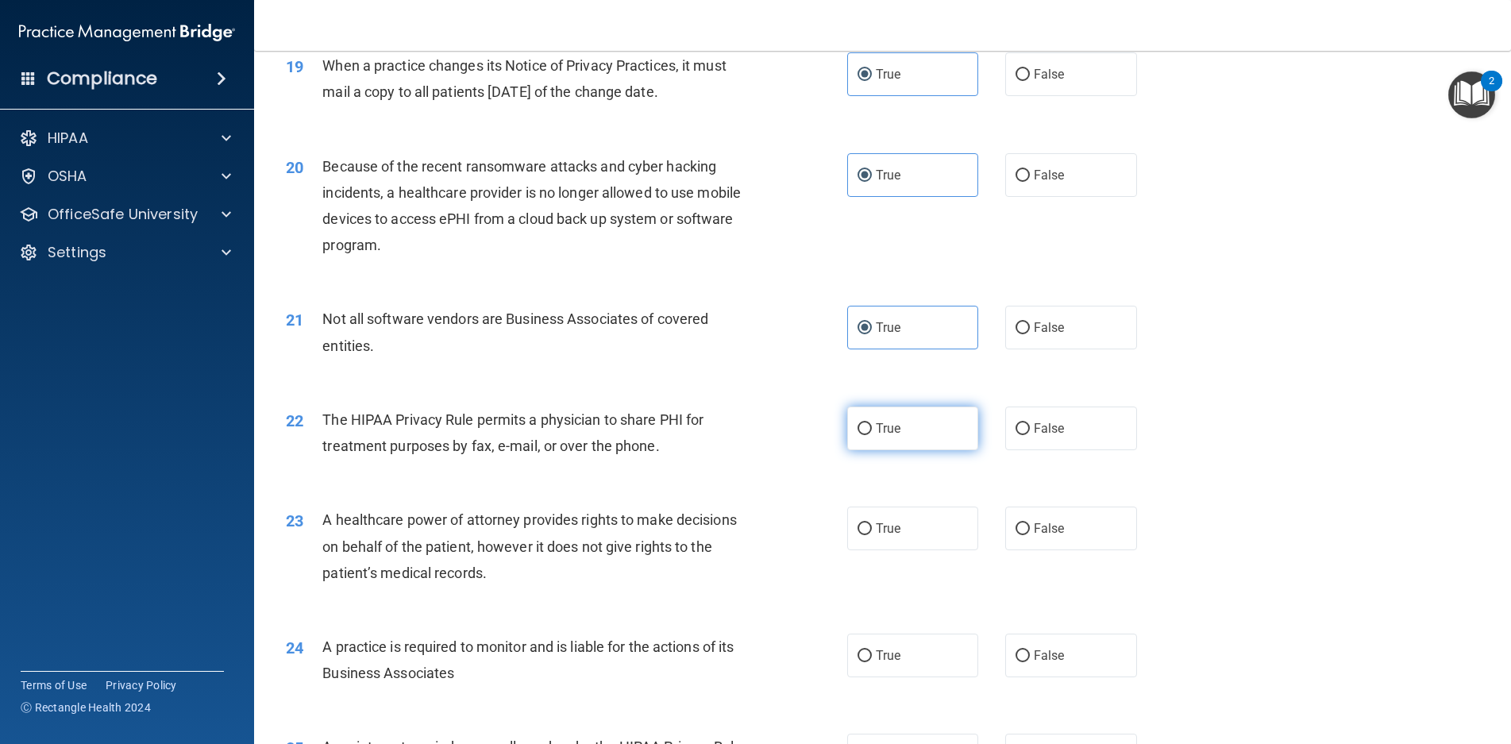
radio input "true"
click at [886, 536] on span "True" at bounding box center [888, 528] width 25 height 15
click at [872, 535] on input "True" at bounding box center [865, 529] width 14 height 12
radio input "true"
click at [893, 663] on span "True" at bounding box center [888, 655] width 25 height 15
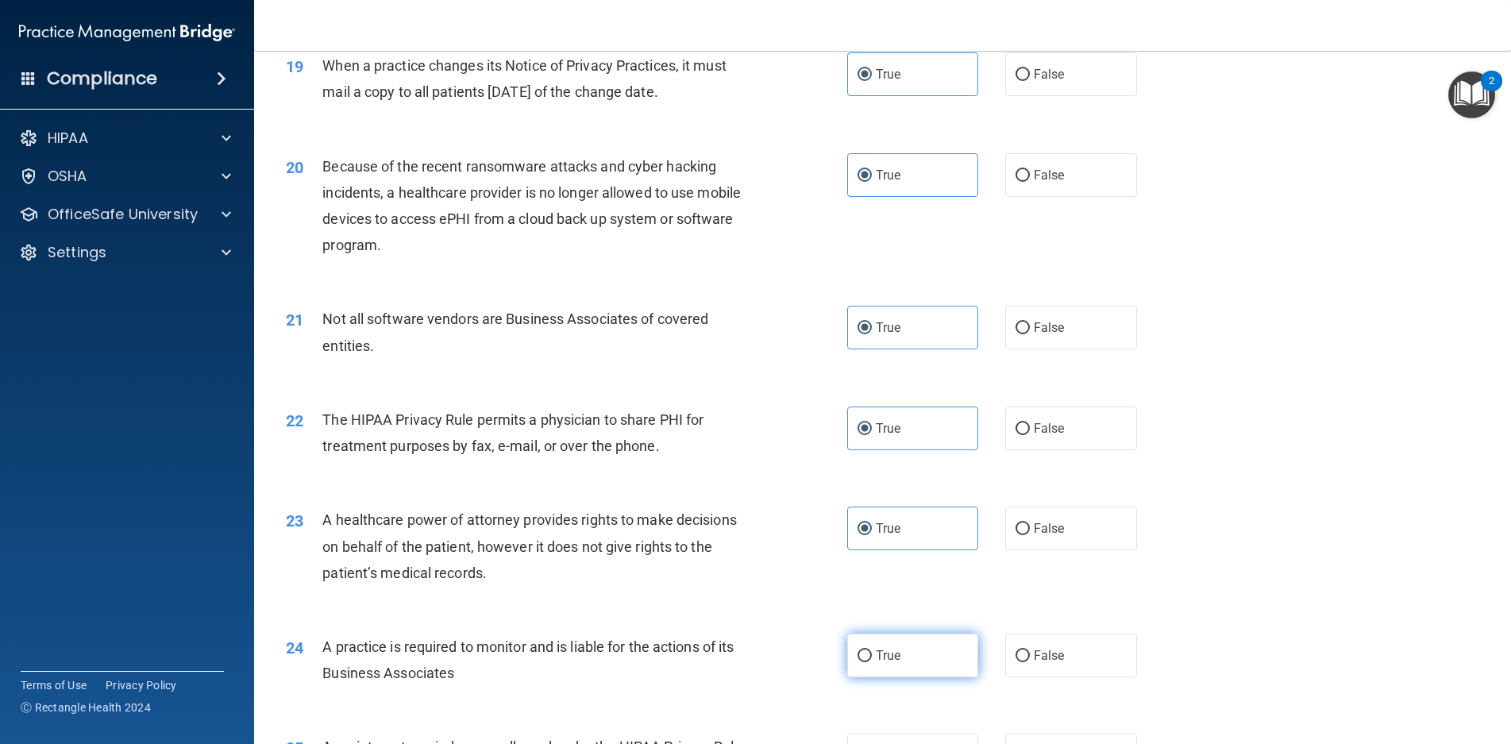
click at [872, 662] on input "True" at bounding box center [865, 656] width 14 height 12
radio input "true"
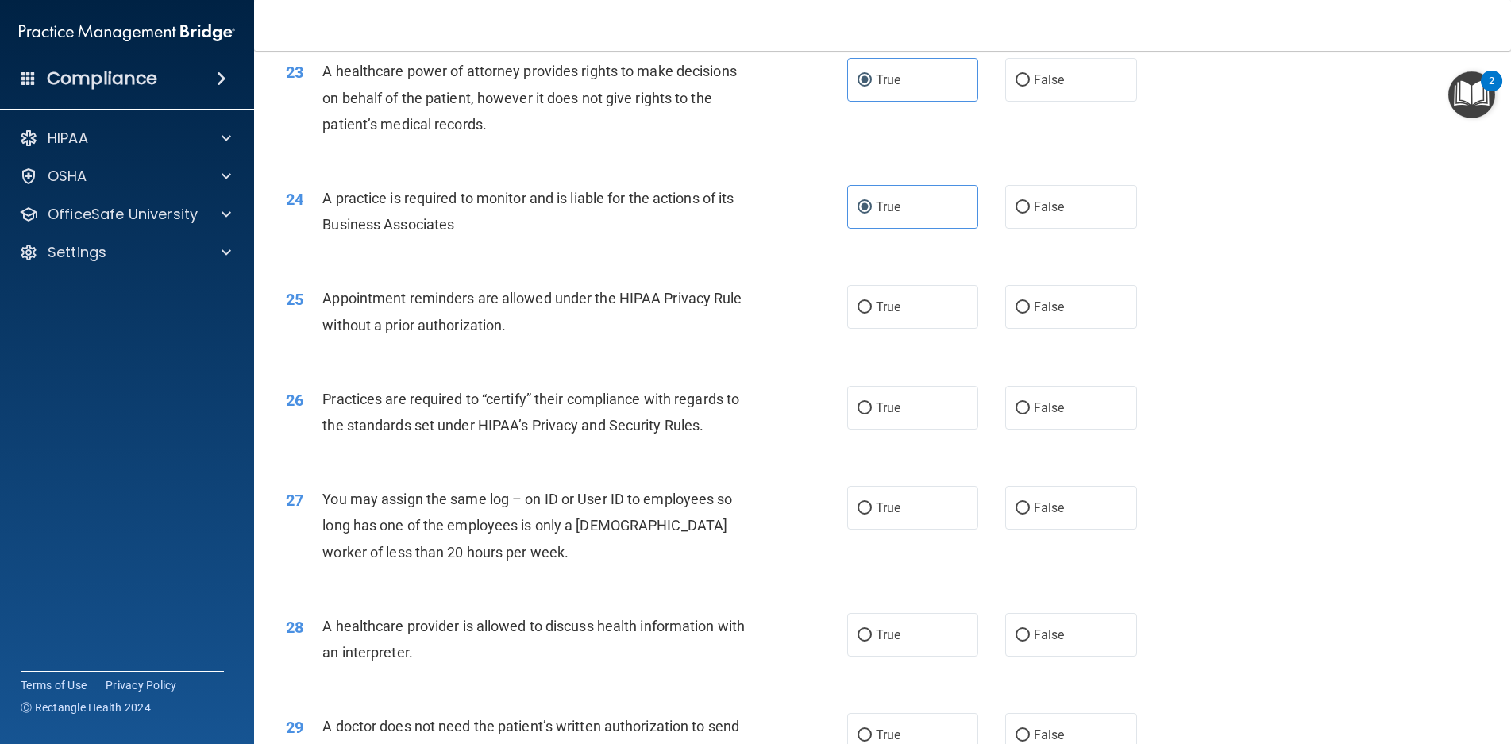
scroll to position [2780, 0]
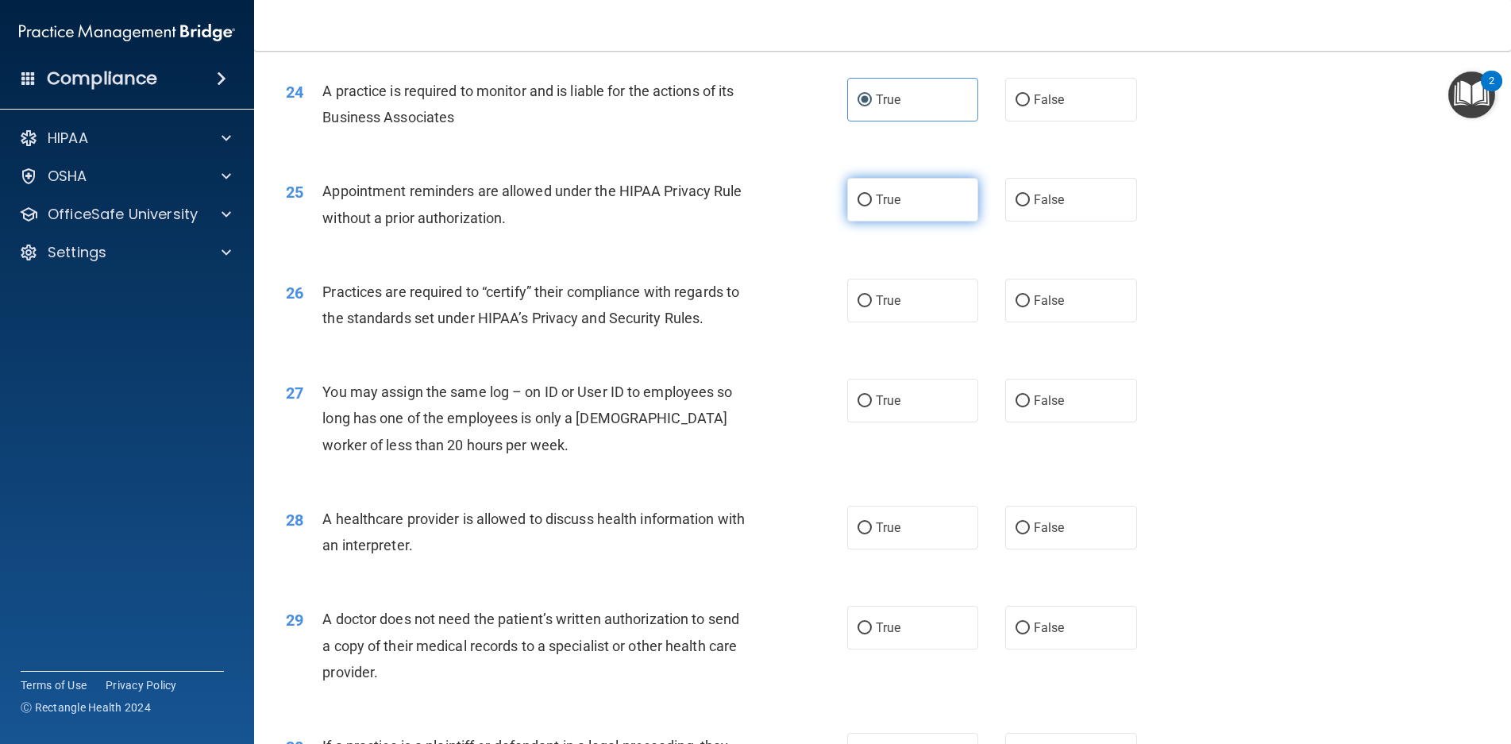
click at [878, 222] on label "True" at bounding box center [913, 200] width 132 height 44
click at [872, 207] on input "True" at bounding box center [865, 201] width 14 height 12
radio input "true"
click at [876, 310] on label "True" at bounding box center [913, 301] width 132 height 44
click at [872, 307] on input "True" at bounding box center [865, 301] width 14 height 12
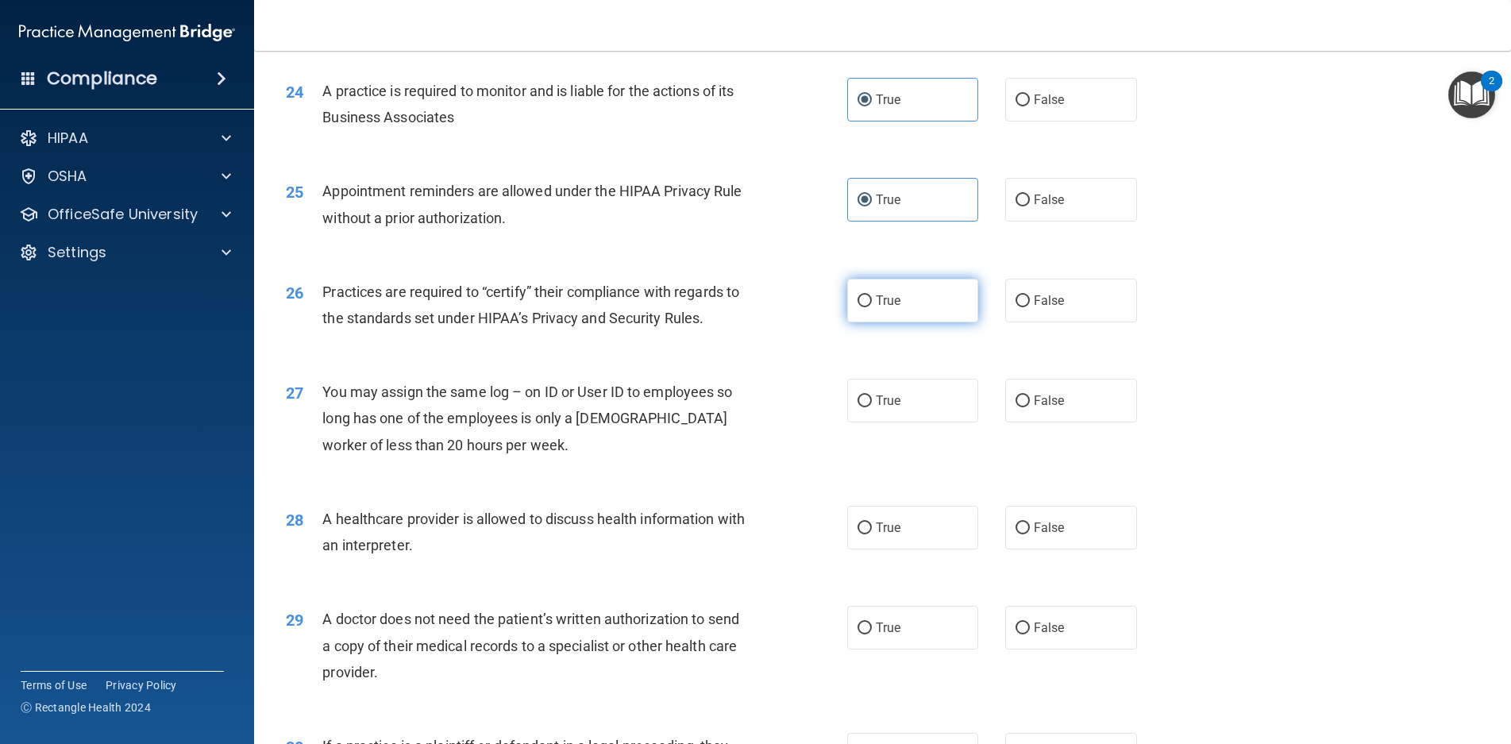
radio input "true"
click at [888, 423] on label "True" at bounding box center [913, 401] width 132 height 44
click at [872, 407] on input "True" at bounding box center [865, 402] width 14 height 12
radio input "true"
drag, startPoint x: 882, startPoint y: 557, endPoint x: 886, endPoint y: 608, distance: 51.8
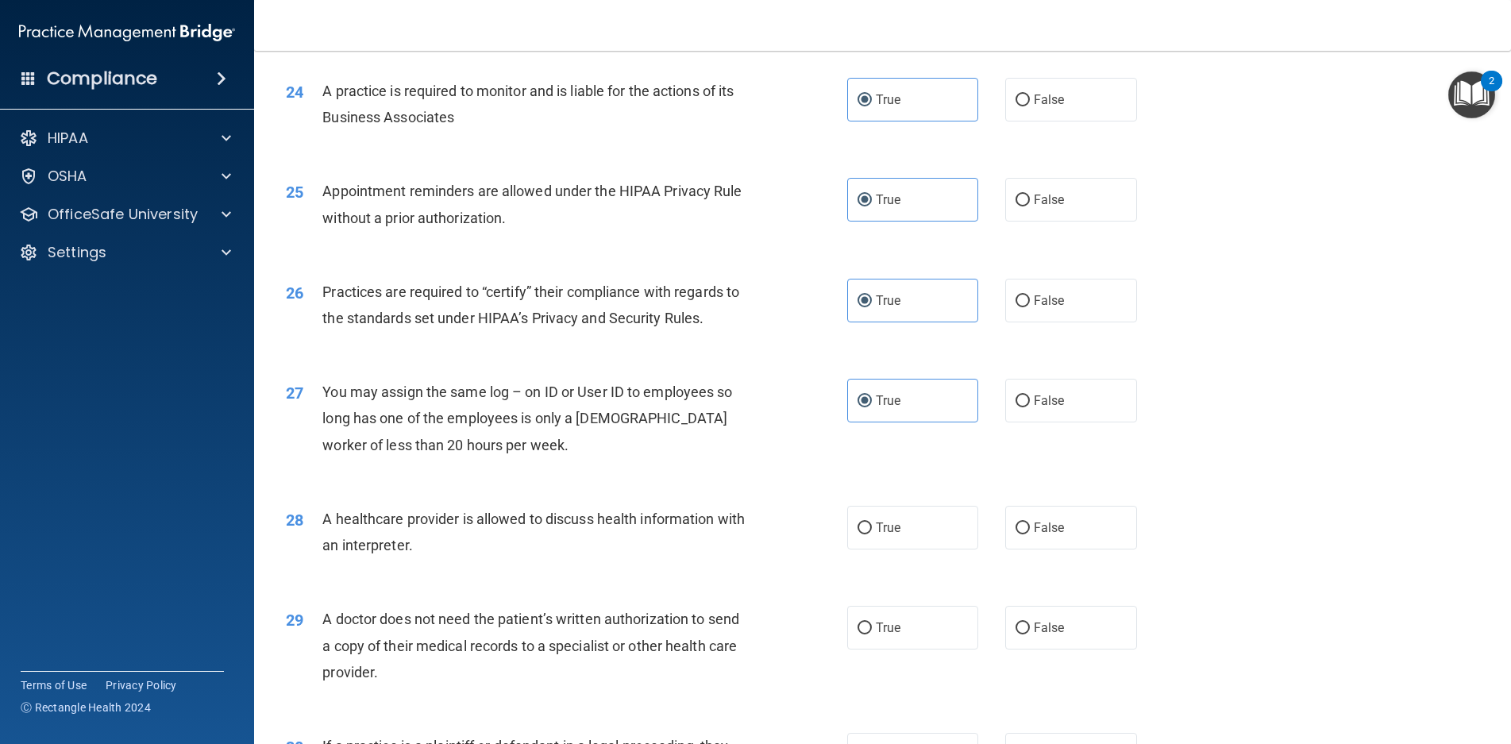
click at [881, 535] on span "True" at bounding box center [888, 527] width 25 height 15
click at [872, 535] on input "True" at bounding box center [865, 529] width 14 height 12
radio input "true"
click at [894, 650] on label "True" at bounding box center [913, 628] width 132 height 44
click at [872, 635] on input "True" at bounding box center [865, 629] width 14 height 12
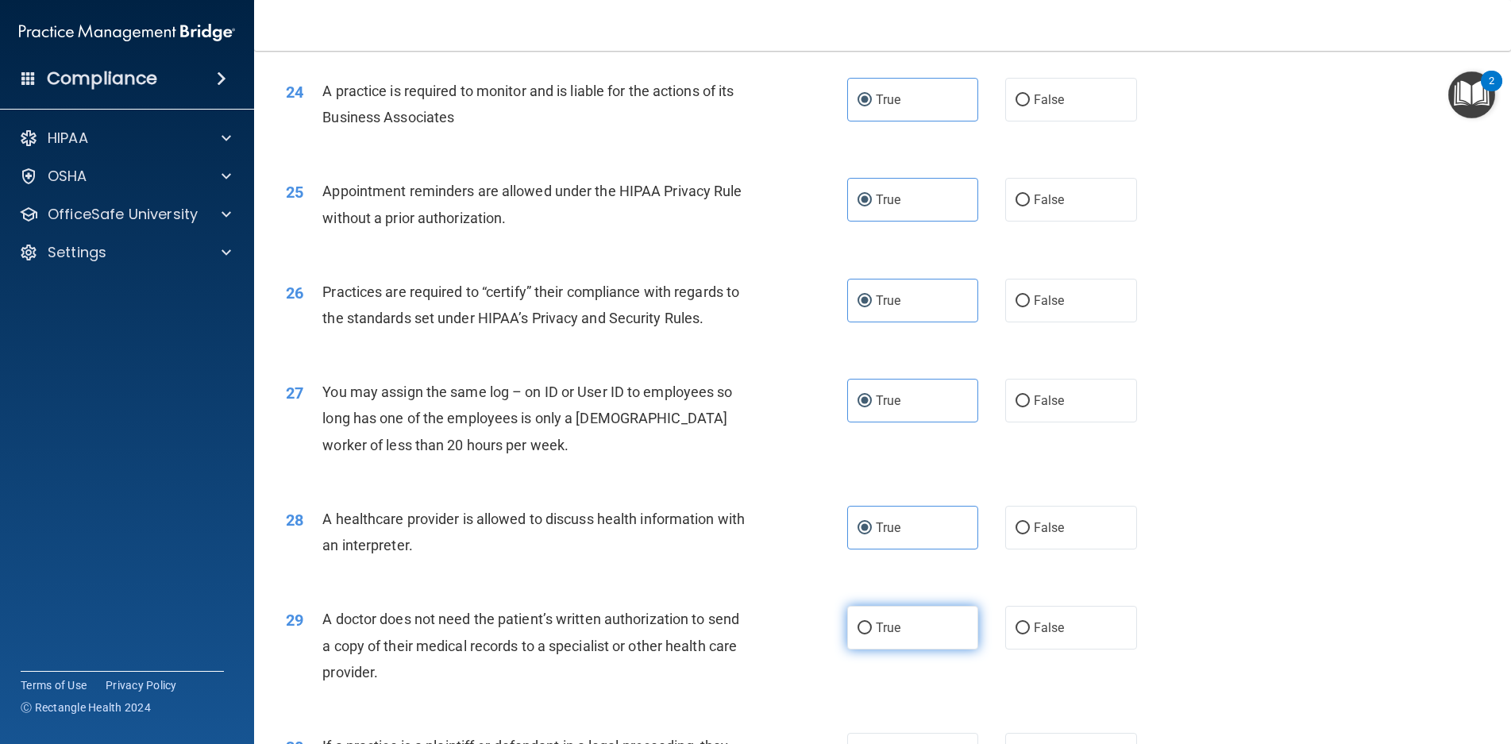
radio input "true"
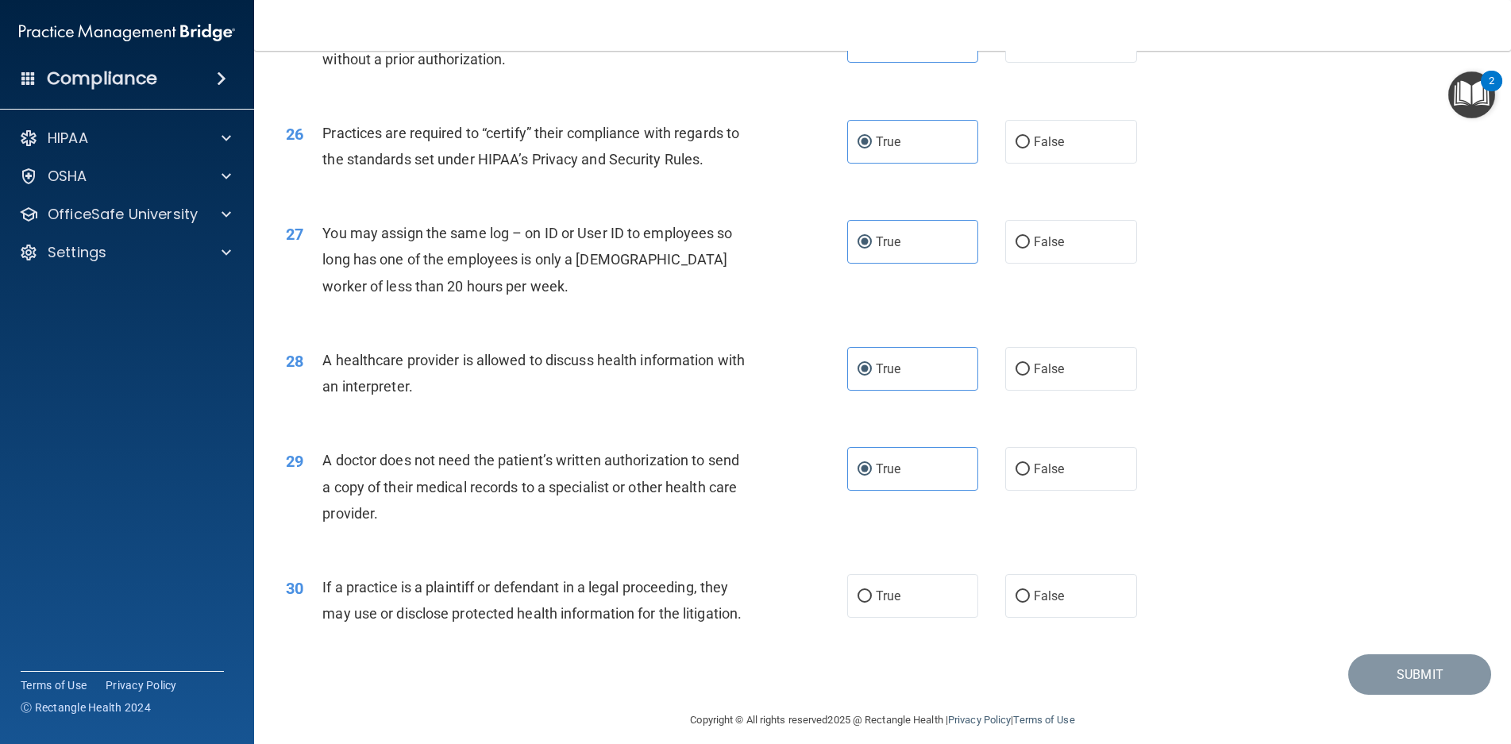
scroll to position [3005, 0]
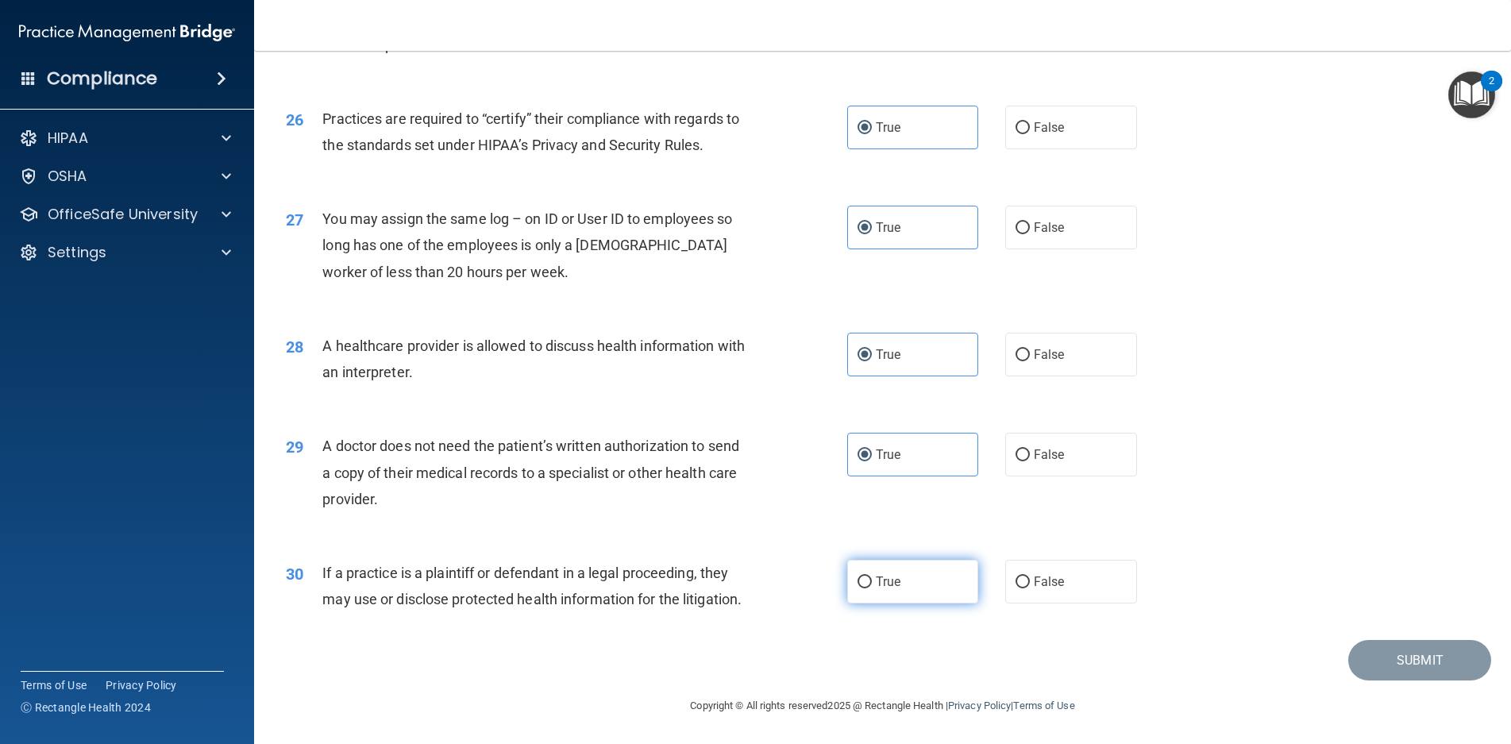
click at [913, 565] on label "True" at bounding box center [913, 582] width 132 height 44
click at [872, 577] on input "True" at bounding box center [865, 583] width 14 height 12
radio input "true"
click at [1391, 661] on button "Submit" at bounding box center [1420, 660] width 143 height 41
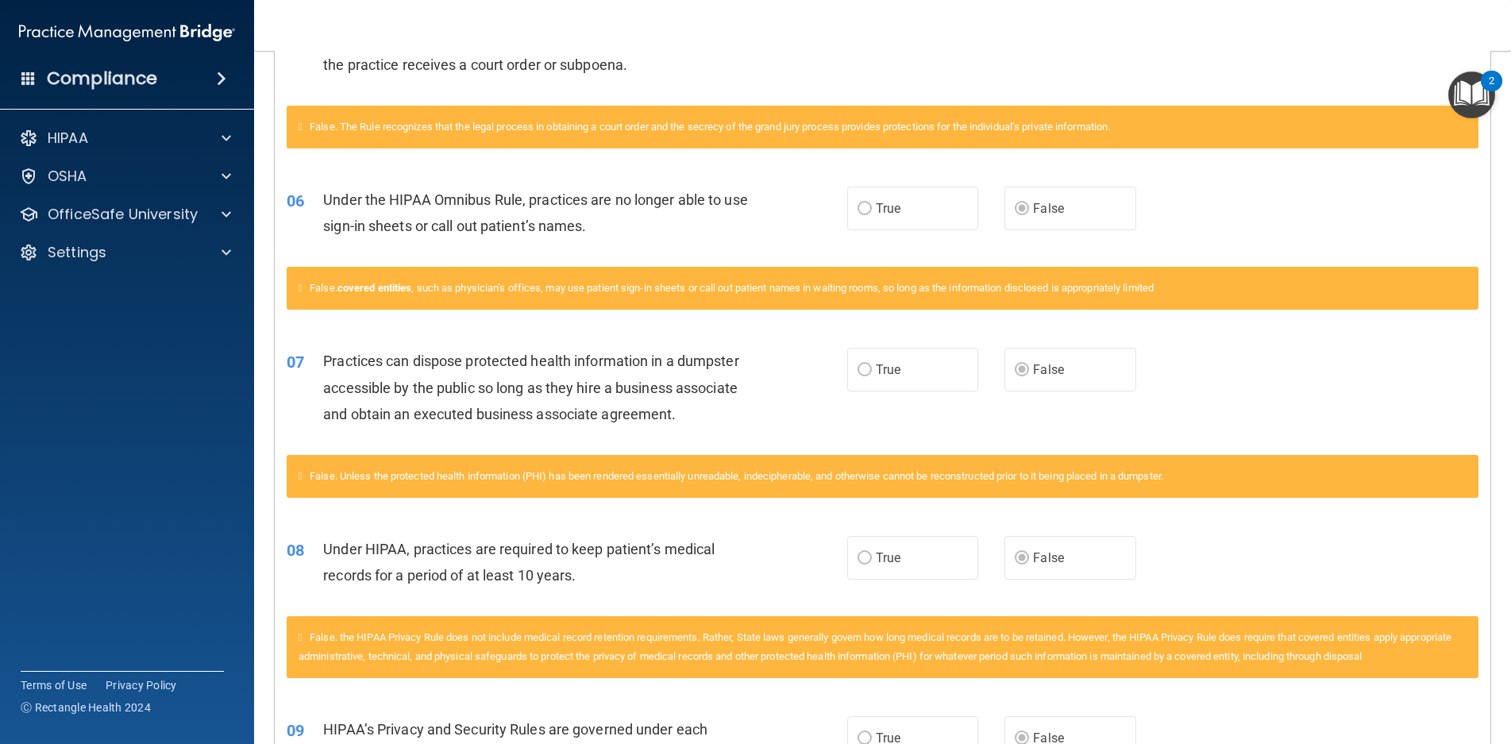
scroll to position [257, 0]
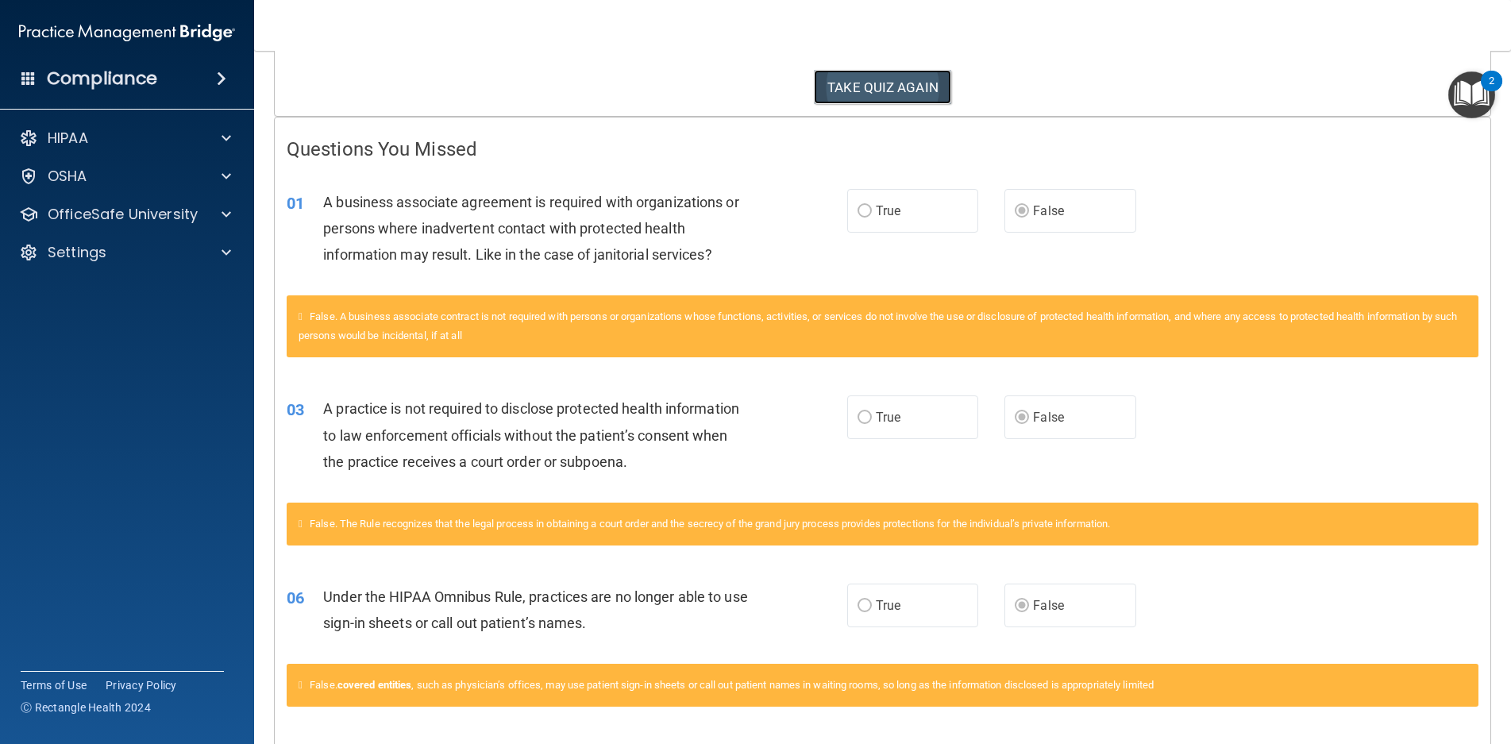
click at [843, 91] on button "TAKE QUIZ AGAIN" at bounding box center [882, 87] width 137 height 35
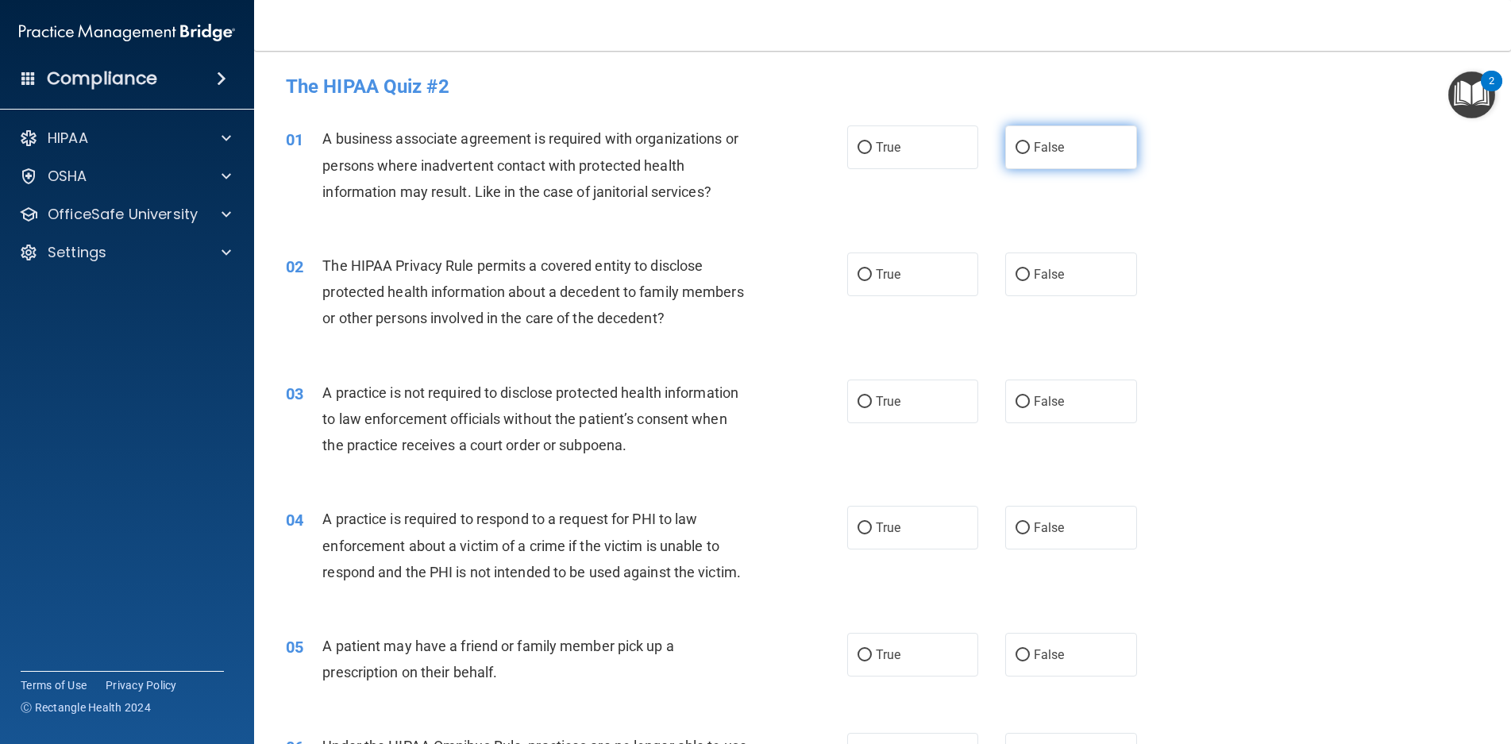
click at [1083, 164] on label "False" at bounding box center [1072, 147] width 132 height 44
click at [1030, 154] on input "False" at bounding box center [1023, 148] width 14 height 12
radio input "true"
click at [840, 271] on div "02 The HIPAA Privacy Rule permits a covered entity to disclose protected health…" at bounding box center [566, 296] width 609 height 87
click at [848, 272] on label "True" at bounding box center [913, 275] width 132 height 44
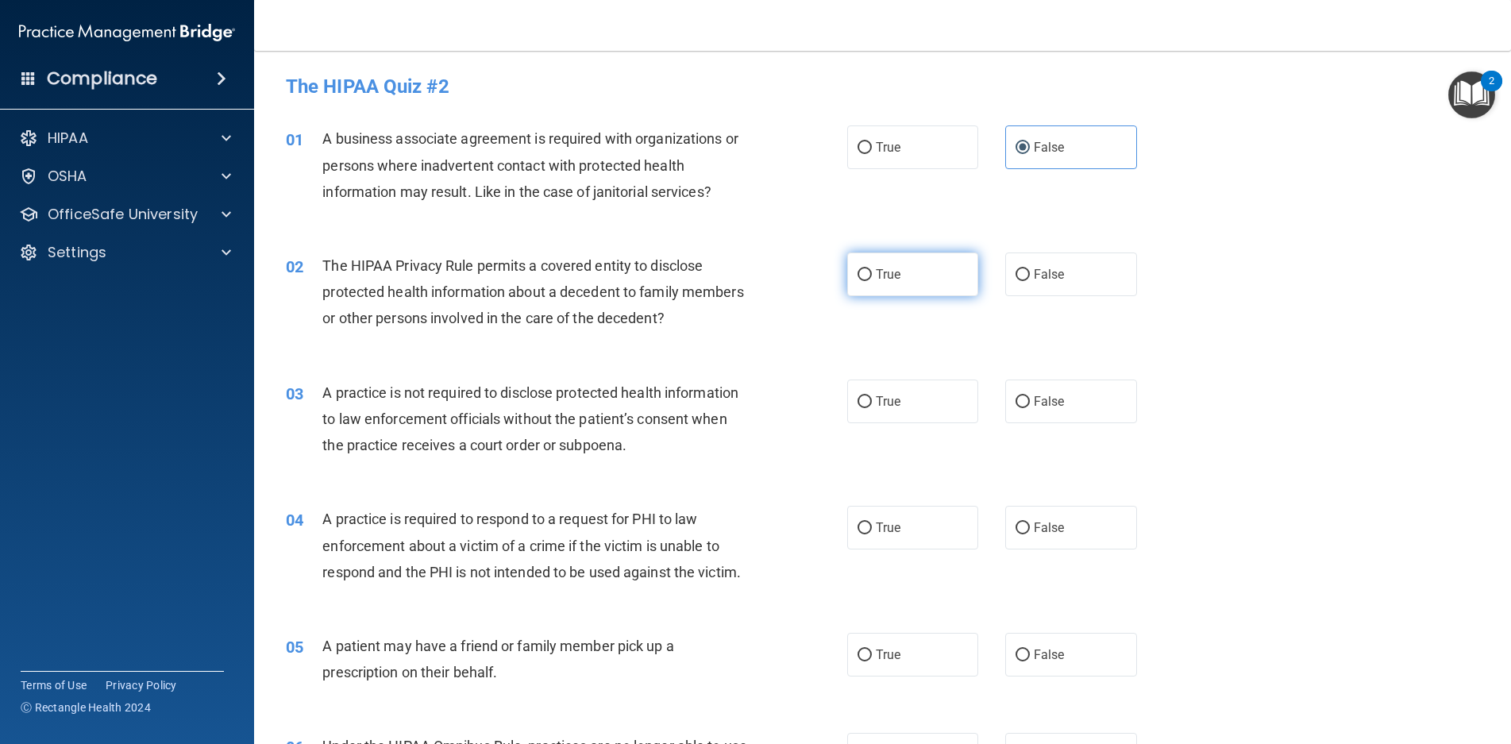
click at [858, 272] on input "True" at bounding box center [865, 275] width 14 height 12
radio input "true"
click at [1043, 403] on span "False" at bounding box center [1049, 401] width 31 height 15
click at [1030, 403] on input "False" at bounding box center [1023, 402] width 14 height 12
drag, startPoint x: 911, startPoint y: 527, endPoint x: 910, endPoint y: 538, distance: 11.1
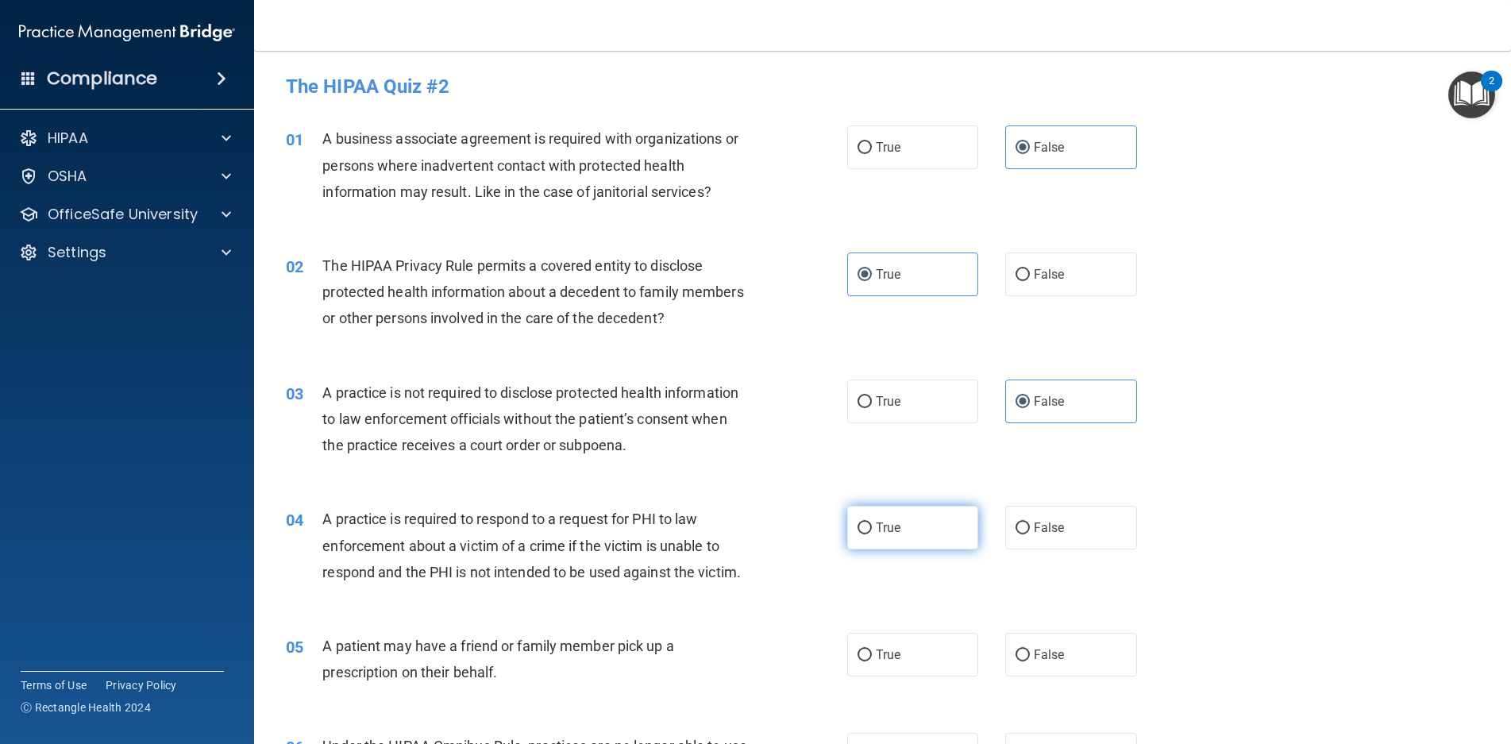
click at [910, 528] on label "True" at bounding box center [913, 528] width 132 height 44
click at [872, 528] on input "True" at bounding box center [865, 529] width 14 height 12
click at [901, 647] on label "True" at bounding box center [913, 655] width 132 height 44
click at [872, 650] on input "True" at bounding box center [865, 656] width 14 height 12
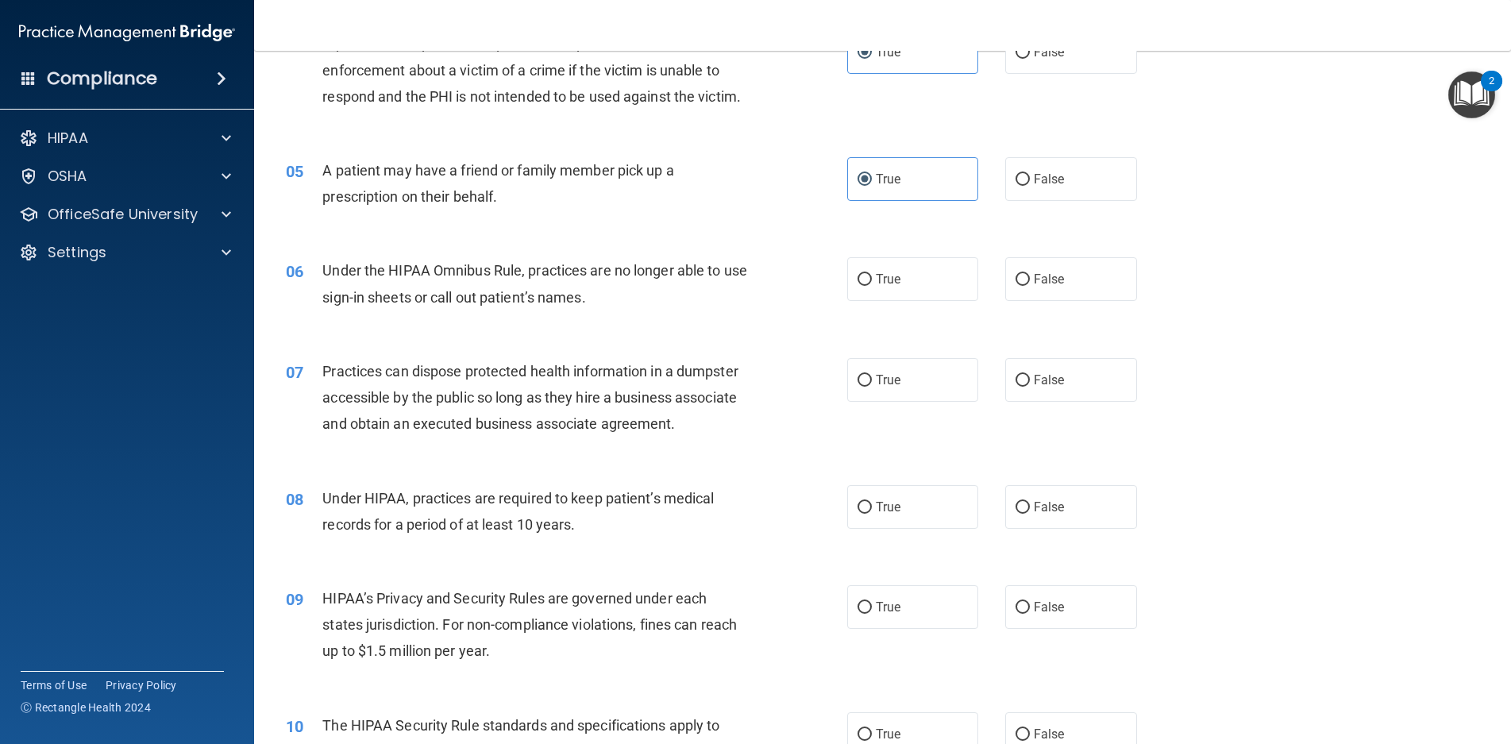
scroll to position [477, 0]
click at [1052, 282] on span "False" at bounding box center [1049, 278] width 31 height 15
click at [1030, 282] on input "False" at bounding box center [1023, 279] width 14 height 12
click at [1055, 374] on span "False" at bounding box center [1049, 379] width 31 height 15
click at [1030, 374] on input "False" at bounding box center [1023, 380] width 14 height 12
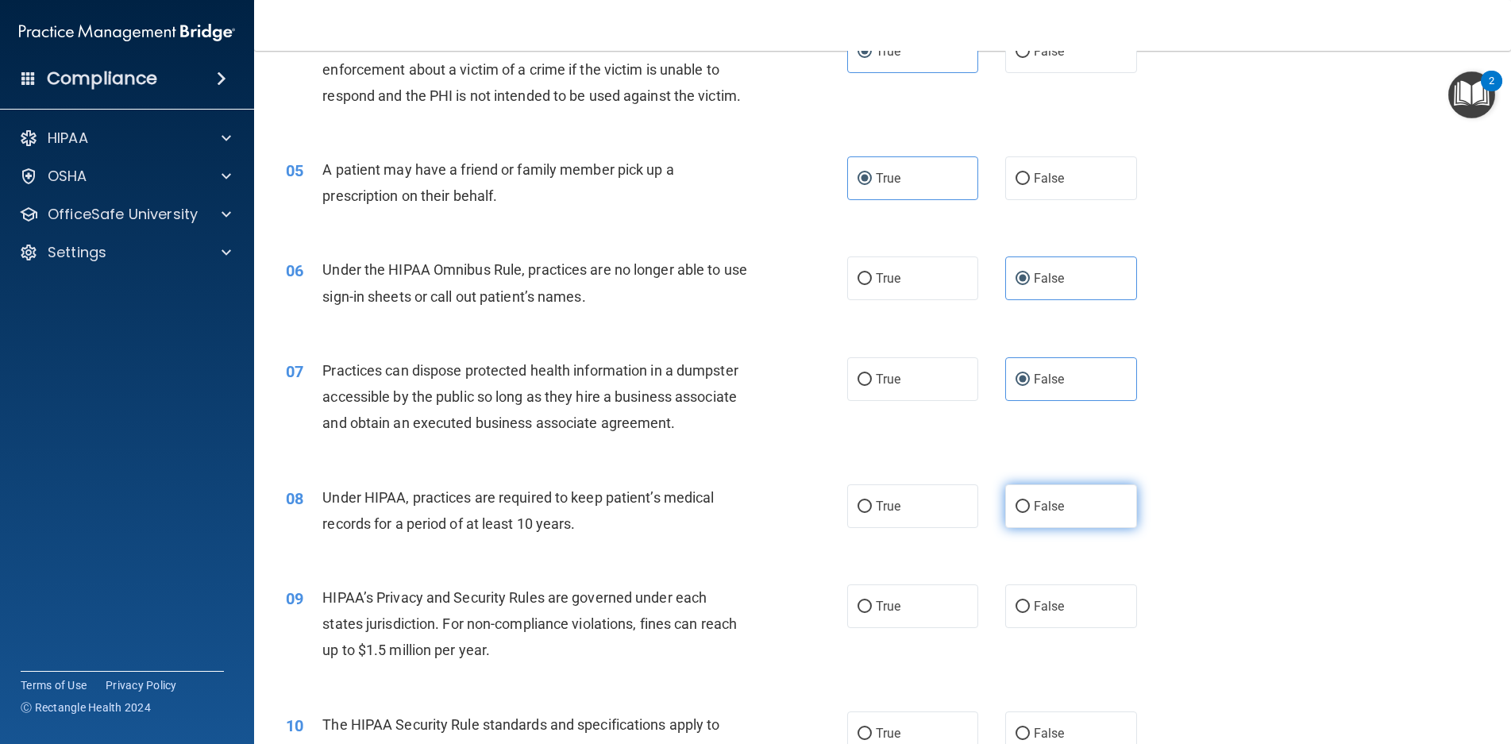
click at [1052, 511] on span "False" at bounding box center [1049, 506] width 31 height 15
click at [1030, 511] on input "False" at bounding box center [1023, 507] width 14 height 12
click at [1046, 610] on span "False" at bounding box center [1049, 606] width 31 height 15
click at [1030, 610] on input "False" at bounding box center [1023, 607] width 14 height 12
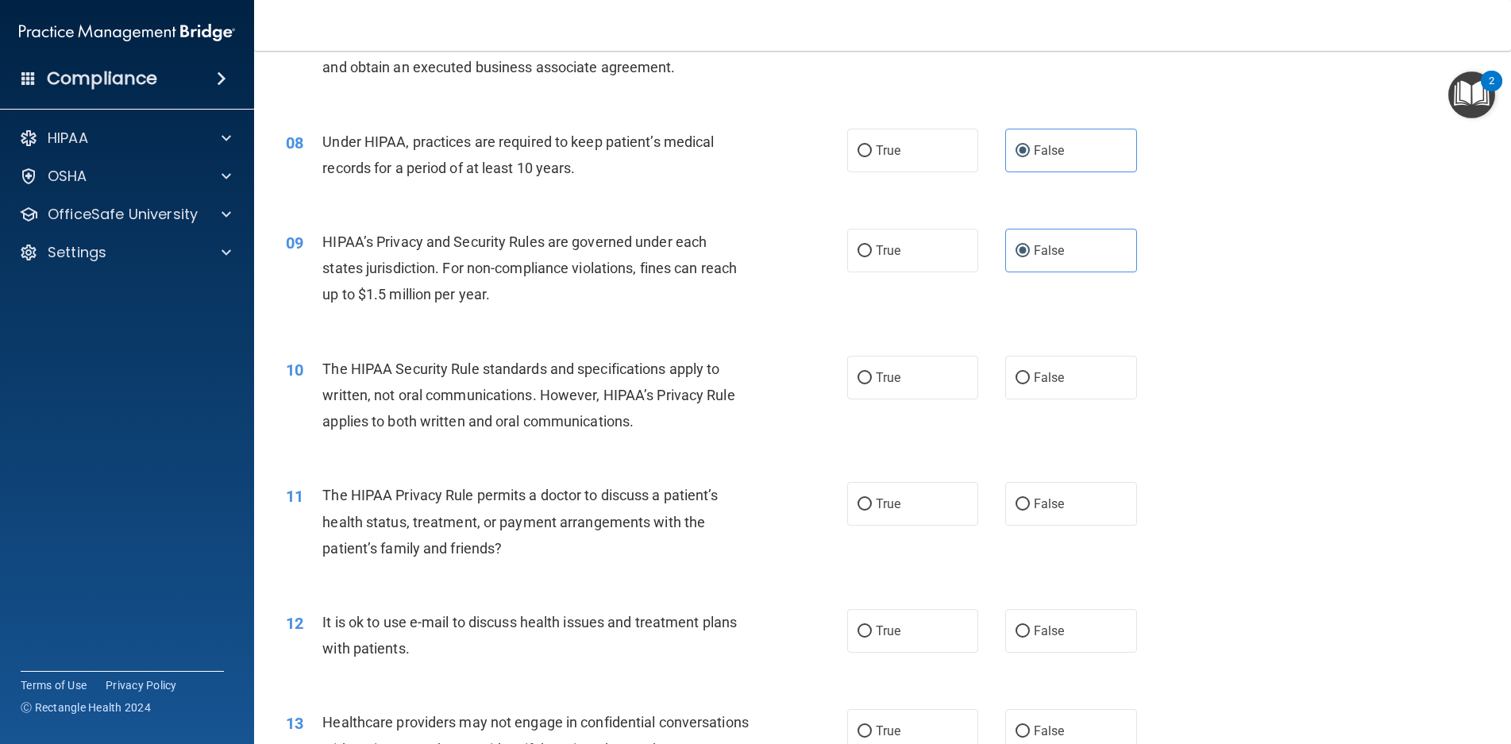
scroll to position [874, 0]
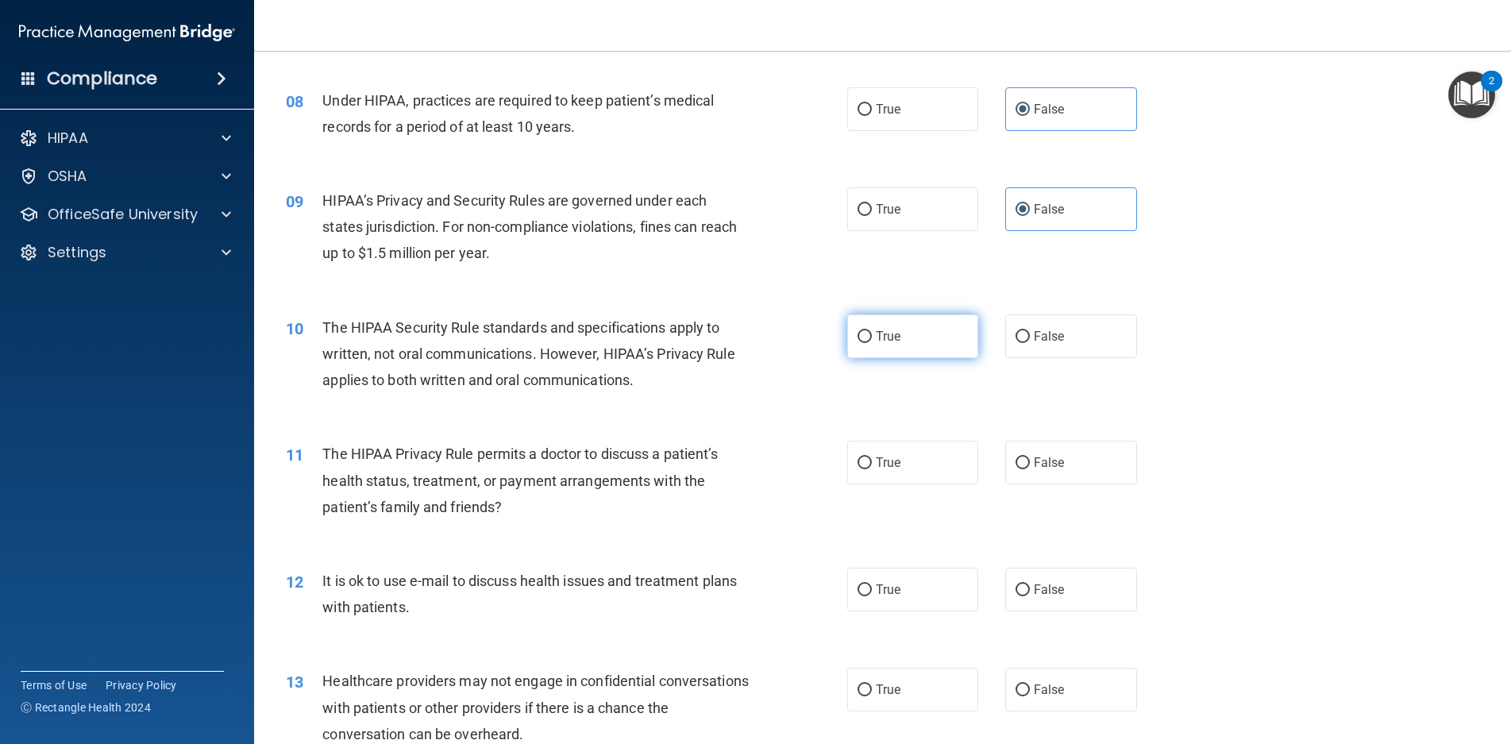
click at [897, 349] on label "True" at bounding box center [913, 337] width 132 height 44
click at [872, 343] on input "True" at bounding box center [865, 337] width 14 height 12
click at [895, 455] on label "True" at bounding box center [913, 463] width 132 height 44
click at [872, 457] on input "True" at bounding box center [865, 463] width 14 height 12
click at [882, 583] on span "True" at bounding box center [888, 589] width 25 height 15
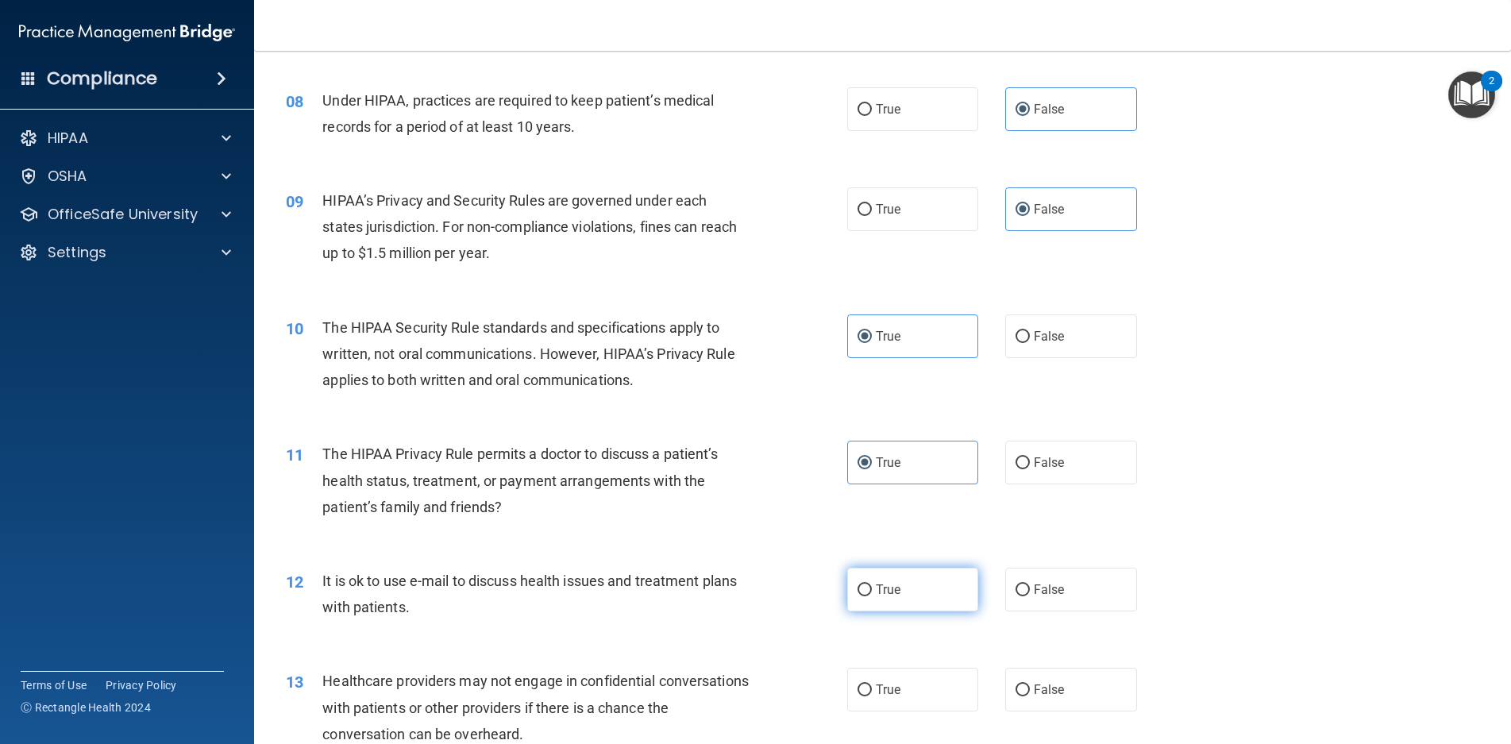
click at [872, 585] on input "True" at bounding box center [865, 591] width 14 height 12
click at [1025, 685] on label "False" at bounding box center [1072, 690] width 132 height 44
click at [1025, 685] on input "False" at bounding box center [1023, 691] width 14 height 12
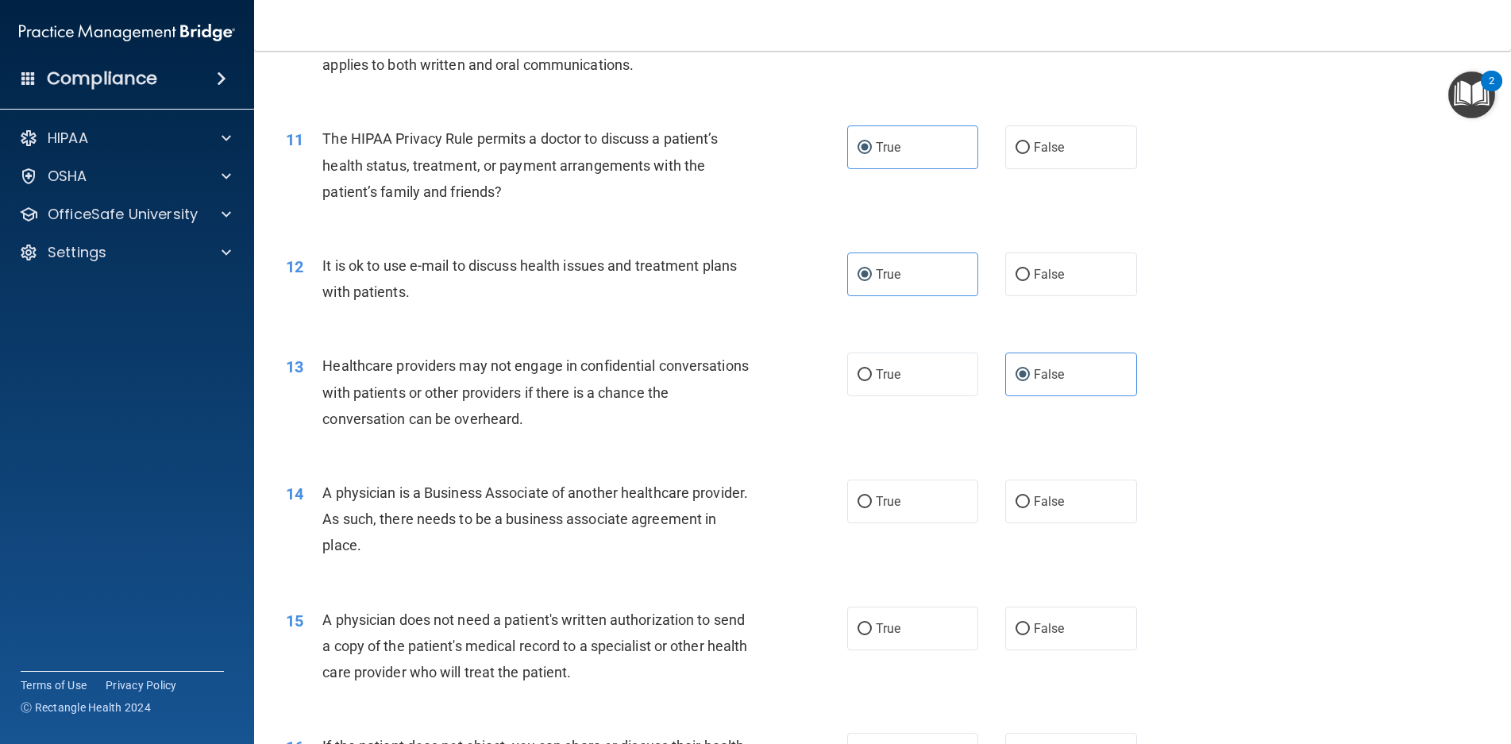
scroll to position [1191, 0]
click at [1056, 492] on span "False" at bounding box center [1049, 499] width 31 height 15
click at [1030, 494] on input "False" at bounding box center [1023, 500] width 14 height 12
click at [858, 628] on input "True" at bounding box center [865, 627] width 14 height 12
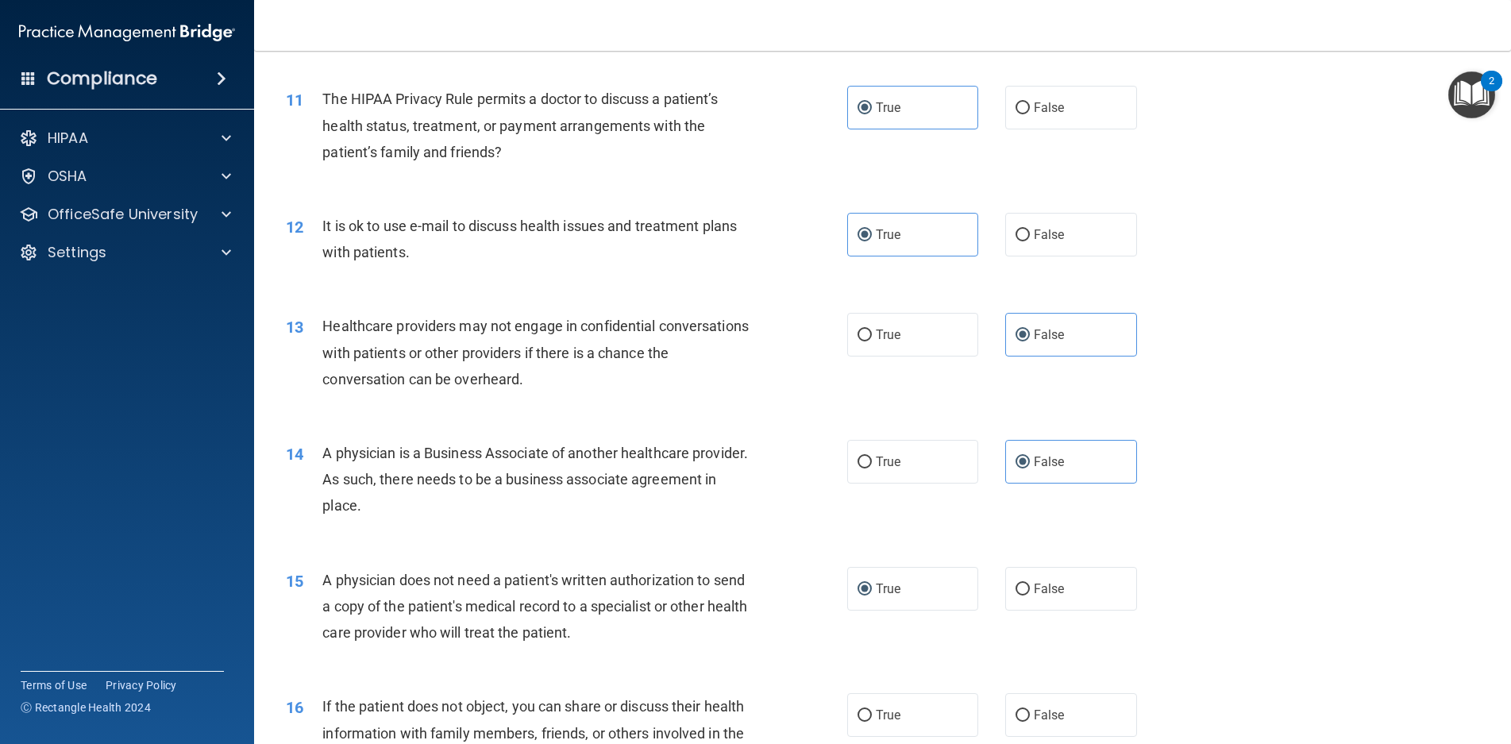
scroll to position [1430, 0]
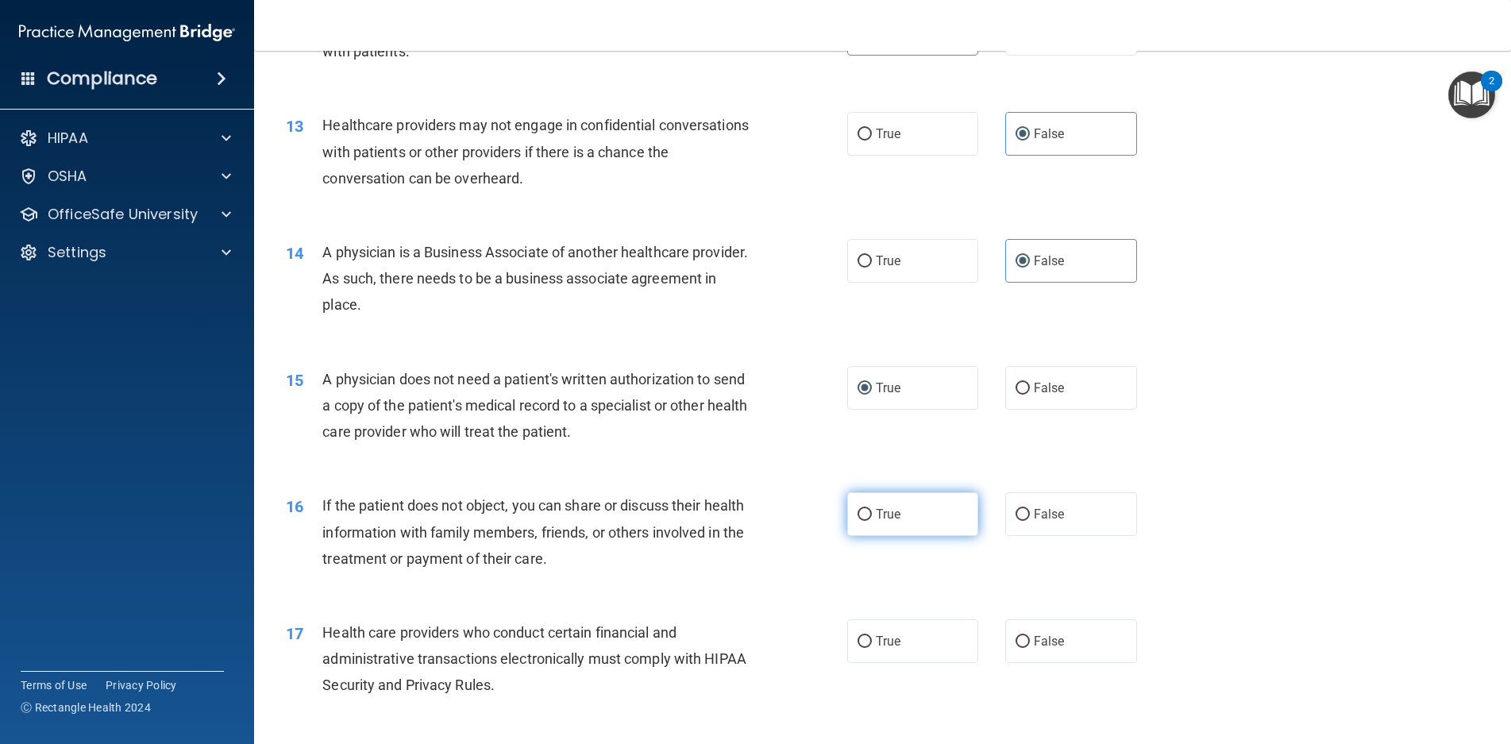
click at [904, 511] on label "True" at bounding box center [913, 514] width 132 height 44
click at [872, 511] on input "True" at bounding box center [865, 515] width 14 height 12
click at [881, 637] on span "True" at bounding box center [888, 641] width 25 height 15
click at [872, 637] on input "True" at bounding box center [865, 642] width 14 height 12
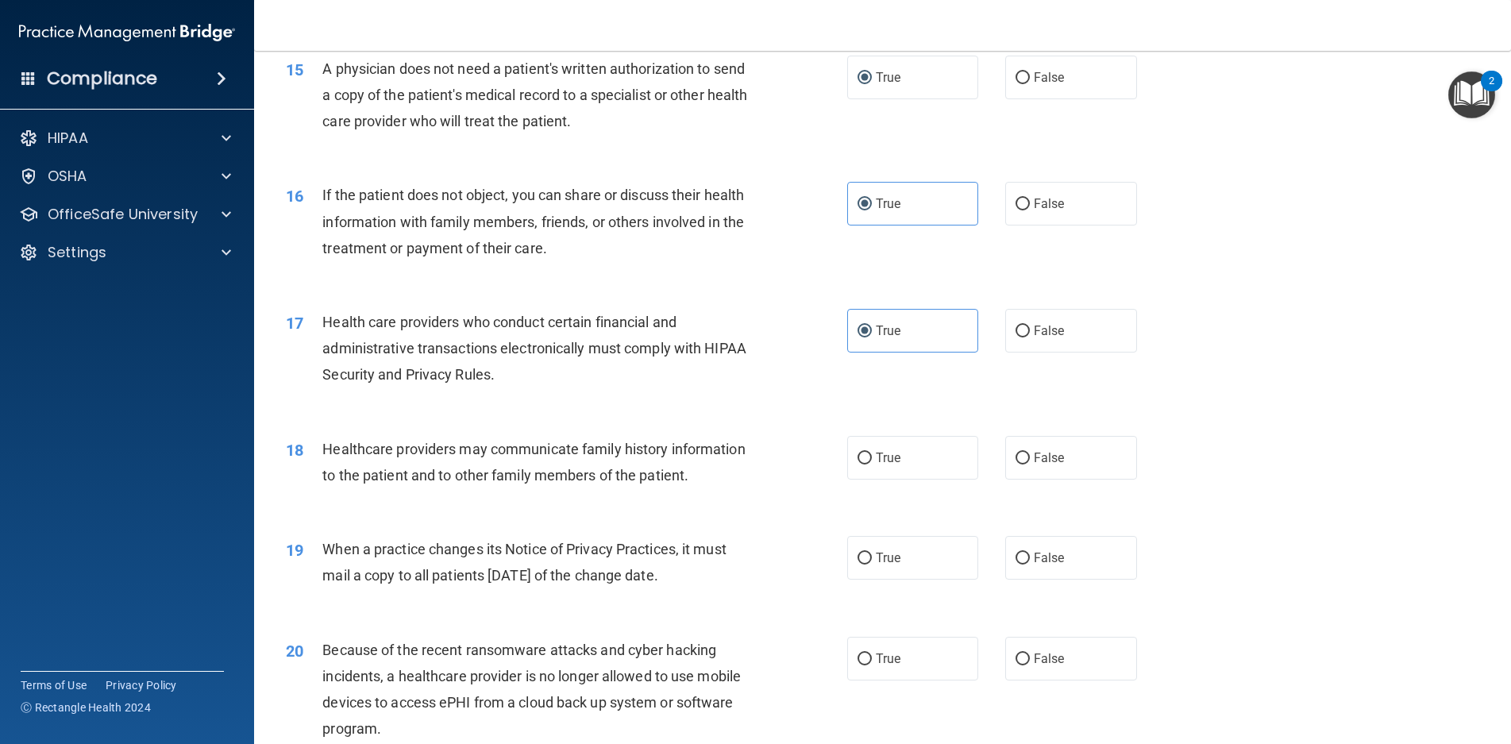
scroll to position [1747, 0]
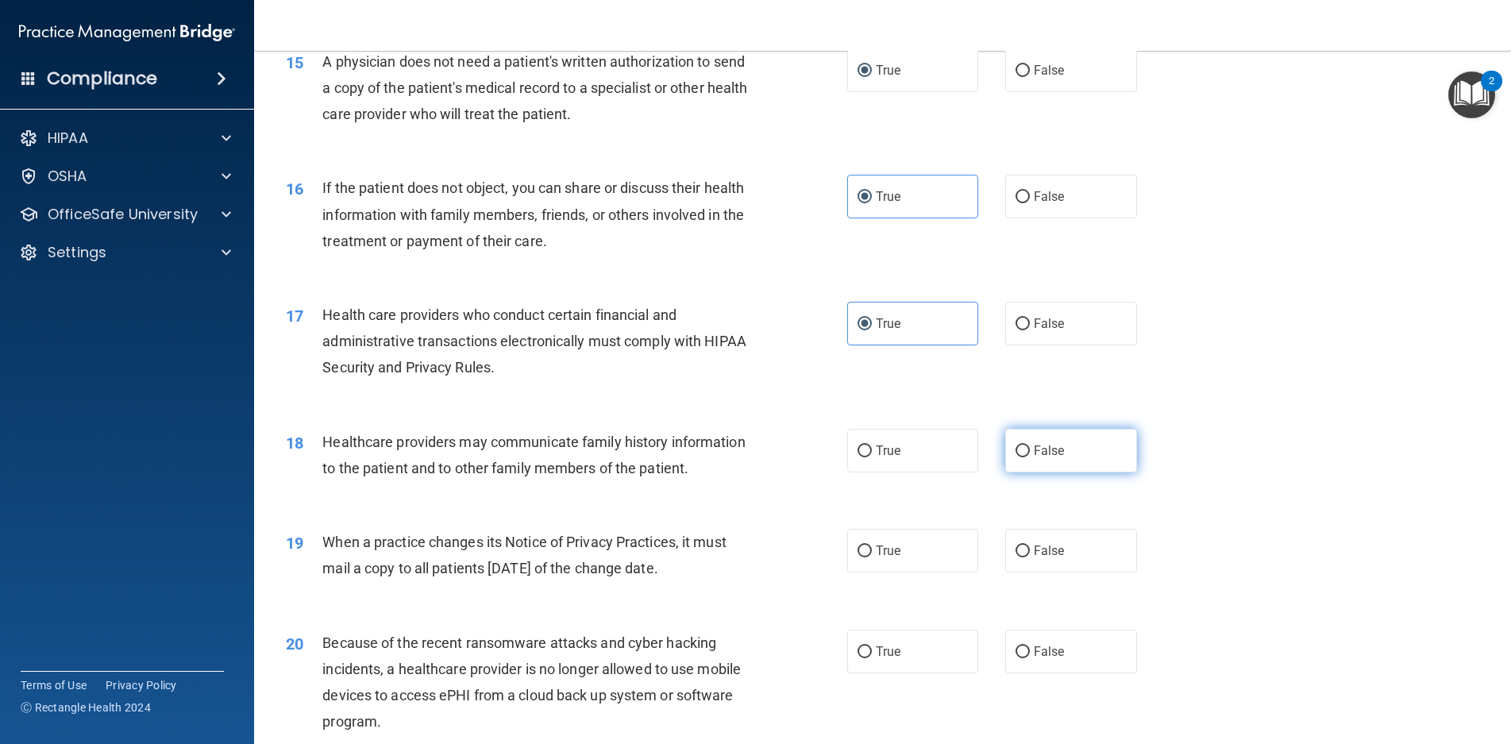
click at [1045, 457] on span "False" at bounding box center [1049, 450] width 31 height 15
click at [1030, 457] on input "False" at bounding box center [1023, 452] width 14 height 12
click at [1047, 558] on label "False" at bounding box center [1072, 551] width 132 height 44
click at [1030, 558] on input "False" at bounding box center [1023, 552] width 14 height 12
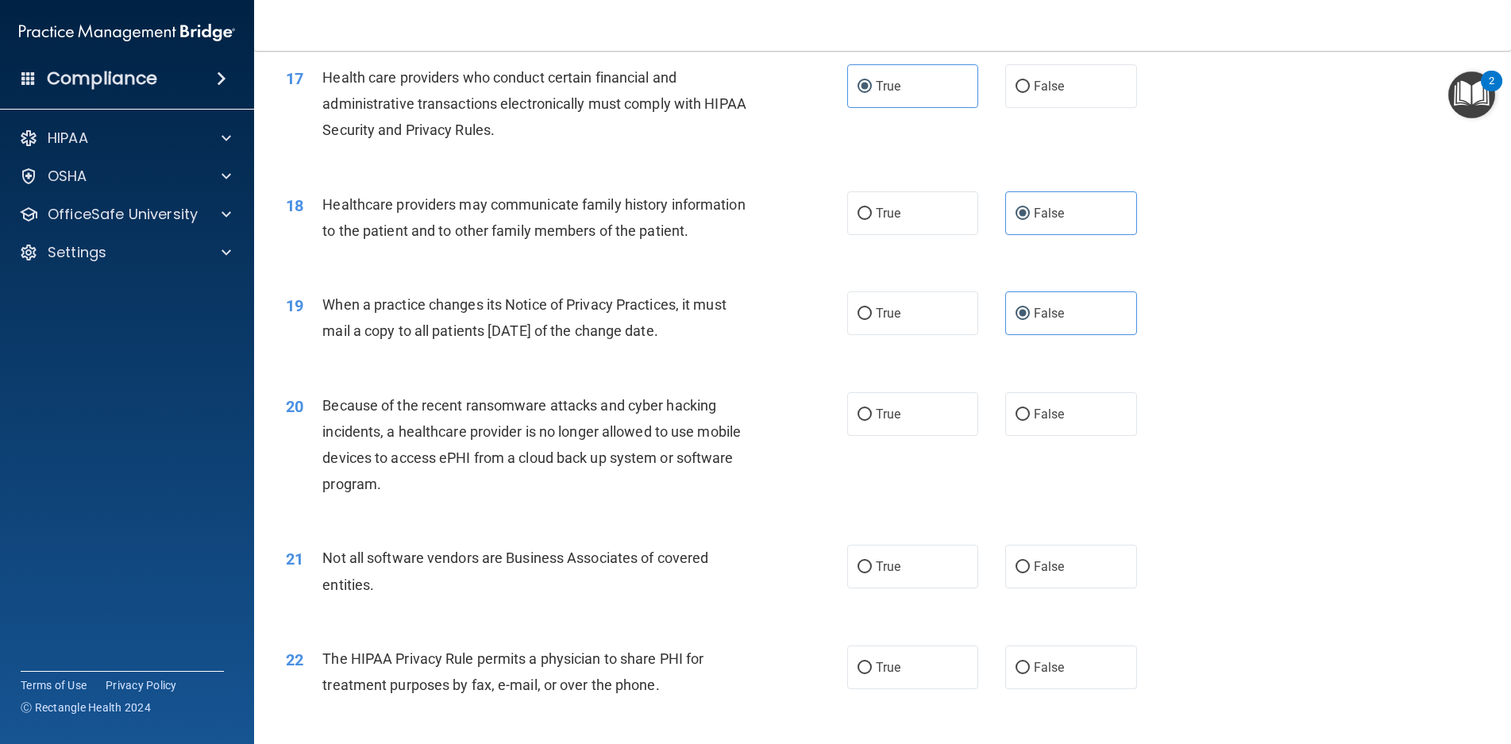
scroll to position [1986, 0]
click at [1048, 471] on div "20 Because of the recent ransomware attacks and cyber hacking incidents, a heal…" at bounding box center [883, 448] width 1218 height 153
click at [1041, 435] on label "False" at bounding box center [1072, 414] width 132 height 44
click at [1030, 420] on input "False" at bounding box center [1023, 414] width 14 height 12
click at [855, 588] on label "True" at bounding box center [913, 566] width 132 height 44
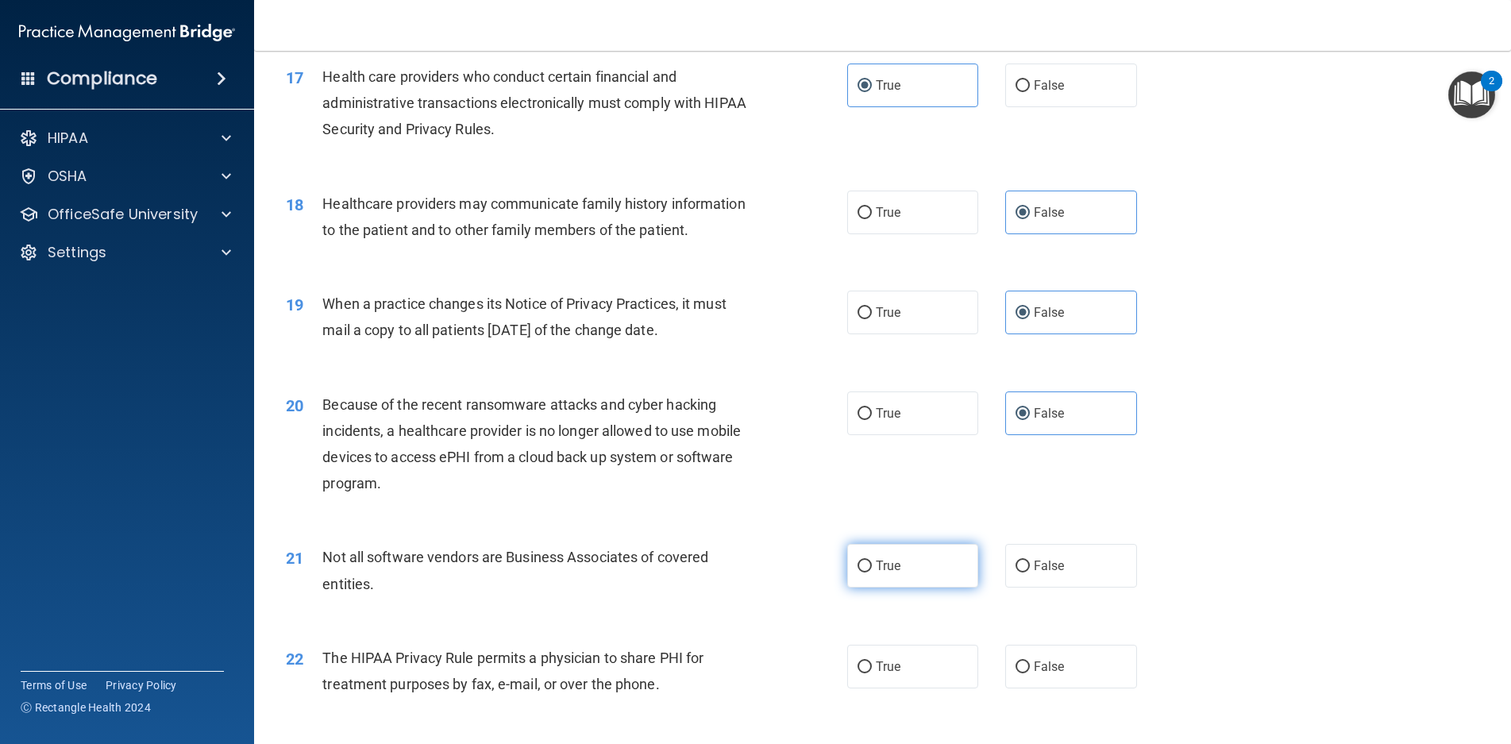
click at [858, 573] on input "True" at bounding box center [865, 567] width 14 height 12
click at [876, 674] on span "True" at bounding box center [888, 666] width 25 height 15
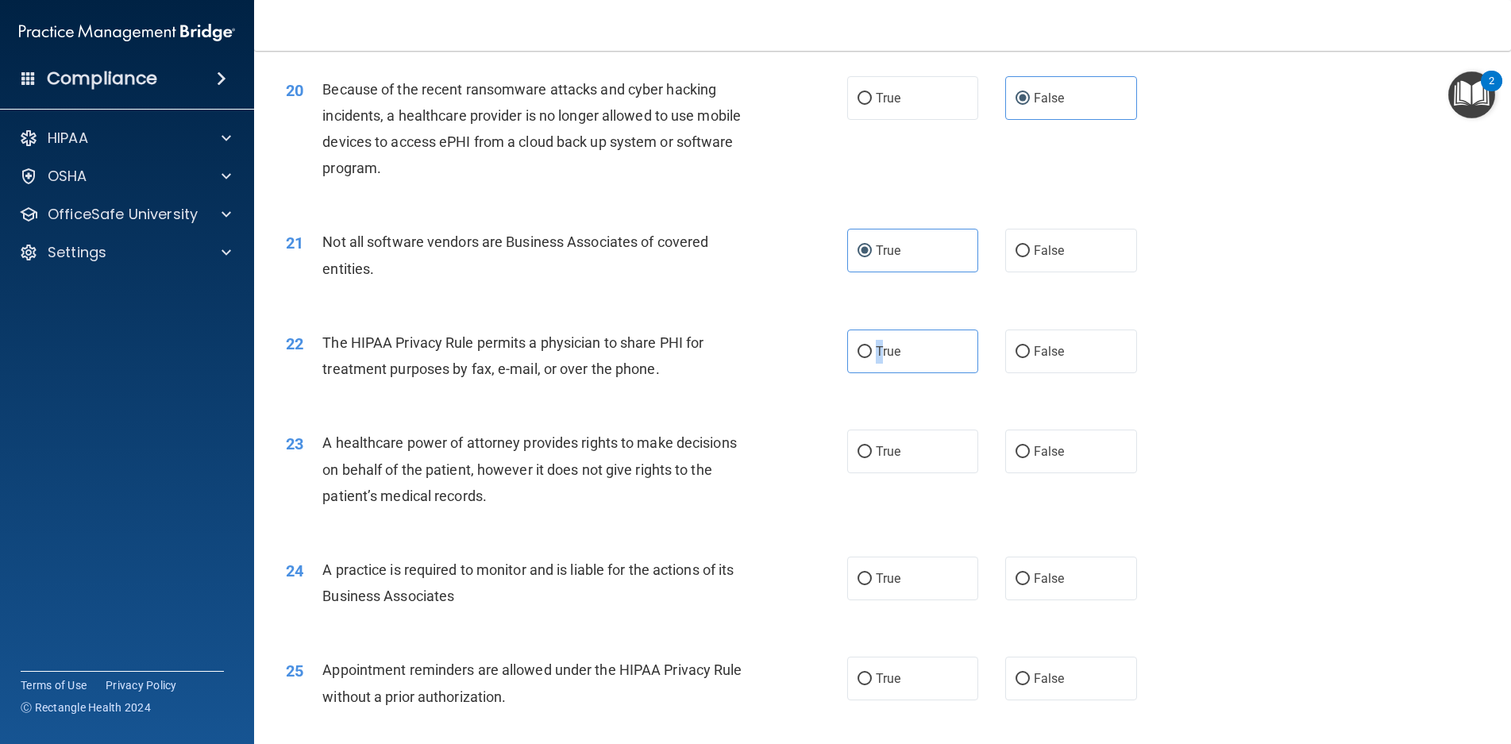
scroll to position [2303, 0]
click at [847, 371] on label "True" at bounding box center [913, 349] width 132 height 44
click at [858, 356] on input "True" at bounding box center [865, 350] width 14 height 12
click at [1025, 471] on label "False" at bounding box center [1072, 449] width 132 height 44
click at [1025, 456] on input "False" at bounding box center [1023, 450] width 14 height 12
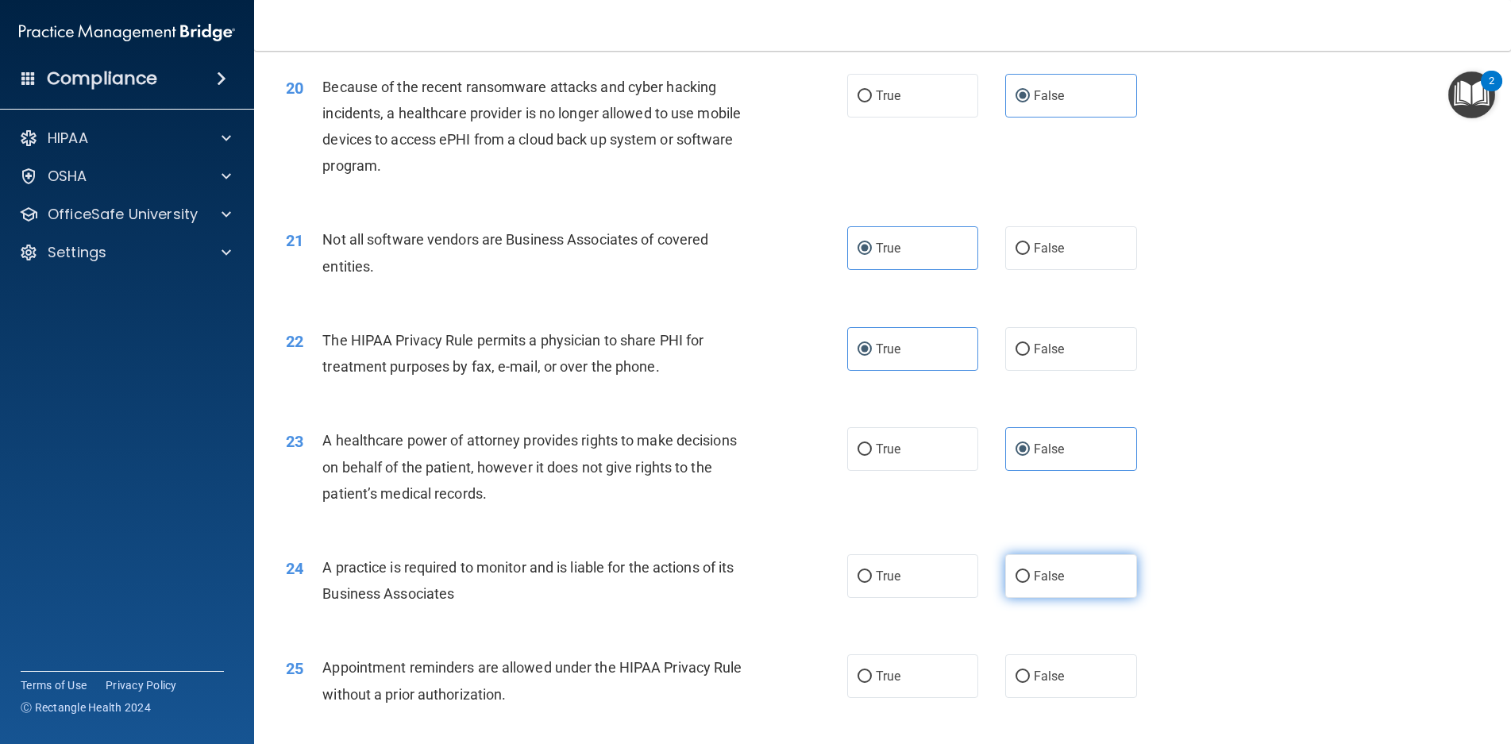
click at [1040, 584] on span "False" at bounding box center [1049, 576] width 31 height 15
click at [1030, 583] on input "False" at bounding box center [1023, 577] width 14 height 12
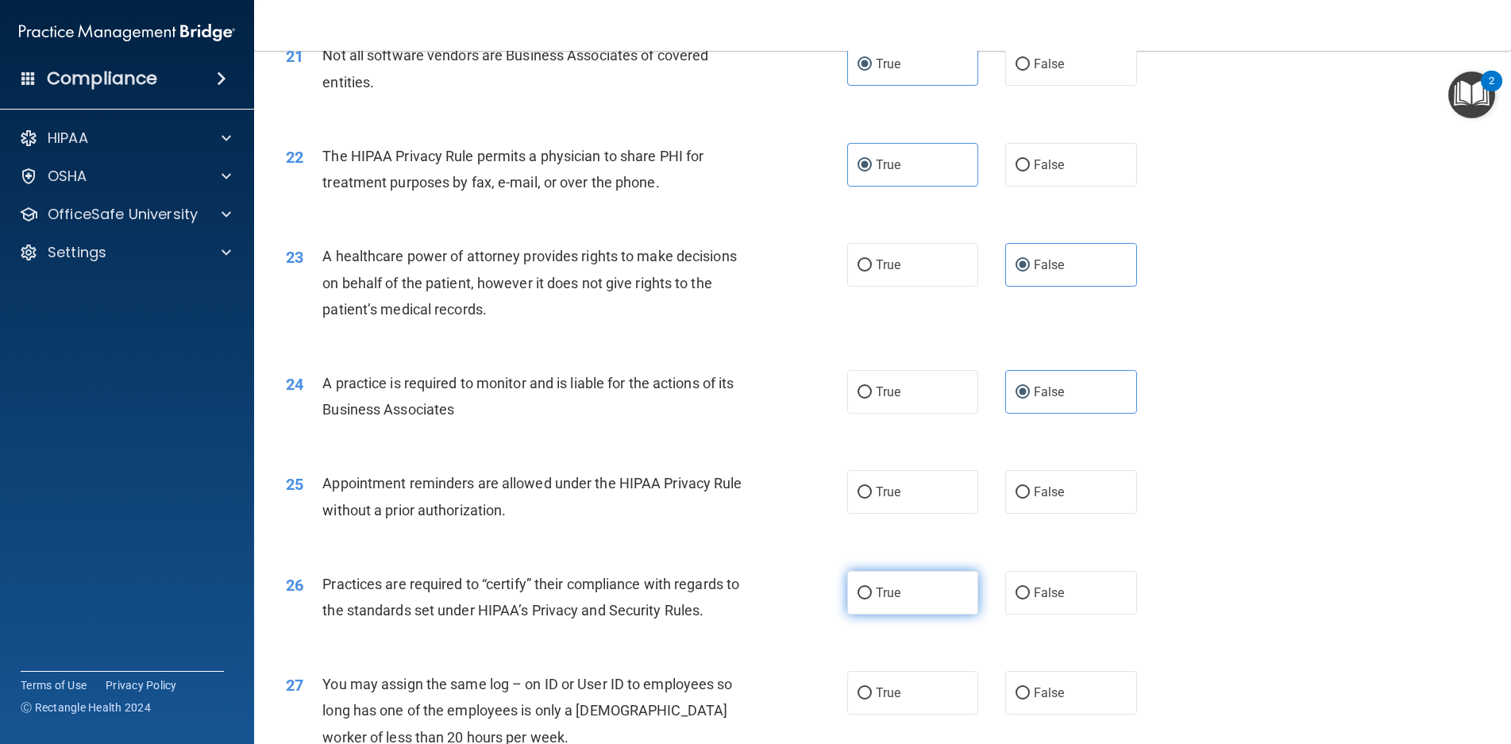
scroll to position [2542, 0]
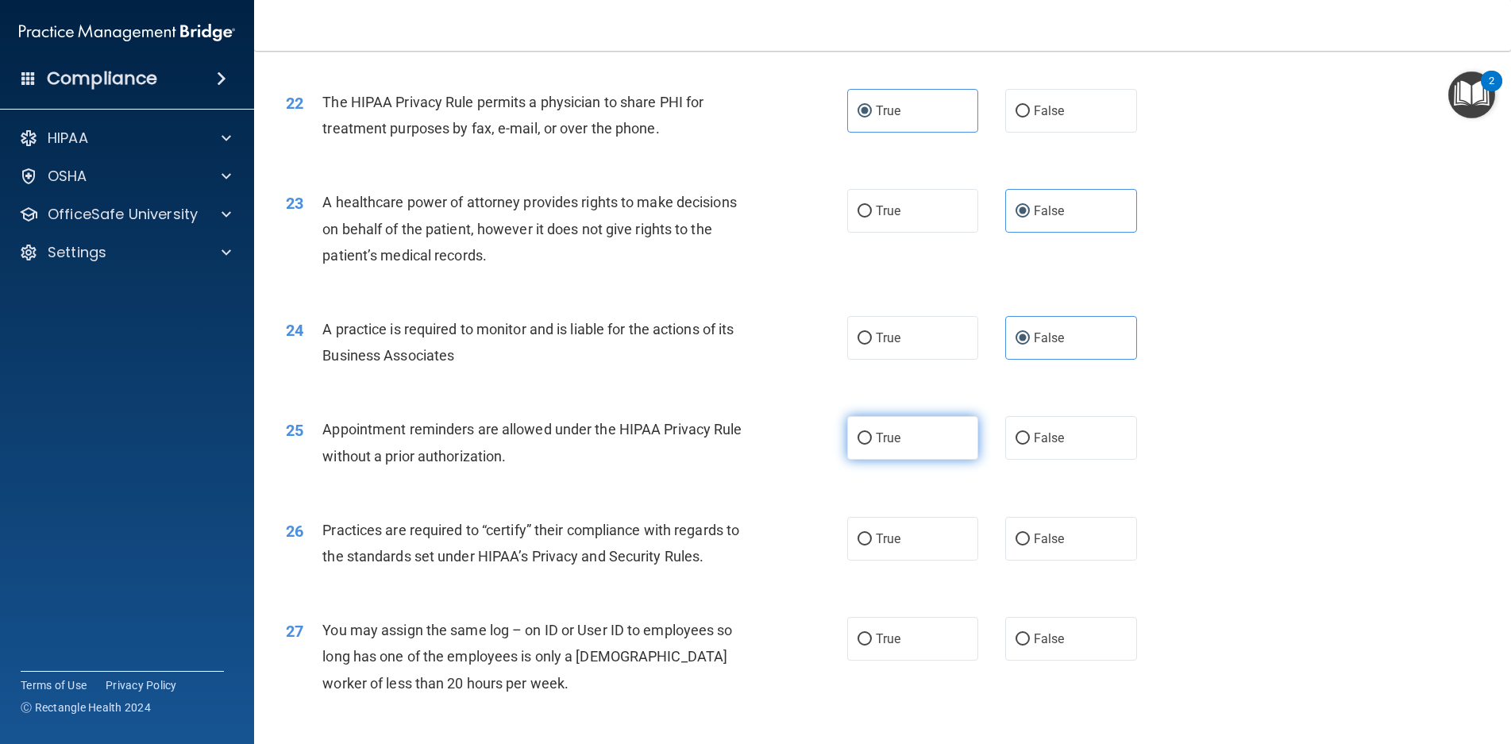
click at [889, 460] on label "True" at bounding box center [913, 438] width 132 height 44
click at [872, 445] on input "True" at bounding box center [865, 439] width 14 height 12
click at [1061, 561] on label "False" at bounding box center [1072, 539] width 132 height 44
click at [1030, 546] on input "False" at bounding box center [1023, 540] width 14 height 12
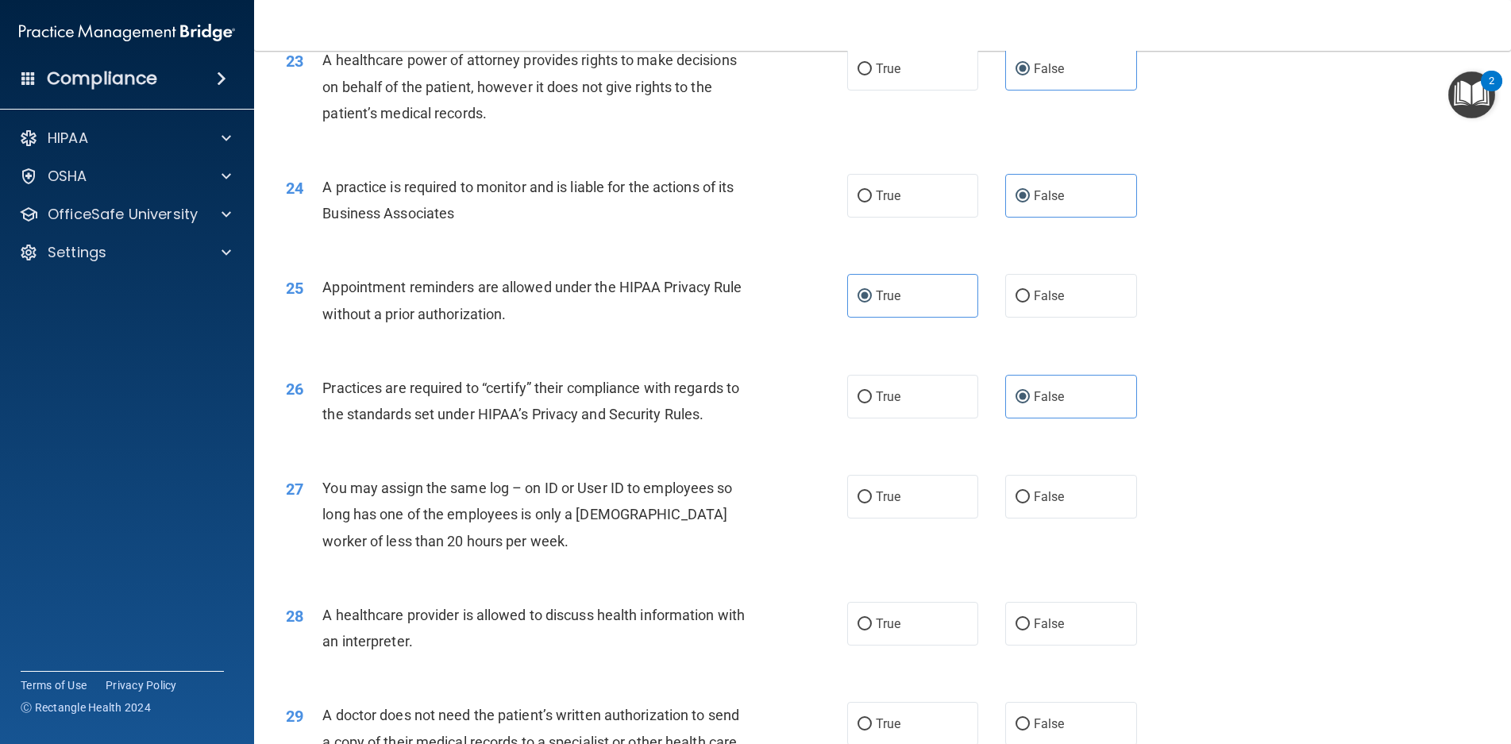
scroll to position [2700, 0]
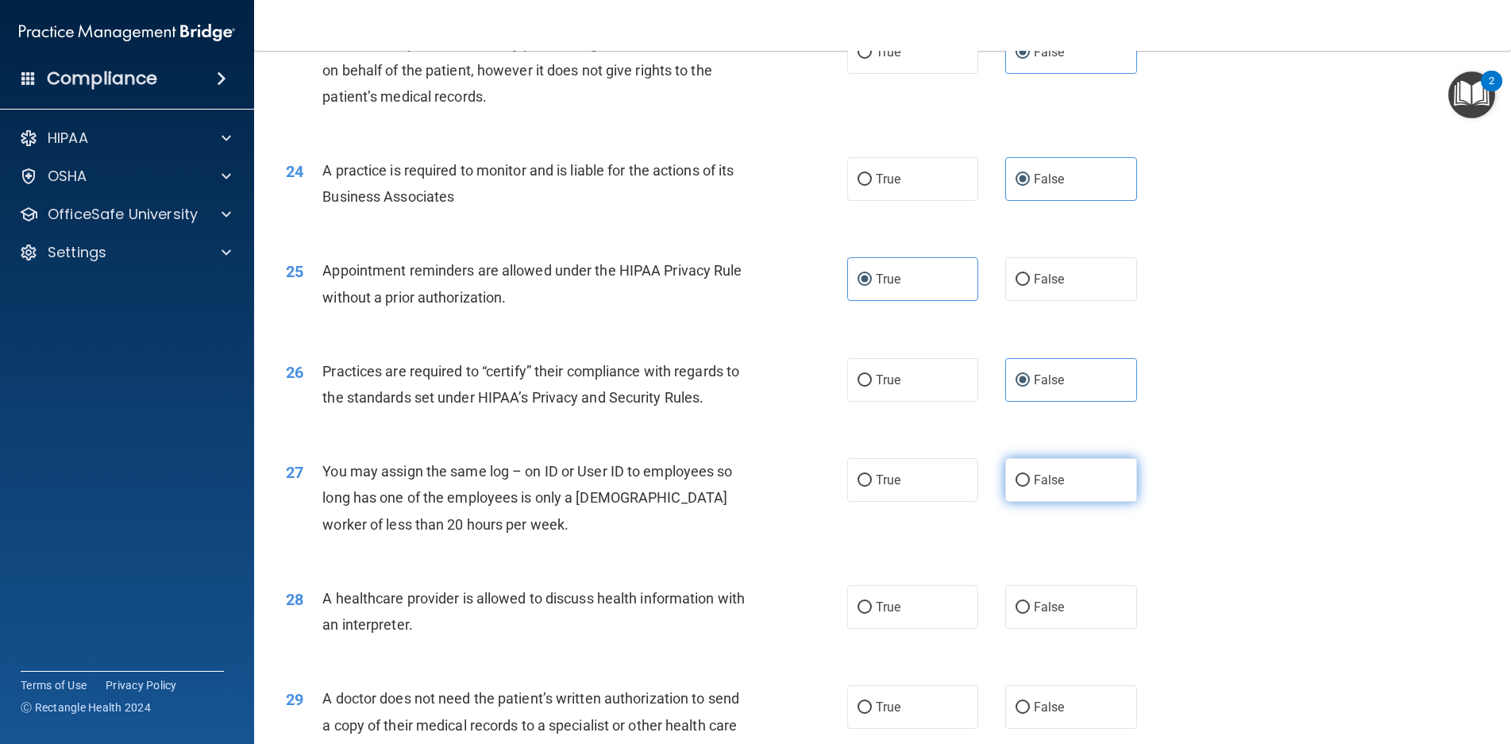
click at [1023, 502] on label "False" at bounding box center [1072, 480] width 132 height 44
click at [1023, 487] on input "False" at bounding box center [1023, 481] width 14 height 12
click at [905, 629] on label "True" at bounding box center [913, 607] width 132 height 44
click at [872, 614] on input "True" at bounding box center [865, 608] width 14 height 12
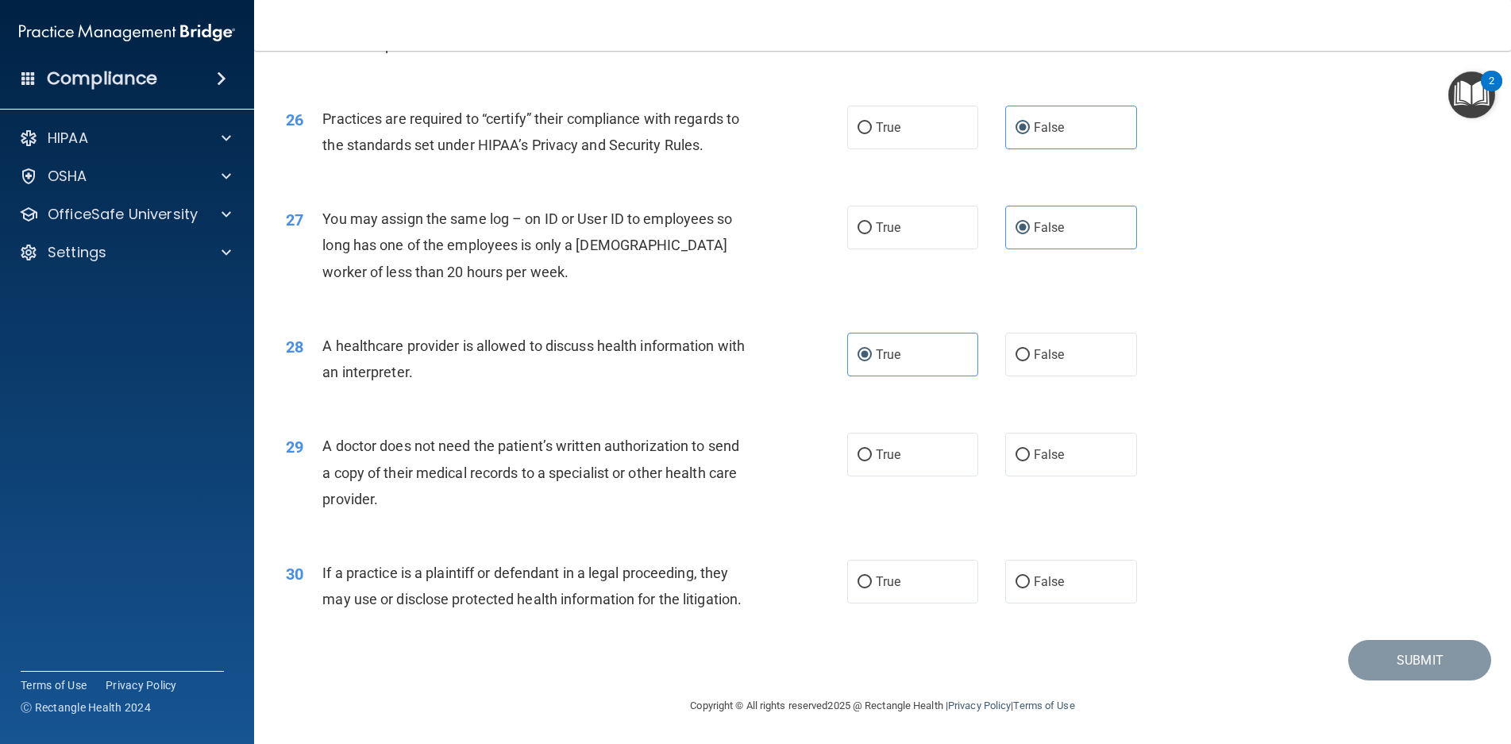
scroll to position [3005, 0]
click at [908, 438] on label "True" at bounding box center [913, 455] width 132 height 44
click at [872, 450] on input "True" at bounding box center [865, 456] width 14 height 12
click at [915, 560] on label "True" at bounding box center [913, 582] width 132 height 44
click at [872, 577] on input "True" at bounding box center [865, 583] width 14 height 12
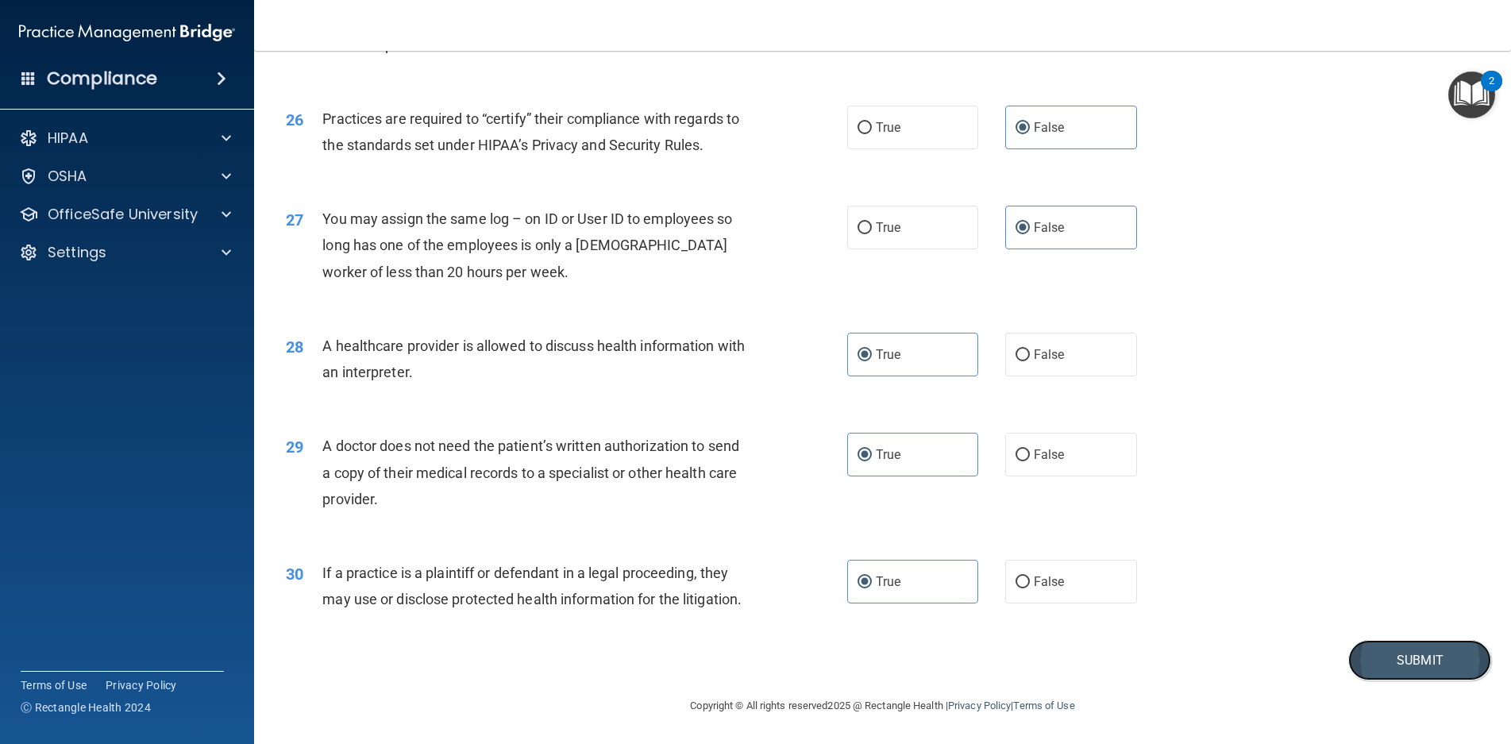
click at [1383, 655] on button "Submit" at bounding box center [1420, 660] width 143 height 41
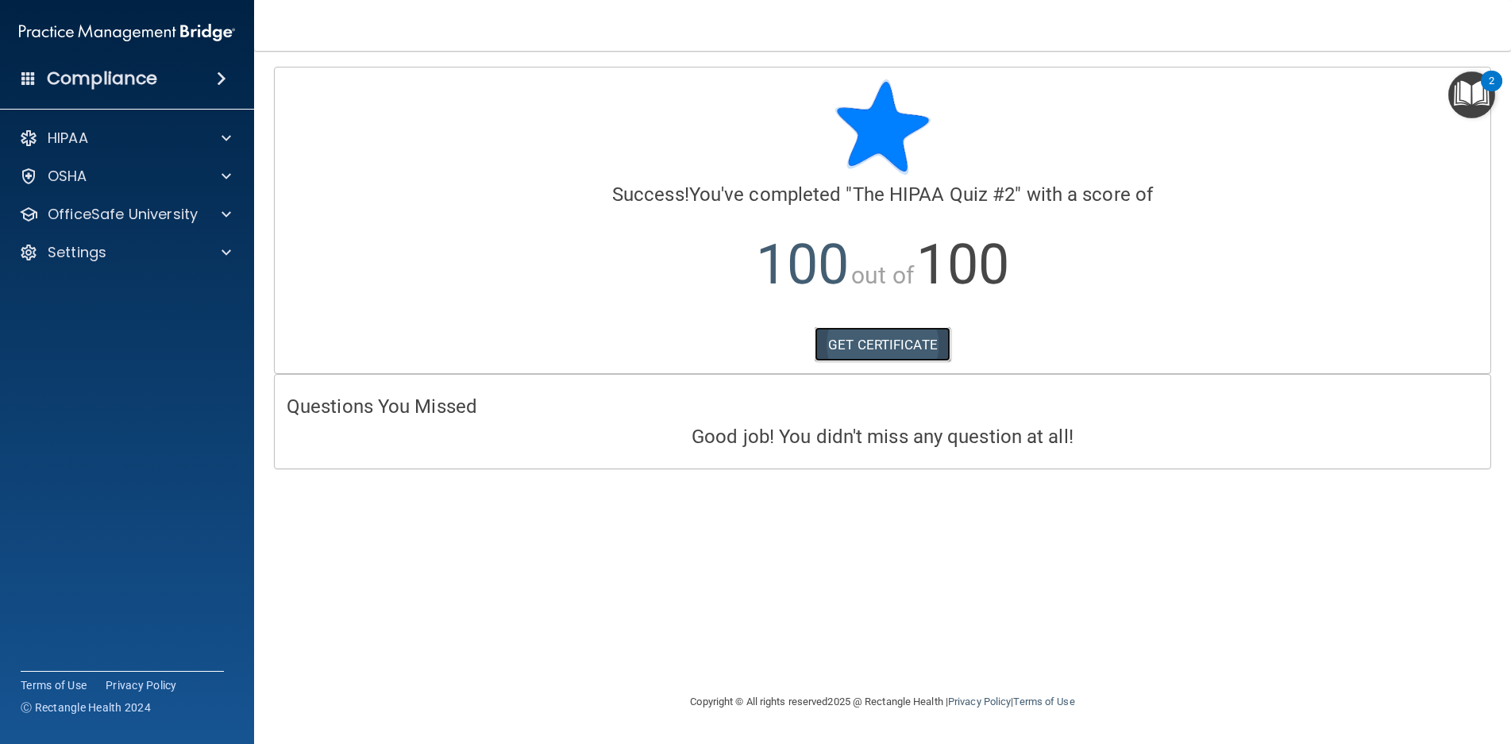
click at [885, 357] on link "GET CERTIFICATE" at bounding box center [883, 344] width 136 height 35
click at [91, 222] on p "OfficeSafe University" at bounding box center [123, 214] width 150 height 19
click at [97, 250] on p "HIPAA Training" at bounding box center [75, 253] width 131 height 16
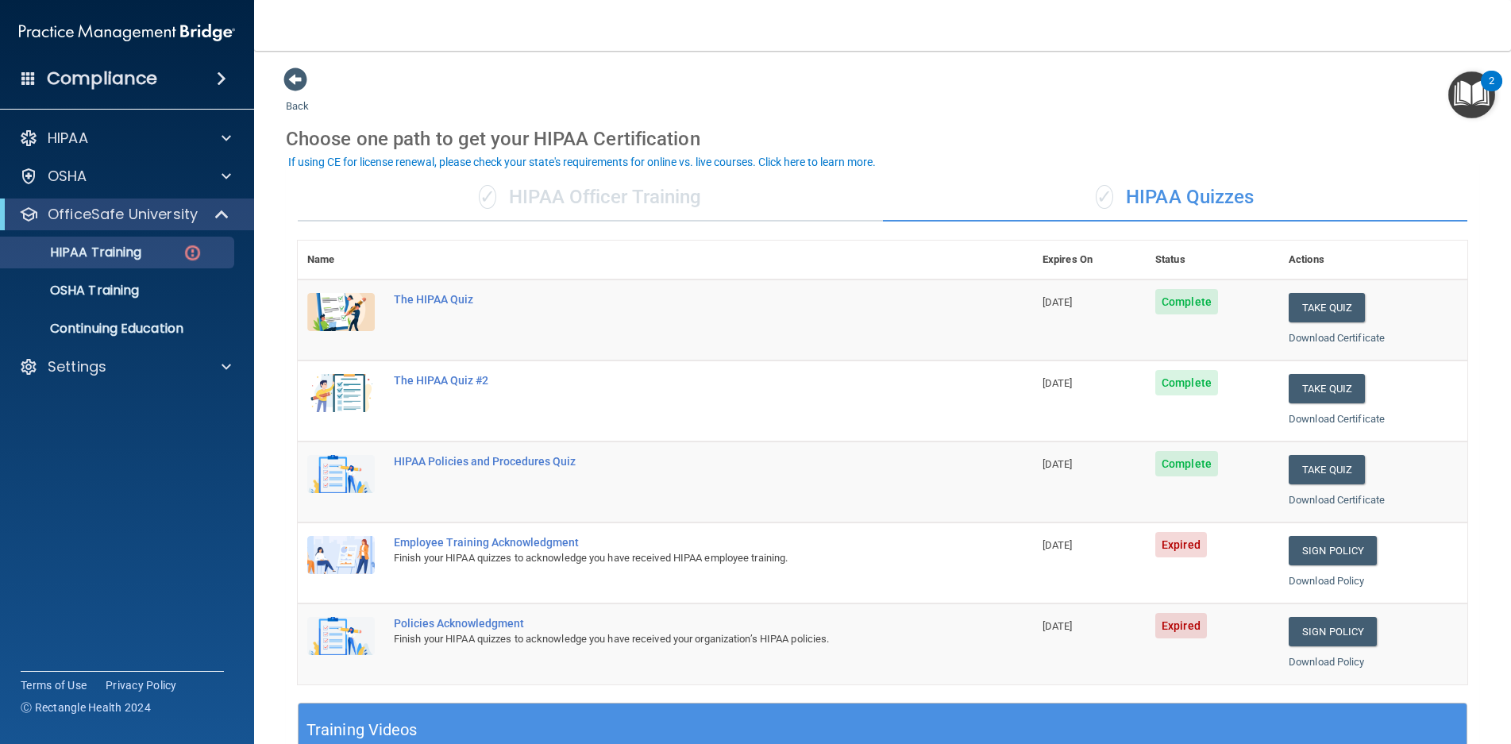
drag, startPoint x: 1324, startPoint y: 554, endPoint x: 927, endPoint y: 642, distance: 406.6
click at [927, 642] on div "Finish your HIPAA quizzes to acknowledge you have received your organization’s …" at bounding box center [674, 639] width 560 height 19
click at [1302, 552] on link "Sign Policy" at bounding box center [1333, 550] width 88 height 29
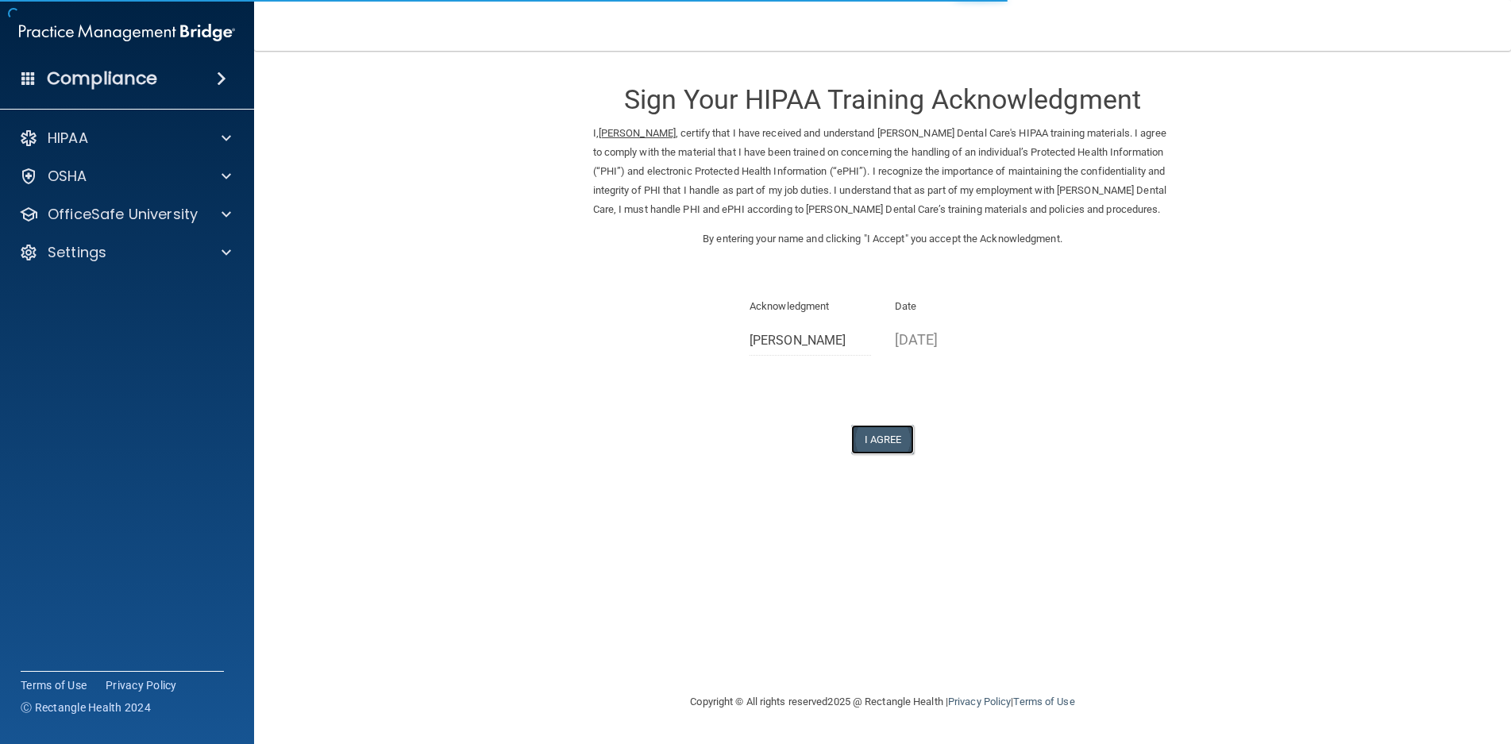
click at [900, 444] on button "I Agree" at bounding box center [883, 439] width 64 height 29
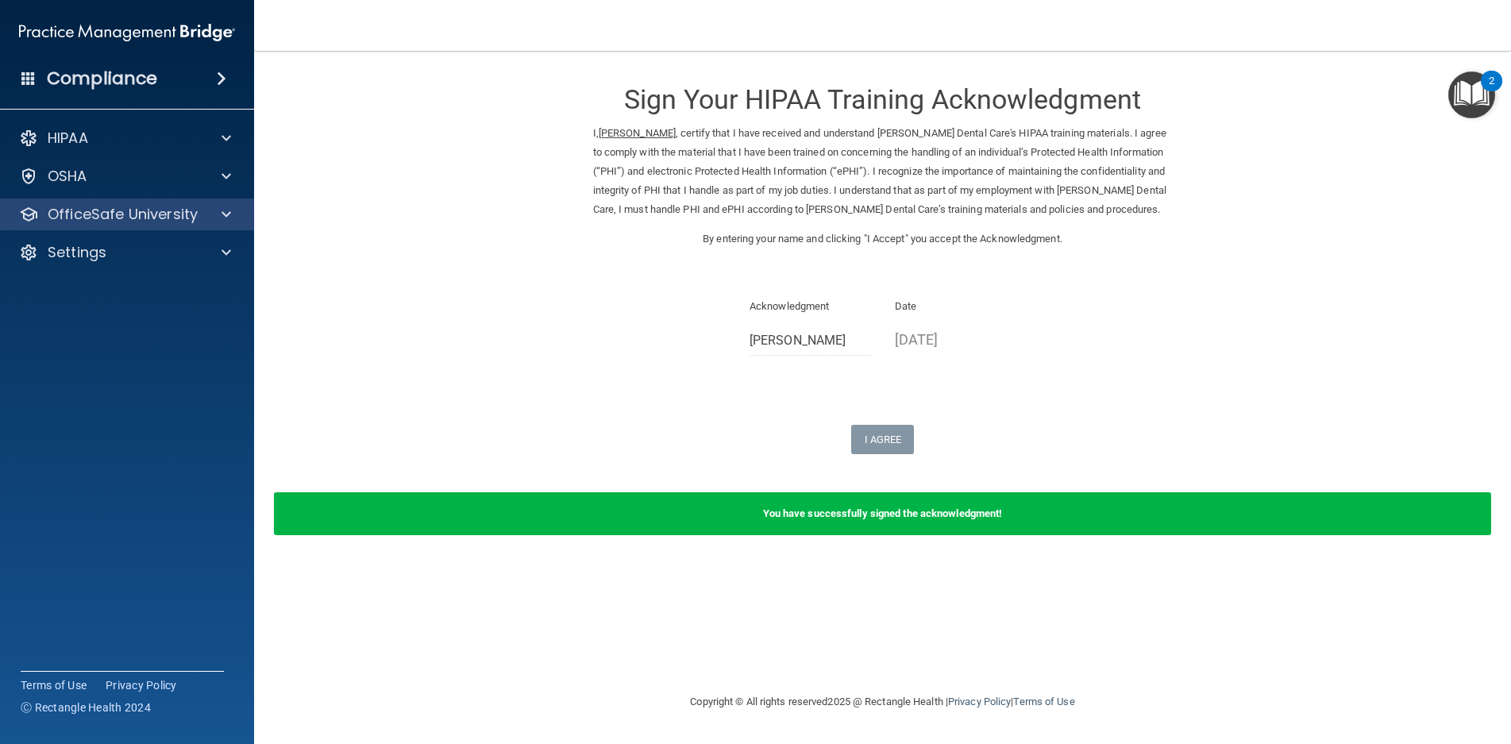
click at [114, 224] on div "OfficeSafe University" at bounding box center [127, 215] width 255 height 32
click at [538, 321] on form "Sign Your HIPAA Training Acknowledgment I, Katie Engel , certify that I have re…" at bounding box center [883, 311] width 1194 height 488
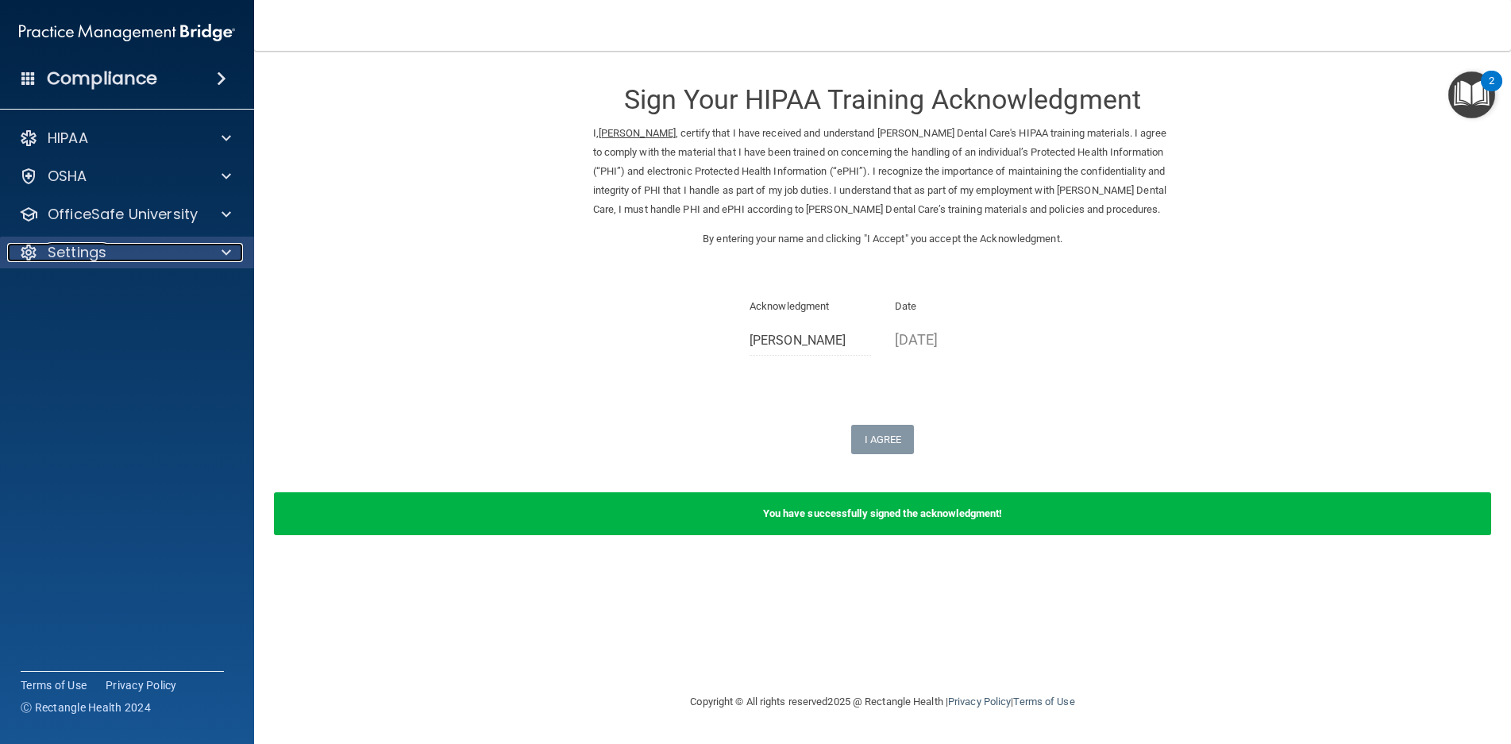
click at [71, 258] on p "Settings" at bounding box center [77, 252] width 59 height 19
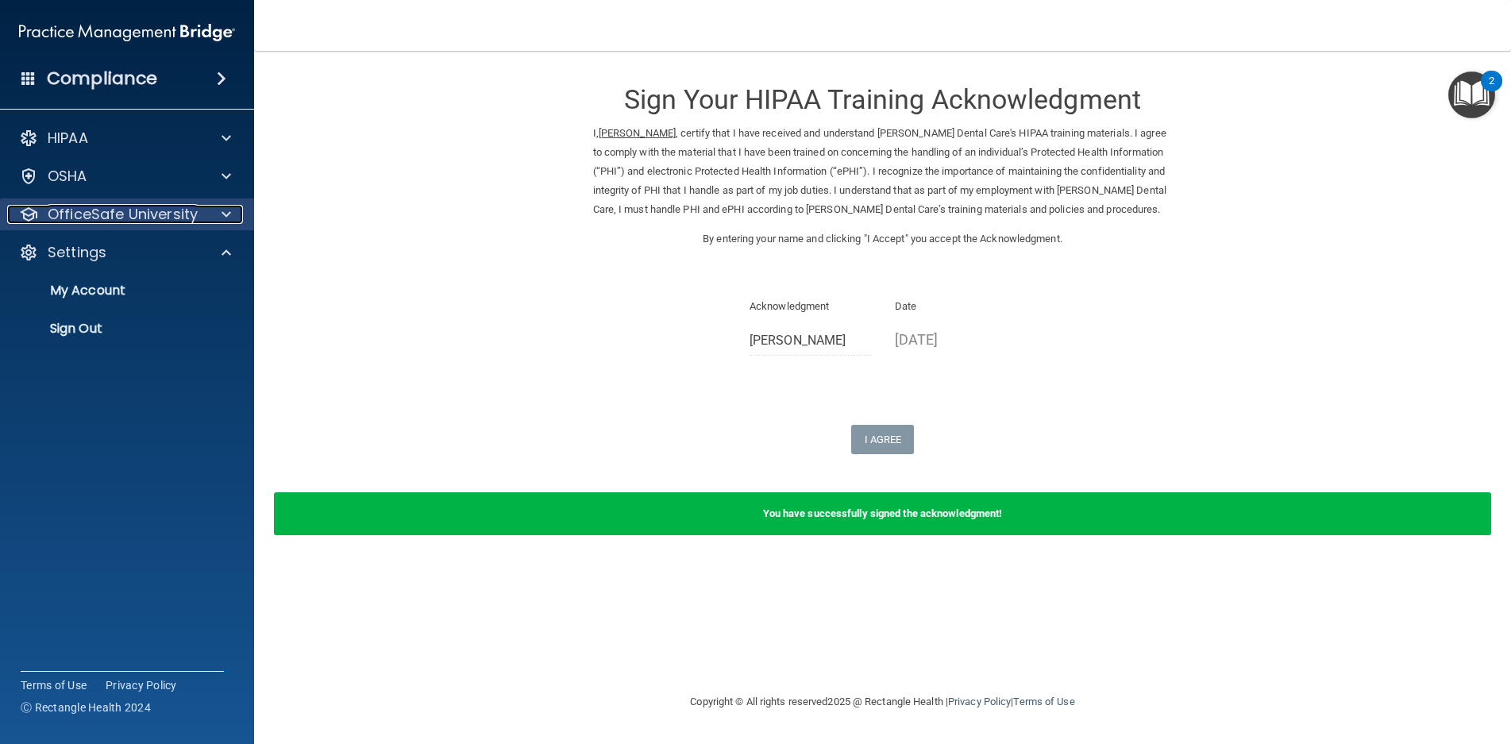
click at [77, 219] on p "OfficeSafe University" at bounding box center [123, 214] width 150 height 19
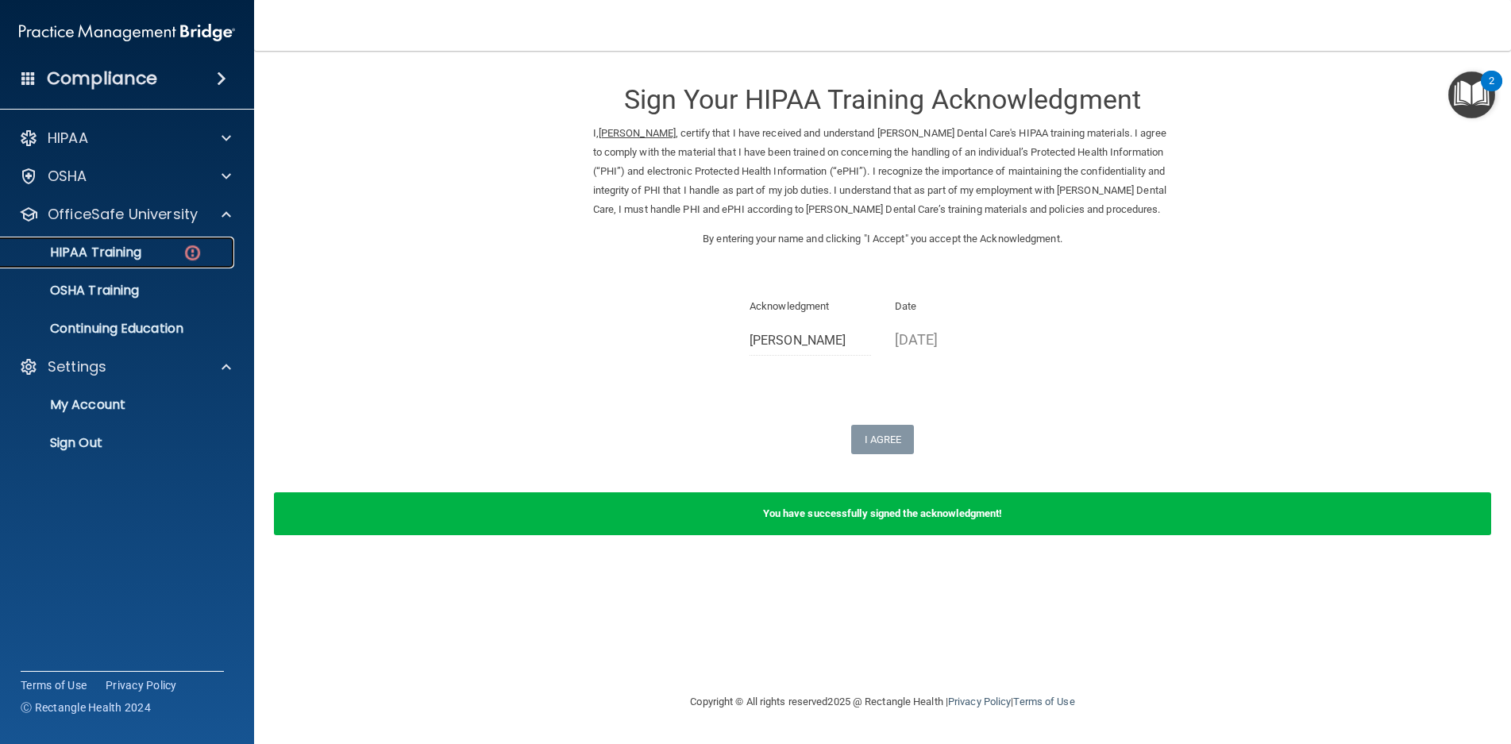
click at [88, 246] on p "HIPAA Training" at bounding box center [75, 253] width 131 height 16
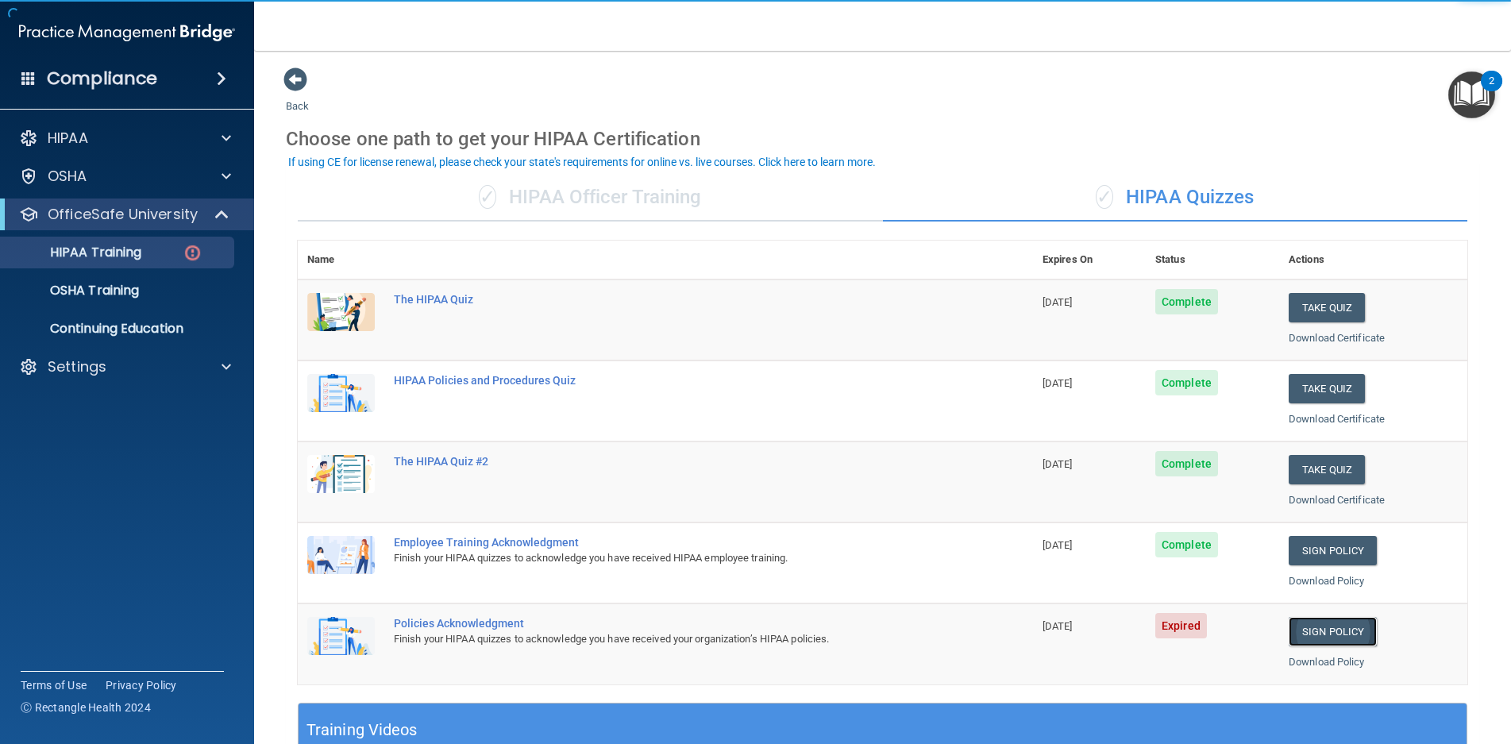
click at [1324, 639] on link "Sign Policy" at bounding box center [1333, 631] width 88 height 29
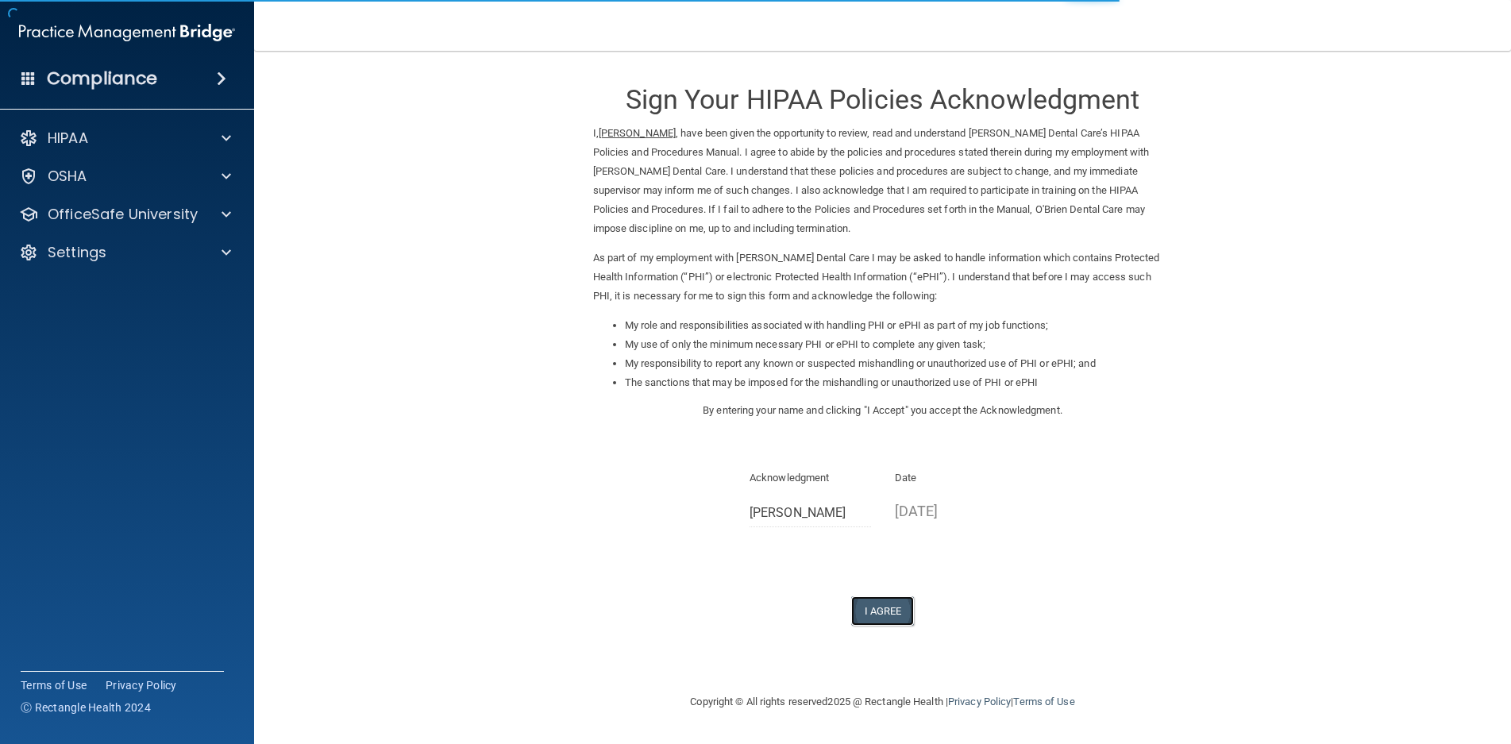
click at [883, 612] on button "I Agree" at bounding box center [883, 610] width 64 height 29
